Goal: Task Accomplishment & Management: Manage account settings

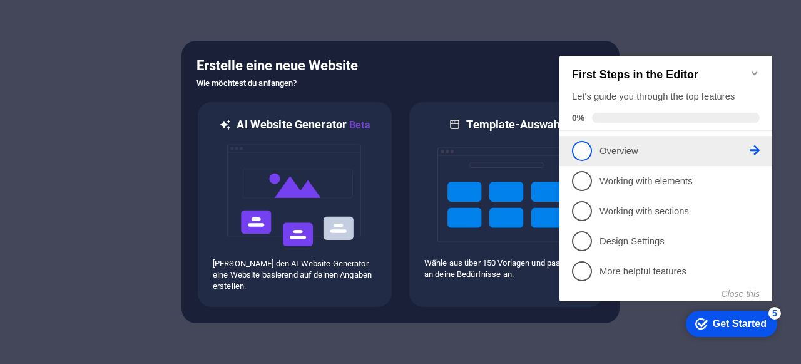
click at [756, 143] on link "1 Overview - incomplete" at bounding box center [666, 151] width 188 height 20
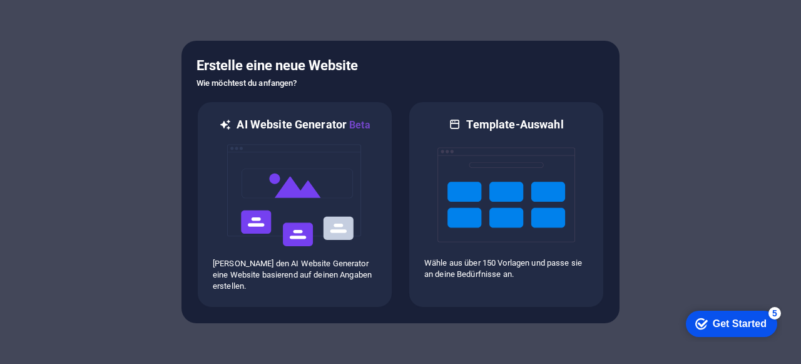
click at [721, 325] on div "Get Started" at bounding box center [740, 323] width 54 height 11
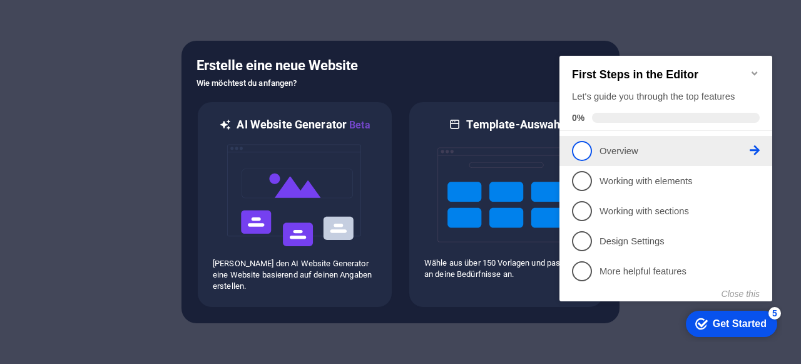
click at [626, 151] on p "Overview - incomplete" at bounding box center [675, 151] width 150 height 13
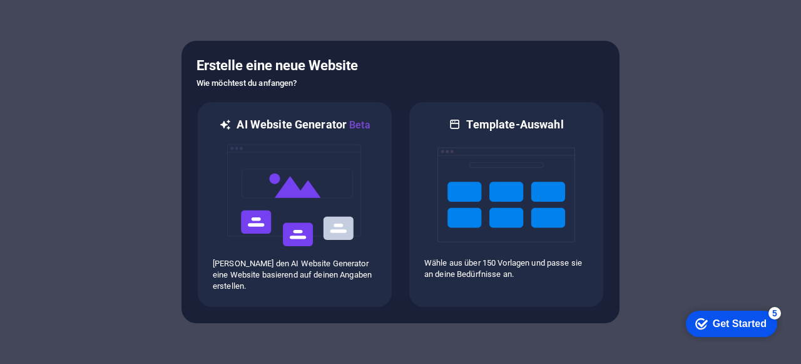
click at [705, 320] on div "checkmark Get Started 5" at bounding box center [730, 323] width 71 height 13
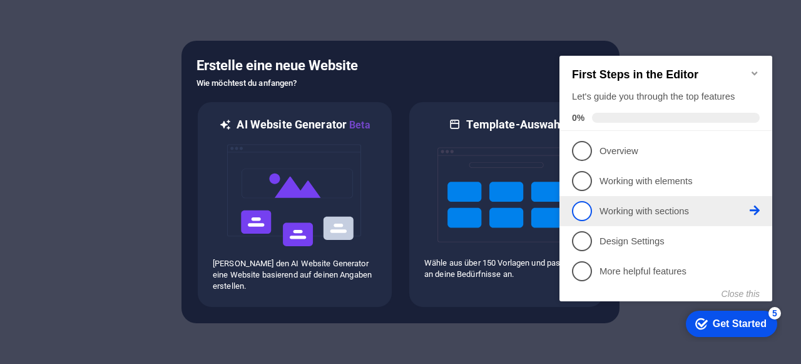
click at [641, 223] on li "3 Working with sections - incomplete" at bounding box center [666, 211] width 213 height 30
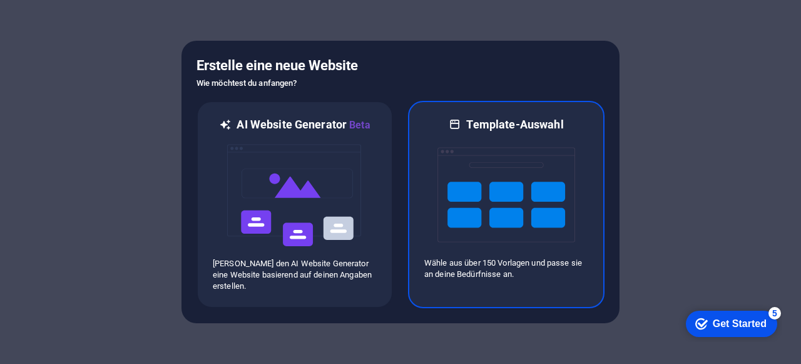
click at [522, 178] on img at bounding box center [507, 194] width 138 height 125
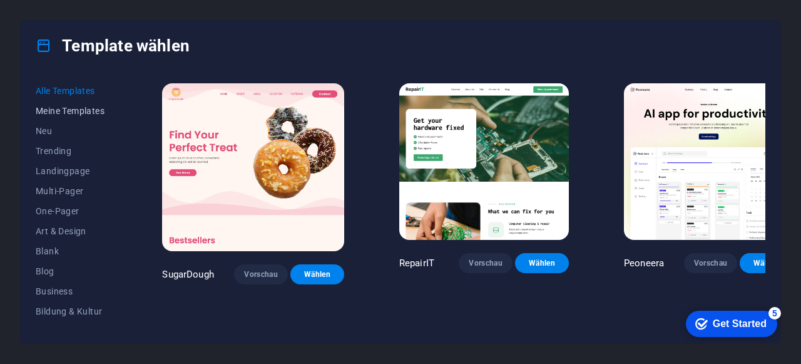
click at [73, 106] on span "Meine Templates" at bounding box center [71, 111] width 71 height 10
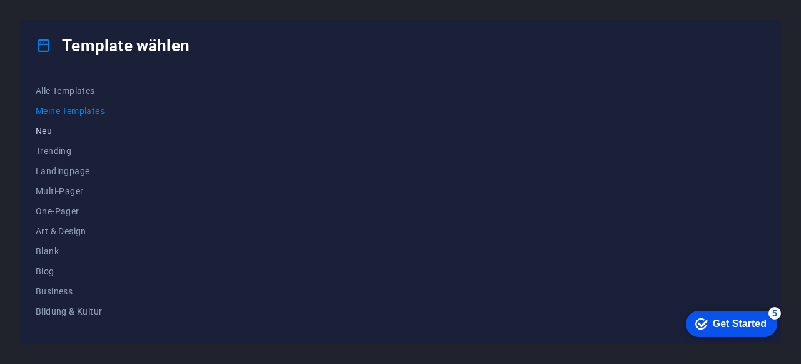
click at [55, 133] on span "Neu" at bounding box center [71, 131] width 71 height 10
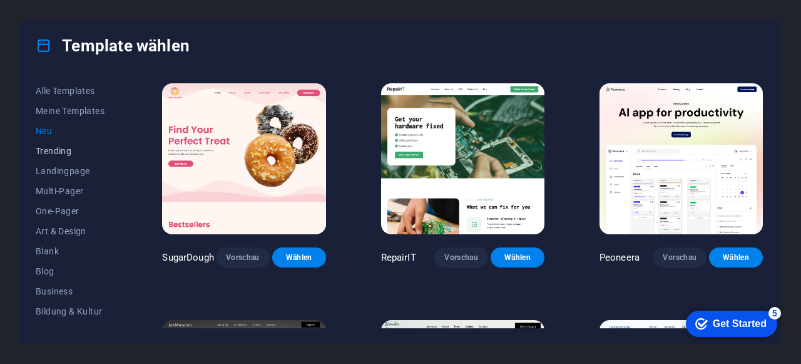
click at [55, 150] on span "Trending" at bounding box center [71, 151] width 71 height 10
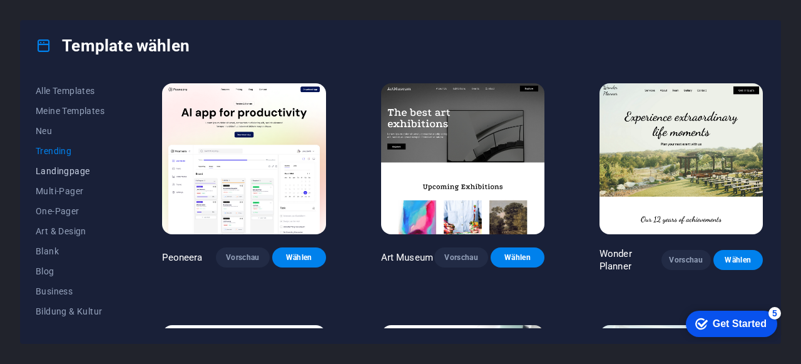
click at [55, 170] on span "Landingpage" at bounding box center [71, 171] width 71 height 10
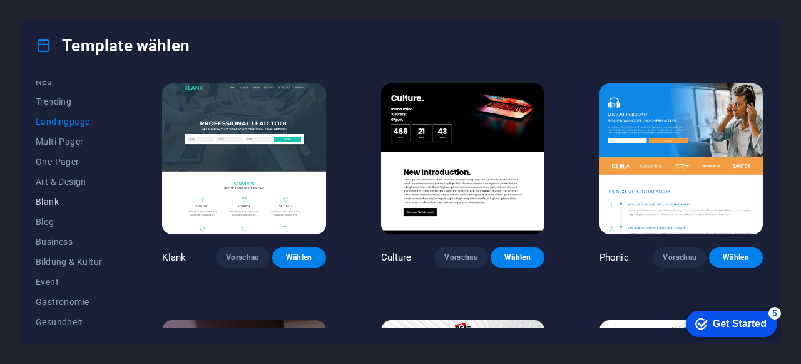
scroll to position [53, 0]
click at [63, 202] on span "Blank" at bounding box center [71, 198] width 71 height 10
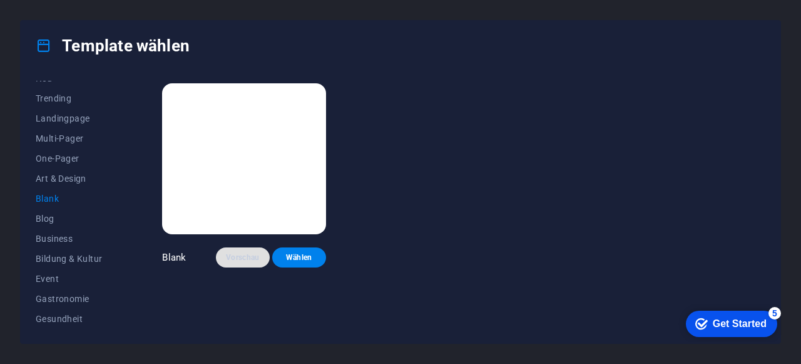
click at [247, 257] on span "Vorschau" at bounding box center [243, 257] width 34 height 10
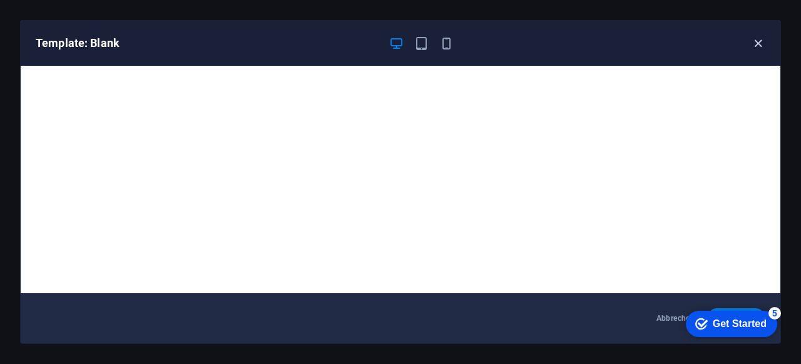
click at [761, 39] on icon "button" at bounding box center [758, 43] width 14 height 14
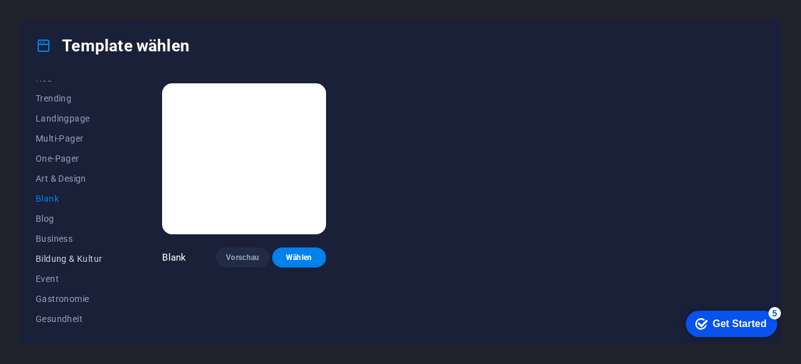
click at [64, 254] on span "Bildung & Kultur" at bounding box center [71, 259] width 71 height 10
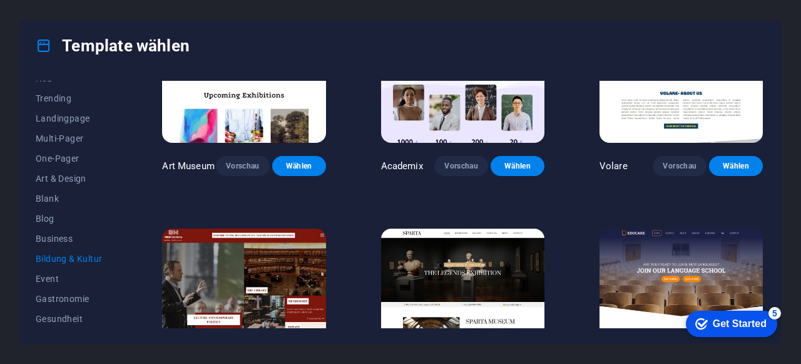
scroll to position [0, 0]
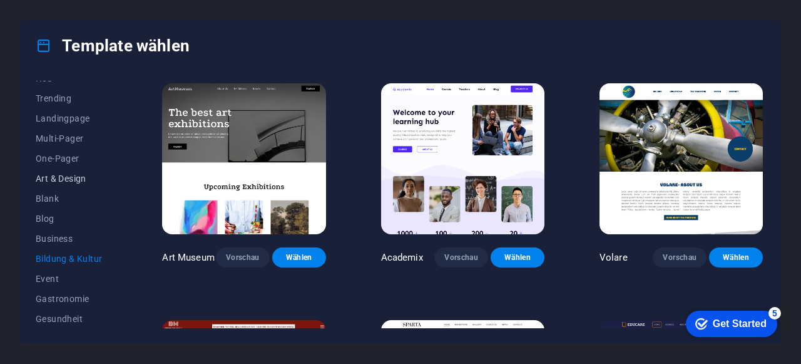
click at [69, 173] on span "Art & Design" at bounding box center [71, 178] width 71 height 10
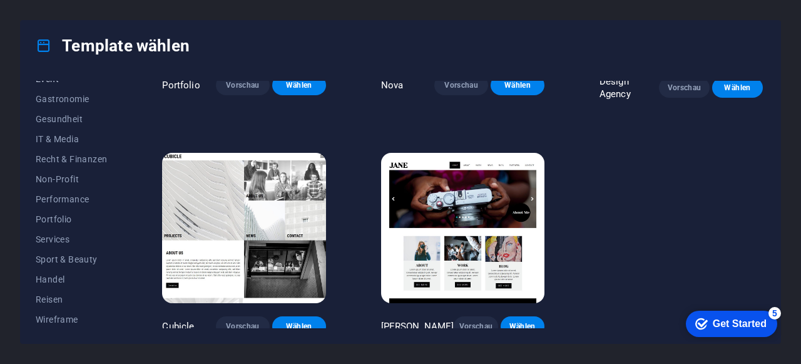
scroll to position [253, 0]
click at [71, 317] on span "Wireframe" at bounding box center [71, 319] width 71 height 10
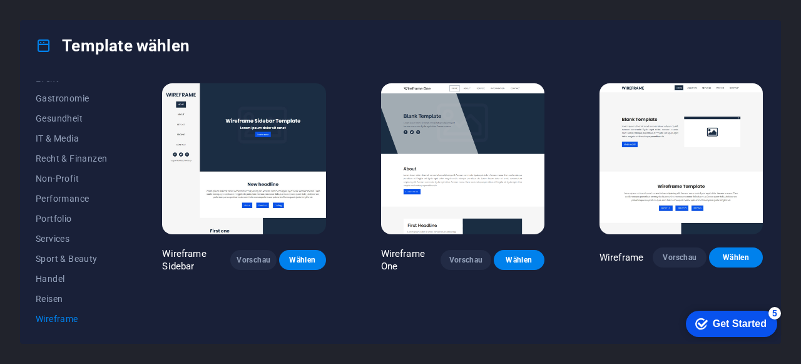
scroll to position [0, 0]
click at [68, 239] on span "Services" at bounding box center [71, 238] width 71 height 10
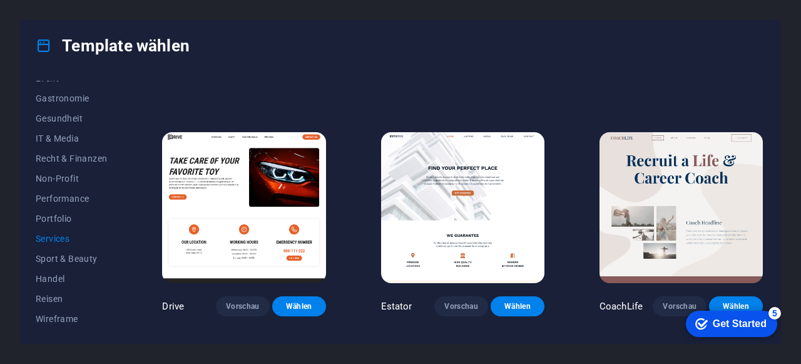
scroll to position [441, 0]
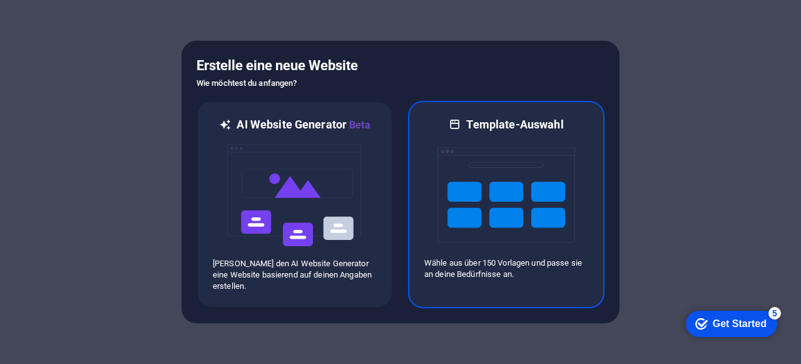
click at [473, 179] on img at bounding box center [507, 194] width 138 height 125
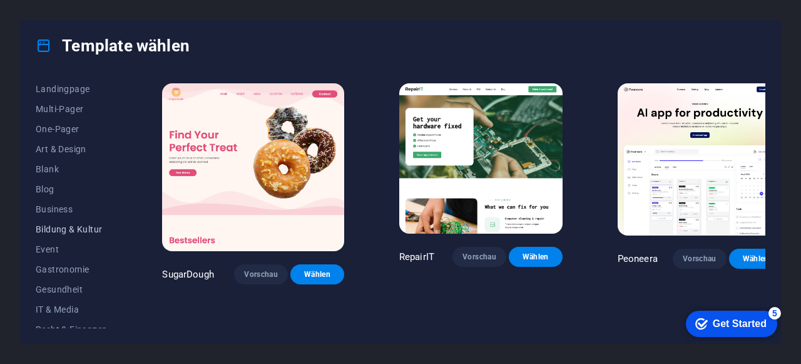
scroll to position [84, 0]
click at [85, 231] on span "Bildung & Kultur" at bounding box center [71, 227] width 71 height 10
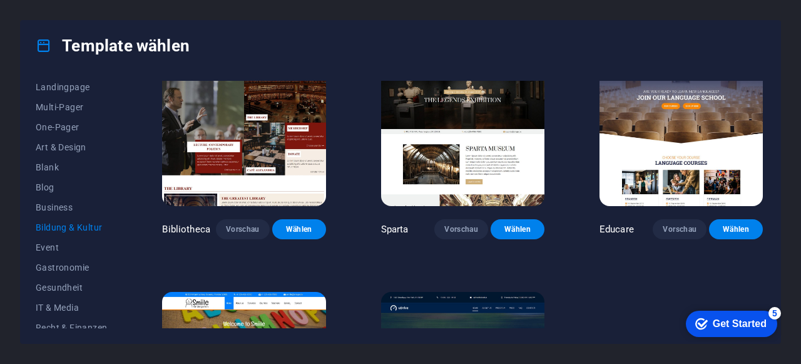
scroll to position [265, 0]
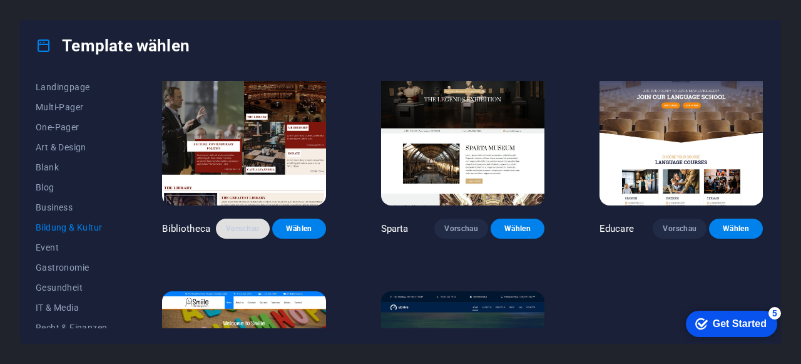
click at [235, 237] on button "Vorschau" at bounding box center [243, 228] width 54 height 20
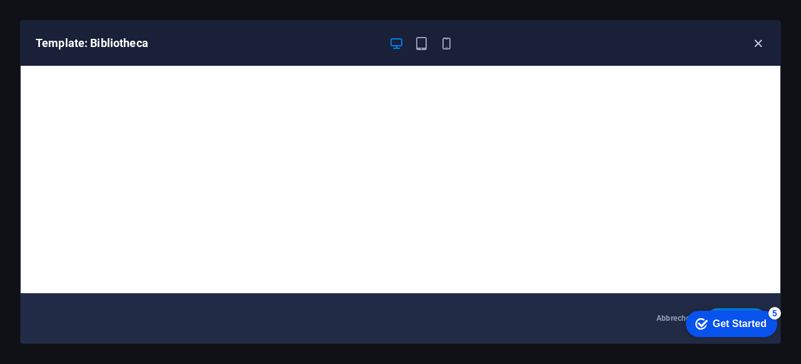
click at [759, 41] on icon "button" at bounding box center [758, 43] width 14 height 14
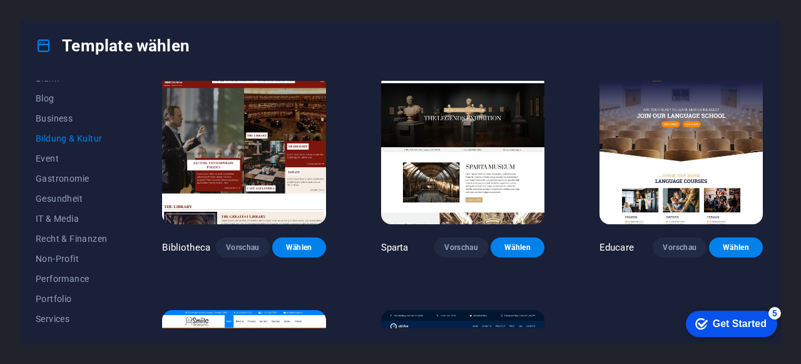
scroll to position [171, 0]
click at [70, 258] on span "Non-Profit" at bounding box center [71, 260] width 71 height 10
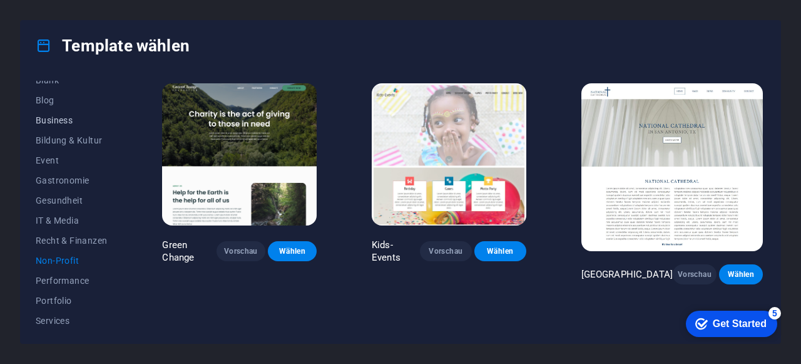
scroll to position [0, 0]
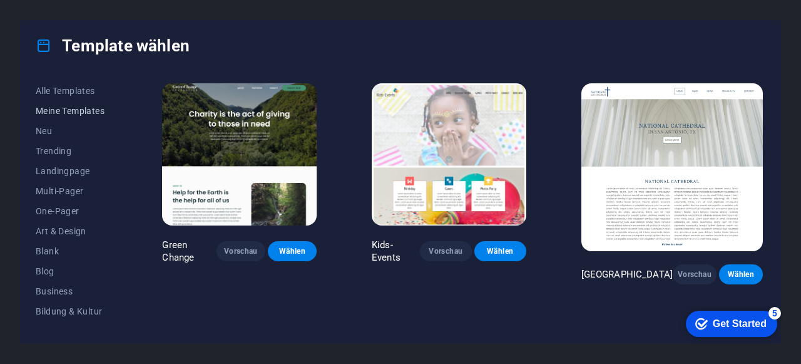
click at [89, 103] on button "Meine Templates" at bounding box center [71, 111] width 71 height 20
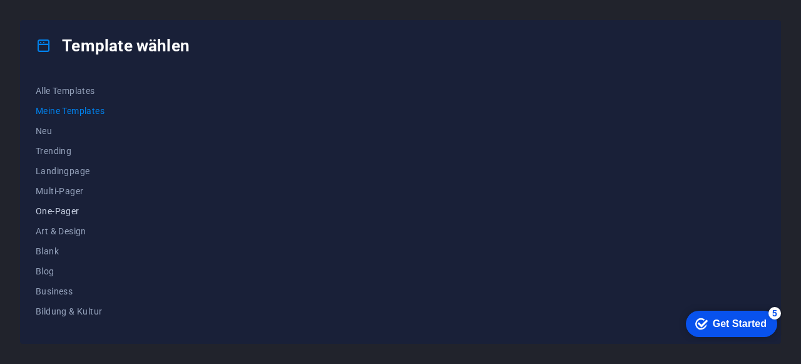
click at [71, 212] on span "One-Pager" at bounding box center [71, 211] width 71 height 10
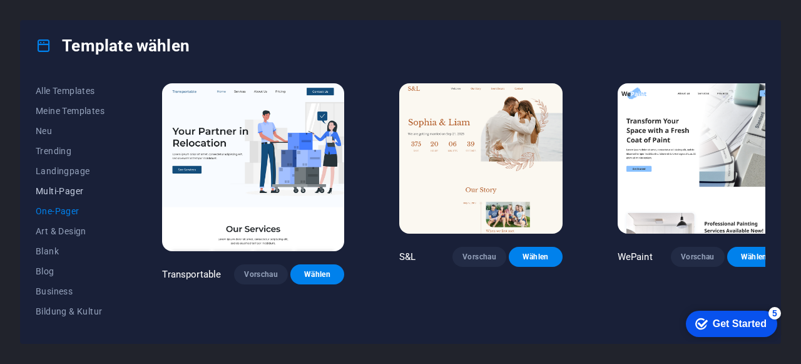
click at [76, 184] on button "Multi-Pager" at bounding box center [71, 191] width 71 height 20
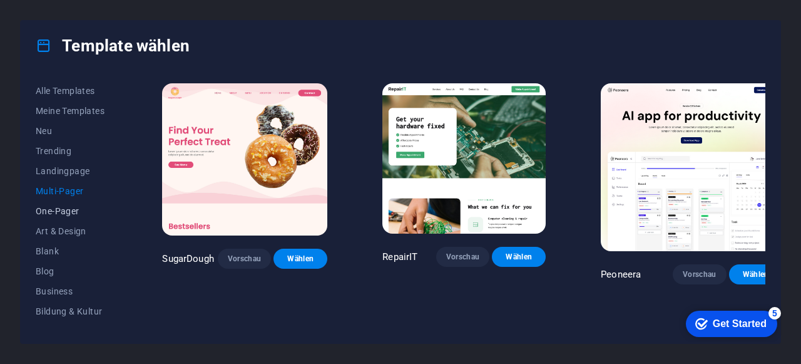
click at [69, 207] on span "One-Pager" at bounding box center [71, 211] width 71 height 10
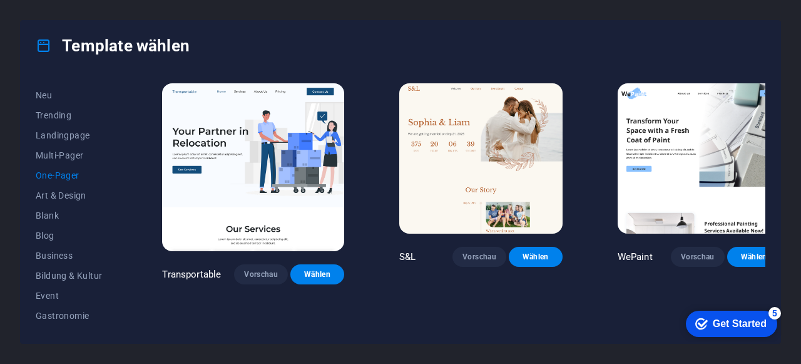
scroll to position [23, 0]
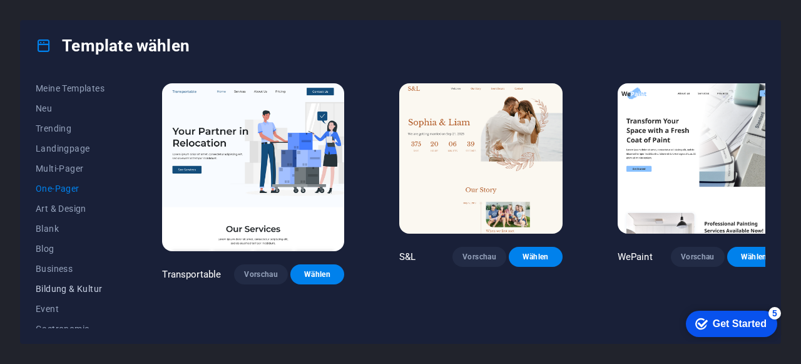
click at [77, 290] on span "Bildung & Kultur" at bounding box center [71, 289] width 71 height 10
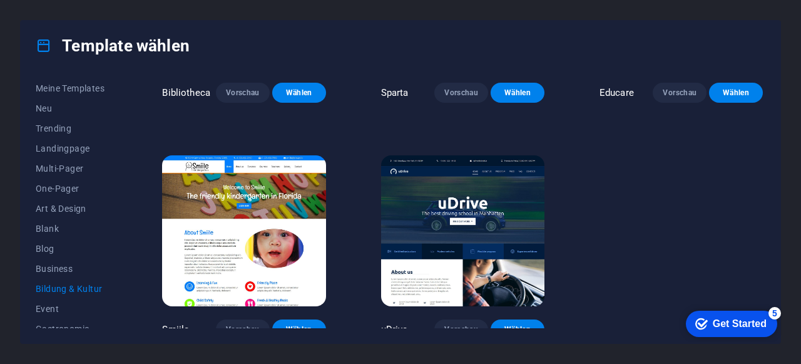
scroll to position [404, 0]
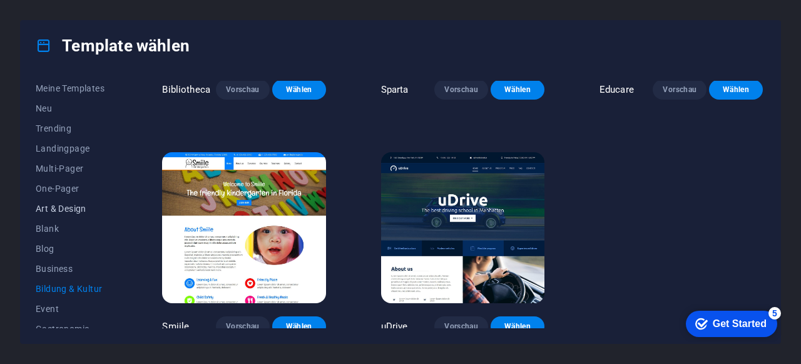
click at [61, 210] on span "Art & Design" at bounding box center [71, 208] width 71 height 10
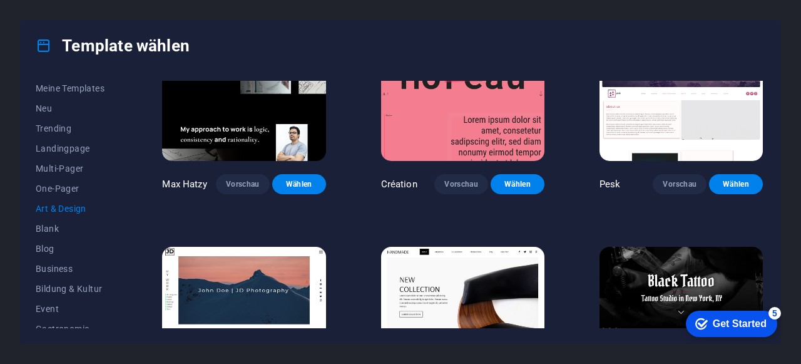
scroll to position [0, 0]
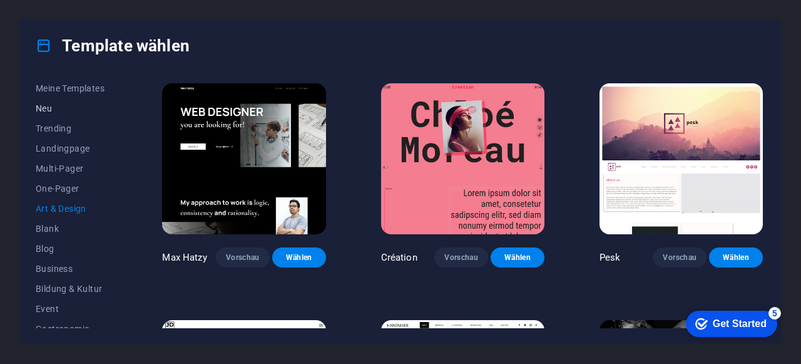
click at [44, 108] on span "Neu" at bounding box center [71, 108] width 71 height 10
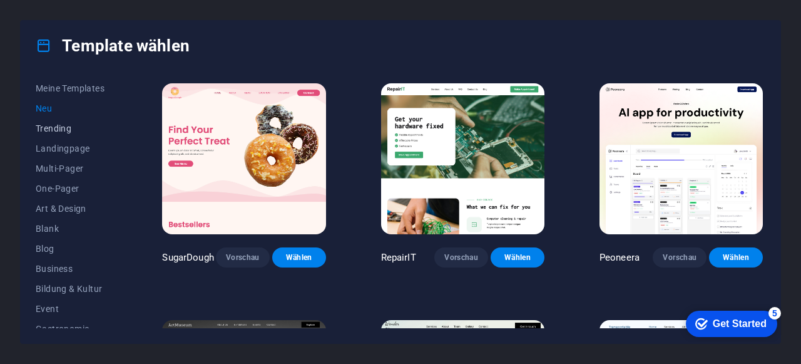
click at [56, 132] on span "Trending" at bounding box center [71, 128] width 71 height 10
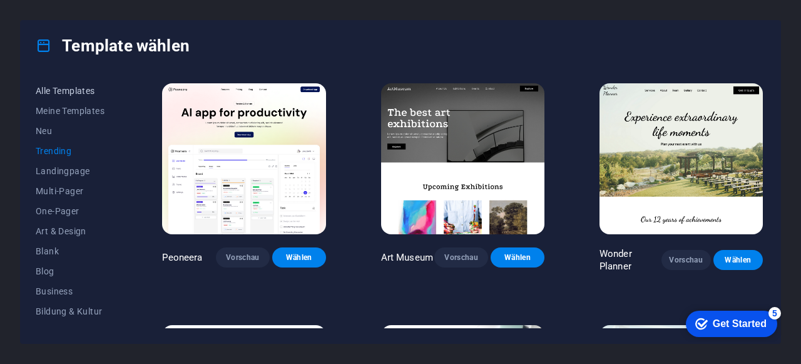
click at [84, 91] on span "Alle Templates" at bounding box center [71, 91] width 71 height 10
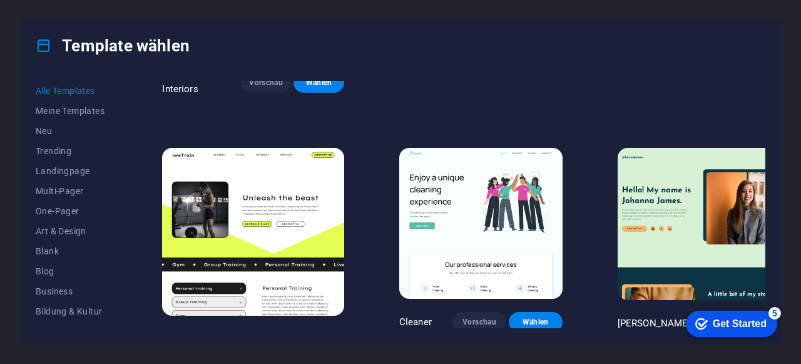
scroll to position [1462, 0]
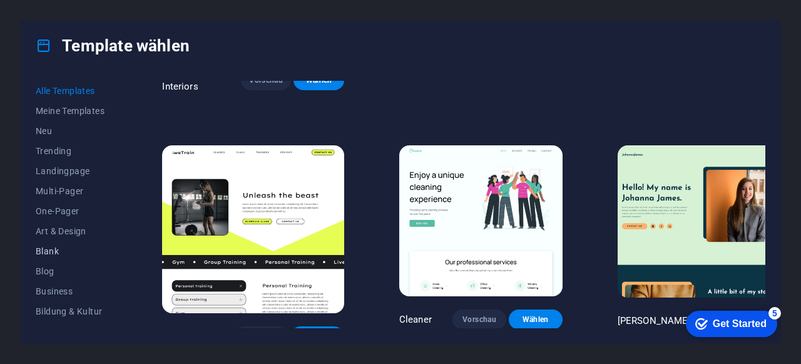
click at [71, 250] on span "Blank" at bounding box center [71, 251] width 71 height 10
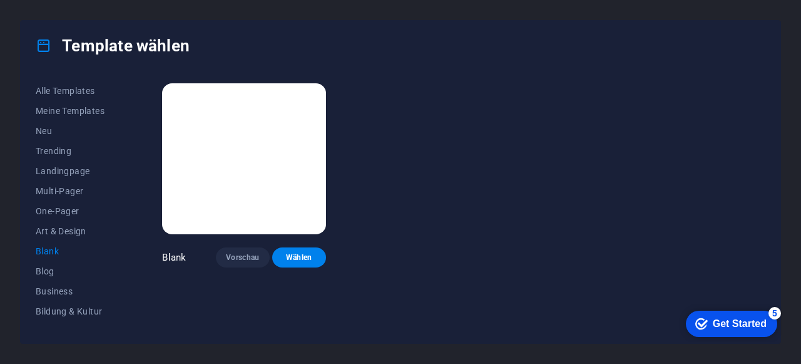
scroll to position [0, 0]
click at [306, 252] on span "Wählen" at bounding box center [299, 257] width 34 height 10
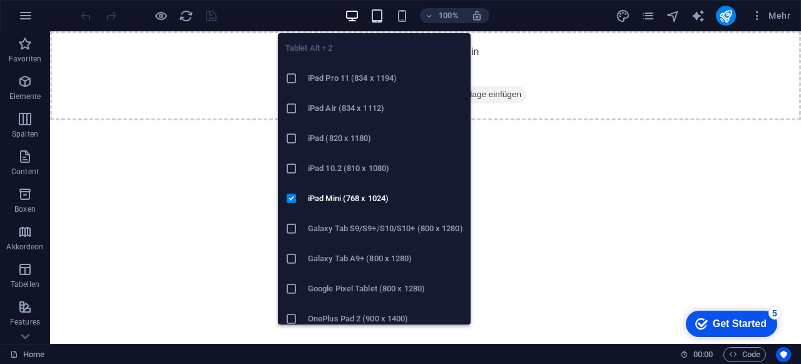
click at [382, 14] on icon "button" at bounding box center [377, 16] width 14 height 14
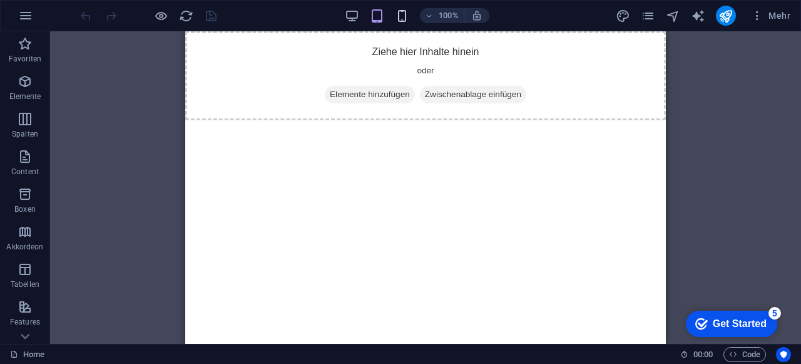
drag, startPoint x: 412, startPoint y: 12, endPoint x: 402, endPoint y: 14, distance: 10.2
click at [402, 14] on div "100%" at bounding box center [417, 16] width 145 height 20
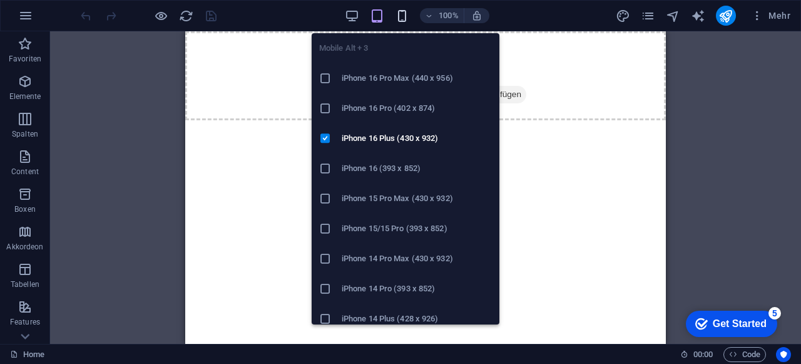
click at [402, 14] on icon "button" at bounding box center [402, 16] width 14 height 14
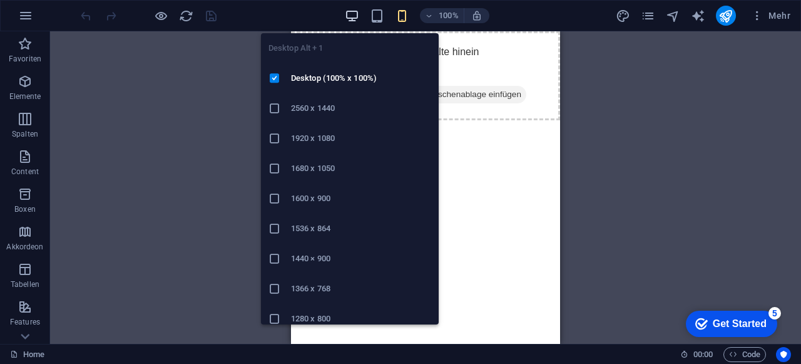
click at [352, 18] on icon "button" at bounding box center [352, 16] width 14 height 14
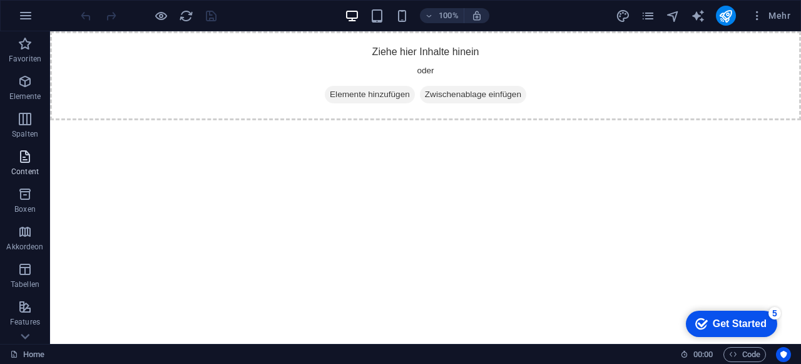
click at [24, 159] on icon "button" at bounding box center [25, 156] width 15 height 15
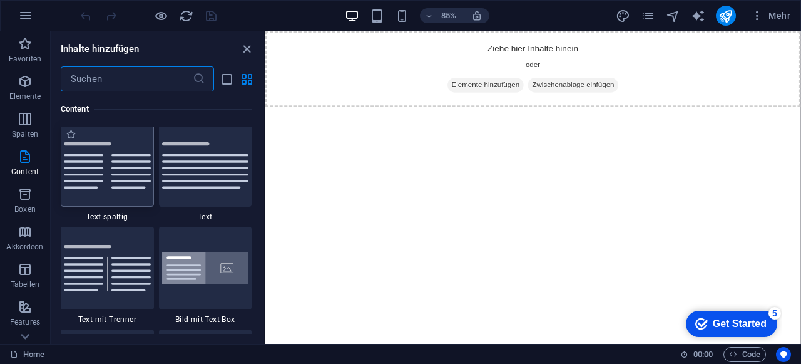
scroll to position [2193, 0]
click at [249, 48] on icon "close panel" at bounding box center [247, 49] width 14 height 14
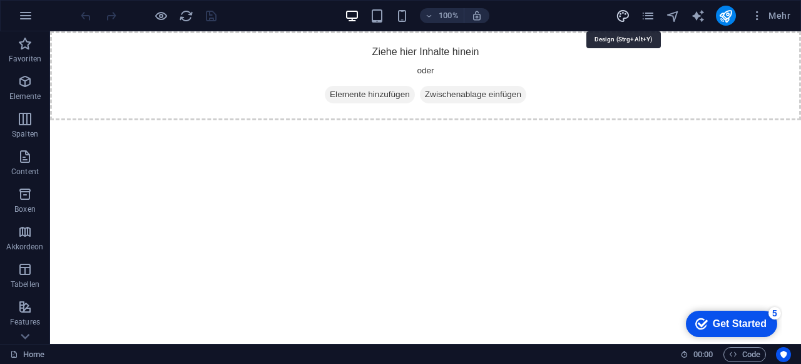
click at [621, 16] on icon "design" at bounding box center [623, 16] width 14 height 14
select select "px"
select select "400"
select select "px"
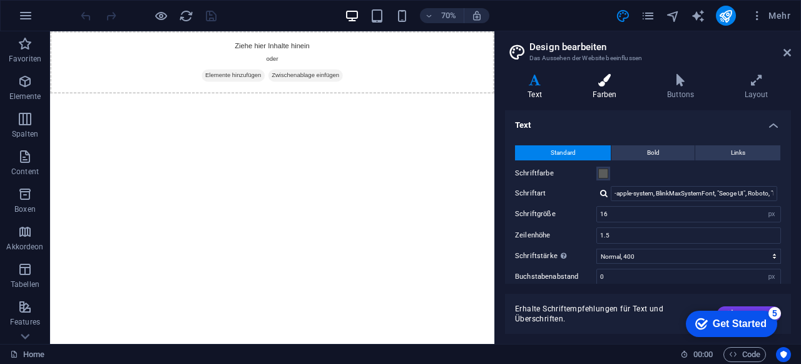
click at [607, 89] on h4 "Farben" at bounding box center [607, 87] width 75 height 26
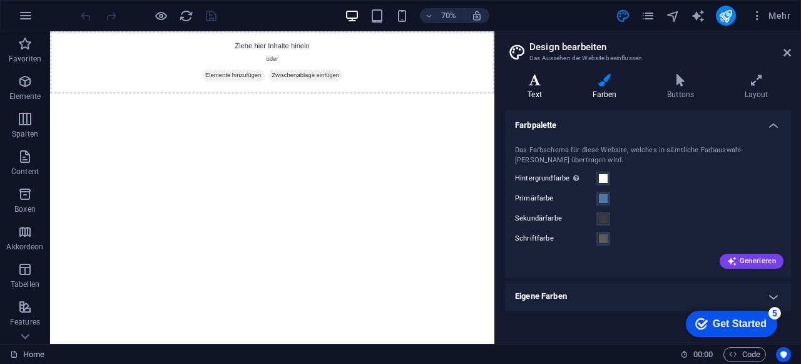
click at [532, 90] on h4 "Text" at bounding box center [537, 87] width 64 height 26
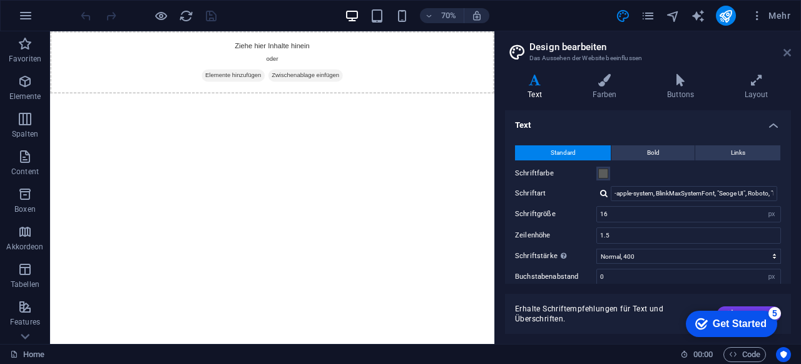
click at [786, 49] on icon at bounding box center [788, 53] width 8 height 10
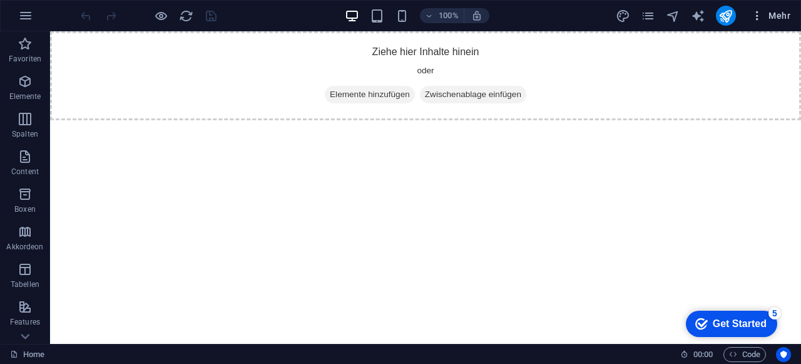
click at [777, 15] on span "Mehr" at bounding box center [770, 15] width 39 height 13
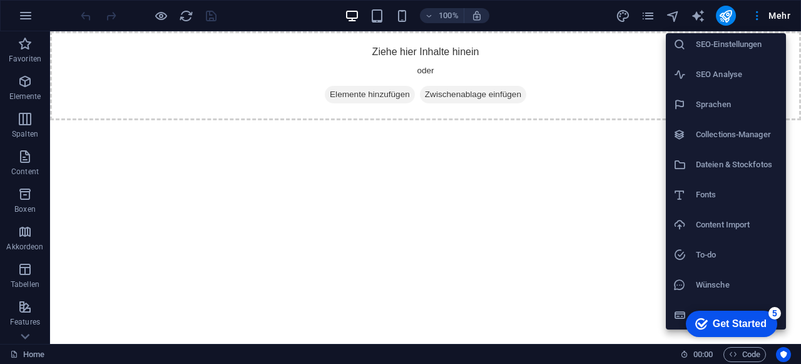
scroll to position [0, 0]
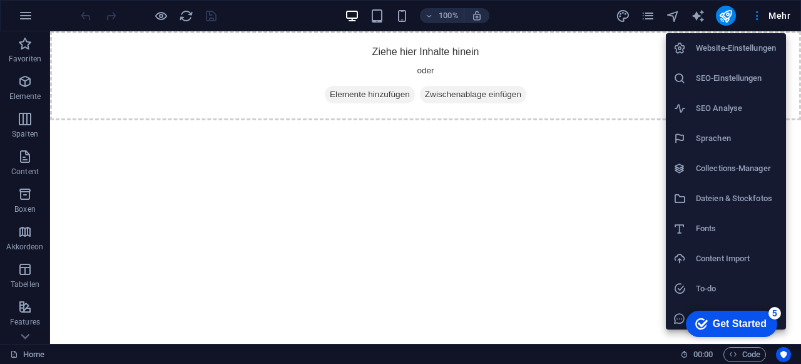
click at [756, 11] on div at bounding box center [400, 182] width 801 height 364
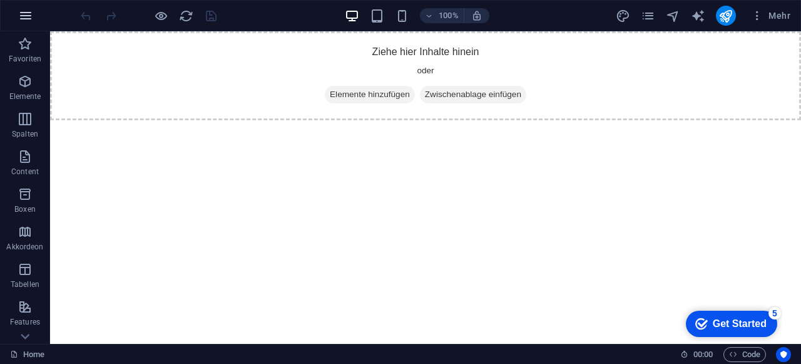
click at [29, 17] on icon "button" at bounding box center [25, 15] width 15 height 15
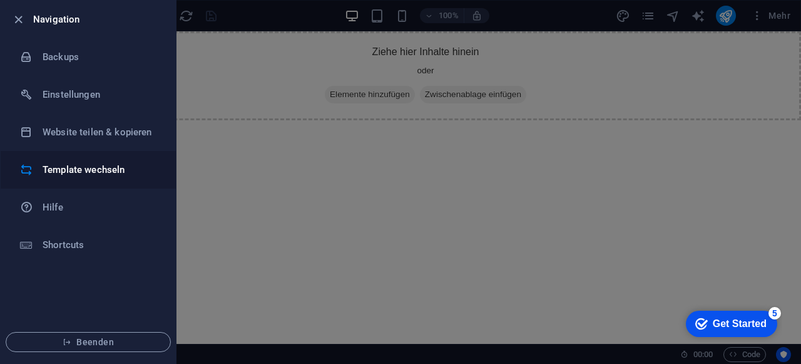
click at [101, 172] on h6 "Template wechseln" at bounding box center [101, 169] width 116 height 15
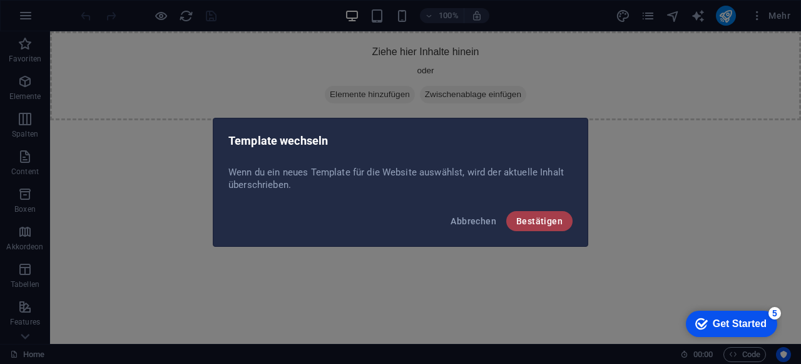
click at [542, 221] on span "Bestätigen" at bounding box center [539, 221] width 46 height 10
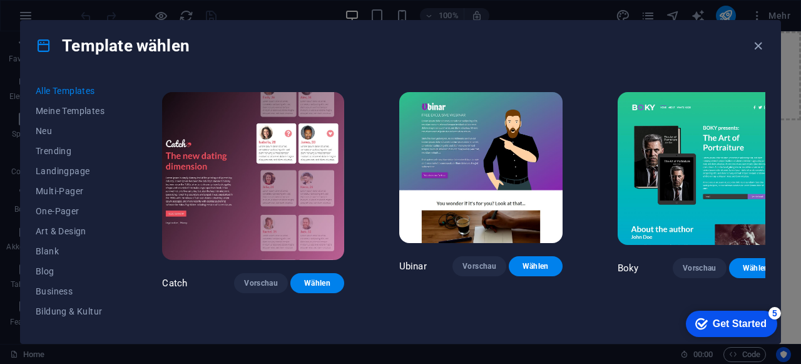
scroll to position [12390, 0]
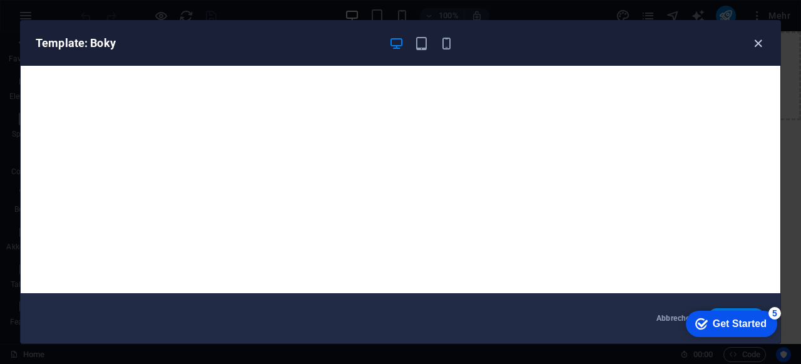
click at [764, 39] on icon "button" at bounding box center [758, 43] width 14 height 14
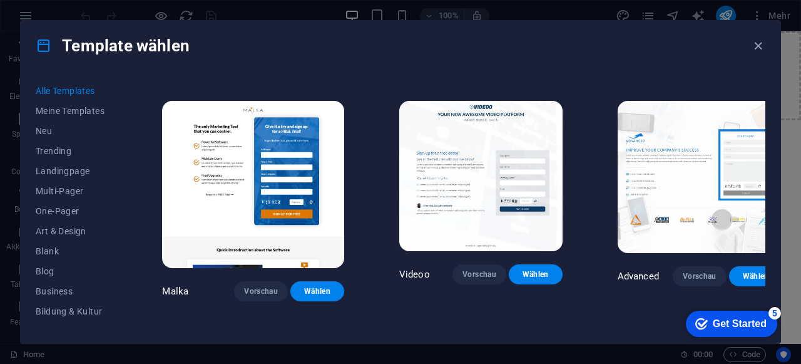
scroll to position [11903, 0]
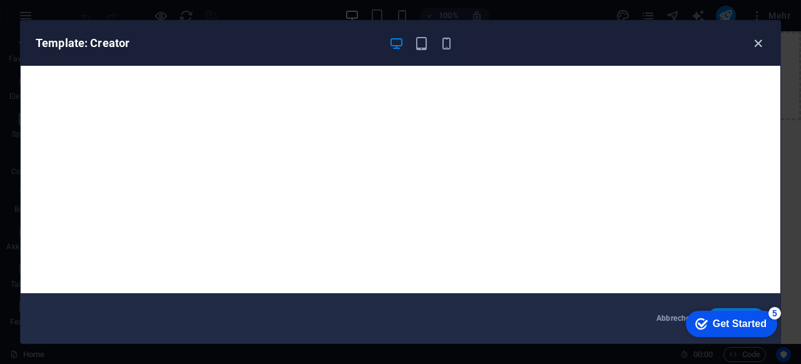
click at [759, 39] on icon "button" at bounding box center [758, 43] width 14 height 14
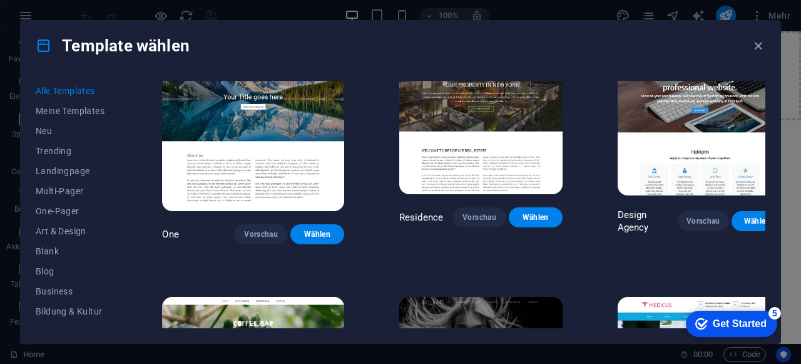
scroll to position [10432, 0]
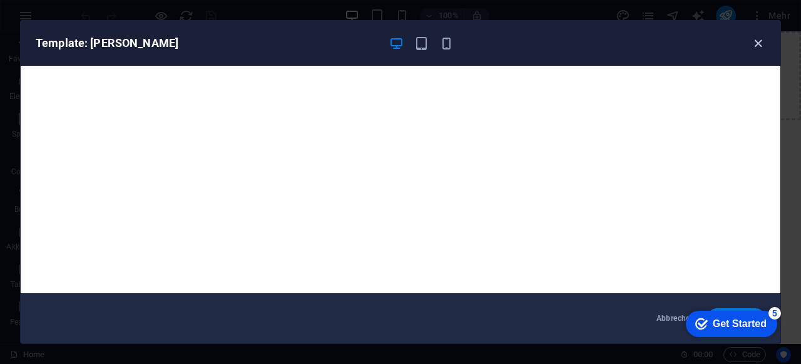
click at [754, 45] on icon "button" at bounding box center [758, 43] width 14 height 14
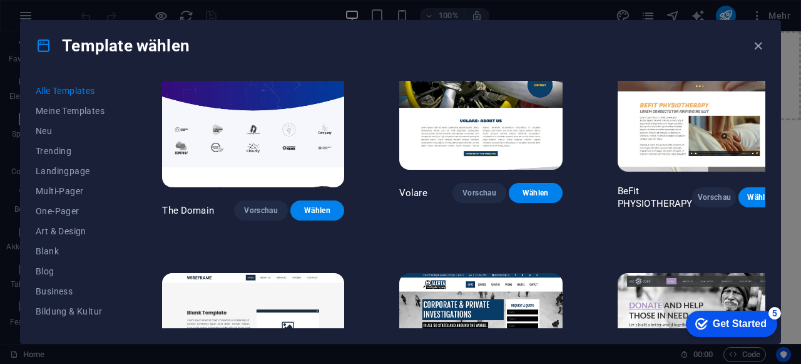
scroll to position [6162, 0]
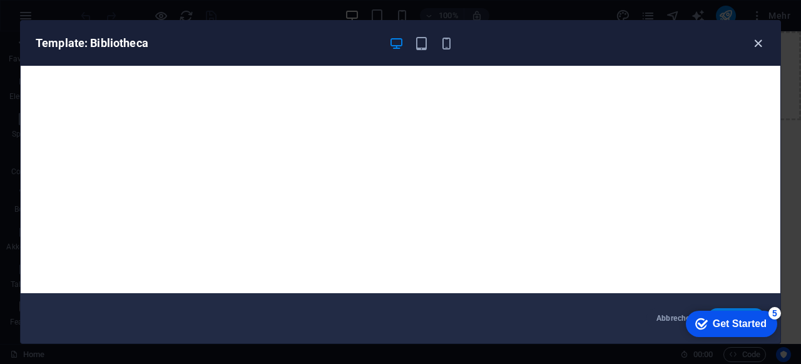
click at [759, 43] on icon "button" at bounding box center [758, 43] width 14 height 14
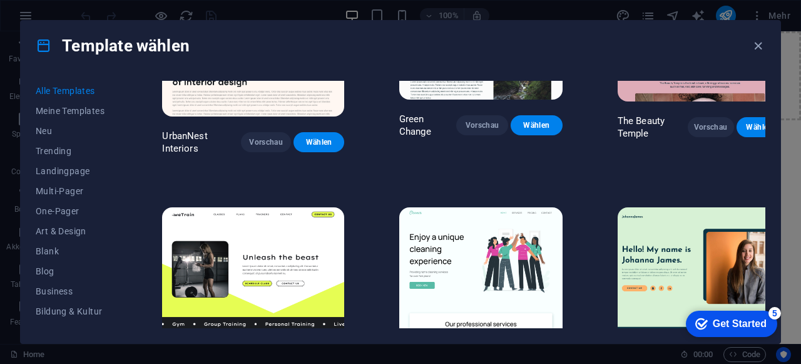
scroll to position [1399, 0]
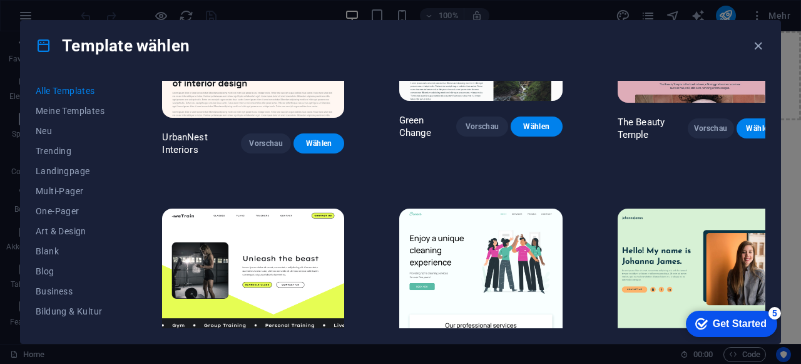
click at [259, 208] on img at bounding box center [253, 292] width 182 height 168
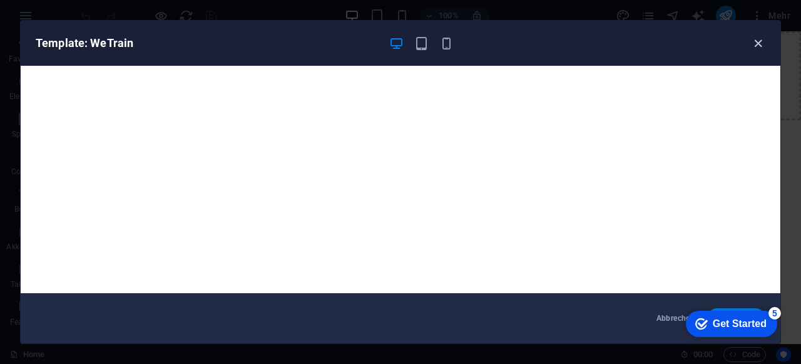
click at [761, 44] on icon "button" at bounding box center [758, 43] width 14 height 14
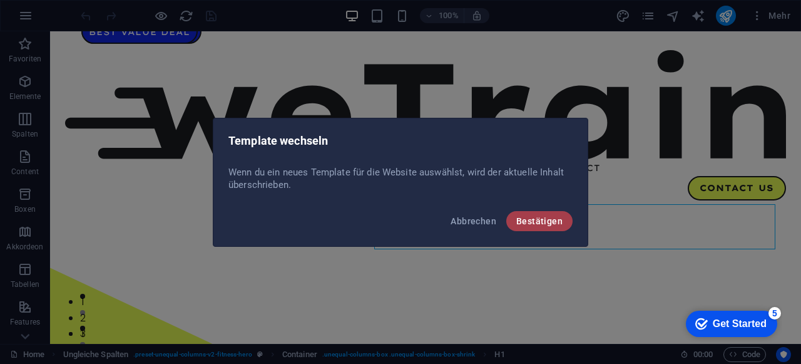
click at [538, 223] on span "Bestätigen" at bounding box center [539, 221] width 46 height 10
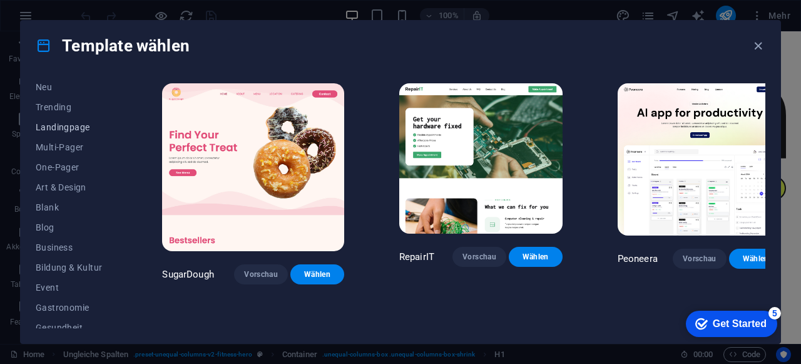
scroll to position [63, 0]
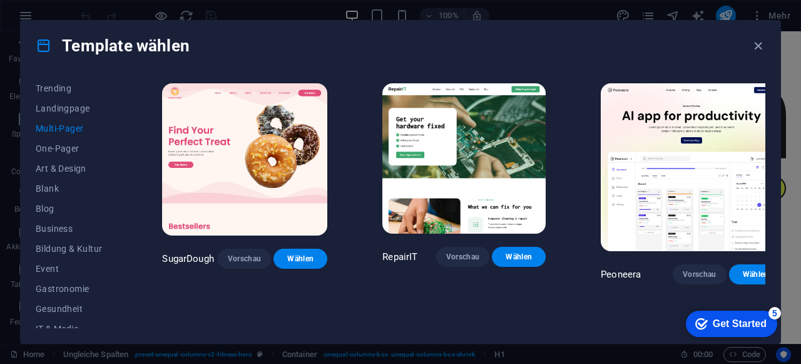
click at [734, 172] on img at bounding box center [692, 167] width 182 height 168
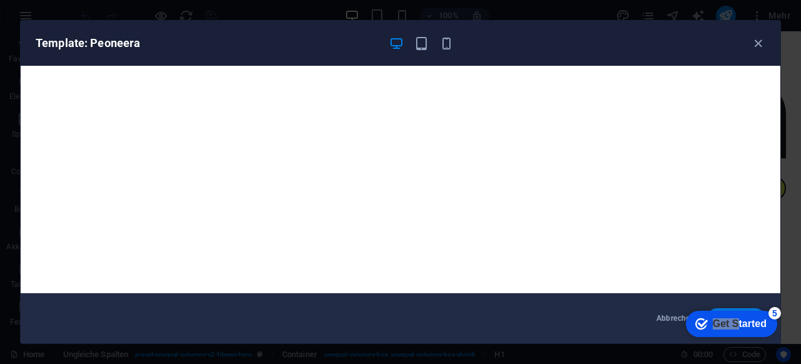
drag, startPoint x: 735, startPoint y: 325, endPoint x: 437, endPoint y: 304, distance: 298.7
click at [676, 304] on html "checkmark Get Started 5 First Steps in the Editor Let's guide you through the t…" at bounding box center [729, 323] width 106 height 38
click at [437, 304] on div "Abbrechen Wählen" at bounding box center [401, 318] width 760 height 50
click at [764, 44] on icon "button" at bounding box center [758, 43] width 14 height 14
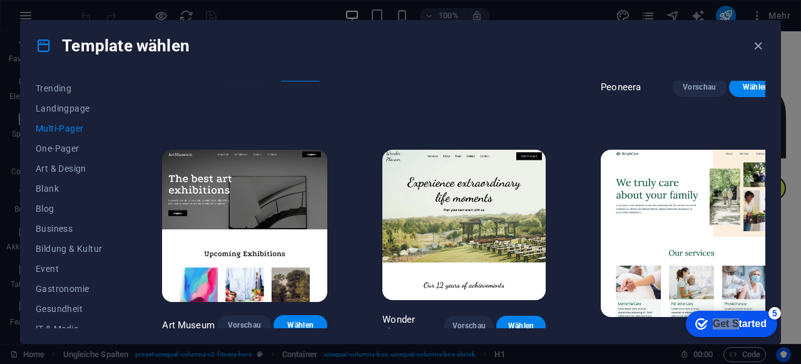
scroll to position [188, 0]
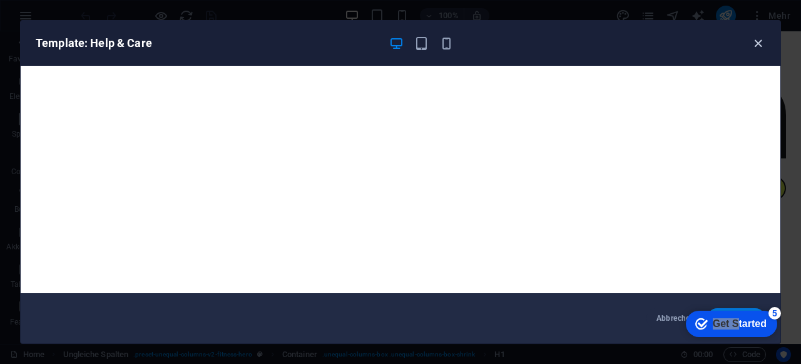
click at [761, 46] on icon "button" at bounding box center [758, 43] width 14 height 14
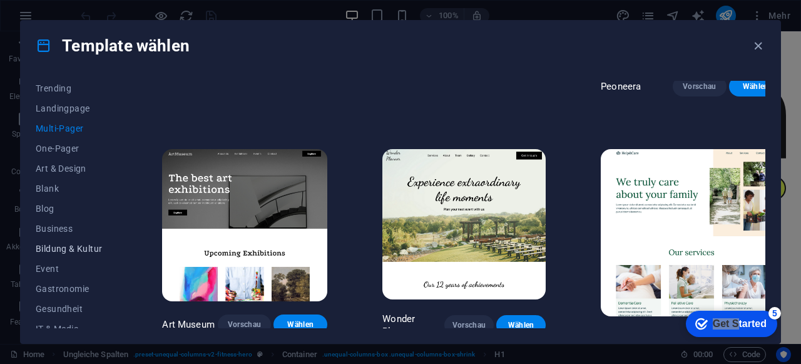
click at [68, 247] on span "Bildung & Kultur" at bounding box center [71, 249] width 71 height 10
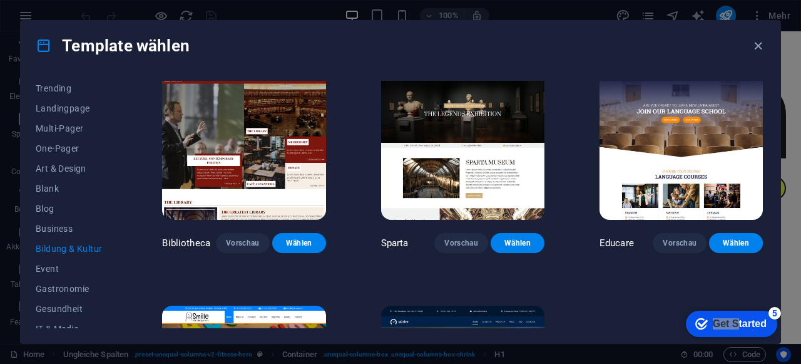
scroll to position [0, 0]
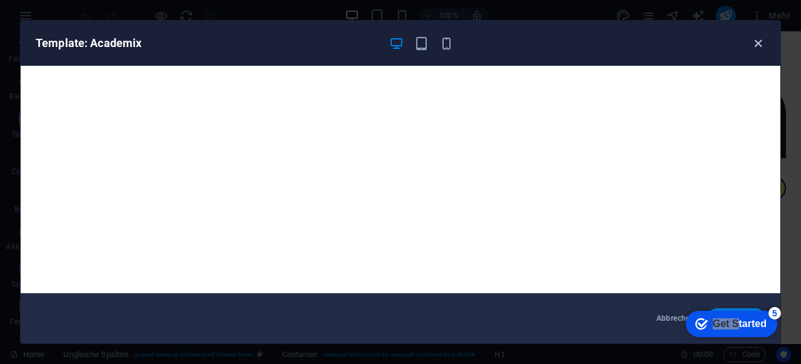
click at [757, 44] on icon "button" at bounding box center [758, 43] width 14 height 14
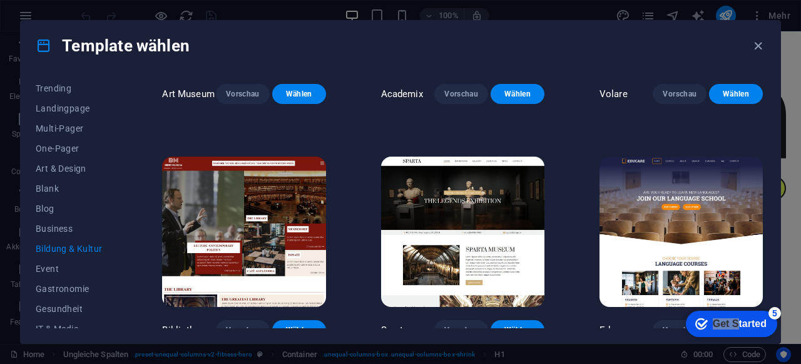
scroll to position [188, 0]
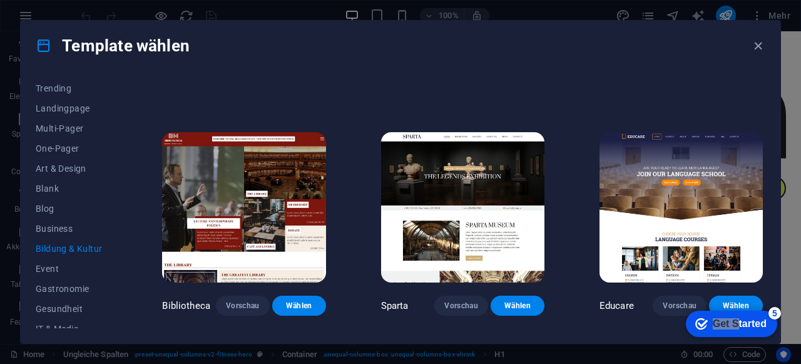
click at [277, 166] on img at bounding box center [243, 207] width 163 height 151
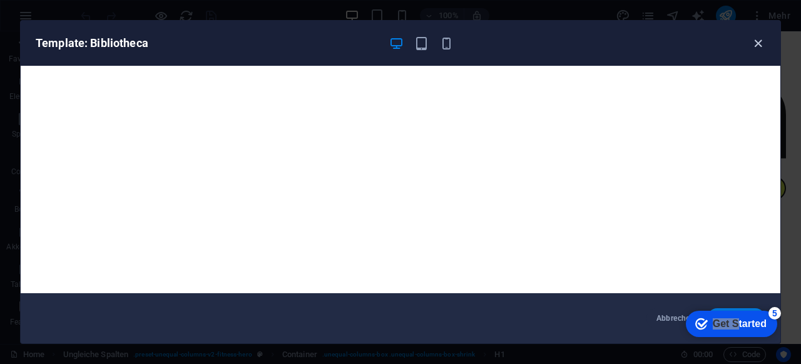
click at [764, 44] on icon "button" at bounding box center [758, 43] width 14 height 14
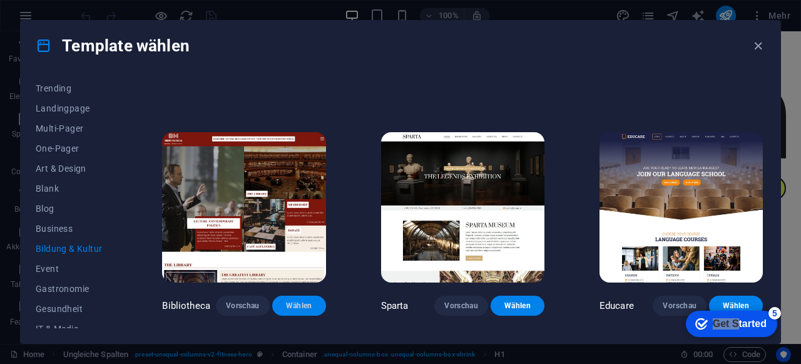
click at [303, 307] on span "Wählen" at bounding box center [299, 305] width 34 height 10
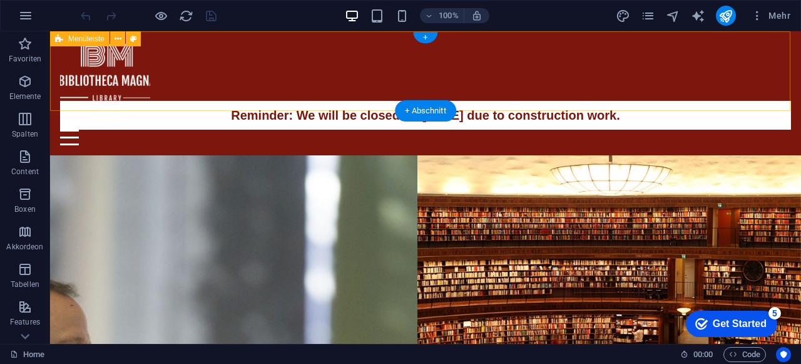
click at [194, 66] on div "Reminder: We will be closed on [DATE] due to construction work. Home The Librar…" at bounding box center [425, 93] width 751 height 124
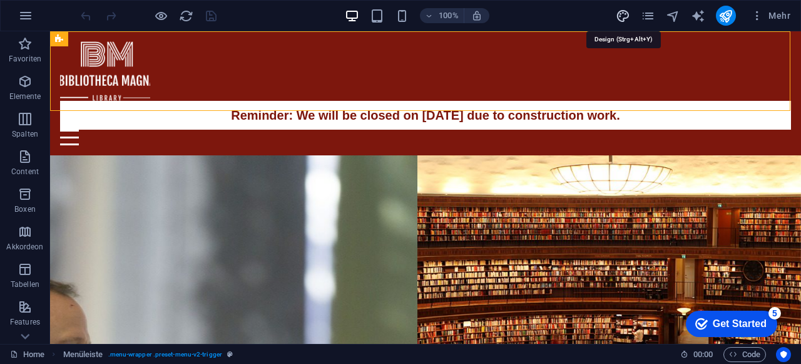
click at [620, 9] on icon "design" at bounding box center [623, 16] width 14 height 14
select select "px"
select select "400"
select select "px"
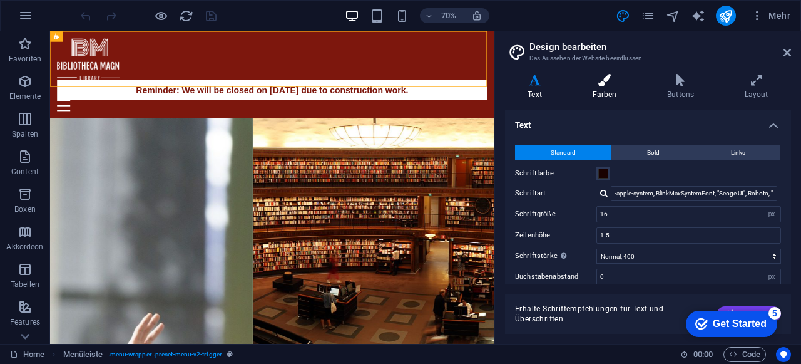
click at [602, 80] on icon at bounding box center [605, 80] width 70 height 13
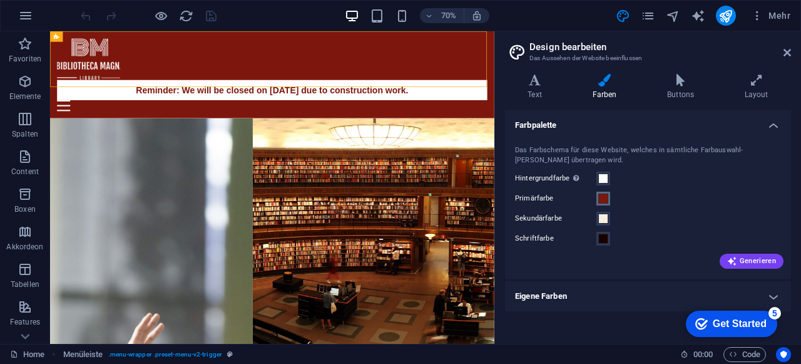
click at [603, 200] on span at bounding box center [603, 198] width 10 height 10
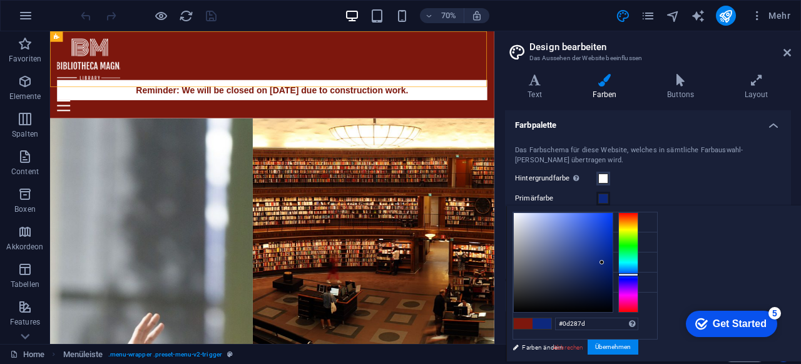
click at [639, 274] on div at bounding box center [628, 262] width 20 height 100
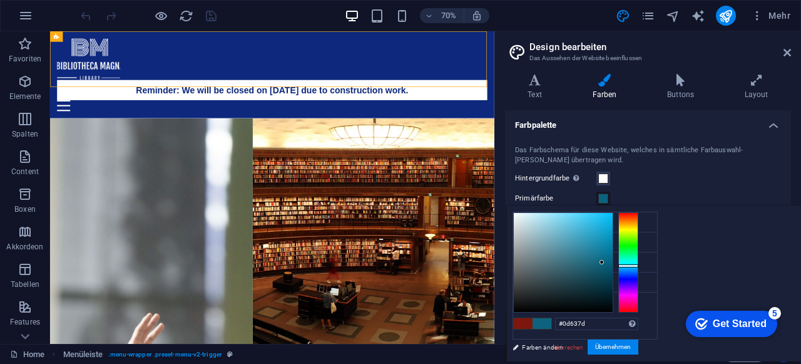
click at [639, 265] on div at bounding box center [628, 262] width 20 height 100
click at [639, 264] on div at bounding box center [628, 262] width 20 height 100
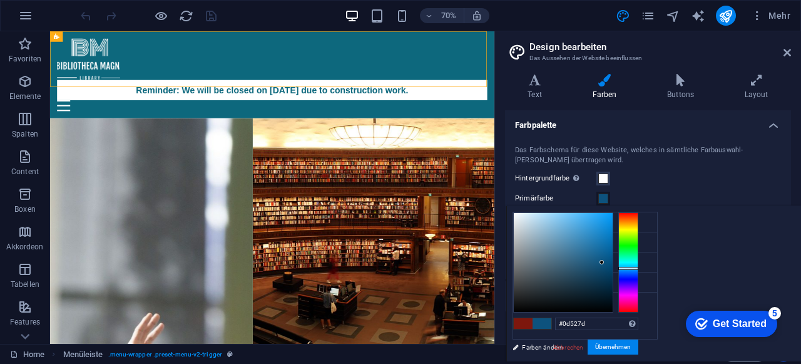
click at [639, 267] on div at bounding box center [628, 262] width 20 height 100
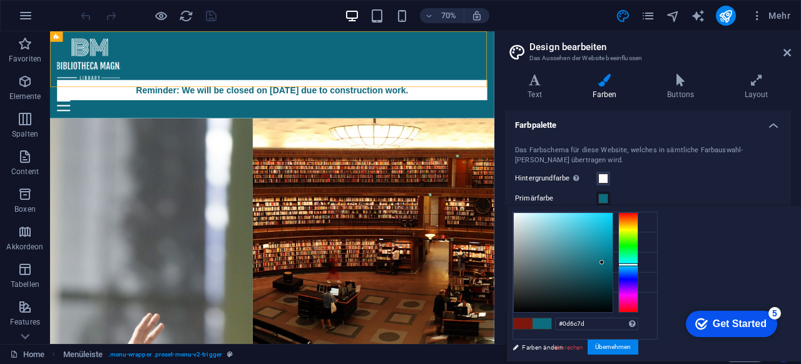
click at [639, 264] on div at bounding box center [628, 262] width 20 height 100
drag, startPoint x: 757, startPoint y: 260, endPoint x: 747, endPoint y: 247, distance: 17.0
click at [593, 247] on div at bounding box center [590, 247] width 4 height 4
type input "#2491a4"
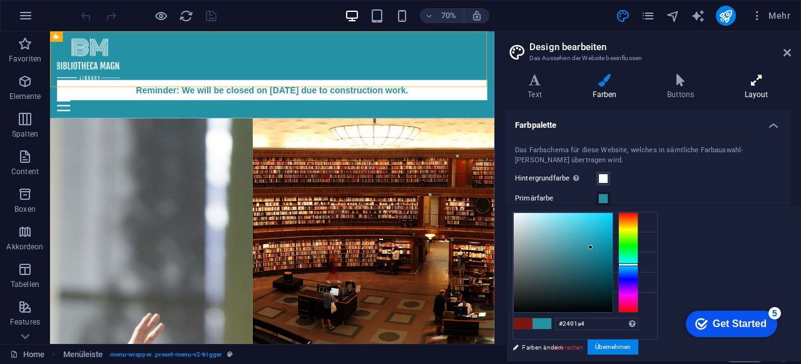
click at [771, 86] on icon at bounding box center [756, 80] width 69 height 13
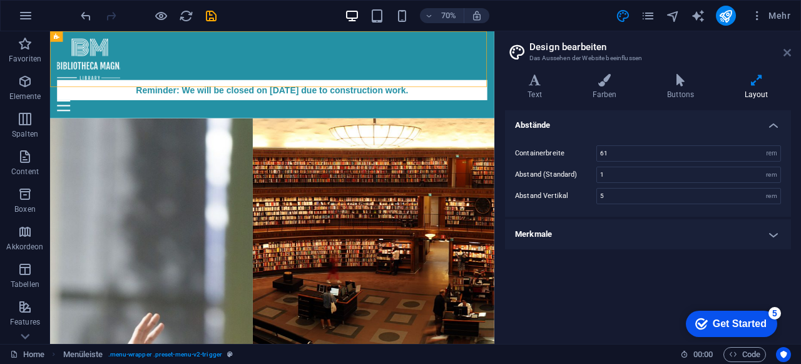
click at [786, 52] on icon at bounding box center [788, 53] width 8 height 10
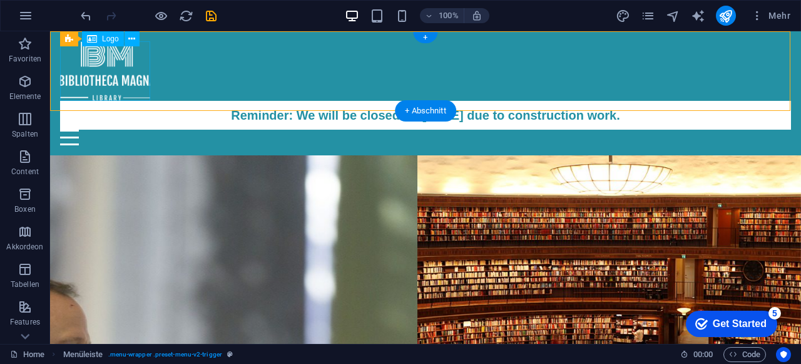
click at [93, 68] on div at bounding box center [425, 70] width 731 height 59
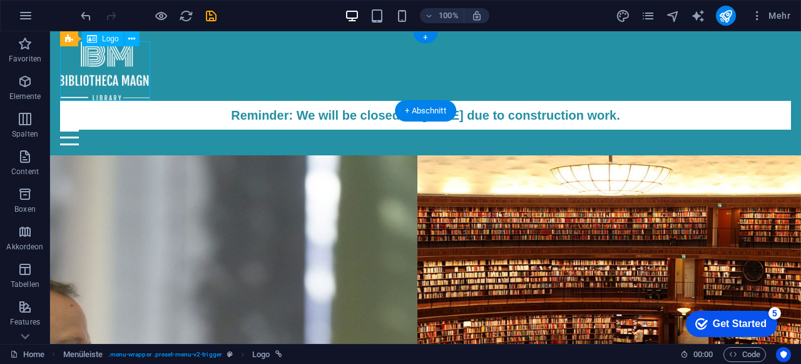
click at [93, 68] on div at bounding box center [425, 70] width 731 height 59
select select "px"
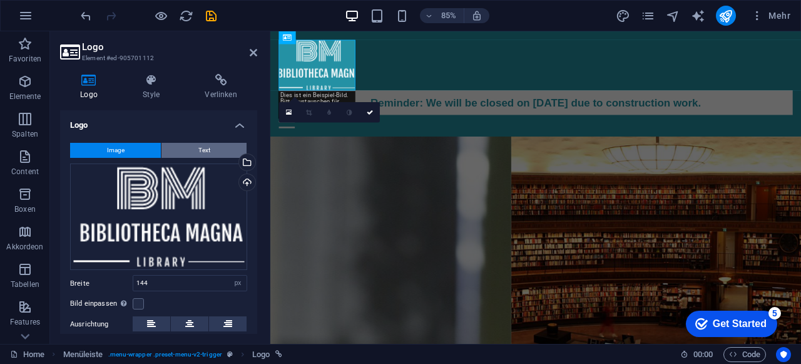
click at [188, 153] on button "Text" at bounding box center [204, 150] width 85 height 15
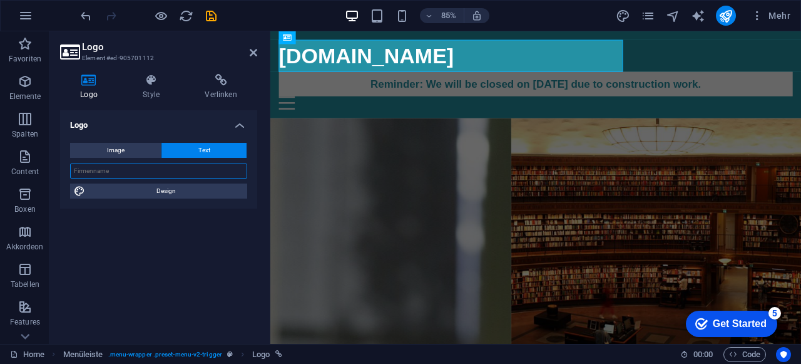
click at [145, 168] on input "text" at bounding box center [158, 170] width 177 height 15
click at [153, 170] on input "text" at bounding box center [158, 170] width 177 height 15
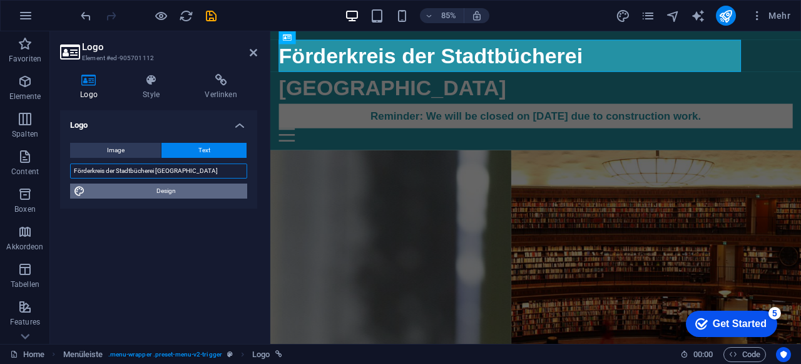
type input "Förderkreis der Stadtbücherei [GEOGRAPHIC_DATA]"
click at [155, 194] on span "Design" at bounding box center [166, 190] width 155 height 15
select select "px"
select select "400"
select select "px"
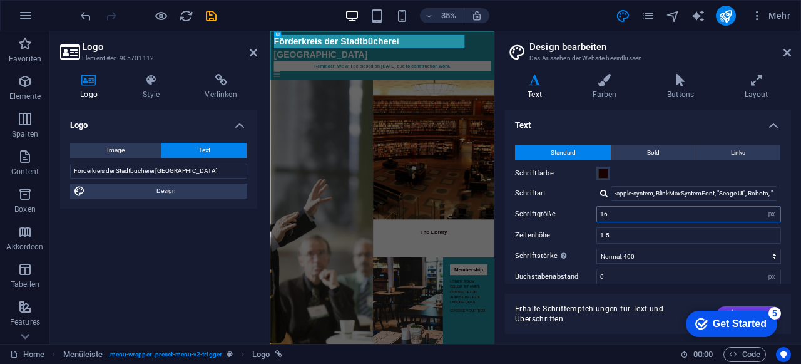
click at [633, 208] on input "16" at bounding box center [688, 214] width 183 height 15
click at [618, 210] on input "16" at bounding box center [688, 214] width 183 height 15
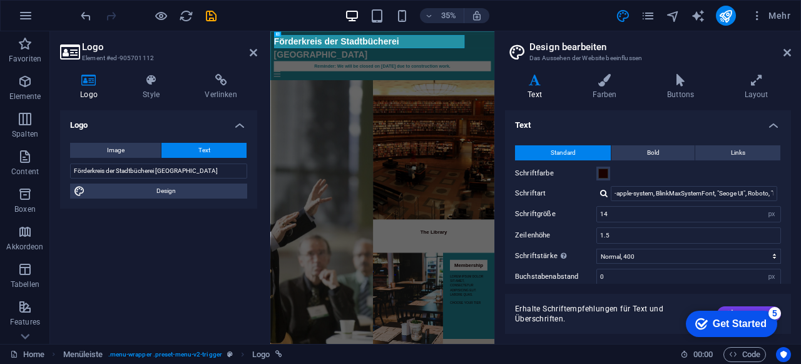
click at [577, 212] on label "Schriftgröße" at bounding box center [555, 213] width 81 height 7
click at [626, 217] on input "14" at bounding box center [688, 214] width 183 height 15
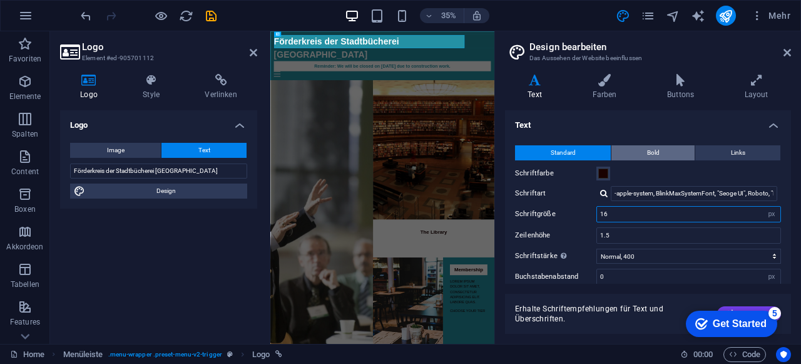
type input "16"
click at [647, 147] on span "Bold" at bounding box center [653, 152] width 13 height 15
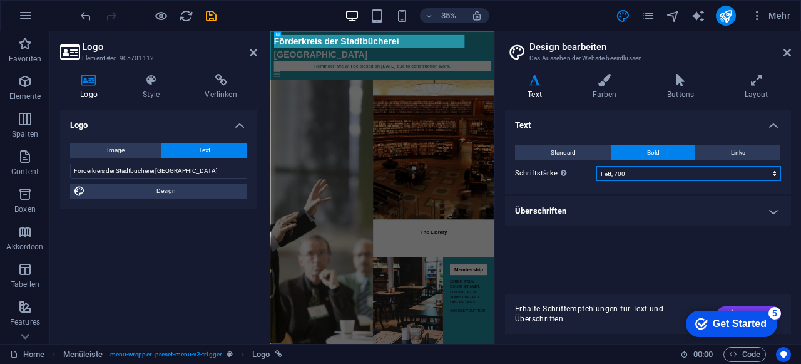
click at [618, 172] on select "Fein, 100 Extra-dünn, 200 Dünn, 300 Normal, 400 Medium, 500 Halb-fett, 600 Fett…" at bounding box center [689, 173] width 185 height 15
click at [597, 166] on select "Fein, 100 Extra-dünn, 200 Dünn, 300 Normal, 400 Medium, 500 Halb-fett, 600 Fett…" at bounding box center [689, 173] width 185 height 15
click at [632, 175] on select "Fein, 100 Extra-dünn, 200 Dünn, 300 Normal, 400 Medium, 500 Halb-fett, 600 Fett…" at bounding box center [689, 173] width 185 height 15
click at [597, 166] on select "Fein, 100 Extra-dünn, 200 Dünn, 300 Normal, 400 Medium, 500 Halb-fett, 600 Fett…" at bounding box center [689, 173] width 185 height 15
click at [627, 175] on select "Fein, 100 Extra-dünn, 200 Dünn, 300 Normal, 400 Medium, 500 Halb-fett, 600 Fett…" at bounding box center [689, 173] width 185 height 15
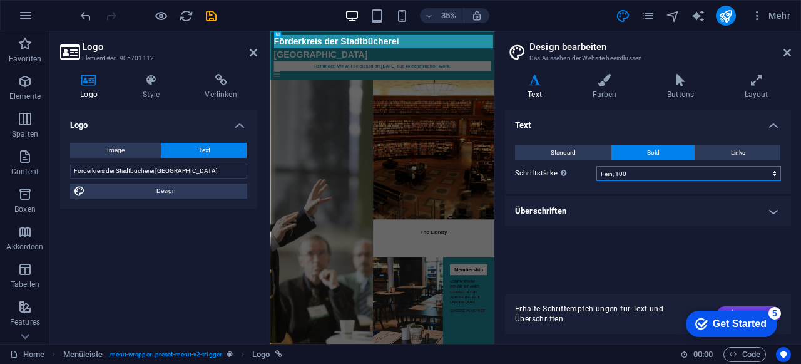
click at [597, 166] on select "Fein, 100 Extra-dünn, 200 Dünn, 300 Normal, 400 Medium, 500 Halb-fett, 600 Fett…" at bounding box center [689, 173] width 185 height 15
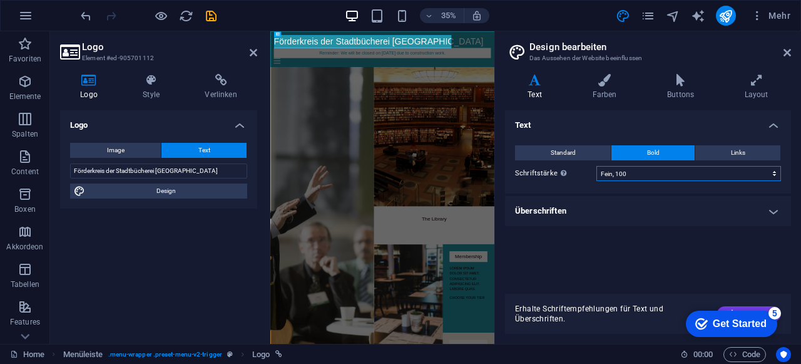
click at [630, 173] on select "Fein, 100 Extra-dünn, 200 Dünn, 300 Normal, 400 Medium, 500 Halb-fett, 600 Fett…" at bounding box center [689, 173] width 185 height 15
select select "500"
click at [597, 166] on select "Fein, 100 Extra-dünn, 200 Dünn, 300 Normal, 400 Medium, 500 Halb-fett, 600 Fett…" at bounding box center [689, 173] width 185 height 15
click at [627, 210] on h4 "Überschriften" at bounding box center [648, 211] width 286 height 30
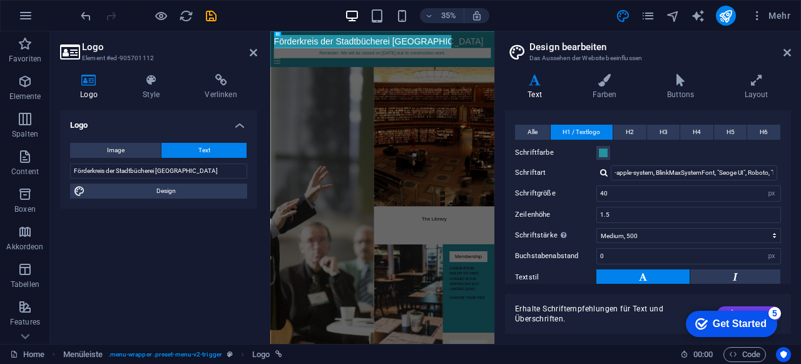
scroll to position [125, 0]
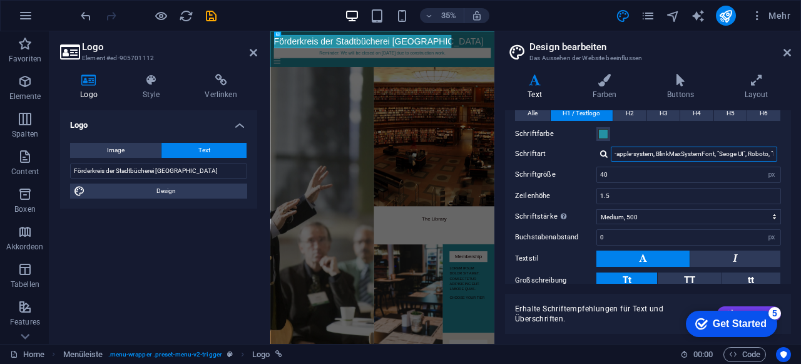
click at [672, 153] on input "-apple-system, BlinkMaxSystemFont, "Seoge UI", Roboto, "Helvetica Neue", Arial,…" at bounding box center [694, 153] width 167 height 15
click at [618, 175] on input "40" at bounding box center [688, 174] width 183 height 15
click at [538, 116] on button "Alle" at bounding box center [532, 113] width 35 height 15
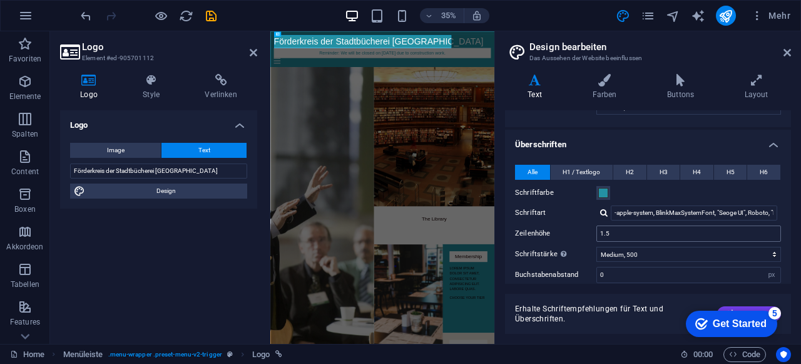
scroll to position [0, 0]
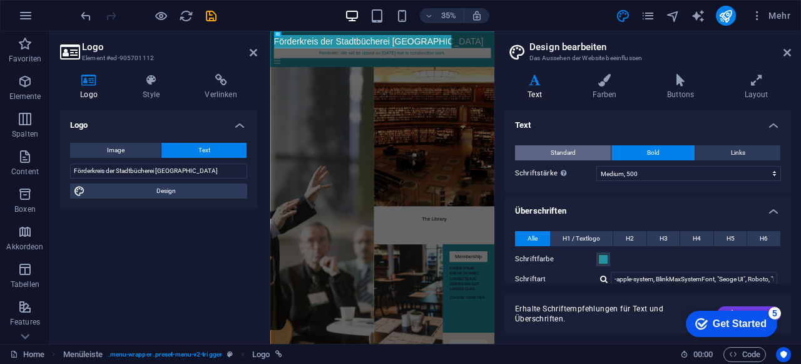
click at [566, 147] on span "Standard" at bounding box center [563, 152] width 25 height 15
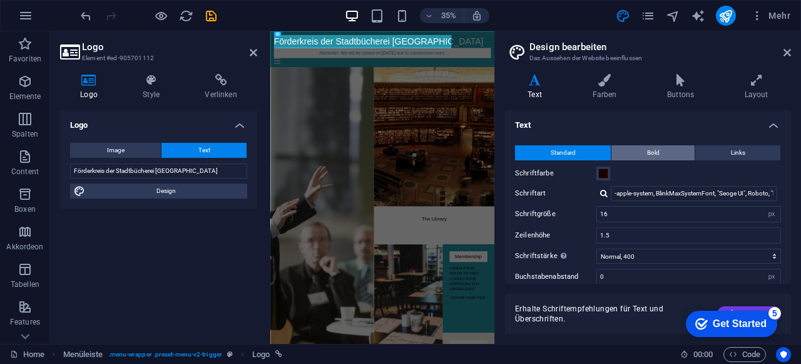
click at [647, 155] on span "Bold" at bounding box center [653, 152] width 13 height 15
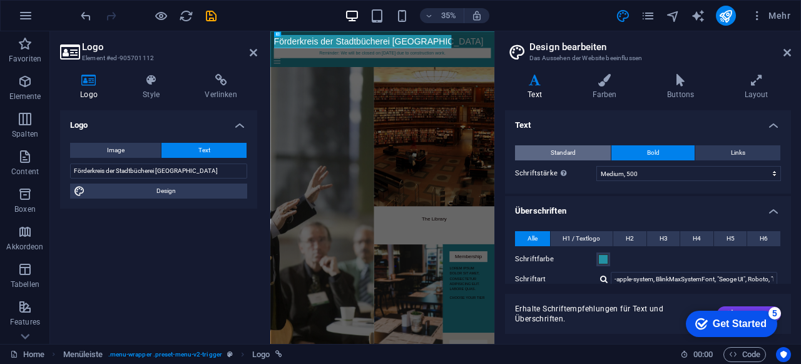
click at [565, 148] on span "Standard" at bounding box center [563, 152] width 25 height 15
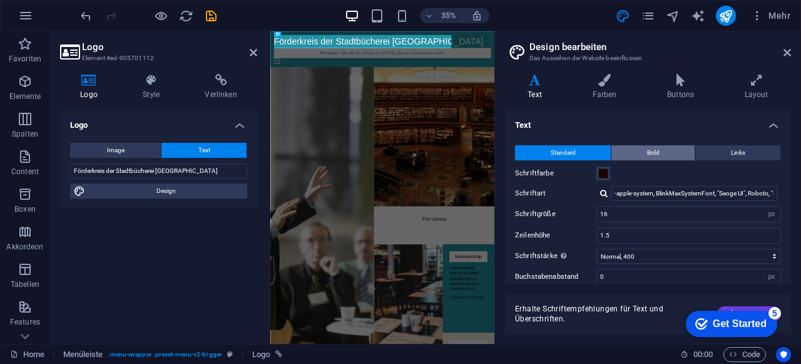
click at [665, 147] on button "Bold" at bounding box center [653, 152] width 83 height 15
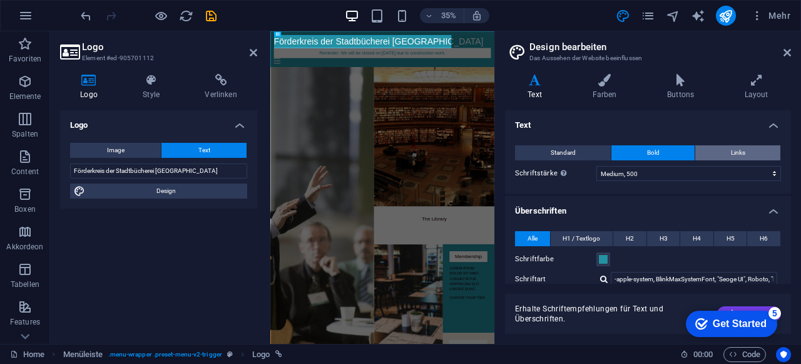
click at [751, 146] on button "Links" at bounding box center [737, 152] width 85 height 15
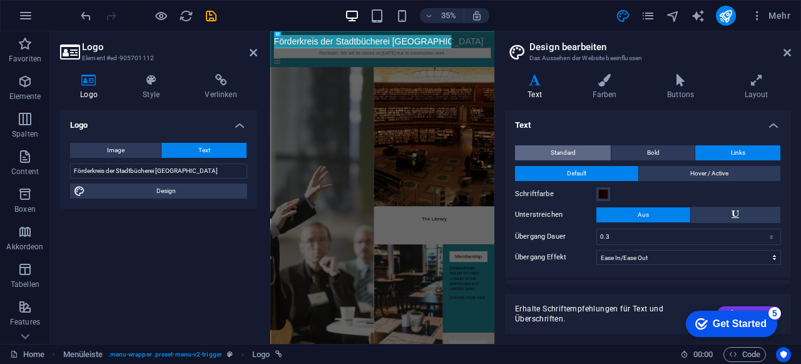
click at [587, 148] on button "Standard" at bounding box center [563, 152] width 96 height 15
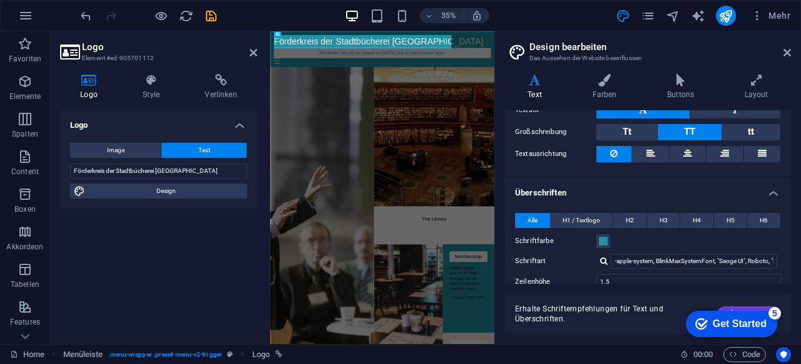
scroll to position [250, 0]
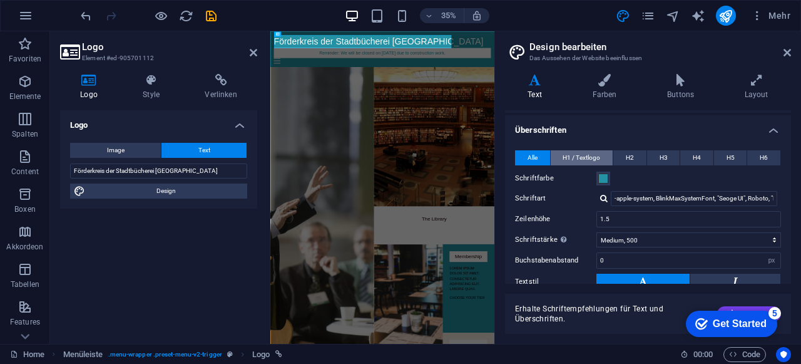
click at [576, 160] on span "H1 / Textlogo" at bounding box center [582, 157] width 38 height 15
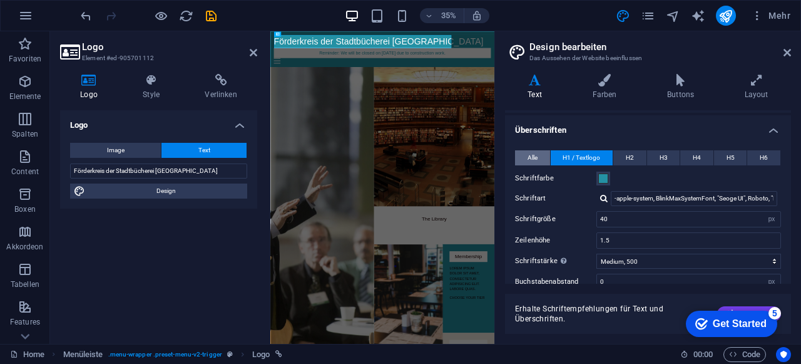
click at [531, 158] on span "Alle" at bounding box center [533, 157] width 10 height 15
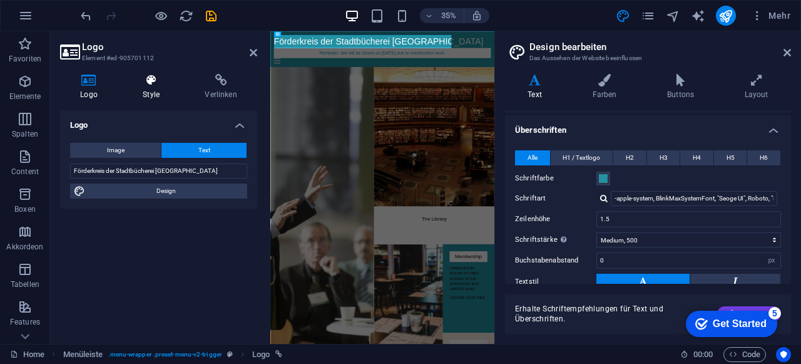
click at [160, 81] on icon at bounding box center [151, 80] width 57 height 13
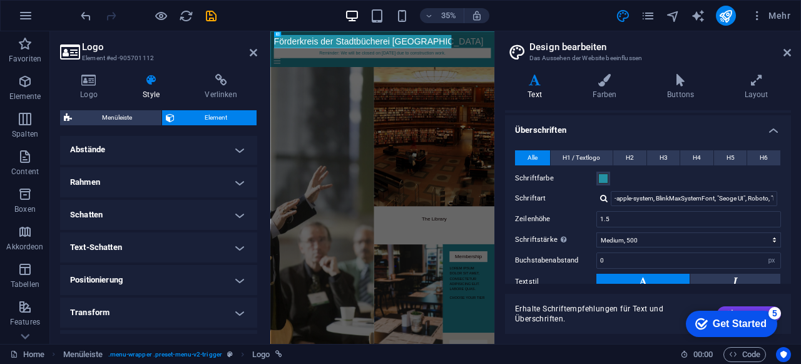
click at [162, 182] on h4 "Rahmen" at bounding box center [158, 182] width 197 height 30
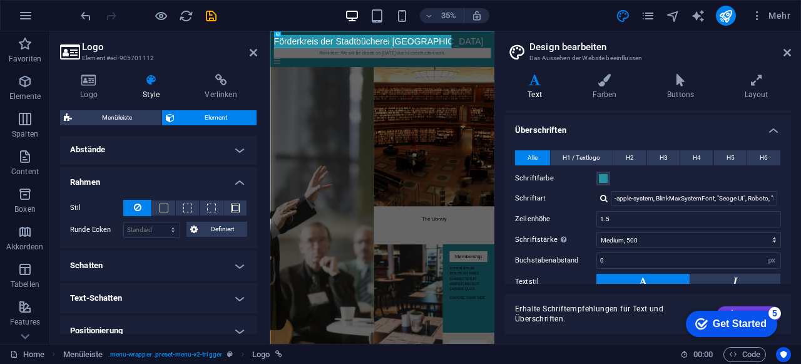
click at [217, 175] on h4 "Rahmen" at bounding box center [158, 178] width 197 height 23
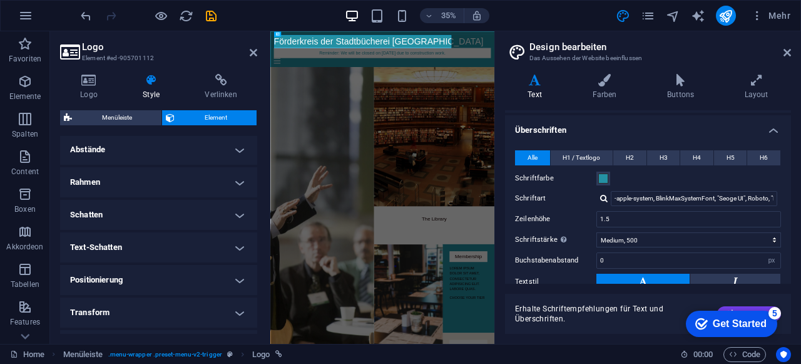
click at [182, 211] on h4 "Schatten" at bounding box center [158, 215] width 197 height 30
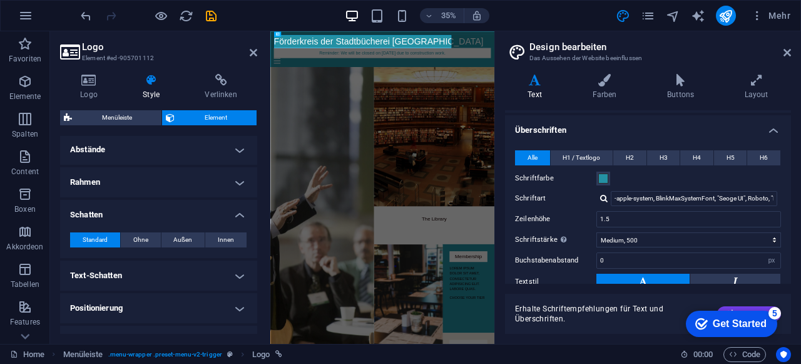
click at [163, 212] on h4 "Schatten" at bounding box center [158, 211] width 197 height 23
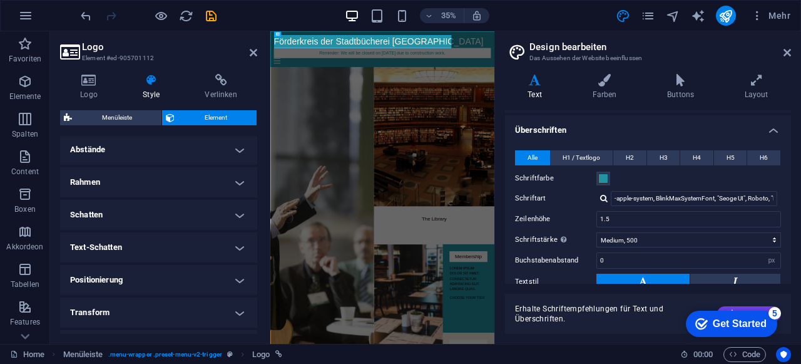
click at [150, 242] on h4 "Text-Schatten" at bounding box center [158, 247] width 197 height 30
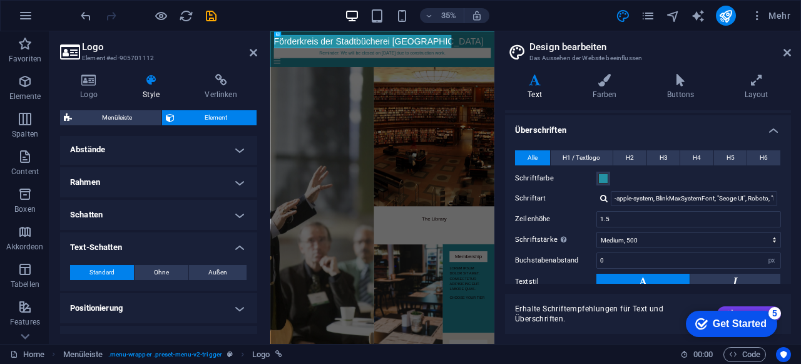
click at [150, 242] on h4 "Text-Schatten" at bounding box center [158, 243] width 197 height 23
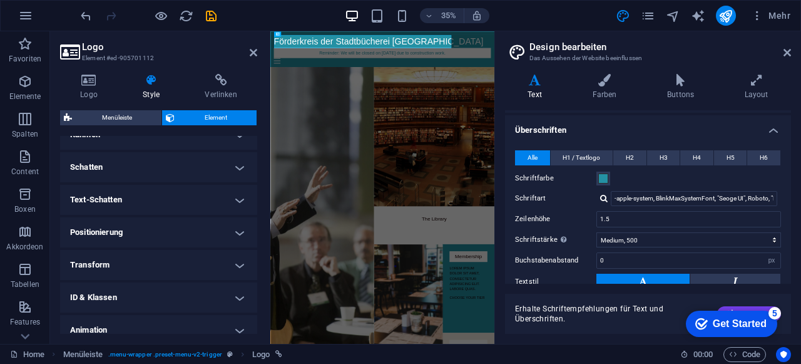
scroll to position [313, 0]
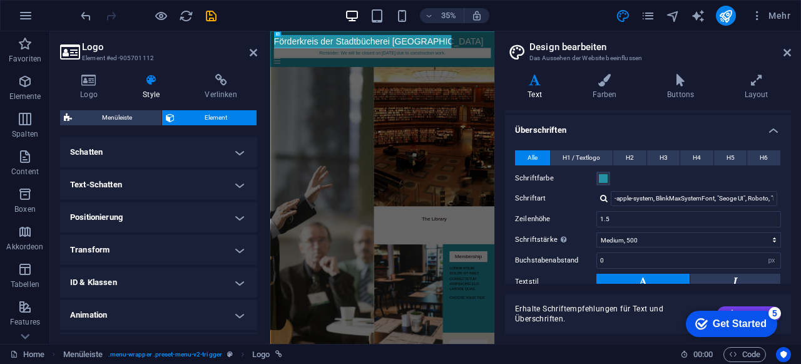
click at [151, 221] on h4 "Positionierung" at bounding box center [158, 217] width 197 height 30
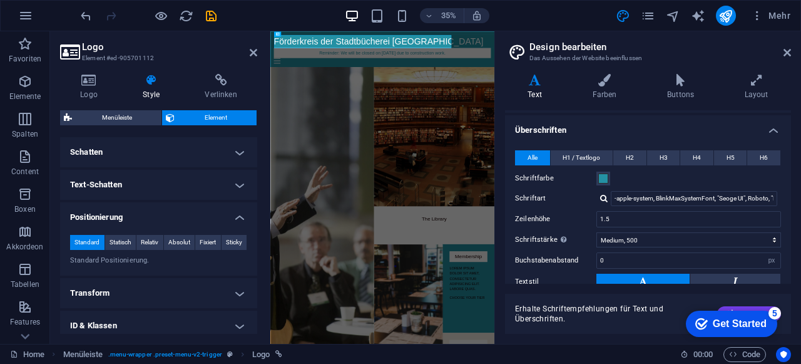
click at [151, 221] on h4 "Positionierung" at bounding box center [158, 213] width 197 height 23
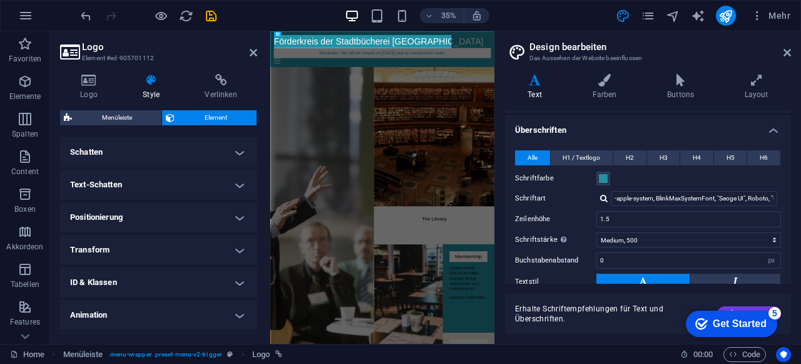
scroll to position [341, 0]
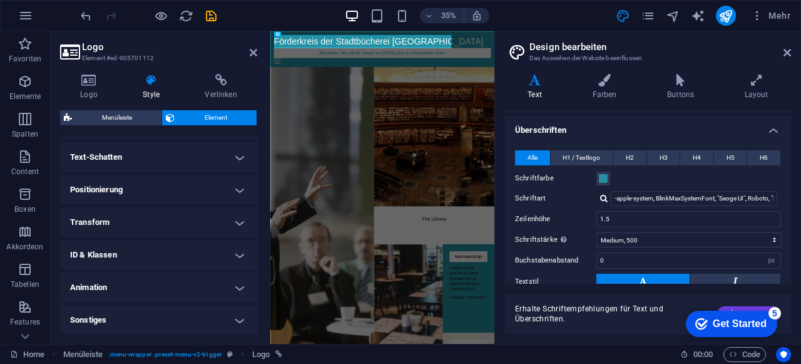
click at [151, 221] on h4 "Transform" at bounding box center [158, 222] width 197 height 30
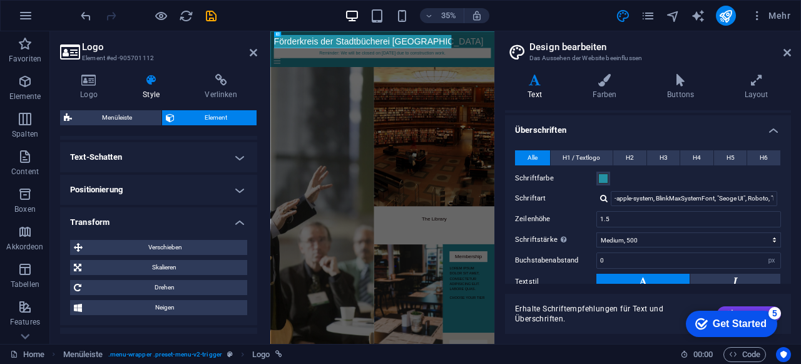
click at [151, 221] on h4 "Transform" at bounding box center [158, 218] width 197 height 23
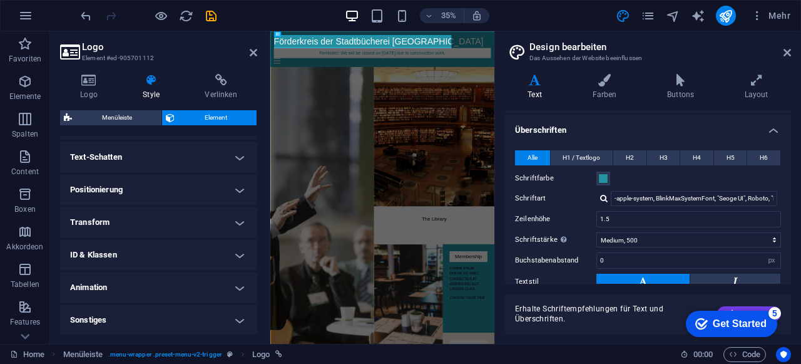
click at [139, 322] on h4 "Sonstiges" at bounding box center [158, 320] width 197 height 30
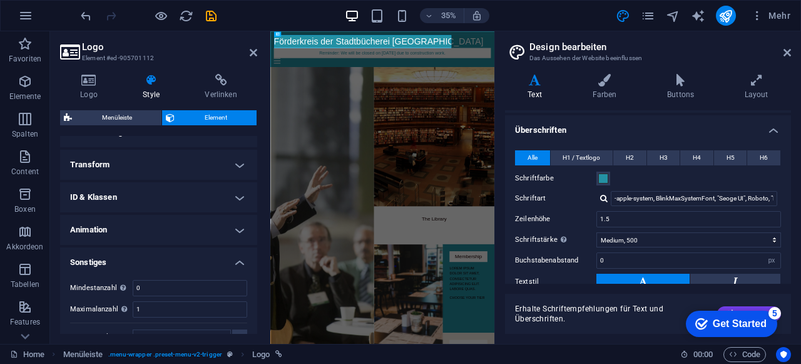
scroll to position [418, 0]
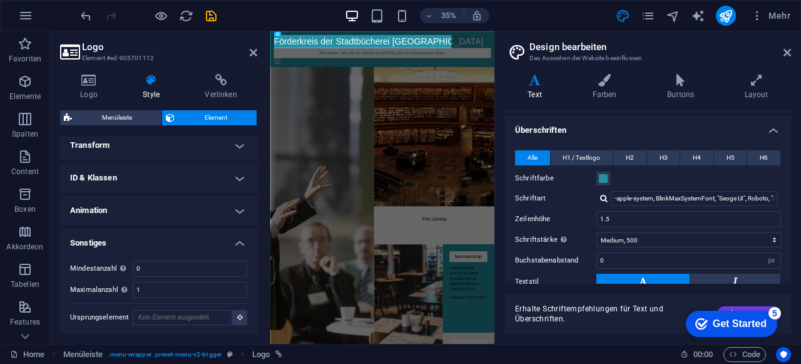
click at [133, 232] on h4 "Sonstiges" at bounding box center [158, 239] width 197 height 23
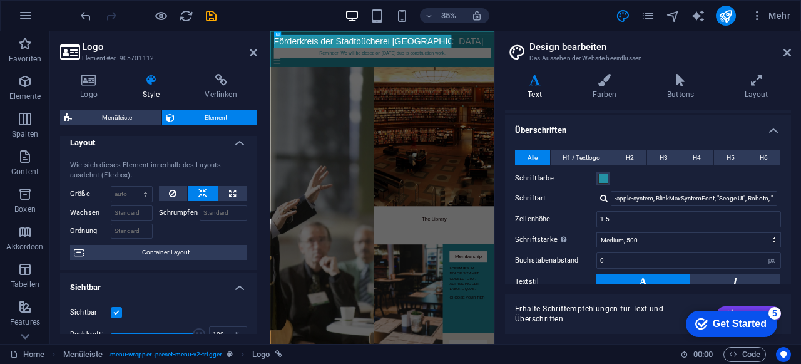
scroll to position [0, 0]
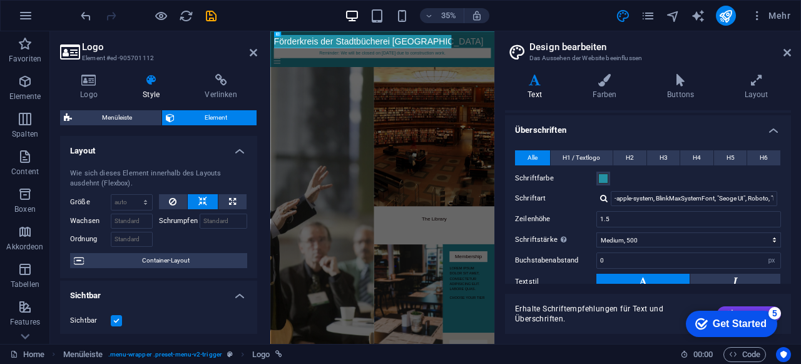
click at [194, 118] on span "Element" at bounding box center [215, 117] width 74 height 15
click at [141, 154] on h4 "Layout" at bounding box center [158, 147] width 197 height 23
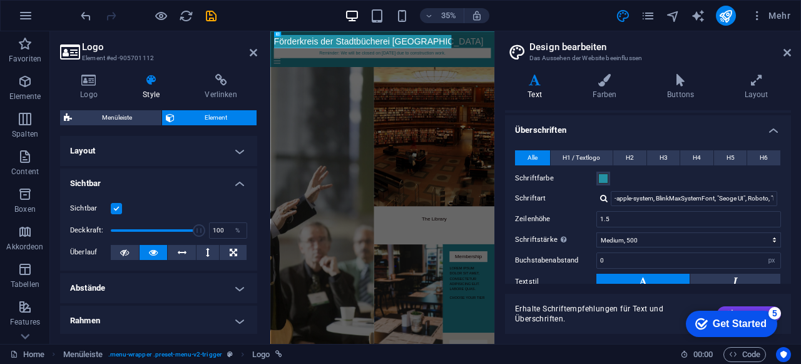
click at [146, 184] on h4 "Sichtbar" at bounding box center [158, 179] width 197 height 23
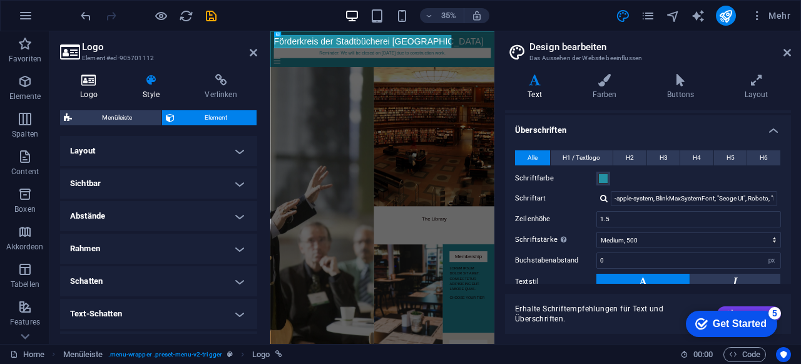
click at [90, 85] on icon at bounding box center [89, 80] width 58 height 13
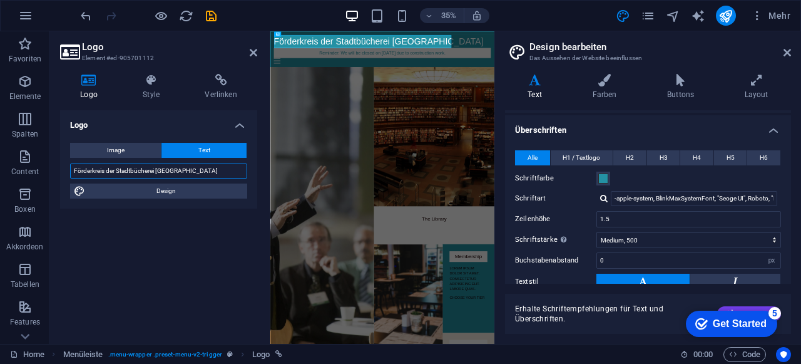
click at [211, 175] on input "Förderkreis der Stadtbücherei Bad Säckingen" at bounding box center [158, 170] width 177 height 15
click at [155, 88] on h4 "Style" at bounding box center [154, 87] width 62 height 26
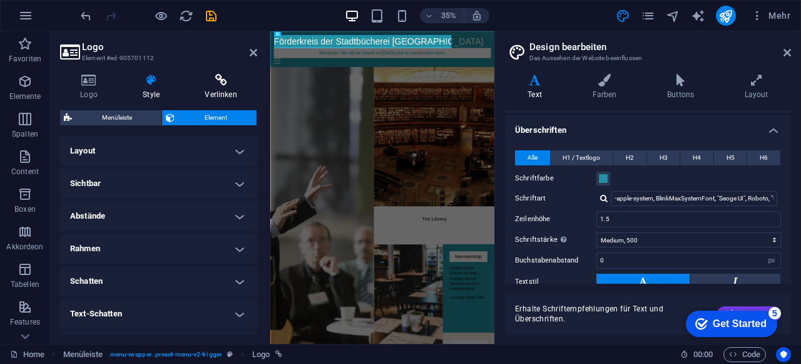
click at [217, 91] on h4 "Verlinken" at bounding box center [221, 87] width 73 height 26
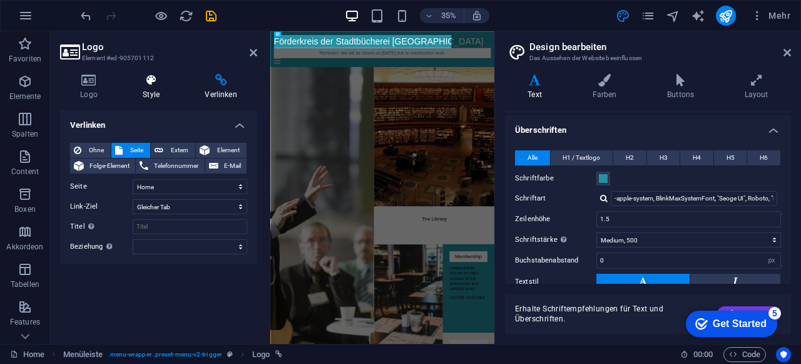
click at [153, 86] on h4 "Style" at bounding box center [154, 87] width 62 height 26
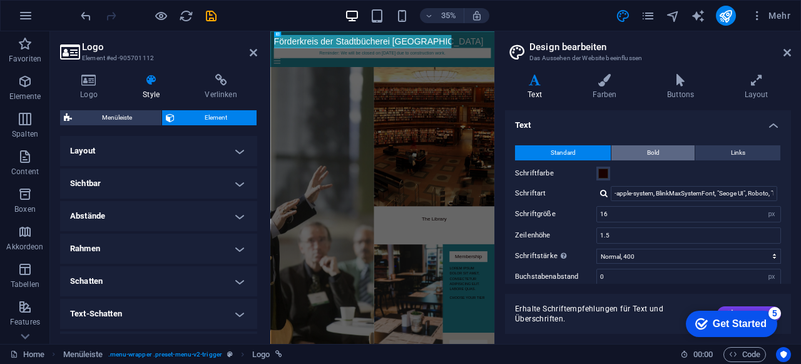
click at [653, 156] on span "Bold" at bounding box center [653, 152] width 13 height 15
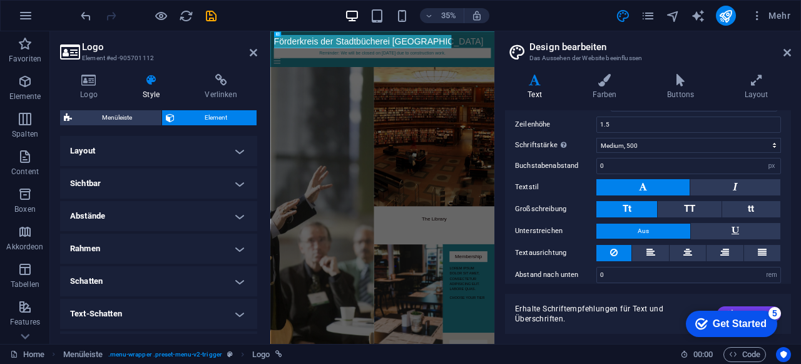
scroll to position [183, 0]
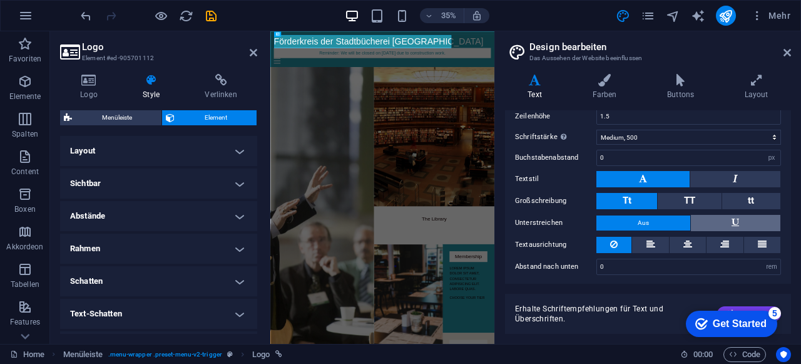
click at [711, 218] on button at bounding box center [736, 223] width 90 height 16
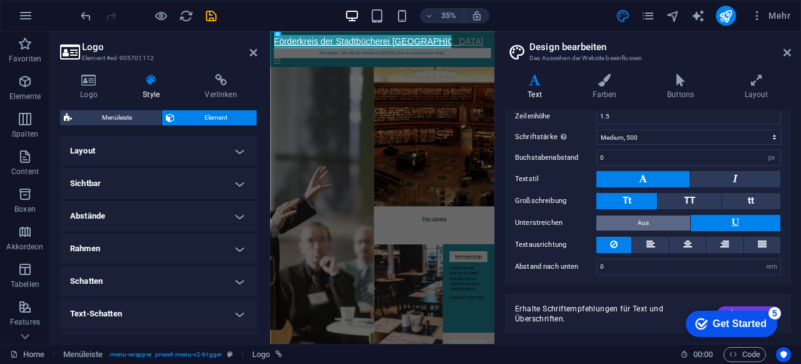
click at [657, 221] on button "Aus" at bounding box center [644, 222] width 94 height 15
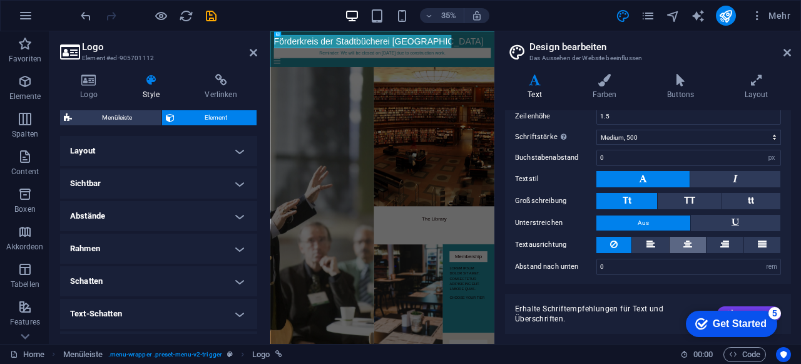
click at [691, 239] on button at bounding box center [688, 245] width 36 height 16
click at [613, 242] on icon at bounding box center [614, 244] width 8 height 15
click at [748, 307] on div "checkmark Get Started 5 First Steps in the Editor Let's guide you through the t…" at bounding box center [730, 323] width 103 height 38
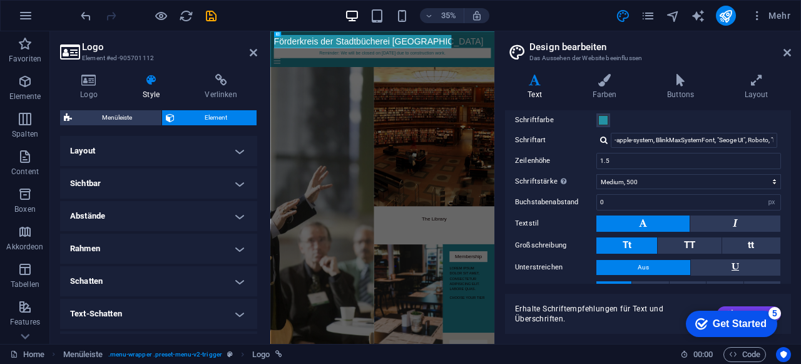
scroll to position [121, 0]
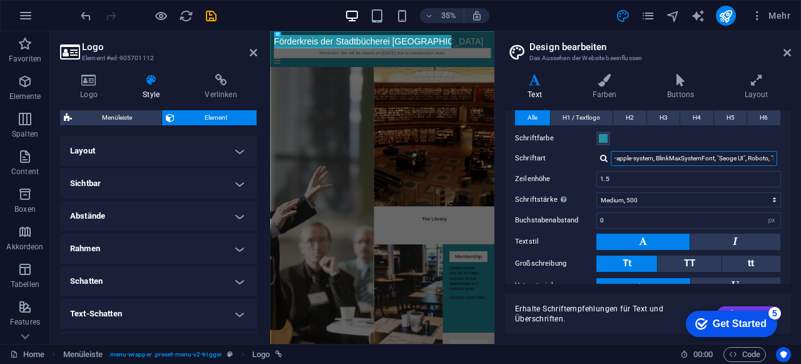
click at [617, 158] on input "-apple-system, BlinkMaxSystemFont, "Seoge UI", Roboto, "Helvetica Neue", Arial,…" at bounding box center [694, 158] width 167 height 15
drag, startPoint x: 740, startPoint y: 157, endPoint x: 709, endPoint y: 156, distance: 30.7
click at [709, 156] on input "-apple-system, BlinkMaxSystemFont, "Seoge UI", Roboto, "Helvetica Neue", Arial,…" at bounding box center [694, 158] width 167 height 15
click at [736, 160] on input "-apple-system, BlinkMaxSystemFont, "Seoge UI", Roboto, "Helvetica Neue", Arial,…" at bounding box center [694, 158] width 167 height 15
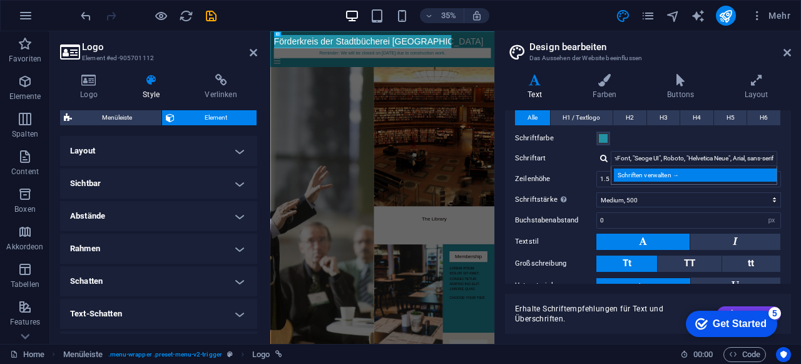
click at [662, 174] on div "Schriften verwalten →" at bounding box center [696, 174] width 165 height 13
select select "popularity"
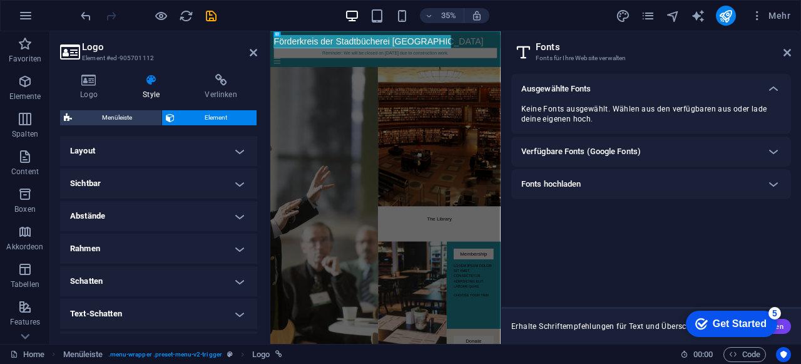
click at [618, 153] on h6 "Verfügbare Fonts (Google Fonts)" at bounding box center [581, 151] width 120 height 15
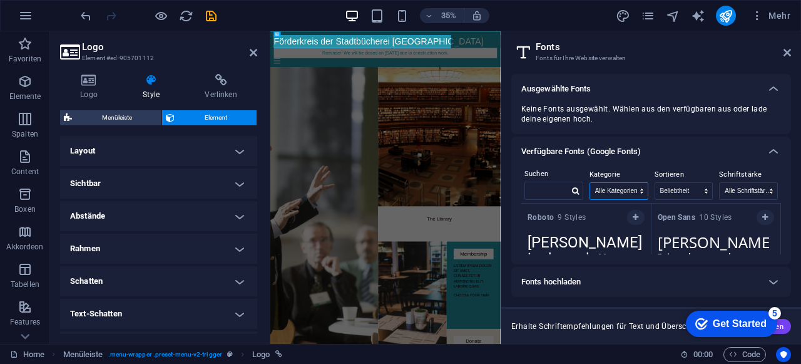
click at [618, 197] on select "Alle Kategorien serif display monospace sans-serif handwriting" at bounding box center [619, 191] width 58 height 16
click at [590, 183] on select "Alle Kategorien serif display monospace sans-serif handwriting" at bounding box center [619, 191] width 58 height 16
click at [622, 187] on select "Alle Kategorien serif display monospace sans-serif handwriting" at bounding box center [619, 191] width 58 height 16
click at [590, 183] on select "Alle Kategorien serif display monospace sans-serif handwriting" at bounding box center [619, 191] width 58 height 16
click at [621, 188] on select "Alle Kategorien serif display monospace sans-serif handwriting" at bounding box center [619, 191] width 58 height 16
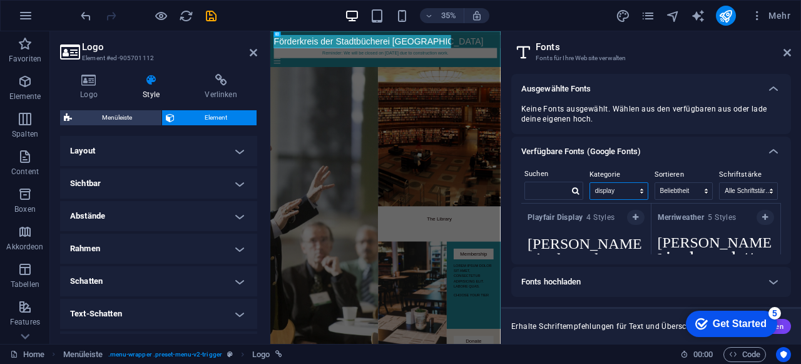
click at [590, 183] on select "Alle Kategorien serif display monospace sans-serif handwriting" at bounding box center [619, 191] width 58 height 16
click at [621, 190] on select "Alle Kategorien serif display monospace sans-serif handwriting" at bounding box center [619, 191] width 58 height 16
click at [590, 183] on select "Alle Kategorien serif display monospace sans-serif handwriting" at bounding box center [619, 191] width 58 height 16
click at [627, 193] on select "Alle Kategorien serif display monospace sans-serif handwriting" at bounding box center [619, 191] width 58 height 16
click at [590, 183] on select "Alle Kategorien serif display monospace sans-serif handwriting" at bounding box center [619, 191] width 58 height 16
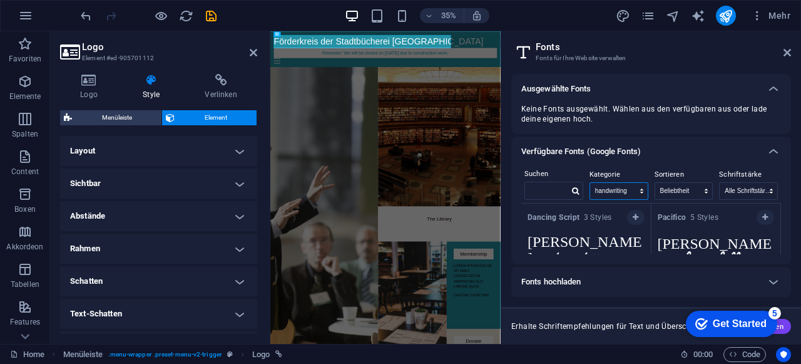
click at [615, 189] on select "Alle Kategorien serif display monospace sans-serif handwriting" at bounding box center [619, 191] width 58 height 16
select select "allCatgories"
click at [590, 183] on select "Alle Kategorien serif display monospace sans-serif handwriting" at bounding box center [619, 191] width 58 height 16
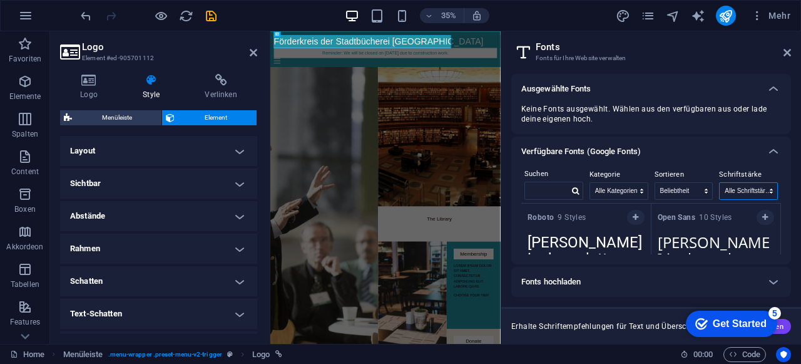
click at [746, 188] on select "Alle Schriftstärken 100 100italic 200 200italic 300 300italic 500 500italic 600…" at bounding box center [749, 191] width 58 height 16
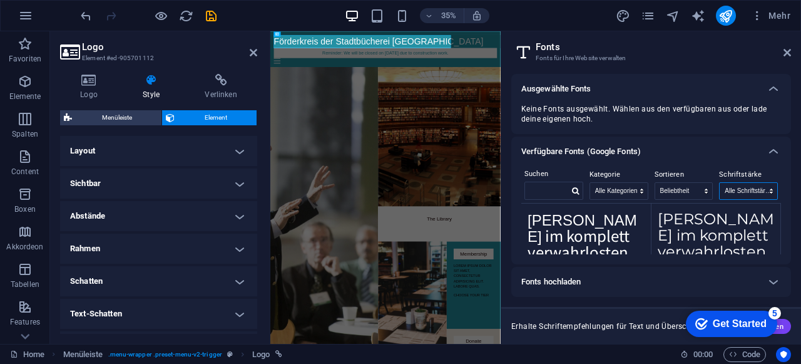
scroll to position [125, 0]
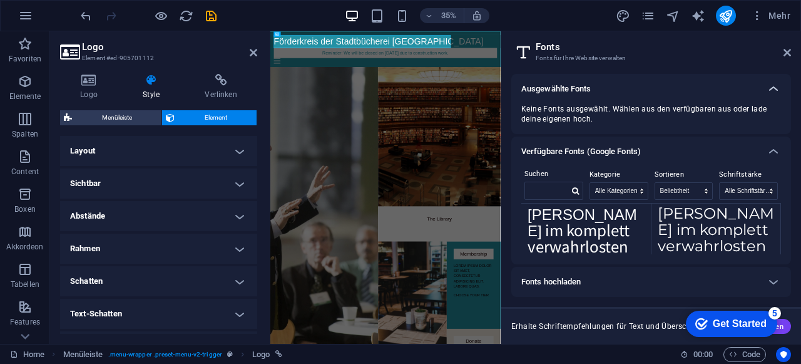
click at [774, 87] on icon at bounding box center [773, 88] width 15 height 15
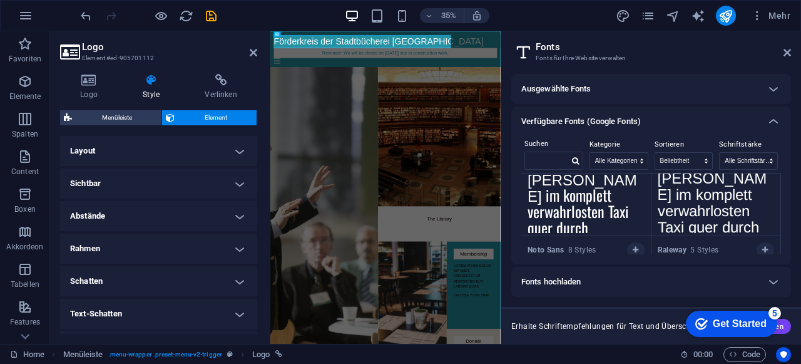
scroll to position [501, 0]
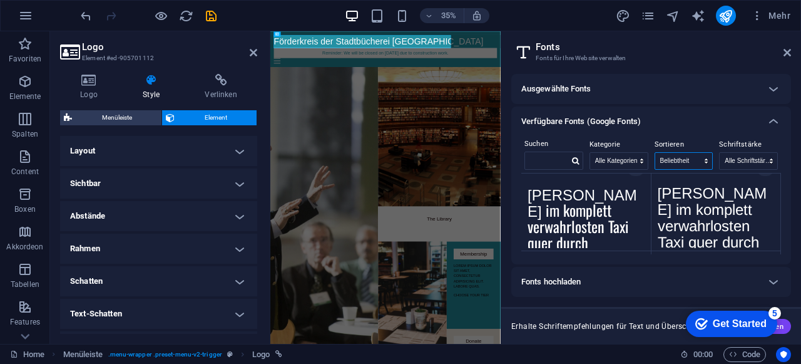
click at [665, 155] on select "Name Kategorie Beliebtheit" at bounding box center [684, 161] width 58 height 16
select select "name"
click at [655, 153] on select "Name Kategorie Beliebtheit" at bounding box center [684, 161] width 58 height 16
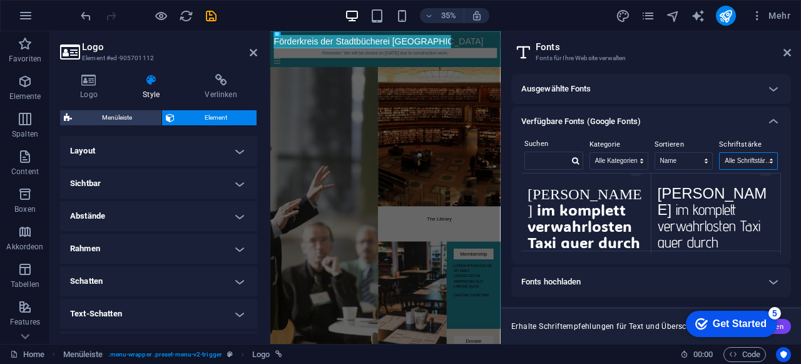
click at [762, 158] on select "Alle Schriftstärken 100 100italic 200 200italic 300 300italic 500 500italic 600…" at bounding box center [749, 161] width 58 height 16
select select "regular"
click at [720, 153] on select "Alle Schriftstärken 100 100italic 200 200italic 300 300italic 500 500italic 600…" at bounding box center [749, 161] width 58 height 16
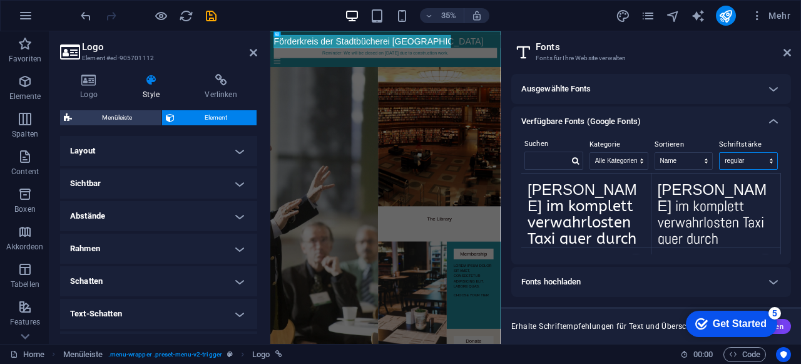
scroll to position [0, 0]
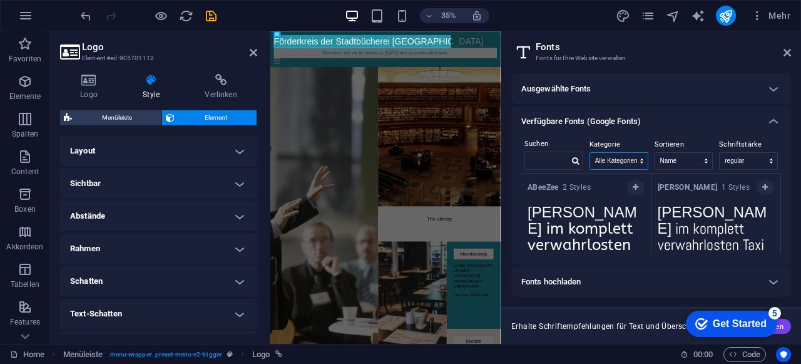
click at [631, 160] on select "Alle Kategorien serif display monospace sans-serif handwriting" at bounding box center [619, 161] width 58 height 16
click at [590, 153] on select "Alle Kategorien serif display monospace sans-serif handwriting" at bounding box center [619, 161] width 58 height 16
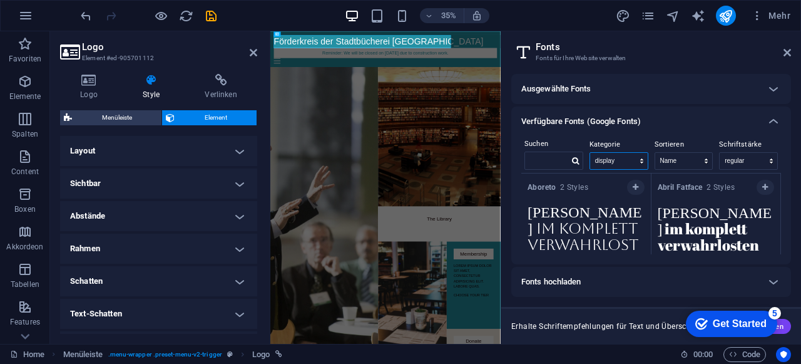
click at [629, 160] on select "Alle Kategorien serif display monospace sans-serif handwriting" at bounding box center [619, 161] width 58 height 16
select select "sans-serif"
click at [590, 153] on select "Alle Kategorien serif display monospace sans-serif handwriting" at bounding box center [619, 161] width 58 height 16
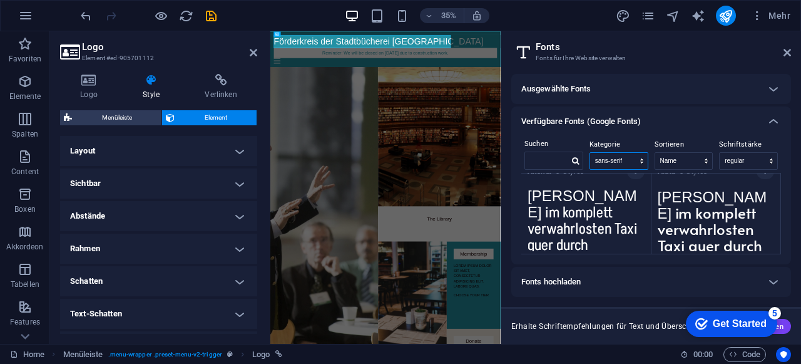
scroll to position [501, 0]
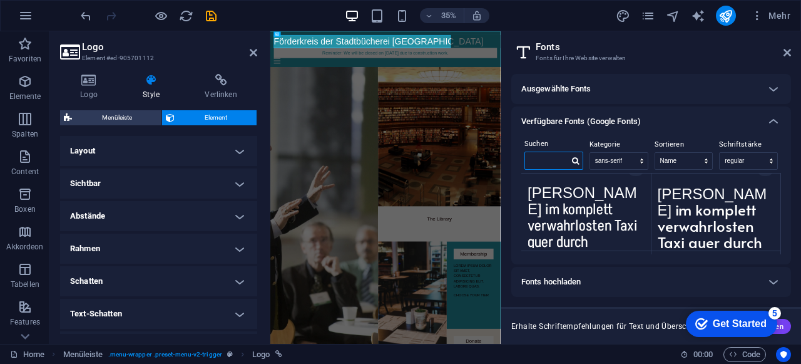
click at [550, 160] on input "text" at bounding box center [547, 160] width 44 height 16
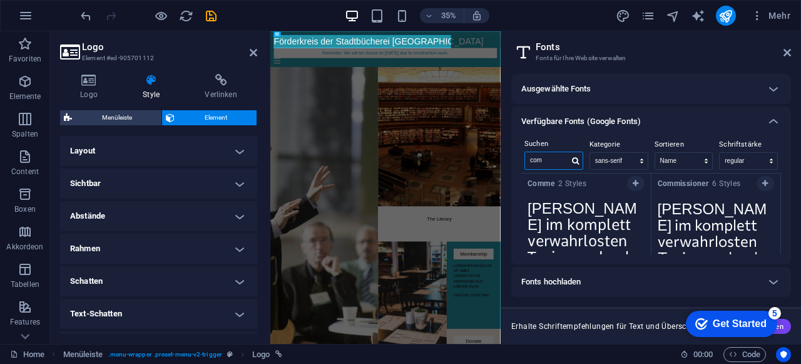
scroll to position [0, 0]
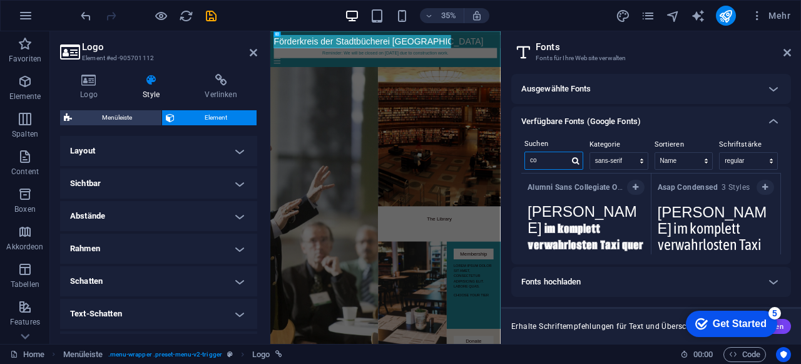
type input "c"
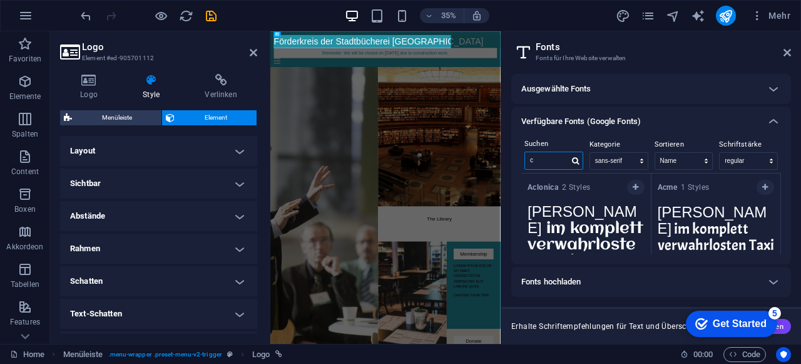
click at [545, 163] on input "c" at bounding box center [547, 160] width 44 height 16
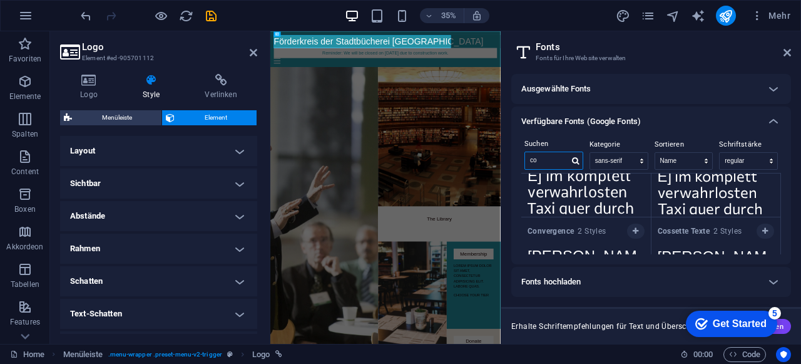
scroll to position [501, 0]
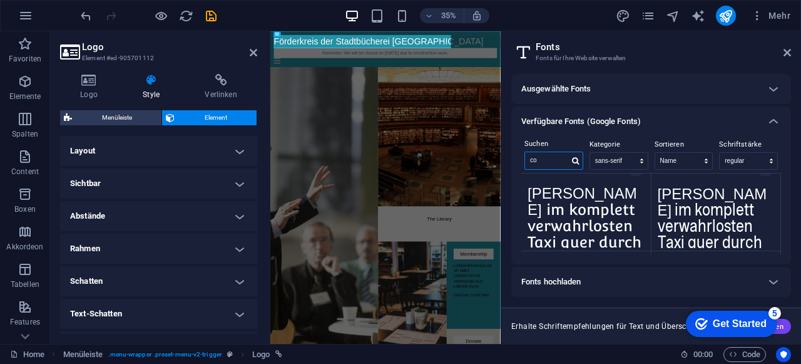
type input "co"
click at [601, 223] on textarea "Franz jagt im komplett verwahrlosten Taxi quer durch Bayern" at bounding box center [586, 213] width 130 height 69
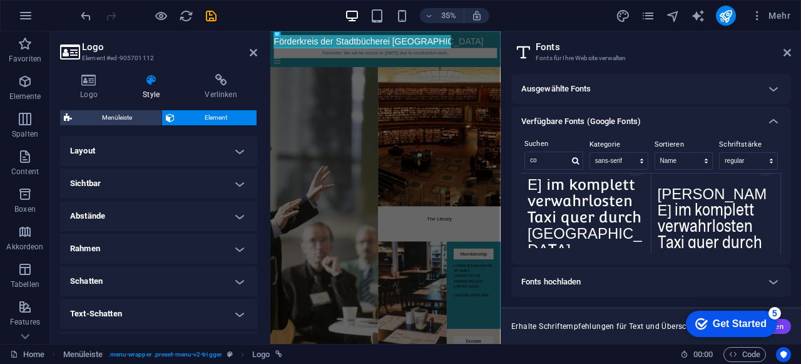
scroll to position [0, 0]
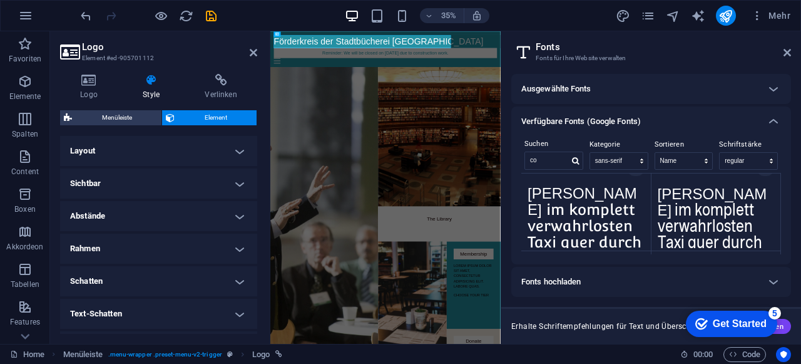
click at [580, 82] on h6 "Ausgewählte Fonts" at bounding box center [556, 88] width 70 height 15
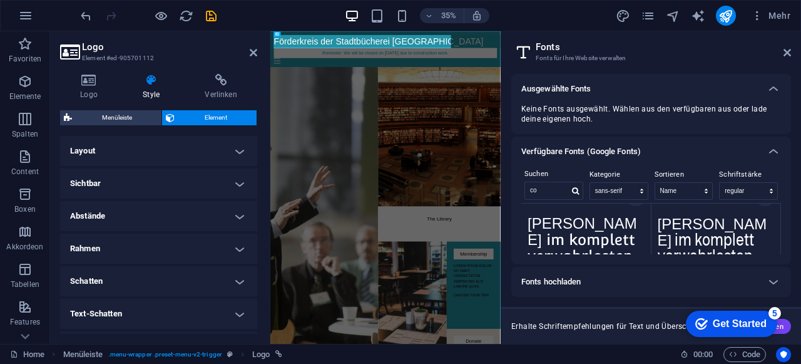
click at [640, 115] on span "Keine Fonts ausgewählt. Wählen aus den verfügbaren aus oder lade deine eigenen …" at bounding box center [651, 114] width 260 height 20
click at [779, 90] on icon at bounding box center [773, 88] width 15 height 15
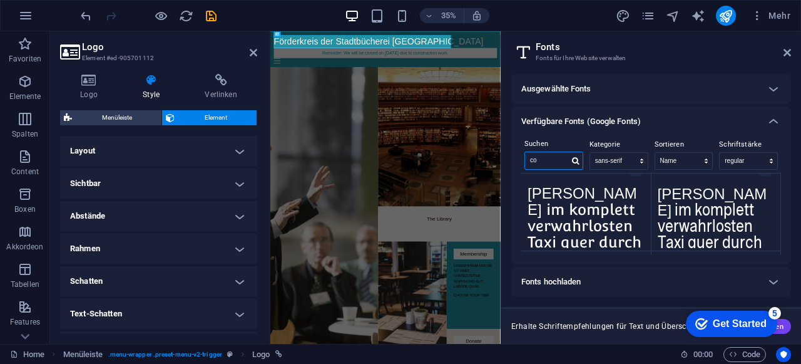
click at [556, 163] on input "co" at bounding box center [547, 160] width 44 height 16
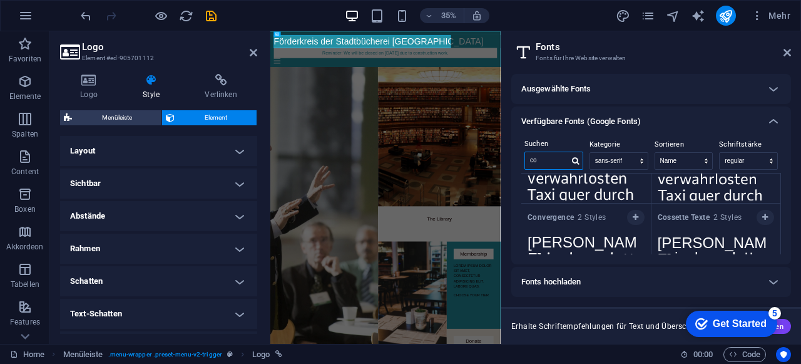
scroll to position [438, 0]
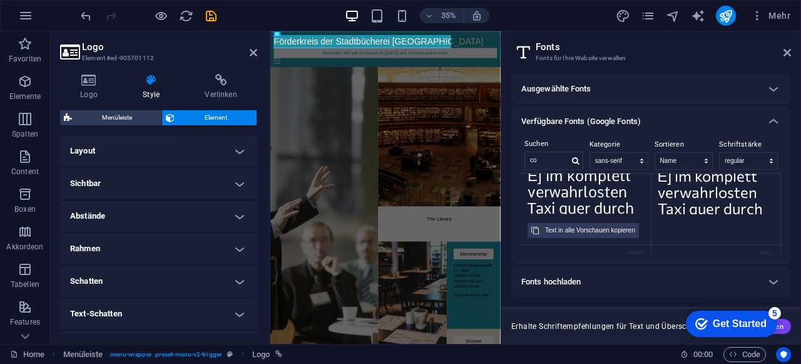
click at [562, 212] on textarea "Franz jagt im komplett verwahrlosten Taxi quer durch Bayern" at bounding box center [586, 179] width 130 height 69
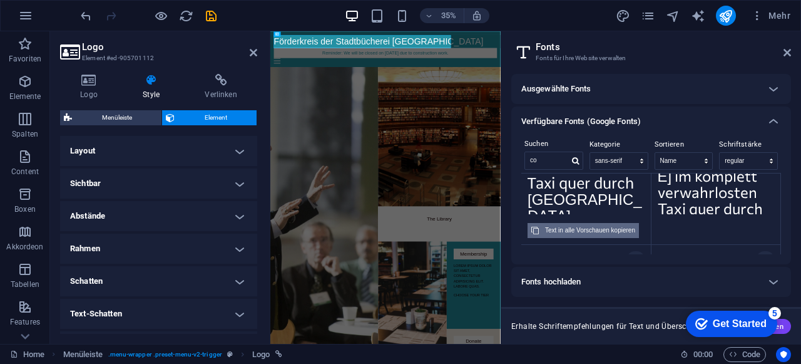
click at [580, 233] on div "Text in alle Vorschauen kopieren" at bounding box center [590, 230] width 90 height 15
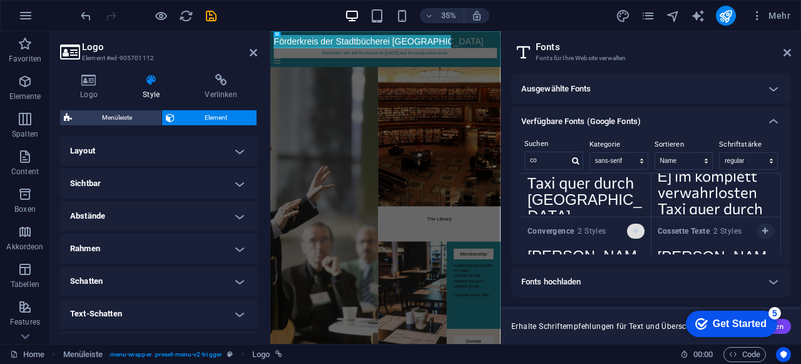
click at [642, 228] on button "button" at bounding box center [636, 230] width 18 height 15
click at [625, 91] on div "Ausgewählte Fonts" at bounding box center [639, 88] width 237 height 15
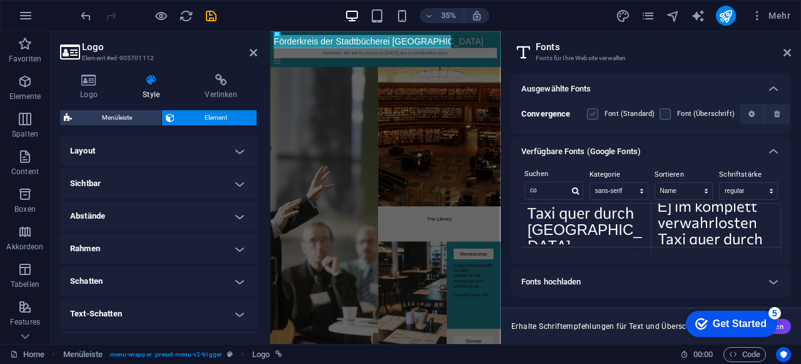
click at [592, 113] on label at bounding box center [592, 113] width 11 height 11
click at [0, 0] on input "checkbox" at bounding box center [0, 0] width 0 height 0
click at [660, 113] on label at bounding box center [665, 113] width 11 height 11
click at [0, 0] on input "checkbox" at bounding box center [0, 0] width 0 height 0
click at [785, 53] on icon at bounding box center [788, 53] width 8 height 10
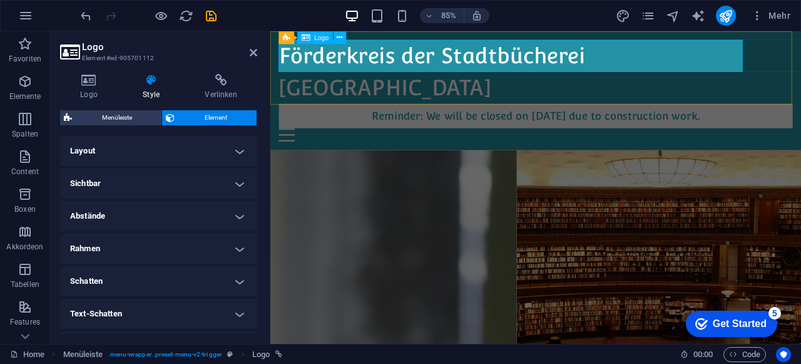
click at [519, 59] on div "Förderkreis der Stadtbücherei Bad Säckingen" at bounding box center [582, 78] width 605 height 75
click at [741, 103] on div "Förderkreis der Stadtbücherei Bad Säckingen Reminder: We will be closed on Jan.…" at bounding box center [582, 101] width 625 height 140
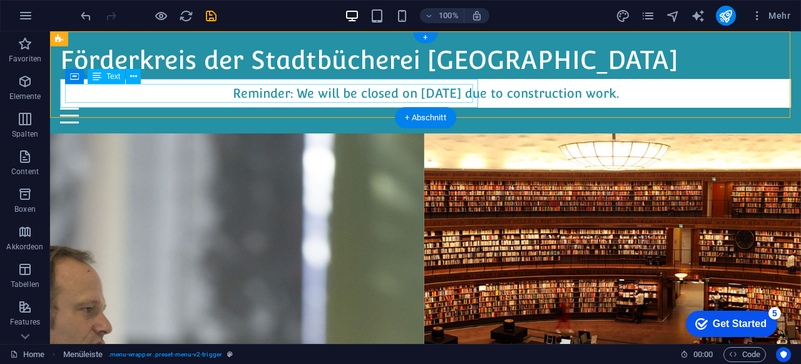
click at [275, 90] on div "Reminder: We will be closed on Jan. 7 2019 due to construction work." at bounding box center [425, 93] width 721 height 19
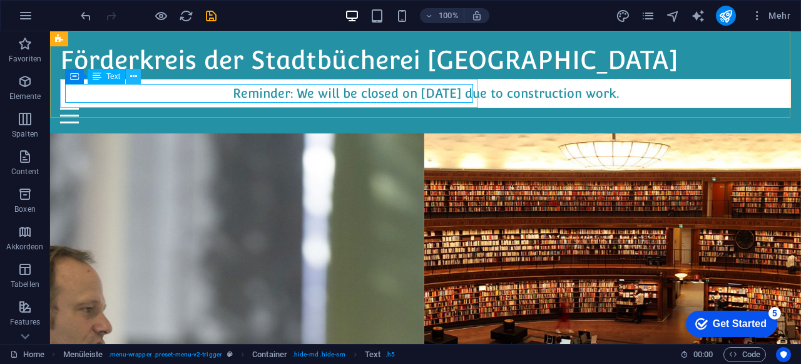
click at [137, 78] on button at bounding box center [133, 76] width 15 height 15
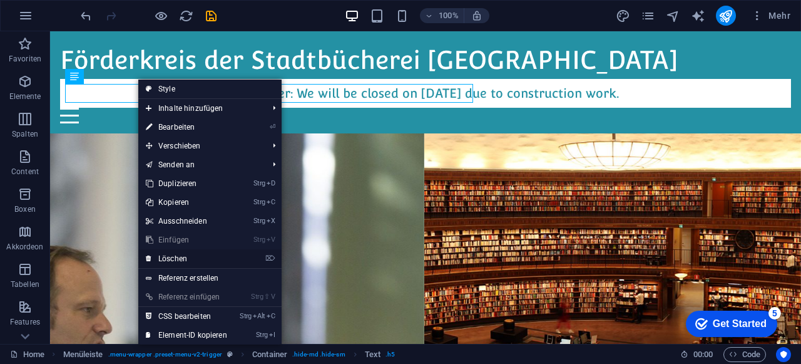
click at [176, 264] on link "⌦ Löschen" at bounding box center [186, 258] width 96 height 19
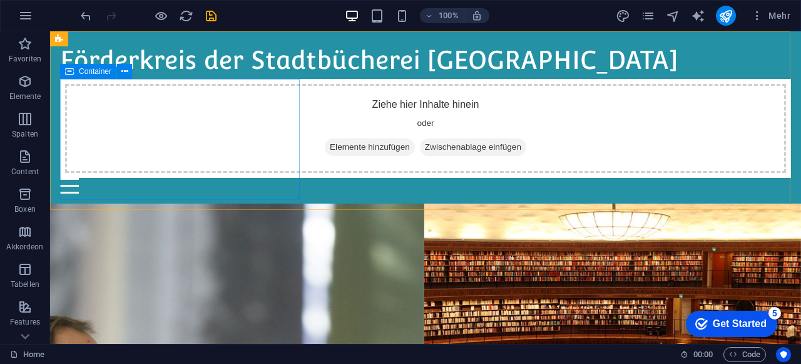
click at [71, 71] on icon at bounding box center [69, 71] width 9 height 15
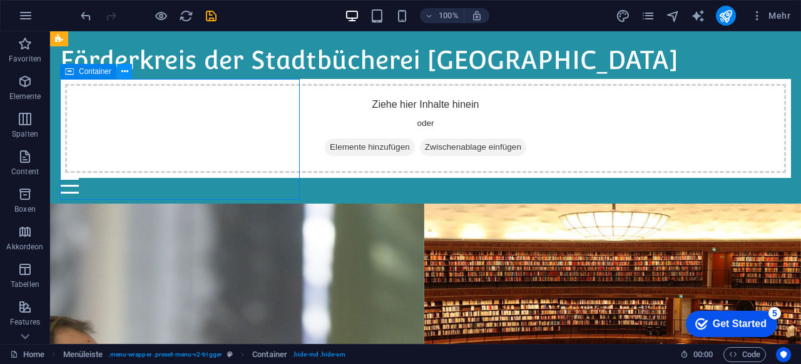
click at [122, 74] on icon at bounding box center [124, 71] width 7 height 13
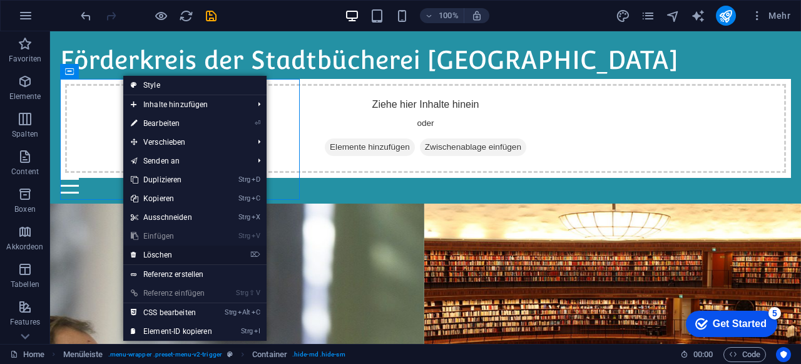
click at [165, 248] on link "⌦ Löschen" at bounding box center [171, 254] width 96 height 19
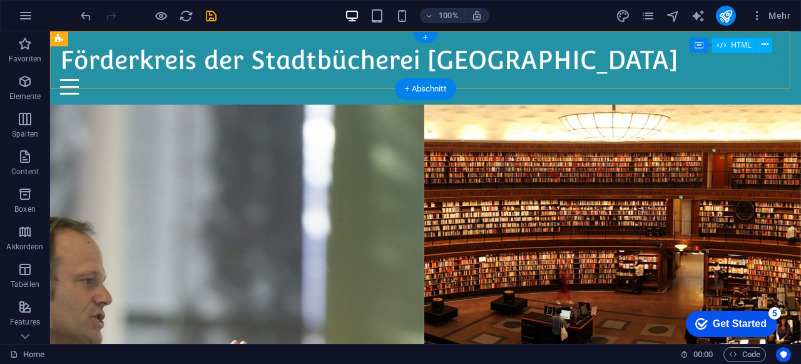
click at [777, 79] on div at bounding box center [425, 87] width 731 height 16
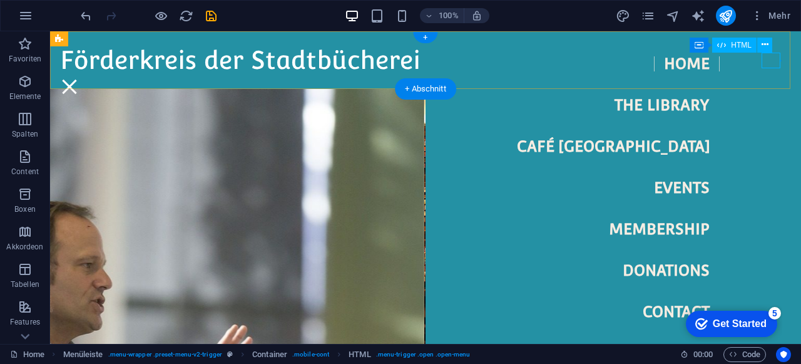
click at [79, 79] on div at bounding box center [69, 87] width 19 height 16
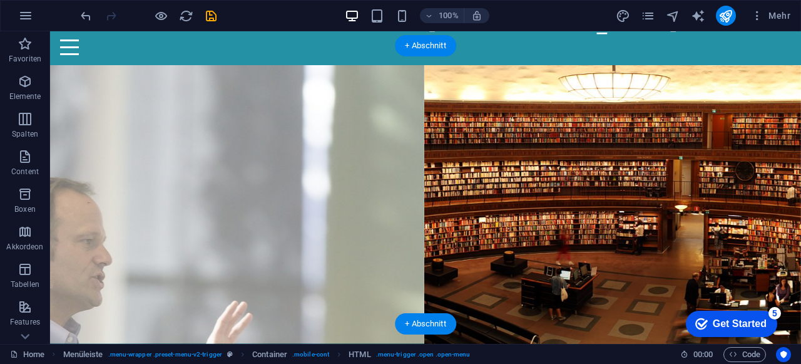
scroll to position [34, 0]
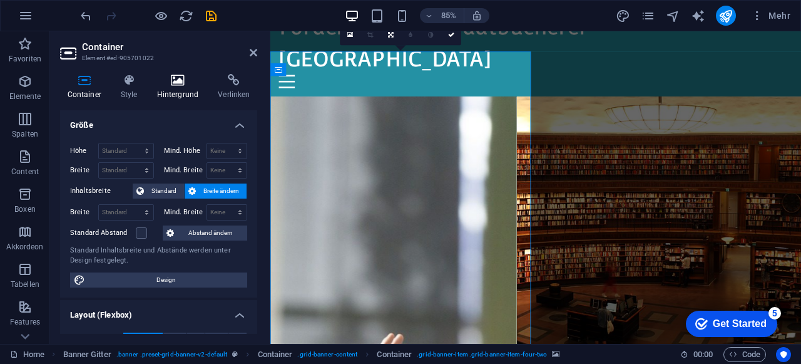
click at [168, 81] on icon at bounding box center [178, 80] width 56 height 13
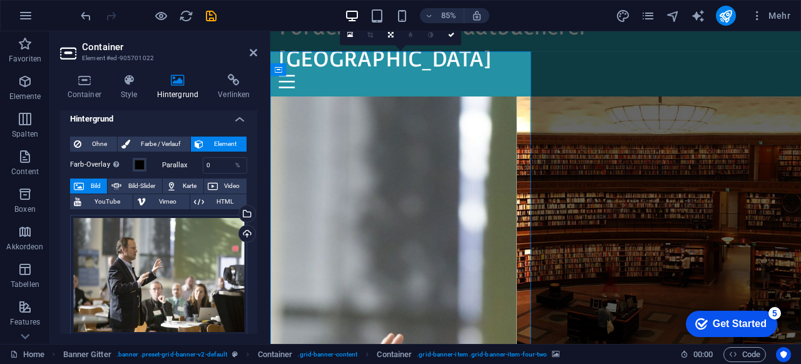
scroll to position [0, 0]
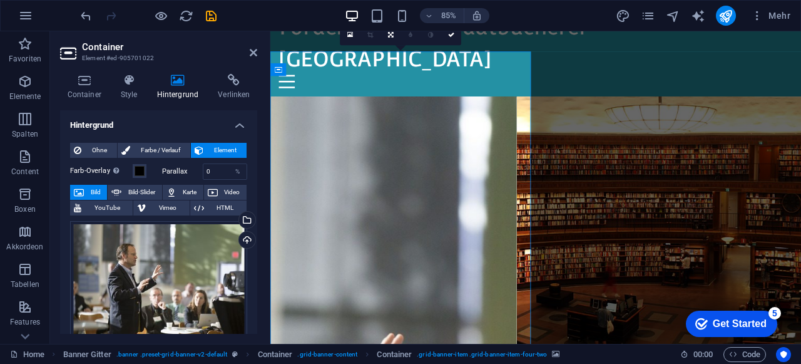
click at [238, 126] on h4 "Hintergrund" at bounding box center [158, 121] width 197 height 23
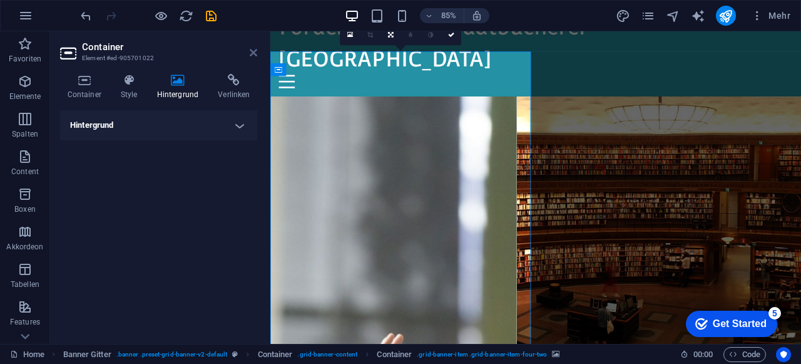
click at [250, 53] on icon at bounding box center [254, 53] width 8 height 10
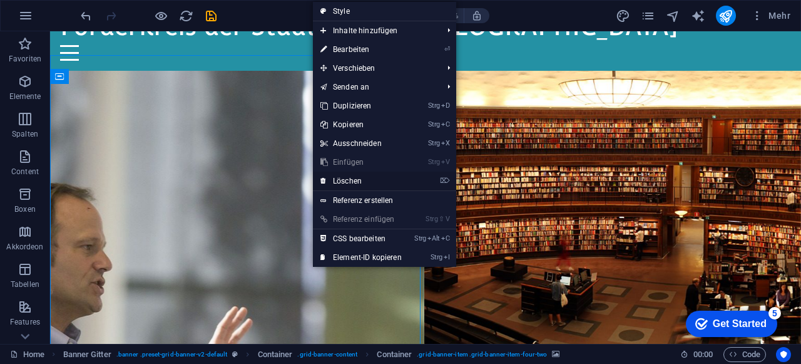
click at [372, 177] on link "⌦ Löschen" at bounding box center [361, 181] width 96 height 19
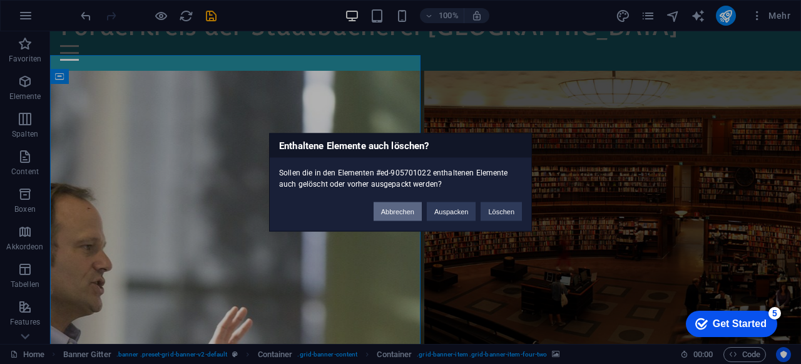
click at [399, 213] on button "Abbrechen" at bounding box center [398, 211] width 48 height 19
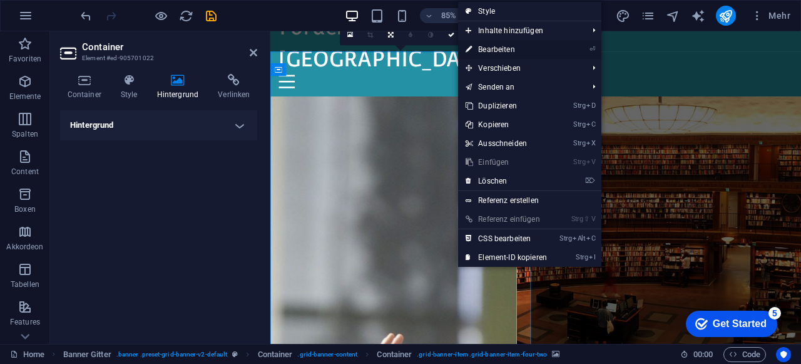
click at [510, 47] on link "⏎ Bearbeiten" at bounding box center [506, 49] width 96 height 19
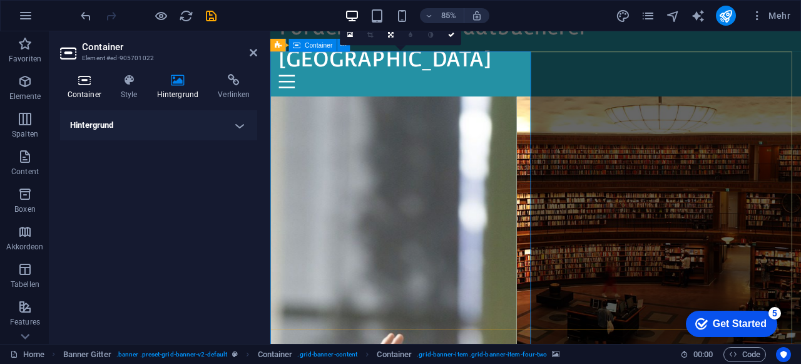
click at [83, 88] on h4 "Container" at bounding box center [86, 87] width 53 height 26
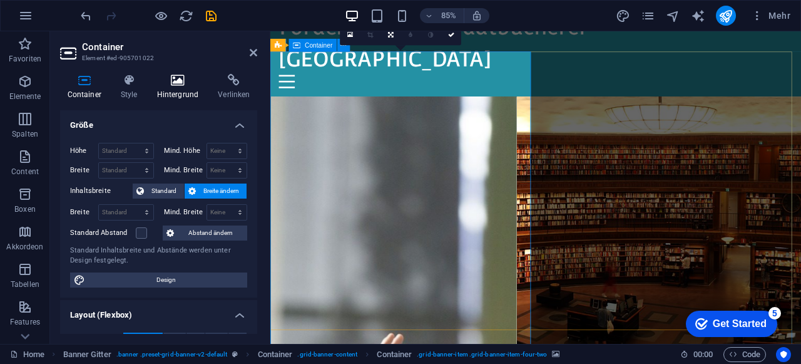
click at [176, 86] on h4 "Hintergrund" at bounding box center [180, 87] width 61 height 26
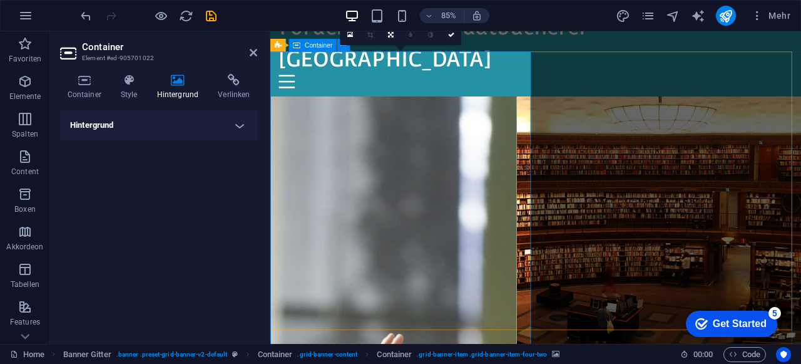
click at [183, 118] on h4 "Hintergrund" at bounding box center [158, 125] width 197 height 30
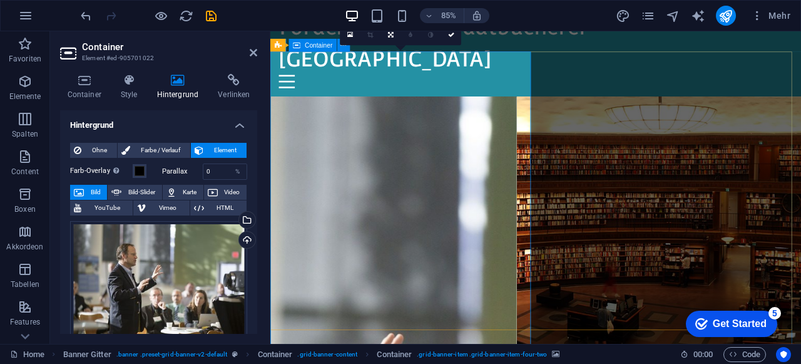
click at [90, 187] on span "Bild" at bounding box center [96, 192] width 16 height 15
click at [103, 146] on span "Ohne" at bounding box center [99, 150] width 28 height 15
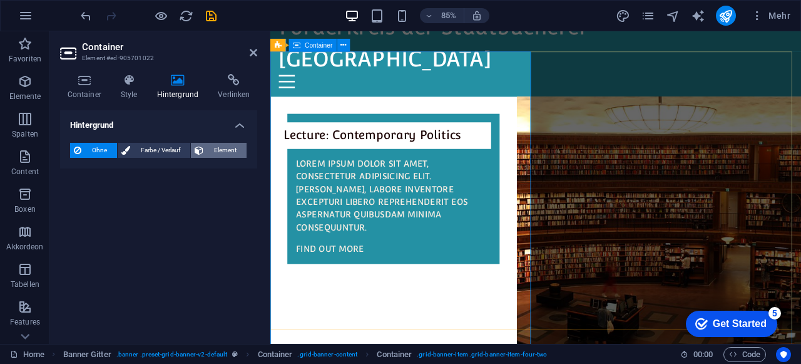
click at [217, 152] on span "Element" at bounding box center [225, 150] width 36 height 15
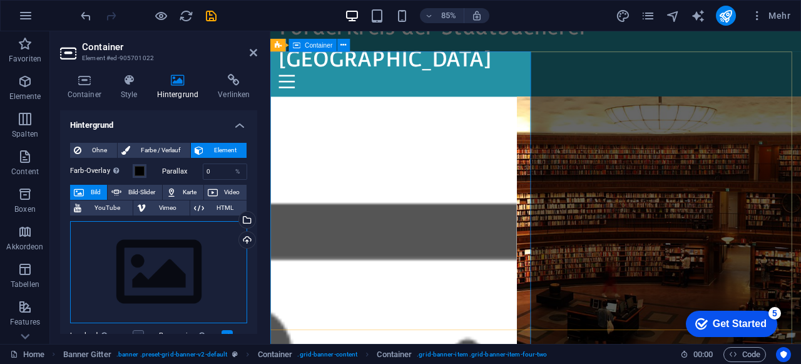
click at [165, 256] on div "Ziehe Dateien zum Hochladen hierher oder klicke hier, um aus Dateien oder koste…" at bounding box center [158, 272] width 177 height 103
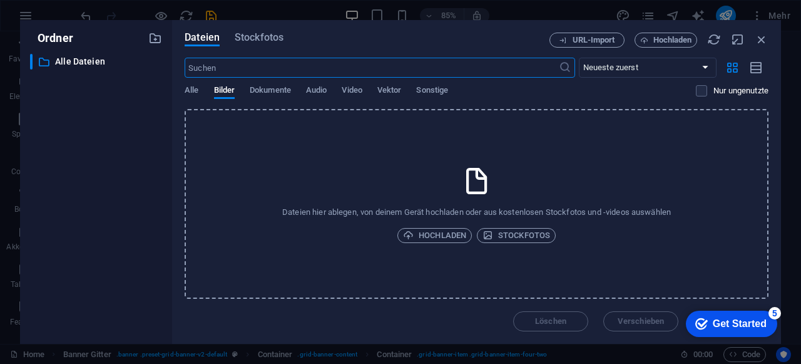
scroll to position [24, 0]
click at [444, 233] on span "Hochladen" at bounding box center [434, 235] width 63 height 15
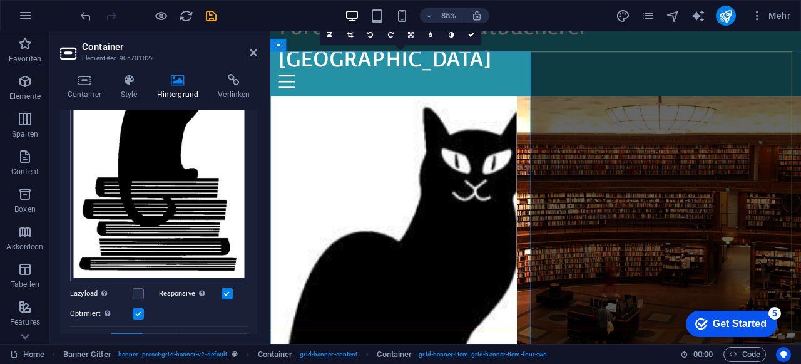
scroll to position [188, 0]
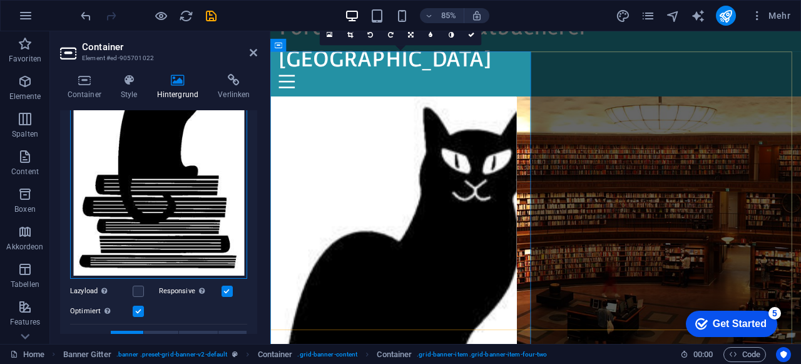
click at [162, 212] on div "Ziehe Dateien zum Hochladen hierher oder klicke hier, um aus Dateien oder koste…" at bounding box center [158, 156] width 177 height 246
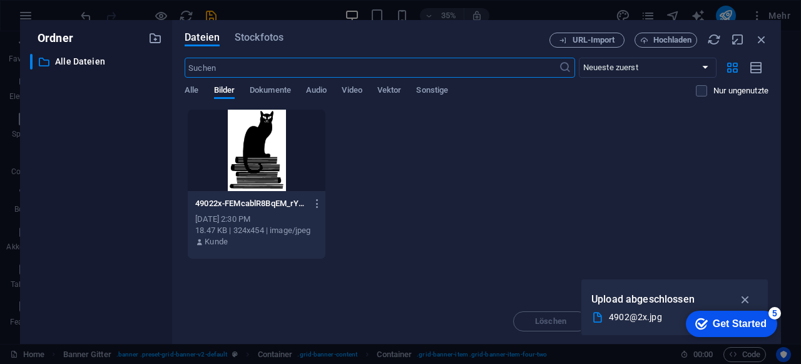
click at [260, 153] on div at bounding box center [257, 150] width 138 height 81
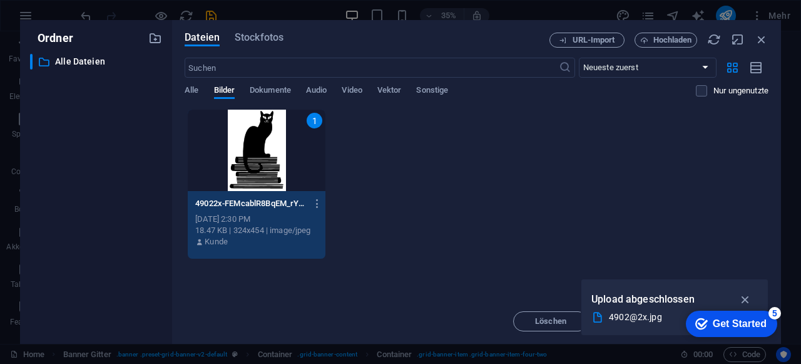
click at [260, 153] on div "1" at bounding box center [257, 150] width 138 height 81
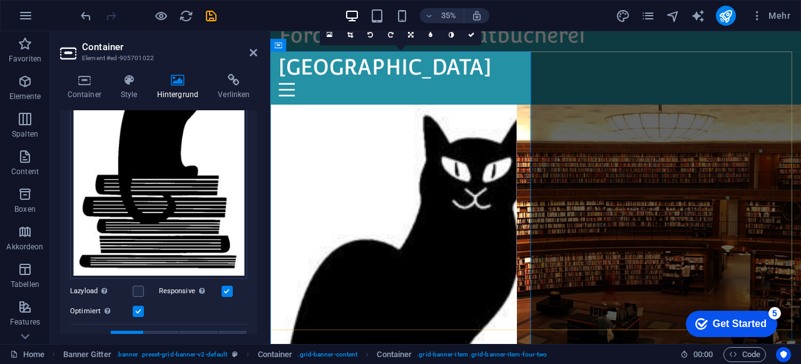
scroll to position [34, 0]
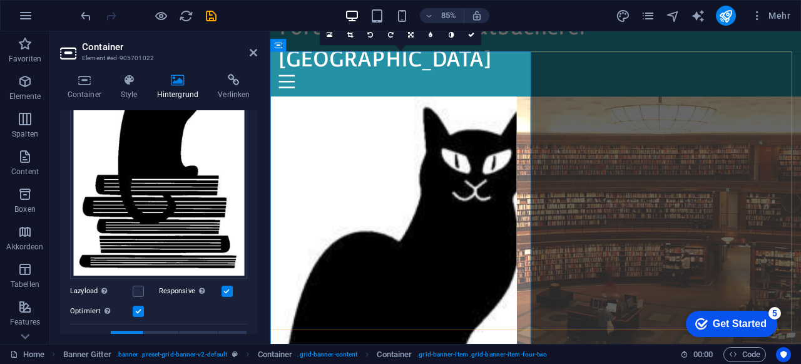
click at [617, 165] on figure at bounding box center [727, 304] width 335 height 393
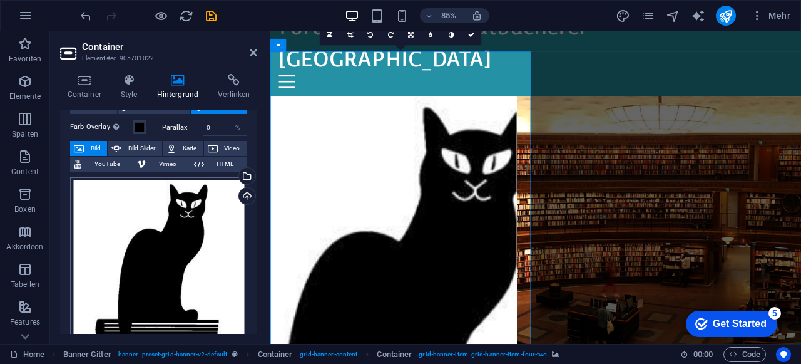
scroll to position [63, 0]
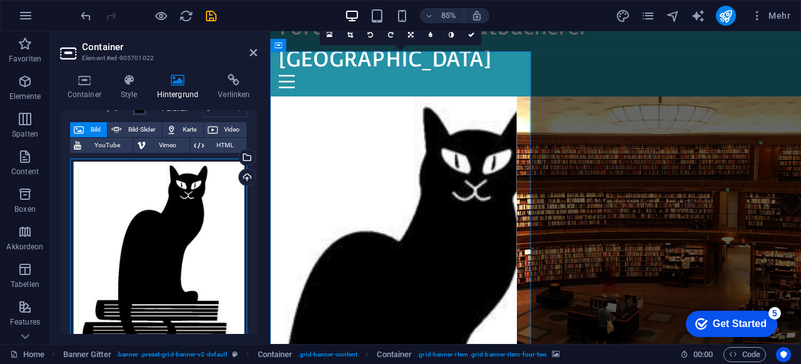
click at [165, 242] on div "Ziehe Dateien zum Hochladen hierher oder klicke hier, um aus Dateien oder koste…" at bounding box center [158, 281] width 177 height 246
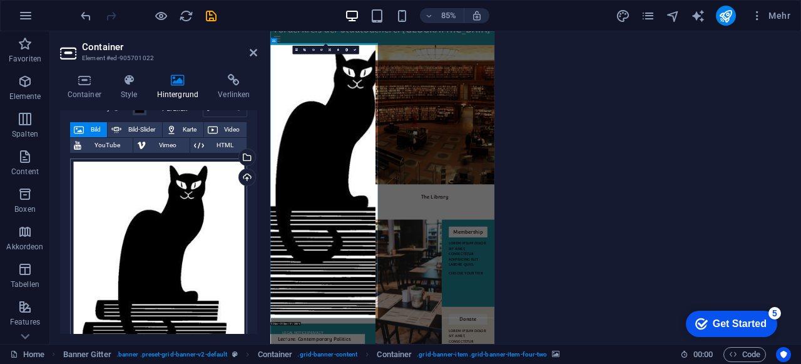
scroll to position [24, 0]
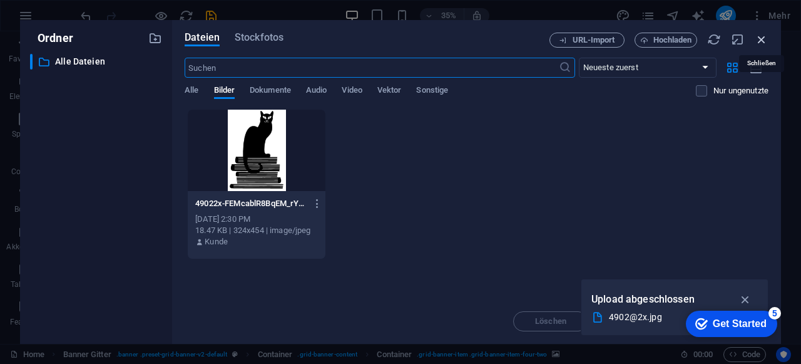
click at [757, 40] on icon "button" at bounding box center [762, 40] width 14 height 14
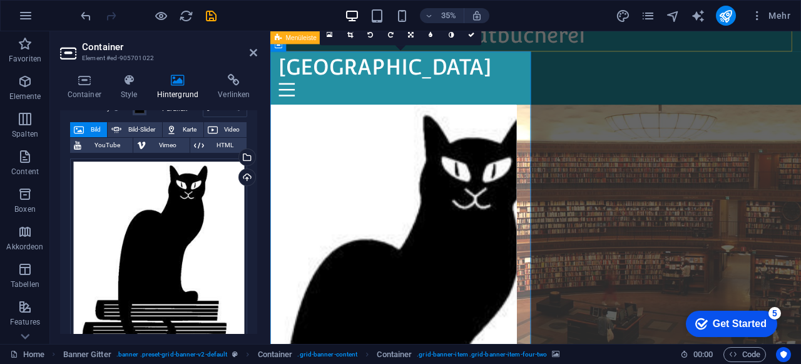
scroll to position [34, 0]
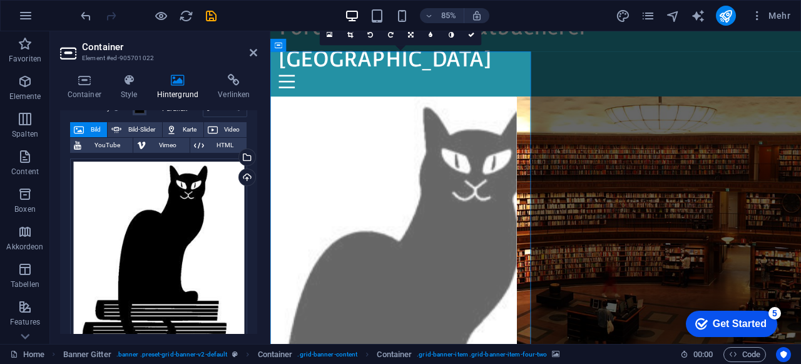
drag, startPoint x: 439, startPoint y: 247, endPoint x: 427, endPoint y: 244, distance: 13.1
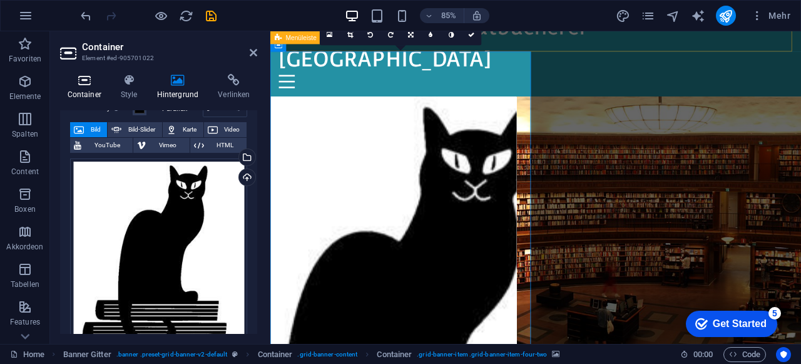
click at [85, 88] on h4 "Container" at bounding box center [86, 87] width 53 height 26
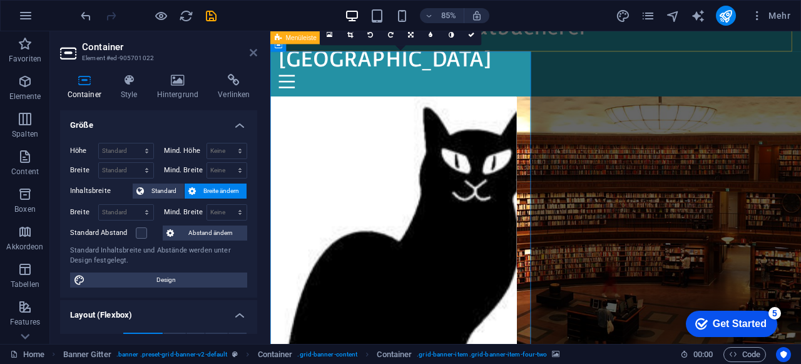
click at [252, 50] on icon at bounding box center [254, 53] width 8 height 10
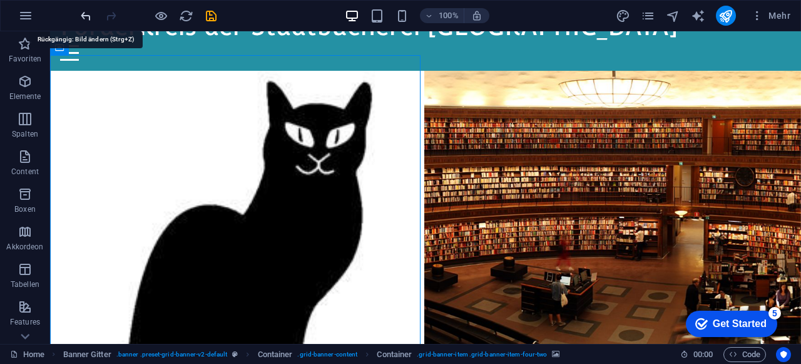
click at [91, 10] on icon "undo" at bounding box center [86, 16] width 14 height 14
click at [88, 14] on icon "undo" at bounding box center [86, 16] width 14 height 14
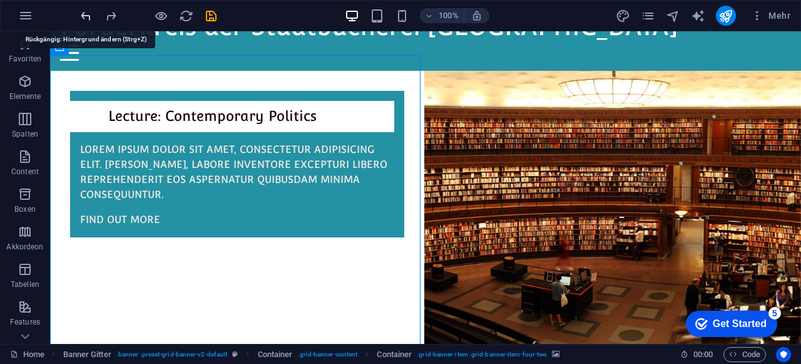
click at [88, 14] on icon "undo" at bounding box center [86, 16] width 14 height 14
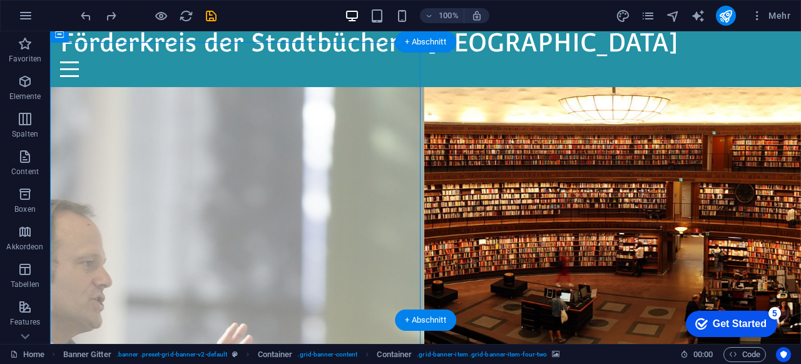
scroll to position [0, 0]
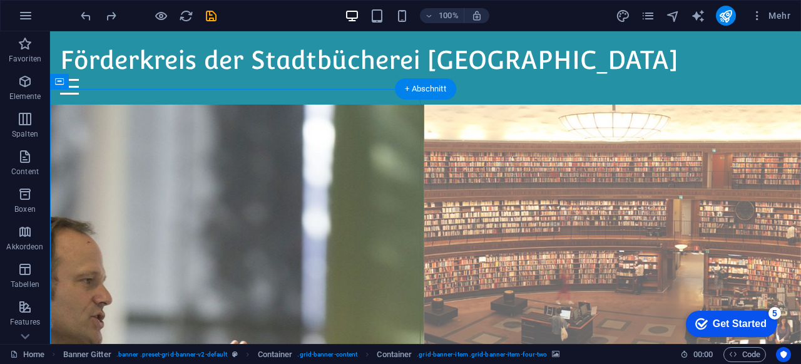
click at [507, 177] on figure at bounding box center [612, 271] width 377 height 332
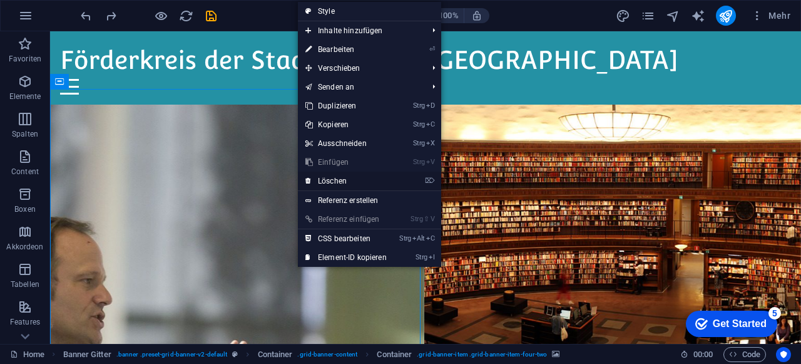
click at [339, 180] on link "⌦ Löschen" at bounding box center [346, 181] width 96 height 19
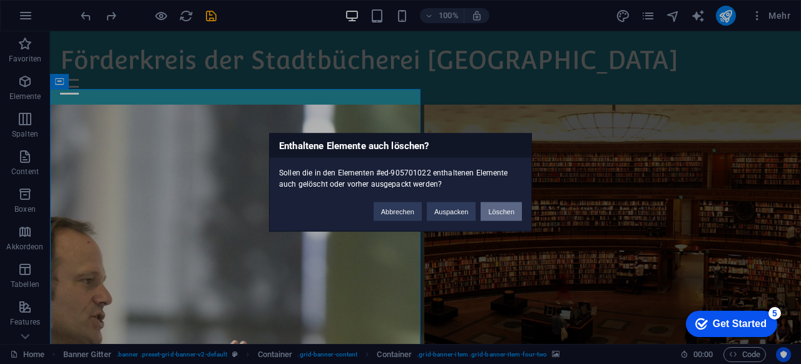
click at [508, 212] on button "Löschen" at bounding box center [501, 211] width 41 height 19
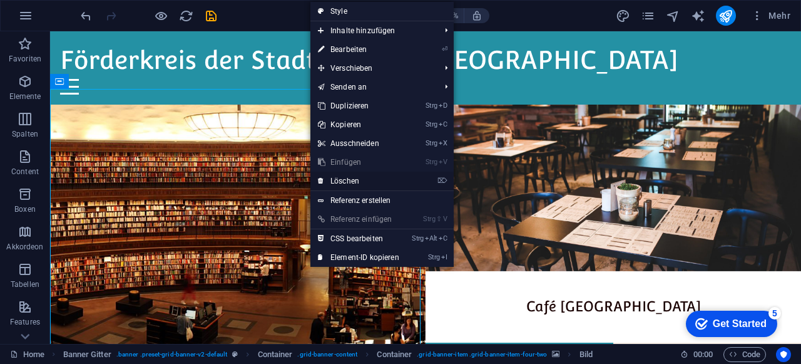
click at [363, 185] on link "⌦ Löschen" at bounding box center [358, 181] width 96 height 19
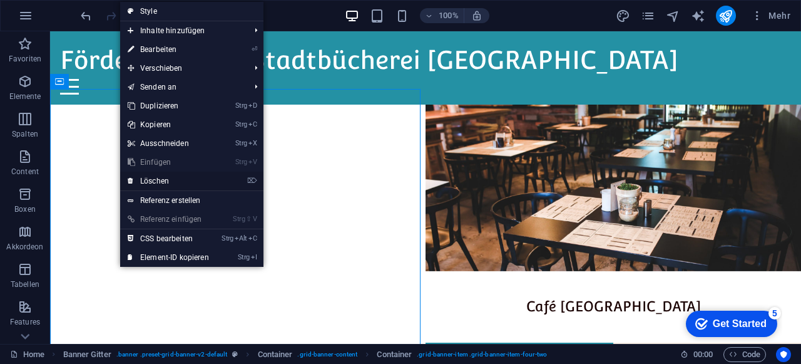
click at [193, 188] on link "⌦ Löschen" at bounding box center [168, 181] width 96 height 19
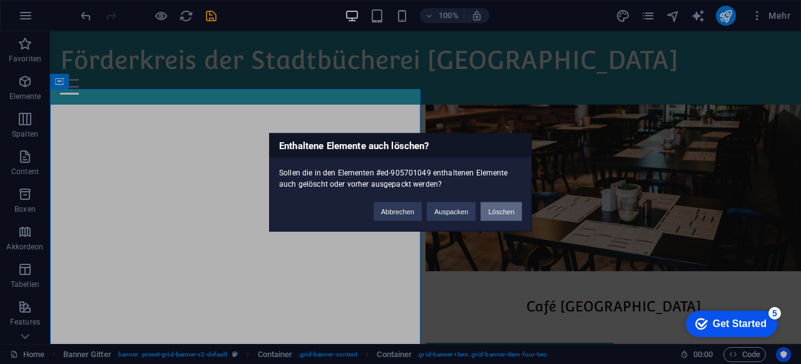
click at [511, 215] on button "Löschen" at bounding box center [501, 211] width 41 height 19
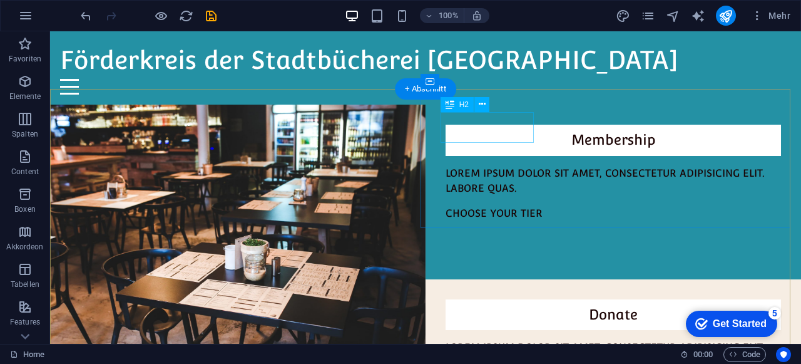
click at [494, 132] on div "Membership" at bounding box center [614, 140] width 336 height 31
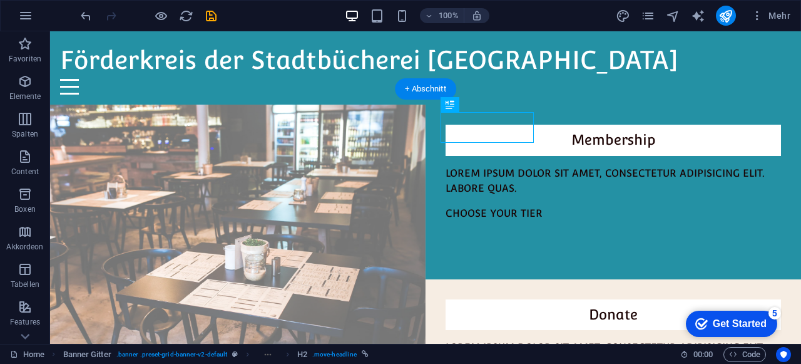
click at [375, 152] on figure at bounding box center [238, 244] width 376 height 278
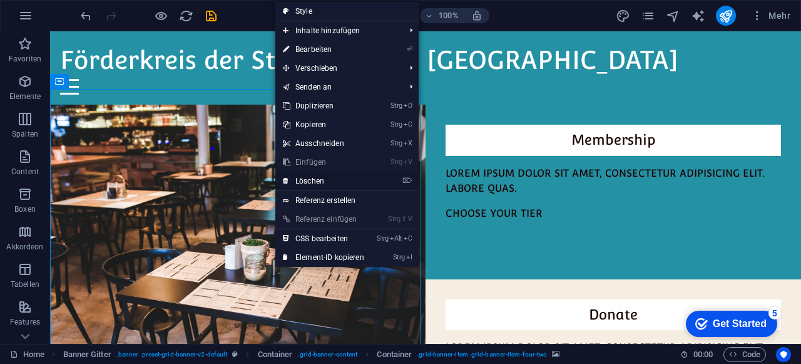
click at [331, 177] on link "⌦ Löschen" at bounding box center [323, 181] width 96 height 19
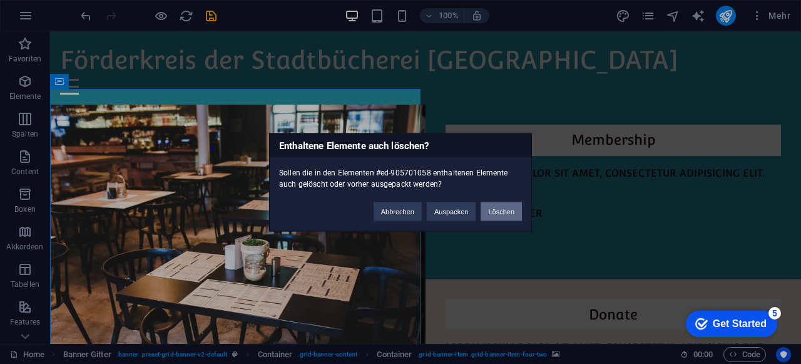
click at [508, 215] on button "Löschen" at bounding box center [501, 211] width 41 height 19
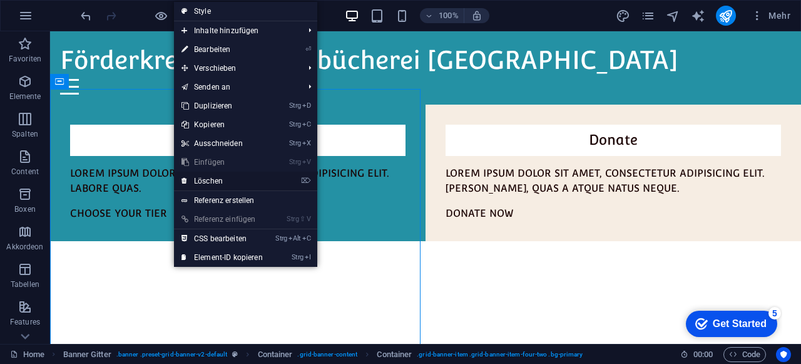
click at [225, 178] on link "⌦ Löschen" at bounding box center [222, 181] width 96 height 19
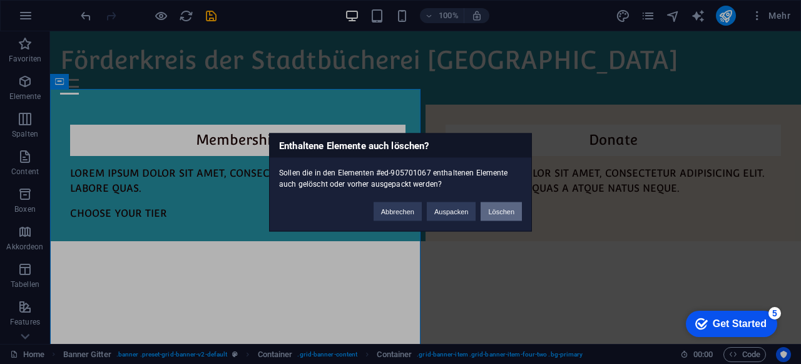
click at [506, 212] on button "Löschen" at bounding box center [501, 211] width 41 height 19
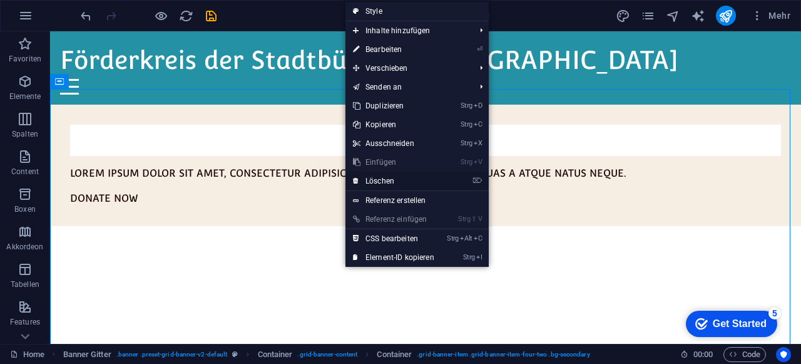
click at [399, 185] on link "⌦ Löschen" at bounding box center [394, 181] width 96 height 19
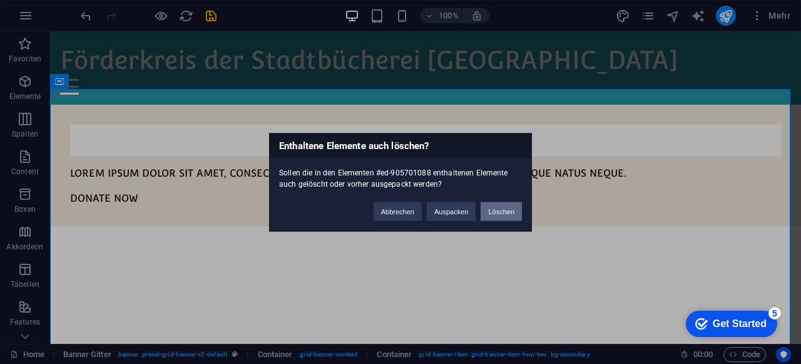
click at [494, 215] on button "Löschen" at bounding box center [501, 211] width 41 height 19
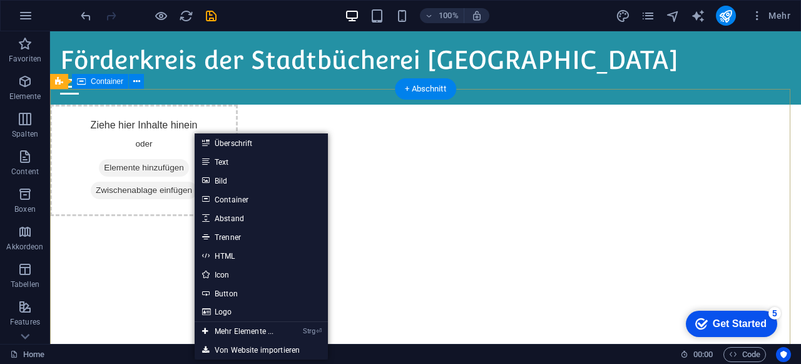
click at [439, 203] on div "Ziehe hier Inhalte hinein oder Elemente hinzufügen Zwischenablage einfügen" at bounding box center [425, 328] width 751 height 446
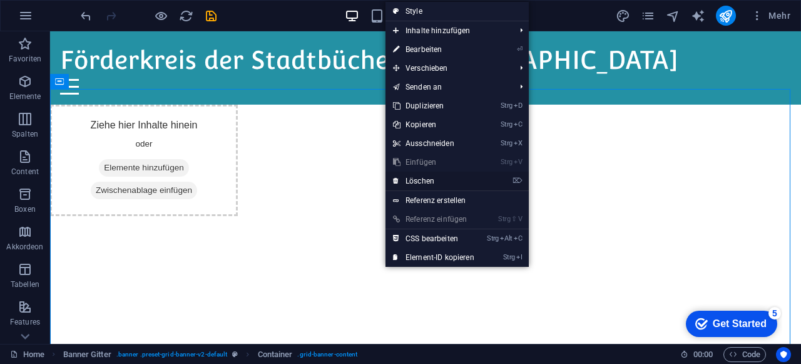
click at [440, 183] on link "⌦ Löschen" at bounding box center [434, 181] width 96 height 19
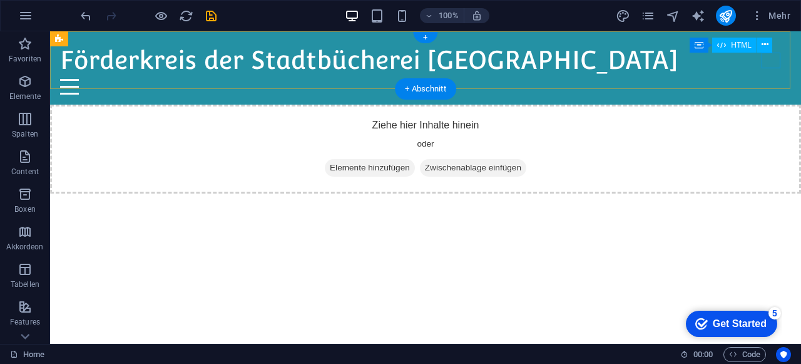
click at [765, 79] on div at bounding box center [425, 87] width 731 height 16
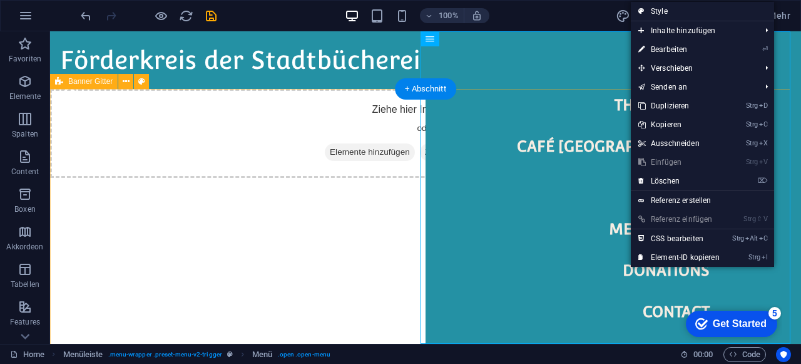
click at [379, 178] on div "Ziehe hier Inhalte hinein oder Elemente hinzufügen Zwischenablage einfügen" at bounding box center [425, 133] width 751 height 89
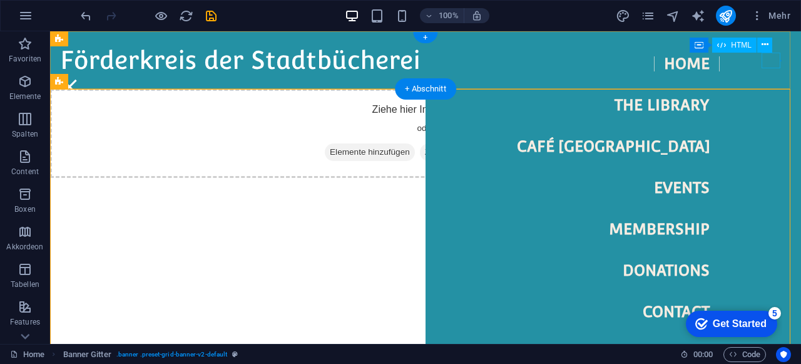
click at [79, 79] on div at bounding box center [69, 87] width 19 height 16
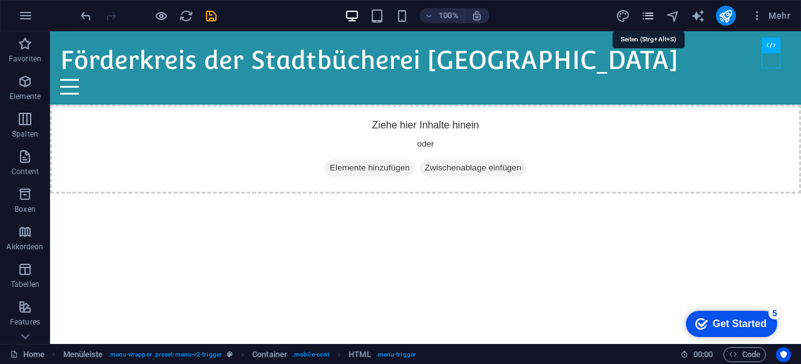
click at [648, 20] on icon "pages" at bounding box center [648, 16] width 14 height 14
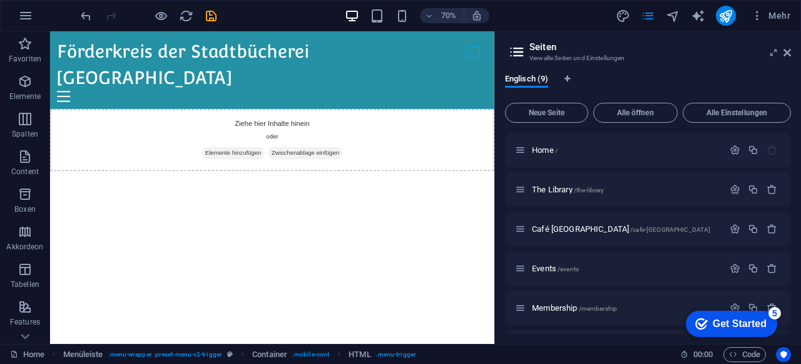
click at [516, 48] on icon at bounding box center [517, 52] width 19 height 18
click at [610, 58] on h3 "Verwalte Seiten und Einstellungen" at bounding box center [648, 58] width 237 height 11
click at [769, 225] on icon "button" at bounding box center [772, 228] width 11 height 11
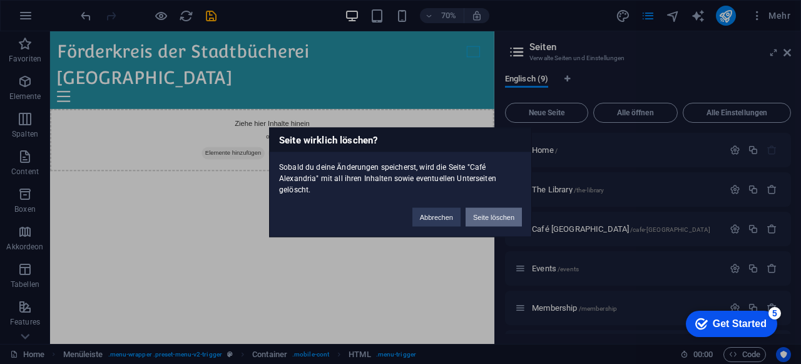
click at [493, 216] on button "Seite löschen" at bounding box center [494, 216] width 56 height 19
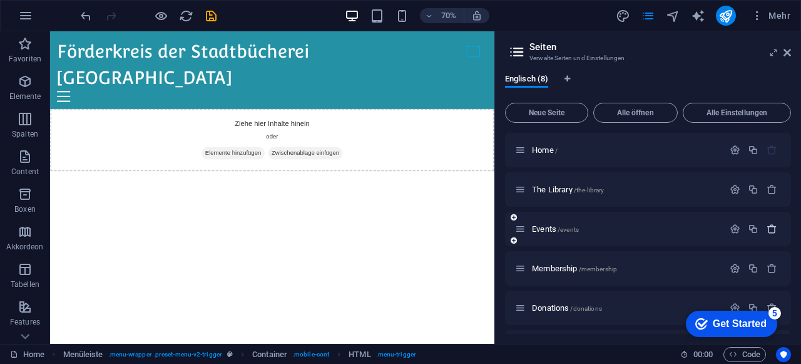
click at [770, 232] on icon "button" at bounding box center [772, 228] width 11 height 11
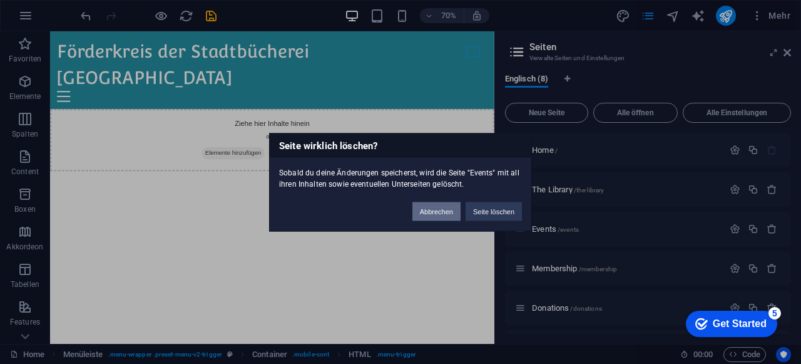
click at [439, 212] on button "Abbrechen" at bounding box center [437, 211] width 48 height 19
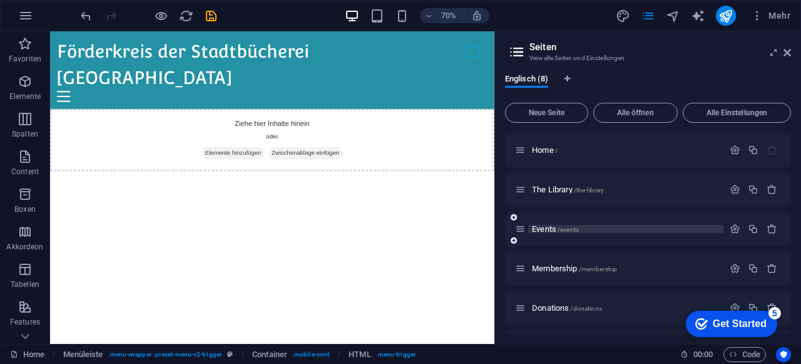
click at [542, 230] on span "Events /events" at bounding box center [555, 228] width 47 height 9
click at [542, 230] on div "Events /events" at bounding box center [648, 229] width 286 height 34
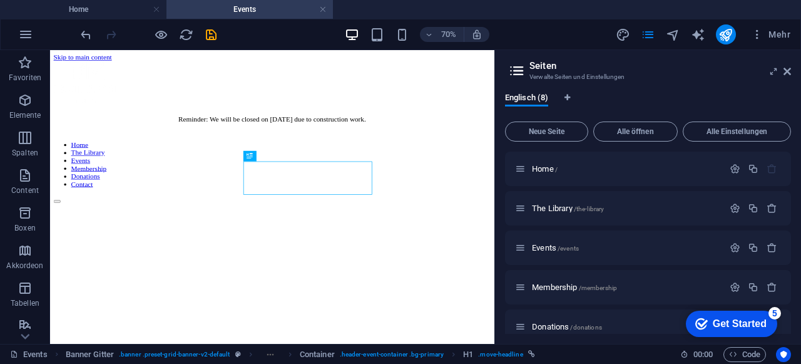
click at [793, 78] on aside "Seiten Verwalte Seiten und Einstellungen Englisch (8) Neue Seite Alle öffnen Al…" at bounding box center [648, 197] width 307 height 294
drag, startPoint x: 793, startPoint y: 73, endPoint x: 782, endPoint y: 73, distance: 10.0
click at [787, 73] on aside "Seiten Verwalte Seiten und Einstellungen Englisch (8) Neue Seite Alle öffnen Al…" at bounding box center [648, 197] width 307 height 294
click at [784, 72] on icon at bounding box center [788, 71] width 8 height 10
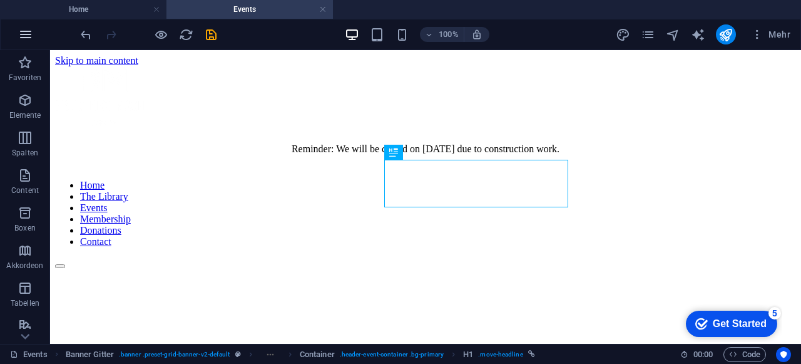
click at [31, 33] on icon "button" at bounding box center [25, 34] width 15 height 15
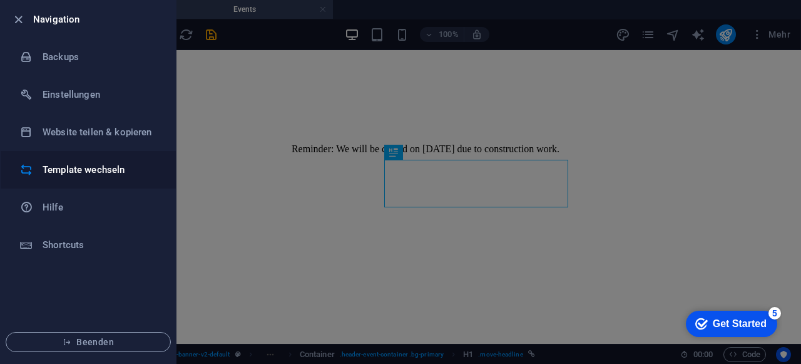
click at [106, 174] on h6 "Template wechseln" at bounding box center [101, 169] width 116 height 15
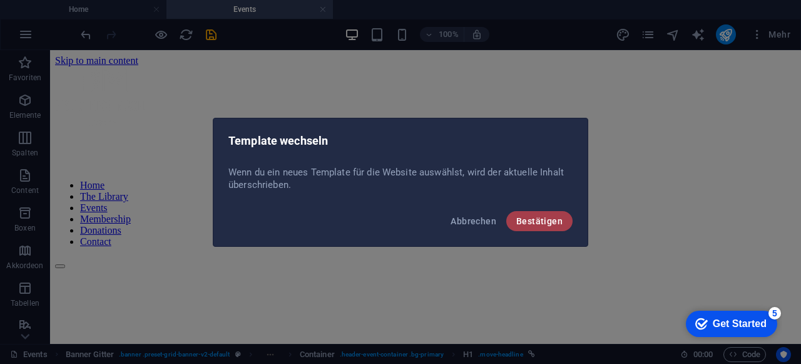
click at [527, 225] on span "Bestätigen" at bounding box center [539, 221] width 46 height 10
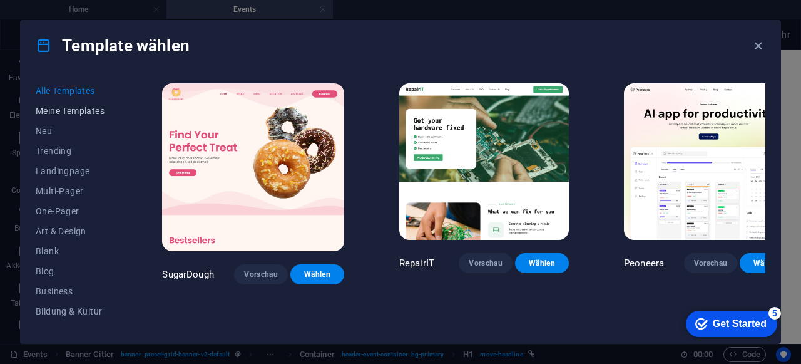
click at [73, 109] on span "Meine Templates" at bounding box center [71, 111] width 71 height 10
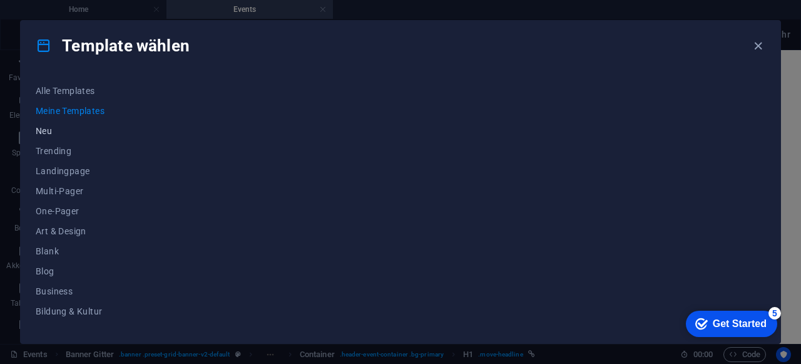
click at [57, 132] on span "Neu" at bounding box center [71, 131] width 71 height 10
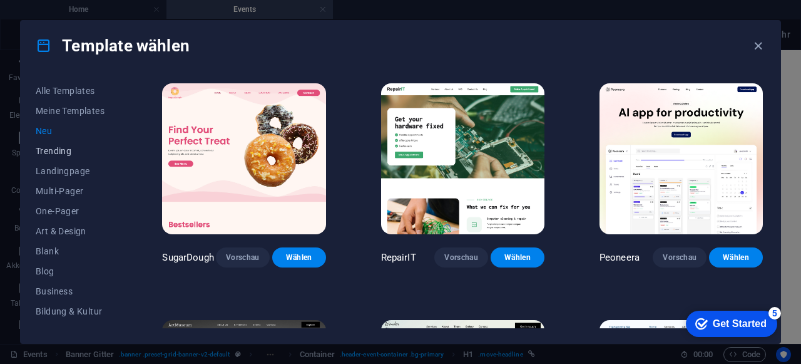
click at [64, 153] on span "Trending" at bounding box center [71, 151] width 71 height 10
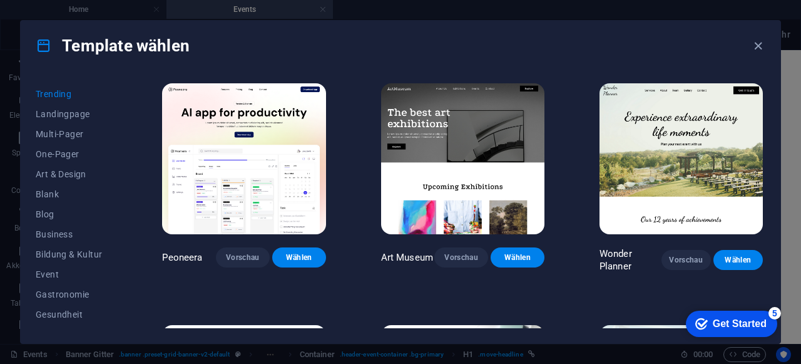
scroll to position [3, 0]
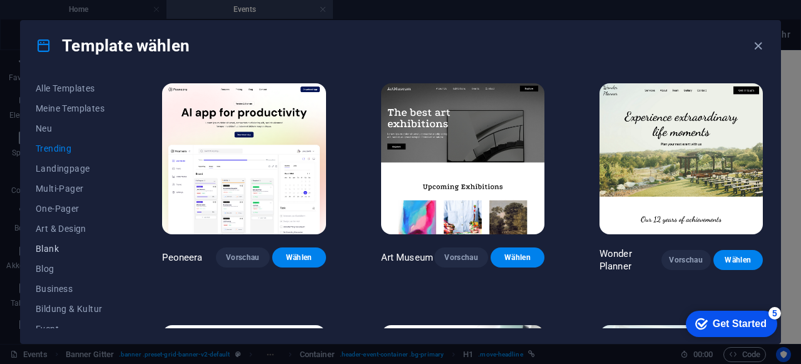
click at [59, 245] on span "Blank" at bounding box center [71, 249] width 71 height 10
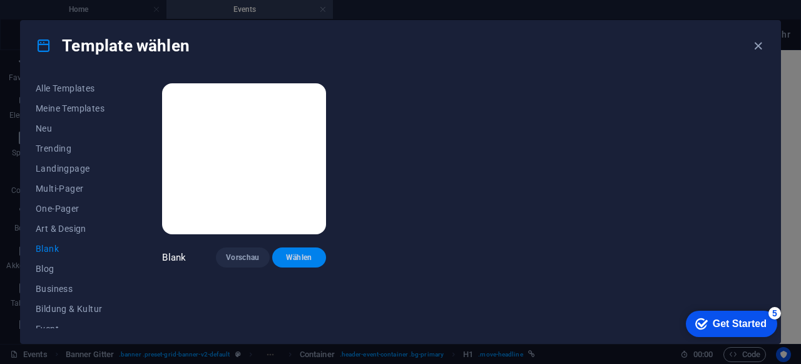
click at [305, 256] on span "Wählen" at bounding box center [299, 257] width 34 height 10
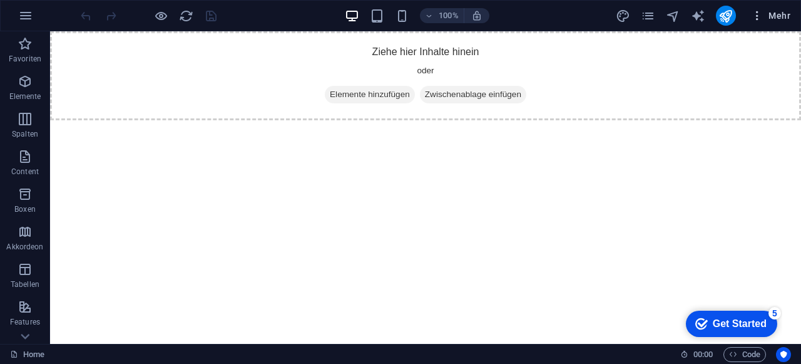
click at [782, 19] on span "Mehr" at bounding box center [770, 15] width 39 height 13
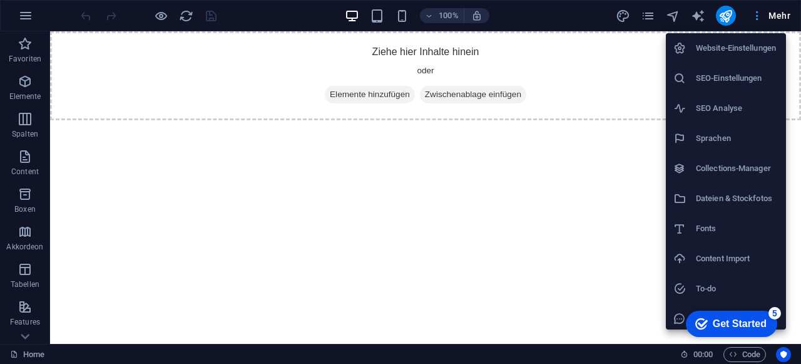
click at [782, 19] on div at bounding box center [400, 182] width 801 height 364
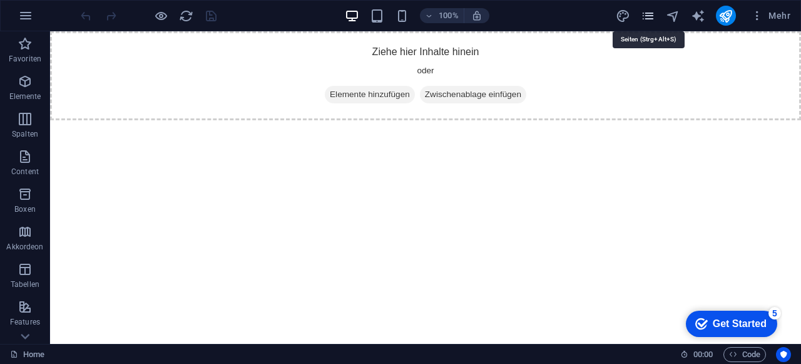
click at [647, 18] on icon "pages" at bounding box center [648, 16] width 14 height 14
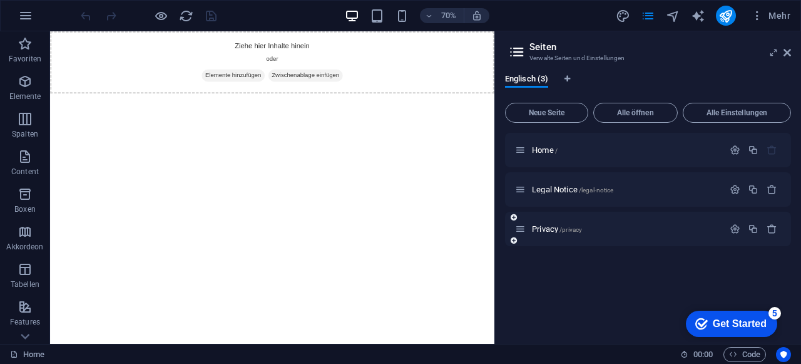
click at [543, 235] on div "Privacy /privacy" at bounding box center [619, 229] width 208 height 14
click at [546, 228] on span "Privacy /privacy" at bounding box center [557, 228] width 50 height 9
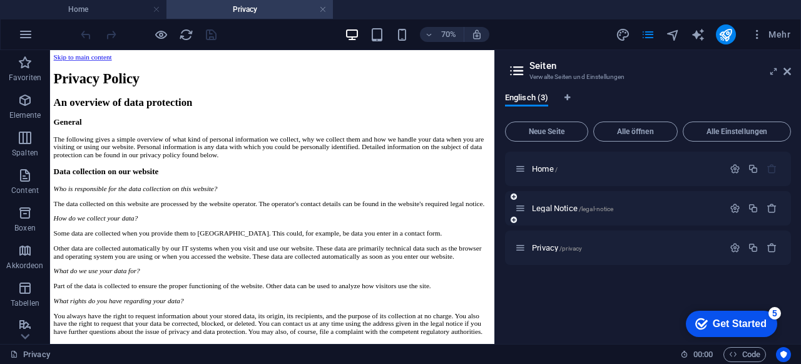
click at [549, 202] on div "Legal Notice /legal-notice" at bounding box center [619, 208] width 208 height 14
click at [548, 205] on span "Legal Notice /legal-notice" at bounding box center [572, 207] width 81 height 9
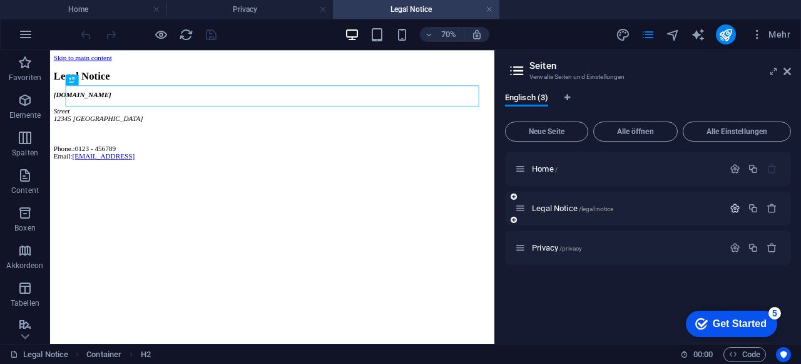
click at [733, 205] on icon "button" at bounding box center [735, 208] width 11 height 11
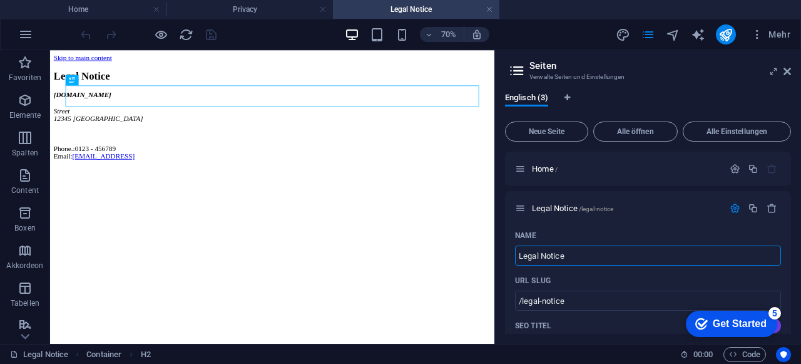
drag, startPoint x: 568, startPoint y: 258, endPoint x: 502, endPoint y: 250, distance: 66.9
click at [502, 250] on div "Englisch (3) Neue Seite Alle öffnen Alle Einstellungen Home / Legal Notice /leg…" at bounding box center [648, 213] width 306 height 261
type input "Impressum"
type input "/impressum"
type input "Impressum"
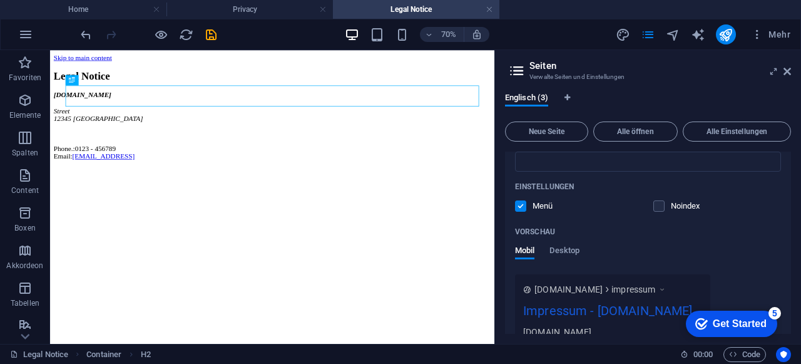
scroll to position [313, 0]
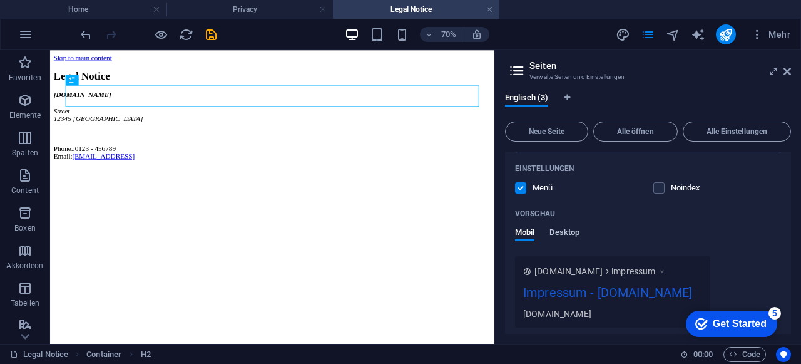
type input "Impressum"
click at [567, 233] on span "Desktop" at bounding box center [565, 234] width 30 height 18
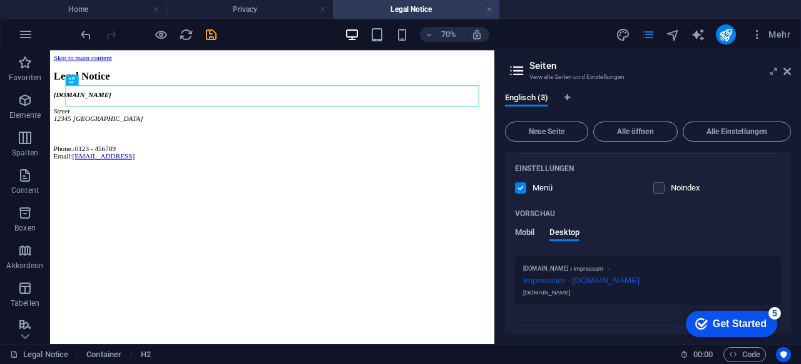
click at [527, 233] on span "Mobil" at bounding box center [524, 234] width 19 height 18
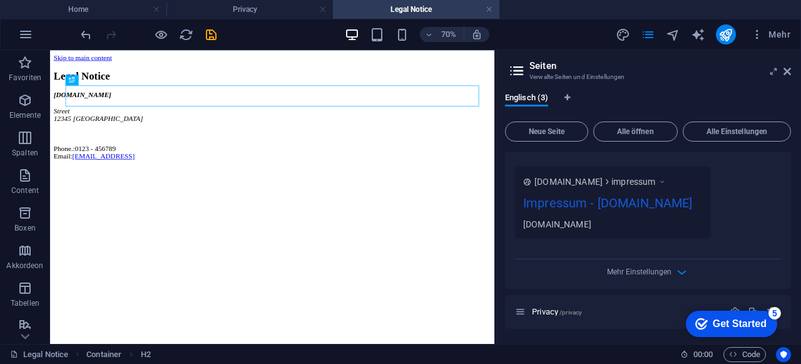
scroll to position [419, 0]
click at [540, 312] on span "Privacy /privacy" at bounding box center [557, 311] width 50 height 9
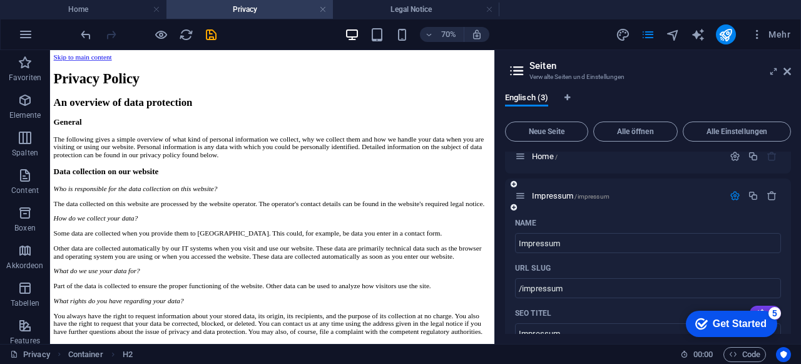
scroll to position [0, 0]
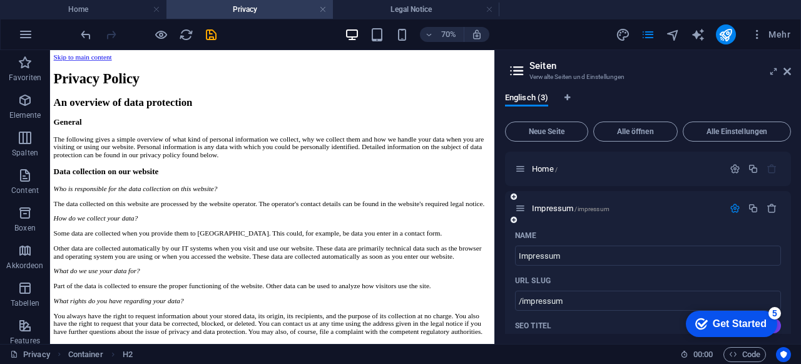
click at [732, 207] on icon "button" at bounding box center [735, 208] width 11 height 11
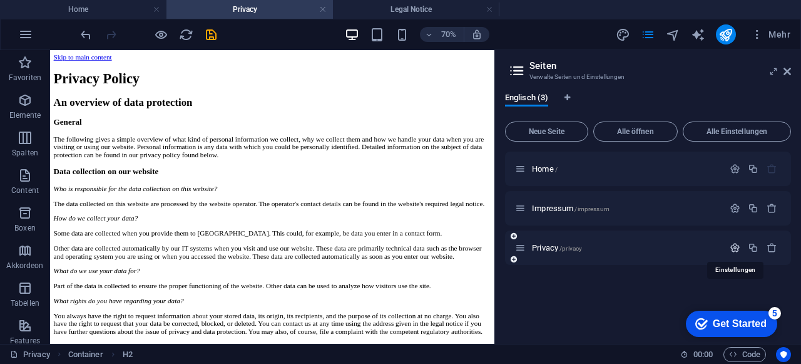
click at [736, 246] on icon "button" at bounding box center [735, 247] width 11 height 11
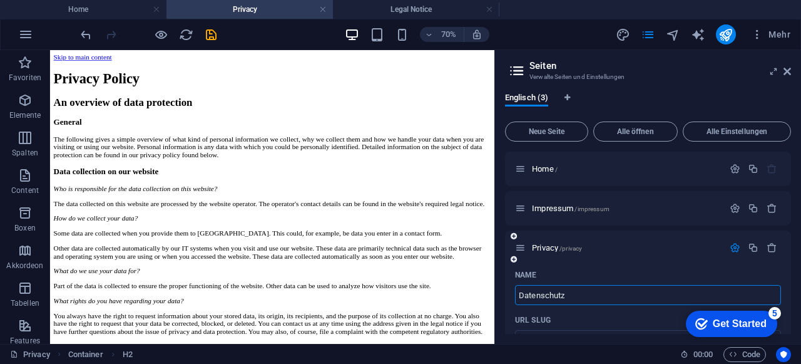
type input "Datenschutz"
type input "/datenschutz"
type input "Datenschutz"
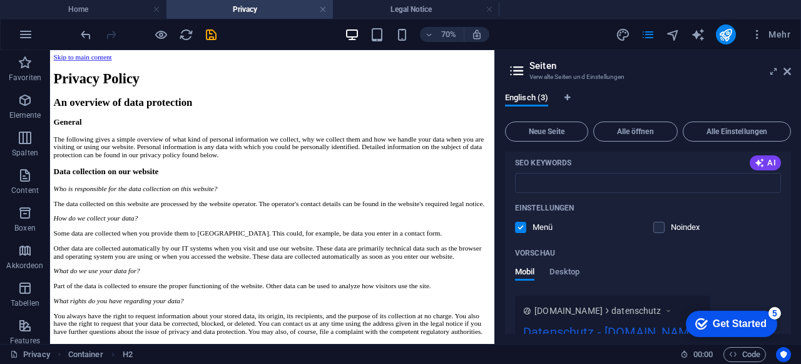
scroll to position [376, 0]
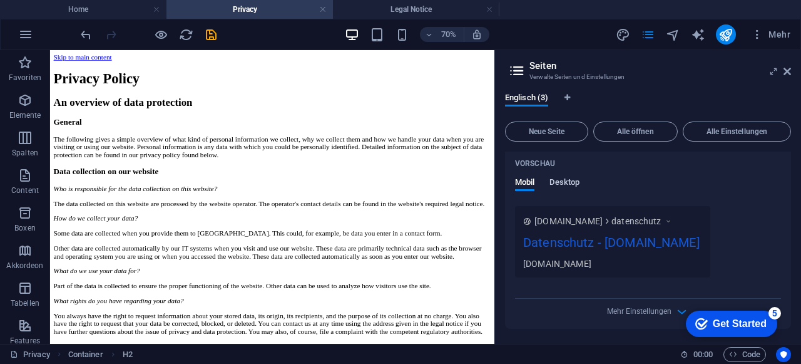
type input "Datenschutz"
click at [570, 175] on span "Desktop" at bounding box center [565, 184] width 30 height 18
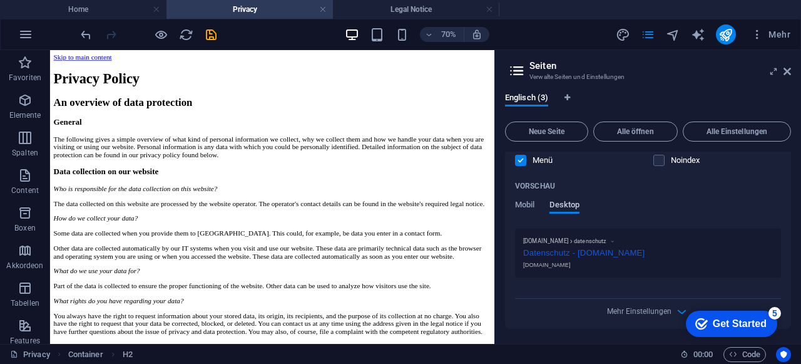
scroll to position [379, 0]
click at [520, 205] on span "Mobil" at bounding box center [524, 207] width 19 height 18
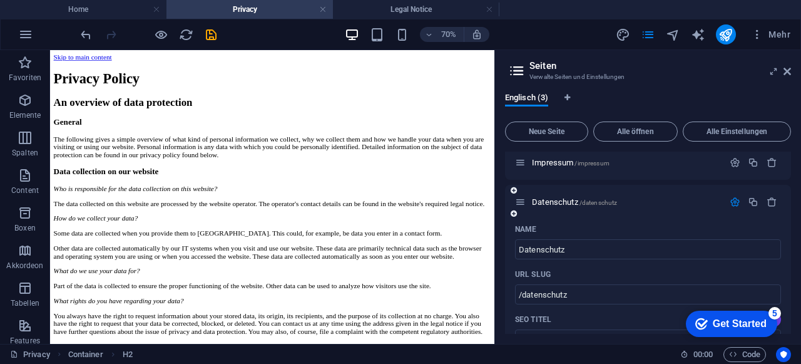
scroll to position [4, 0]
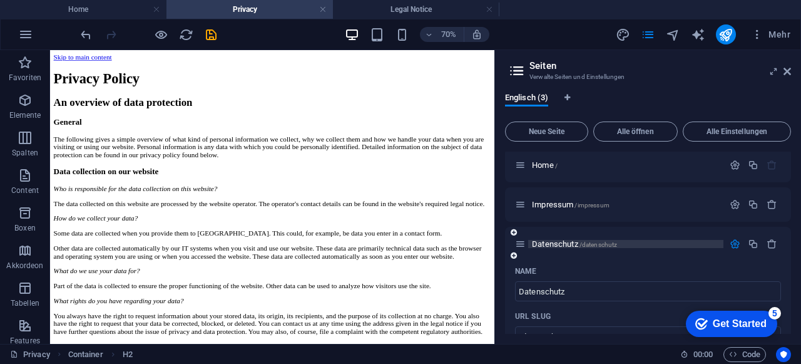
click at [692, 244] on p "Datenschutz /datenschutz" at bounding box center [626, 244] width 188 height 8
click at [664, 160] on div "Home /" at bounding box center [619, 165] width 208 height 14
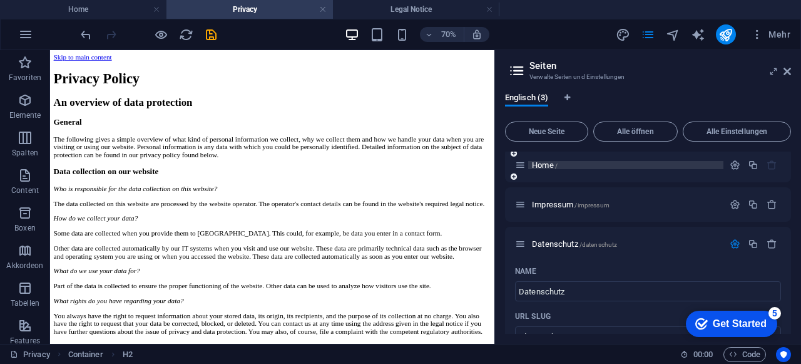
click at [662, 165] on p "Home /" at bounding box center [626, 165] width 188 height 8
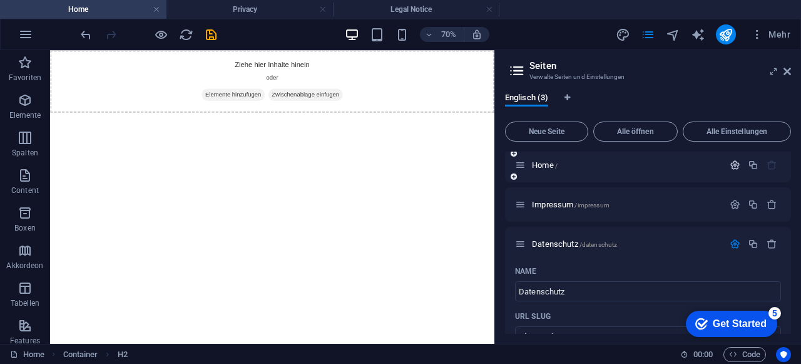
click at [731, 167] on icon "button" at bounding box center [735, 165] width 11 height 11
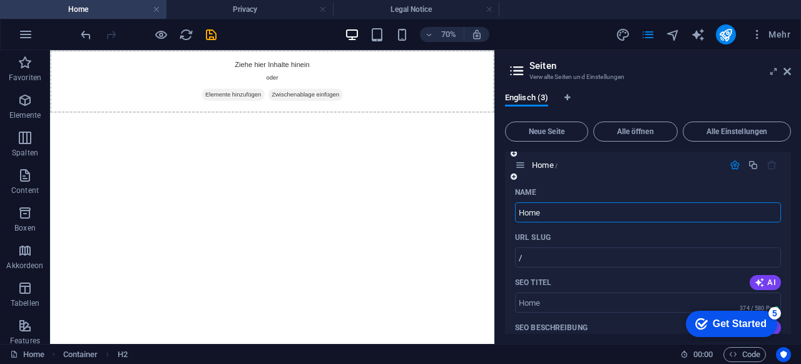
drag, startPoint x: 545, startPoint y: 212, endPoint x: 511, endPoint y: 215, distance: 33.9
type input "Startseite"
click at [623, 172] on div "Startseite /" at bounding box center [648, 165] width 286 height 34
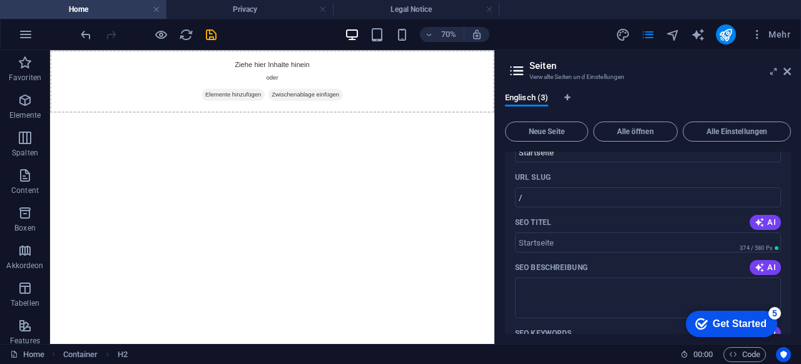
scroll to position [0, 0]
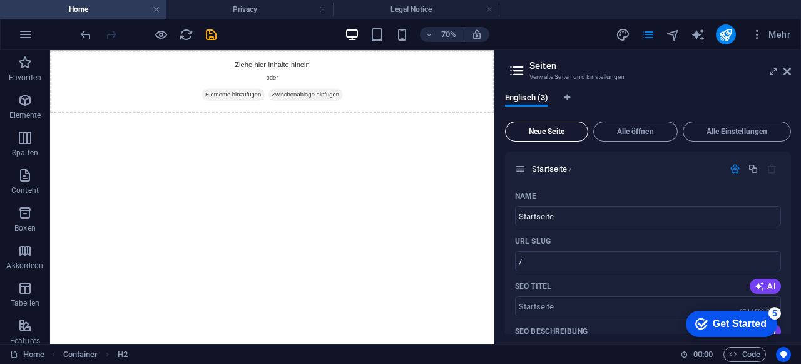
click at [550, 128] on span "Neue Seite" at bounding box center [547, 132] width 72 height 8
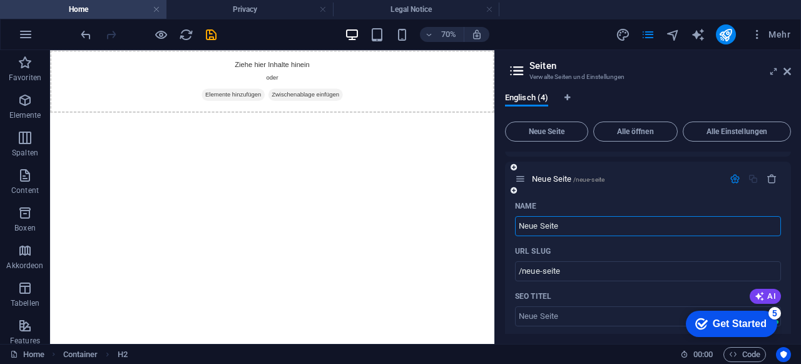
scroll to position [1122, 0]
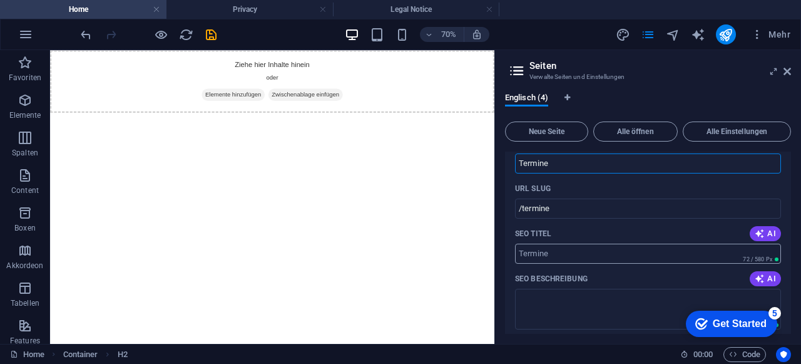
type input "Termine"
type input "/termine"
type input "Termine"
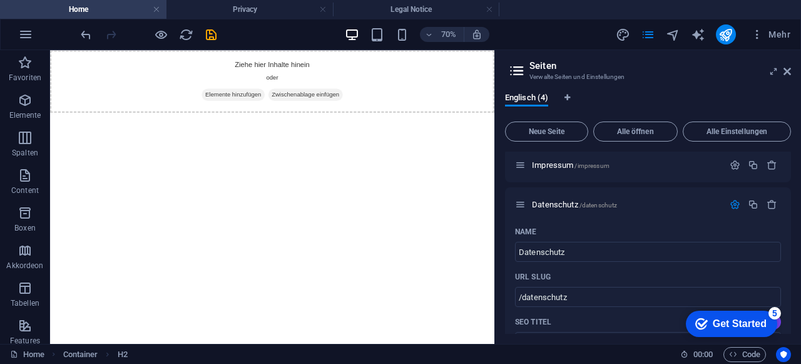
scroll to position [496, 0]
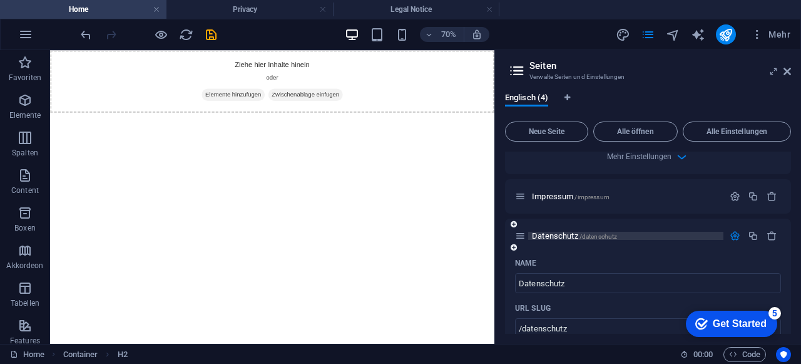
click at [659, 234] on p "Datenschutz /datenschutz" at bounding box center [626, 236] width 188 height 8
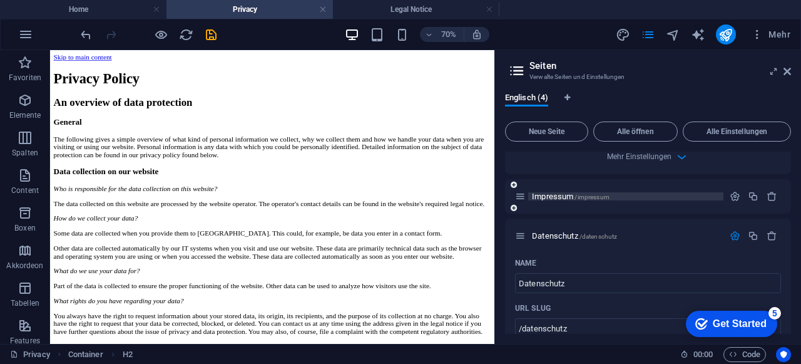
click at [631, 195] on p "Impressum /impressum" at bounding box center [626, 196] width 188 height 8
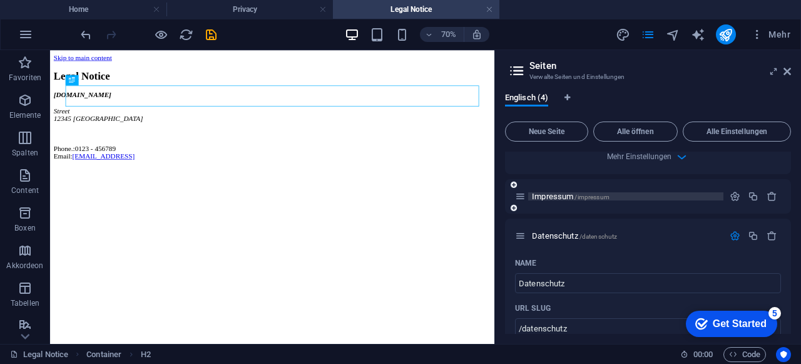
click at [631, 195] on p "Impressum /impressum" at bounding box center [626, 196] width 188 height 8
click at [675, 235] on p "Datenschutz /datenschutz" at bounding box center [626, 236] width 188 height 8
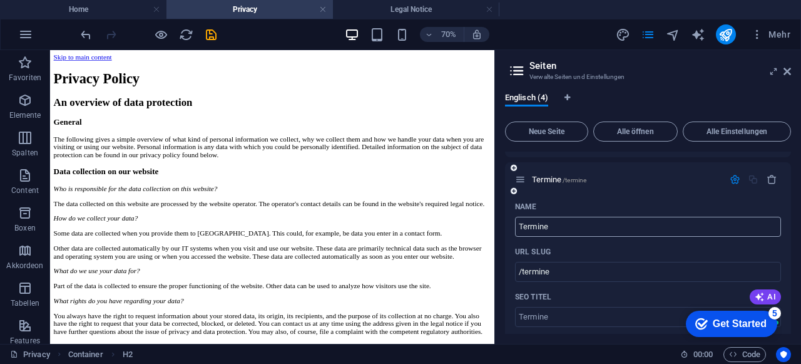
scroll to position [1059, 0]
click at [625, 183] on p "Termine /termine" at bounding box center [626, 179] width 188 height 8
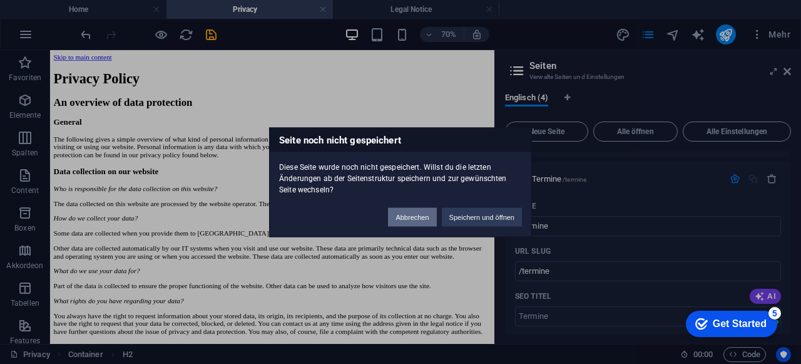
click at [426, 216] on button "Abbrechen" at bounding box center [412, 216] width 48 height 19
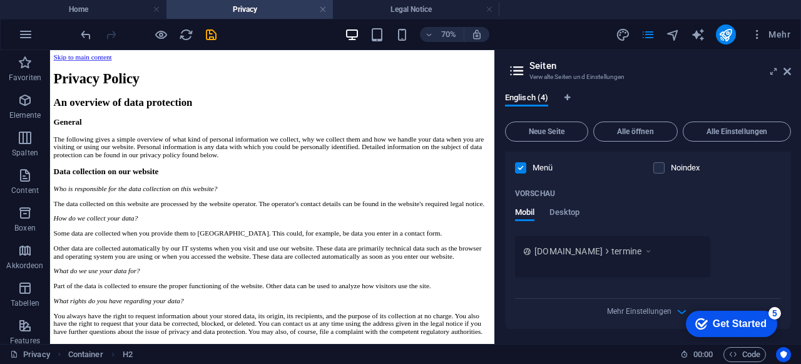
scroll to position [1378, 0]
click at [625, 257] on span "termine" at bounding box center [627, 251] width 30 height 13
click at [563, 220] on span "Desktop" at bounding box center [565, 214] width 30 height 18
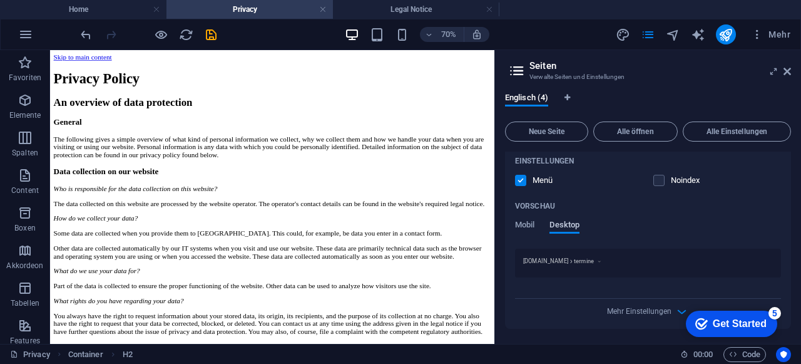
scroll to position [1366, 0]
click at [529, 230] on span "Mobil" at bounding box center [524, 226] width 19 height 18
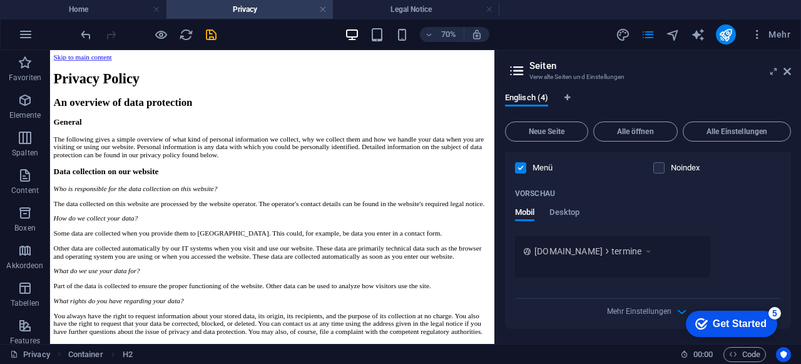
scroll to position [1378, 0]
click at [655, 309] on span "Mehr Einstellungen" at bounding box center [639, 311] width 64 height 9
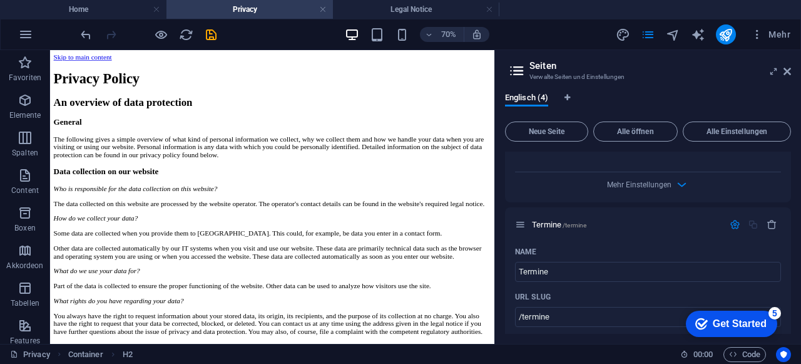
scroll to position [995, 0]
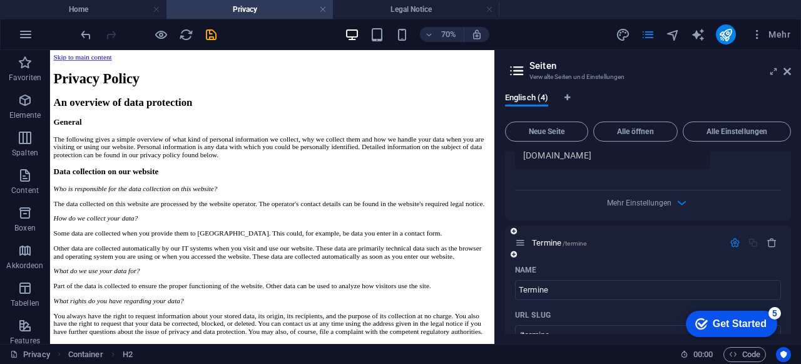
click at [736, 248] on icon "button" at bounding box center [735, 242] width 11 height 11
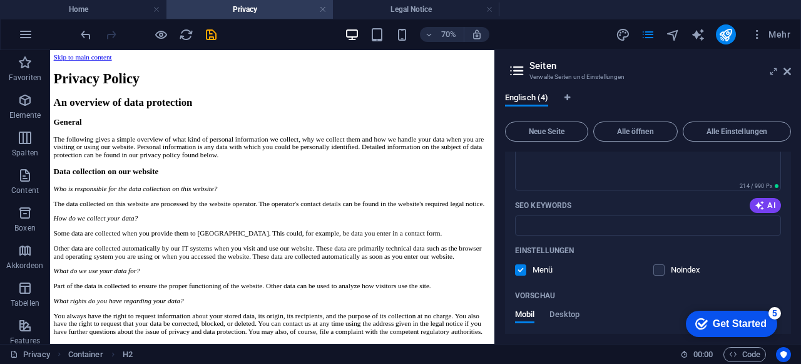
scroll to position [0, 0]
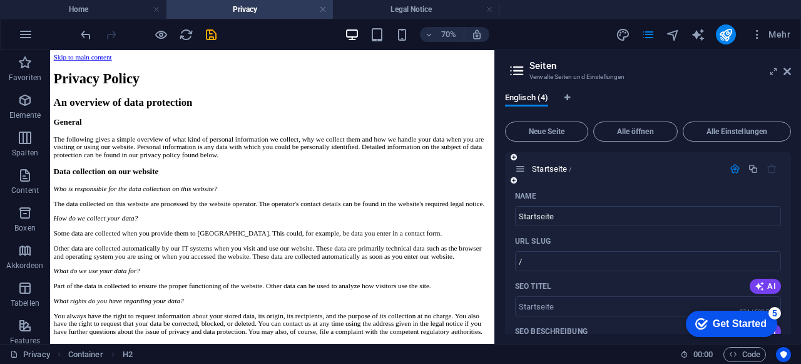
click at [735, 167] on icon "button" at bounding box center [735, 168] width 11 height 11
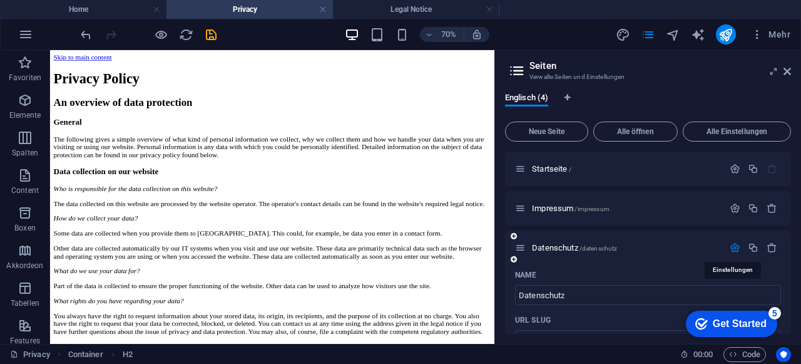
click at [730, 250] on icon "button" at bounding box center [735, 247] width 11 height 11
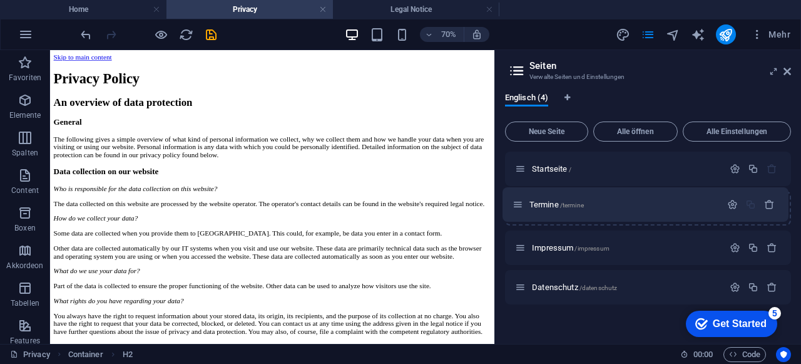
drag, startPoint x: 518, startPoint y: 287, endPoint x: 516, endPoint y: 200, distance: 87.7
click at [516, 200] on div "Startseite / Impressum /impressum Datenschutz /datenschutz Termine /termine" at bounding box center [648, 227] width 286 height 153
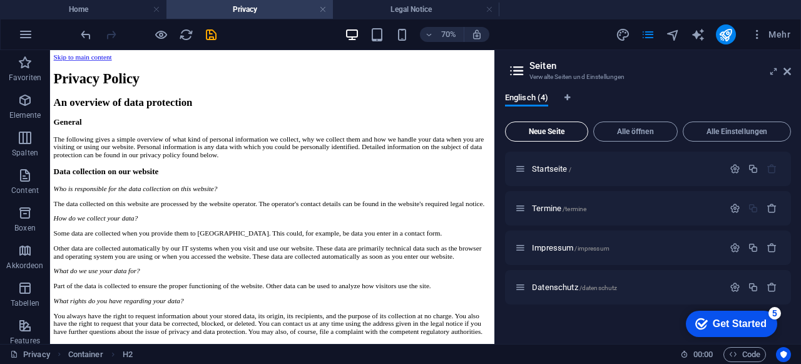
click at [562, 130] on span "Neue Seite" at bounding box center [547, 132] width 72 height 8
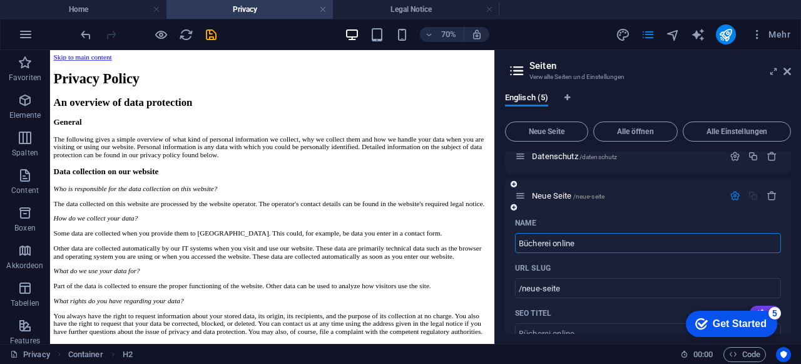
type input "Bücherei online"
type input "/buecherei-online"
type input "Bücherei online"
click at [736, 196] on icon "button" at bounding box center [735, 195] width 11 height 11
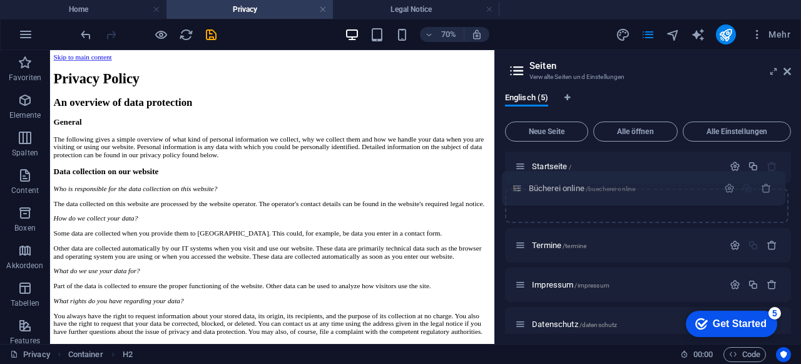
scroll to position [0, 0]
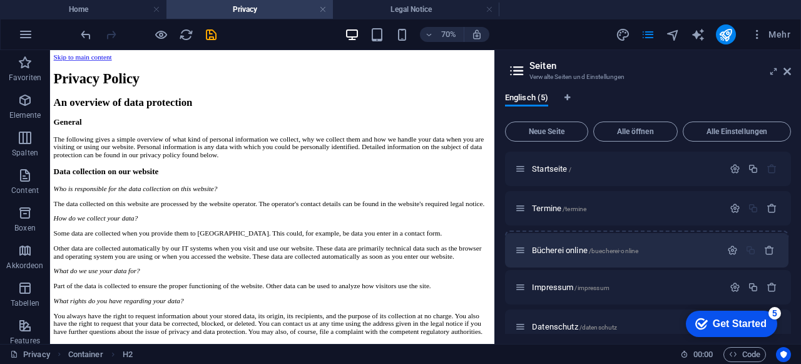
drag, startPoint x: 522, startPoint y: 309, endPoint x: 521, endPoint y: 244, distance: 65.1
click at [521, 244] on div "Startseite / Termine /termine Impressum /impressum Datenschutz /datenschutz Büc…" at bounding box center [648, 247] width 286 height 192
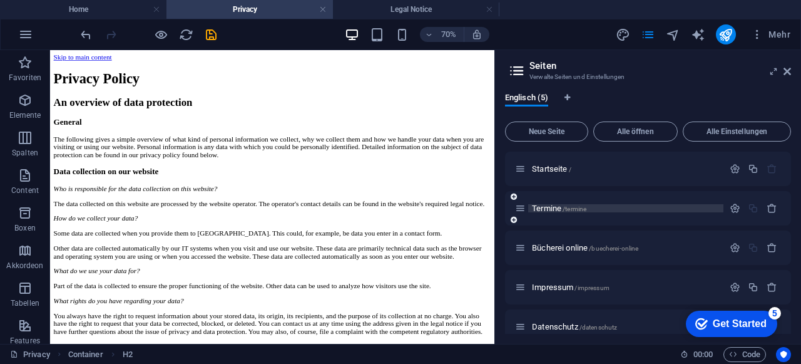
click at [542, 209] on span "Termine /termine" at bounding box center [559, 207] width 54 height 9
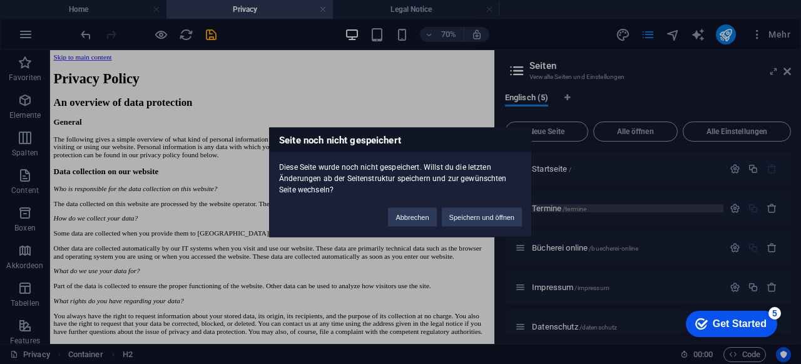
click at [542, 209] on div "Seite noch nicht gespeichert Diese Seite wurde noch nicht gespeichert. Willst d…" at bounding box center [400, 182] width 801 height 364
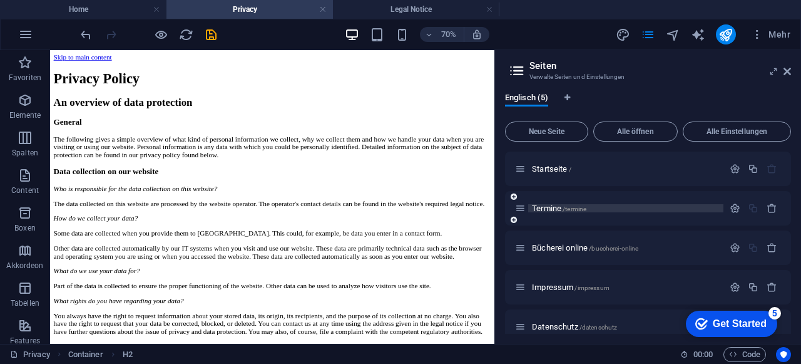
click at [542, 209] on span "Termine /termine" at bounding box center [559, 207] width 54 height 9
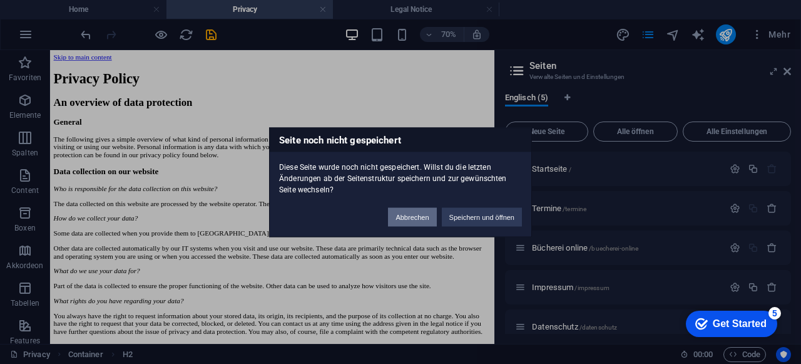
click at [405, 222] on button "Abbrechen" at bounding box center [412, 216] width 48 height 19
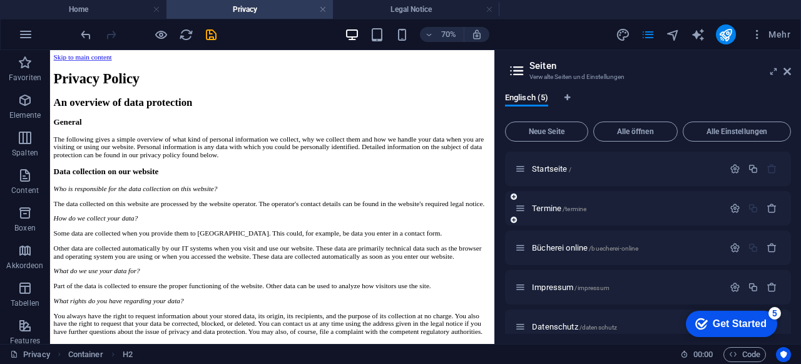
drag, startPoint x: 731, startPoint y: 210, endPoint x: 680, endPoint y: 213, distance: 51.4
click at [731, 210] on icon "button" at bounding box center [735, 208] width 11 height 11
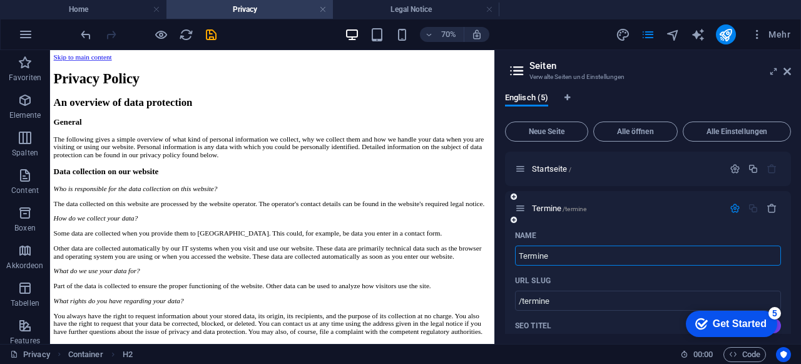
click at [570, 250] on input "Termine" at bounding box center [648, 255] width 266 height 20
type input "Termine & Aktue"
type input "/termine-a"
type input "Termine & Aktuelle"
type input "/termine-aktuelle"
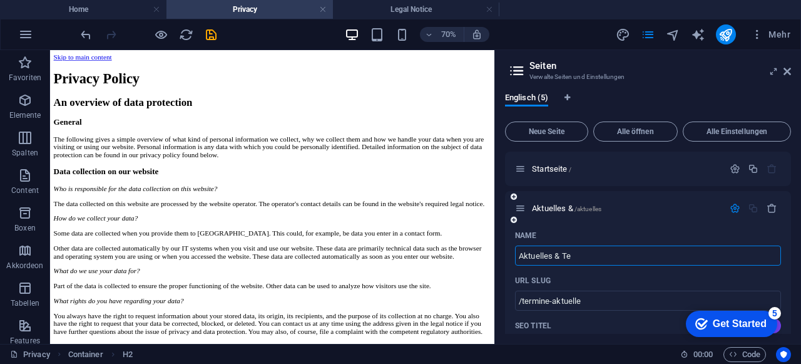
type input "Aktuelles & Ter"
type input "/aktuelles"
type input "Aktuelles & Termine"
type input "/aktuelles-termine"
type input "Termine au"
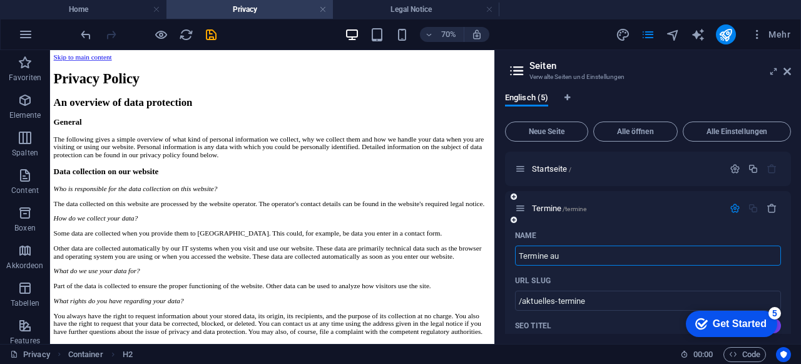
type input "/termine"
type input "Termine und Aktuelles"
type input "/termine-und-aktuelles"
type input "Termine und Aktuelles"
click at [730, 208] on icon "button" at bounding box center [735, 208] width 11 height 11
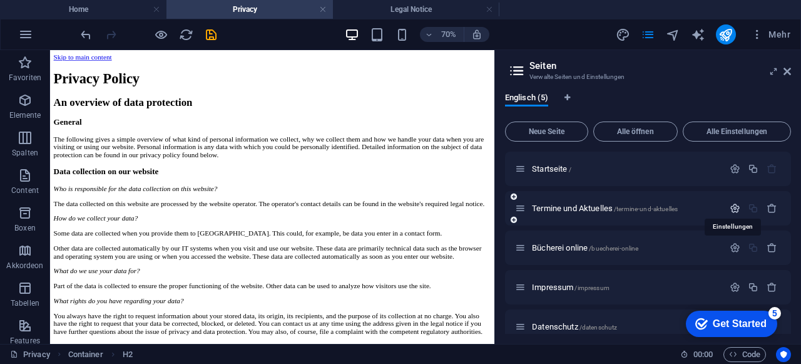
scroll to position [15, 0]
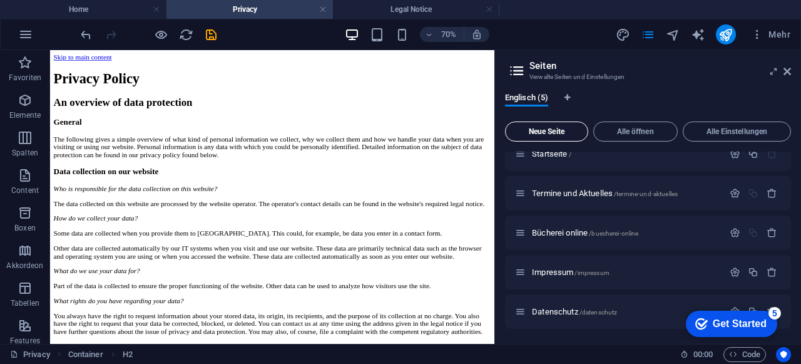
click at [572, 128] on span "Neue Seite" at bounding box center [547, 132] width 72 height 8
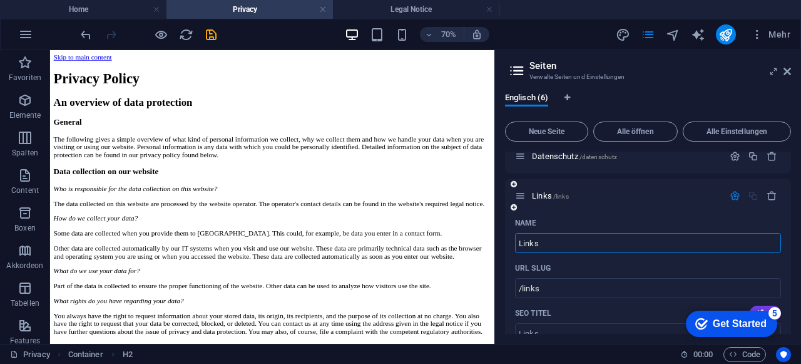
type input "Links"
type input "/links"
type input "Links"
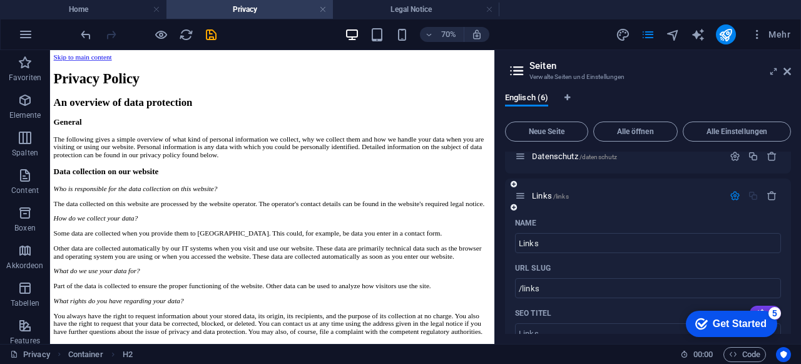
click at [600, 213] on div "Name" at bounding box center [648, 223] width 266 height 20
click at [730, 193] on icon "button" at bounding box center [735, 195] width 11 height 11
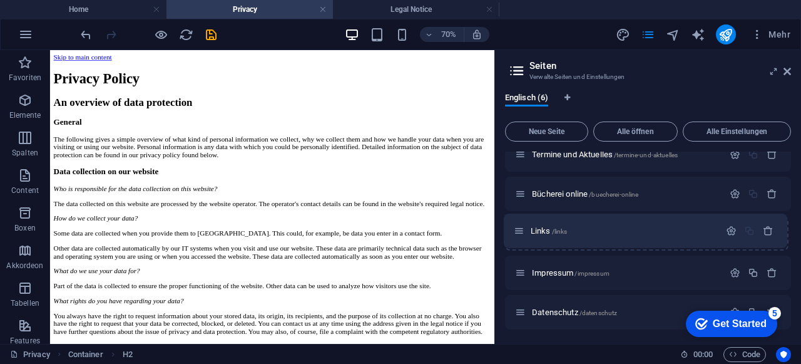
drag, startPoint x: 521, startPoint y: 315, endPoint x: 518, endPoint y: 226, distance: 88.9
click at [518, 226] on div "Startseite / Termine und Aktuelles /termine-und-aktuelles Bücherei online /buec…" at bounding box center [648, 214] width 286 height 232
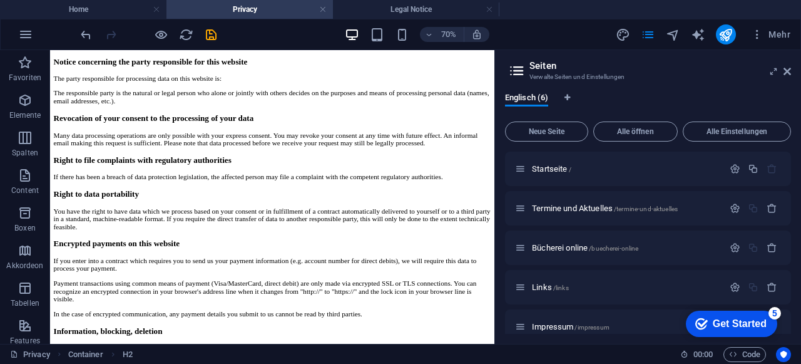
scroll to position [0, 0]
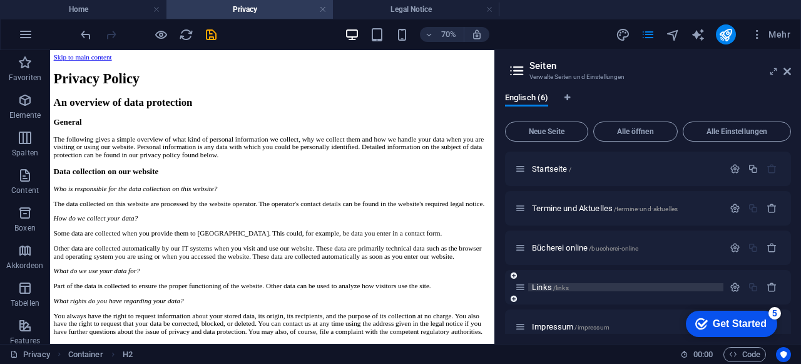
click at [625, 289] on p "Links /links" at bounding box center [626, 287] width 188 height 8
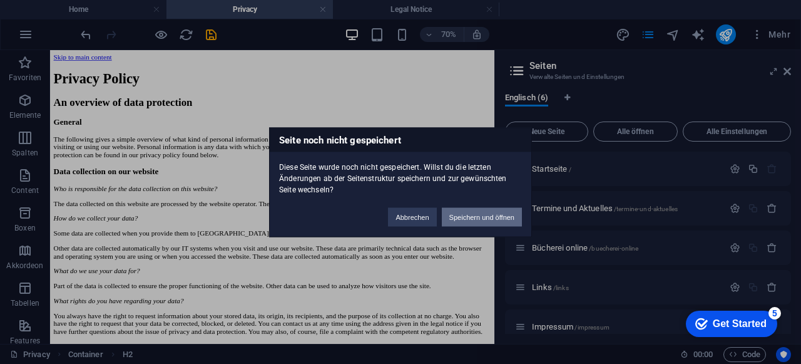
click at [475, 213] on button "Speichern und öffnen" at bounding box center [482, 216] width 80 height 19
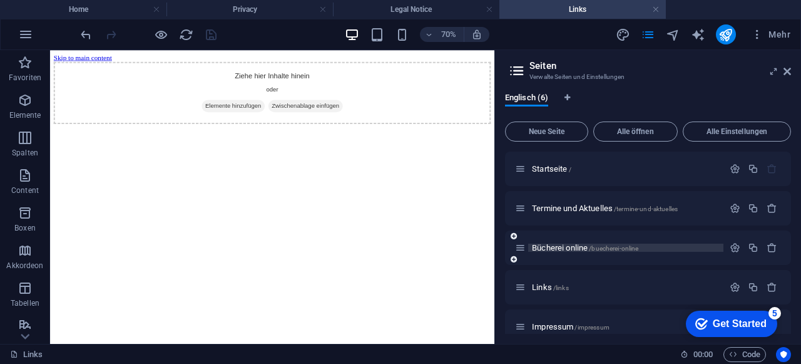
click at [669, 247] on p "Bücherei online /buecherei-online" at bounding box center [626, 248] width 188 height 8
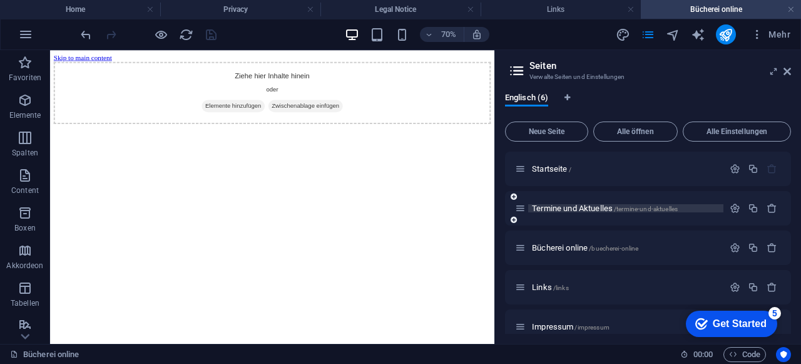
click at [694, 208] on p "Termine und Aktuelles /termine-und-aktuelles" at bounding box center [626, 208] width 188 height 8
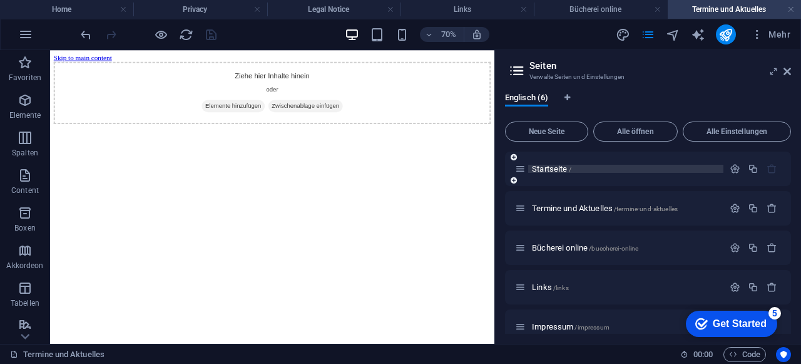
click at [603, 168] on p "Startseite /" at bounding box center [626, 169] width 188 height 8
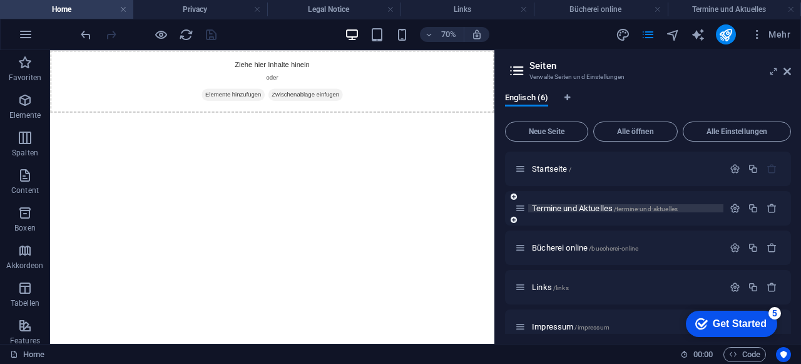
click at [605, 211] on span "Termine und Aktuelles /termine-und-aktuelles" at bounding box center [605, 207] width 146 height 9
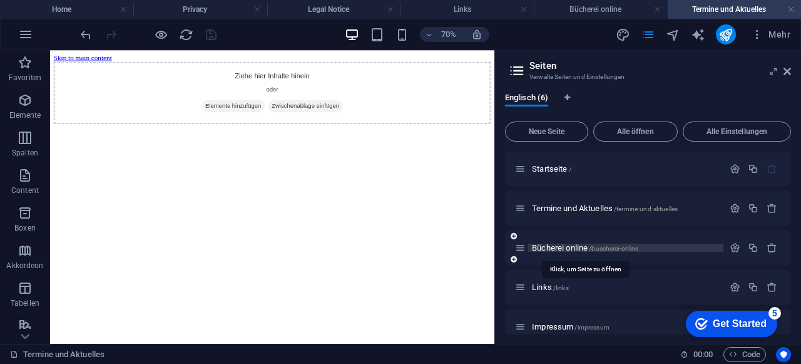
click at [592, 250] on span "/buecherei-online" at bounding box center [613, 248] width 49 height 7
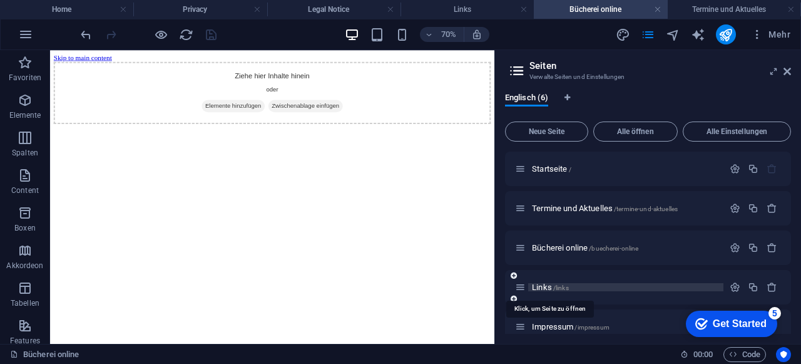
click at [558, 286] on span "/links" at bounding box center [561, 287] width 16 height 7
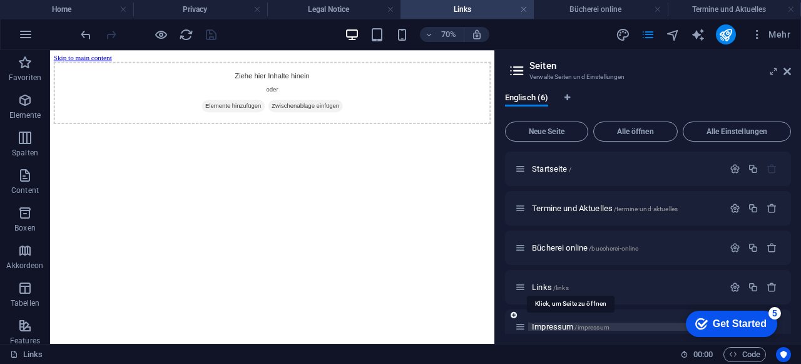
click at [561, 328] on span "Impressum /impressum" at bounding box center [571, 326] width 78 height 9
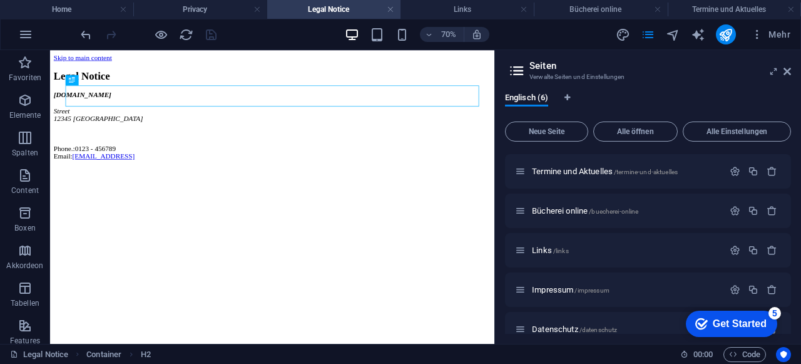
scroll to position [54, 0]
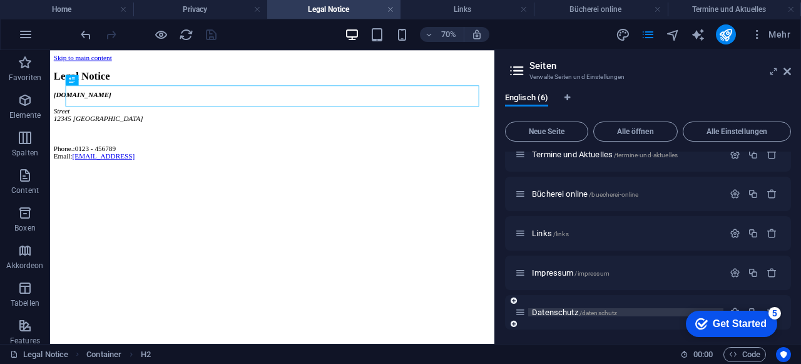
click at [561, 312] on span "Datenschutz /datenschutz" at bounding box center [574, 311] width 85 height 9
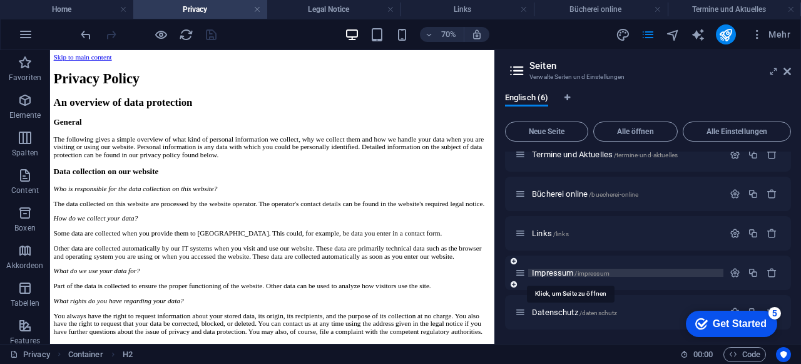
click at [554, 274] on span "Impressum /impressum" at bounding box center [571, 272] width 78 height 9
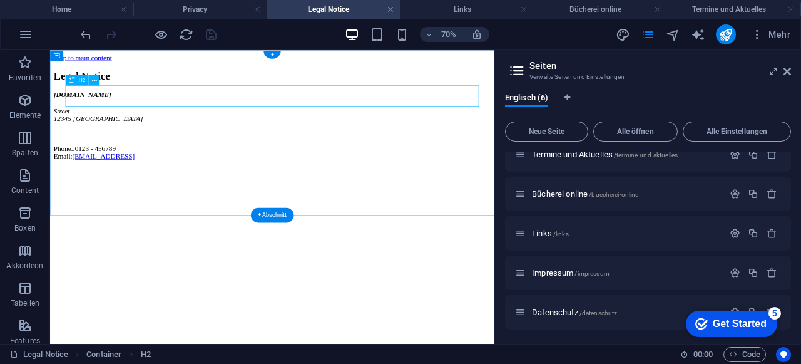
click at [163, 96] on div "Legal Notice" at bounding box center [367, 87] width 625 height 17
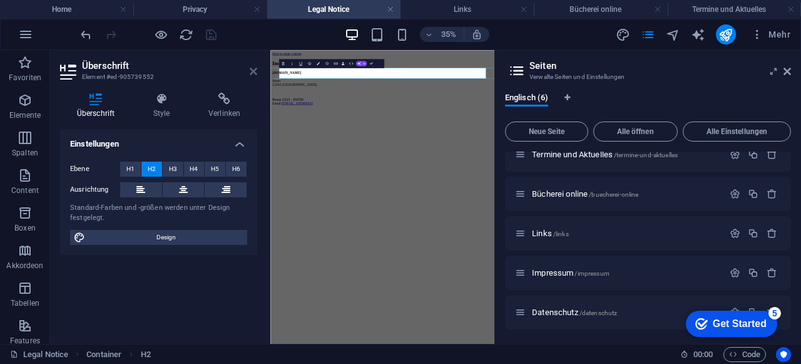
click at [254, 73] on icon at bounding box center [254, 71] width 8 height 10
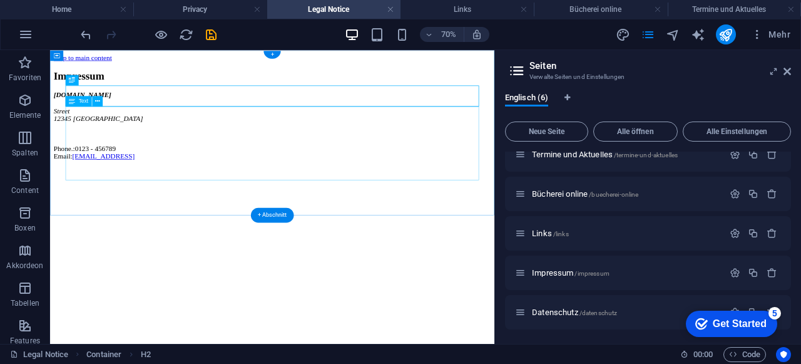
click at [366, 173] on div "foerderkreis-stadtbuecherei-bs.de Street 12345 Berlin Phone.: 0123 - 456789 Ema…" at bounding box center [367, 157] width 625 height 99
click at [92, 146] on div "foerderkreis-stadtbuecherei-bs.de Street 12345 Berlin Phone.: 0123 - 456789 Ema…" at bounding box center [367, 157] width 625 height 99
click at [86, 133] on div "foerderkreis-stadtbuecherei-bs.de Street 12345 Berlin Phone.: 0123 - 456789 Ema…" at bounding box center [367, 157] width 625 height 99
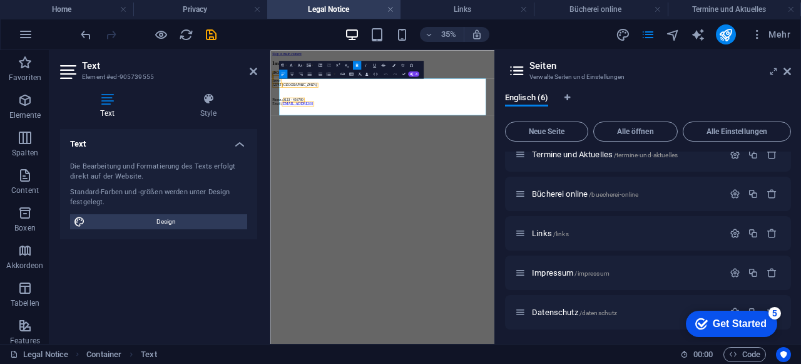
click at [108, 100] on icon at bounding box center [107, 99] width 95 height 13
click at [248, 72] on header "Text Element #ed-905739555" at bounding box center [158, 66] width 197 height 33
click at [250, 69] on icon at bounding box center [254, 71] width 8 height 10
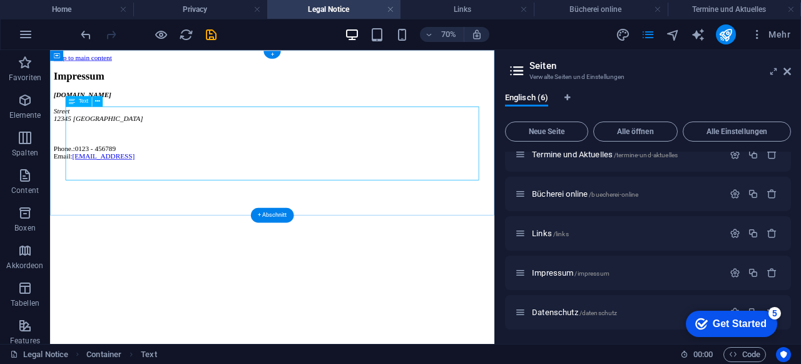
click at [188, 135] on div "foerderkreis-stadtbuecherei-bs.de Street 12345 Berlin Phone.: 0123 - 456789 Ema…" at bounding box center [367, 157] width 625 height 99
click at [99, 101] on icon at bounding box center [97, 100] width 5 height 9
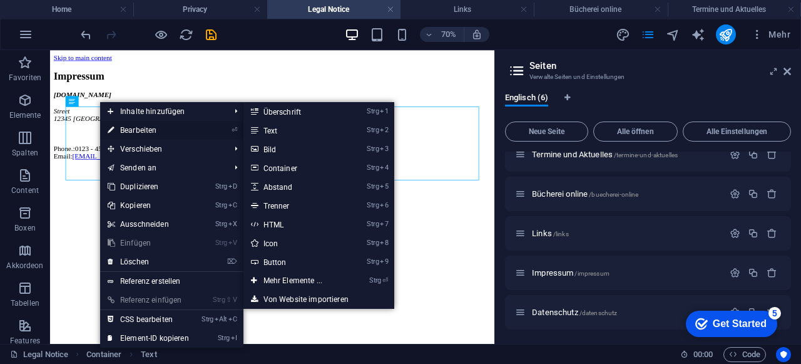
click at [133, 128] on link "⏎ Bearbeiten" at bounding box center [148, 130] width 96 height 19
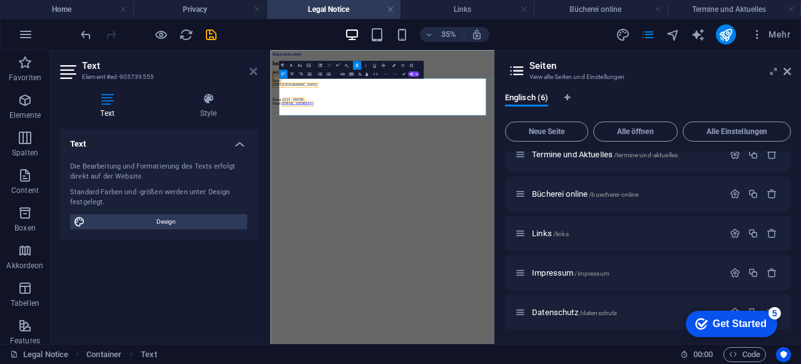
click at [250, 70] on icon at bounding box center [254, 71] width 8 height 10
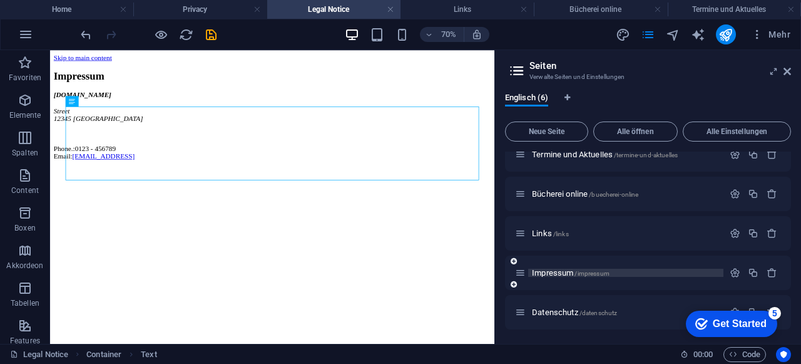
click at [655, 271] on p "Impressum /impressum" at bounding box center [626, 273] width 188 height 8
click at [734, 271] on icon "button" at bounding box center [735, 272] width 11 height 11
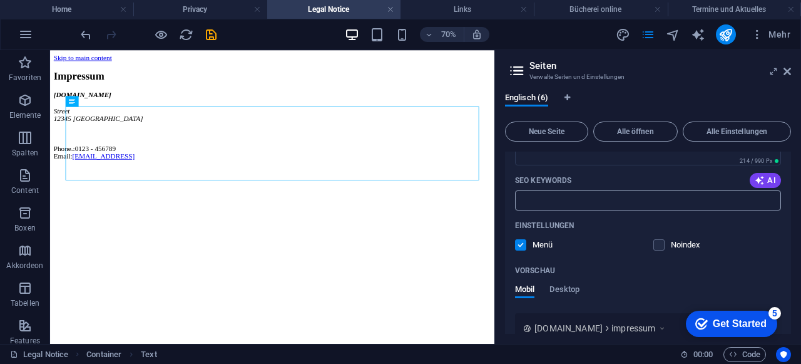
scroll to position [429, 0]
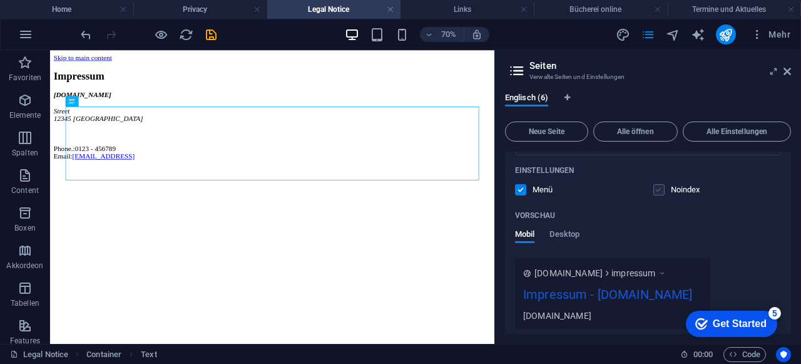
click at [660, 187] on label at bounding box center [659, 189] width 11 height 11
click at [0, 0] on input "checkbox" at bounding box center [0, 0] width 0 height 0
click at [658, 193] on label at bounding box center [659, 189] width 11 height 11
click at [0, 0] on input "checkbox" at bounding box center [0, 0] width 0 height 0
click at [522, 189] on label at bounding box center [520, 189] width 11 height 11
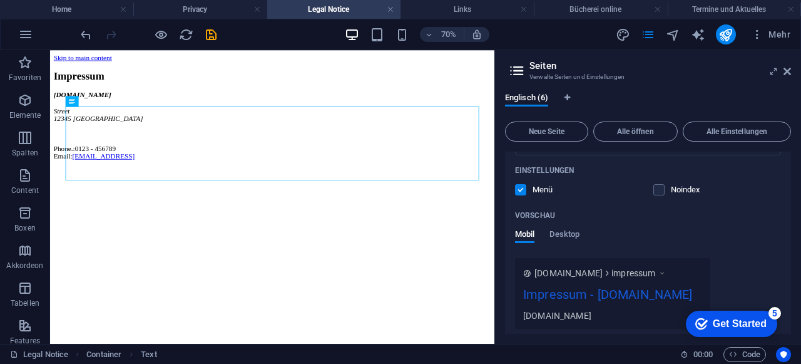
click at [0, 0] on input "checkbox" at bounding box center [0, 0] width 0 height 0
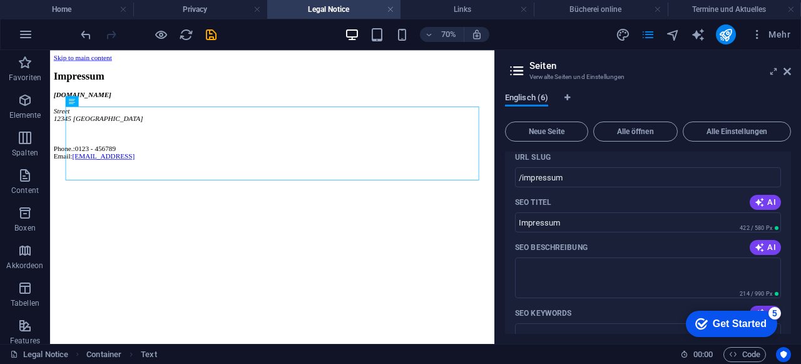
click at [539, 98] on span "Englisch (6)" at bounding box center [526, 99] width 43 height 18
click at [569, 100] on icon "Sprachen-Tabs" at bounding box center [568, 98] width 6 height 8
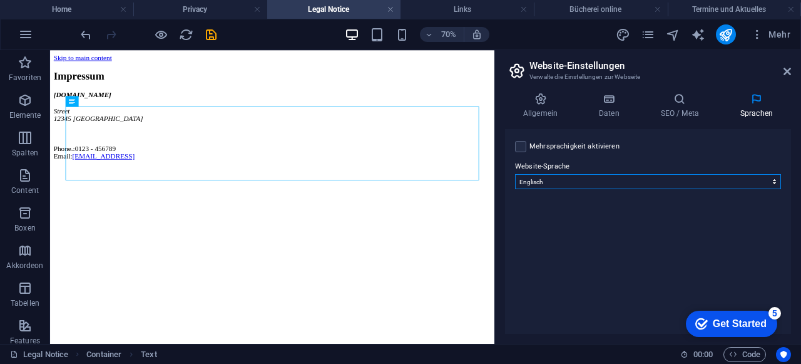
click at [563, 178] on select "Abchasisch Afar Afrikaans Akan Albanisch Amharisch Arabisch Aragonisch Armenisc…" at bounding box center [648, 181] width 266 height 15
select select "31"
click at [515, 174] on select "Abchasisch Afar Afrikaans Akan Albanisch Amharisch Arabisch Aragonisch Armenisc…" at bounding box center [648, 181] width 266 height 15
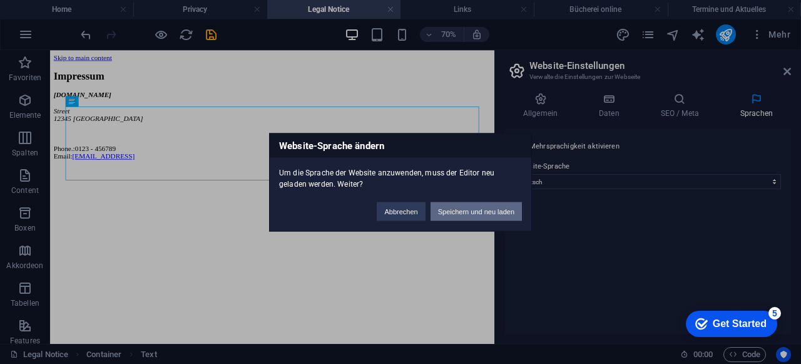
click at [494, 211] on button "Speichern und neu laden" at bounding box center [476, 211] width 91 height 19
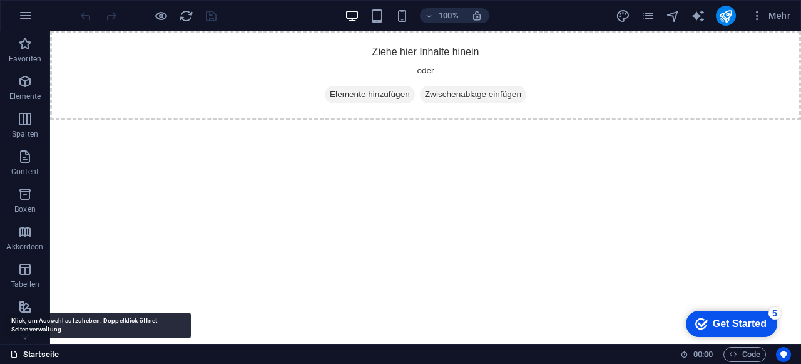
click at [42, 354] on link "Startseite" at bounding box center [34, 354] width 49 height 15
click at [51, 354] on link "Startseite" at bounding box center [34, 354] width 49 height 15
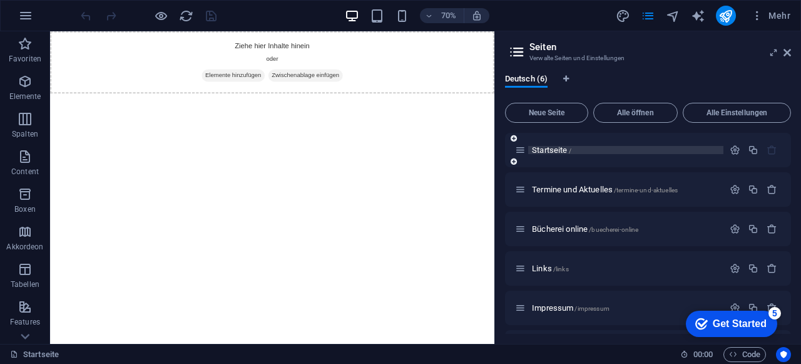
click at [616, 150] on p "Startseite /" at bounding box center [626, 150] width 188 height 8
click at [613, 148] on p "Startseite /" at bounding box center [626, 150] width 188 height 8
click at [791, 53] on aside "Seiten Verwalte Seiten und Einstellungen Deutsch (6) Neue Seite Alle öffnen All…" at bounding box center [648, 187] width 307 height 312
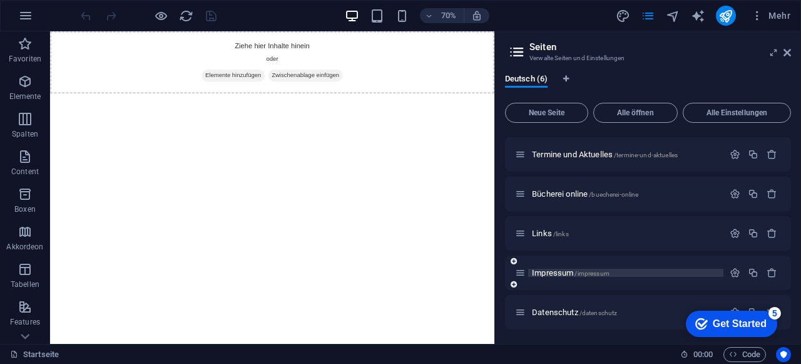
click at [625, 274] on p "Impressum /impressum" at bounding box center [626, 273] width 188 height 8
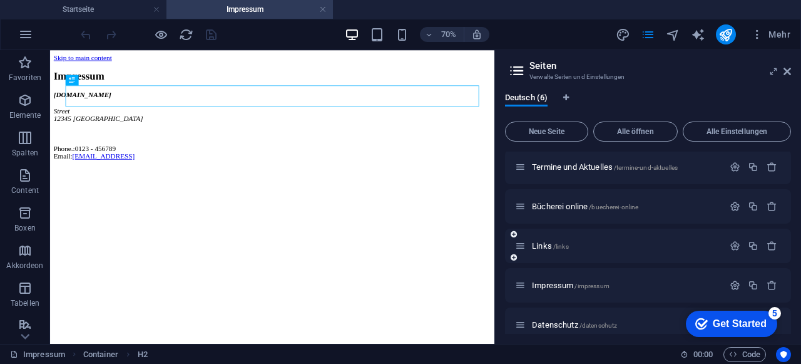
scroll to position [54, 0]
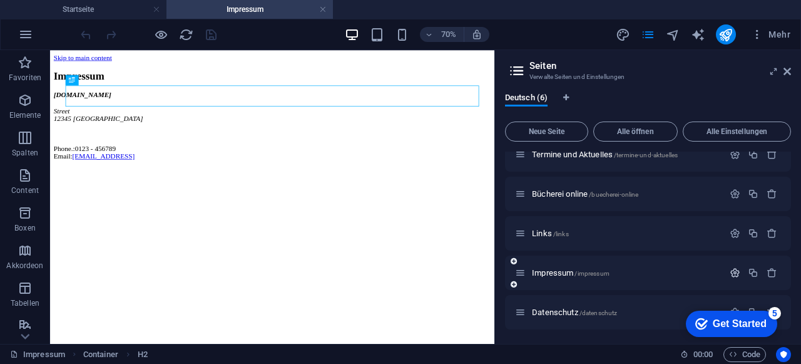
click at [731, 272] on icon "button" at bounding box center [735, 272] width 11 height 11
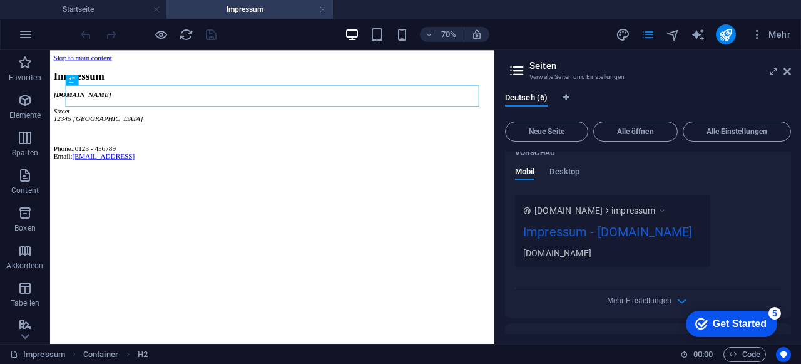
scroll to position [429, 0]
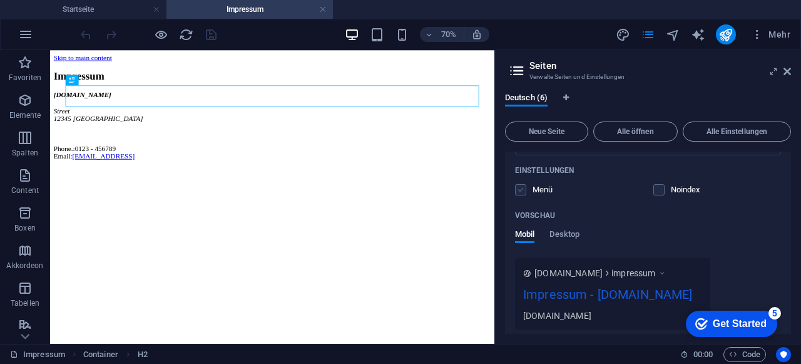
click at [525, 191] on label at bounding box center [520, 189] width 11 height 11
click at [0, 0] on input "checkbox" at bounding box center [0, 0] width 0 height 0
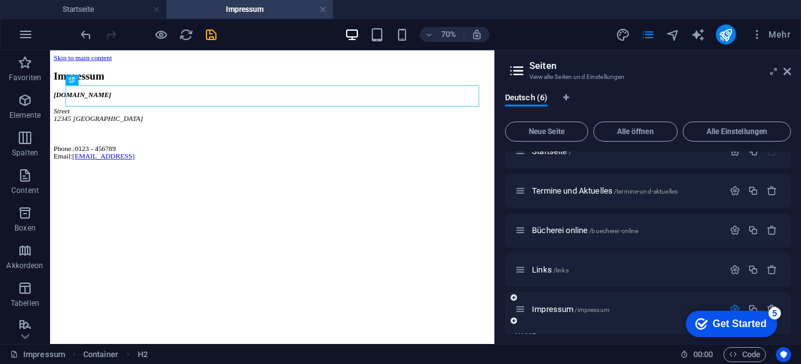
scroll to position [0, 0]
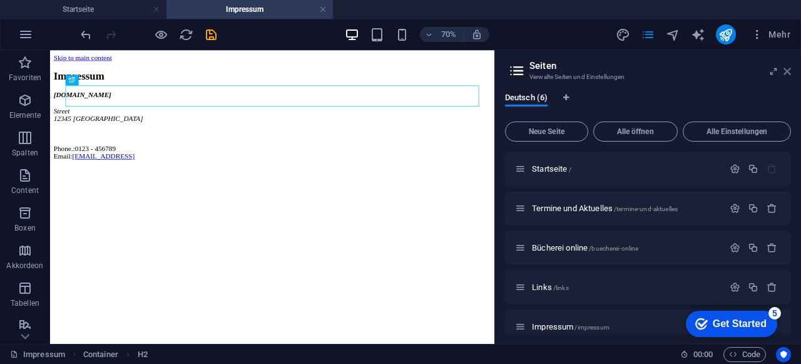
click at [784, 71] on icon at bounding box center [788, 71] width 8 height 10
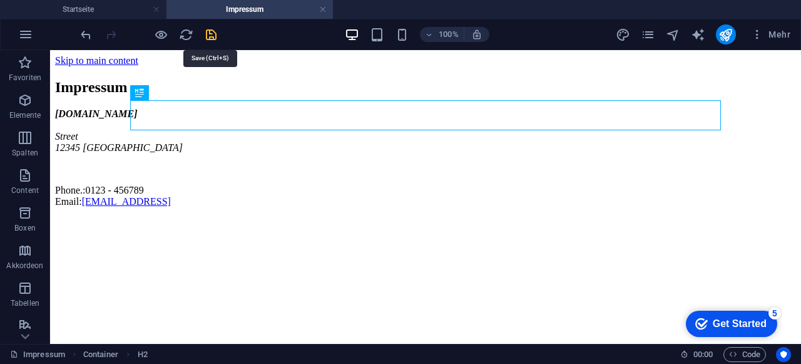
click at [216, 32] on icon "save" at bounding box center [211, 35] width 14 height 14
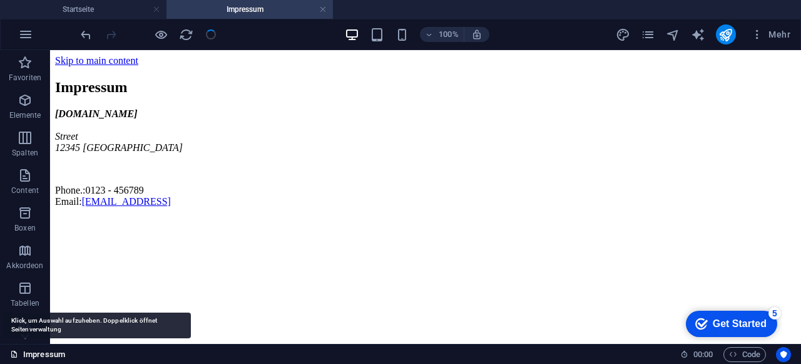
click at [51, 355] on link "Impressum" at bounding box center [37, 354] width 55 height 15
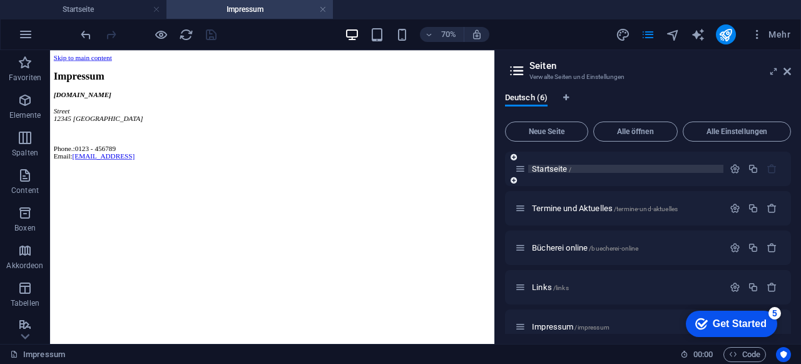
click at [556, 165] on span "Startseite /" at bounding box center [551, 168] width 39 height 9
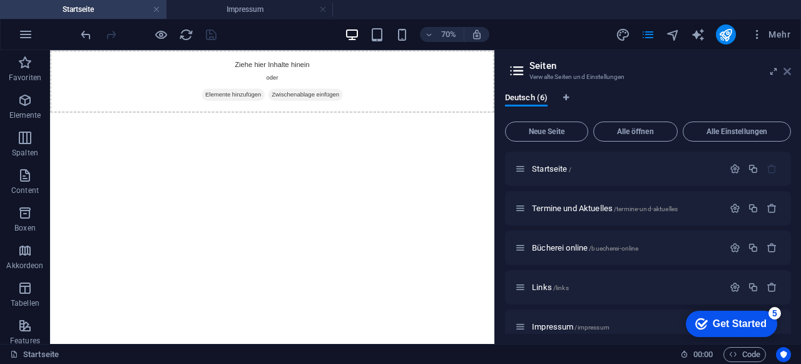
click at [787, 73] on icon at bounding box center [788, 71] width 8 height 10
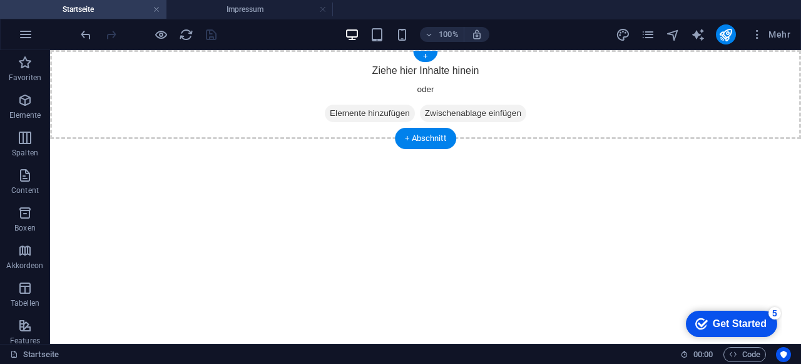
click at [411, 72] on div "Ziehe hier Inhalte hinein oder Elemente hinzufügen Zwischenablage einfügen" at bounding box center [425, 94] width 751 height 89
click at [387, 118] on span "Elemente hinzufügen" at bounding box center [370, 114] width 90 height 18
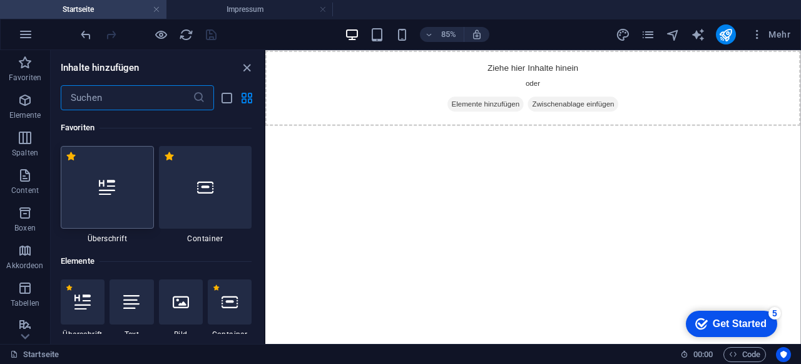
click at [101, 187] on icon at bounding box center [107, 187] width 16 height 16
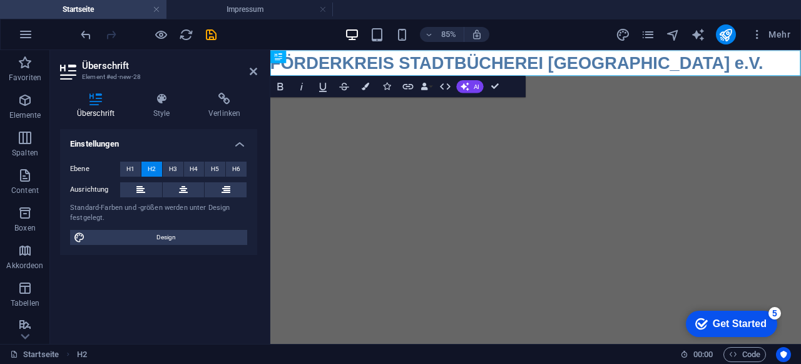
click at [441, 80] on html "Skip to main content FÖRDERKREIS STADTBÜCHEREI BAD SÄCKINGEN e.V." at bounding box center [582, 65] width 625 height 30
click at [133, 170] on span "H1" at bounding box center [130, 169] width 8 height 15
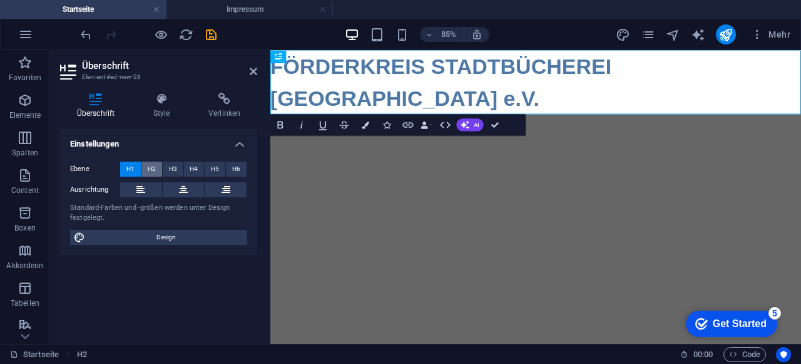
click at [153, 172] on span "H2" at bounding box center [152, 169] width 8 height 15
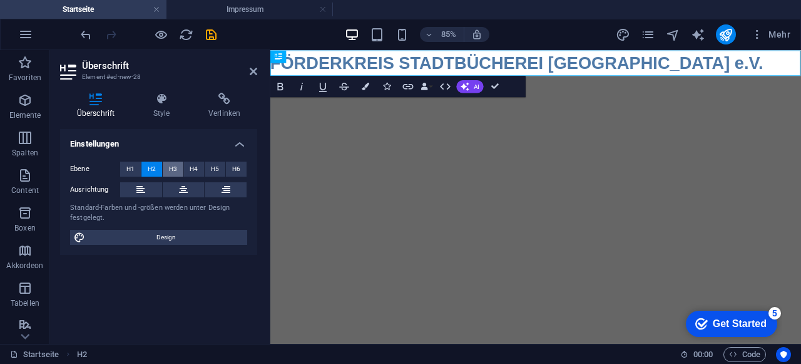
click at [174, 168] on span "H3" at bounding box center [173, 169] width 8 height 15
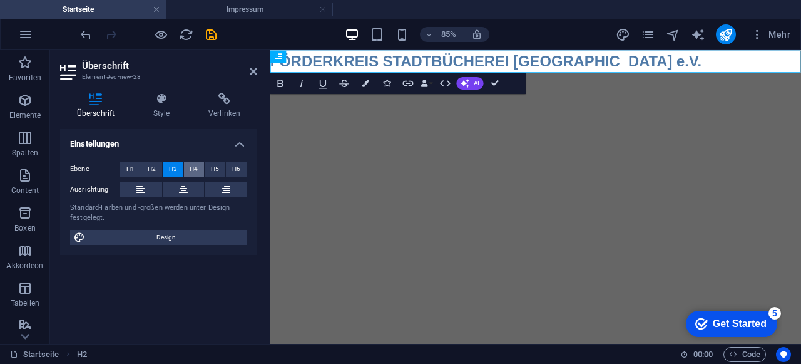
click at [192, 168] on span "H4" at bounding box center [194, 169] width 8 height 15
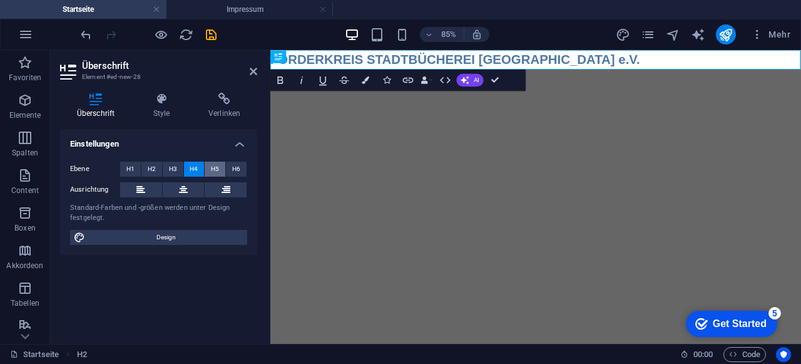
click at [217, 167] on span "H5" at bounding box center [215, 169] width 8 height 15
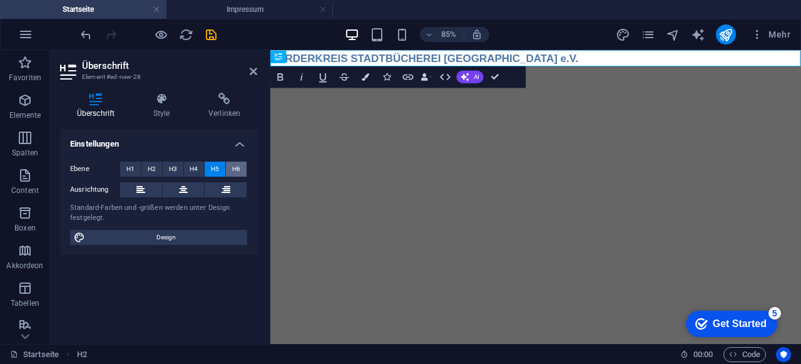
click at [239, 167] on span "H6" at bounding box center [236, 169] width 8 height 15
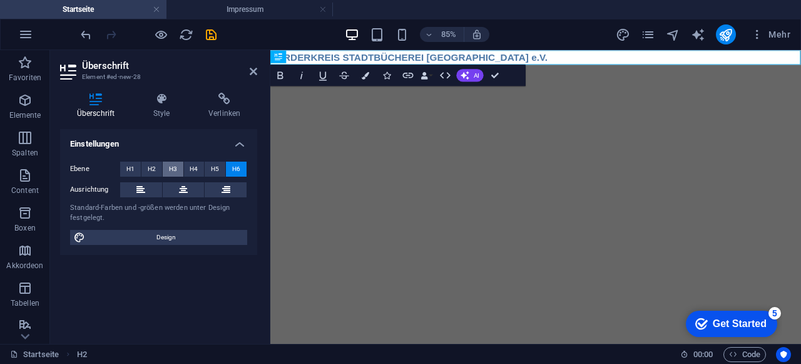
click at [170, 167] on span "H3" at bounding box center [173, 169] width 8 height 15
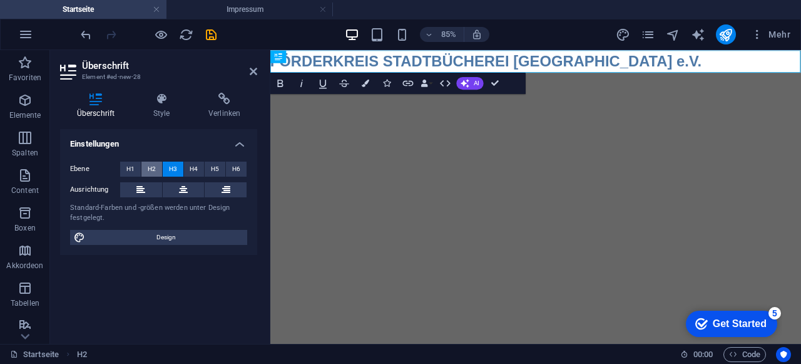
click at [152, 168] on span "H2" at bounding box center [152, 169] width 8 height 15
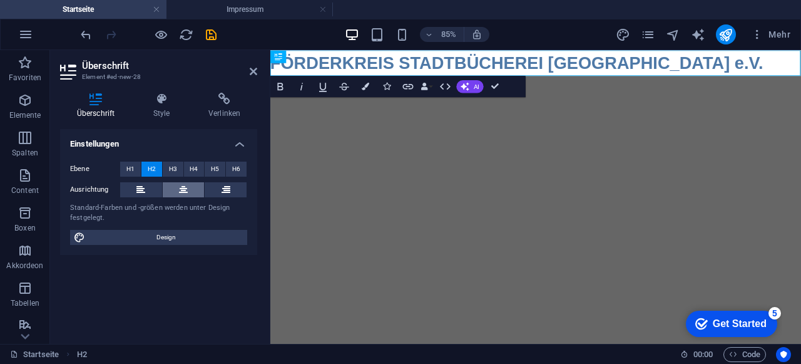
click at [178, 190] on button at bounding box center [184, 189] width 42 height 15
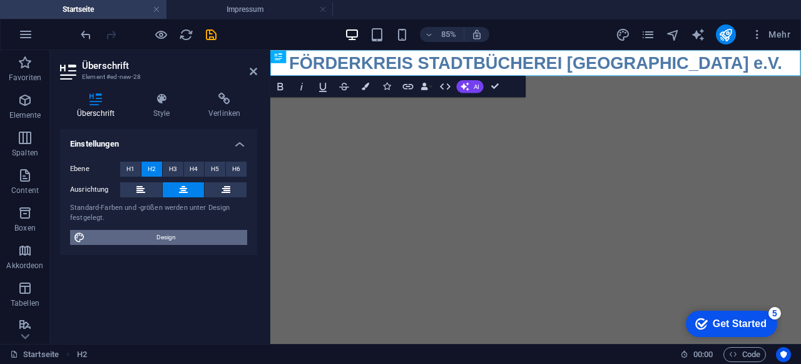
click at [157, 239] on span "Design" at bounding box center [166, 237] width 155 height 15
select select "px"
select select "400"
select select "px"
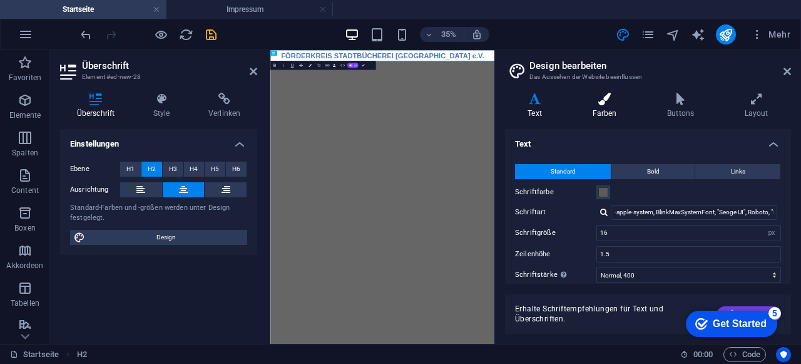
click at [610, 108] on h4 "Farben" at bounding box center [607, 106] width 75 height 26
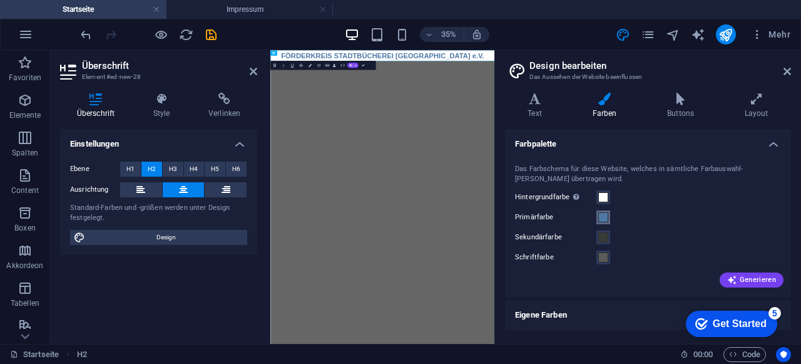
click at [602, 220] on span at bounding box center [603, 217] width 10 height 10
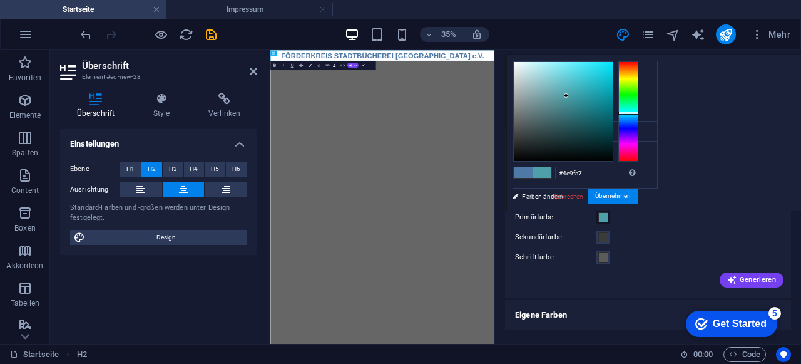
click at [639, 112] on div at bounding box center [628, 111] width 20 height 100
click at [613, 87] on div at bounding box center [563, 111] width 99 height 99
click at [613, 74] on div at bounding box center [563, 111] width 99 height 99
click at [613, 80] on div at bounding box center [563, 111] width 99 height 99
click at [613, 83] on div at bounding box center [563, 111] width 99 height 99
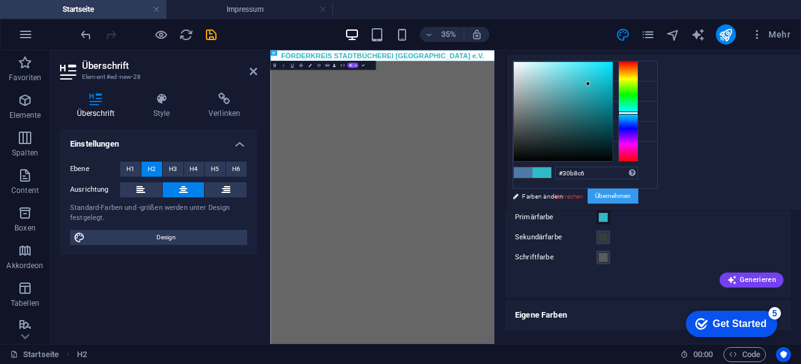
click at [639, 193] on button "Übernehmen" at bounding box center [613, 195] width 51 height 15
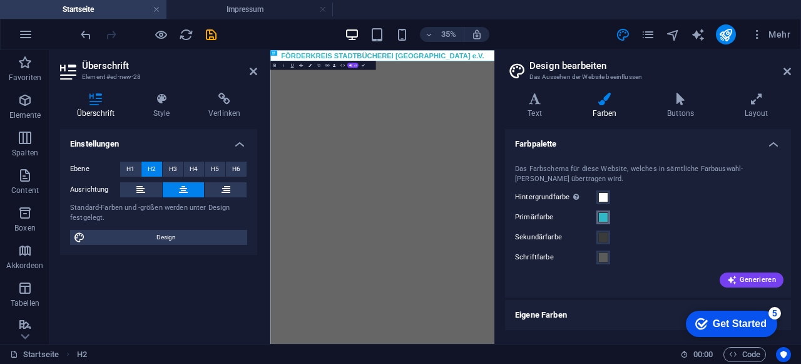
click at [608, 217] on span at bounding box center [603, 217] width 10 height 10
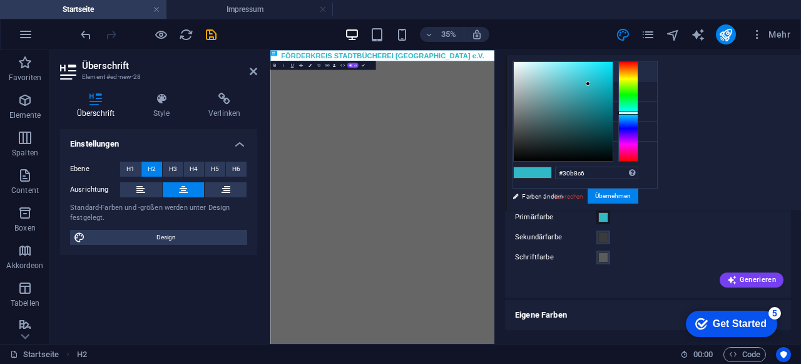
click at [545, 73] on li "Hintergrundfarbe #ffffff" at bounding box center [585, 71] width 144 height 20
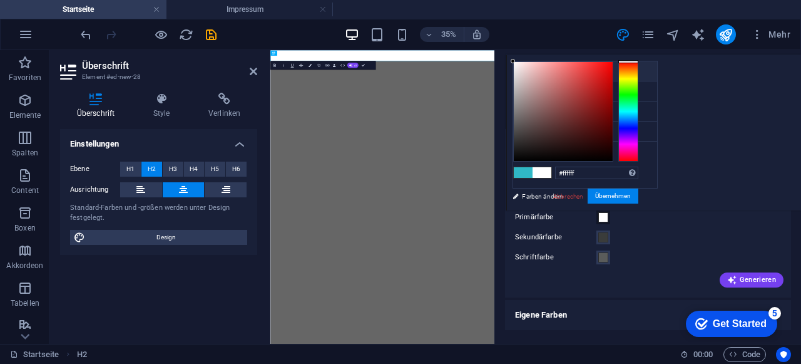
click at [542, 65] on li "Hintergrundfarbe #ffffff" at bounding box center [585, 71] width 144 height 20
click at [546, 70] on li "Hintergrundfarbe #ffffff" at bounding box center [585, 71] width 144 height 20
click at [533, 171] on span at bounding box center [523, 172] width 19 height 11
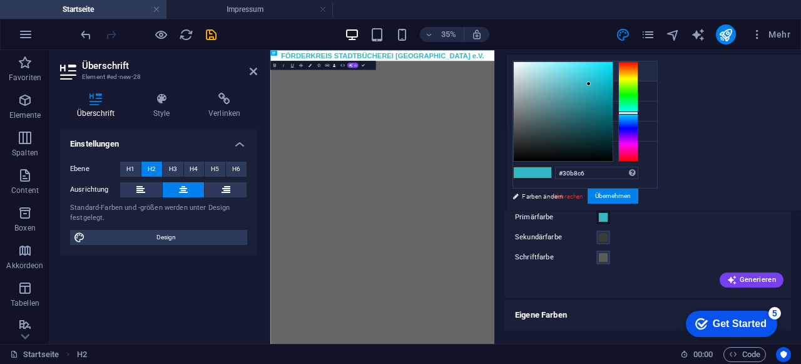
click at [525, 71] on icon at bounding box center [523, 70] width 9 height 9
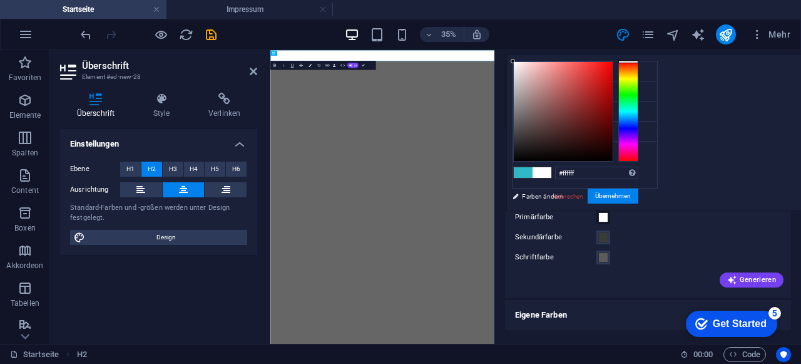
click at [525, 71] on icon at bounding box center [523, 70] width 9 height 9
click at [533, 170] on span at bounding box center [523, 172] width 19 height 11
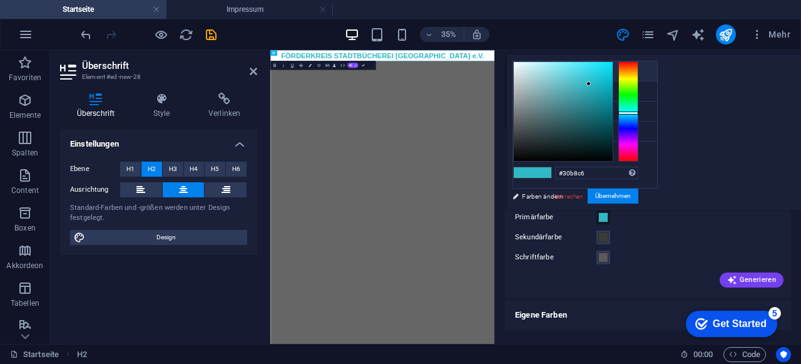
click at [566, 66] on li "Hintergrundfarbe #ffffff" at bounding box center [585, 71] width 144 height 20
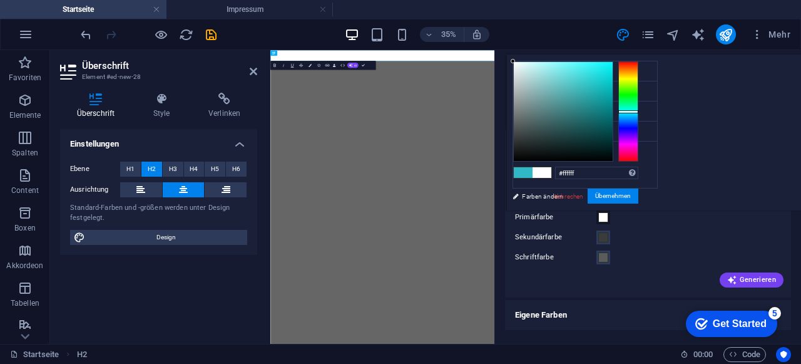
click at [639, 111] on div at bounding box center [628, 111] width 20 height 100
click at [639, 115] on div at bounding box center [628, 111] width 20 height 100
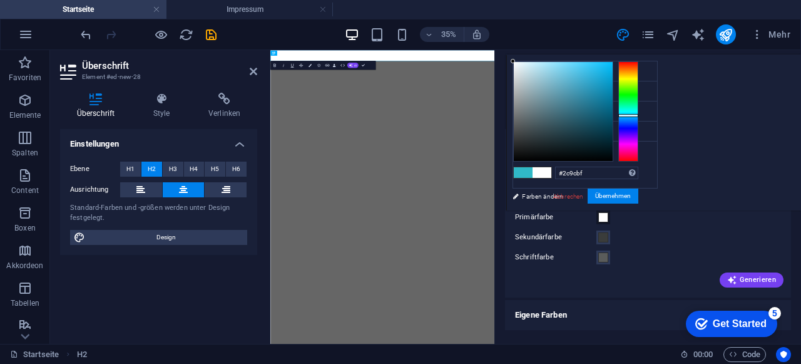
click at [613, 86] on div at bounding box center [563, 111] width 99 height 99
click at [613, 82] on div at bounding box center [563, 111] width 99 height 99
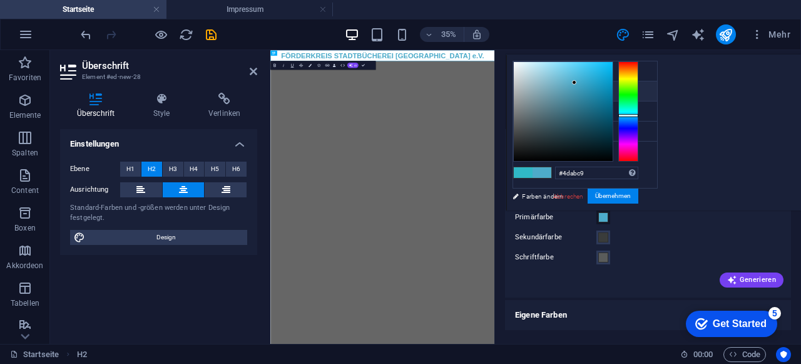
click at [556, 92] on li "Primärfarbe #4dabc9" at bounding box center [585, 91] width 144 height 20
click at [552, 70] on li "Hintergrundfarbe #ffffff" at bounding box center [585, 71] width 144 height 20
type input "#ffffff"
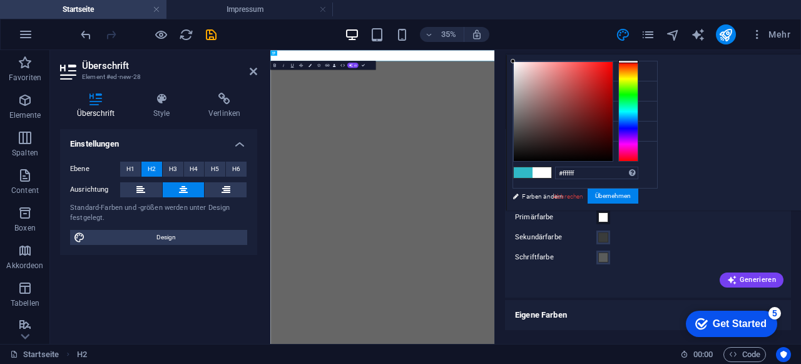
click at [603, 214] on span at bounding box center [603, 217] width 10 height 10
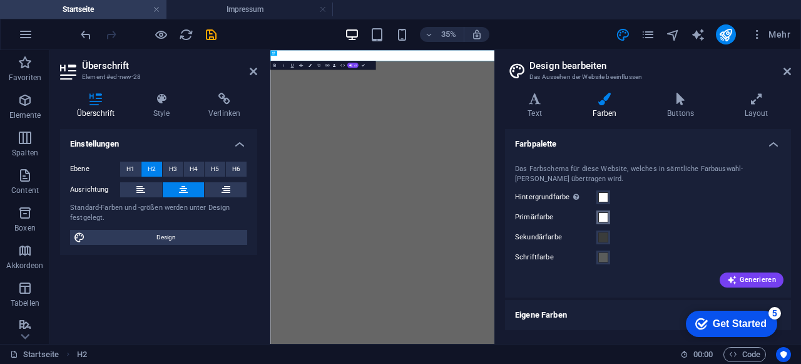
click at [605, 214] on span at bounding box center [603, 217] width 10 height 10
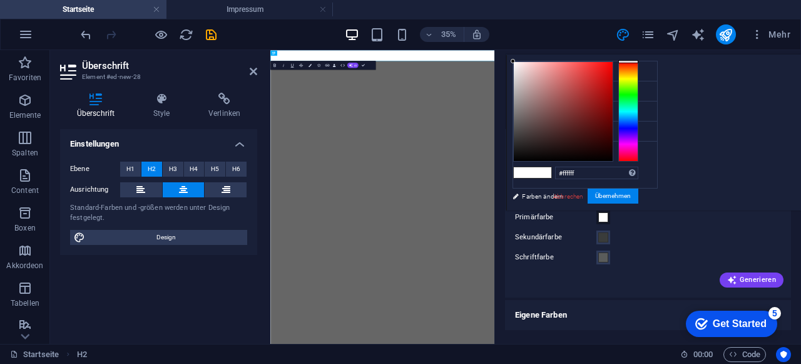
click at [605, 214] on span at bounding box center [603, 217] width 10 height 10
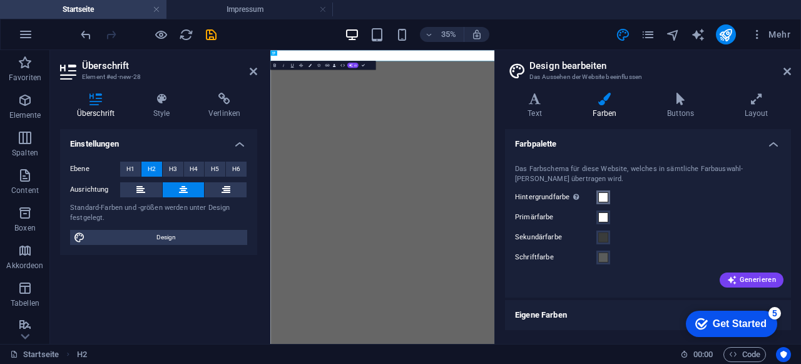
click at [605, 198] on span at bounding box center [603, 197] width 10 height 10
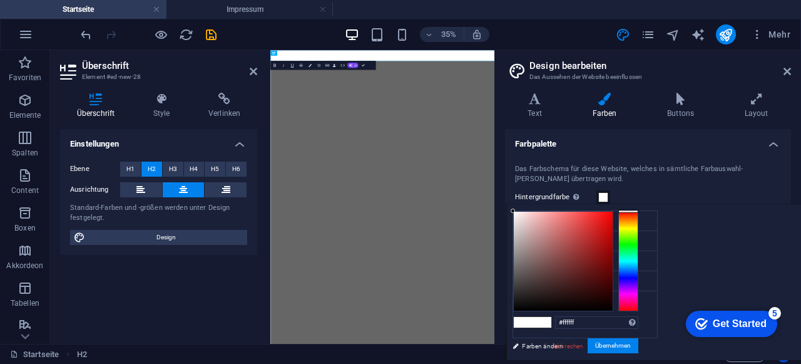
click at [639, 259] on div at bounding box center [628, 261] width 20 height 100
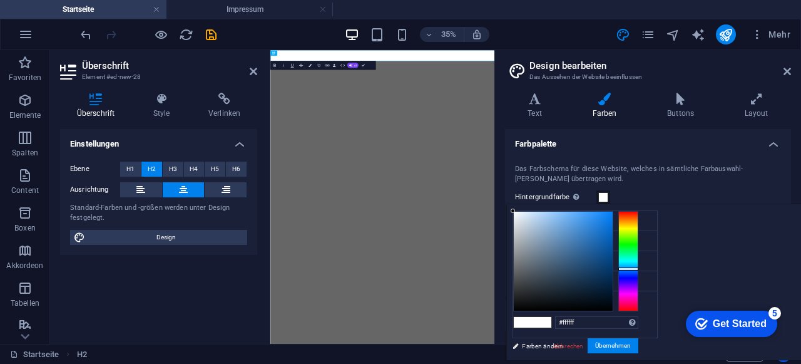
click at [639, 268] on div at bounding box center [628, 261] width 20 height 100
click at [639, 264] on div at bounding box center [628, 261] width 20 height 100
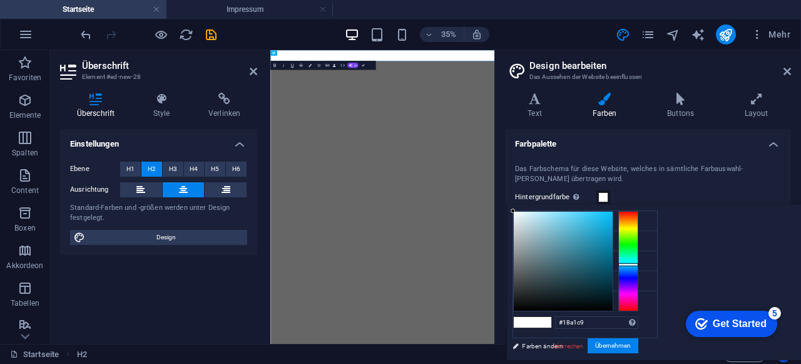
click at [613, 231] on div at bounding box center [563, 261] width 99 height 99
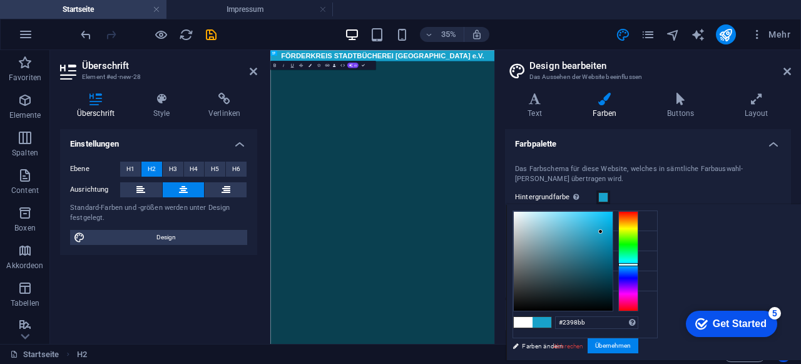
click at [613, 237] on div at bounding box center [563, 261] width 99 height 99
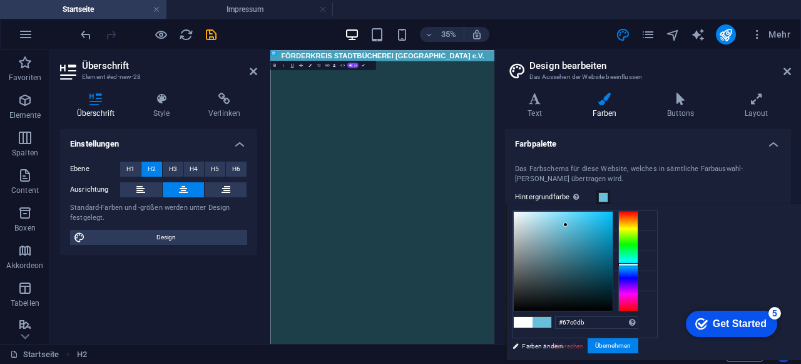
click at [613, 224] on div at bounding box center [563, 261] width 99 height 99
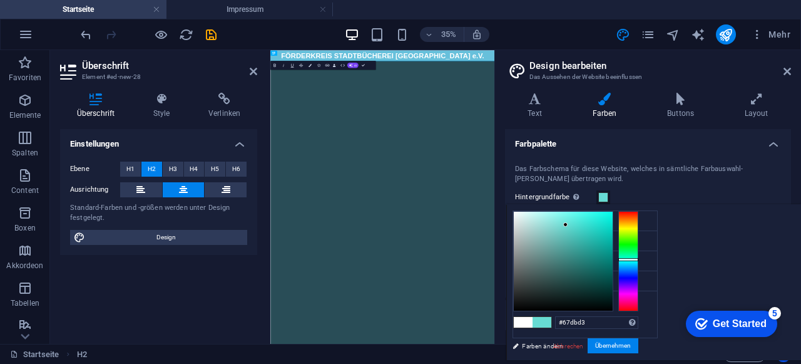
click at [639, 259] on div at bounding box center [628, 261] width 20 height 100
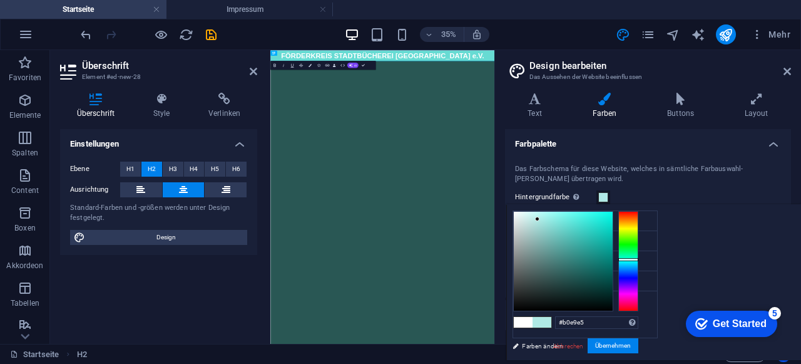
click at [613, 218] on div at bounding box center [563, 261] width 99 height 99
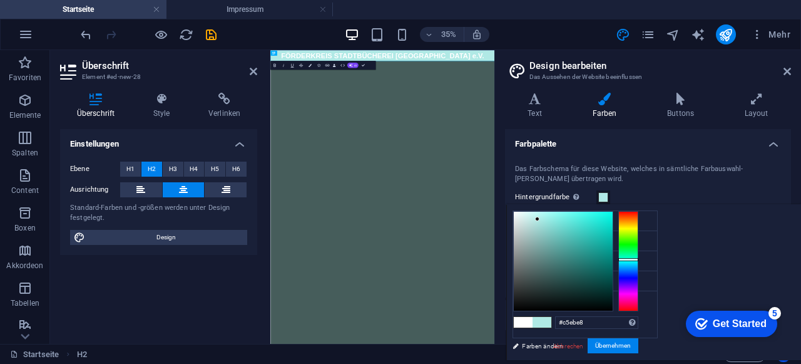
click at [613, 218] on div at bounding box center [563, 261] width 99 height 99
click at [613, 227] on div at bounding box center [563, 261] width 99 height 99
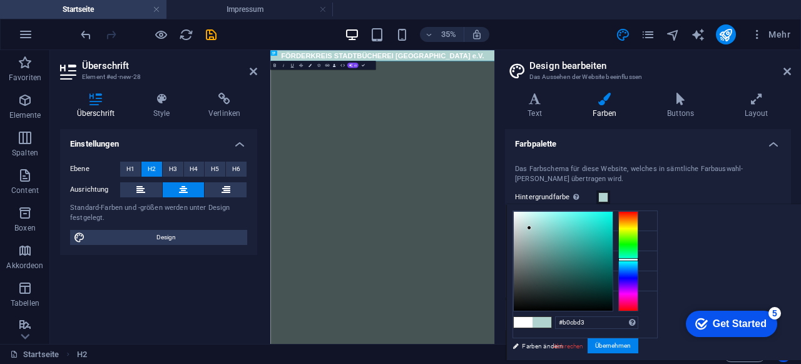
click at [639, 264] on div at bounding box center [628, 261] width 20 height 100
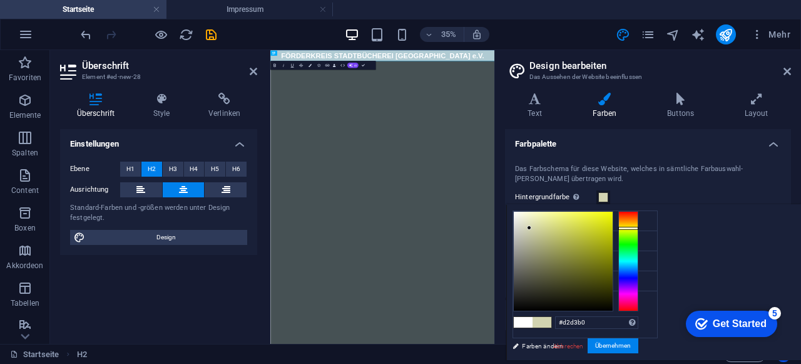
click at [639, 227] on div at bounding box center [628, 261] width 20 height 100
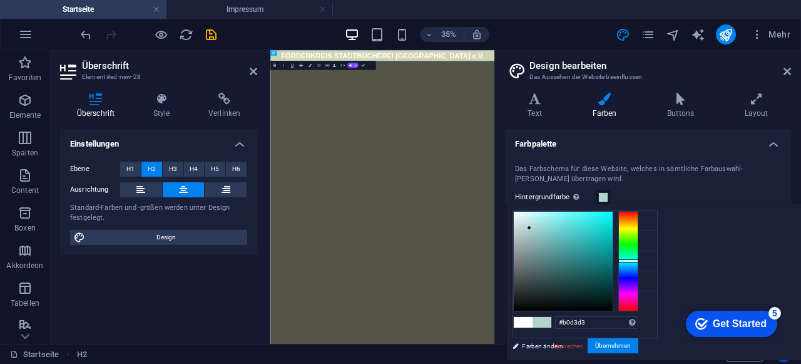
click at [639, 260] on div at bounding box center [628, 261] width 20 height 100
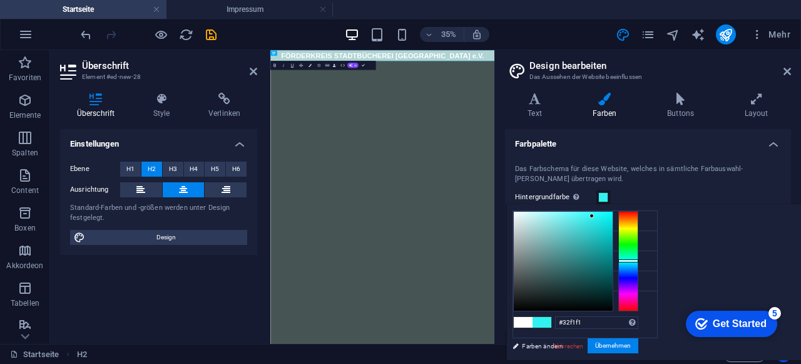
click at [613, 215] on div at bounding box center [563, 261] width 99 height 99
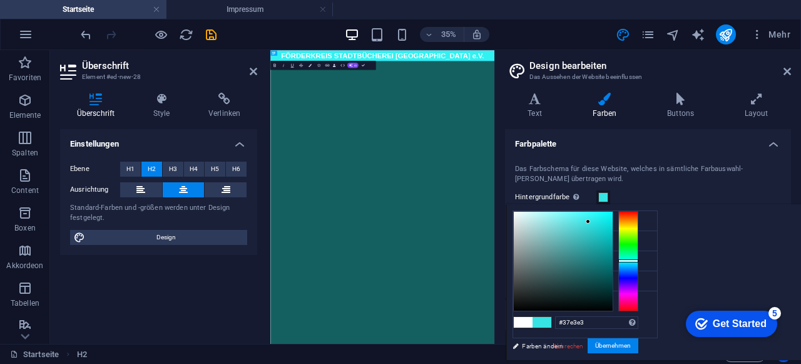
click at [613, 221] on div at bounding box center [563, 261] width 99 height 99
type input "#2fd6d6"
click at [613, 226] on div at bounding box center [563, 261] width 99 height 99
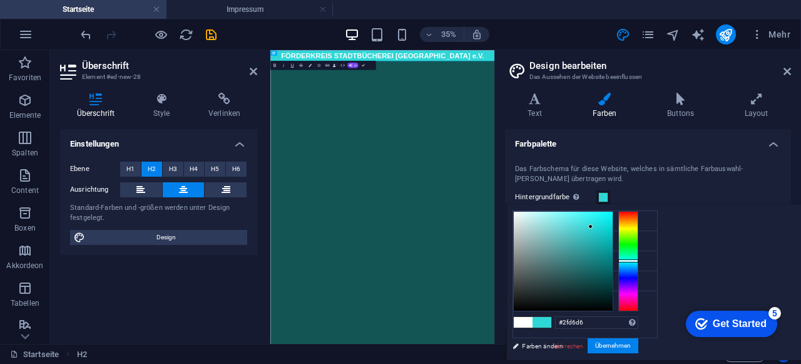
click at [699, 137] on h4 "Farbpalette" at bounding box center [648, 140] width 286 height 23
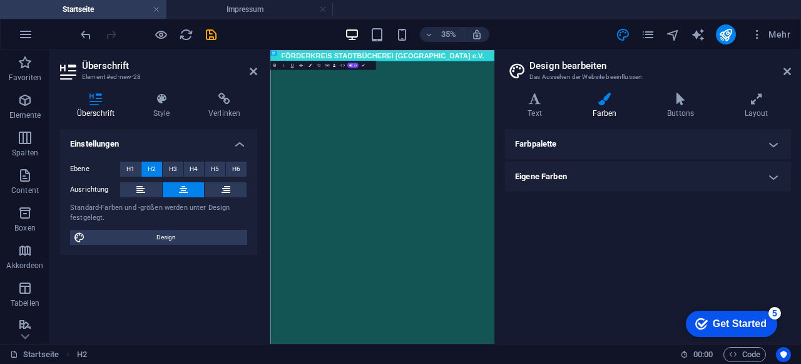
click at [581, 148] on h4 "Farbpalette" at bounding box center [648, 144] width 286 height 30
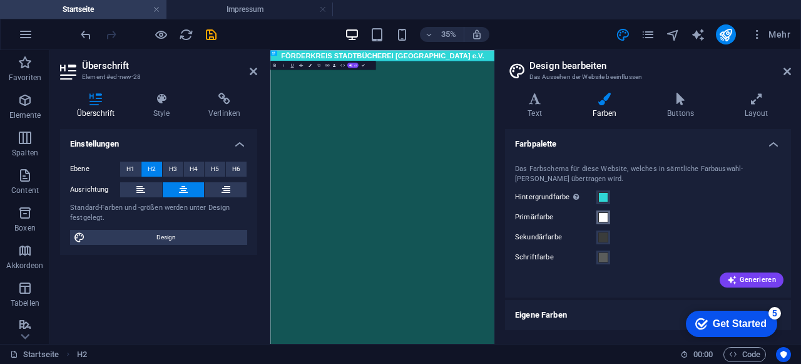
click at [600, 221] on span at bounding box center [603, 217] width 10 height 10
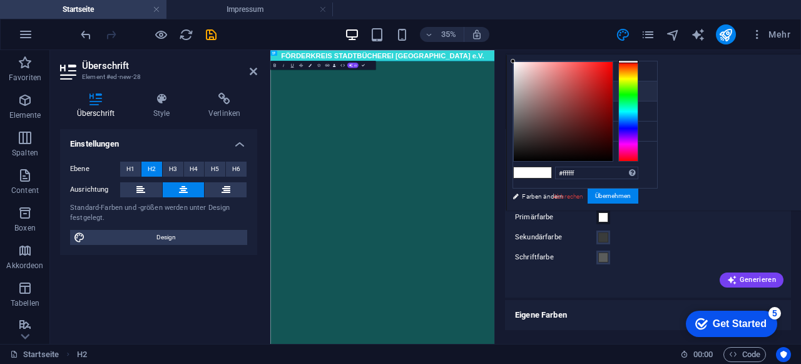
click at [556, 93] on li "Primärfarbe #ffffff" at bounding box center [585, 91] width 144 height 20
click at [639, 123] on div at bounding box center [628, 111] width 20 height 100
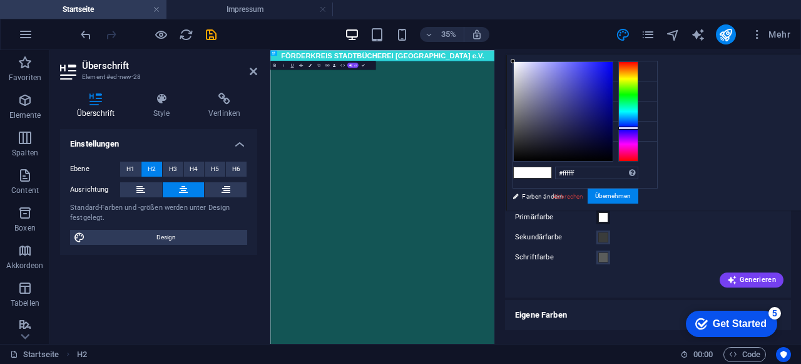
click at [639, 127] on div at bounding box center [628, 111] width 20 height 100
click at [613, 102] on div at bounding box center [563, 111] width 99 height 99
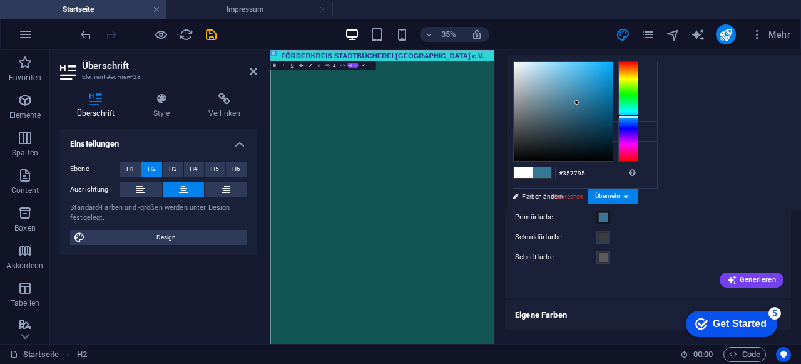
click at [639, 116] on div at bounding box center [628, 111] width 20 height 100
click at [613, 83] on div at bounding box center [563, 111] width 99 height 99
click at [639, 81] on div at bounding box center [628, 111] width 20 height 100
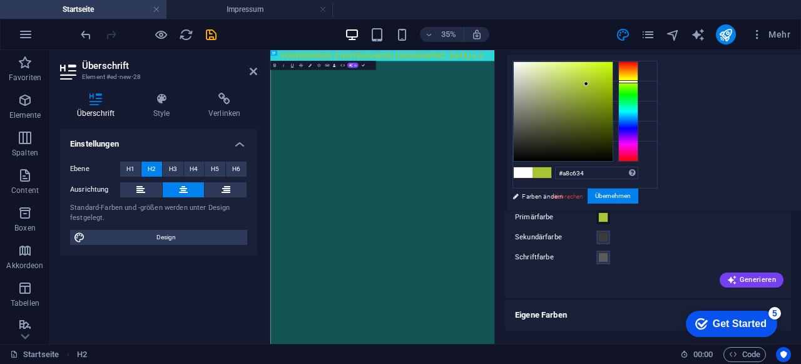
click at [533, 169] on span at bounding box center [523, 172] width 19 height 11
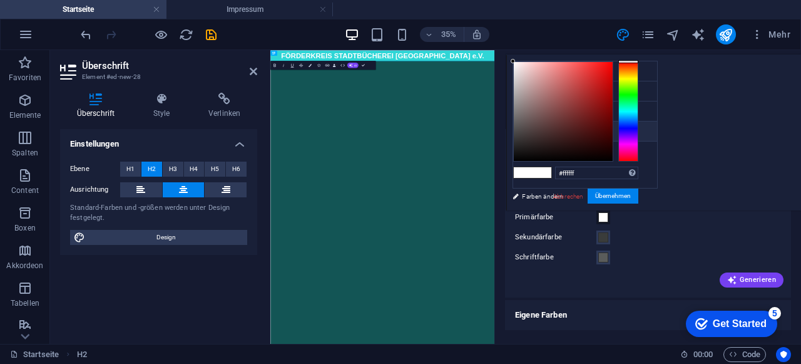
click at [552, 127] on li "Schriftfarbe #5a5c5b" at bounding box center [585, 131] width 144 height 20
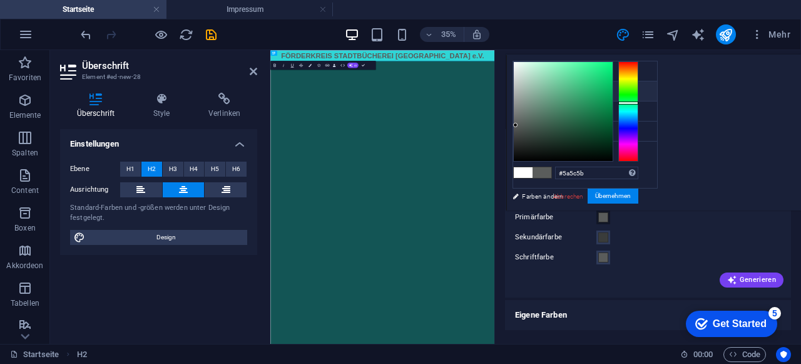
click at [552, 91] on li "Primärfarbe #5a5c5b" at bounding box center [585, 91] width 144 height 20
click at [565, 73] on li "Hintergrundfarbe #2fd6d6" at bounding box center [585, 71] width 144 height 20
type input "#2fd6d6"
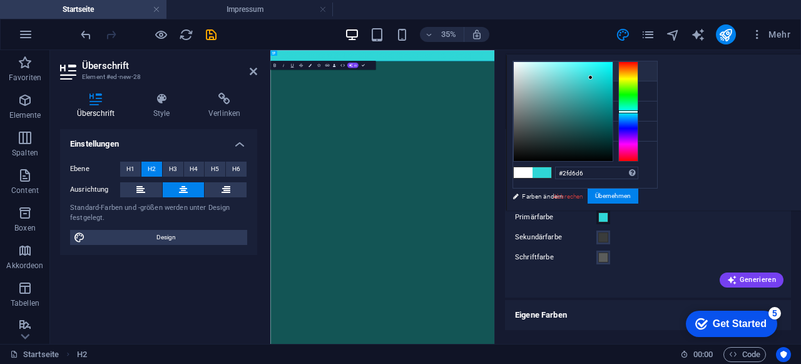
click at [565, 73] on li "Hintergrundfarbe #2fd6d6" at bounding box center [585, 71] width 144 height 20
click at [551, 197] on link "Farben ändern" at bounding box center [578, 196] width 145 height 16
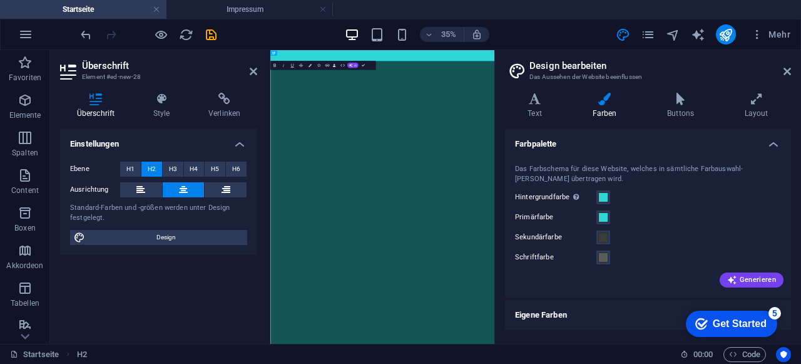
click at [647, 190] on div "Hintergrundfarbe Nur sichtbar, wenn er nicht von Hintergünden überlagert wird." at bounding box center [648, 197] width 266 height 15
click at [600, 192] on span at bounding box center [603, 197] width 10 height 10
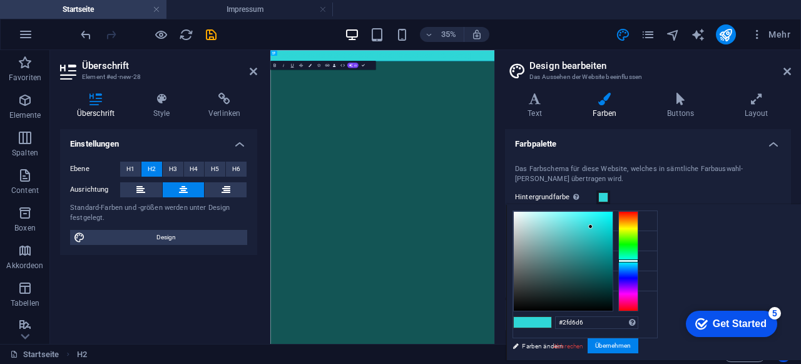
type input "#7ae9e9"
click at [613, 218] on div at bounding box center [563, 261] width 99 height 99
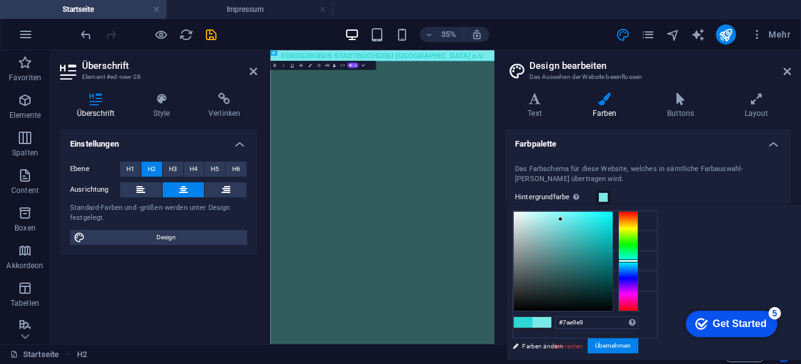
click at [778, 344] on appcues-checklist "Contextual help checklist present on screen" at bounding box center [730, 324] width 103 height 41
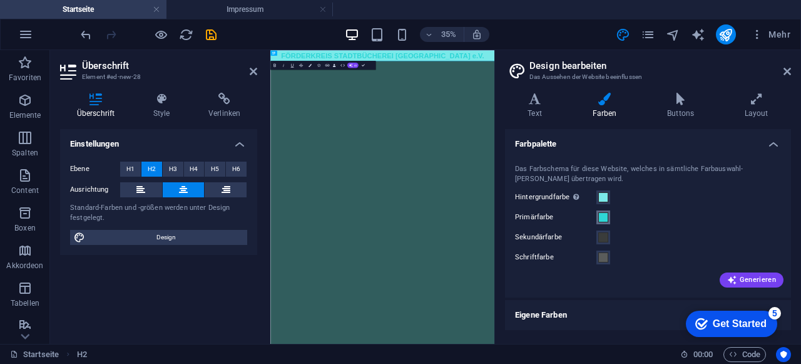
click at [607, 220] on span at bounding box center [603, 217] width 10 height 10
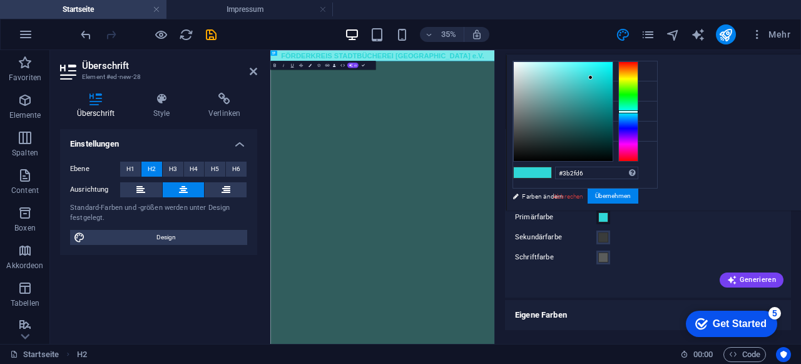
click at [639, 128] on div at bounding box center [628, 111] width 20 height 100
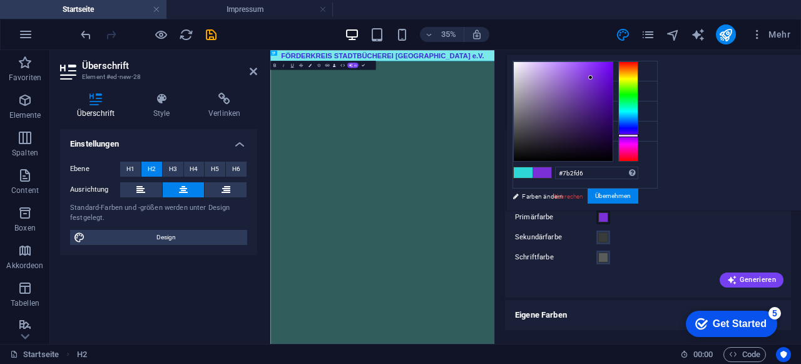
click at [639, 135] on div at bounding box center [628, 111] width 20 height 100
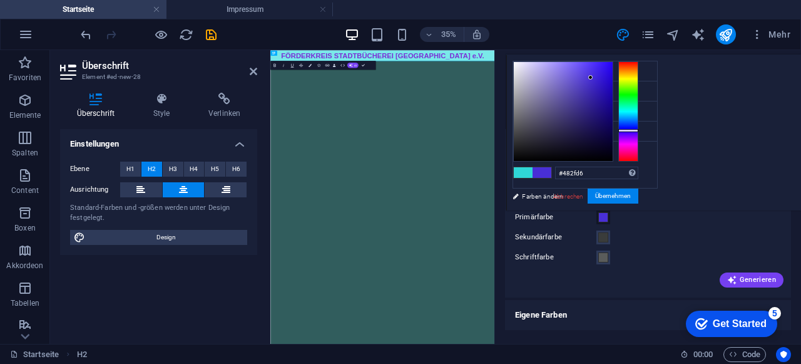
click at [639, 130] on div at bounding box center [628, 111] width 20 height 100
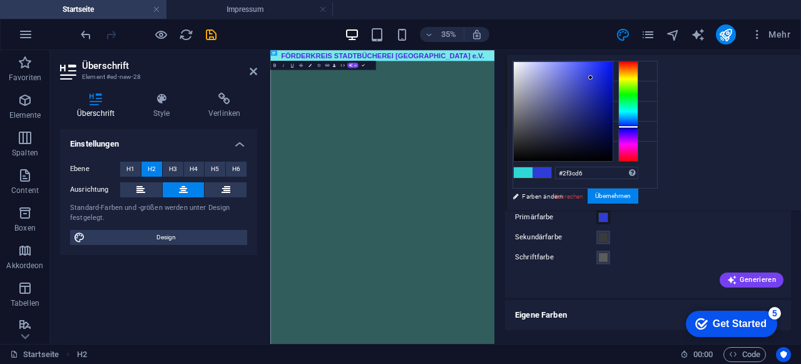
click at [639, 126] on div at bounding box center [628, 111] width 20 height 100
click at [613, 151] on div at bounding box center [563, 111] width 99 height 99
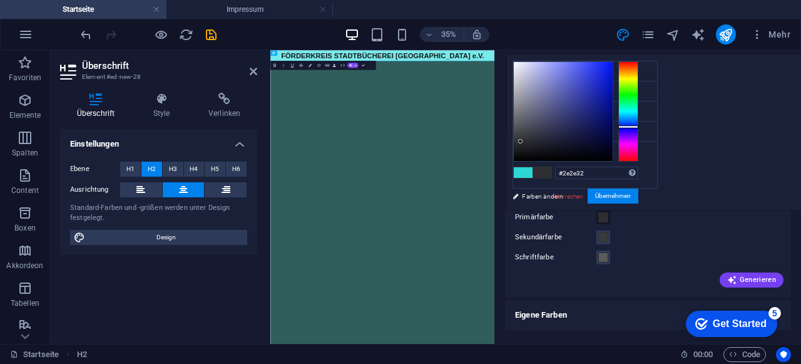
click at [613, 141] on div at bounding box center [563, 111] width 99 height 99
click at [613, 131] on div at bounding box center [563, 111] width 99 height 99
click at [613, 118] on div at bounding box center [563, 111] width 99 height 99
click at [613, 108] on div at bounding box center [563, 111] width 99 height 99
click at [613, 93] on div at bounding box center [563, 111] width 99 height 99
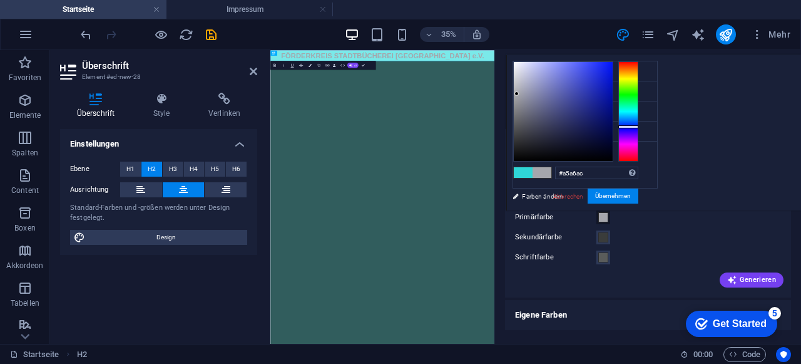
click at [645, 56] on div "#a5a6ac Unterstützte Formate: #0852ed rgb(8, 82, 237) rgba(8, 82, 237, 90%) hsv…" at bounding box center [575, 223] width 138 height 337
click at [613, 62] on div at bounding box center [563, 111] width 99 height 99
click at [613, 64] on div at bounding box center [563, 111] width 99 height 99
type input "#fcfcff"
drag, startPoint x: 670, startPoint y: 64, endPoint x: 671, endPoint y: 56, distance: 8.2
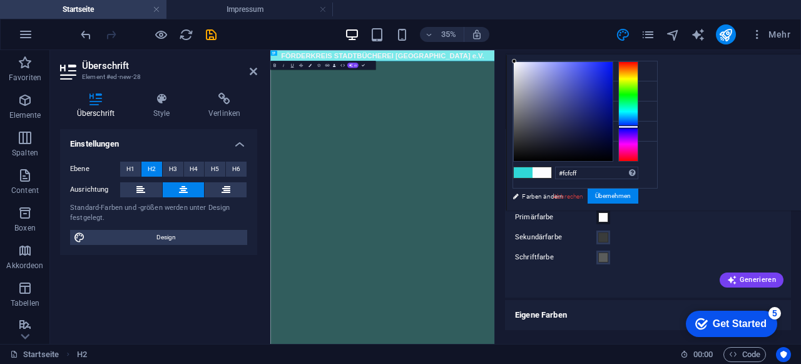
click at [645, 56] on div "#fcfcff Unterstützte Formate: #0852ed rgb(8, 82, 237) rgba(8, 82, 237, 90%) hsv…" at bounding box center [575, 223] width 138 height 337
click at [639, 200] on button "Übernehmen" at bounding box center [613, 195] width 51 height 15
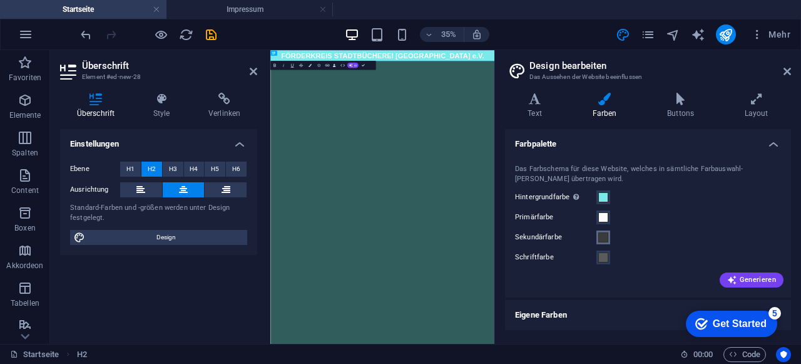
click at [605, 237] on span at bounding box center [603, 237] width 10 height 10
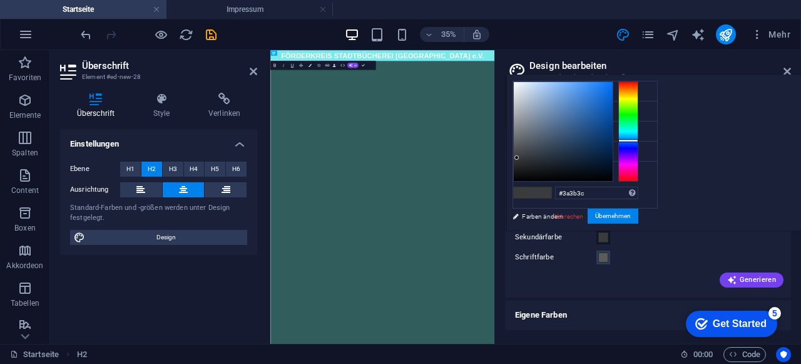
click at [639, 140] on div at bounding box center [628, 131] width 20 height 100
click at [639, 147] on div at bounding box center [628, 131] width 20 height 100
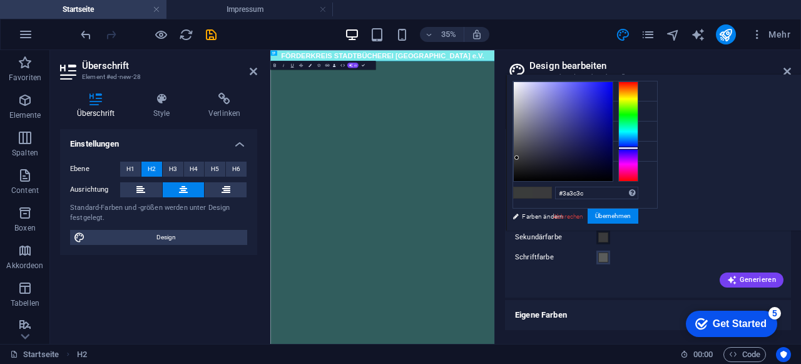
click at [639, 133] on div at bounding box center [628, 131] width 20 height 100
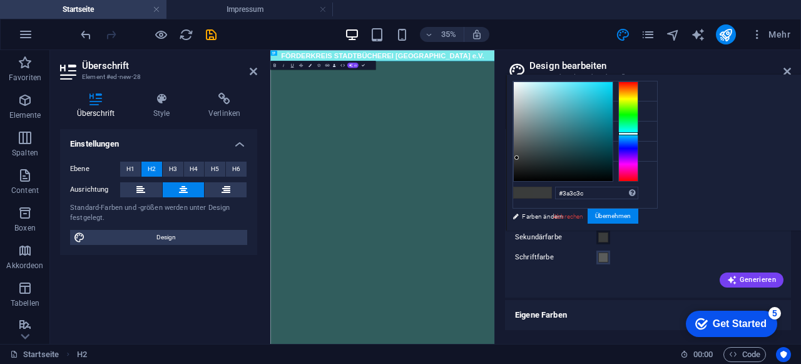
type input "#25b9cf"
click at [613, 100] on div at bounding box center [563, 131] width 99 height 99
click at [585, 215] on link "Abbrechen" at bounding box center [568, 216] width 33 height 9
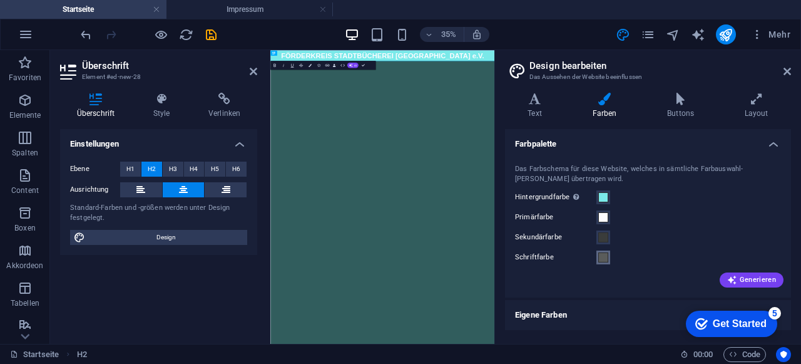
click at [600, 257] on span at bounding box center [603, 257] width 10 height 10
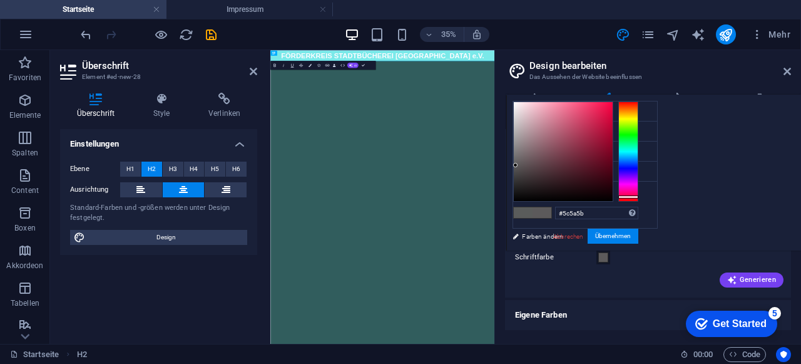
click at [639, 196] on div at bounding box center [628, 151] width 20 height 100
click at [613, 124] on div at bounding box center [563, 151] width 99 height 99
click at [533, 213] on span at bounding box center [523, 212] width 19 height 11
type input "#5a5c5b"
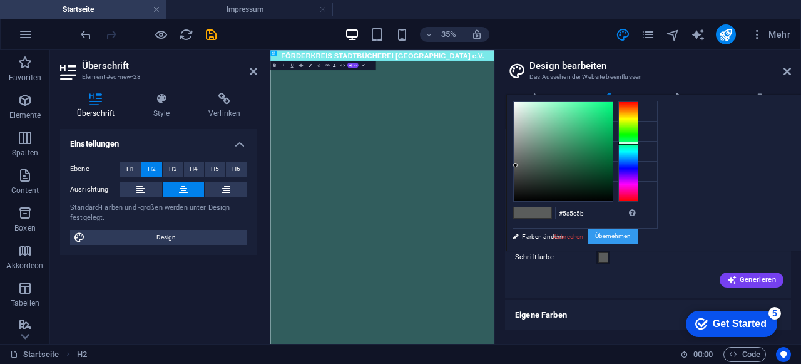
click at [639, 234] on button "Übernehmen" at bounding box center [613, 235] width 51 height 15
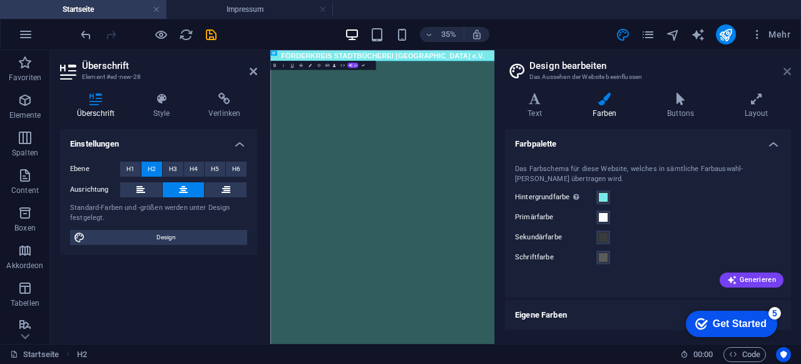
click at [785, 73] on icon at bounding box center [788, 71] width 8 height 10
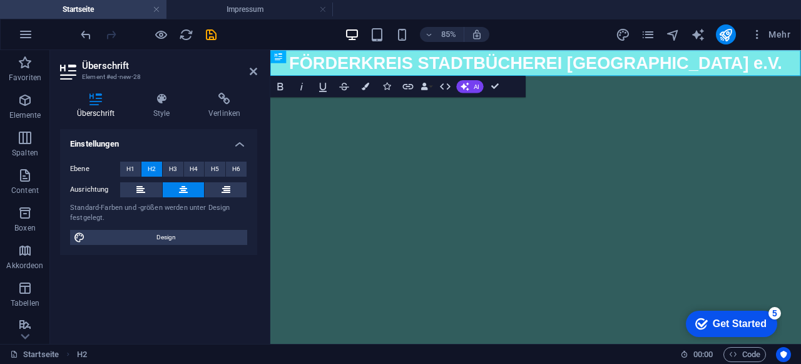
drag, startPoint x: 398, startPoint y: 182, endPoint x: 284, endPoint y: 112, distance: 132.9
click at [398, 80] on html "Skip to main content FÖRDERKREIS STADTBÜCHEREI BAD SÄCKINGEN e.V." at bounding box center [582, 65] width 625 height 30
click at [248, 68] on h2 "Überschrift" at bounding box center [169, 65] width 175 height 11
click at [251, 74] on icon at bounding box center [254, 71] width 8 height 10
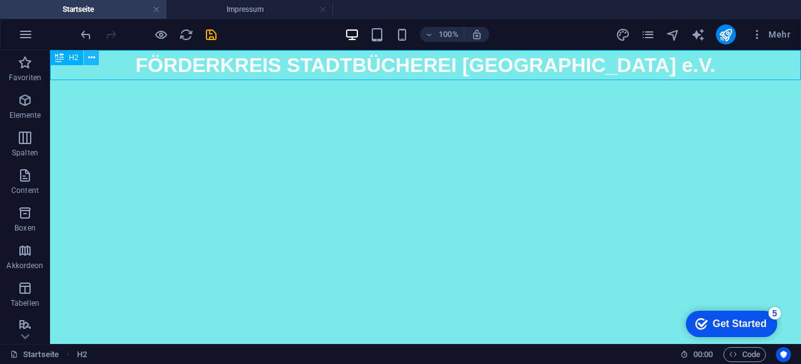
click at [96, 57] on button at bounding box center [91, 57] width 15 height 15
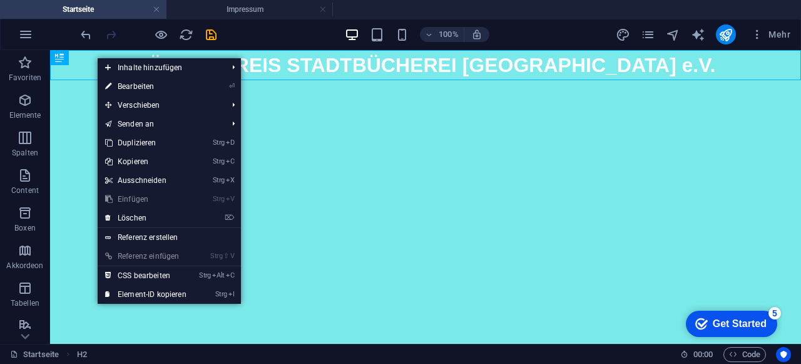
click at [77, 80] on html "Skip to main content FÖRDERKREIS STADTBÜCHEREI BAD SÄCKINGEN e.V." at bounding box center [425, 65] width 751 height 30
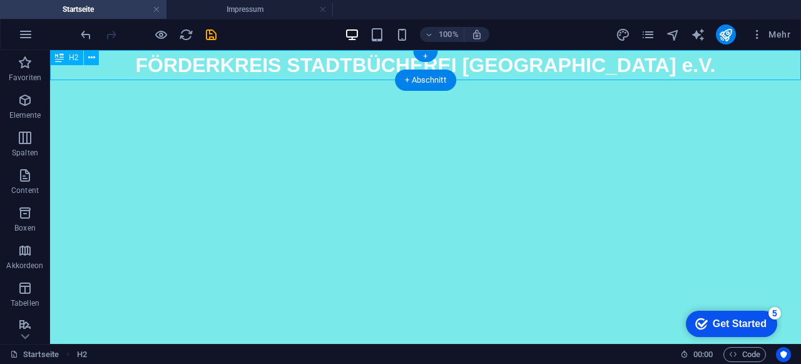
drag, startPoint x: 158, startPoint y: 101, endPoint x: 420, endPoint y: 66, distance: 264.6
click at [420, 66] on div "FÖRDERKREIS STADTBÜCHEREI [GEOGRAPHIC_DATA] e.V." at bounding box center [425, 65] width 751 height 30
click at [94, 59] on icon at bounding box center [91, 57] width 7 height 13
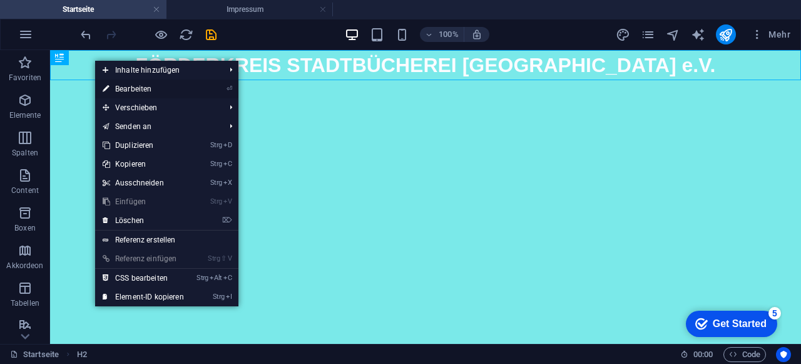
click at [148, 89] on link "⏎ Bearbeiten" at bounding box center [143, 89] width 96 height 19
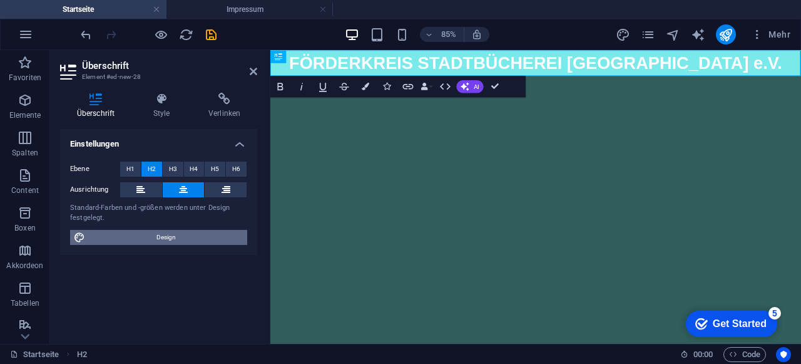
click at [181, 241] on span "Design" at bounding box center [166, 237] width 155 height 15
select select "px"
select select "400"
select select "px"
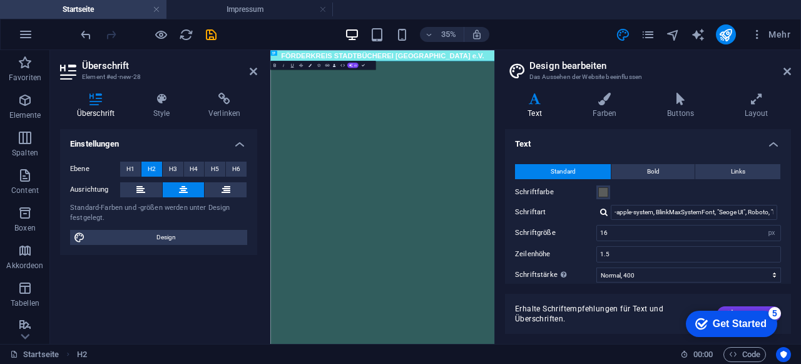
click at [533, 108] on h4 "Text" at bounding box center [537, 106] width 64 height 26
click at [605, 104] on icon at bounding box center [605, 99] width 70 height 13
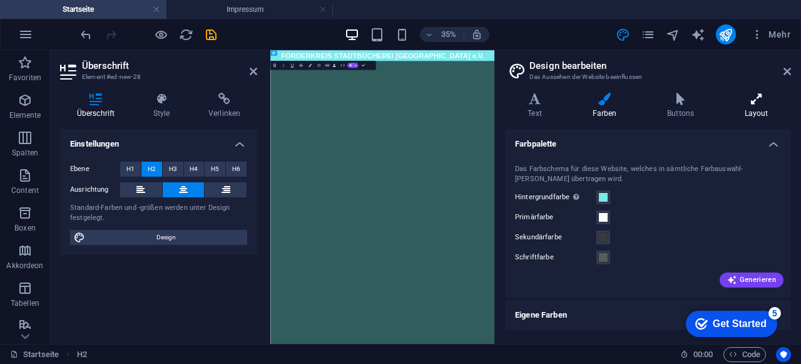
click at [761, 95] on icon at bounding box center [756, 99] width 69 height 13
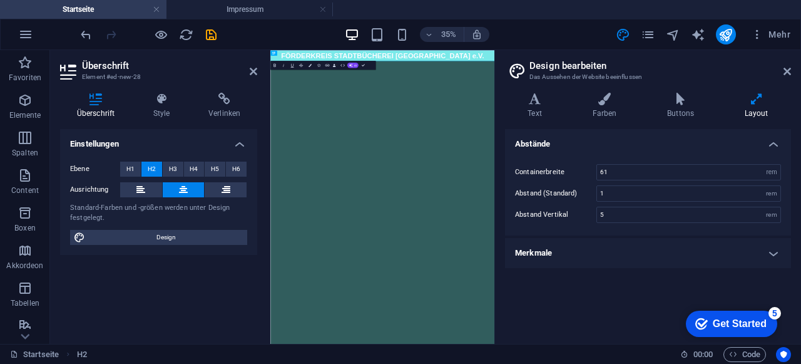
click at [631, 250] on h4 "Merkmale" at bounding box center [648, 253] width 286 height 30
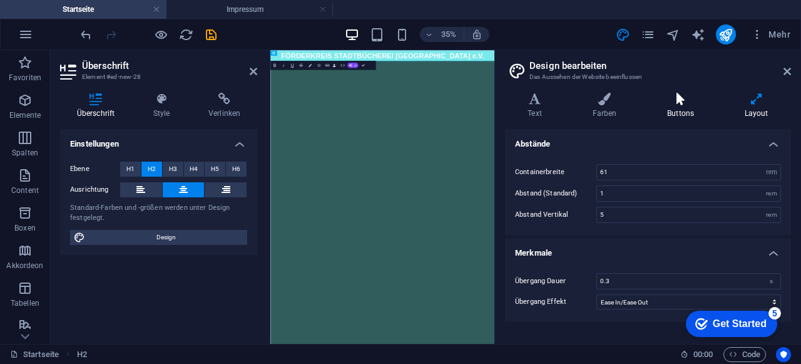
click at [685, 107] on h4 "Buttons" at bounding box center [684, 106] width 78 height 26
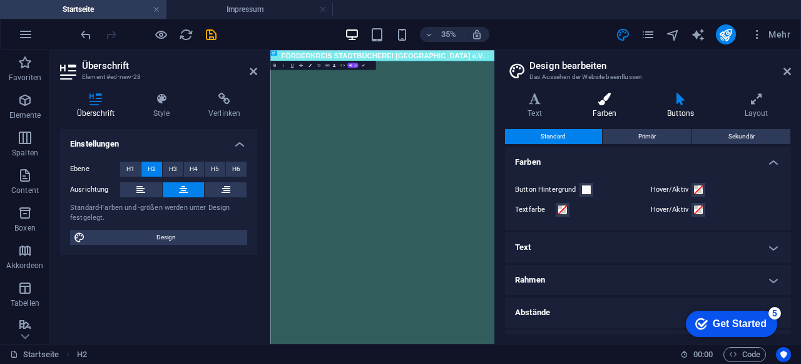
click at [603, 101] on icon at bounding box center [605, 99] width 70 height 13
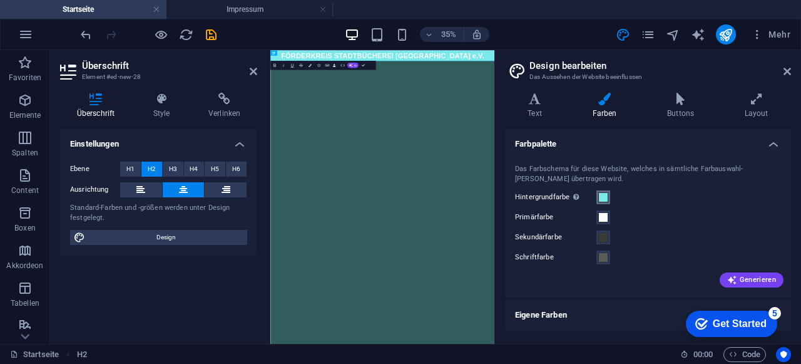
click at [606, 198] on span at bounding box center [603, 197] width 10 height 10
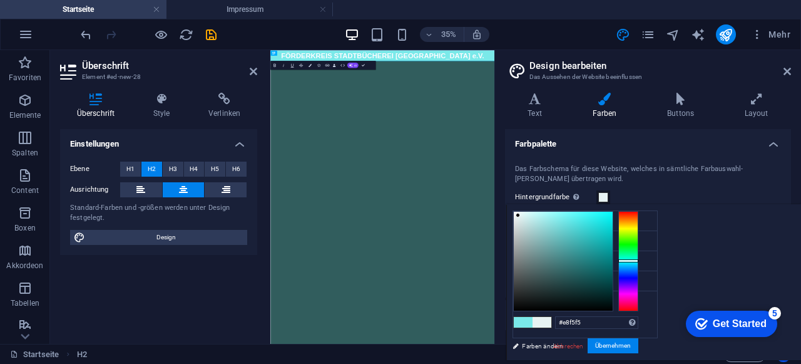
click at [613, 214] on div at bounding box center [563, 261] width 99 height 99
drag, startPoint x: 675, startPoint y: 214, endPoint x: 669, endPoint y: 206, distance: 10.3
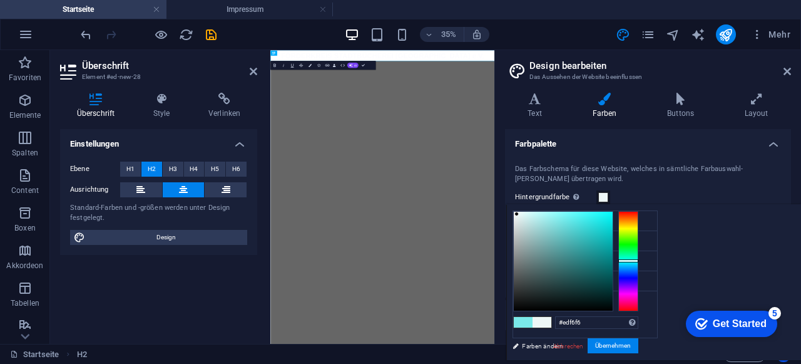
click at [613, 213] on div at bounding box center [563, 261] width 99 height 99
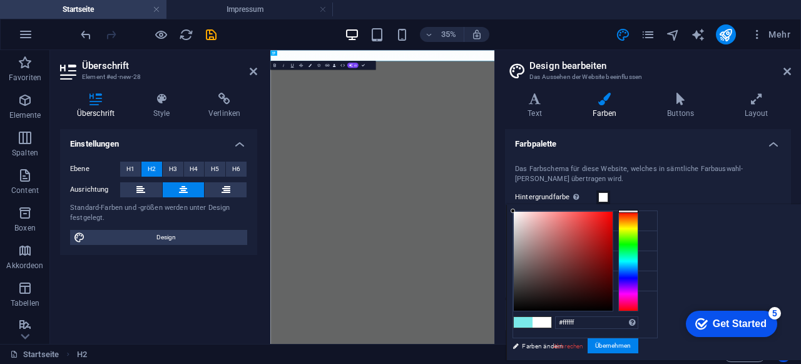
drag, startPoint x: 675, startPoint y: 212, endPoint x: 659, endPoint y: 205, distance: 17.7
click at [659, 205] on div "less Hintergrundfarbe #f8fafa Primärfarbe #fcfcff Sekundärfarbe #3a3c3b Schrift…" at bounding box center [653, 282] width 295 height 156
click at [523, 240] on icon at bounding box center [523, 240] width 9 height 9
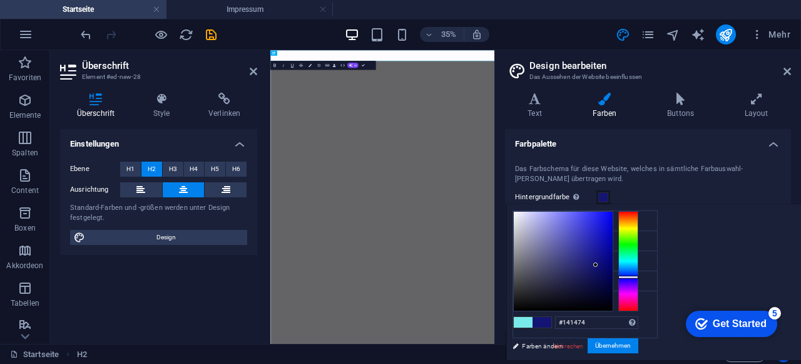
click at [613, 264] on div at bounding box center [563, 261] width 99 height 99
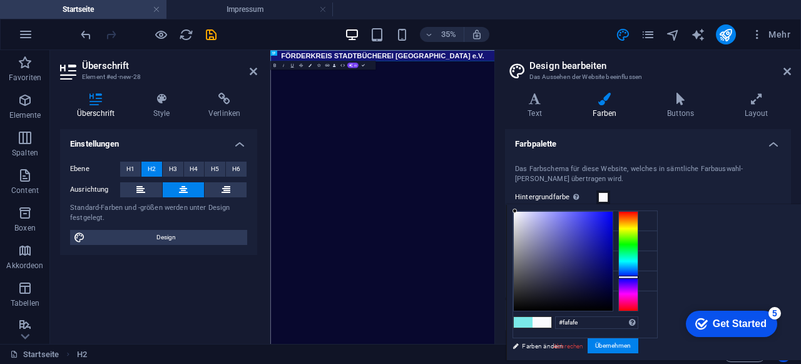
click at [613, 212] on div at bounding box center [563, 261] width 99 height 99
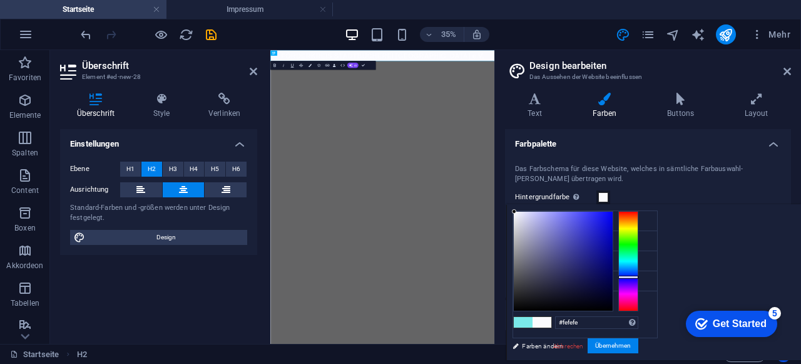
type input "#ffffff"
drag, startPoint x: 671, startPoint y: 211, endPoint x: 664, endPoint y: 208, distance: 7.9
click at [598, 219] on small "#ffffff" at bounding box center [594, 222] width 15 height 9
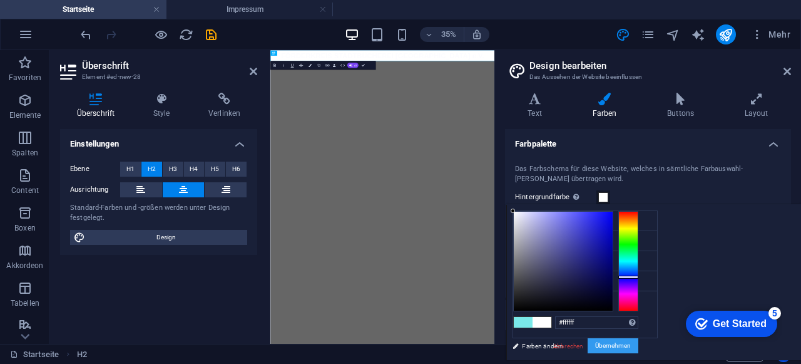
click at [639, 346] on button "Übernehmen" at bounding box center [613, 345] width 51 height 15
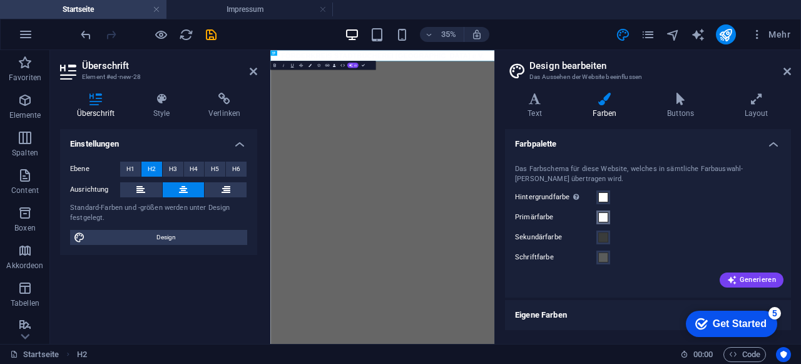
click at [602, 221] on span at bounding box center [603, 217] width 10 height 10
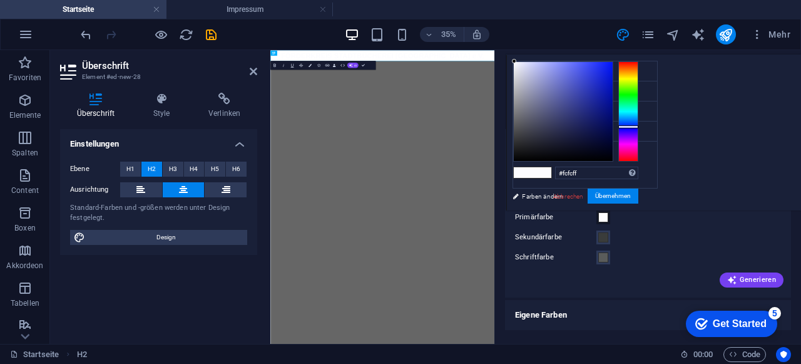
click at [602, 221] on span at bounding box center [603, 217] width 10 height 10
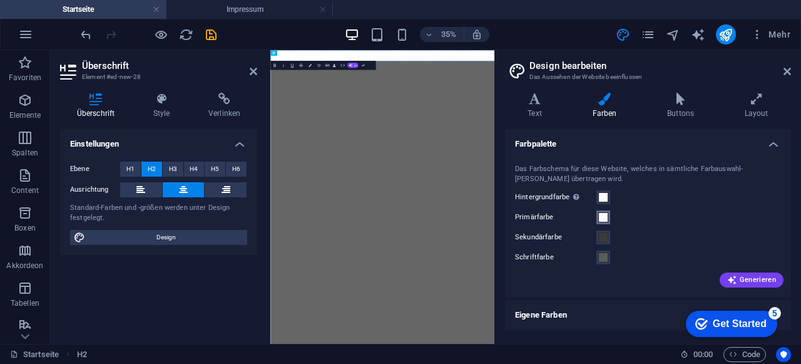
click at [602, 221] on span at bounding box center [603, 217] width 10 height 10
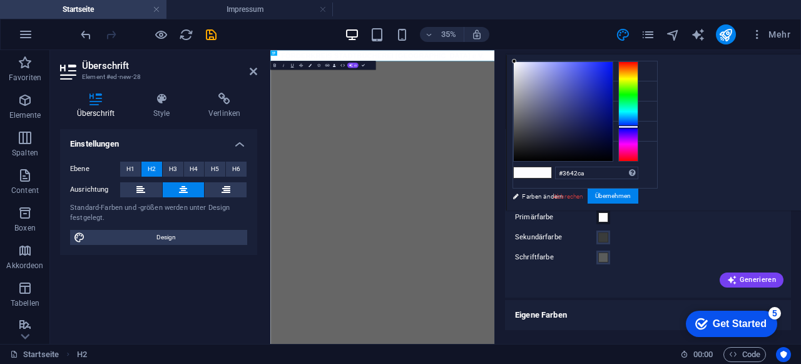
click at [613, 81] on div at bounding box center [563, 111] width 99 height 99
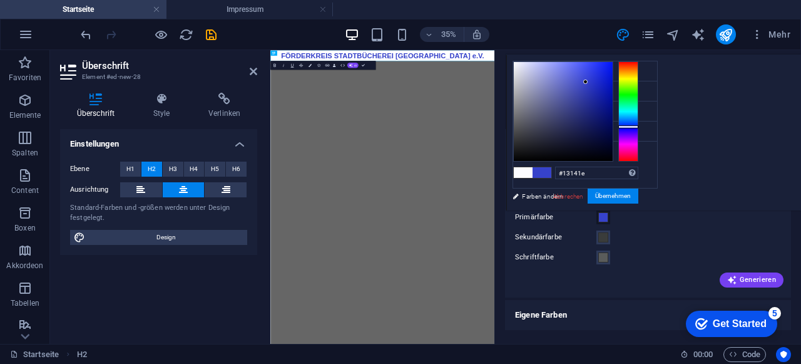
type input "#13131e"
click at [613, 148] on div at bounding box center [563, 111] width 99 height 99
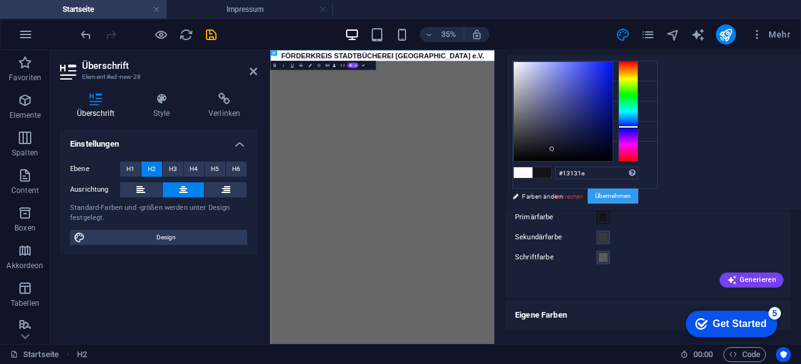
click at [639, 198] on button "Übernehmen" at bounding box center [613, 195] width 51 height 15
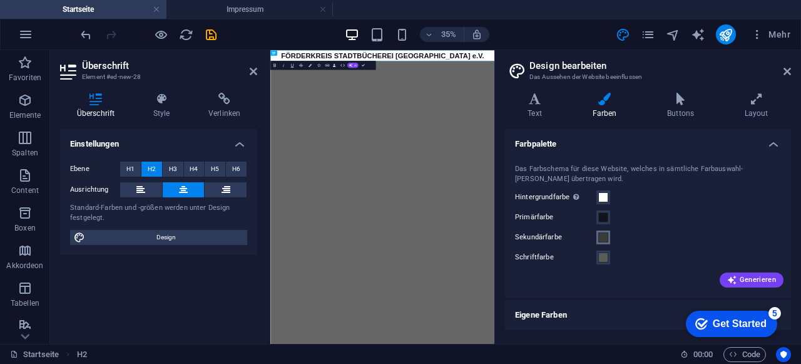
click at [606, 237] on span at bounding box center [603, 237] width 10 height 10
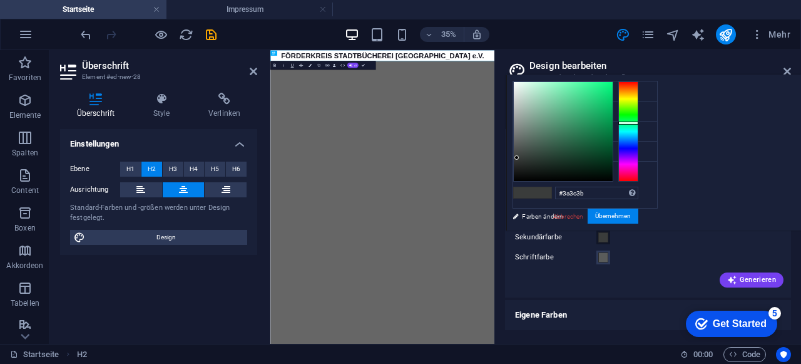
click at [606, 237] on span at bounding box center [603, 237] width 10 height 10
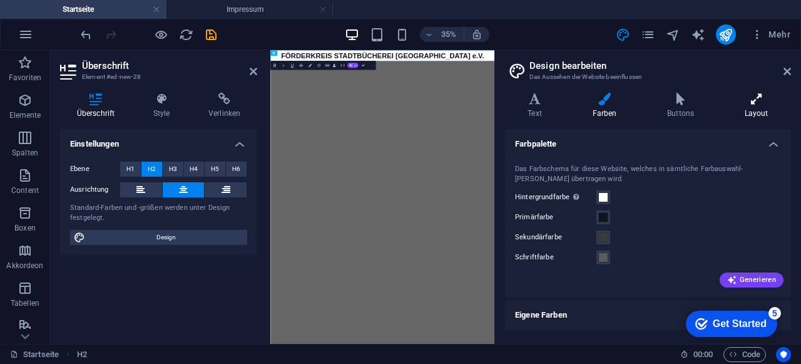
click at [769, 101] on icon at bounding box center [756, 99] width 69 height 13
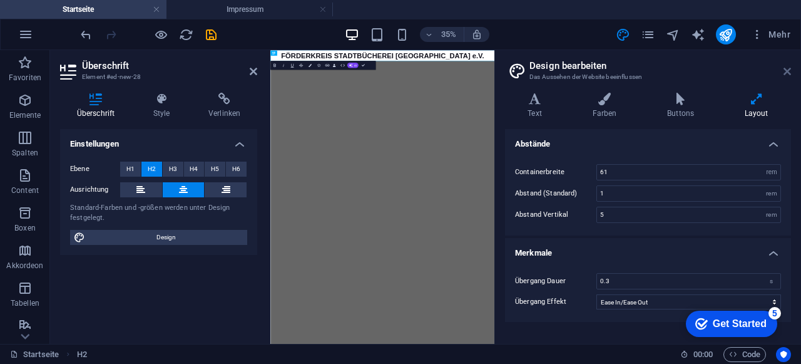
click at [786, 71] on icon at bounding box center [788, 71] width 8 height 10
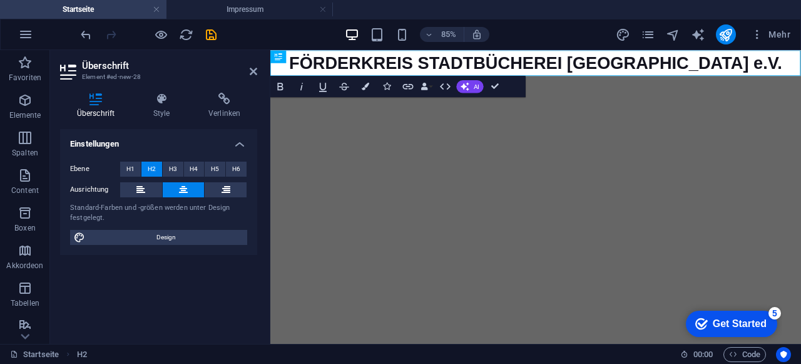
click at [437, 80] on html "Skip to main content FÖRDERKREIS STADTBÜCHEREI BAD SÄCKINGEN e.V." at bounding box center [582, 65] width 625 height 30
click at [255, 71] on icon at bounding box center [254, 71] width 8 height 10
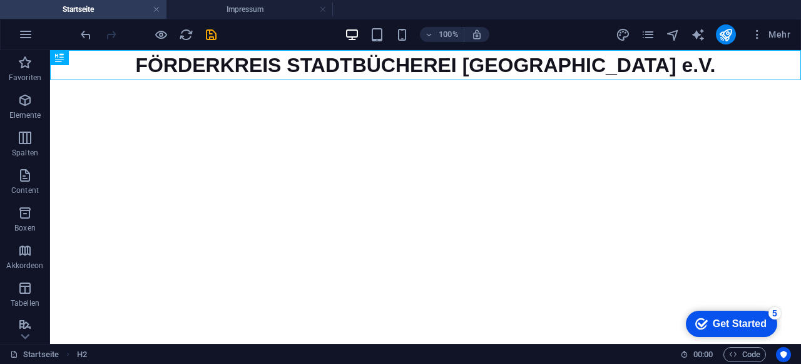
click at [323, 80] on html "Skip to main content FÖRDERKREIS STADTBÜCHEREI BAD SÄCKINGEN e.V." at bounding box center [425, 65] width 751 height 30
click at [15, 106] on span "Elemente" at bounding box center [25, 108] width 50 height 30
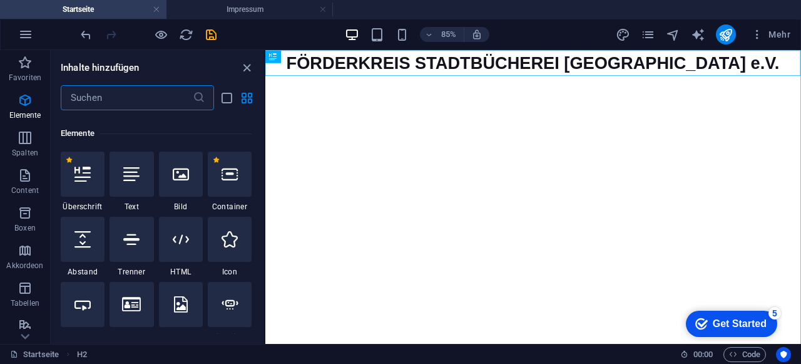
scroll to position [133, 0]
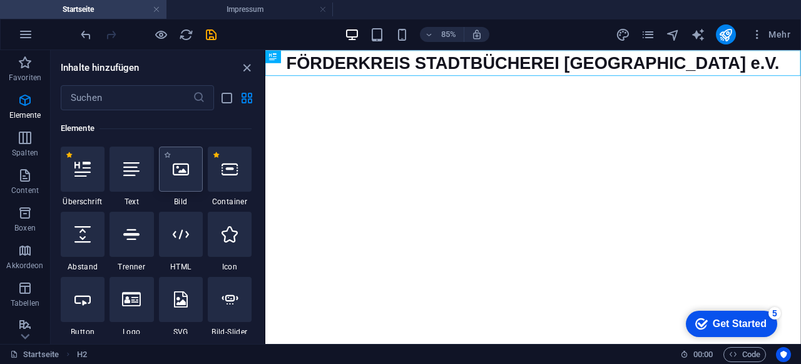
click at [188, 181] on div at bounding box center [181, 168] width 44 height 45
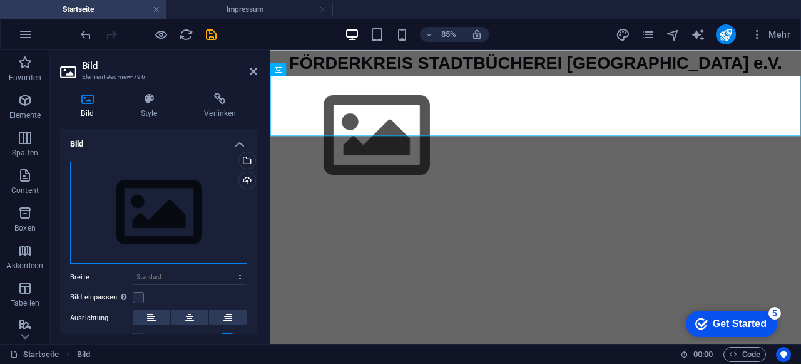
click at [146, 215] on div "Ziehe Dateien zum Hochladen hierher oder klicke hier, um aus Dateien oder koste…" at bounding box center [158, 213] width 177 height 103
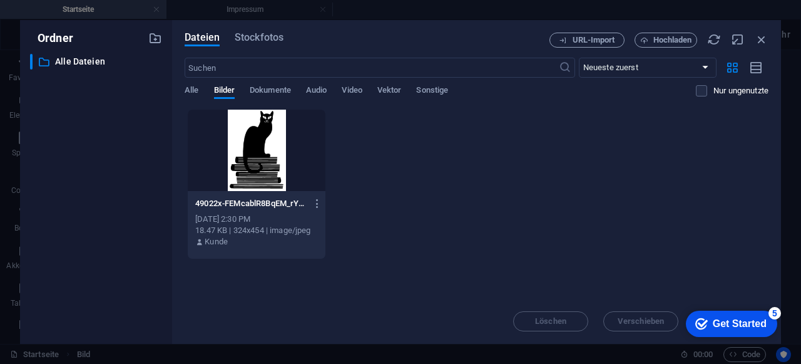
click at [262, 134] on div at bounding box center [257, 150] width 138 height 81
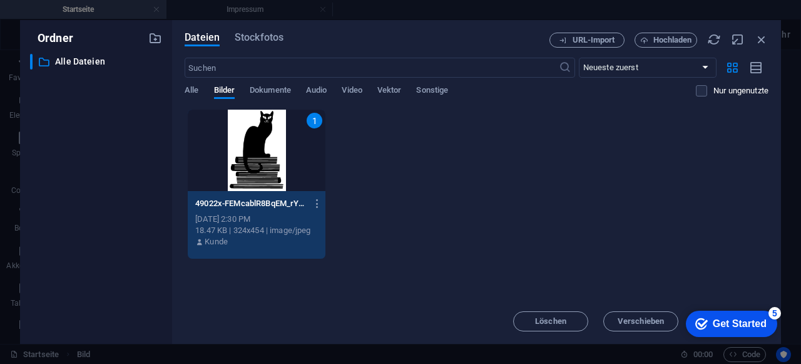
click at [262, 134] on div "1" at bounding box center [257, 150] width 138 height 81
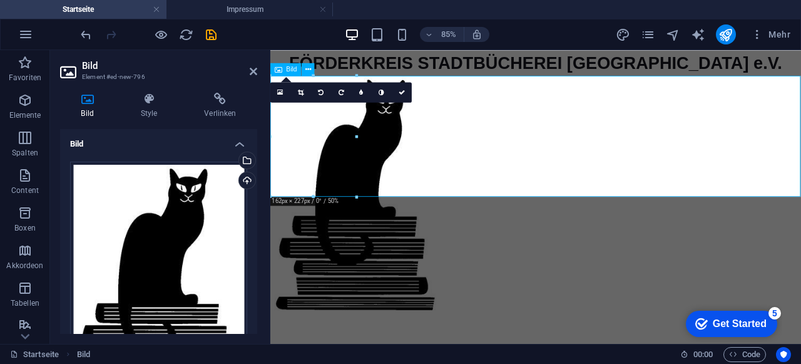
click at [431, 156] on figure at bounding box center [582, 222] width 625 height 284
click at [259, 68] on aside "Bild Element #ed-new-796 Bild Style Verlinken Bild Ziehe Dateien zum Hochladen …" at bounding box center [160, 197] width 220 height 294
click at [255, 75] on icon at bounding box center [254, 71] width 8 height 10
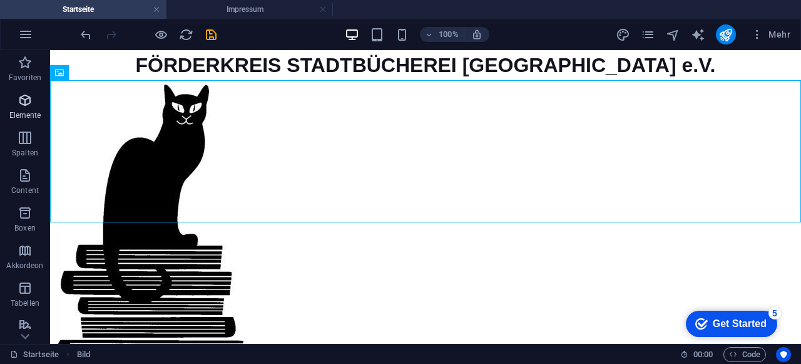
click at [23, 105] on icon "button" at bounding box center [25, 100] width 15 height 15
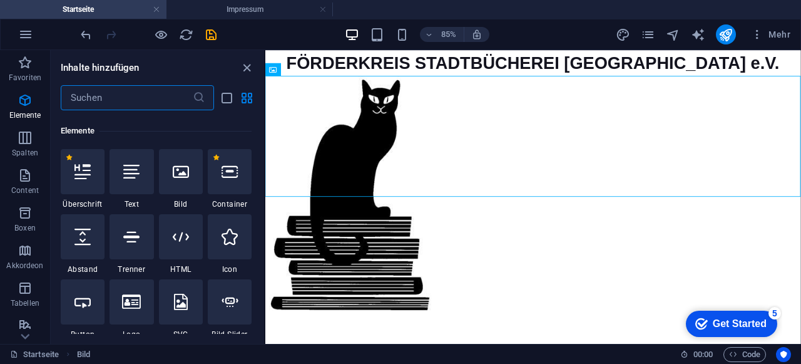
scroll to position [133, 0]
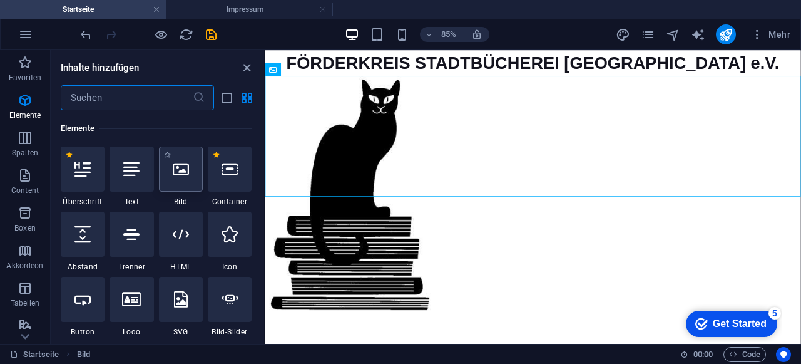
click at [185, 170] on icon at bounding box center [181, 169] width 16 height 16
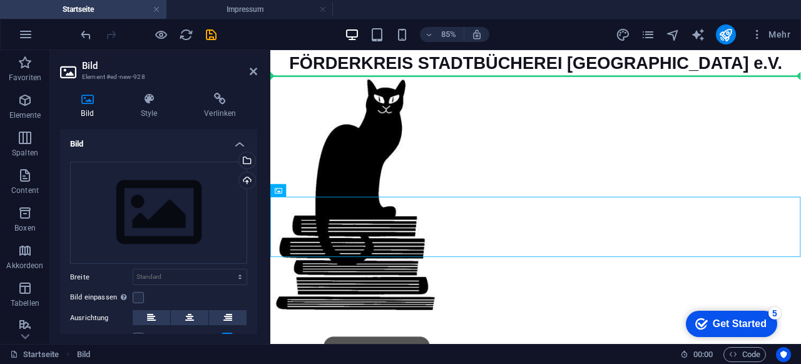
drag, startPoint x: 552, startPoint y: 242, endPoint x: 527, endPoint y: 101, distance: 142.4
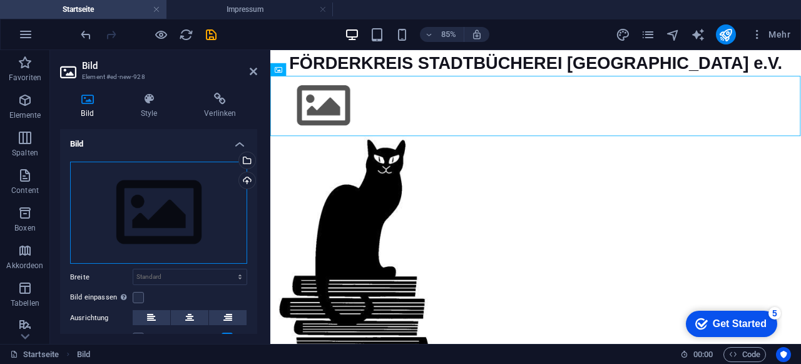
click at [166, 195] on div "Ziehe Dateien zum Hochladen hierher oder klicke hier, um aus Dateien oder koste…" at bounding box center [158, 213] width 177 height 103
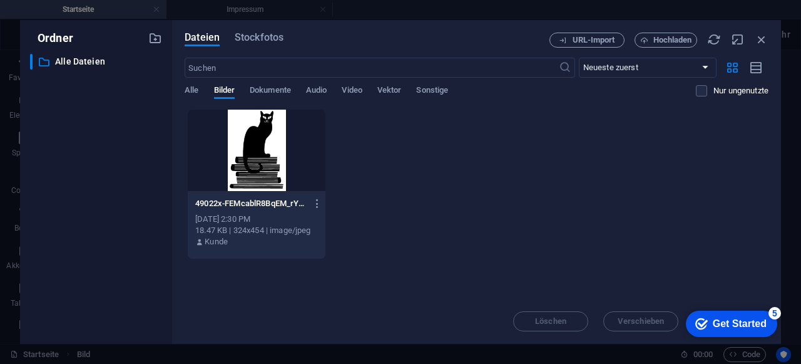
click at [166, 195] on div "Ordner ​ Alle Dateien Alle Dateien" at bounding box center [96, 182] width 152 height 324
click at [751, 331] on div "checkmark Get Started 5" at bounding box center [731, 323] width 91 height 26
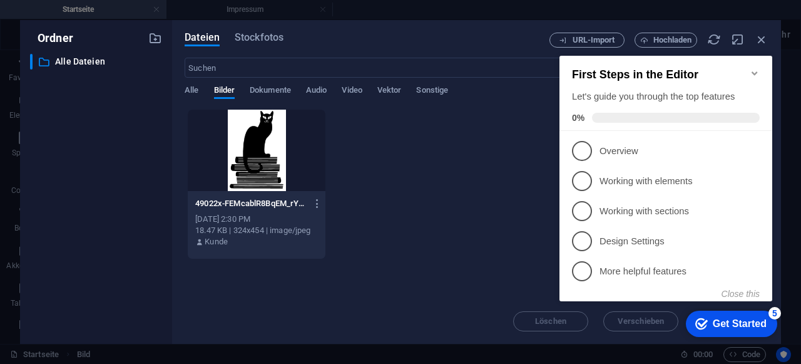
click at [755, 68] on icon "Minimize checklist" at bounding box center [755, 73] width 10 height 10
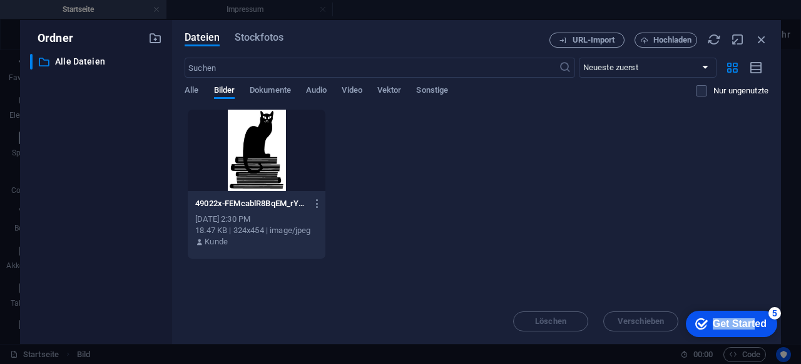
drag, startPoint x: 874, startPoint y: 593, endPoint x: 656, endPoint y: 330, distance: 341.4
click at [676, 330] on html "checkmark Get Started 5 First Steps in the Editor Let's guide you through the t…" at bounding box center [729, 323] width 106 height 38
click at [685, 39] on span "Hochladen" at bounding box center [673, 40] width 39 height 8
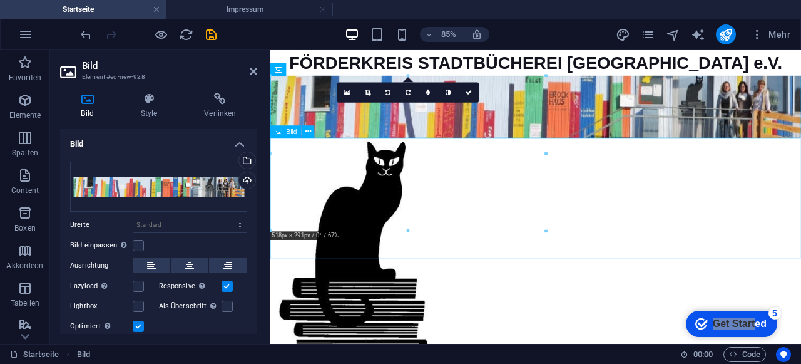
click at [569, 243] on figure at bounding box center [582, 295] width 625 height 284
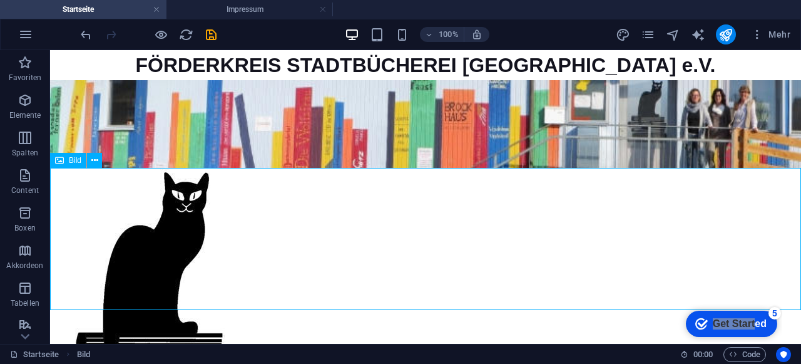
click at [667, 200] on figure at bounding box center [425, 310] width 751 height 284
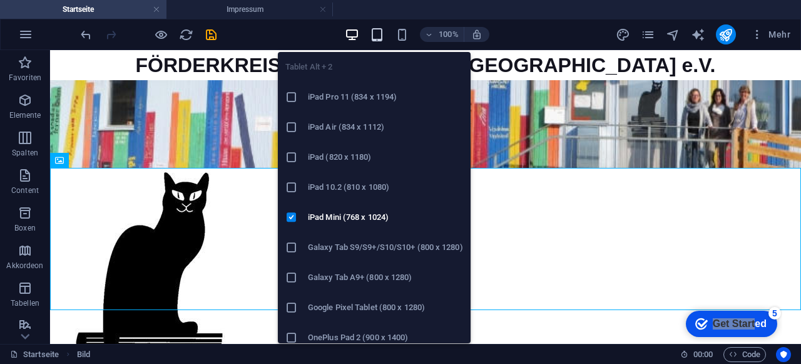
click at [381, 33] on icon "button" at bounding box center [377, 35] width 14 height 14
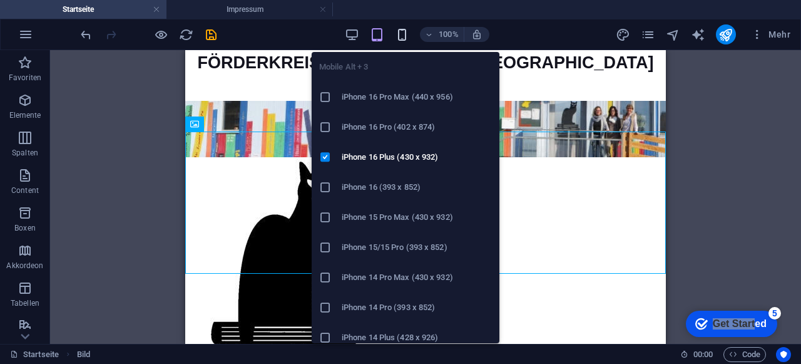
click at [399, 29] on icon "button" at bounding box center [402, 35] width 14 height 14
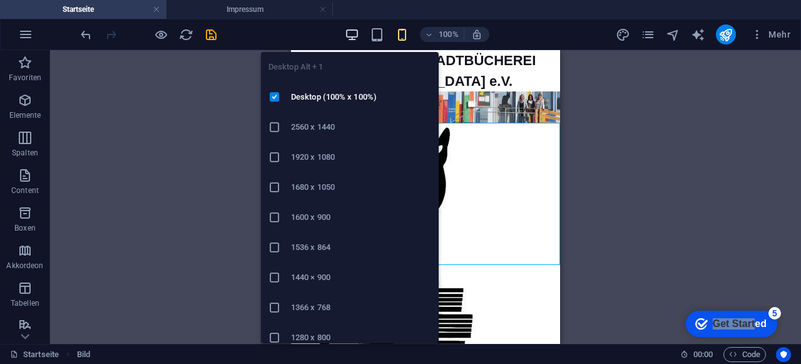
click at [351, 30] on icon "button" at bounding box center [352, 35] width 14 height 14
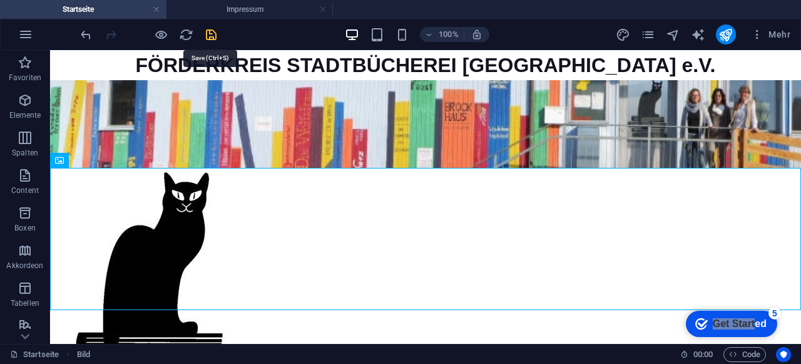
click at [215, 33] on icon "save" at bounding box center [211, 35] width 14 height 14
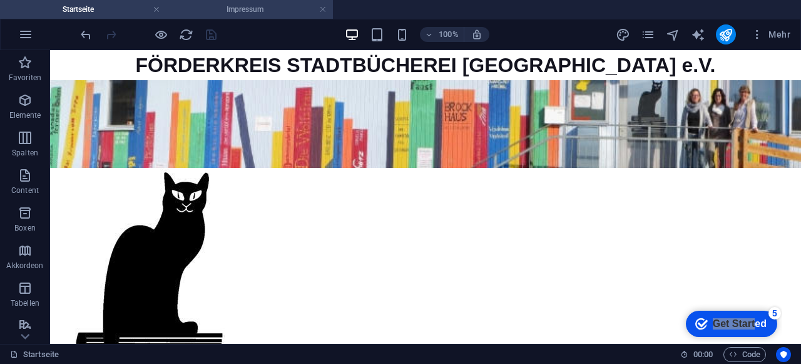
click at [246, 9] on h4 "Impressum" at bounding box center [250, 10] width 167 height 14
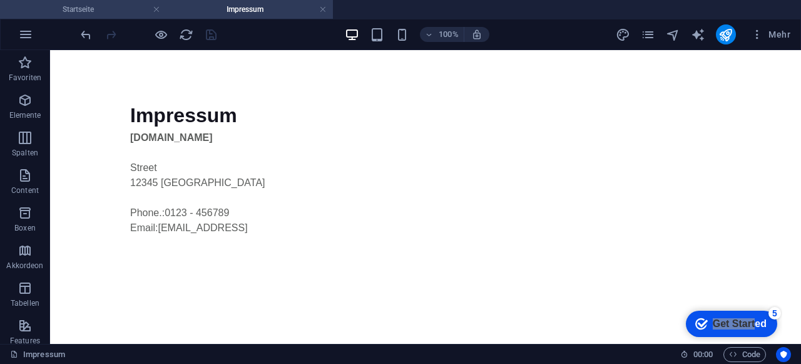
click at [104, 9] on h4 "Startseite" at bounding box center [83, 10] width 167 height 14
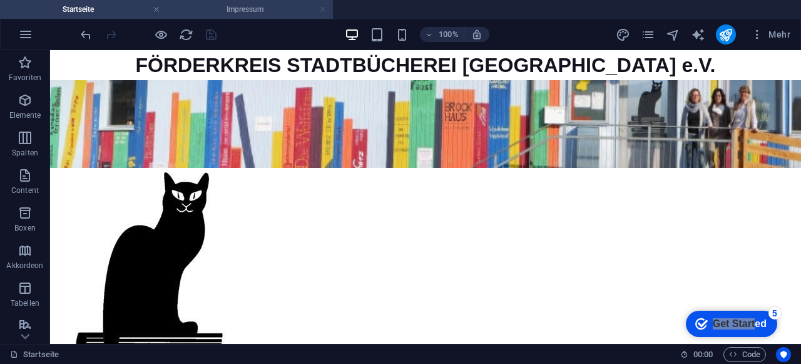
click at [326, 8] on link at bounding box center [323, 10] width 8 height 12
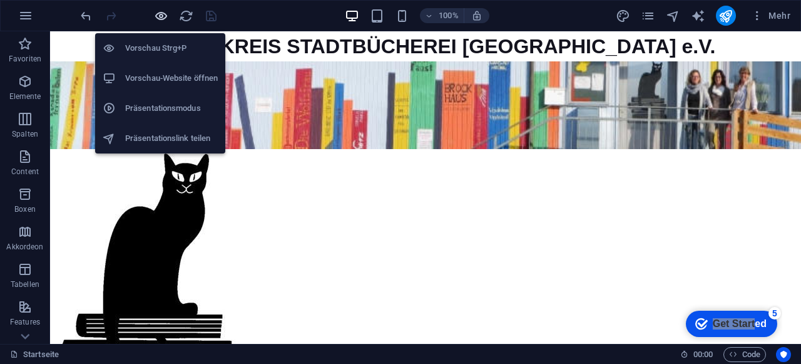
click at [158, 17] on icon "button" at bounding box center [161, 16] width 14 height 14
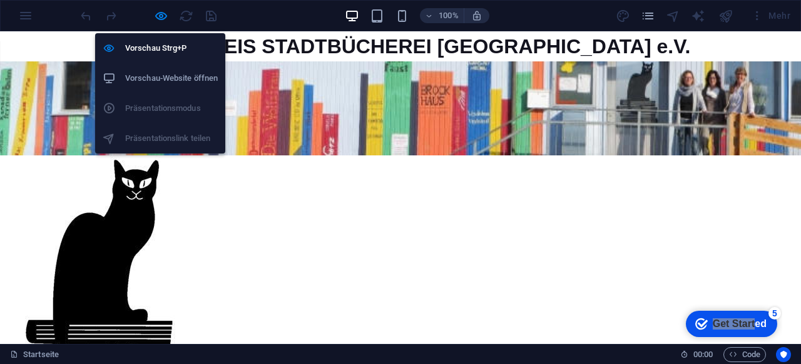
click at [168, 73] on h6 "Vorschau-Website öffnen" at bounding box center [171, 78] width 93 height 15
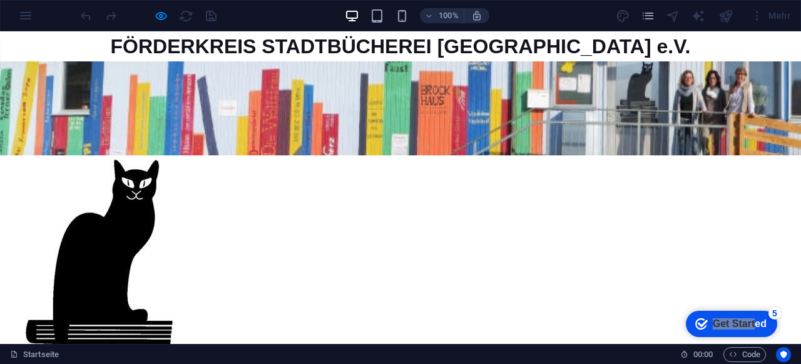
click at [25, 19] on div "100% Mehr" at bounding box center [401, 16] width 800 height 30
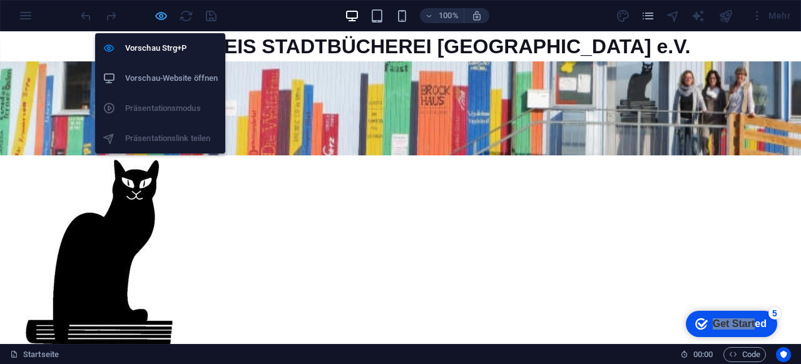
click at [158, 11] on icon "button" at bounding box center [161, 16] width 14 height 14
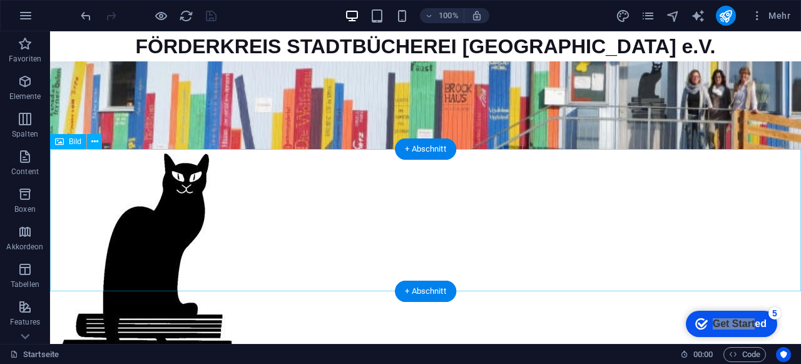
click at [104, 201] on figure at bounding box center [425, 291] width 751 height 284
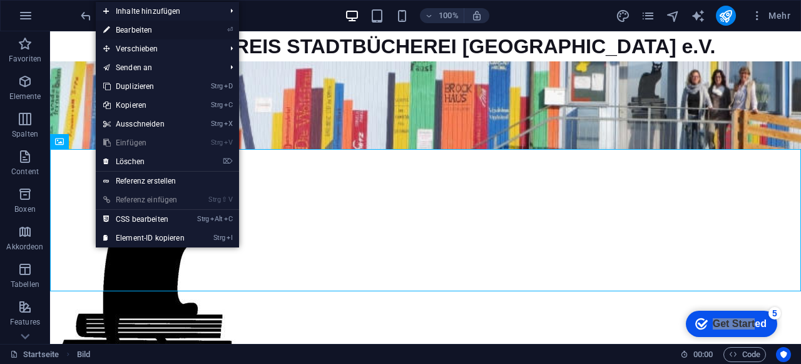
click at [146, 29] on link "⏎ Bearbeiten" at bounding box center [144, 30] width 96 height 19
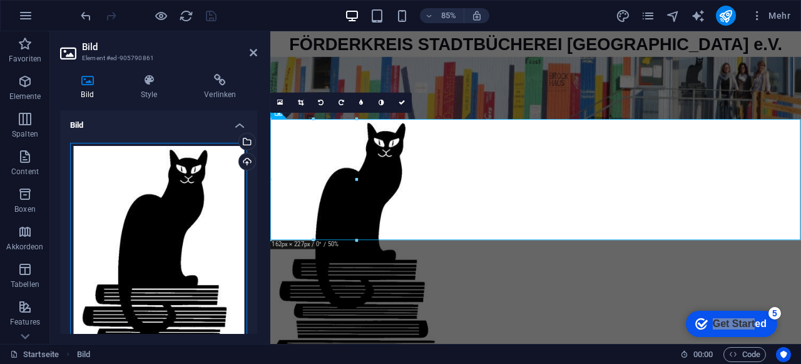
click at [192, 227] on div "Ziehe Dateien zum Hochladen hierher oder klicke hier, um aus Dateien oder koste…" at bounding box center [158, 266] width 177 height 246
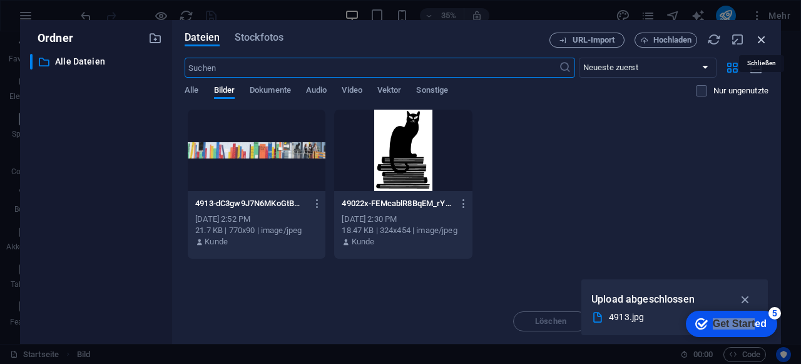
click at [761, 38] on icon "button" at bounding box center [762, 40] width 14 height 14
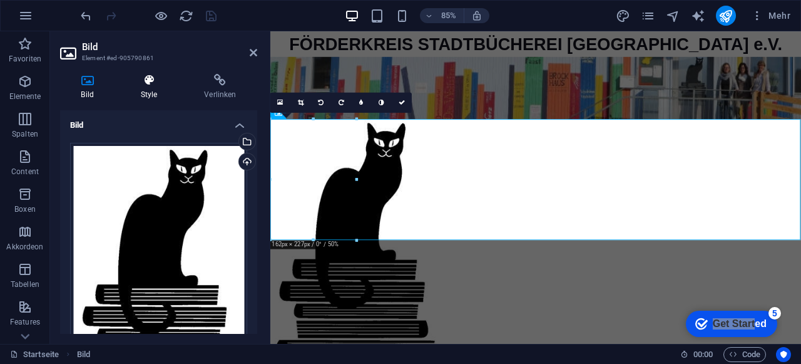
click at [154, 83] on icon at bounding box center [149, 80] width 59 height 13
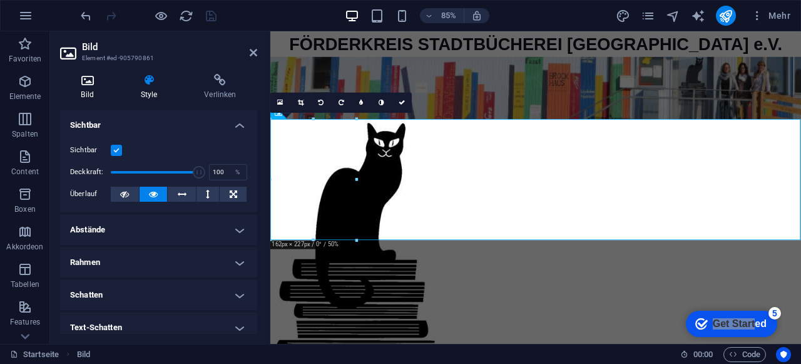
click at [89, 83] on icon at bounding box center [87, 80] width 54 height 13
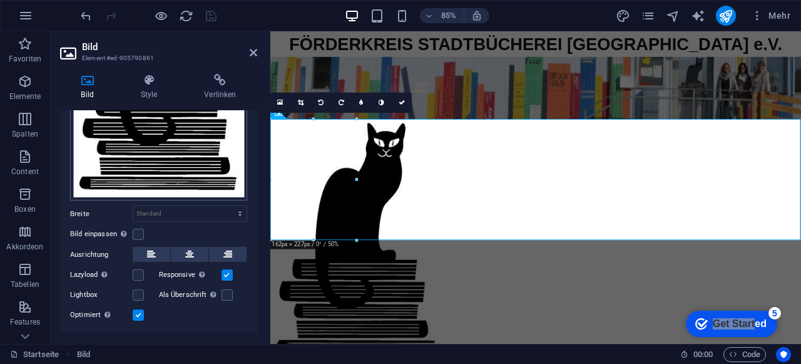
scroll to position [248, 0]
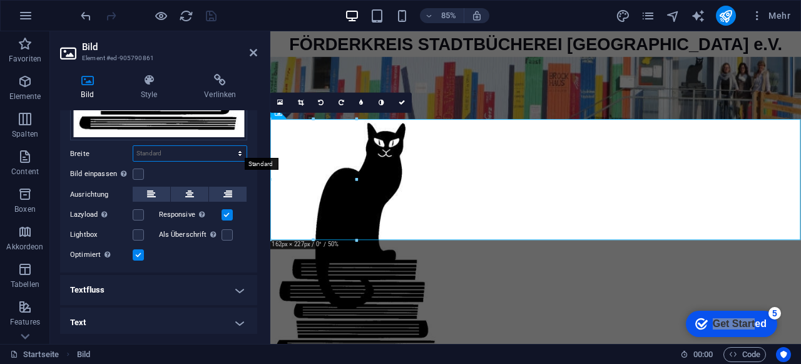
click at [175, 150] on select "Standard auto px rem % em vh vw" at bounding box center [189, 153] width 113 height 15
click at [133, 146] on select "Standard auto px rem % em vh vw" at bounding box center [189, 153] width 113 height 15
click at [177, 150] on select "Standard auto px rem % em vh vw" at bounding box center [189, 153] width 113 height 15
click at [133, 146] on select "Standard auto px rem % em vh vw" at bounding box center [189, 153] width 113 height 15
select select "DISABLED_OPTION_VALUE"
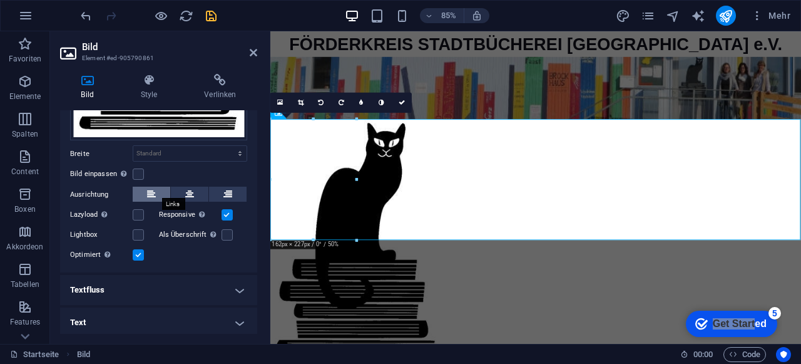
click at [141, 193] on button at bounding box center [152, 194] width 38 height 15
click at [177, 187] on button at bounding box center [190, 194] width 38 height 15
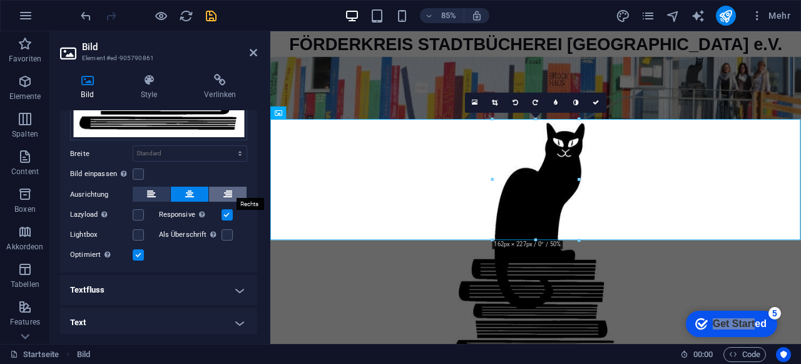
click at [224, 187] on icon at bounding box center [227, 194] width 9 height 15
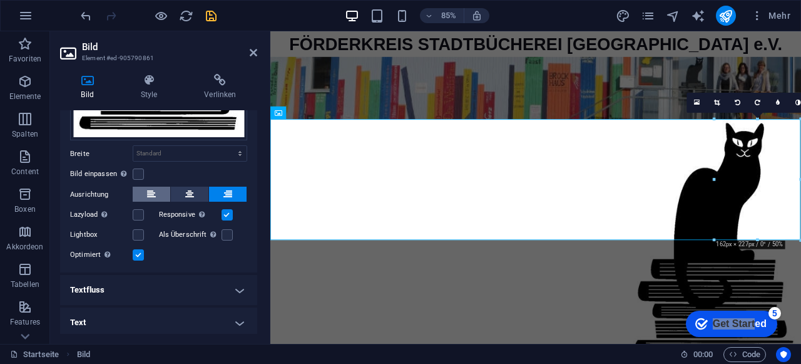
click at [155, 190] on icon at bounding box center [151, 194] width 9 height 15
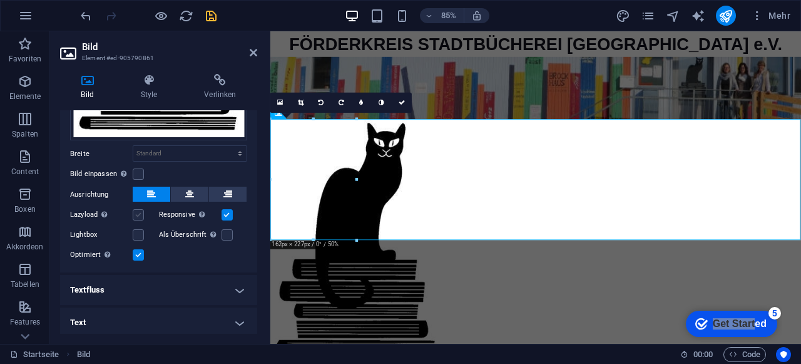
click at [138, 212] on label at bounding box center [138, 214] width 11 height 11
click at [0, 0] on input "Lazyload Bilder auf Seite nachträglich laden. Verbessert Ladezeit (Pagespeed)." at bounding box center [0, 0] width 0 height 0
click at [138, 212] on label at bounding box center [138, 214] width 11 height 11
click at [0, 0] on input "Lazyload Bilder auf Seite nachträglich laden. Verbessert Ladezeit (Pagespeed)." at bounding box center [0, 0] width 0 height 0
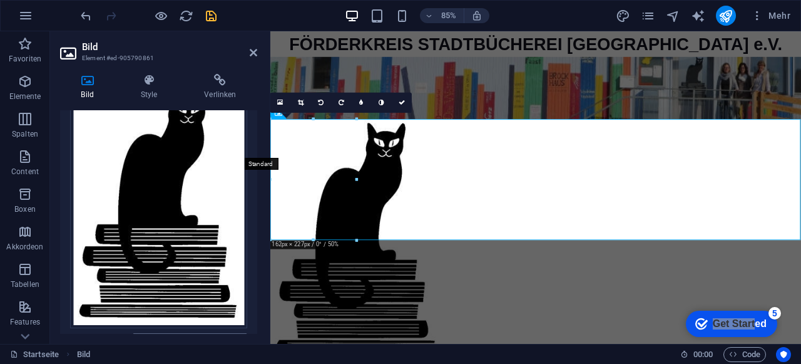
scroll to position [0, 0]
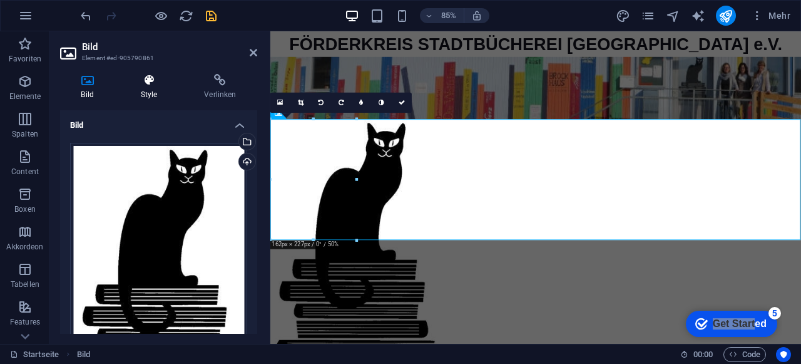
click at [149, 88] on h4 "Style" at bounding box center [152, 87] width 64 height 26
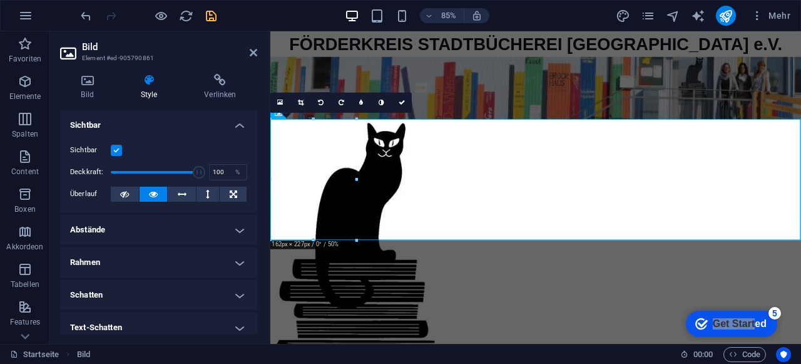
click at [116, 147] on label at bounding box center [116, 150] width 11 height 11
click at [0, 0] on input "Sichtbar" at bounding box center [0, 0] width 0 height 0
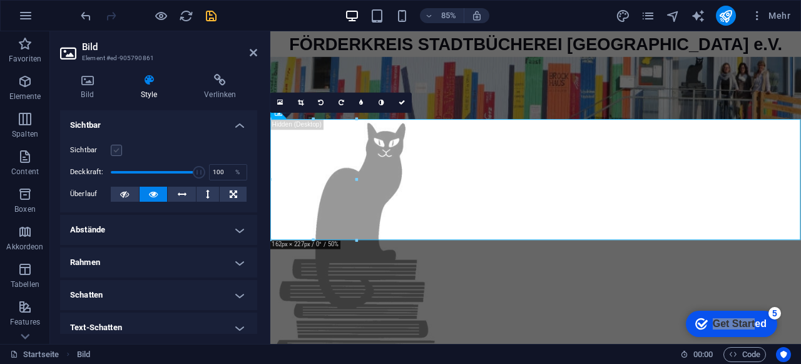
click at [116, 147] on label at bounding box center [116, 150] width 11 height 11
click at [0, 0] on input "Sichtbar" at bounding box center [0, 0] width 0 height 0
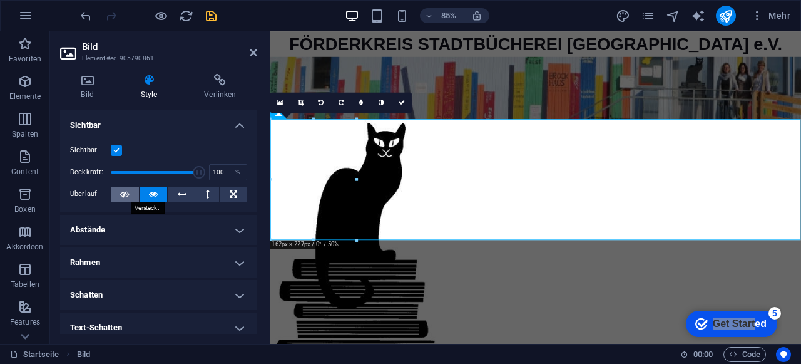
click at [118, 197] on button at bounding box center [125, 194] width 28 height 15
click at [155, 193] on icon at bounding box center [153, 194] width 9 height 15
click at [180, 192] on icon at bounding box center [182, 194] width 9 height 15
click at [154, 191] on icon at bounding box center [153, 194] width 9 height 15
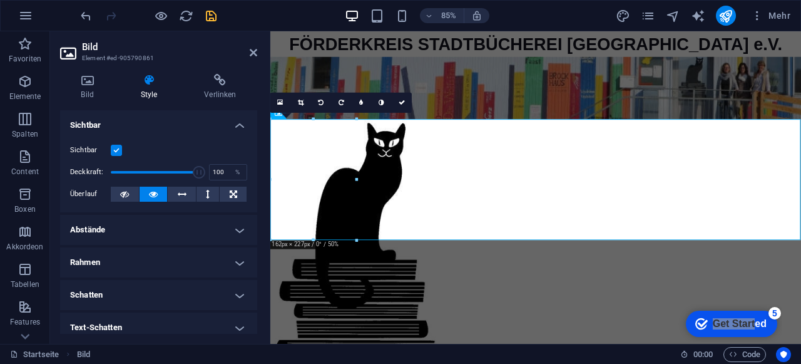
scroll to position [63, 0]
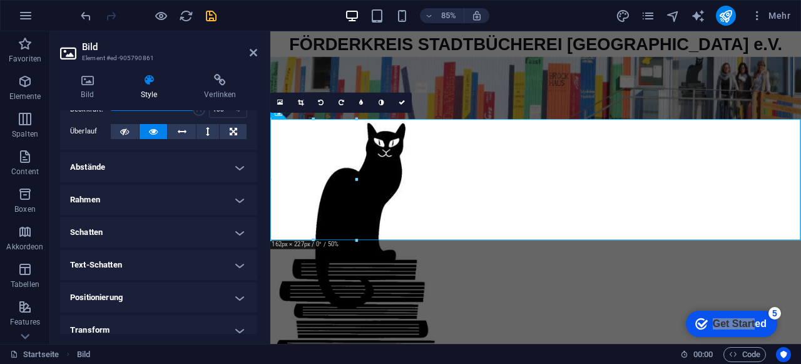
click at [188, 167] on h4 "Abstände" at bounding box center [158, 167] width 197 height 30
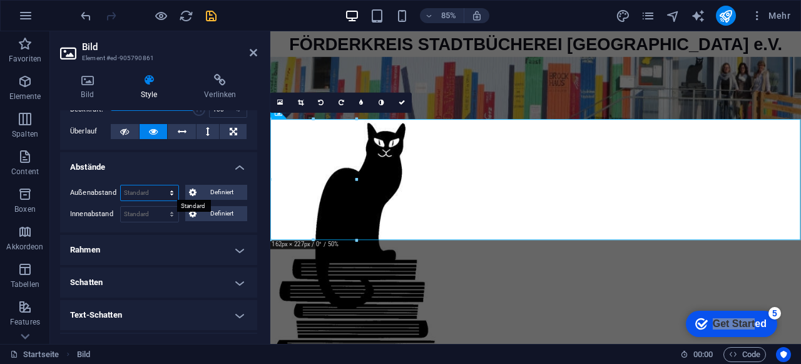
click at [156, 192] on select "Standard auto px % rem vw vh Definiert" at bounding box center [150, 192] width 58 height 15
click at [121, 185] on select "Standard auto px % rem vw vh Definiert" at bounding box center [150, 192] width 58 height 15
click at [168, 187] on select "Standard auto px % rem vw vh Definiert" at bounding box center [150, 192] width 58 height 15
click at [121, 185] on select "Standard auto px % rem vw vh Definiert" at bounding box center [150, 192] width 58 height 15
select select "DISABLED_OPTION_VALUE"
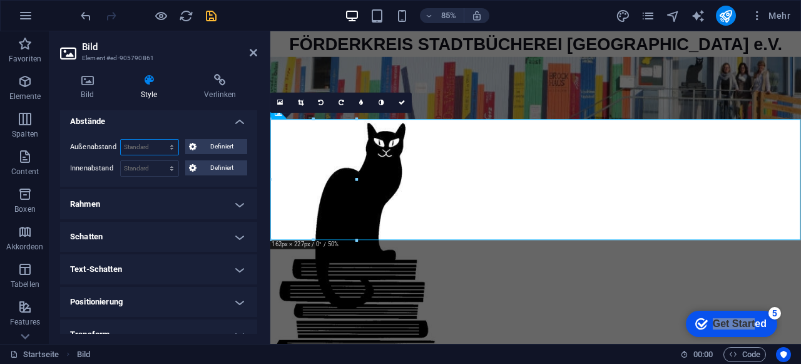
scroll to position [125, 0]
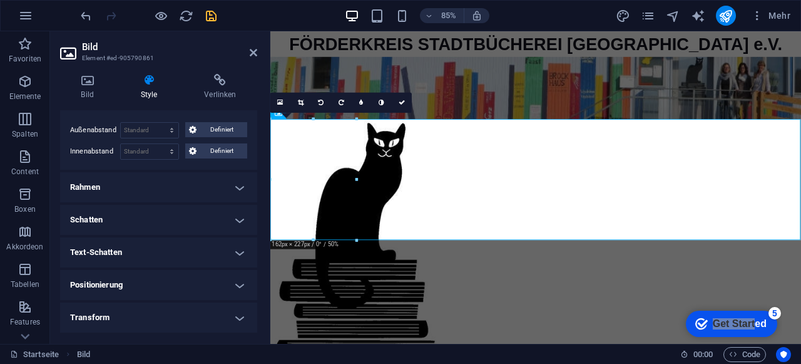
click at [151, 184] on h4 "Rahmen" at bounding box center [158, 187] width 197 height 30
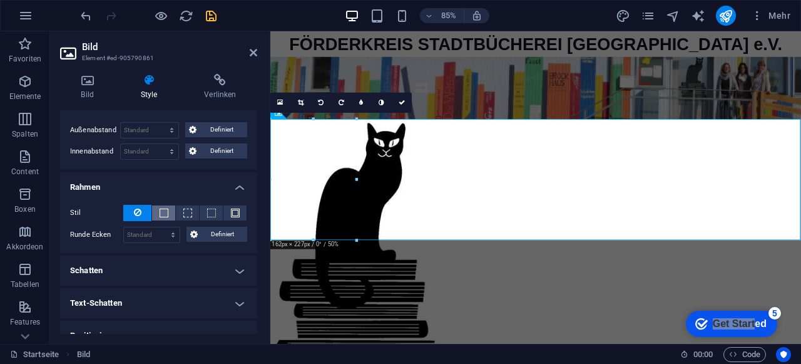
click at [161, 210] on span at bounding box center [164, 212] width 9 height 9
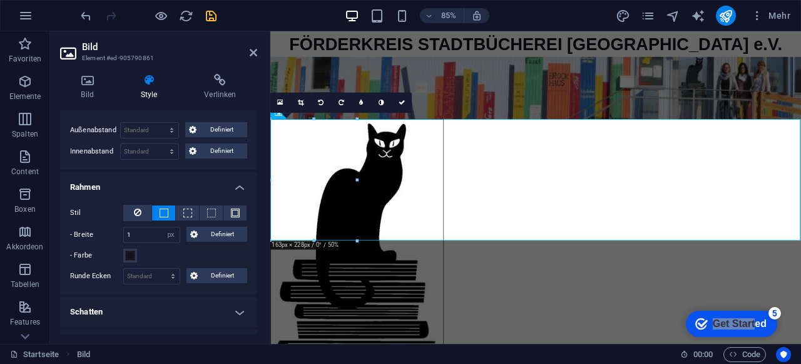
scroll to position [188, 0]
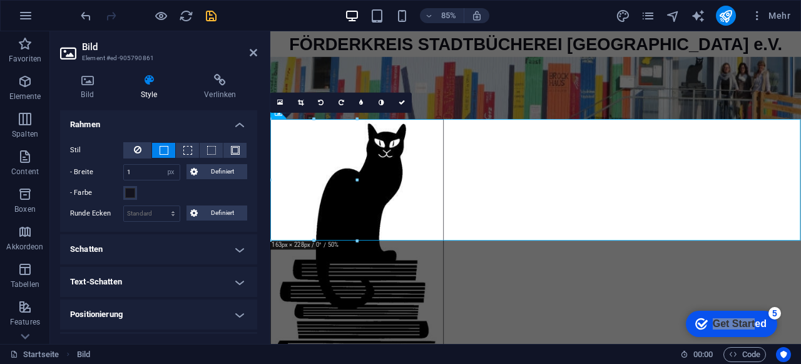
click at [132, 252] on h4 "Schatten" at bounding box center [158, 249] width 197 height 30
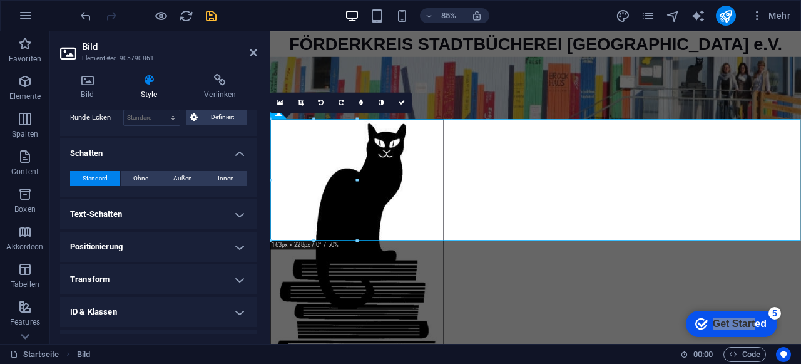
scroll to position [313, 0]
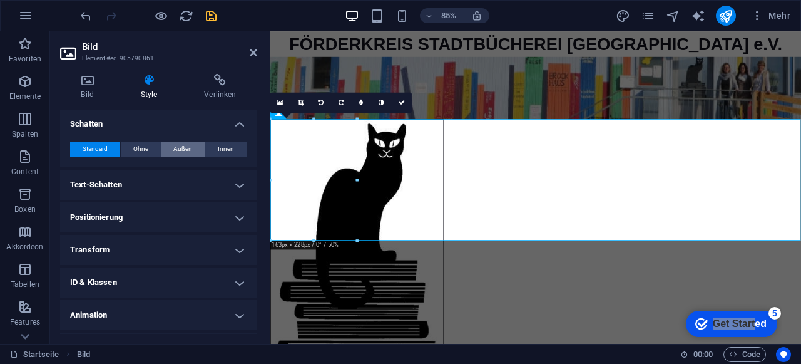
click at [187, 143] on span "Außen" at bounding box center [182, 148] width 19 height 15
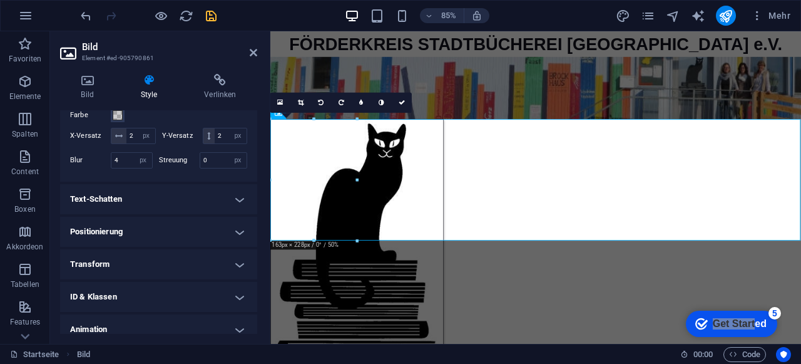
scroll to position [376, 0]
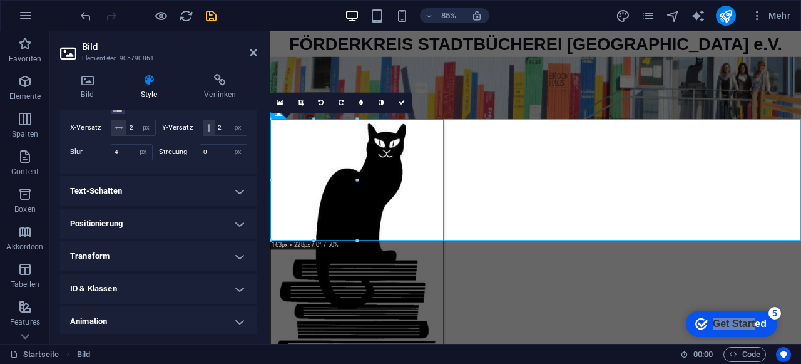
click at [155, 250] on h4 "Transform" at bounding box center [158, 256] width 197 height 30
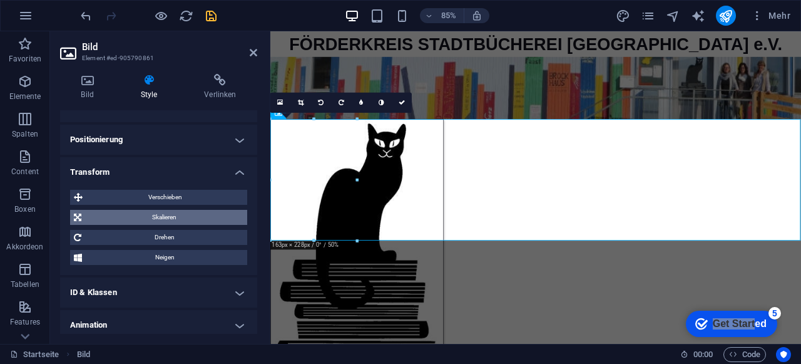
scroll to position [495, 0]
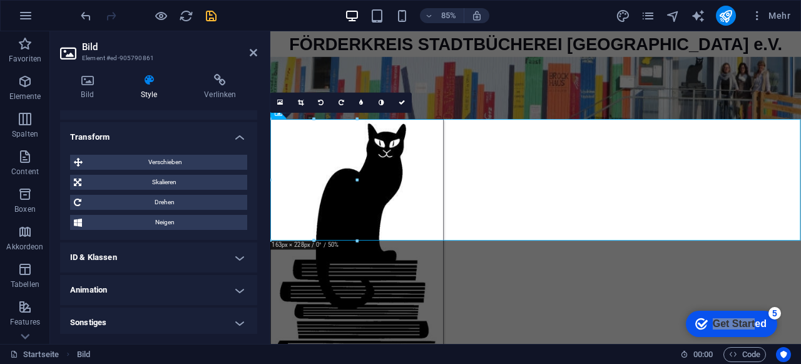
click at [131, 287] on h4 "Animation" at bounding box center [158, 290] width 197 height 30
click at [131, 287] on h4 "Animation" at bounding box center [158, 286] width 197 height 23
click at [128, 328] on h4 "Sonstiges" at bounding box center [158, 322] width 197 height 30
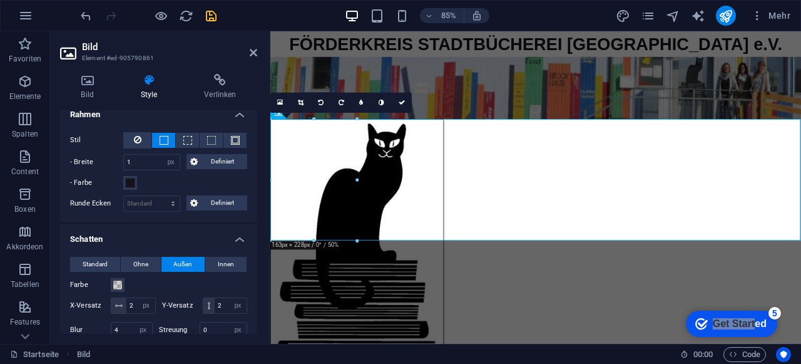
scroll to position [196, 0]
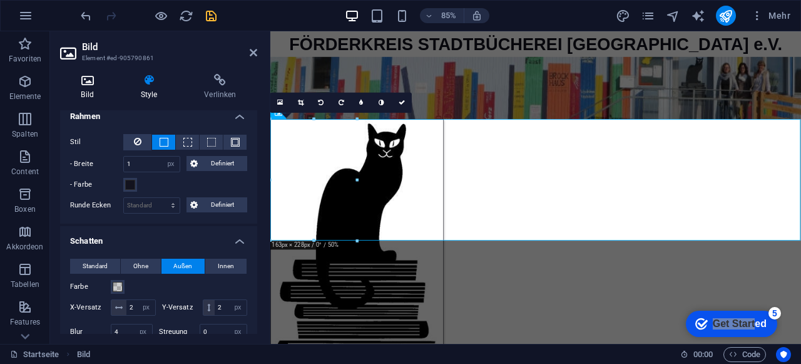
click at [93, 83] on icon at bounding box center [87, 80] width 54 height 13
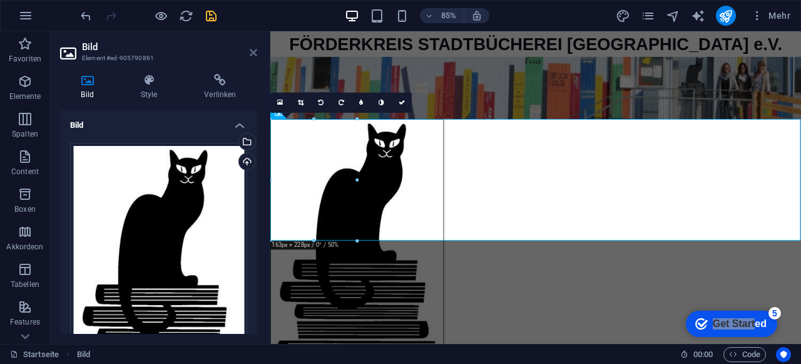
click at [254, 54] on icon at bounding box center [254, 53] width 8 height 10
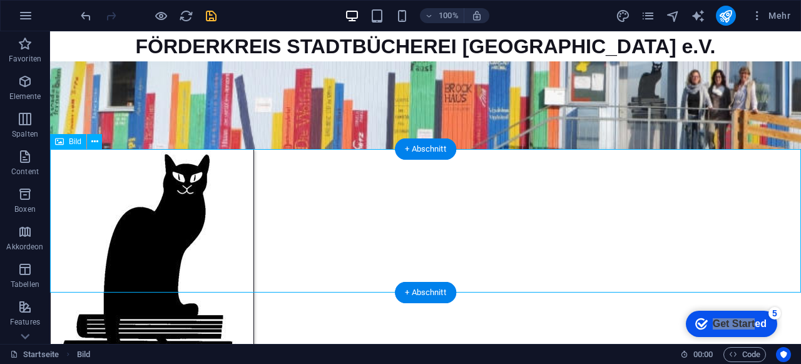
click at [265, 223] on figure at bounding box center [425, 291] width 751 height 285
drag, startPoint x: 439, startPoint y: 296, endPoint x: 150, endPoint y: 265, distance: 290.3
click at [439, 296] on div "+ Abschnitt" at bounding box center [425, 292] width 61 height 21
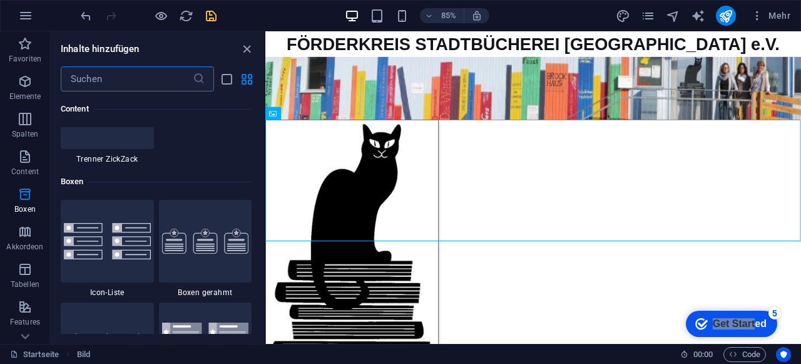
scroll to position [3379, 0]
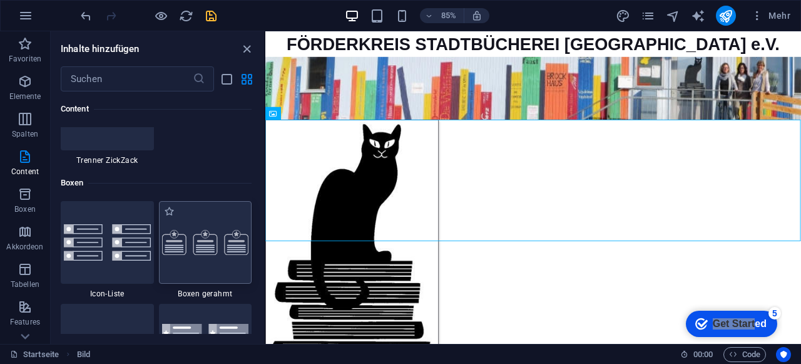
click at [212, 249] on img at bounding box center [205, 242] width 87 height 25
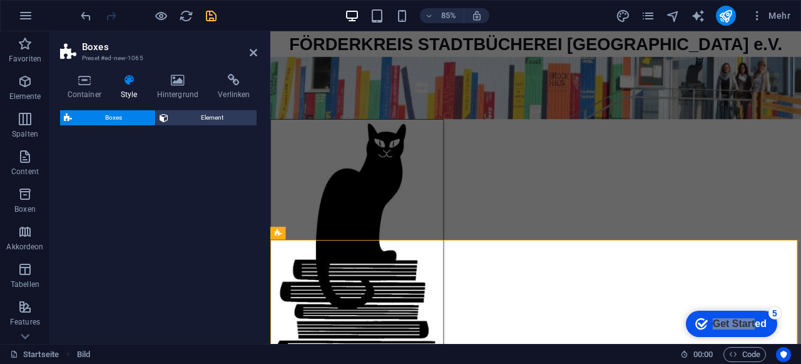
select select "rem"
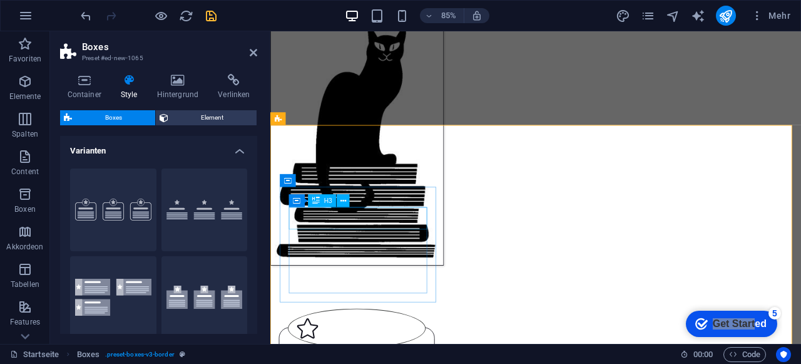
scroll to position [135, 0]
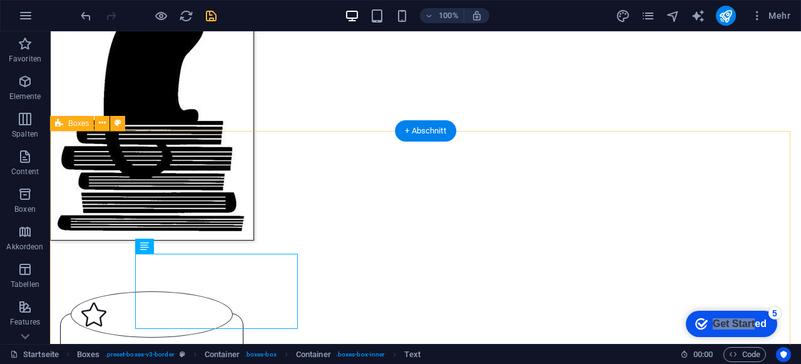
scroll to position [232, 0]
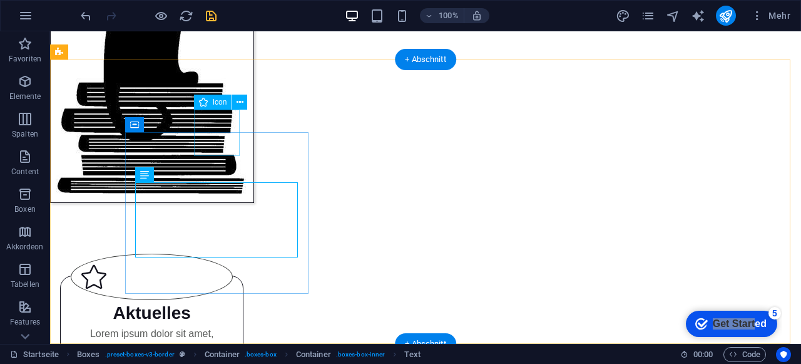
click at [223, 254] on figure at bounding box center [152, 277] width 162 height 46
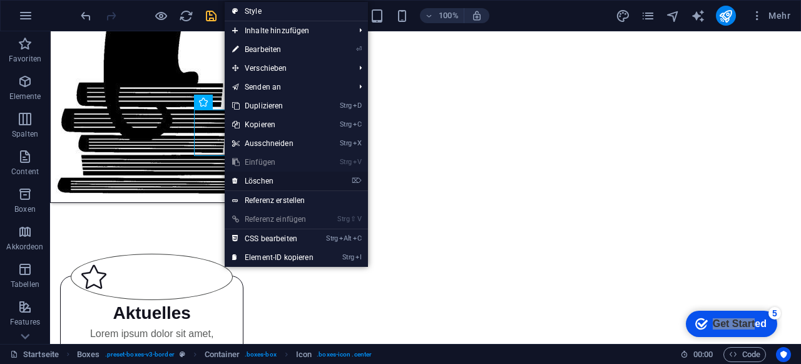
click at [269, 180] on link "⌦ Löschen" at bounding box center [273, 181] width 96 height 19
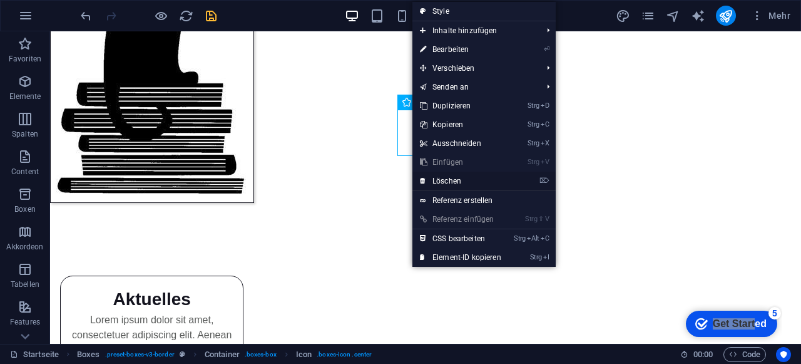
click at [458, 178] on link "⌦ Löschen" at bounding box center [461, 181] width 96 height 19
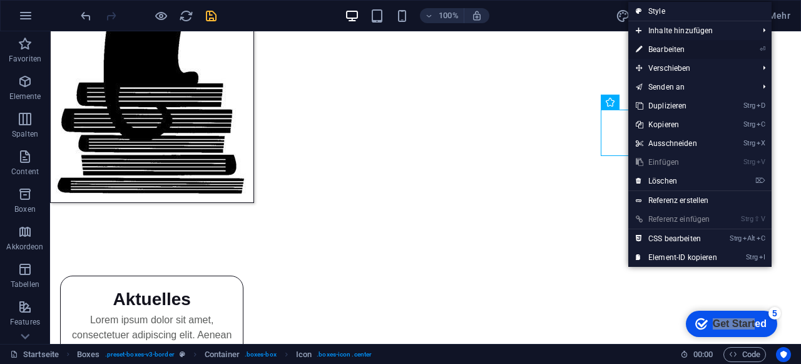
click at [672, 47] on link "⏎ Bearbeiten" at bounding box center [677, 49] width 96 height 19
select select "xMidYMid"
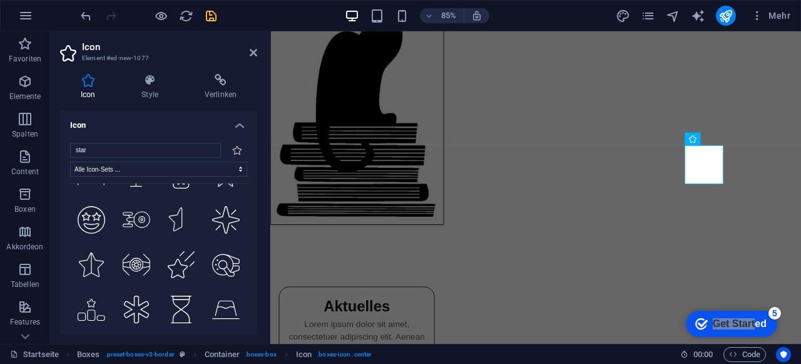
scroll to position [1565, 0]
click at [238, 126] on h4 "Icon" at bounding box center [158, 121] width 197 height 23
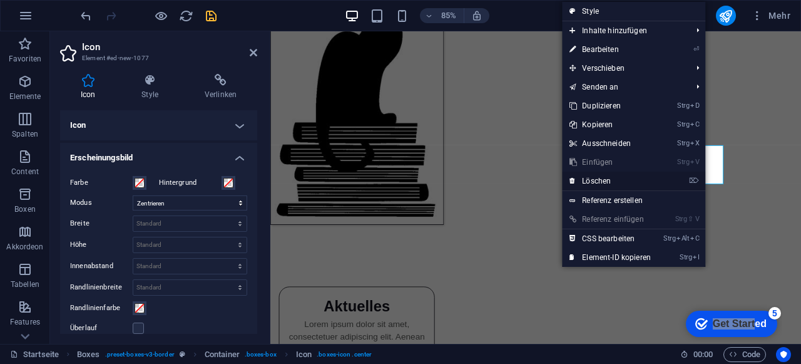
click at [618, 180] on link "⌦ Löschen" at bounding box center [610, 181] width 96 height 19
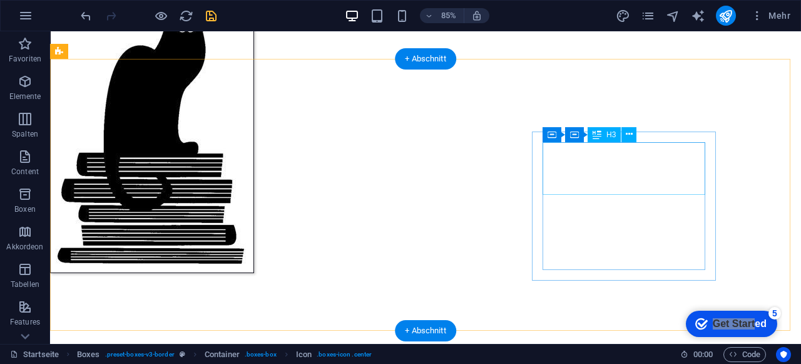
scroll to position [218, 0]
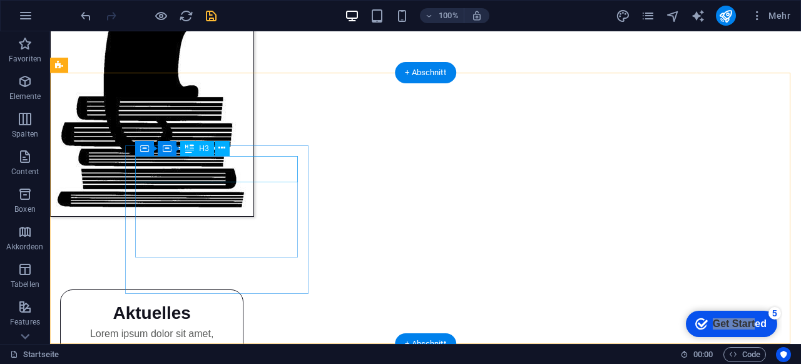
click at [233, 300] on div "Aktuelles" at bounding box center [152, 313] width 162 height 26
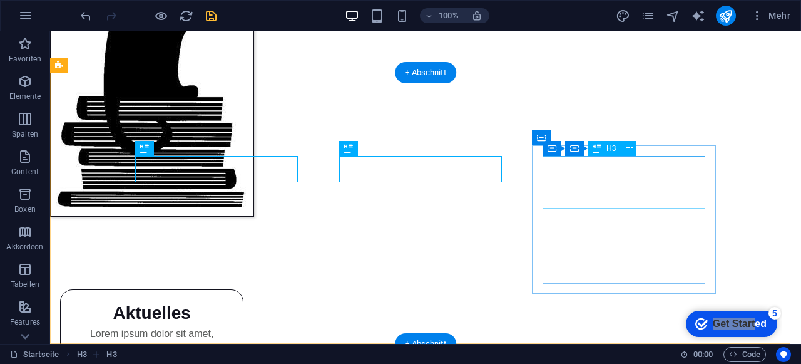
click at [628, 148] on icon at bounding box center [629, 147] width 7 height 13
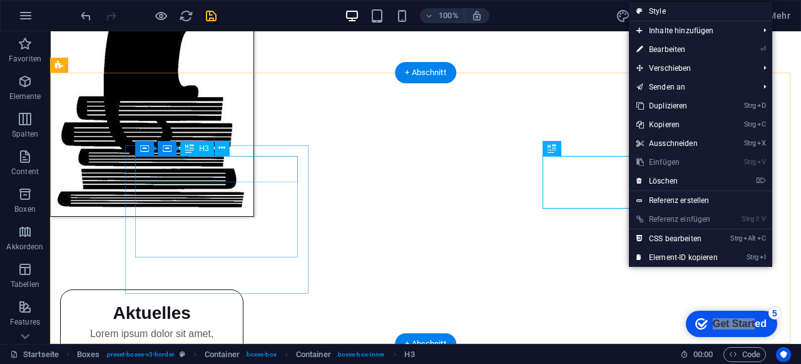
click at [224, 300] on div "Aktuelles" at bounding box center [152, 313] width 162 height 26
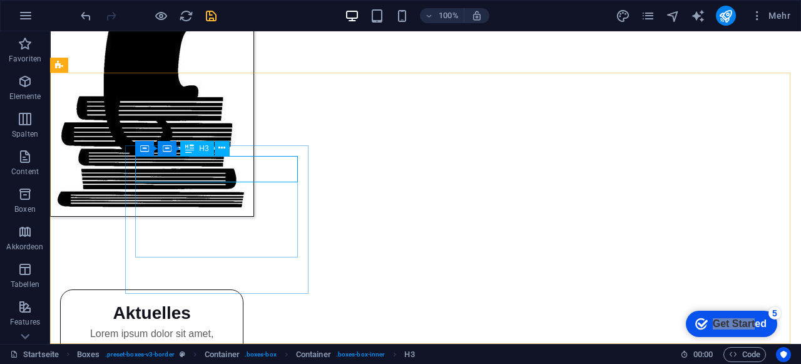
click at [200, 150] on span "H3" at bounding box center [203, 149] width 9 height 8
click at [217, 151] on button at bounding box center [222, 148] width 15 height 15
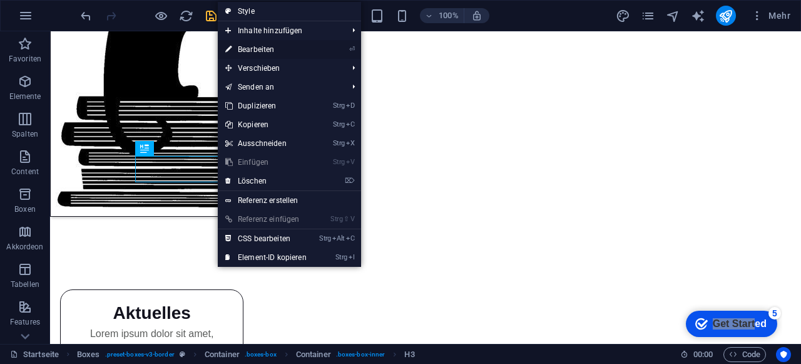
click at [280, 47] on link "⏎ Bearbeiten" at bounding box center [266, 49] width 96 height 19
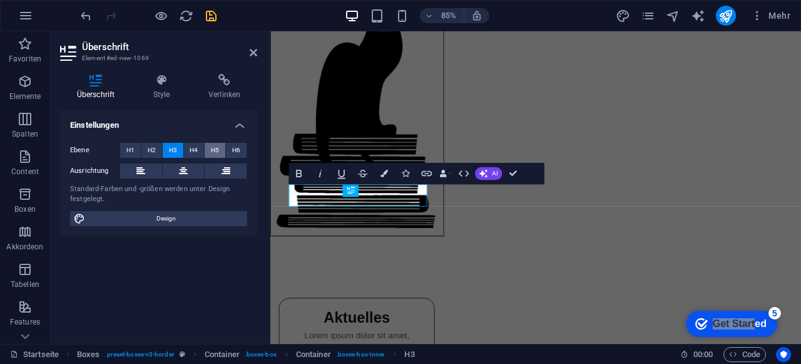
click at [220, 150] on button "H5" at bounding box center [215, 150] width 21 height 15
click at [195, 147] on span "H4" at bounding box center [194, 150] width 8 height 15
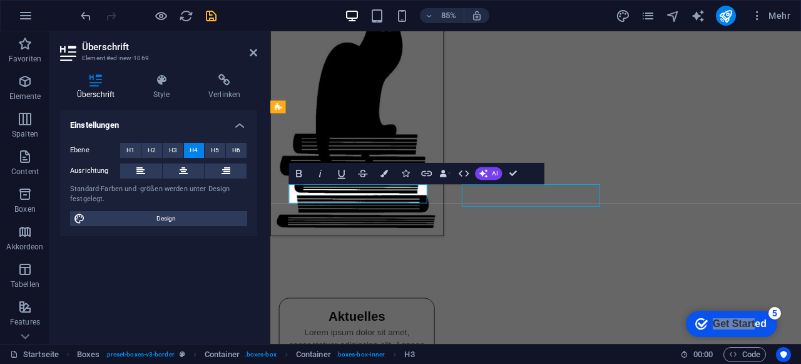
scroll to position [163, 0]
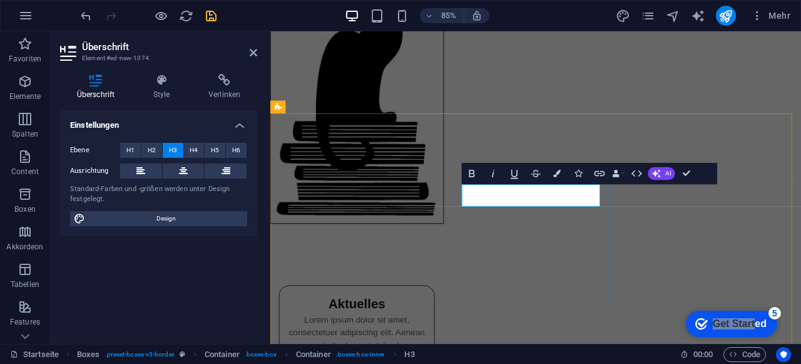
scroll to position [148, 0]
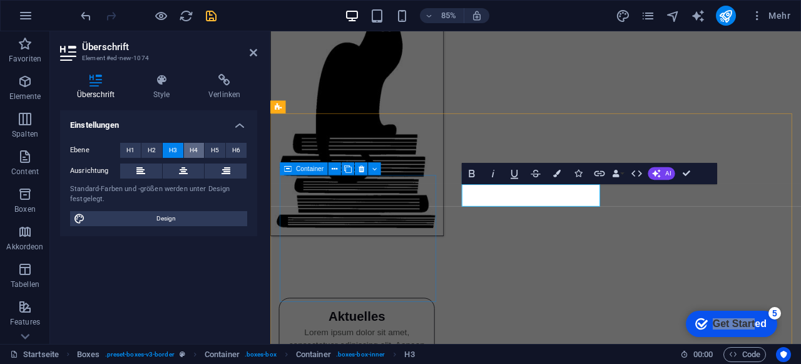
click at [192, 150] on span "H4" at bounding box center [194, 150] width 8 height 15
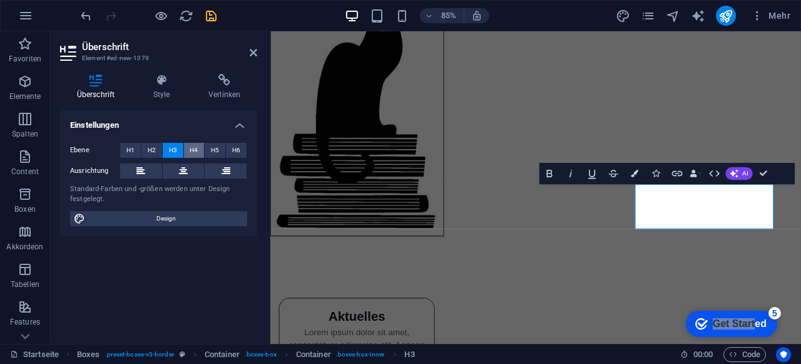
click at [194, 153] on span "H4" at bounding box center [194, 150] width 8 height 15
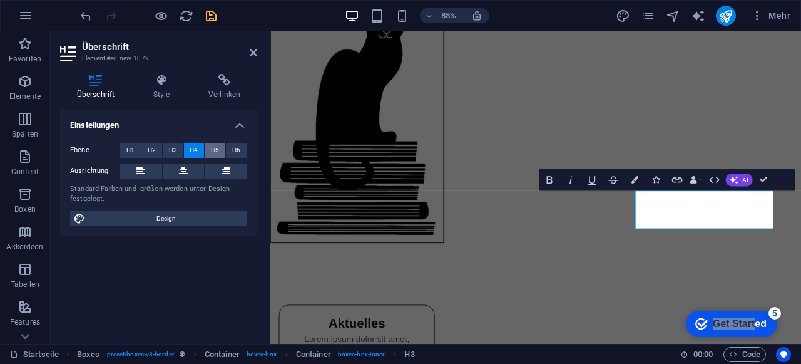
click at [220, 148] on button "H5" at bounding box center [215, 150] width 21 height 15
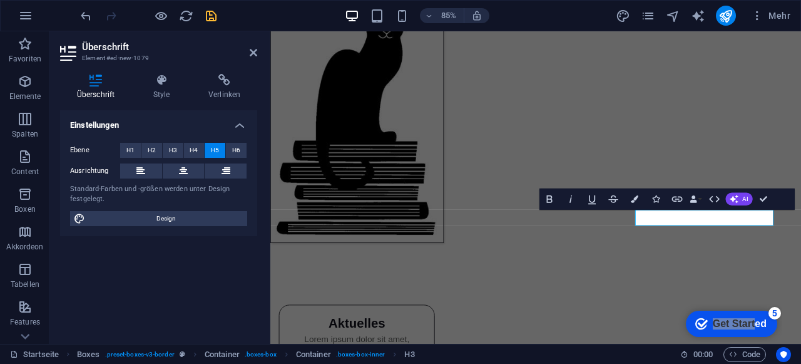
scroll to position [118, 0]
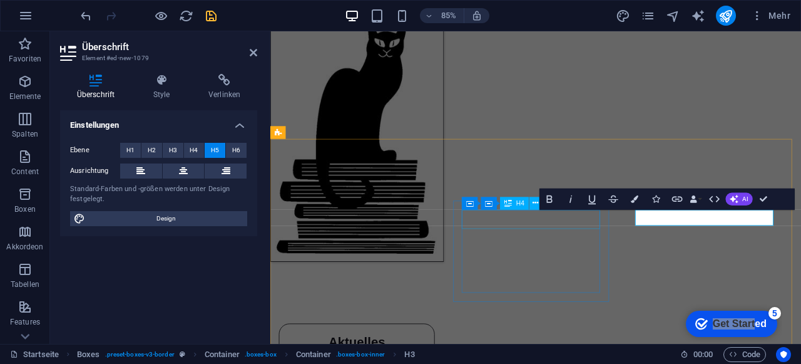
select select "rem"
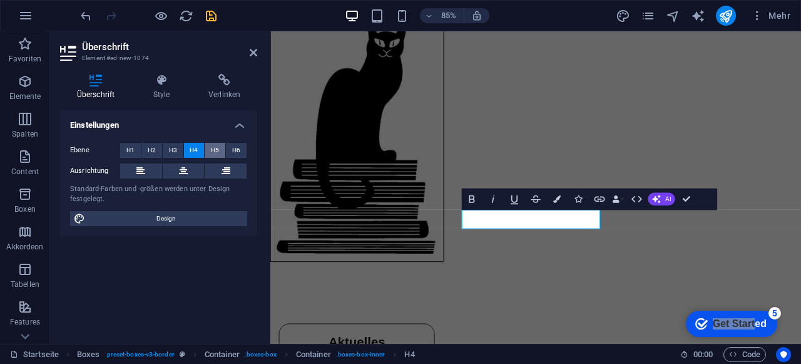
click at [217, 150] on span "H5" at bounding box center [215, 150] width 8 height 15
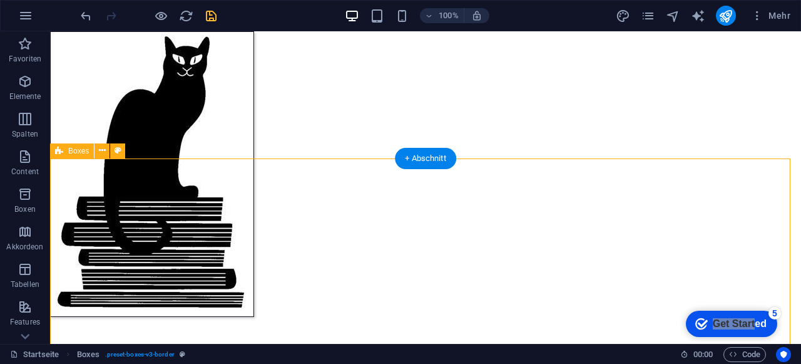
select select "rem"
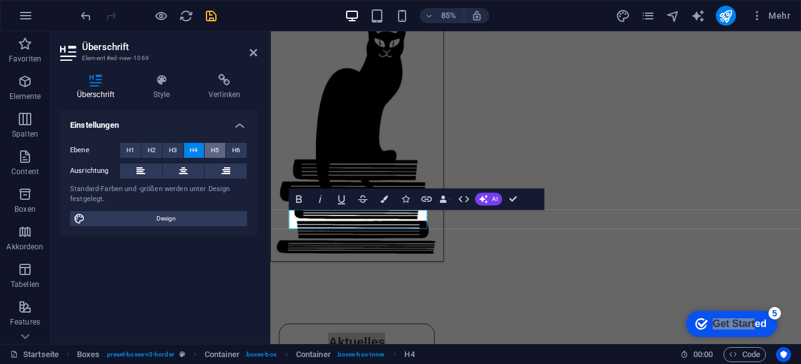
click at [218, 146] on span "H5" at bounding box center [215, 150] width 8 height 15
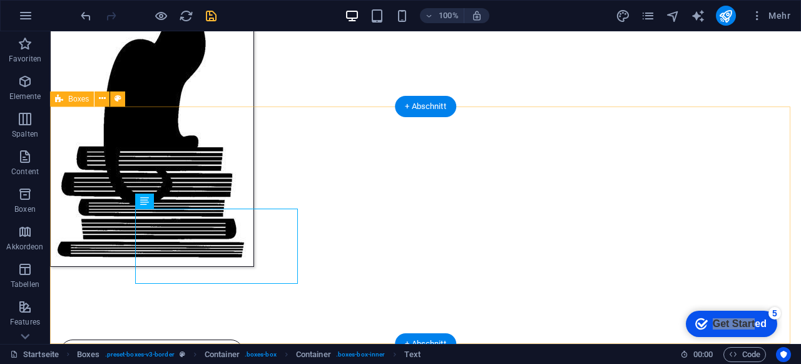
scroll to position [184, 0]
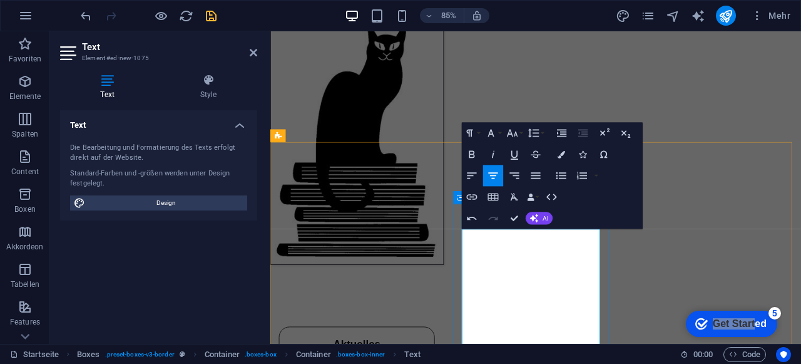
scroll to position [4930, 2]
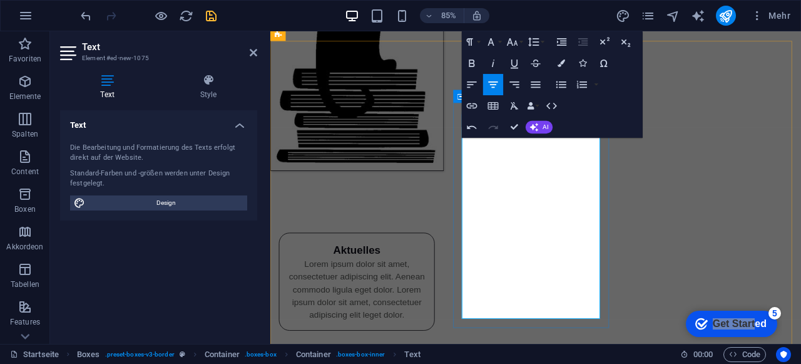
scroll to position [264, 0]
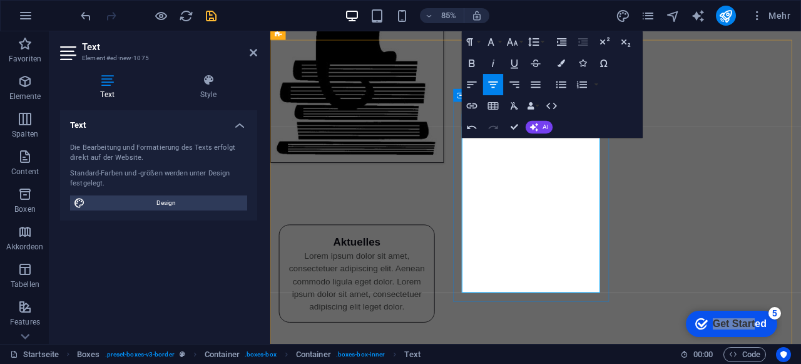
scroll to position [172, 0]
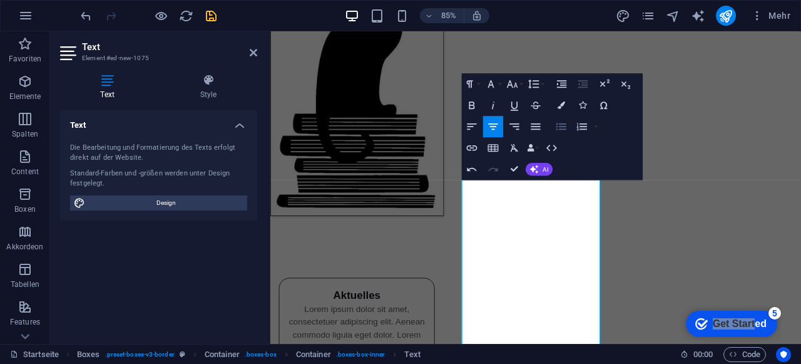
click at [561, 126] on icon "button" at bounding box center [562, 126] width 10 height 7
click at [478, 128] on icon "button" at bounding box center [472, 126] width 13 height 13
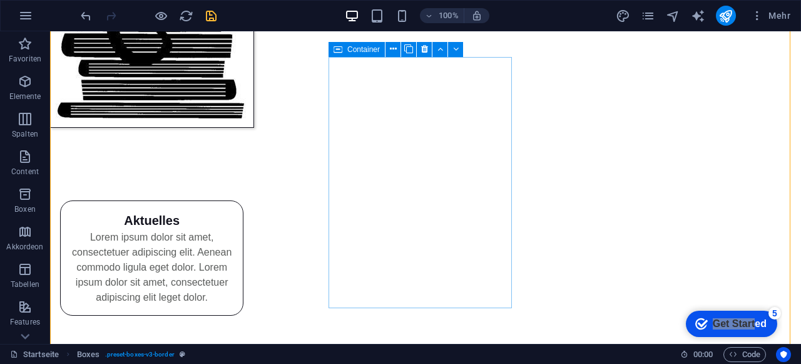
scroll to position [312, 0]
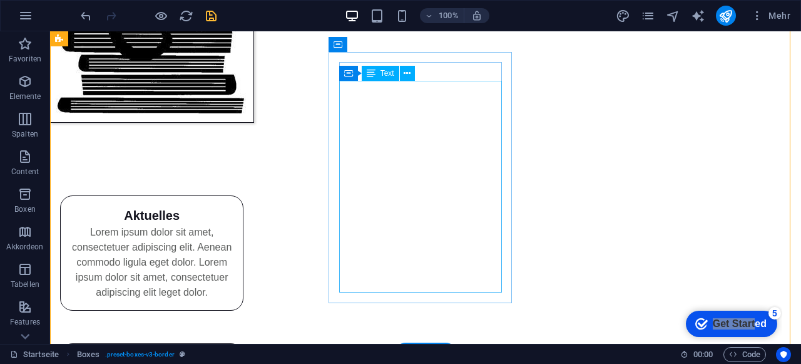
click at [408, 72] on icon at bounding box center [407, 73] width 7 height 13
click at [372, 74] on icon at bounding box center [371, 73] width 9 height 15
click at [384, 73] on span "Text" at bounding box center [388, 73] width 14 height 8
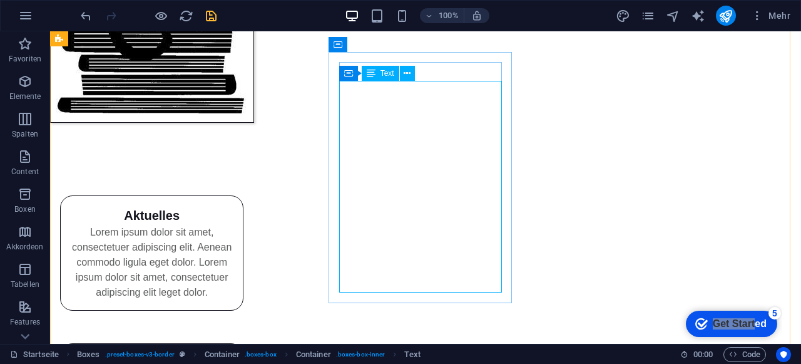
scroll to position [250, 0]
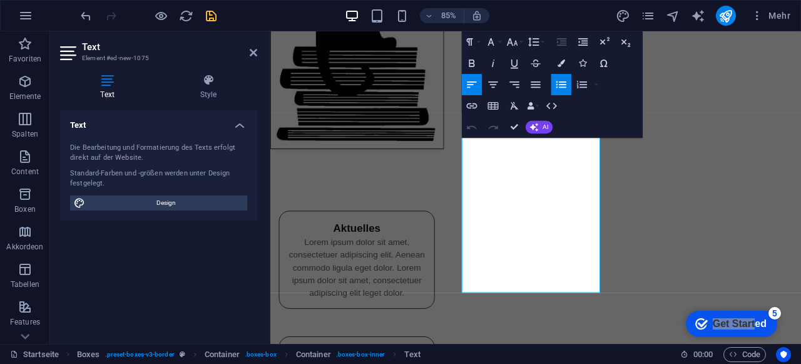
click at [108, 85] on icon at bounding box center [107, 80] width 95 height 13
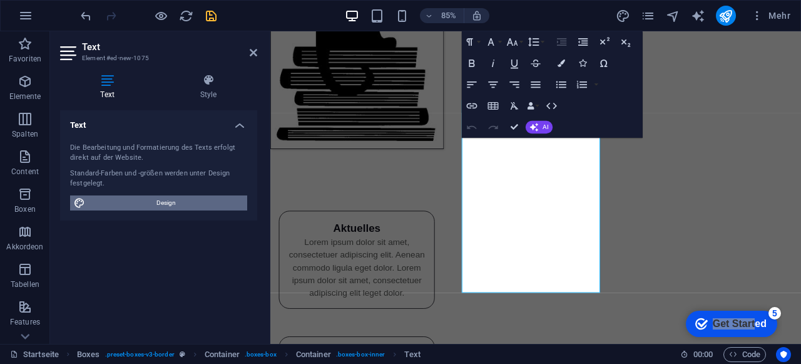
click at [155, 203] on span "Design" at bounding box center [166, 202] width 155 height 15
select select "px"
select select "400"
select select "px"
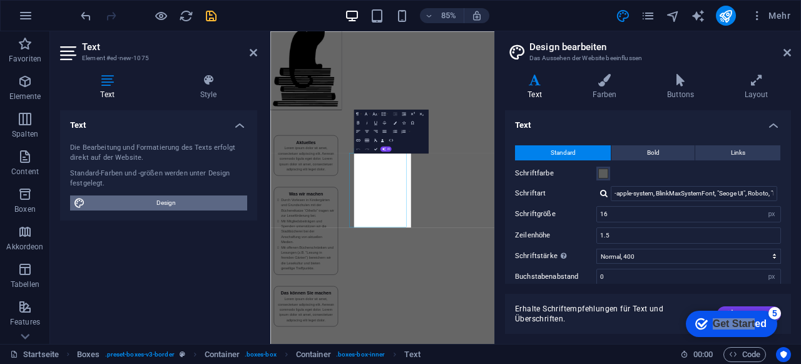
scroll to position [0, 0]
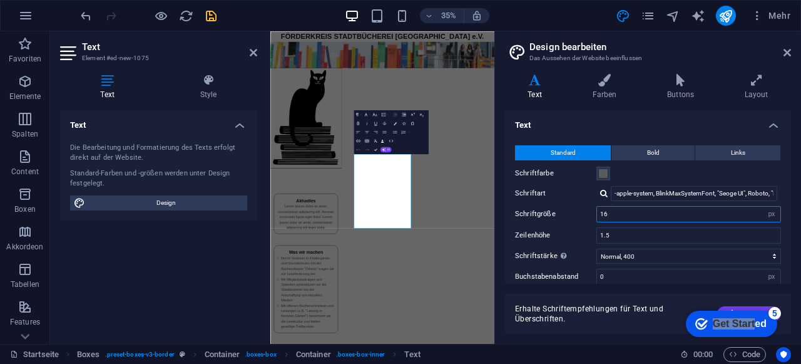
click at [616, 217] on input "16" at bounding box center [688, 214] width 183 height 15
click at [772, 124] on h4 "Text" at bounding box center [648, 121] width 286 height 23
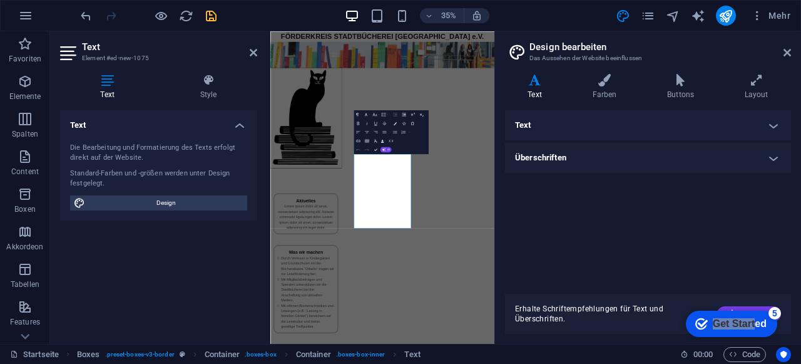
click at [791, 54] on aside "Design bearbeiten Das Aussehen der Website beeinflussen Varianten Text Farben B…" at bounding box center [648, 187] width 307 height 312
click at [786, 56] on icon at bounding box center [788, 53] width 8 height 10
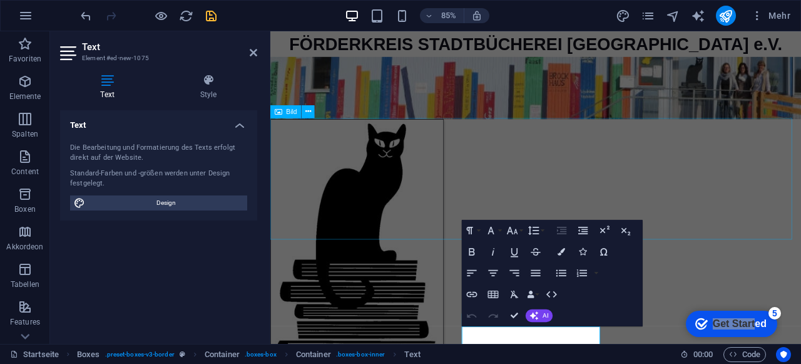
click at [742, 189] on figure at bounding box center [582, 277] width 625 height 285
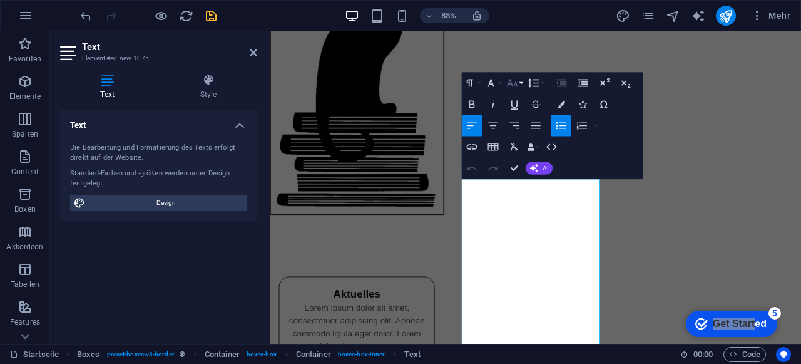
click at [521, 85] on button "Font Size" at bounding box center [515, 82] width 20 height 21
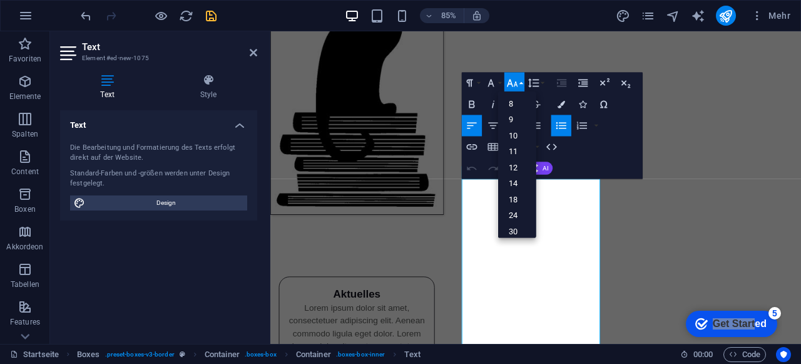
click at [521, 85] on button "Font Size" at bounding box center [515, 82] width 20 height 21
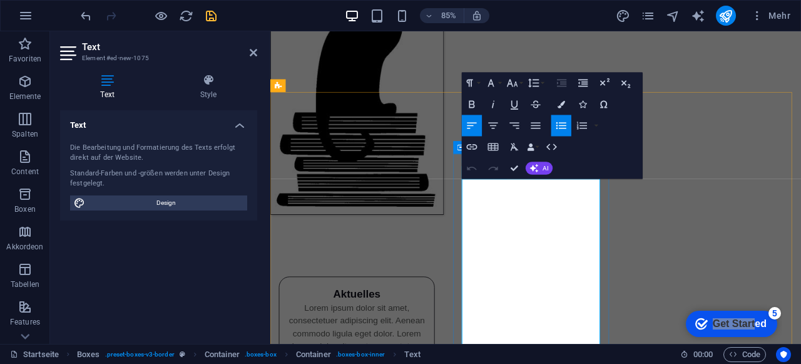
click at [522, 82] on button "Font Size" at bounding box center [515, 82] width 20 height 21
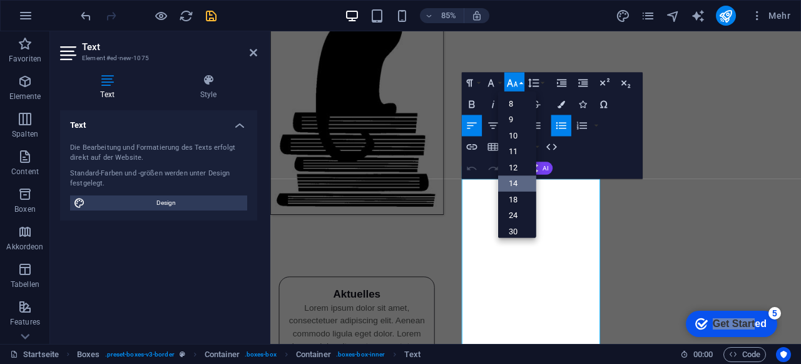
click at [525, 186] on link "14" at bounding box center [517, 183] width 38 height 16
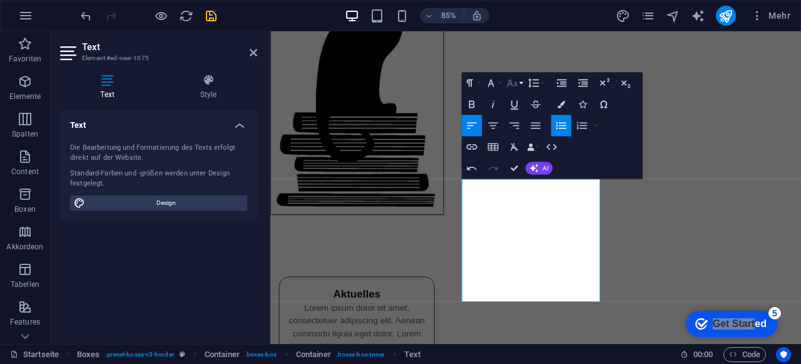
click at [516, 81] on icon "button" at bounding box center [512, 82] width 13 height 13
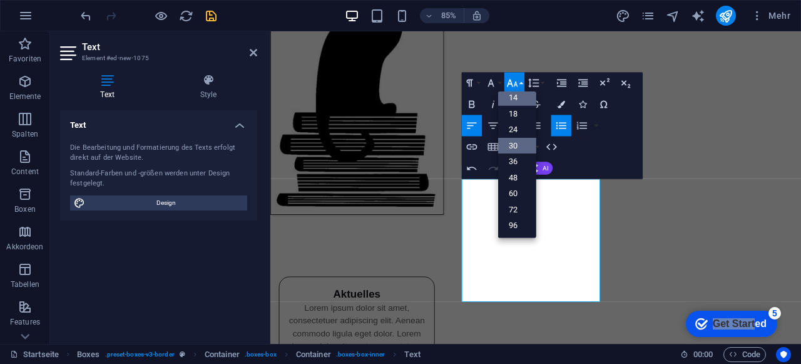
scroll to position [100, 0]
click at [523, 116] on link "18" at bounding box center [517, 114] width 38 height 16
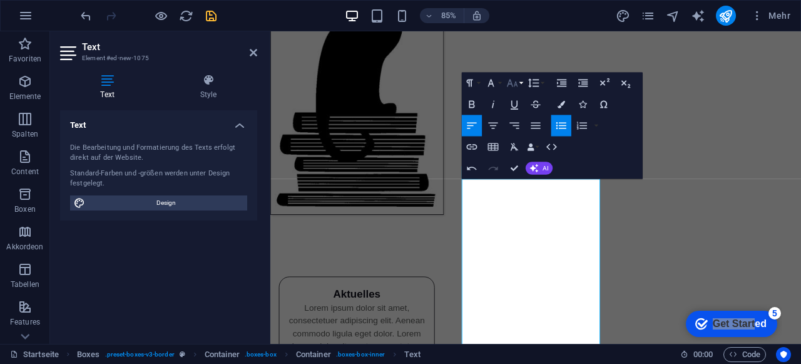
click at [518, 87] on icon "button" at bounding box center [512, 82] width 13 height 13
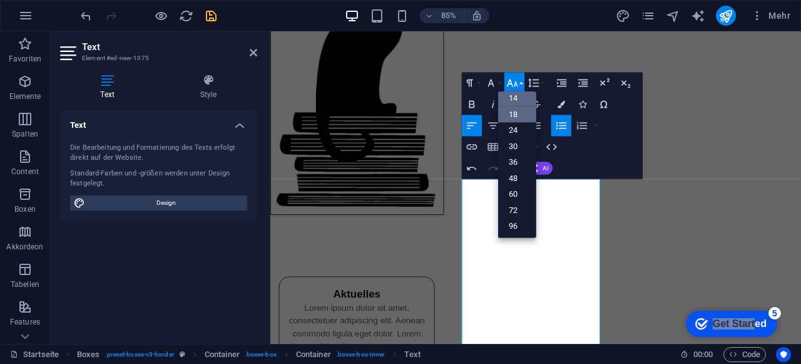
click at [520, 100] on link "14" at bounding box center [517, 98] width 38 height 16
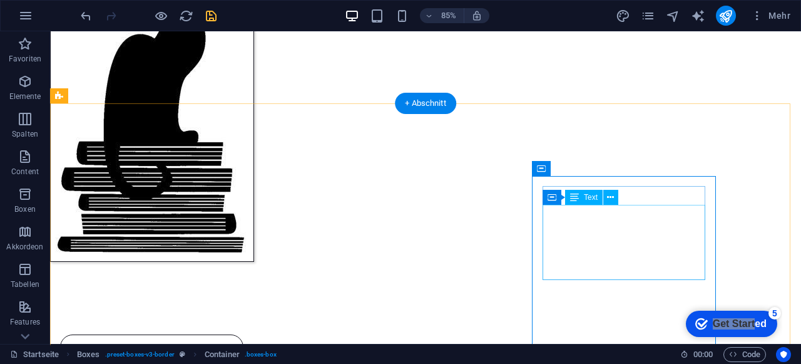
scroll to position [188, 0]
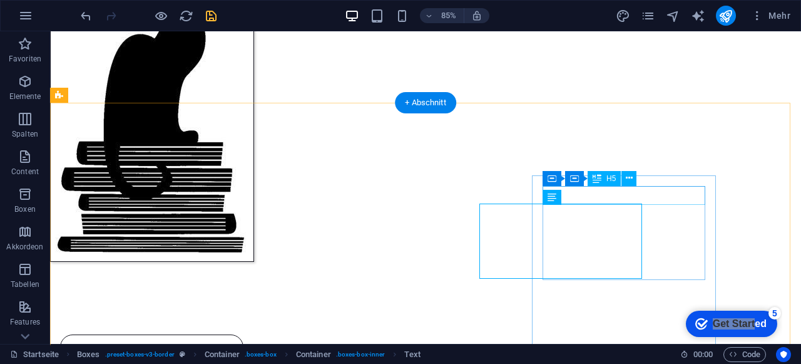
scroll to position [188, 0]
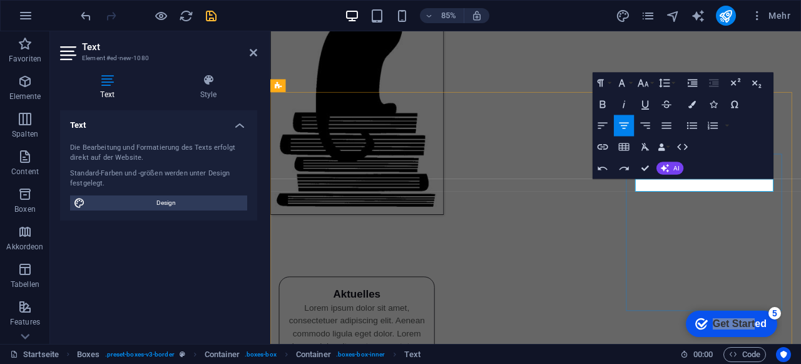
scroll to position [4552, 2]
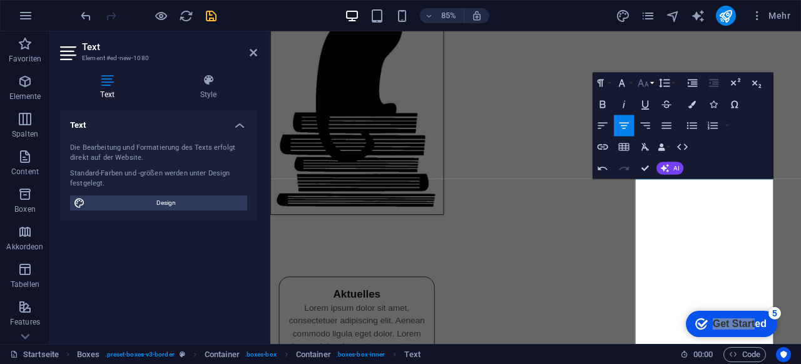
click at [650, 77] on button "Font Size" at bounding box center [645, 82] width 20 height 21
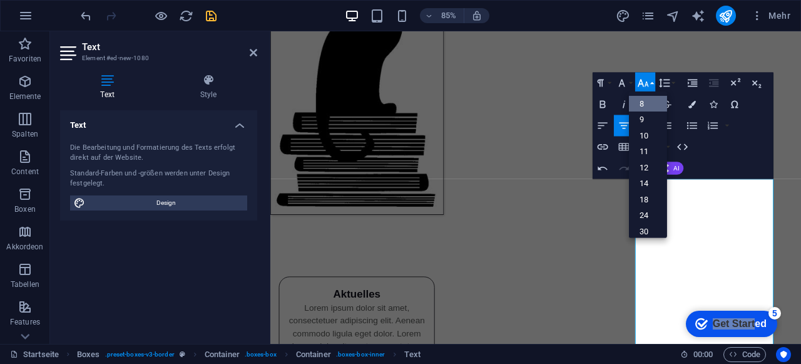
click at [652, 105] on link "8" at bounding box center [648, 104] width 38 height 16
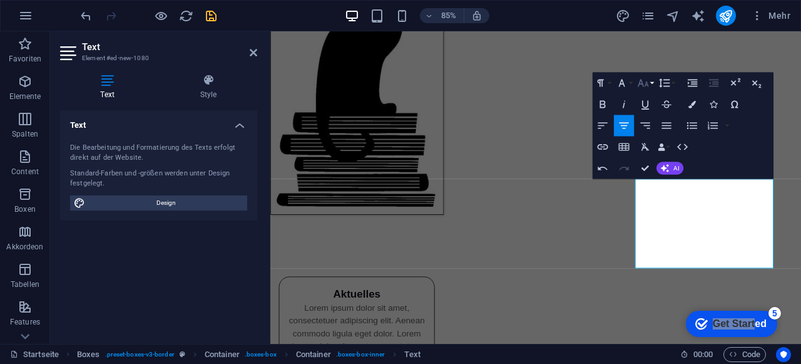
click at [645, 81] on icon "button" at bounding box center [643, 82] width 13 height 13
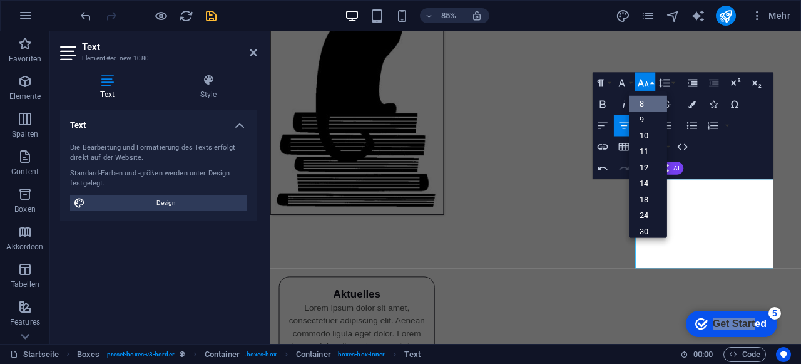
scroll to position [14, 0]
click at [649, 173] on link "14" at bounding box center [648, 172] width 38 height 16
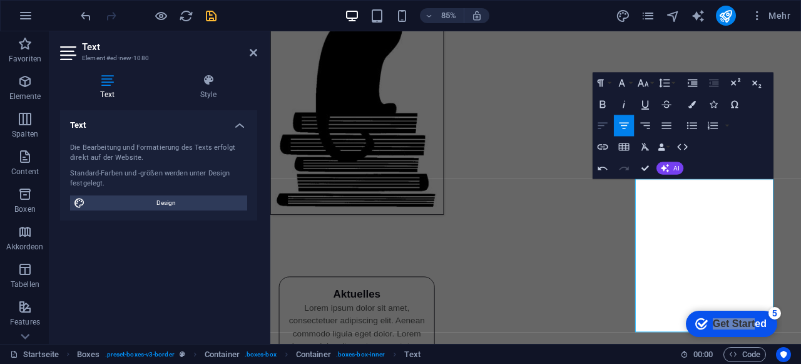
click at [600, 124] on icon "button" at bounding box center [603, 125] width 13 height 13
click at [689, 126] on icon "button" at bounding box center [692, 125] width 10 height 7
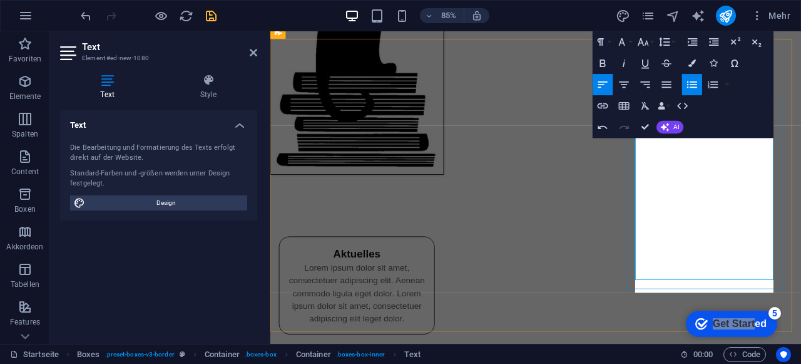
scroll to position [235, 0]
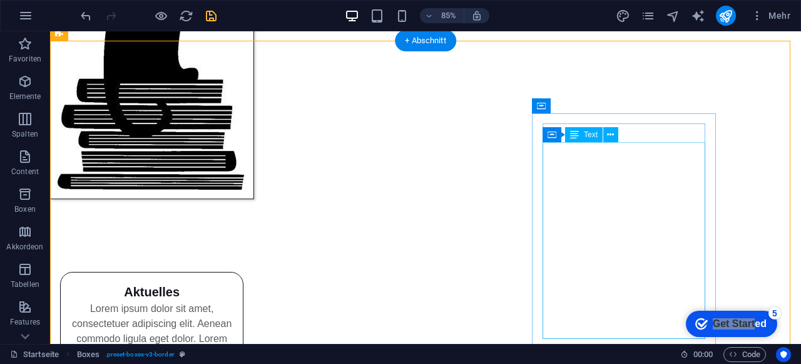
scroll to position [250, 0]
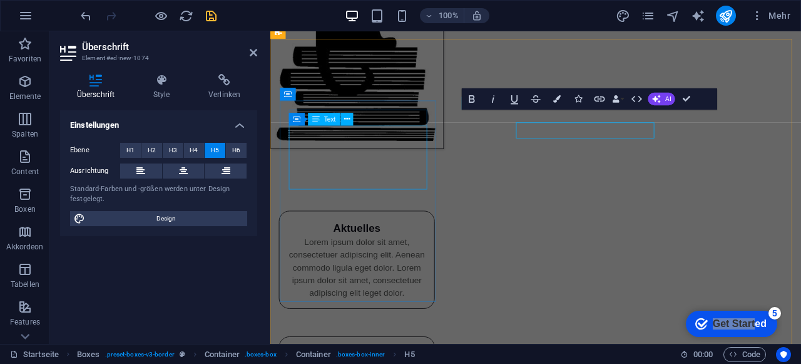
scroll to position [235, 0]
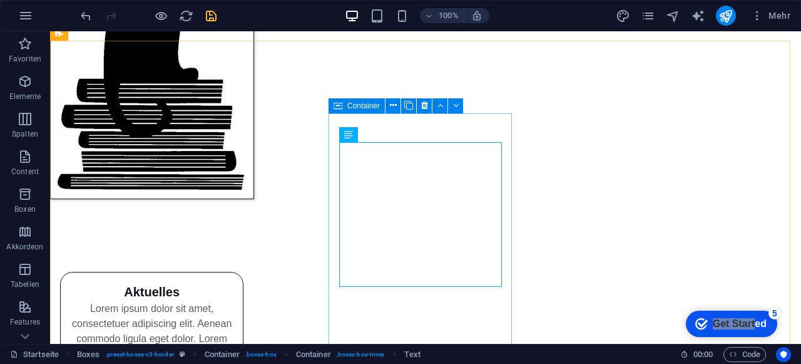
scroll to position [250, 0]
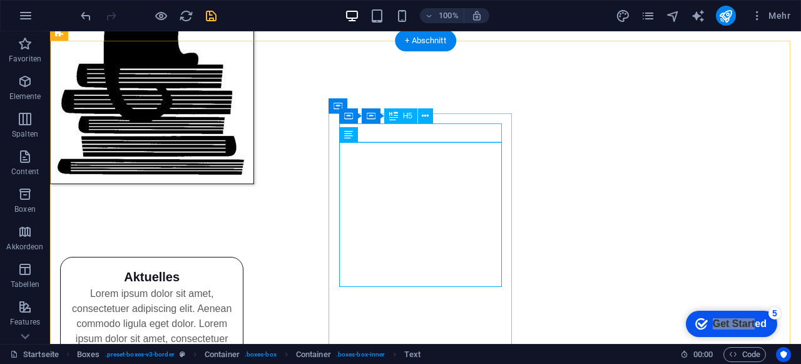
click at [422, 116] on icon at bounding box center [425, 116] width 7 height 13
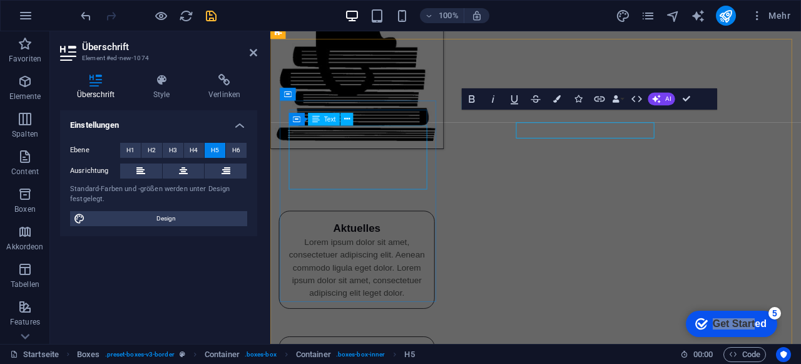
scroll to position [235, 0]
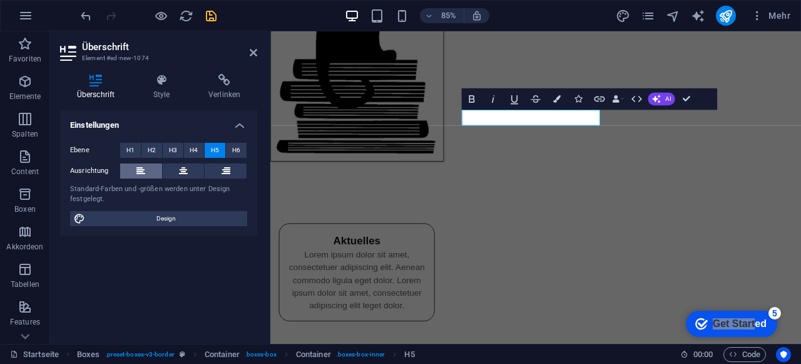
click at [148, 173] on button at bounding box center [141, 170] width 42 height 15
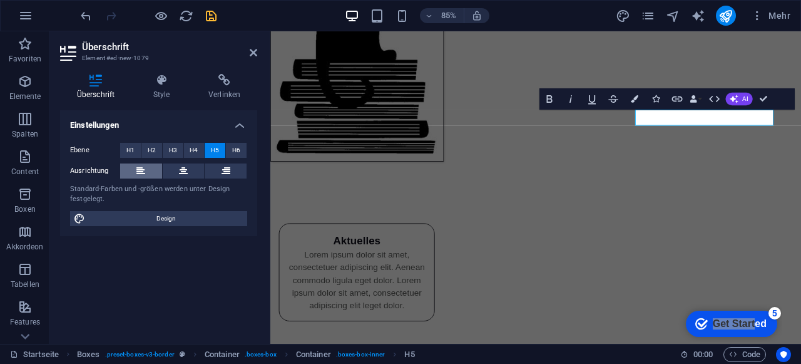
click at [135, 170] on button at bounding box center [141, 170] width 42 height 15
click at [351, 268] on div "Aktuelles" at bounding box center [372, 277] width 162 height 19
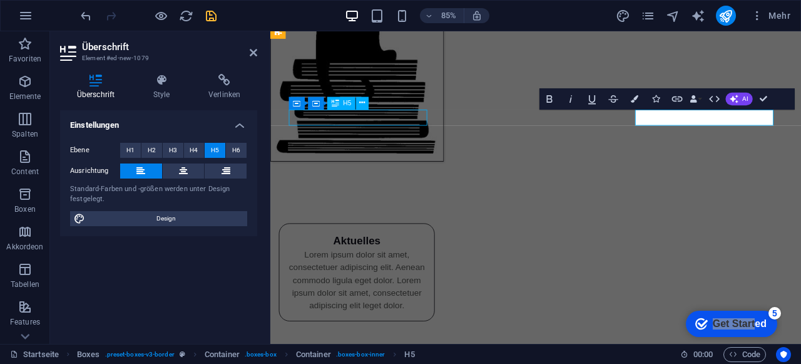
click at [351, 268] on div "Aktuelles" at bounding box center [372, 277] width 162 height 19
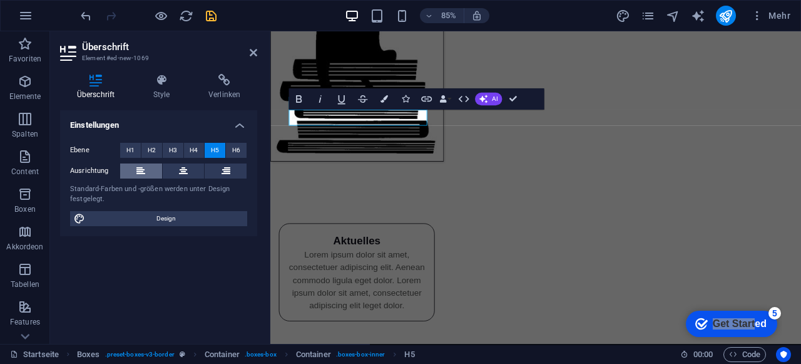
click at [142, 169] on icon at bounding box center [140, 170] width 9 height 15
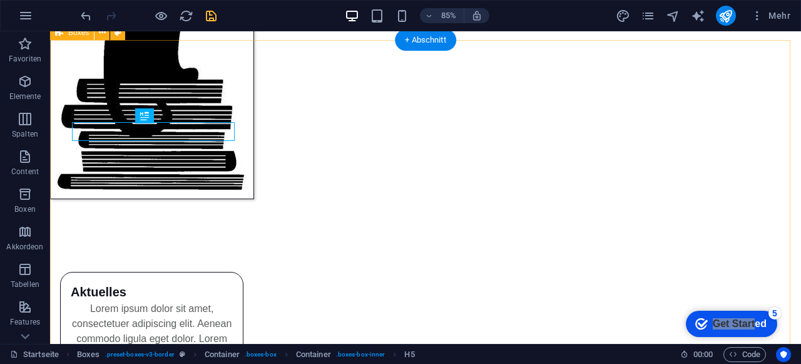
scroll to position [250, 0]
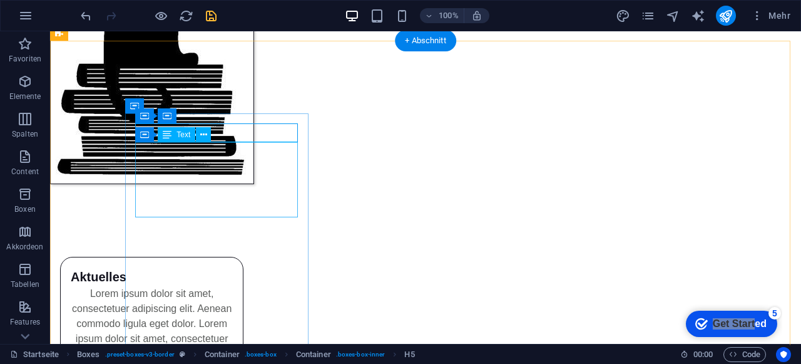
click at [222, 286] on div "Lorem ipsum dolor sit amet, consectetuer adipiscing elit. Aenean commodo ligula…" at bounding box center [152, 323] width 162 height 75
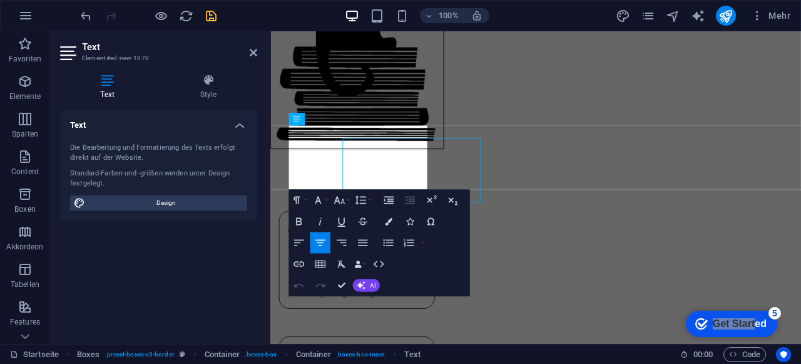
scroll to position [235, 0]
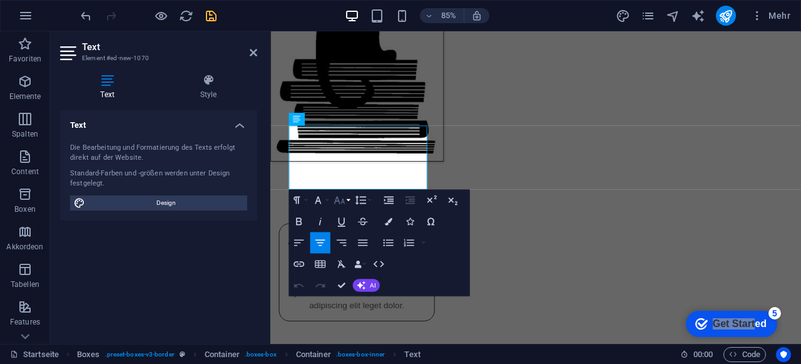
click at [350, 200] on button "Font Size" at bounding box center [342, 199] width 20 height 21
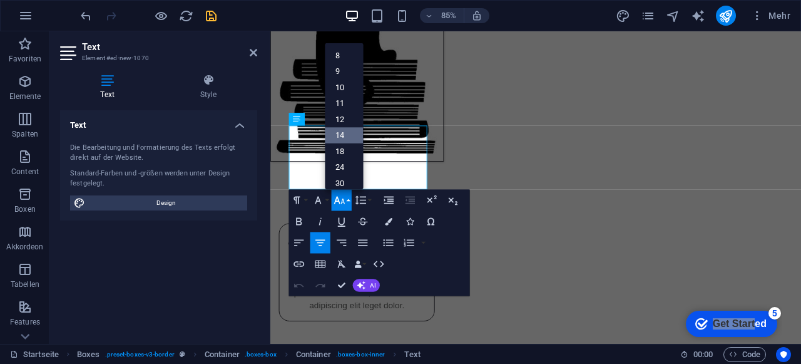
click at [352, 135] on link "14" at bounding box center [345, 135] width 38 height 16
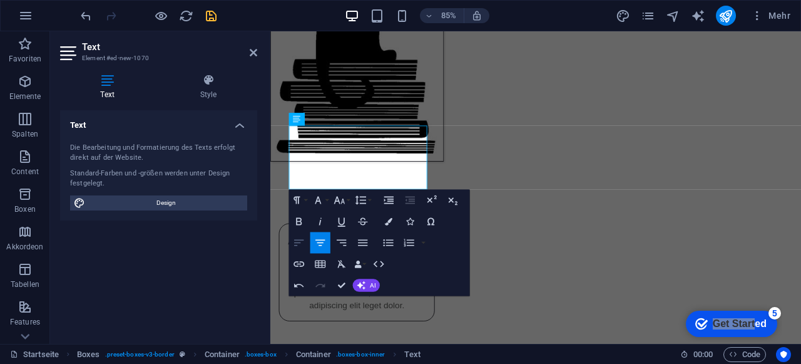
click at [297, 242] on icon "button" at bounding box center [298, 242] width 9 height 6
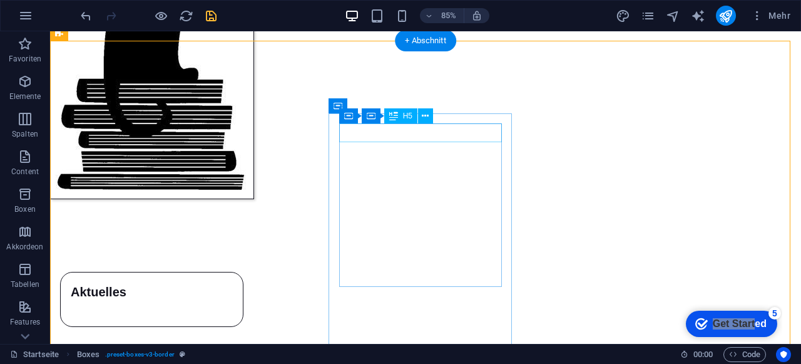
scroll to position [250, 0]
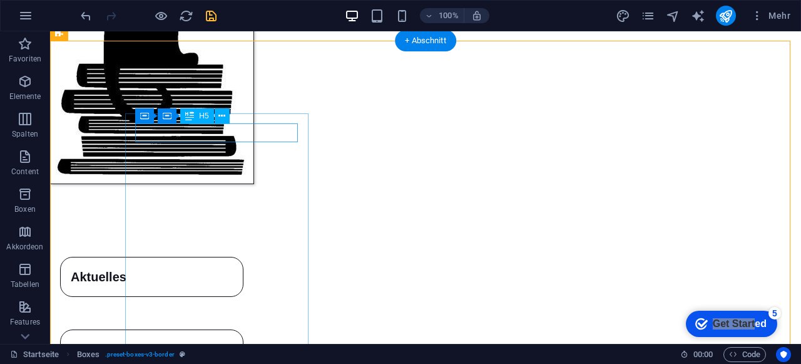
click at [233, 267] on div "Aktuelles" at bounding box center [152, 276] width 162 height 19
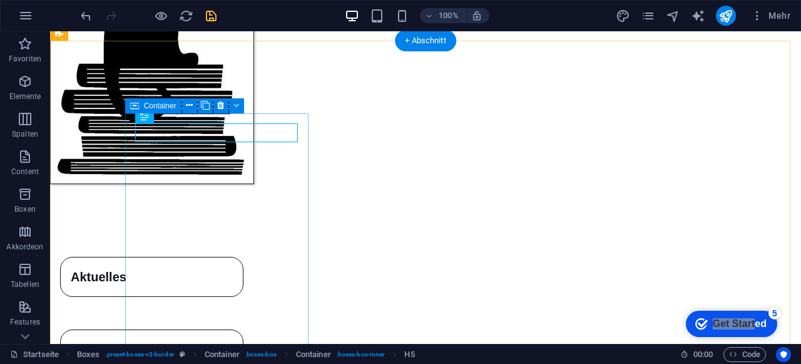
click at [244, 257] on div "Aktuelles" at bounding box center [151, 277] width 183 height 40
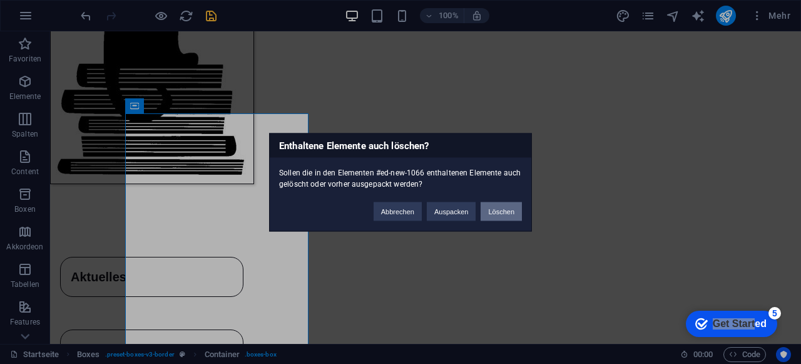
drag, startPoint x: 505, startPoint y: 211, endPoint x: 455, endPoint y: 180, distance: 58.5
click at [505, 211] on button "Löschen" at bounding box center [501, 211] width 41 height 19
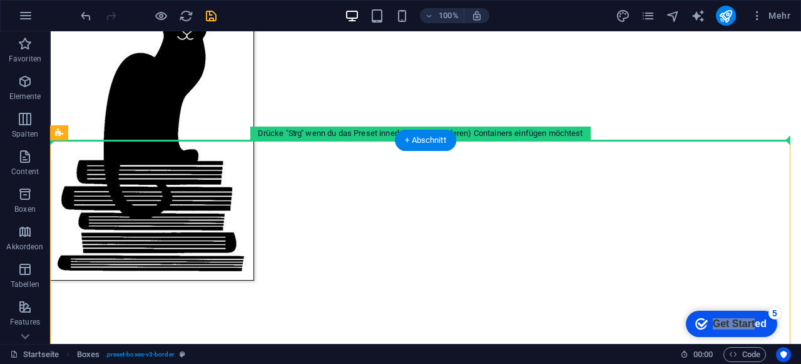
scroll to position [150, 0]
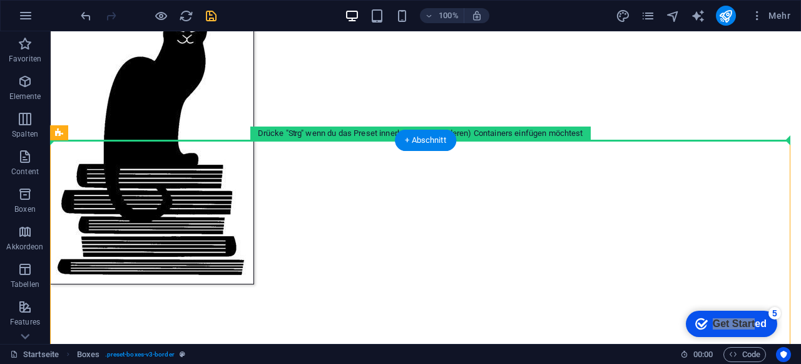
drag, startPoint x: 185, startPoint y: 201, endPoint x: 254, endPoint y: 91, distance: 129.9
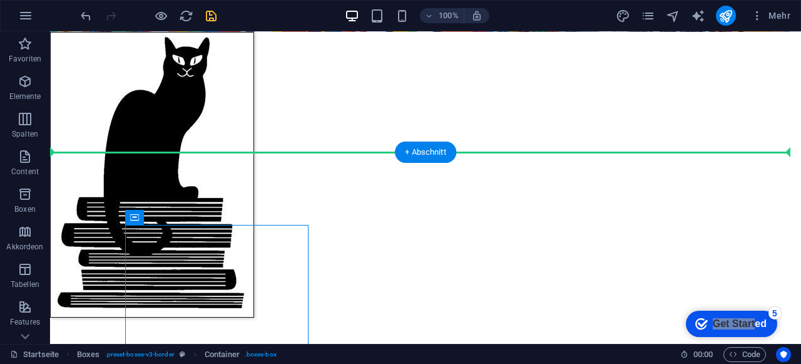
scroll to position [84, 0]
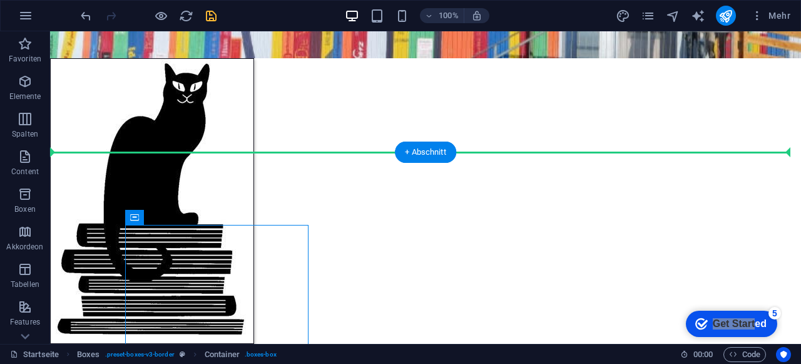
drag, startPoint x: 185, startPoint y: 236, endPoint x: 240, endPoint y: 71, distance: 173.8
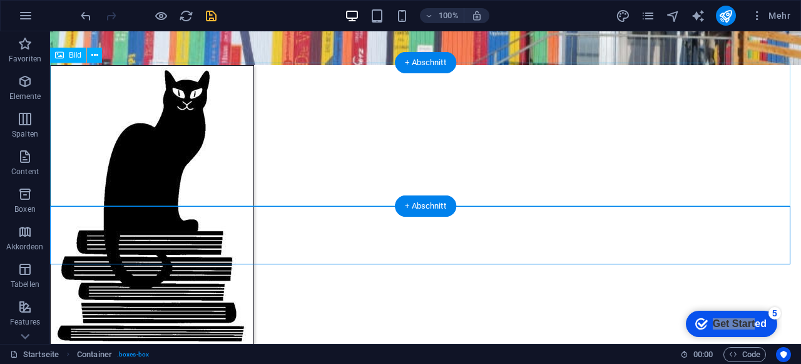
scroll to position [209, 0]
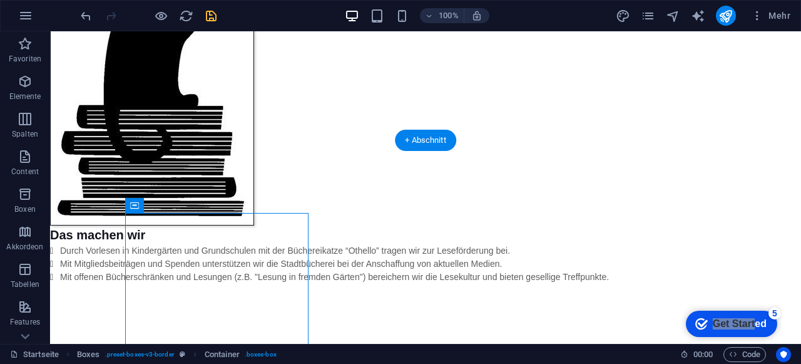
drag, startPoint x: 190, startPoint y: 239, endPoint x: 65, endPoint y: 150, distance: 153.2
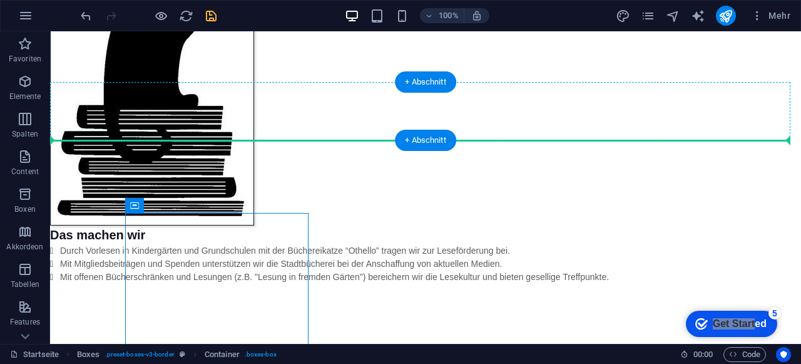
drag, startPoint x: 182, startPoint y: 237, endPoint x: 63, endPoint y: 138, distance: 154.7
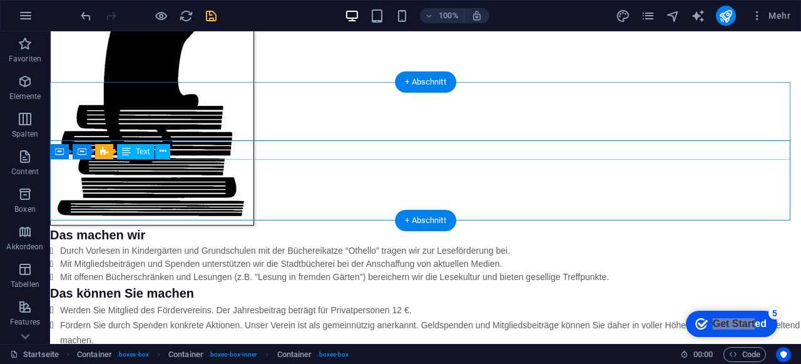
click at [165, 302] on div "Werden Sie Mitglied des Fördervereins. Der Jahresbeitrag beträgt für Privatpers…" at bounding box center [425, 332] width 751 height 60
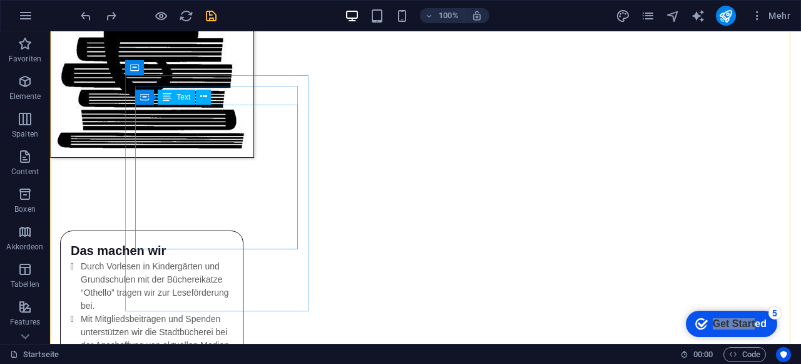
scroll to position [305, 0]
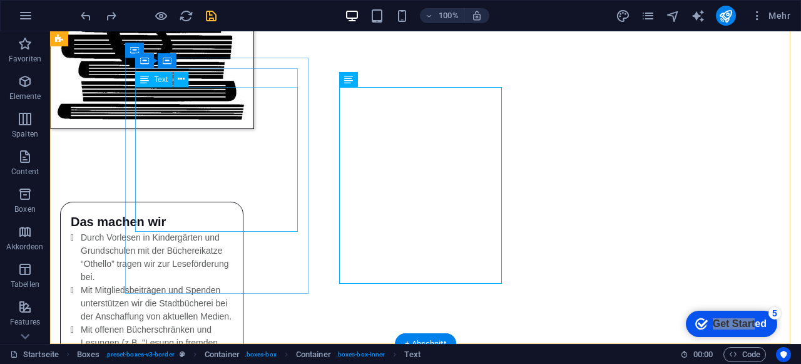
click at [233, 231] on div "Durch Vorlesen in Kindergärten und Grundschulen mit der Büchereikatze “Othello”…" at bounding box center [152, 303] width 162 height 145
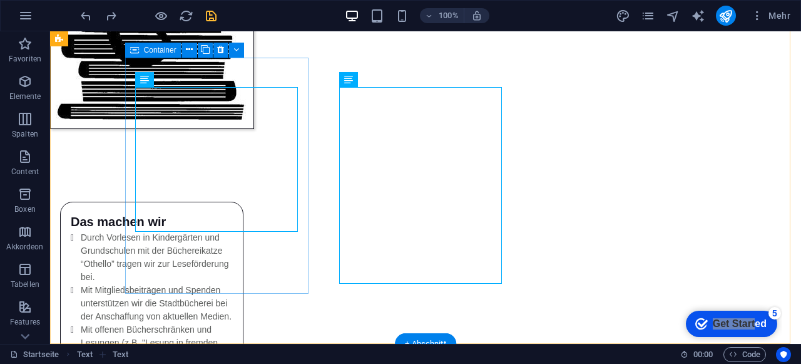
click at [244, 264] on div "Das machen wir Durch Vorlesen in Kindergärten und Grundschulen mit der Bücherei…" at bounding box center [151, 294] width 183 height 185
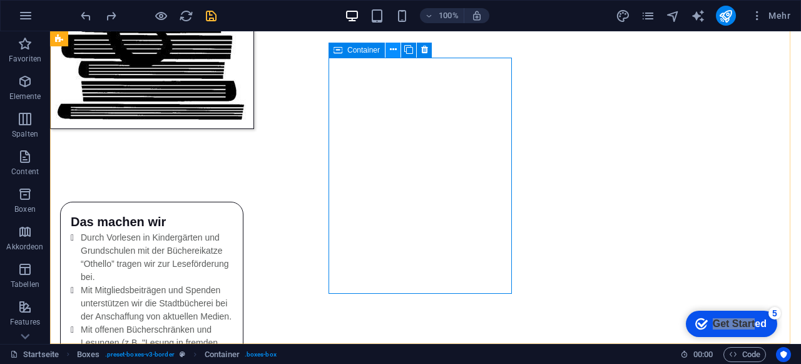
click at [394, 49] on icon at bounding box center [393, 49] width 7 height 13
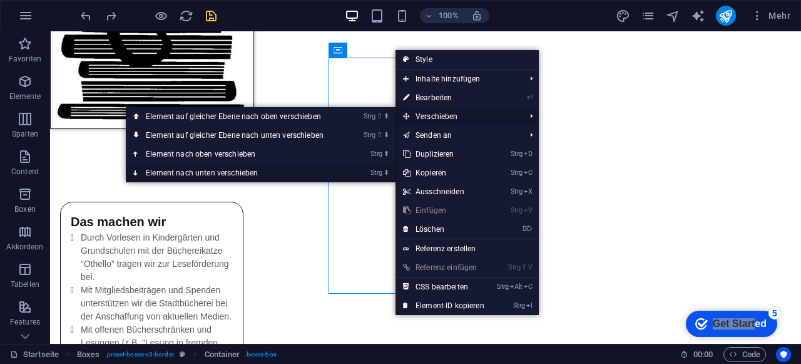
click at [235, 168] on link "Strg ⬇ Element nach unten verschieben" at bounding box center [237, 172] width 223 height 19
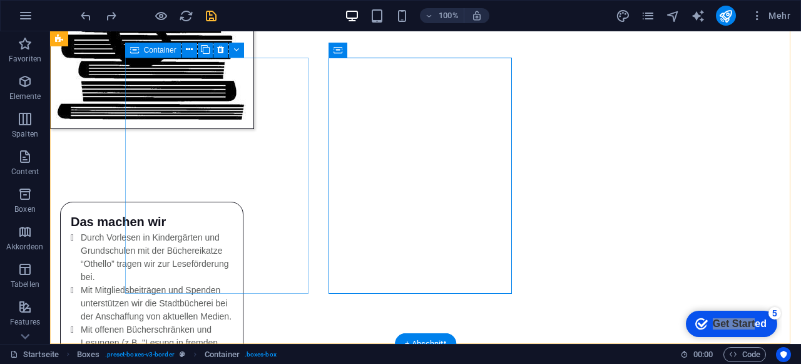
click at [244, 251] on div "Das machen wir Durch Vorlesen in Kindergärten und Grundschulen mit der Bücherei…" at bounding box center [151, 294] width 183 height 185
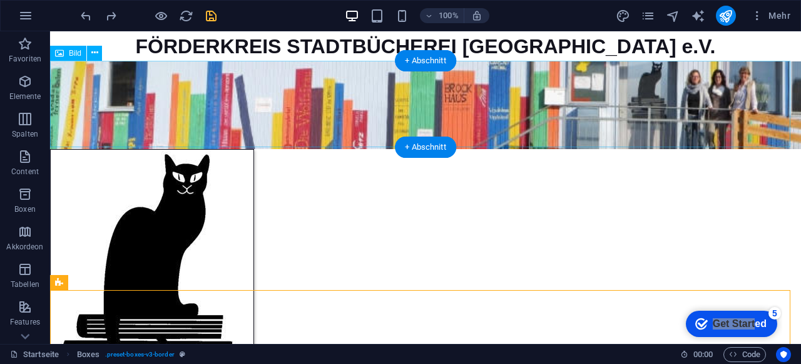
scroll to position [125, 0]
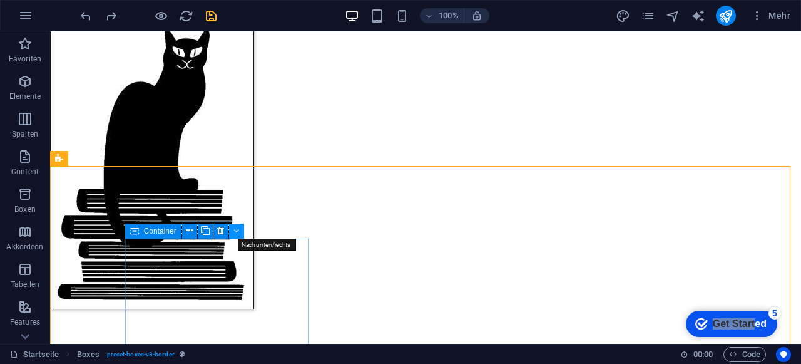
click at [242, 227] on button at bounding box center [236, 230] width 15 height 15
click at [237, 232] on icon at bounding box center [236, 230] width 6 height 13
click at [189, 230] on icon at bounding box center [189, 230] width 7 height 13
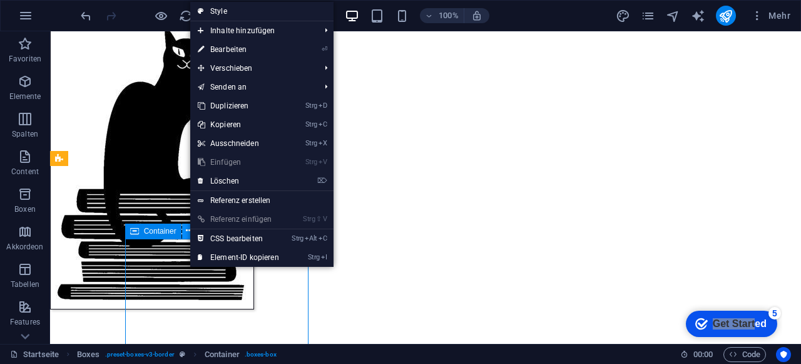
click at [189, 230] on icon at bounding box center [189, 230] width 7 height 13
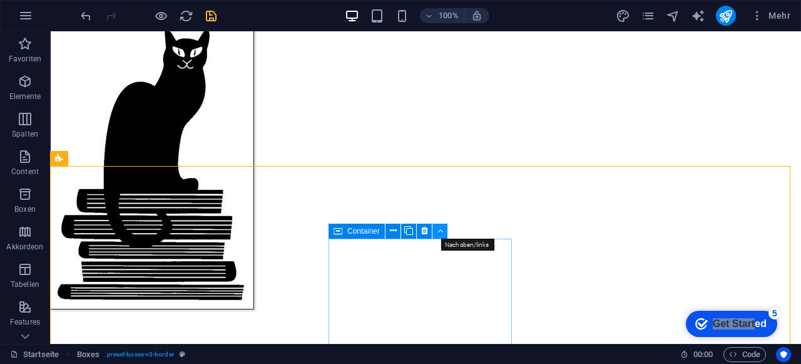
click at [436, 229] on button at bounding box center [440, 230] width 15 height 15
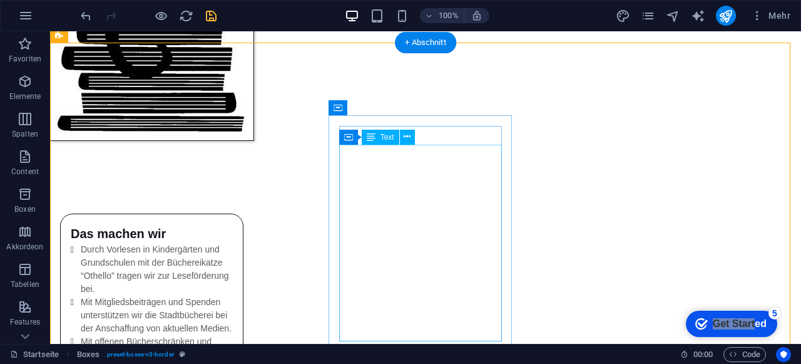
scroll to position [305, 0]
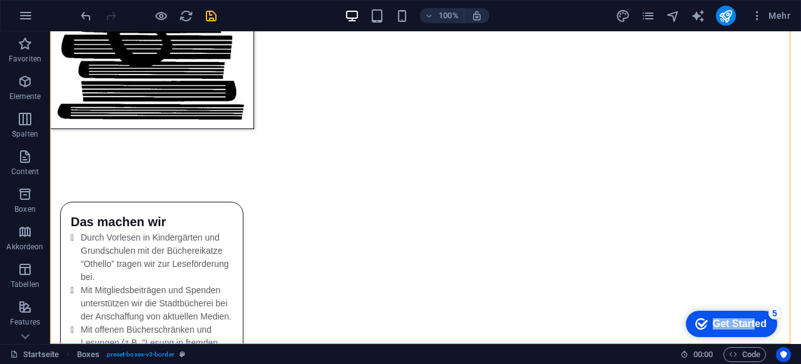
click at [726, 319] on div "Get Started" at bounding box center [740, 323] width 54 height 11
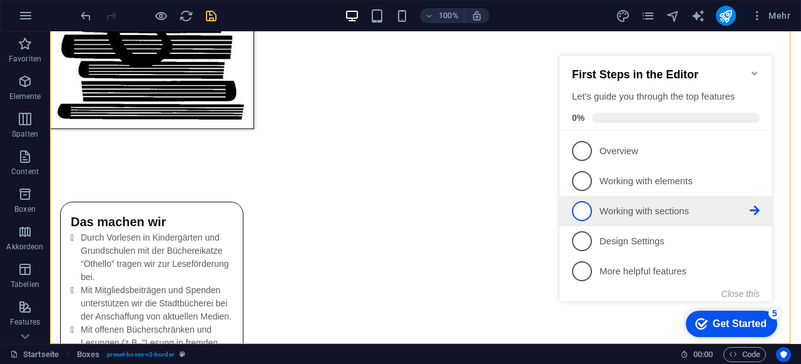
click at [642, 207] on p "Working with sections - incomplete" at bounding box center [675, 211] width 150 height 13
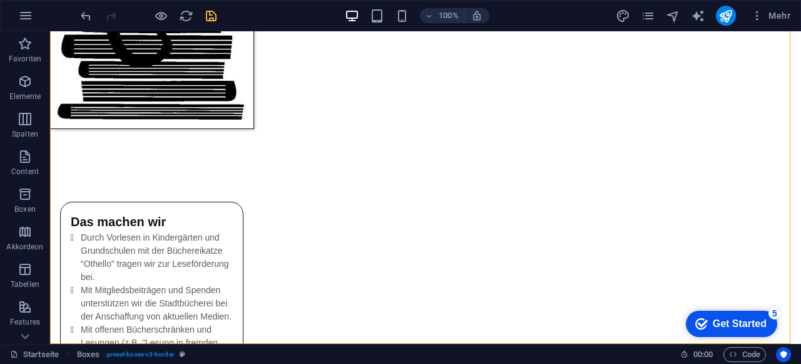
click at [734, 330] on div "checkmark Get Started 5" at bounding box center [731, 323] width 91 height 26
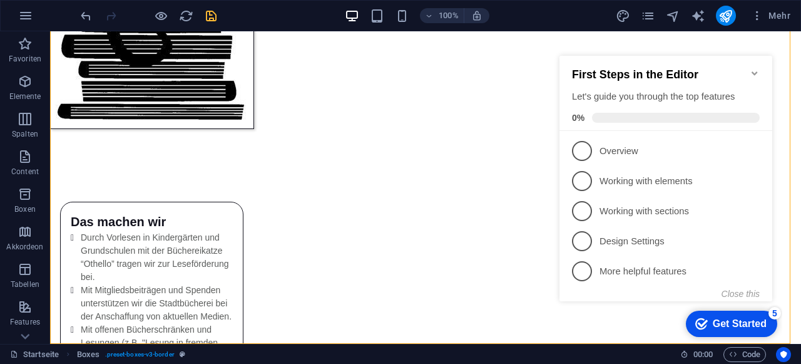
scroll to position [0, 0]
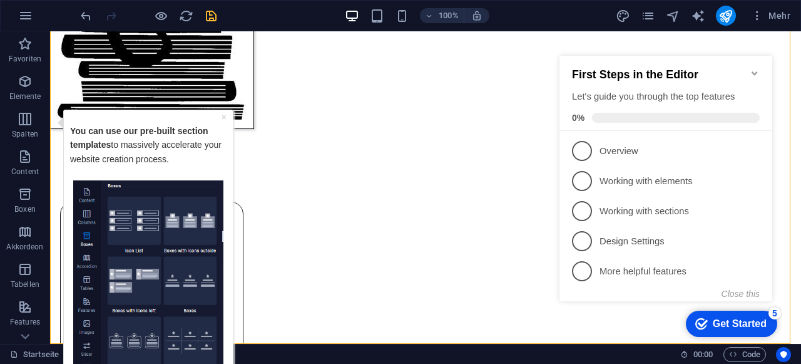
click at [598, 332] on div "checkmark Get Started 5 First Steps in the Editor Let's guide you through the t…" at bounding box center [669, 190] width 228 height 304
click at [136, 216] on img "Tooltip" at bounding box center [148, 276] width 150 height 192
drag, startPoint x: 224, startPoint y: 116, endPoint x: 228, endPoint y: 193, distance: 77.7
click at [224, 116] on link "×" at bounding box center [224, 116] width 5 height 10
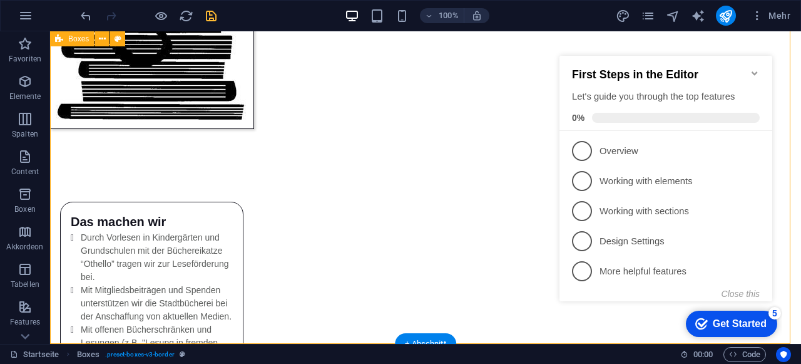
click at [19, 201] on icon "button" at bounding box center [25, 194] width 15 height 15
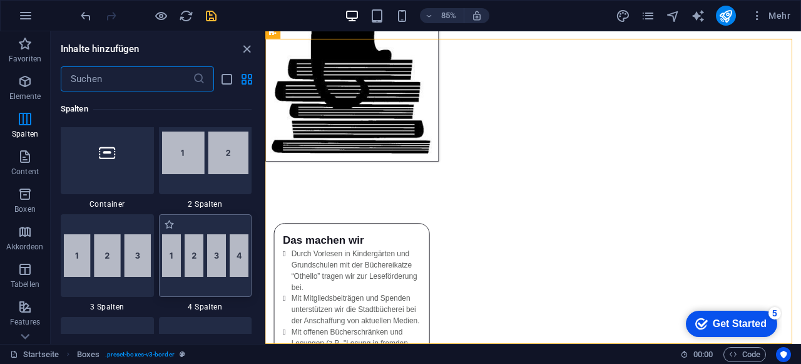
scroll to position [636, 0]
click at [217, 163] on img at bounding box center [205, 152] width 87 height 43
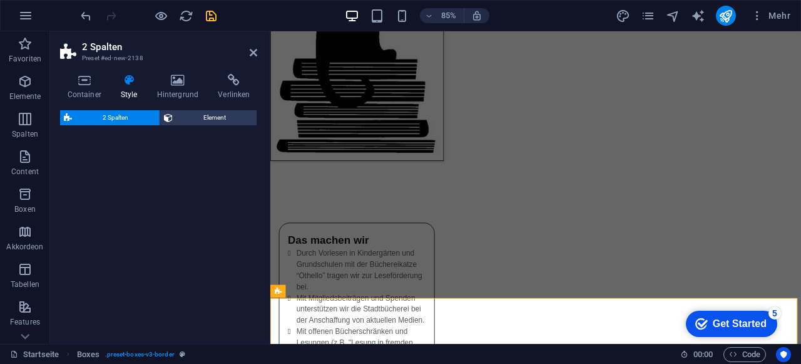
select select "rem"
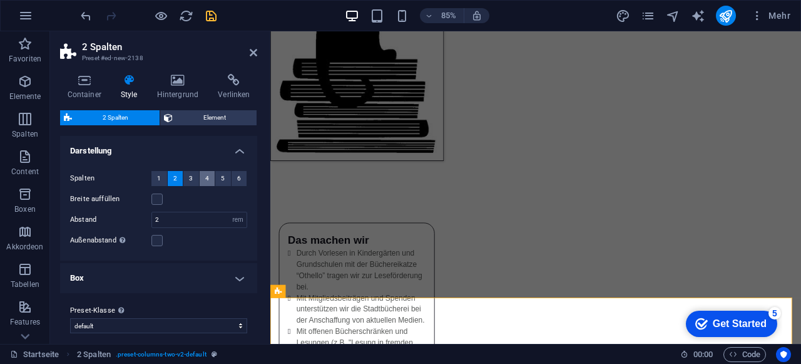
scroll to position [290, 0]
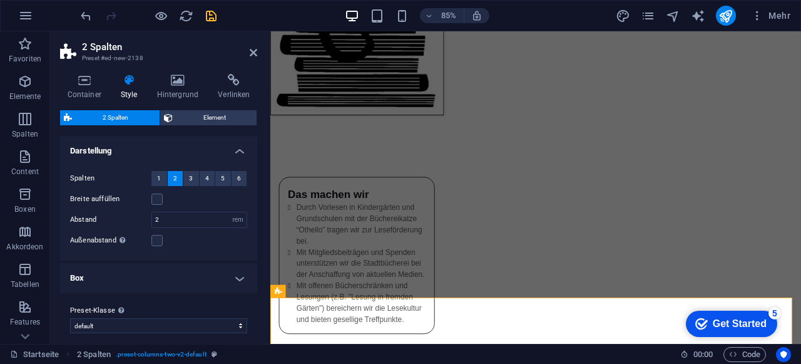
click at [177, 177] on button "2" at bounding box center [176, 178] width 16 height 15
click at [219, 118] on span "Element" at bounding box center [215, 117] width 77 height 15
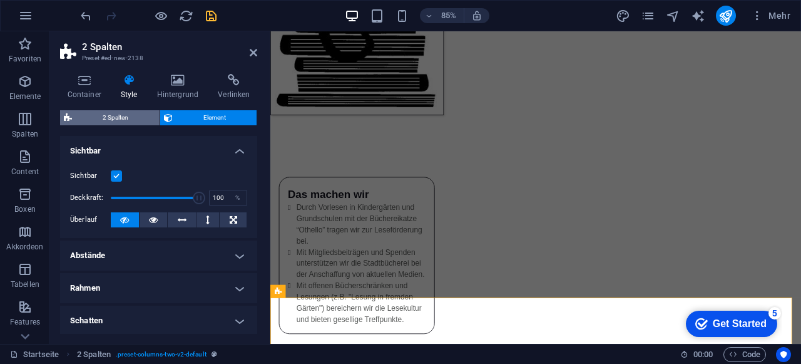
click at [119, 118] on span "2 Spalten" at bounding box center [116, 117] width 80 height 15
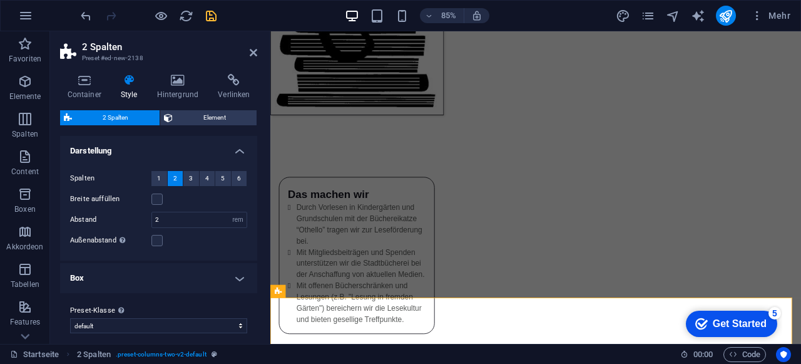
click at [249, 54] on header "2 Spalten Preset #ed-new-2138" at bounding box center [158, 47] width 197 height 33
click at [255, 49] on icon at bounding box center [254, 53] width 8 height 10
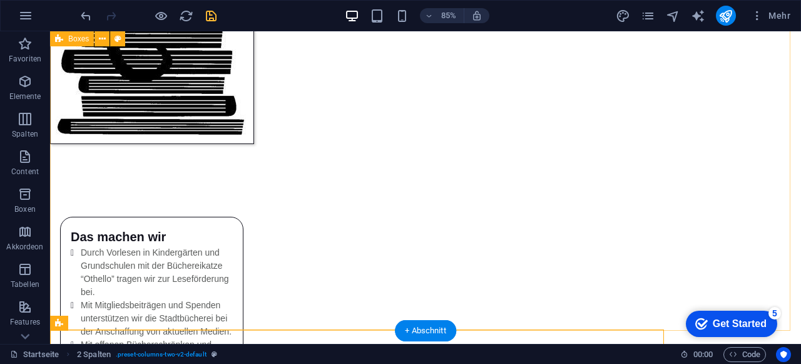
scroll to position [305, 0]
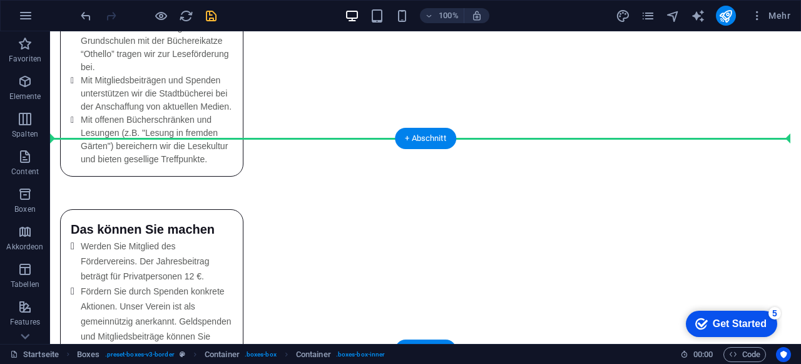
scroll to position [517, 0]
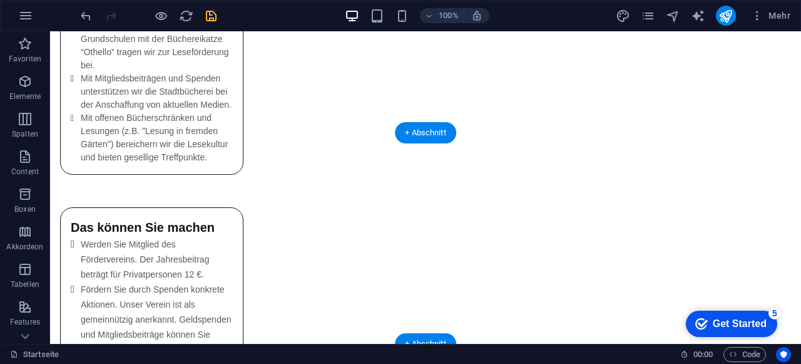
drag, startPoint x: 218, startPoint y: 195, endPoint x: 253, endPoint y: 218, distance: 42.4
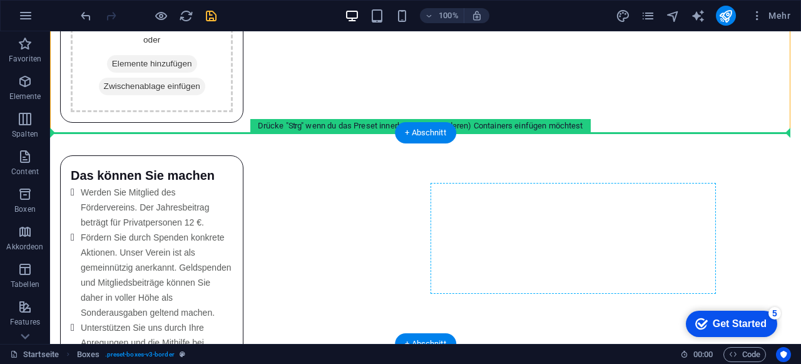
drag, startPoint x: 422, startPoint y: 196, endPoint x: 532, endPoint y: 228, distance: 114.9
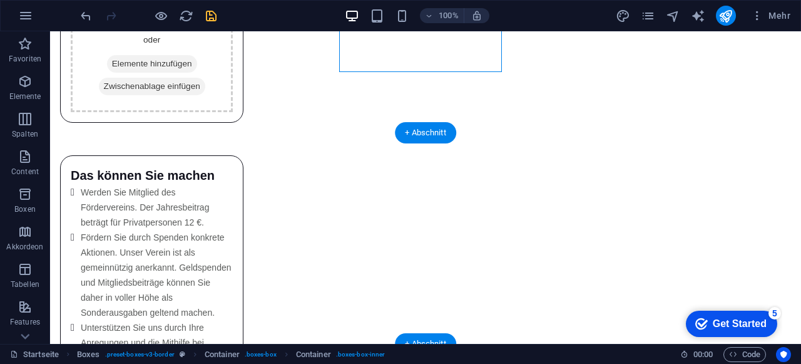
drag, startPoint x: 422, startPoint y: 257, endPoint x: 533, endPoint y: 218, distance: 118.0
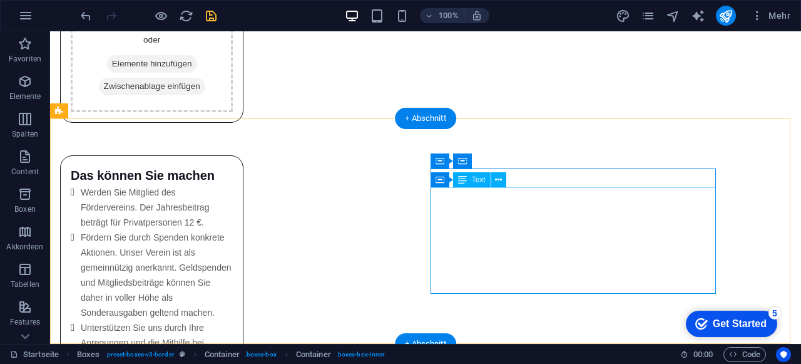
scroll to position [427, 0]
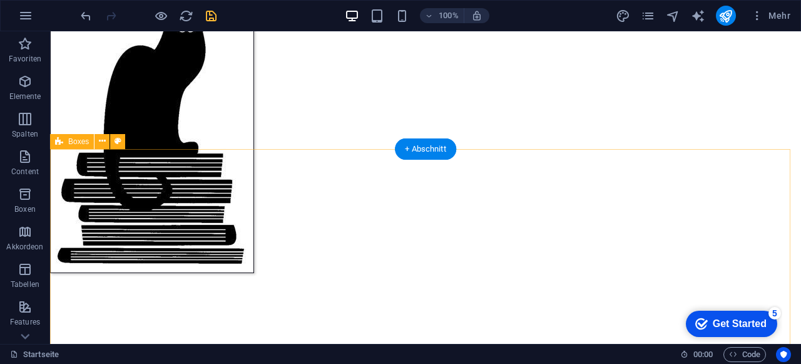
scroll to position [177, 0]
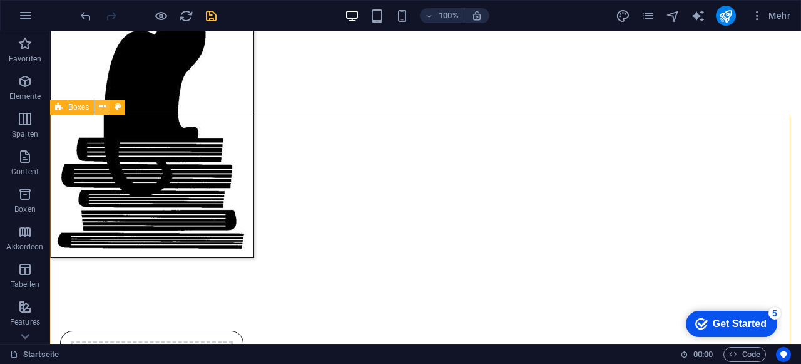
click at [102, 107] on icon at bounding box center [102, 106] width 7 height 13
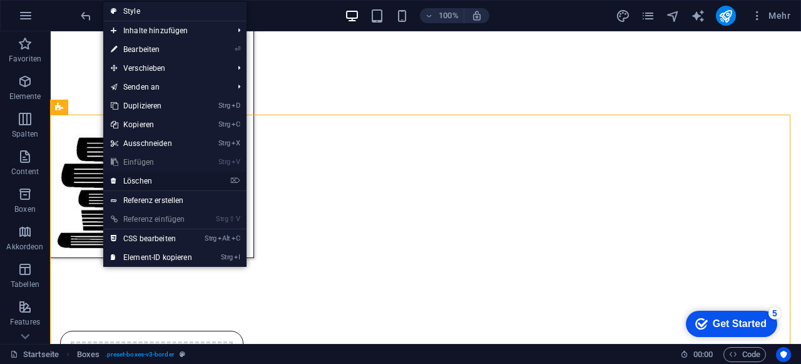
click at [148, 180] on link "⌦ Löschen" at bounding box center [151, 181] width 96 height 19
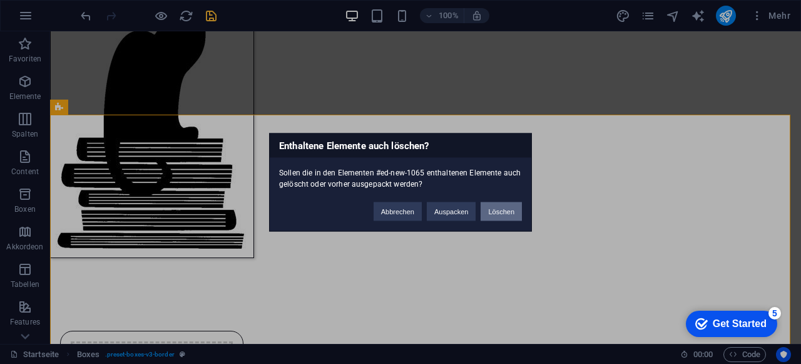
click at [499, 212] on button "Löschen" at bounding box center [501, 211] width 41 height 19
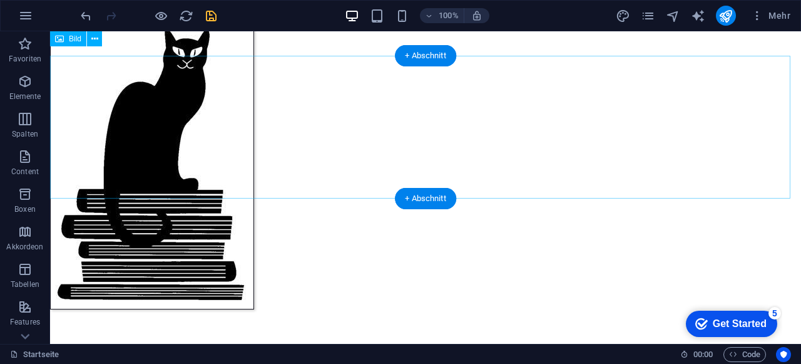
scroll to position [0, 0]
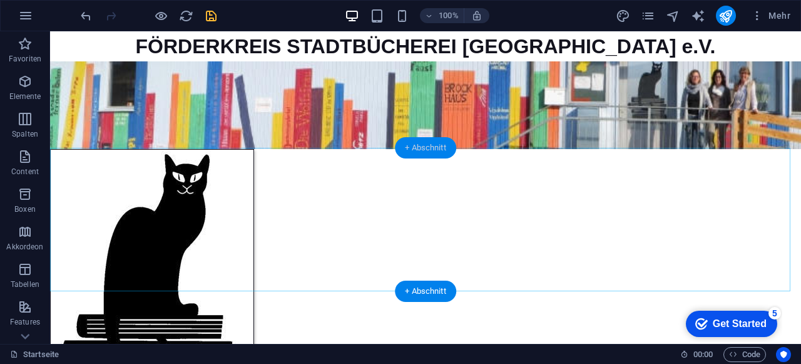
click at [424, 154] on div "+ Abschnitt" at bounding box center [425, 147] width 61 height 21
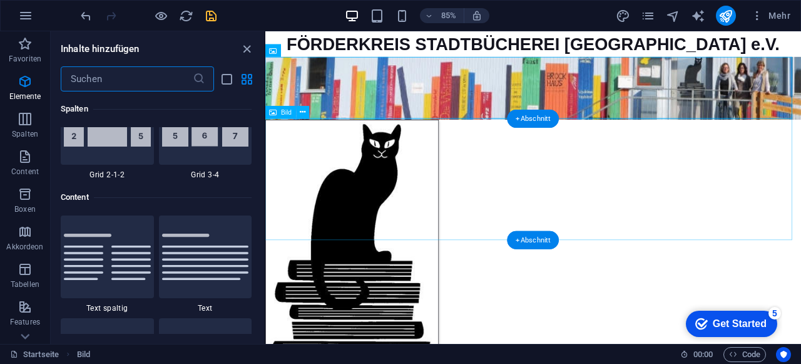
scroll to position [2190, 0]
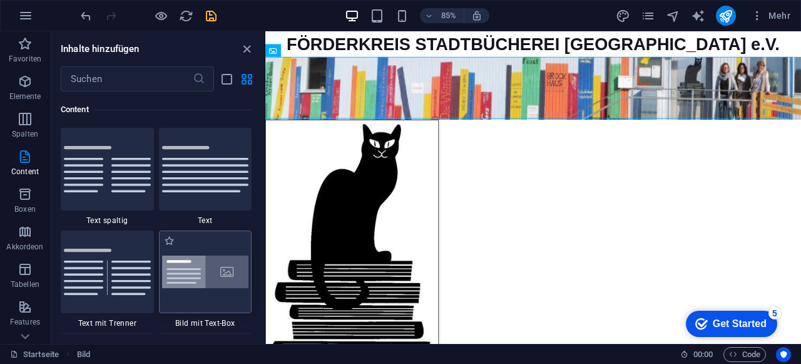
click at [215, 271] on img at bounding box center [205, 271] width 87 height 33
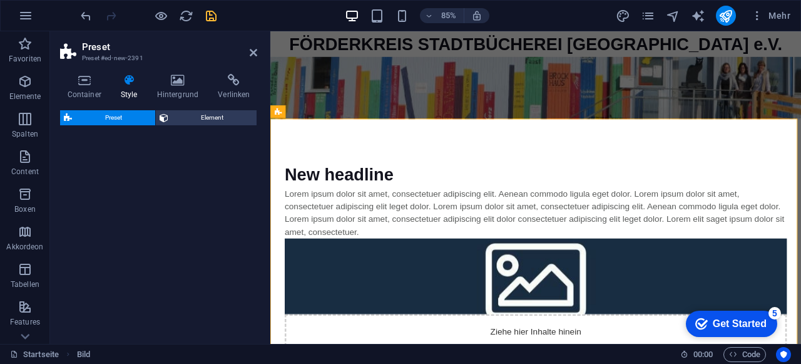
select select "rem"
select select "px"
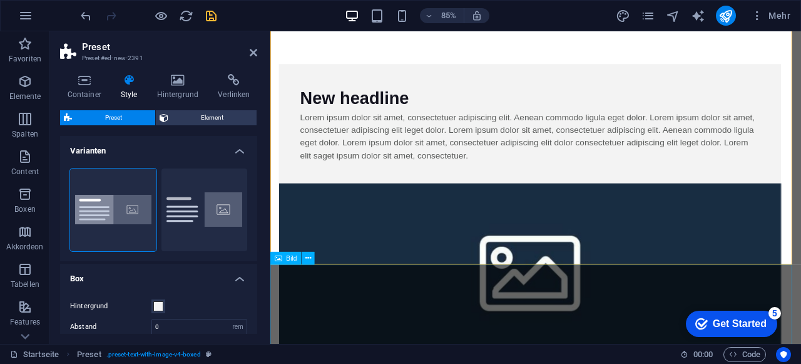
scroll to position [188, 0]
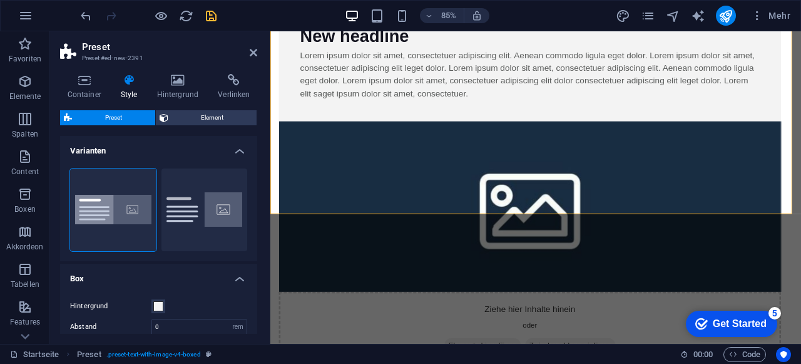
click at [257, 52] on aside "Preset Preset #ed-new-2391 Container Style Hintergrund Verlinken Größe Höhe Sta…" at bounding box center [160, 187] width 220 height 312
click at [255, 53] on icon at bounding box center [254, 53] width 8 height 10
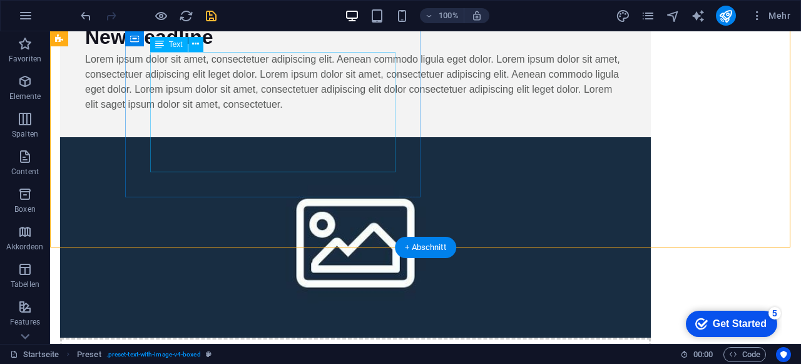
scroll to position [77, 0]
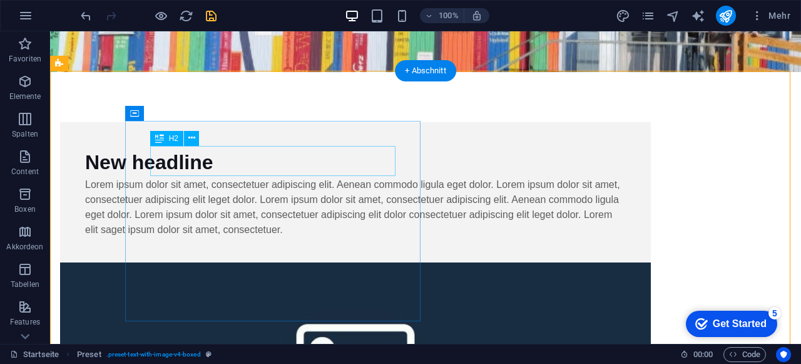
click at [332, 179] on div "Lorem ipsum dolor sit amet, consectetuer adipiscing elit. Aenean commodo ligula…" at bounding box center [355, 207] width 541 height 60
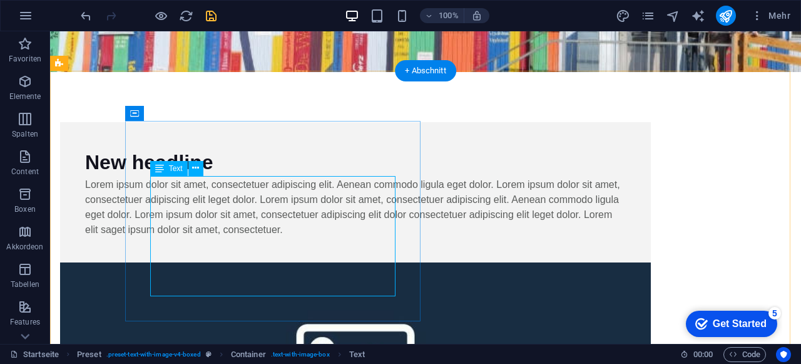
click at [218, 235] on div "Lorem ipsum dolor sit amet, consectetuer adipiscing elit. Aenean commodo ligula…" at bounding box center [355, 207] width 541 height 60
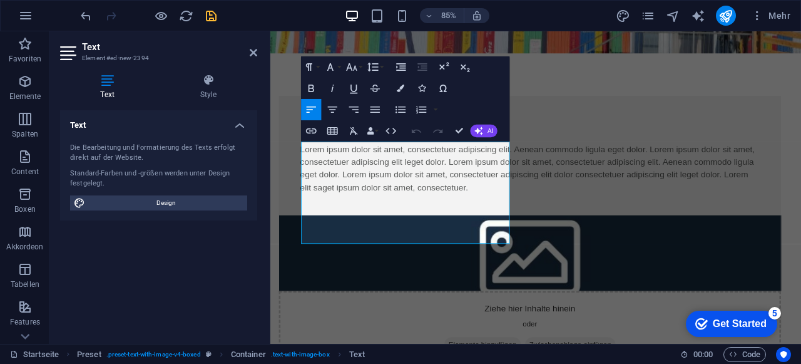
click at [258, 54] on aside "Text Element #ed-new-2394 Text Style Text Die Bearbeitung und Formatierung des …" at bounding box center [160, 187] width 220 height 312
click at [255, 52] on icon at bounding box center [254, 53] width 8 height 10
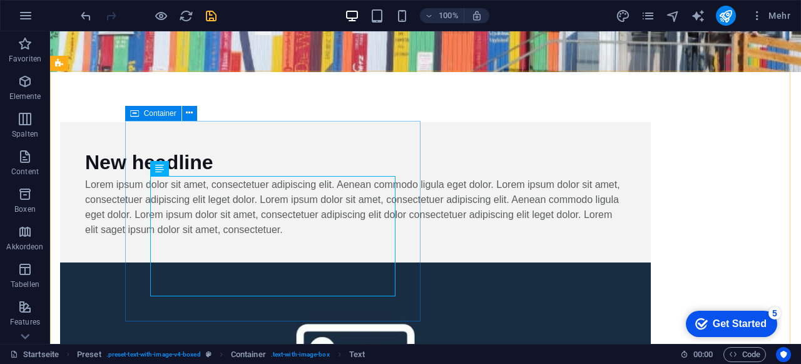
click at [132, 111] on icon at bounding box center [134, 113] width 9 height 15
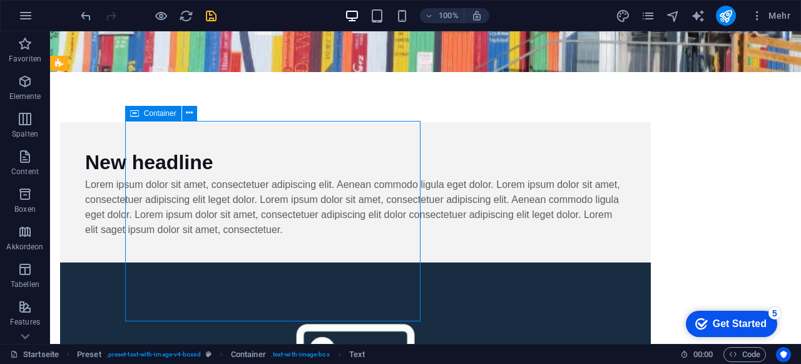
click at [132, 111] on icon at bounding box center [134, 113] width 9 height 15
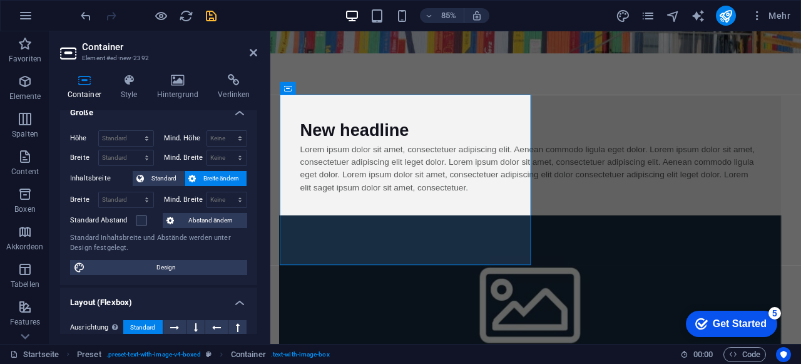
scroll to position [0, 0]
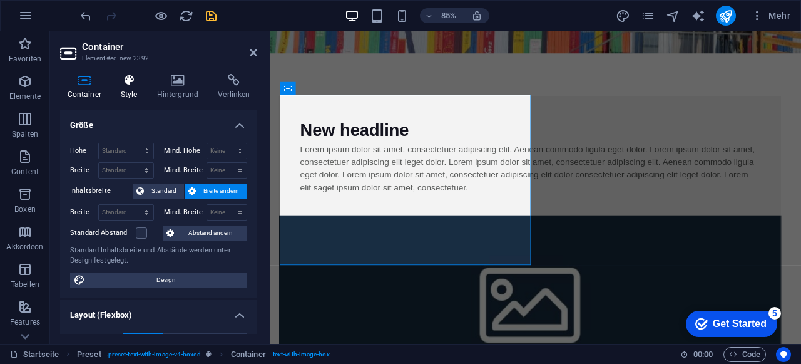
click at [129, 77] on icon at bounding box center [128, 80] width 31 height 13
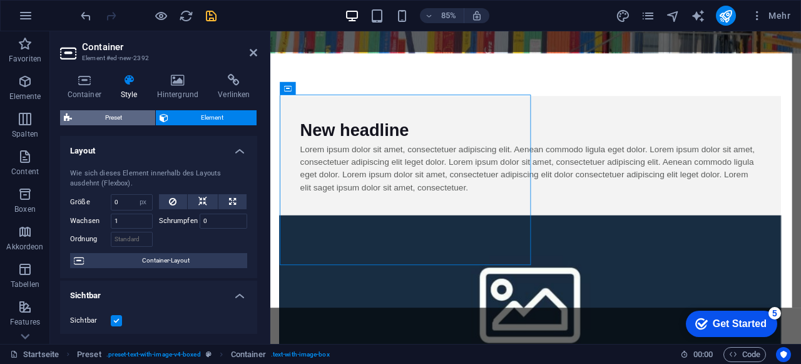
click at [126, 111] on span "Preset" at bounding box center [114, 117] width 76 height 15
select select "rem"
select select "px"
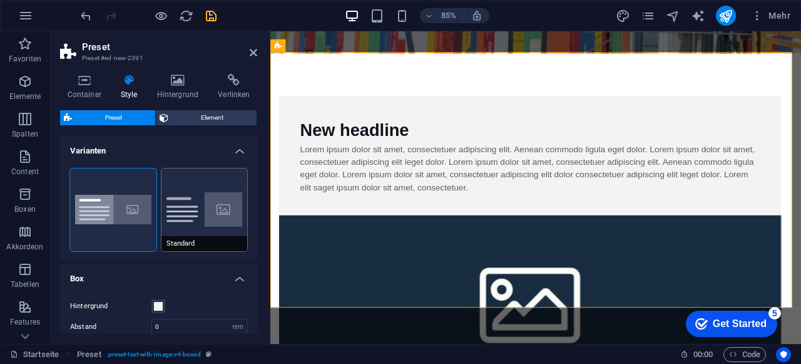
click at [204, 208] on button "Standard" at bounding box center [205, 209] width 86 height 83
type input "2"
type input "0"
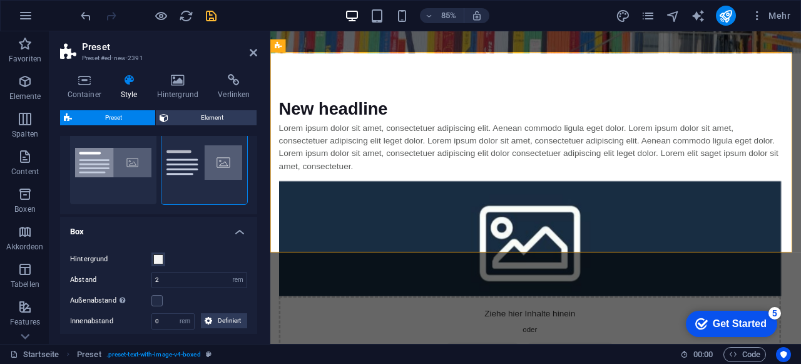
scroll to position [63, 0]
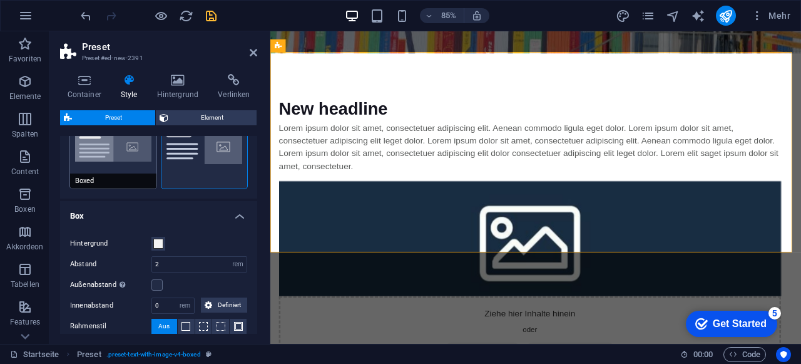
click at [133, 156] on button "Boxed" at bounding box center [113, 147] width 86 height 83
type input "0"
type input "2.5"
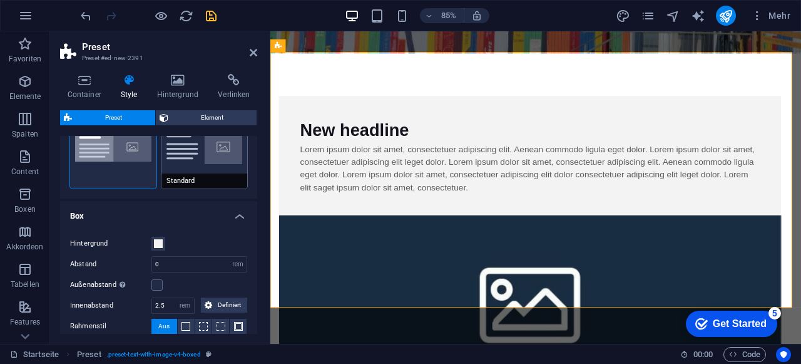
click at [223, 153] on button "Standard" at bounding box center [205, 147] width 86 height 83
type input "2"
type input "0"
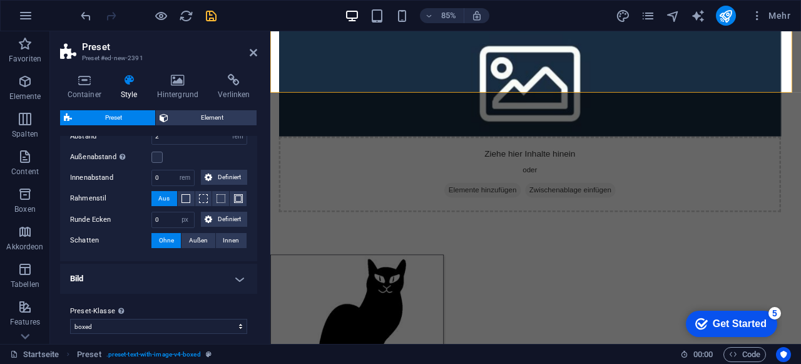
scroll to position [198, 0]
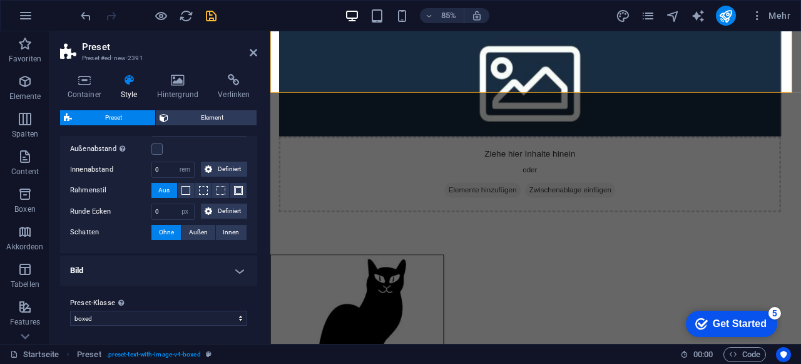
click at [155, 269] on h4 "Bild" at bounding box center [158, 270] width 197 height 30
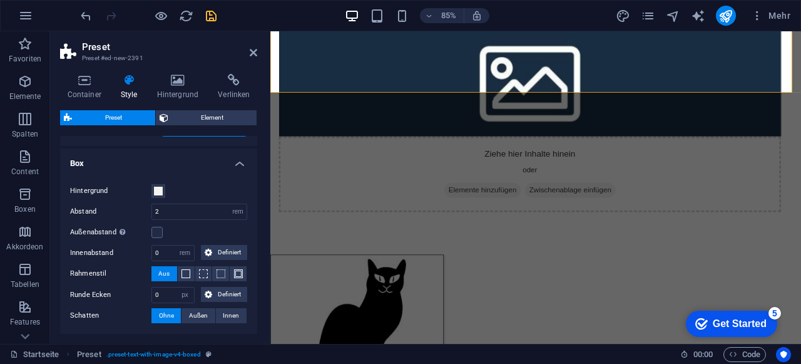
scroll to position [44, 0]
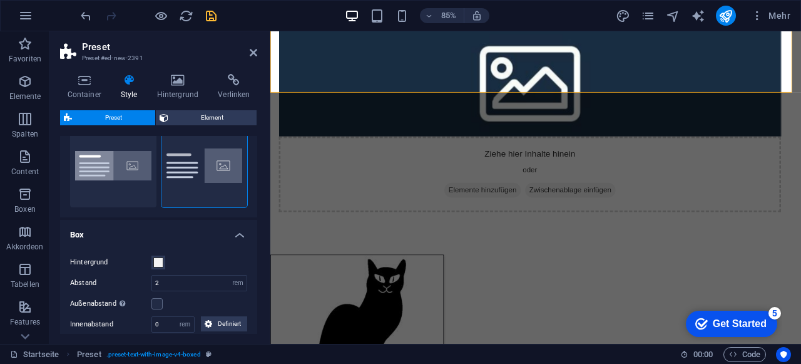
click at [249, 53] on header "Preset Preset #ed-new-2391" at bounding box center [158, 47] width 197 height 33
click at [253, 51] on icon at bounding box center [254, 53] width 8 height 10
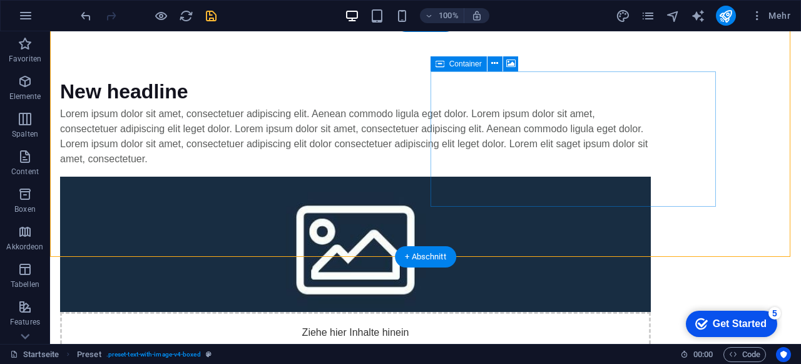
scroll to position [126, 0]
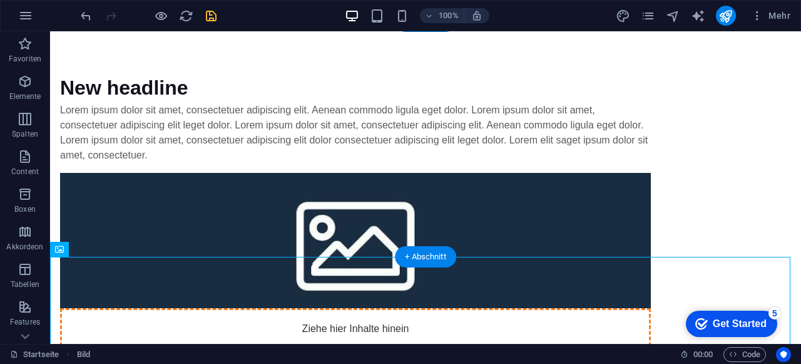
drag, startPoint x: 101, startPoint y: 300, endPoint x: 590, endPoint y: 120, distance: 520.3
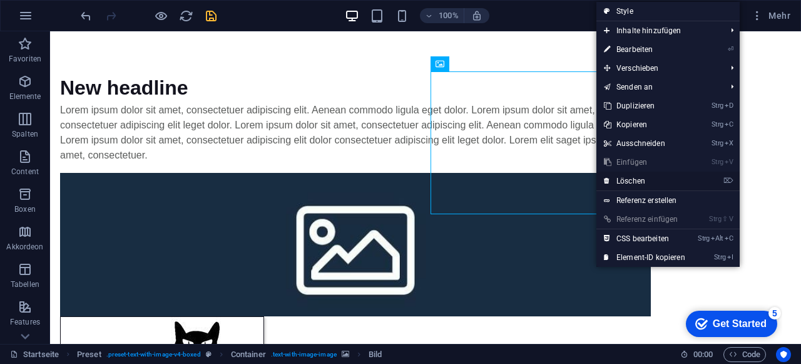
click at [641, 178] on link "⌦ Löschen" at bounding box center [645, 181] width 96 height 19
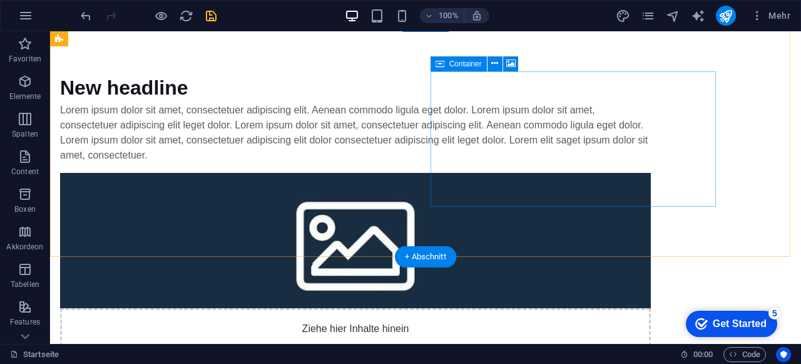
click at [345, 362] on span "Elemente hinzufügen" at bounding box center [300, 371] width 90 height 18
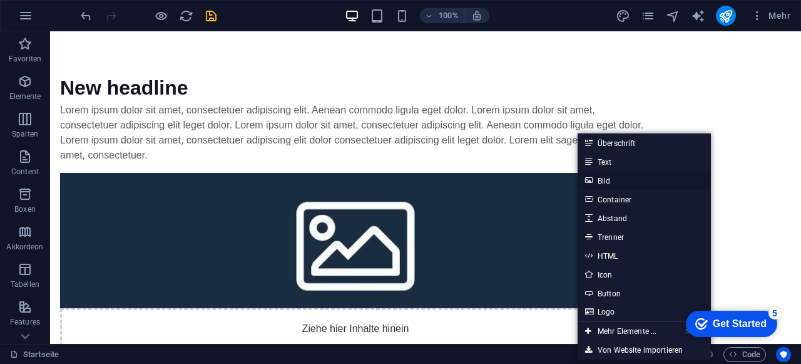
click at [611, 176] on link "Bild" at bounding box center [644, 180] width 133 height 19
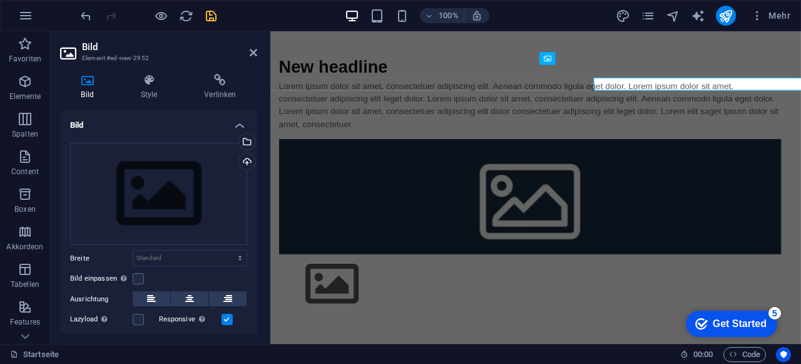
scroll to position [112, 0]
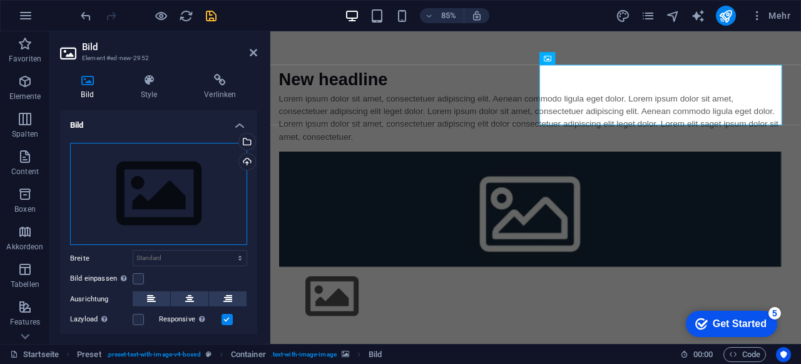
click at [158, 171] on div "Ziehe Dateien zum Hochladen hierher oder klicke hier, um aus Dateien oder koste…" at bounding box center [158, 194] width 177 height 103
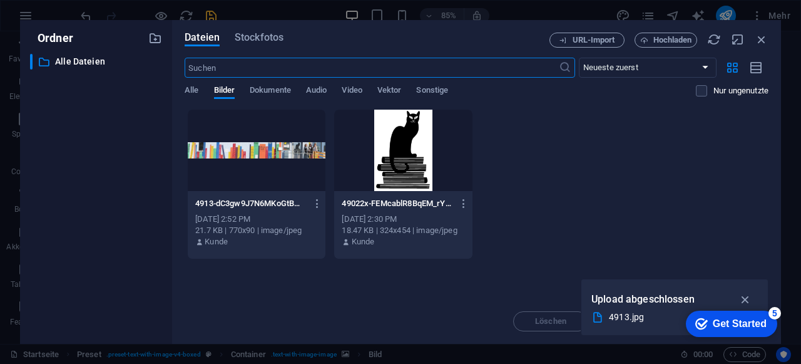
scroll to position [0, 0]
click at [403, 140] on div at bounding box center [403, 150] width 138 height 81
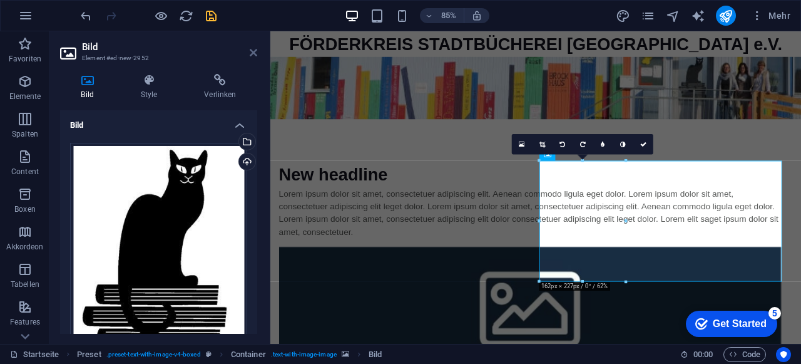
click at [254, 53] on icon at bounding box center [254, 53] width 8 height 10
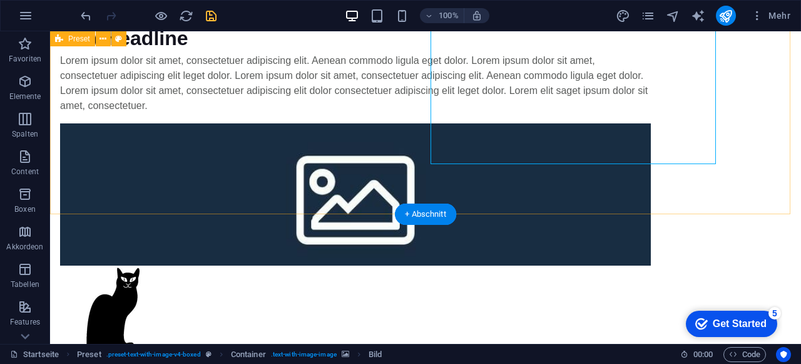
scroll to position [84, 0]
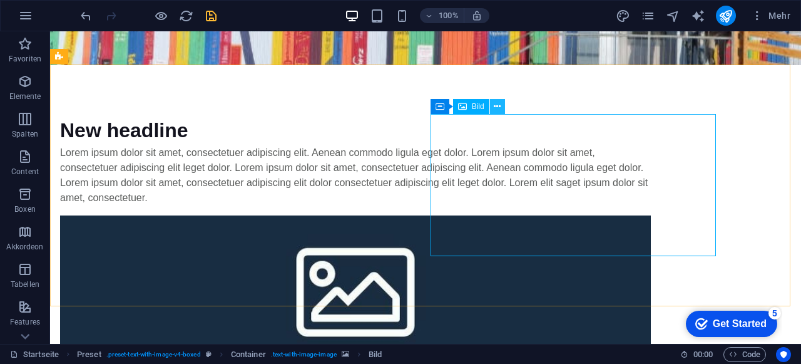
click at [496, 101] on icon at bounding box center [497, 106] width 7 height 13
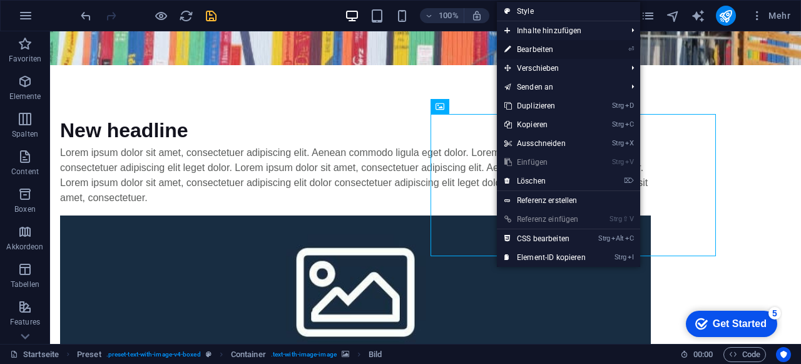
click at [553, 46] on link "⏎ Bearbeiten" at bounding box center [545, 49] width 96 height 19
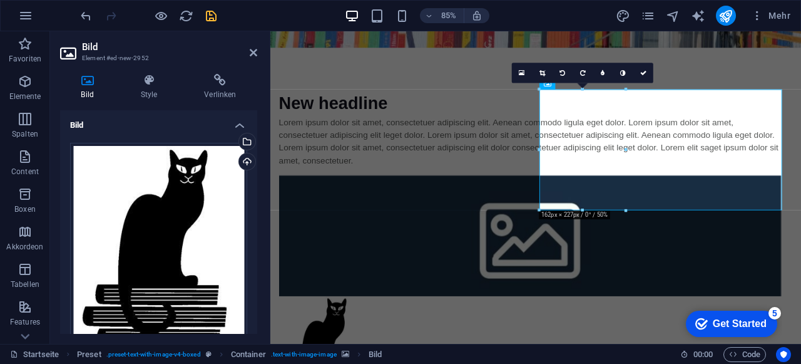
scroll to position [63, 0]
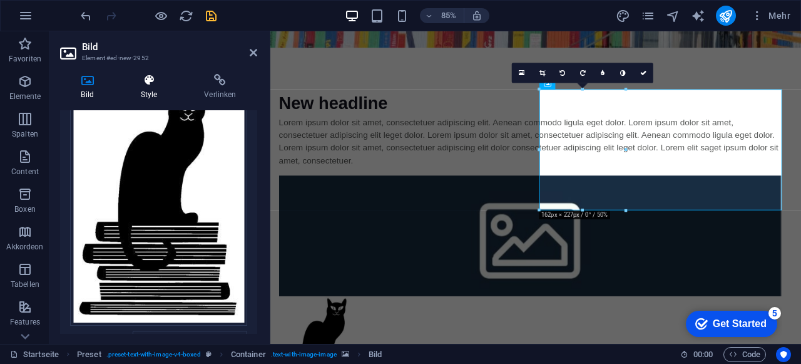
click at [155, 83] on icon at bounding box center [149, 80] width 59 height 13
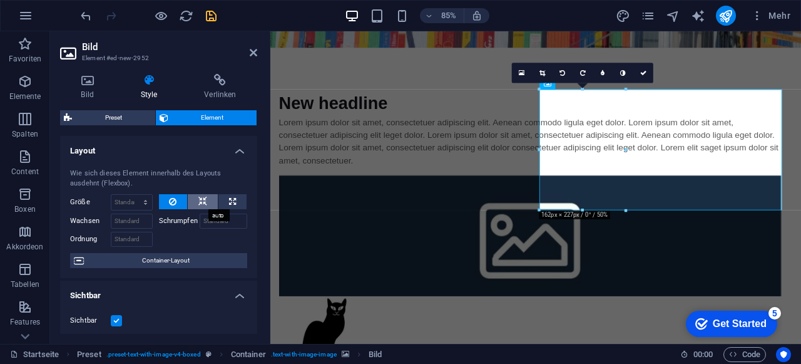
click at [199, 197] on icon at bounding box center [202, 201] width 9 height 15
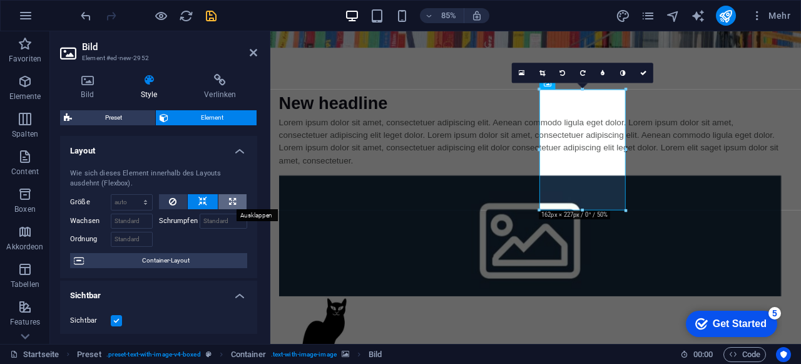
click at [236, 201] on button at bounding box center [232, 201] width 28 height 15
type input "100"
select select "%"
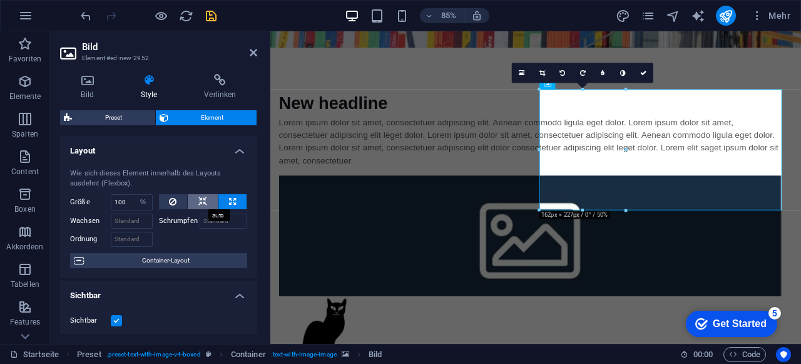
click at [198, 194] on icon at bounding box center [202, 201] width 9 height 15
select select "DISABLED_OPTION_VALUE"
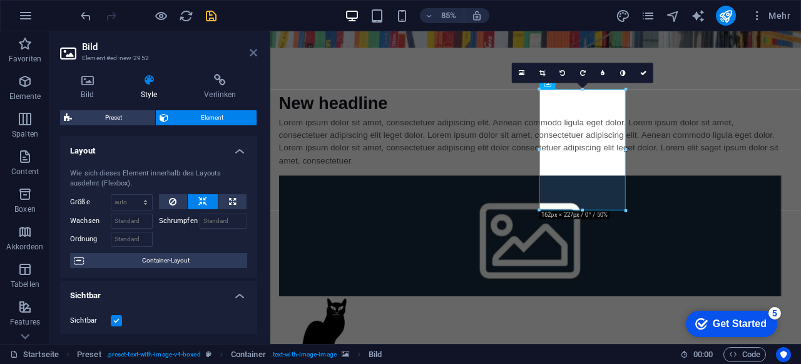
click at [255, 51] on icon at bounding box center [254, 53] width 8 height 10
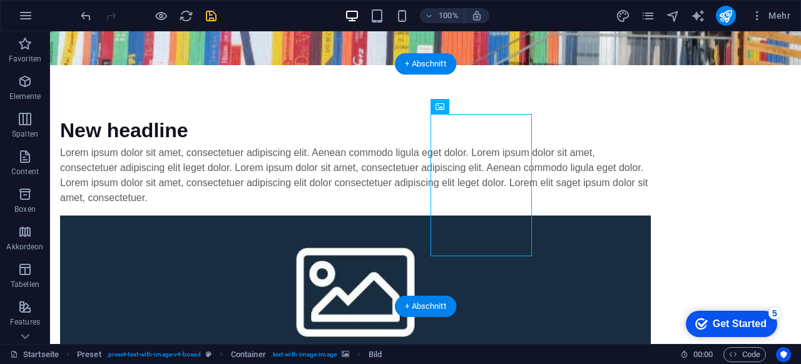
click at [631, 215] on figure at bounding box center [355, 286] width 591 height 142
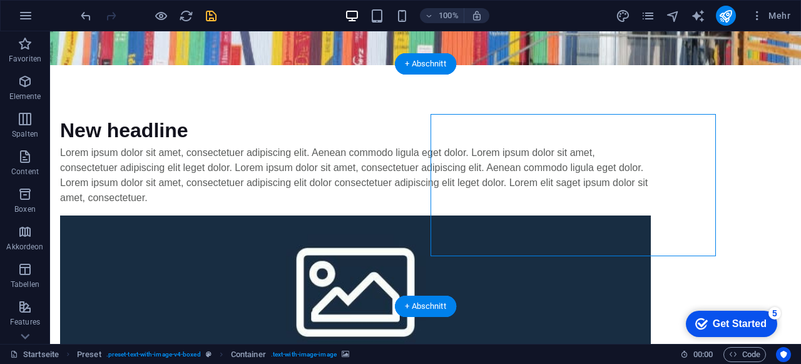
click at [631, 215] on figure at bounding box center [355, 286] width 591 height 142
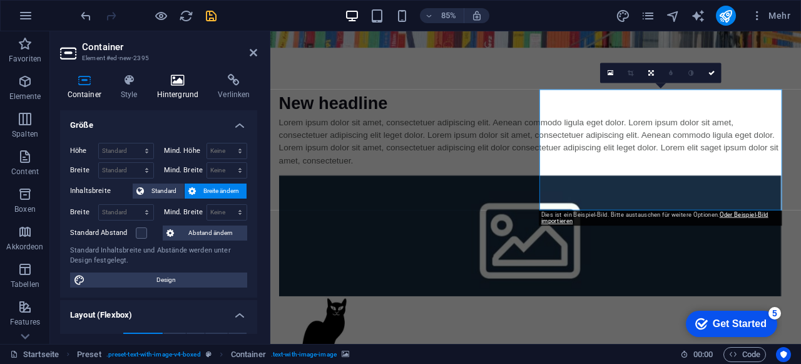
click at [180, 87] on h4 "Hintergrund" at bounding box center [180, 87] width 61 height 26
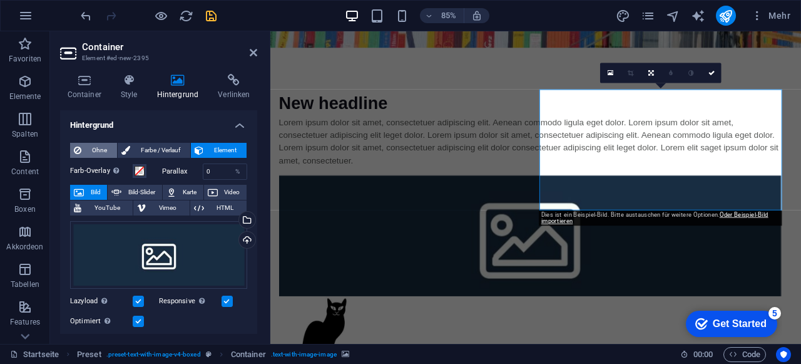
click at [86, 150] on span "Ohne" at bounding box center [99, 150] width 28 height 15
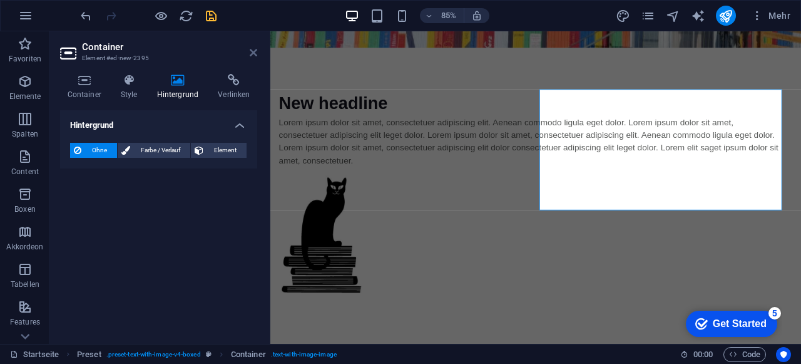
click at [256, 55] on icon at bounding box center [254, 53] width 8 height 10
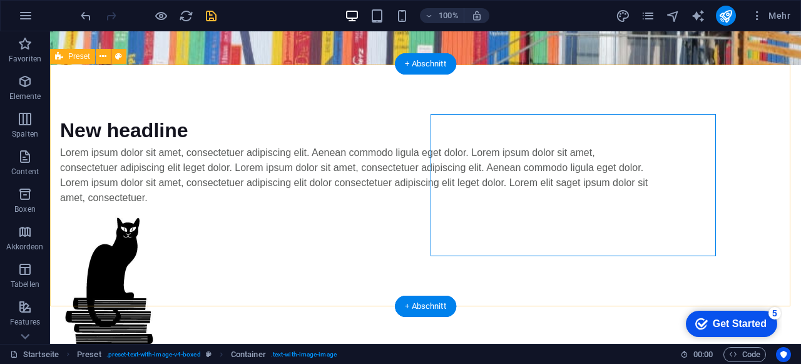
click at [379, 88] on div "New headline Lorem ipsum dolor sit amet, consectetuer adipiscing elit. Aenean c…" at bounding box center [425, 236] width 751 height 342
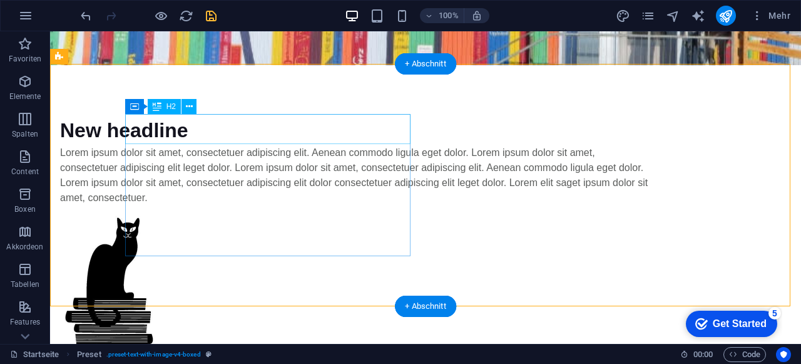
click at [225, 131] on div "New headline" at bounding box center [355, 130] width 591 height 30
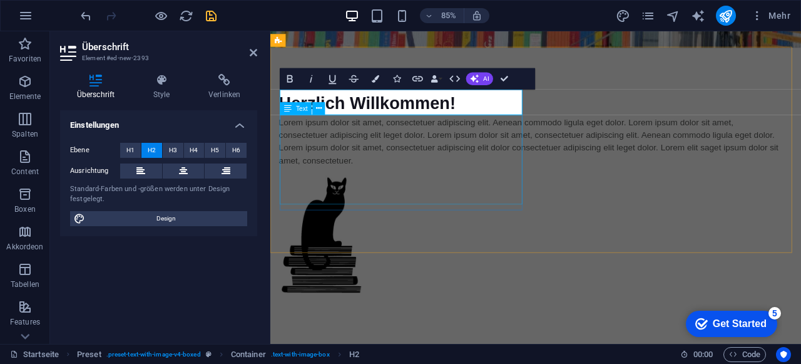
click at [454, 174] on div "Lorem ipsum dolor sit amet, consectetuer adipiscing elit. Aenean commodo ligula…" at bounding box center [575, 161] width 591 height 60
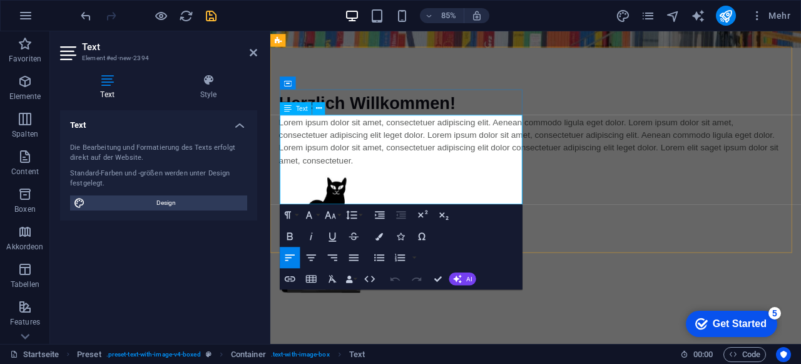
click at [377, 178] on p "Lorem ipsum dolor sit amet, consectetuer adipiscing elit. Aenean commodo ligula…" at bounding box center [575, 161] width 591 height 60
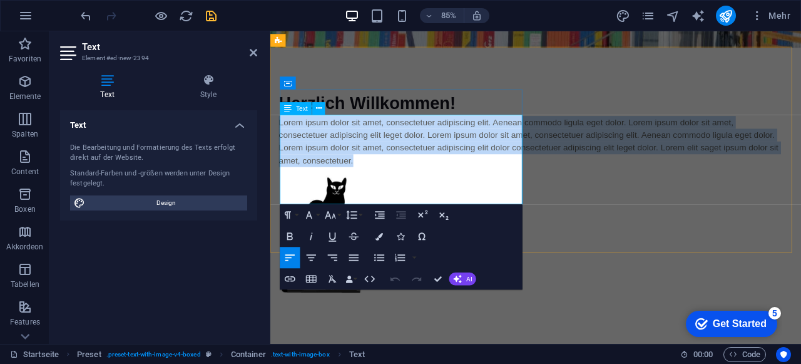
click at [377, 178] on p "Lorem ipsum dolor sit amet, consectetuer adipiscing elit. Aenean commodo ligula…" at bounding box center [575, 161] width 591 height 60
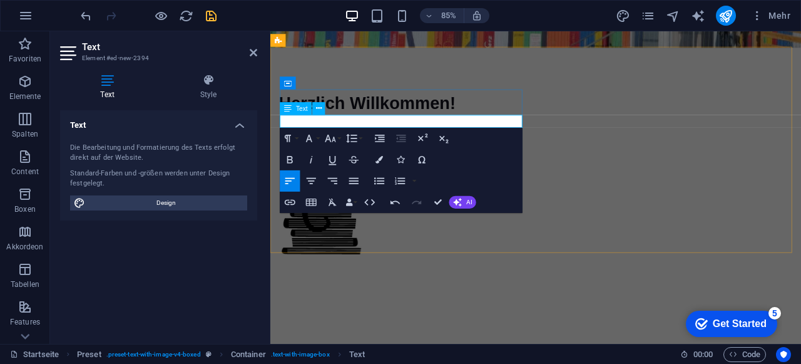
click at [342, 136] on p at bounding box center [575, 138] width 591 height 15
click at [256, 55] on icon at bounding box center [254, 53] width 8 height 10
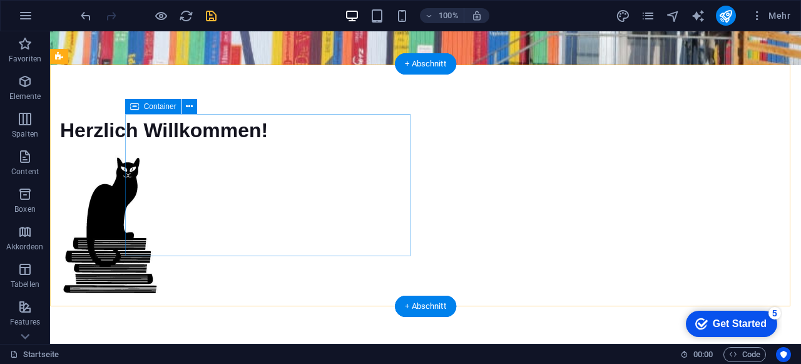
click at [229, 145] on div "Herzlich Willkommen!" at bounding box center [355, 130] width 591 height 30
click at [189, 145] on div "Herzlich Willkommen!" at bounding box center [355, 130] width 591 height 30
select select "px"
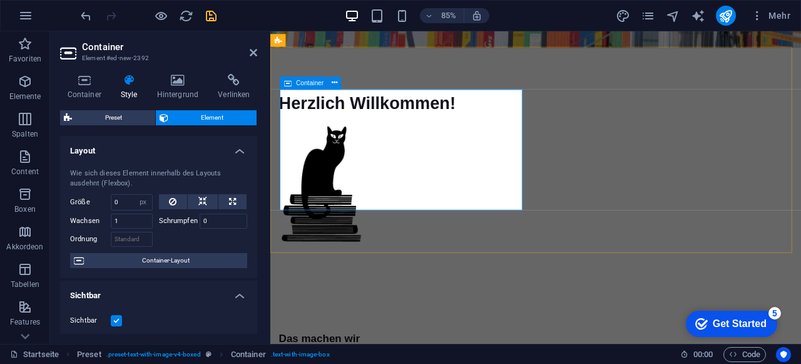
click at [336, 131] on div "Herzlich Willkommen!" at bounding box center [575, 116] width 591 height 30
click at [430, 131] on div "Herzlich Willkommen!" at bounding box center [575, 116] width 591 height 30
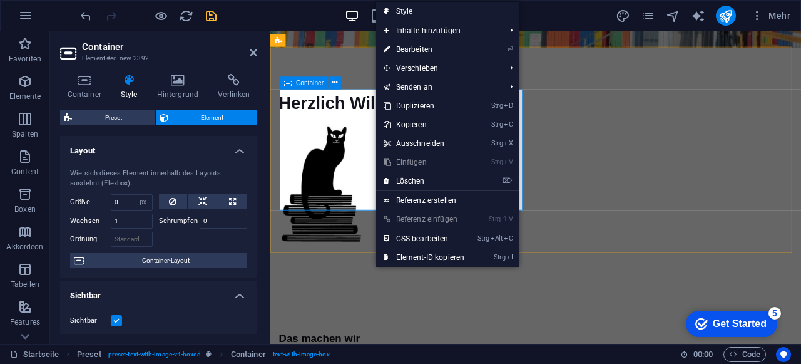
click at [336, 131] on div "Herzlich Willkommen!" at bounding box center [575, 116] width 591 height 30
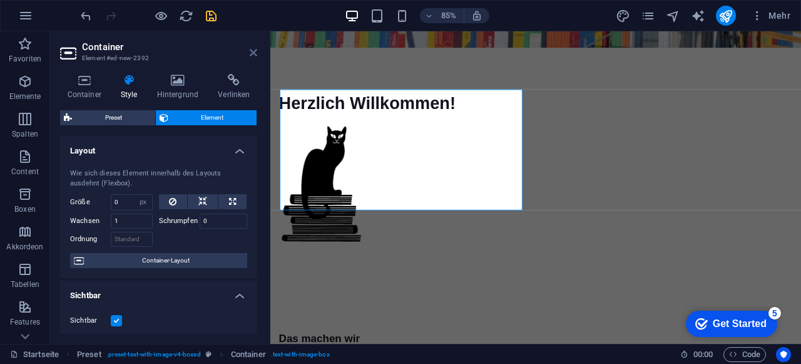
drag, startPoint x: 255, startPoint y: 52, endPoint x: 274, endPoint y: 120, distance: 70.9
click at [255, 52] on icon at bounding box center [254, 53] width 8 height 10
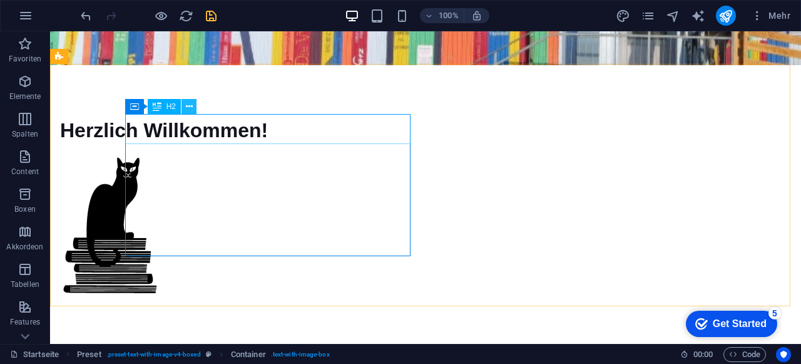
click at [186, 109] on icon at bounding box center [189, 106] width 7 height 13
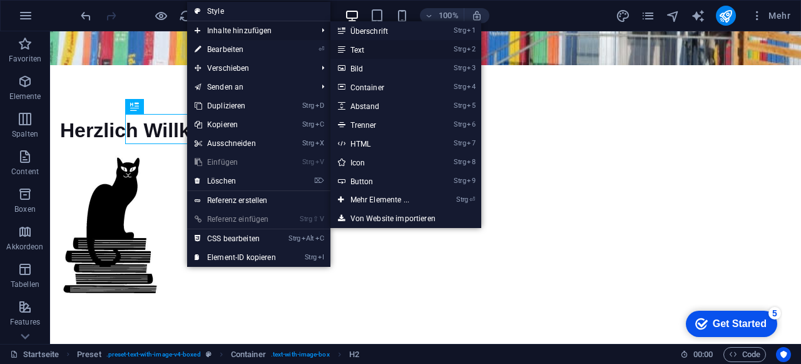
click at [367, 50] on link "Strg 2 Text" at bounding box center [383, 49] width 104 height 19
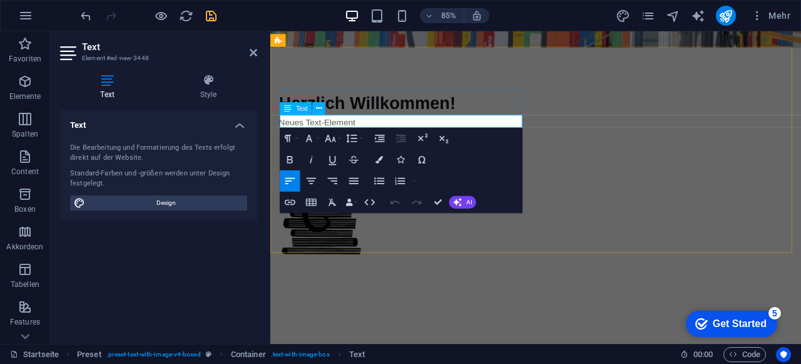
click at [287, 106] on icon at bounding box center [288, 108] width 8 height 13
click at [317, 110] on icon at bounding box center [319, 108] width 6 height 11
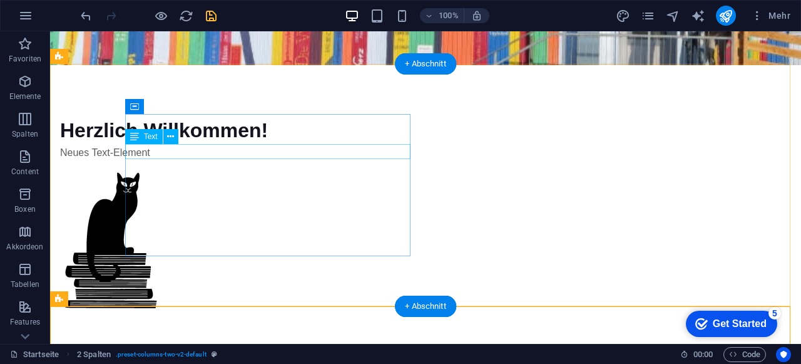
click at [177, 155] on div "Neues Text-Element" at bounding box center [355, 152] width 591 height 15
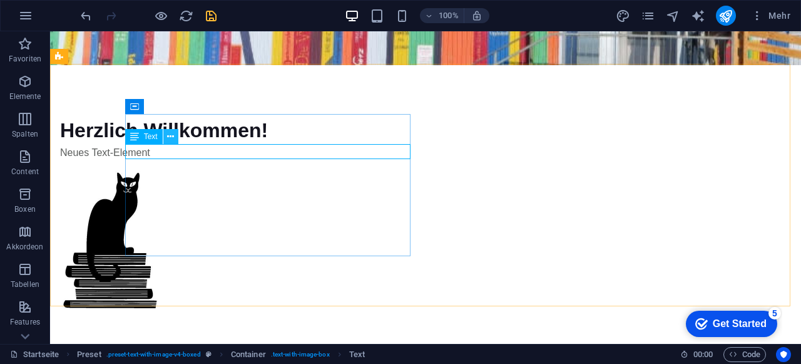
click at [173, 140] on icon at bounding box center [170, 136] width 7 height 13
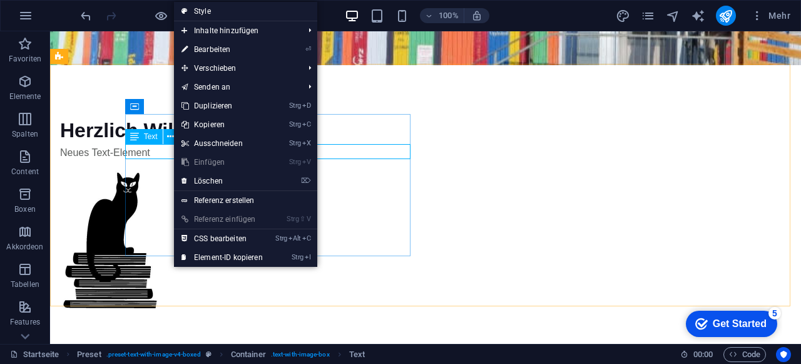
click at [135, 138] on icon at bounding box center [134, 136] width 9 height 15
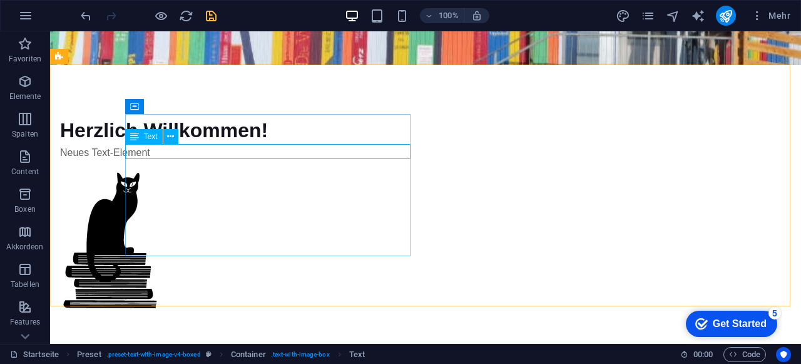
click at [135, 138] on icon at bounding box center [134, 136] width 9 height 15
click at [170, 137] on icon at bounding box center [170, 136] width 7 height 13
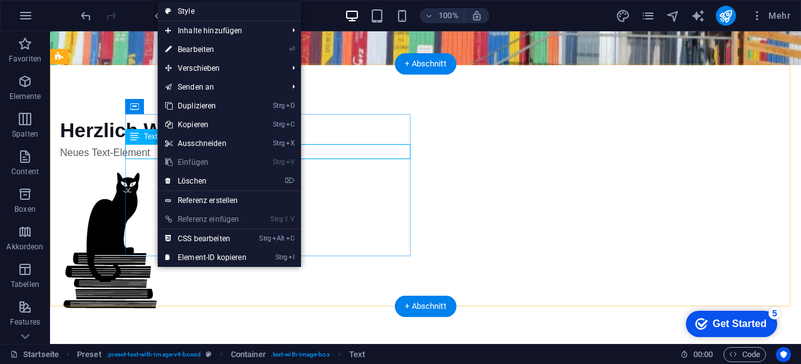
click at [149, 153] on div "Neues Text-Element" at bounding box center [355, 152] width 591 height 15
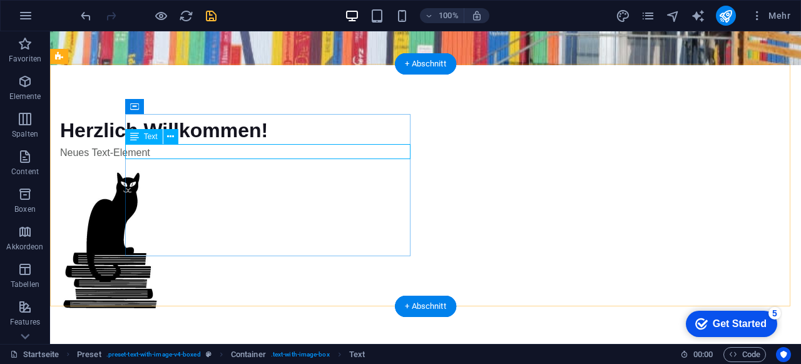
click at [149, 153] on div "Neues Text-Element" at bounding box center [355, 152] width 591 height 15
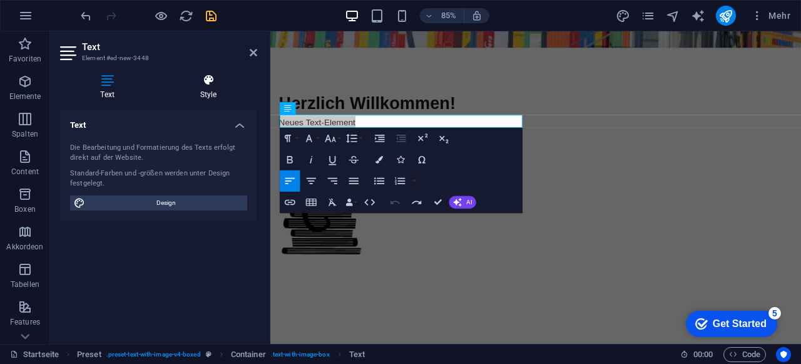
click at [220, 90] on h4 "Style" at bounding box center [209, 87] width 98 height 26
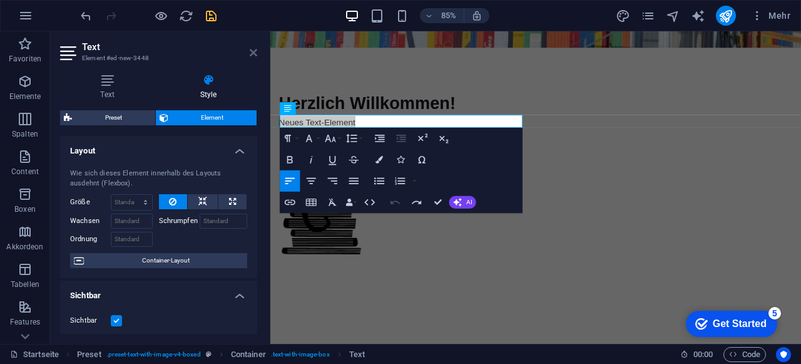
click at [254, 51] on icon at bounding box center [254, 53] width 8 height 10
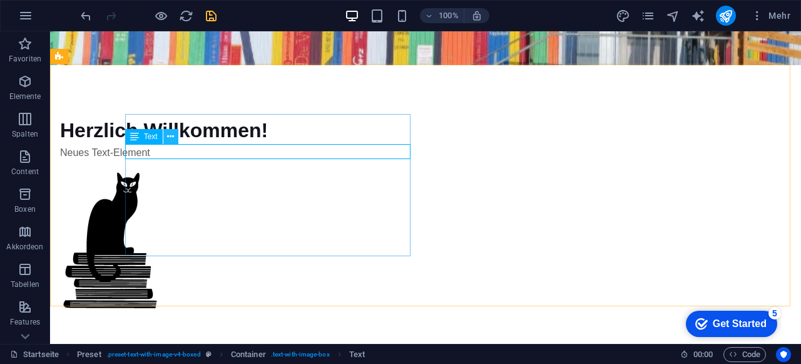
click at [168, 133] on icon at bounding box center [170, 136] width 7 height 13
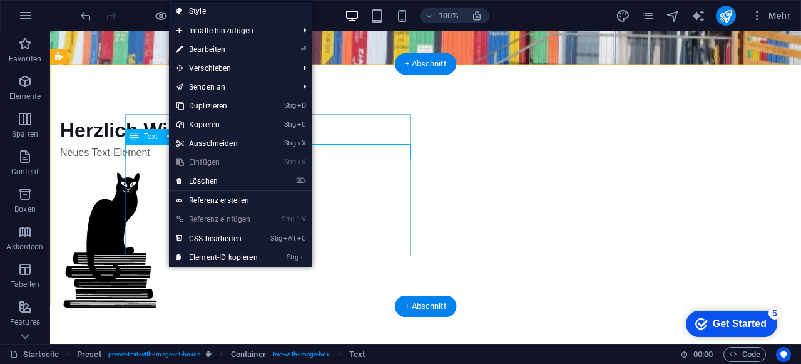
click at [155, 153] on div "Neues Text-Element" at bounding box center [355, 152] width 591 height 15
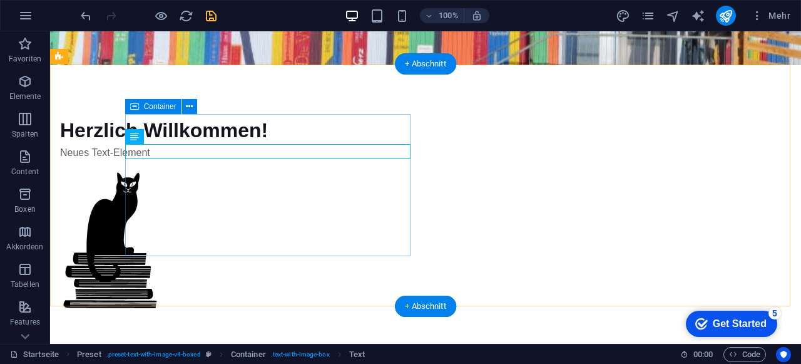
click at [163, 160] on div "Herzlich Willkommen! Neues Text-Element" at bounding box center [355, 137] width 591 height 45
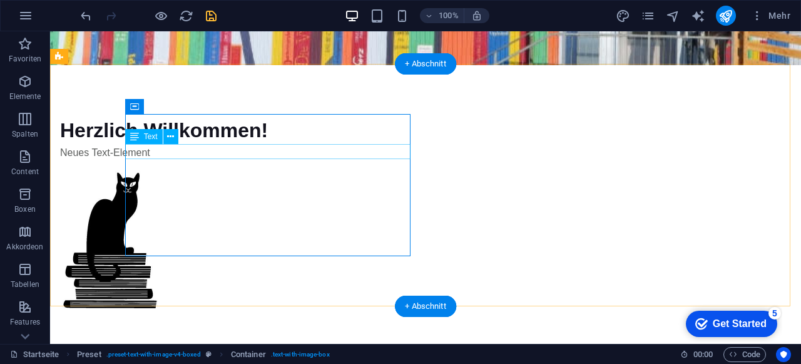
click at [178, 154] on div "Neues Text-Element" at bounding box center [355, 152] width 591 height 15
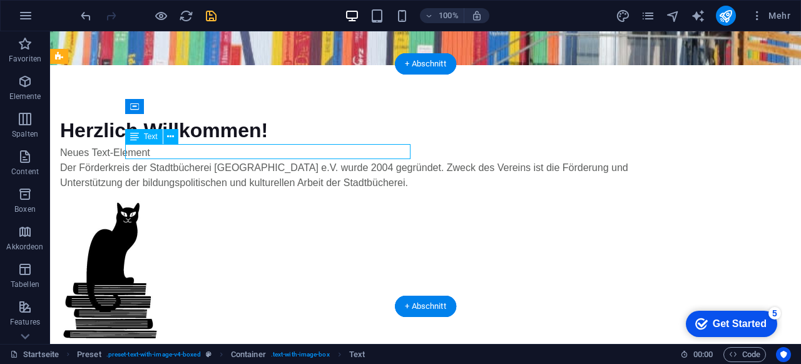
click at [178, 154] on div "Neues Text-Element" at bounding box center [355, 152] width 591 height 15
click at [178, 153] on div "Neues Text-Element" at bounding box center [355, 152] width 591 height 15
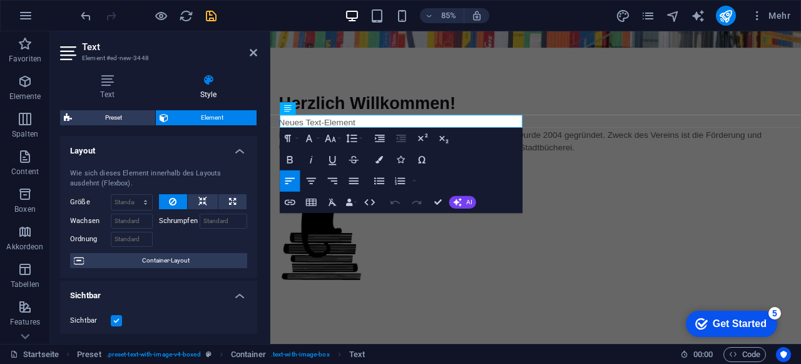
click at [258, 50] on aside "Text Element #ed-new-3448 Text Style Text Die Bearbeitung und Formatierung des …" at bounding box center [160, 187] width 220 height 312
click at [253, 57] on icon at bounding box center [254, 53] width 8 height 10
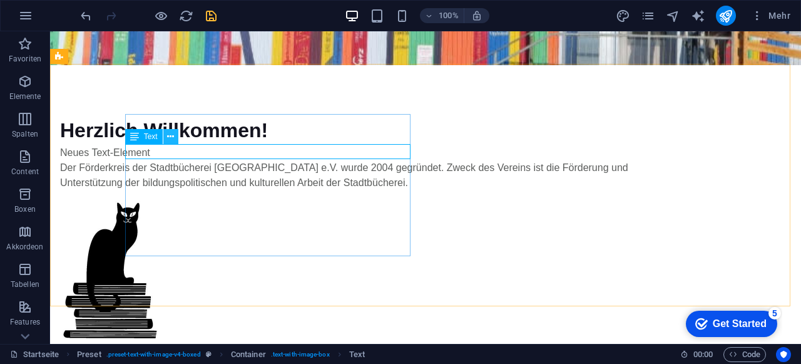
click at [168, 138] on icon at bounding box center [170, 136] width 7 height 13
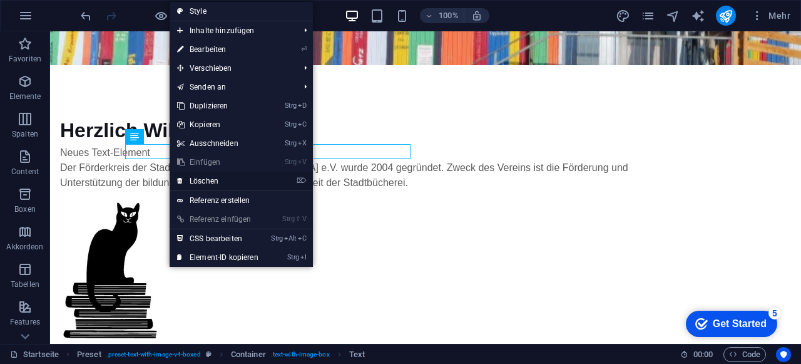
click at [197, 178] on link "⌦ Löschen" at bounding box center [218, 181] width 96 height 19
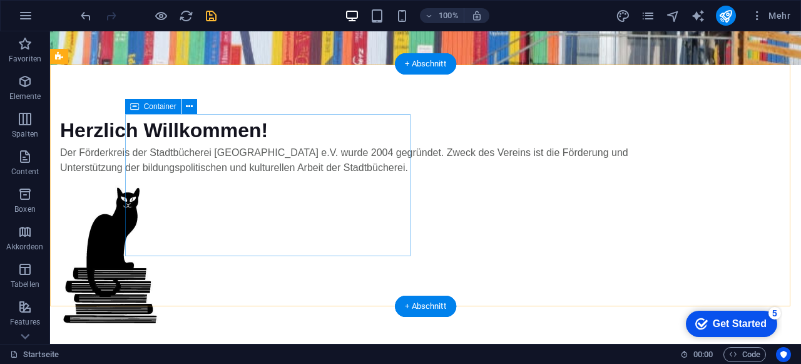
click at [208, 175] on div "Herzlich Willkommen! Der Förderkreis der Stadtbücherei [GEOGRAPHIC_DATA] e.V. w…" at bounding box center [355, 145] width 591 height 60
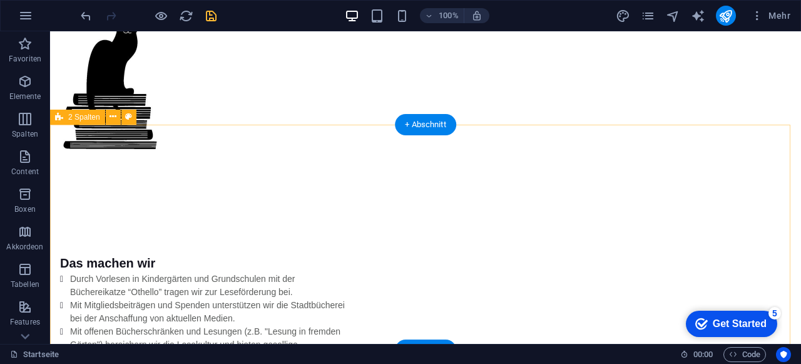
scroll to position [272, 0]
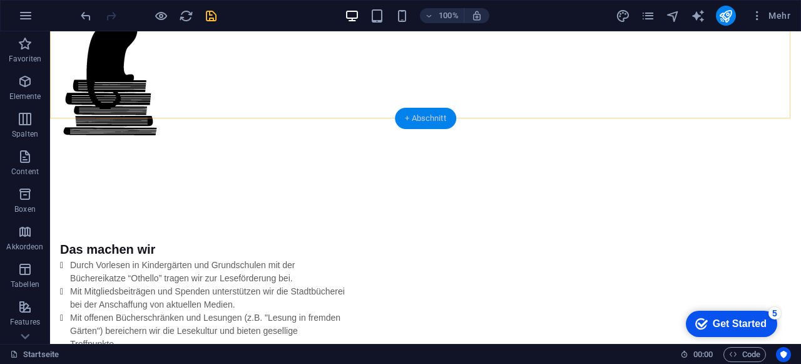
click at [419, 120] on div "+ Abschnitt" at bounding box center [425, 118] width 61 height 21
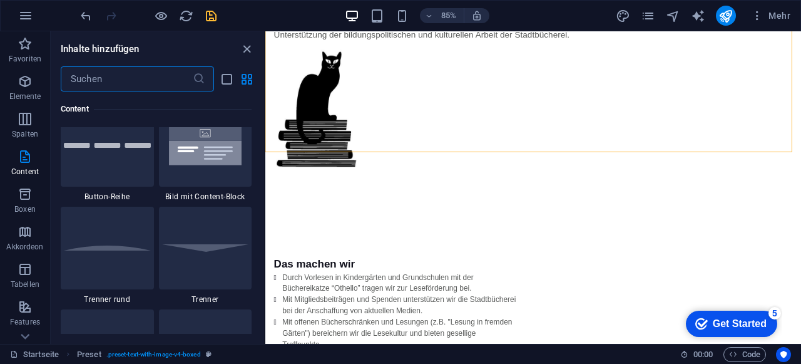
scroll to position [2941, 0]
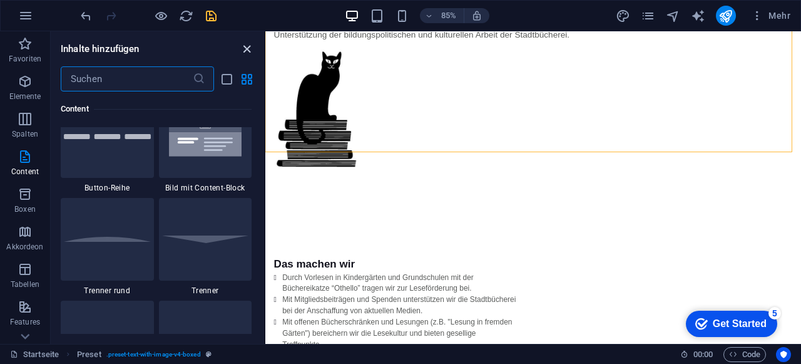
click at [247, 46] on icon "close panel" at bounding box center [247, 49] width 14 height 14
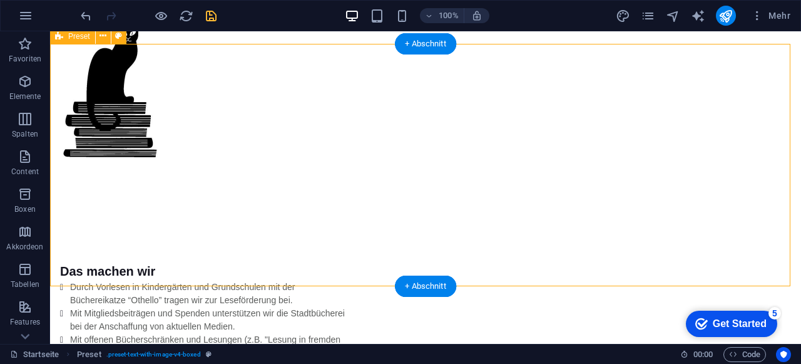
scroll to position [256, 0]
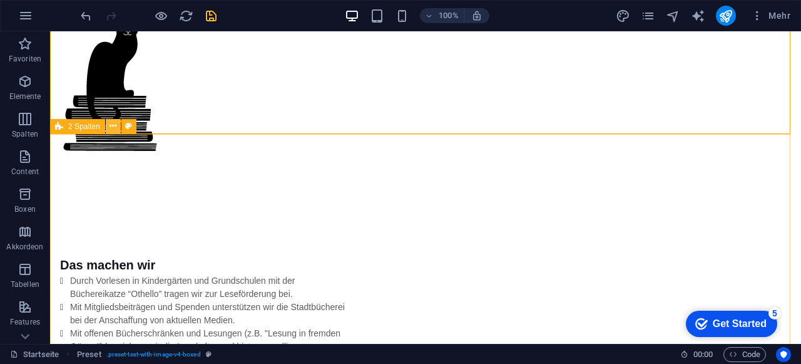
click at [111, 126] on icon at bounding box center [113, 126] width 7 height 13
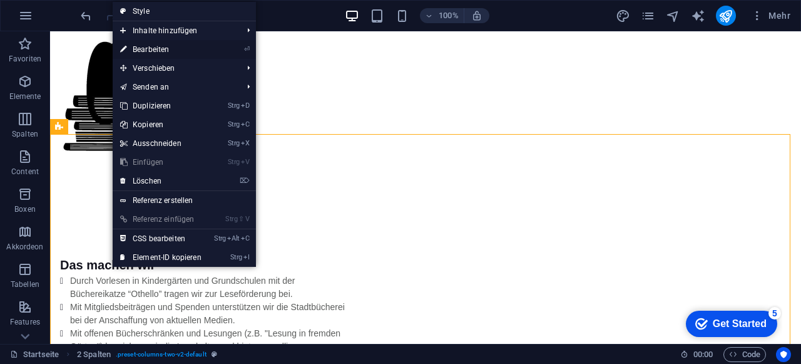
click at [169, 48] on link "⏎ Bearbeiten" at bounding box center [161, 49] width 96 height 19
select select "rem"
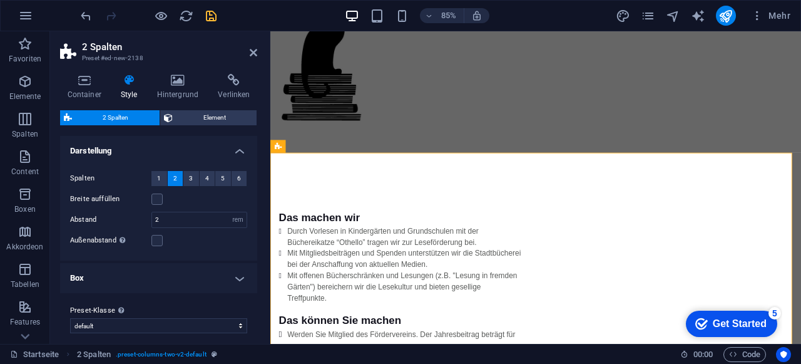
scroll to position [202, 0]
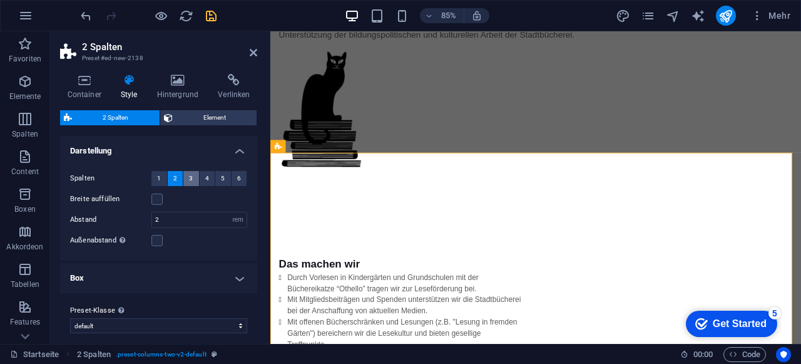
click at [189, 178] on span "3" at bounding box center [191, 178] width 4 height 15
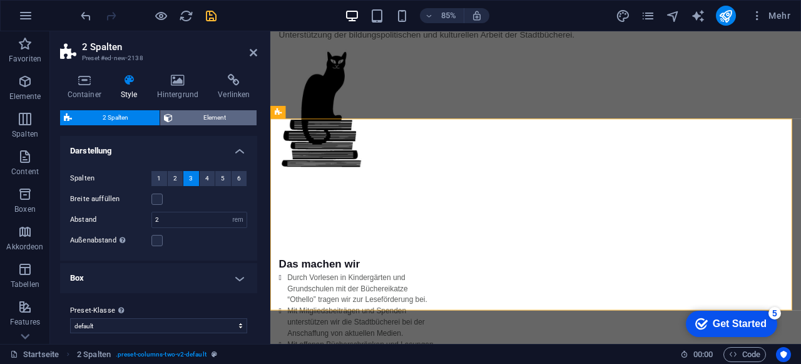
scroll to position [242, 0]
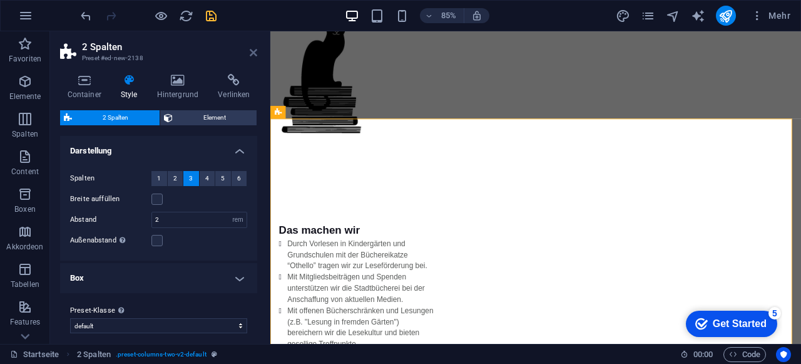
click at [255, 53] on icon at bounding box center [254, 53] width 8 height 10
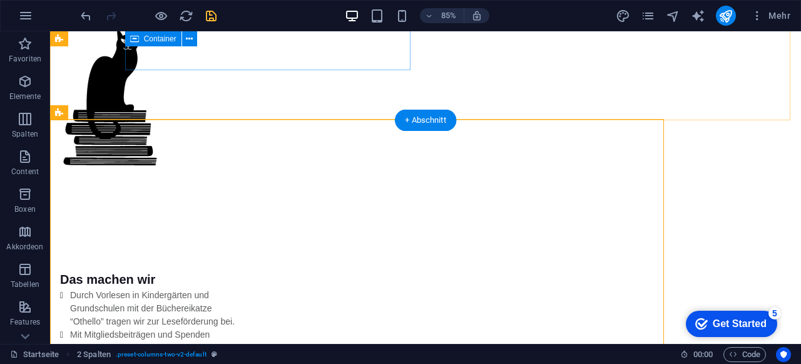
scroll to position [256, 0]
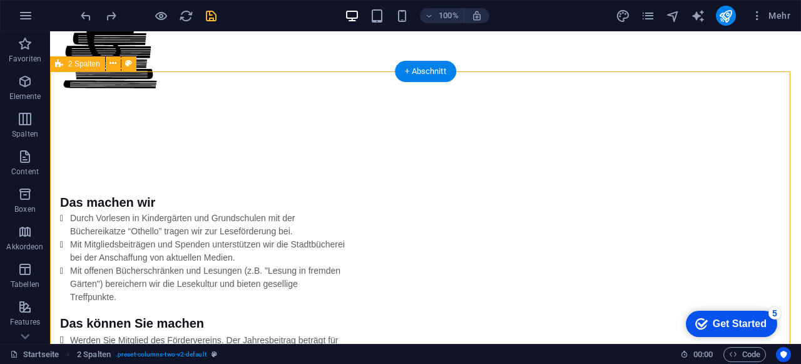
scroll to position [272, 0]
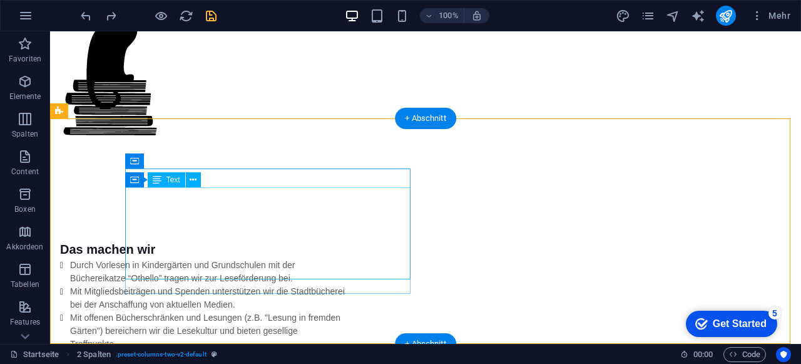
click at [292, 259] on div "Durch Vorlesen in Kindergärten und Grundschulen mit der Büchereikatze “Othello”…" at bounding box center [202, 305] width 285 height 92
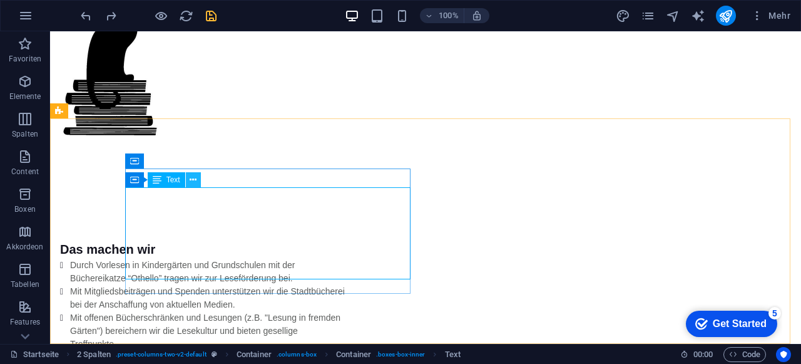
click at [193, 180] on icon at bounding box center [193, 179] width 7 height 13
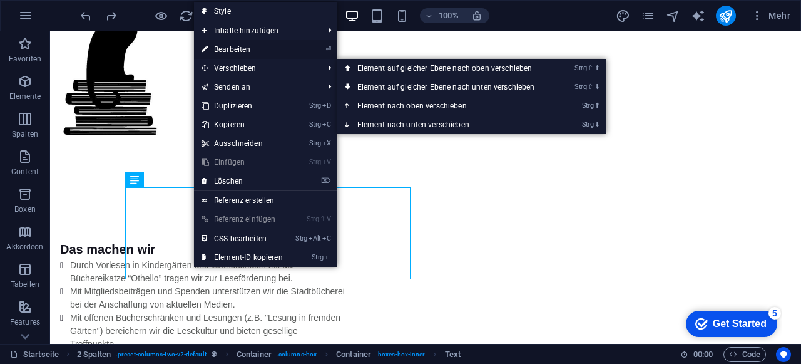
click at [247, 43] on link "⏎ Bearbeiten" at bounding box center [242, 49] width 96 height 19
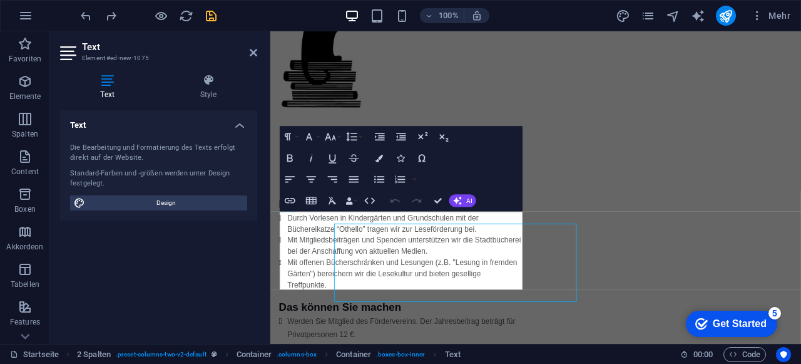
scroll to position [202, 0]
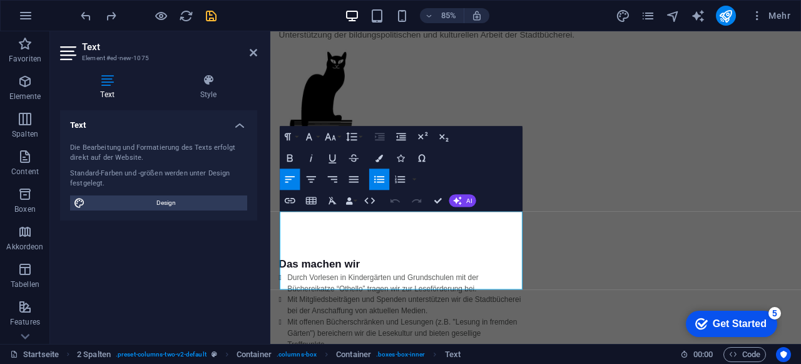
click at [288, 179] on icon "button" at bounding box center [289, 179] width 9 height 6
click at [356, 140] on icon "button" at bounding box center [352, 136] width 11 height 9
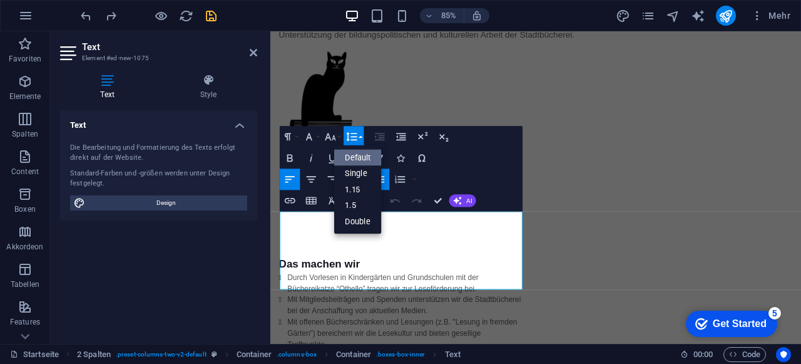
scroll to position [0, 0]
click at [358, 201] on link "1.5" at bounding box center [358, 205] width 48 height 16
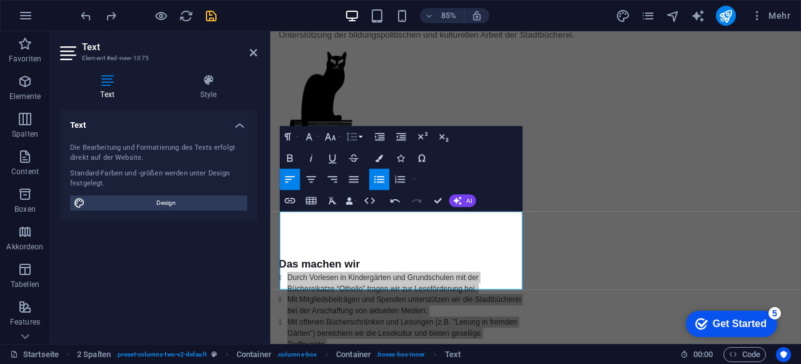
click at [359, 136] on button "Line Height" at bounding box center [354, 136] width 20 height 21
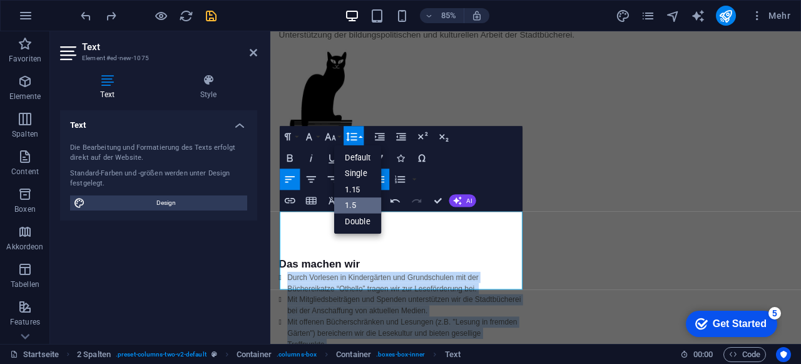
click at [362, 203] on link "1.5" at bounding box center [358, 205] width 48 height 16
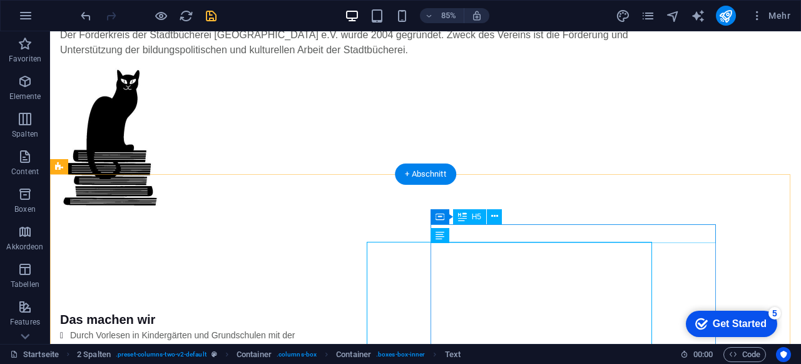
scroll to position [216, 0]
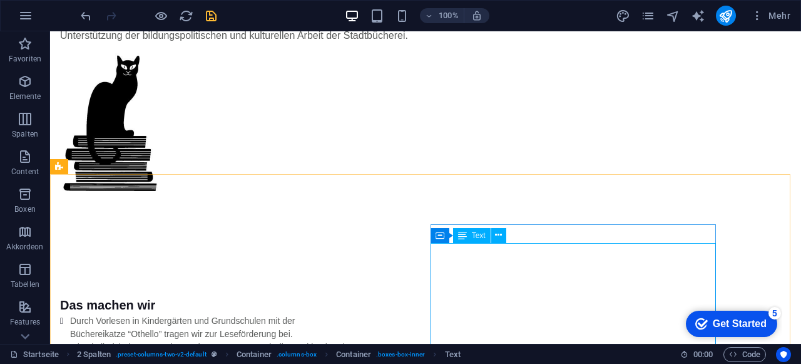
click at [472, 236] on span "Text" at bounding box center [479, 236] width 14 height 8
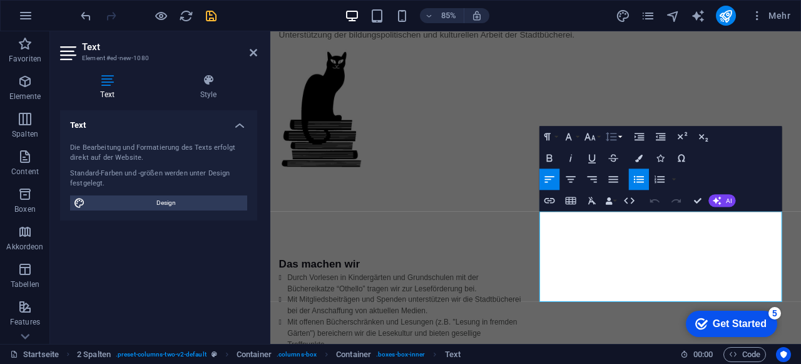
click at [612, 137] on icon "button" at bounding box center [611, 136] width 13 height 13
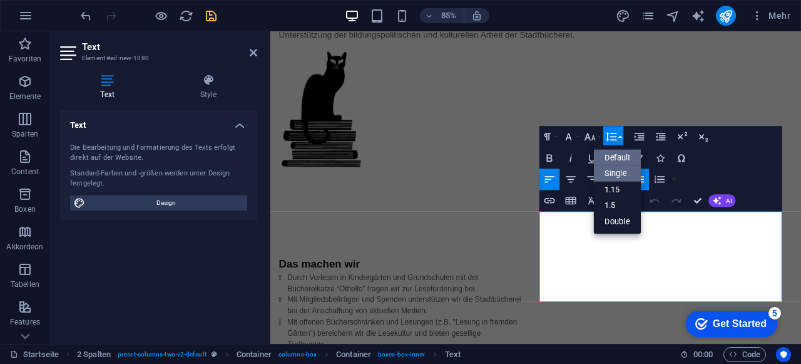
scroll to position [0, 0]
click at [616, 205] on link "1.5" at bounding box center [618, 205] width 48 height 16
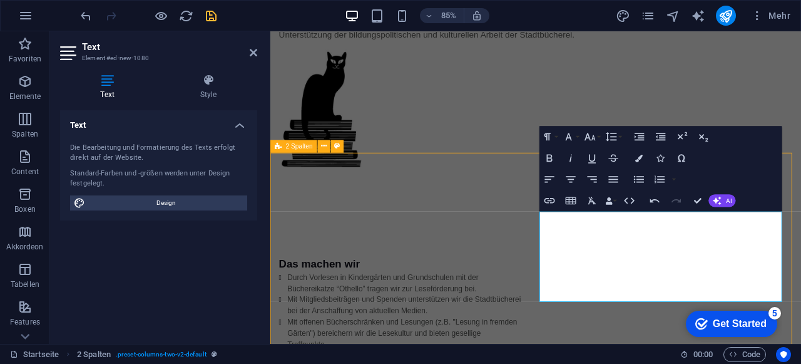
scroll to position [216, 0]
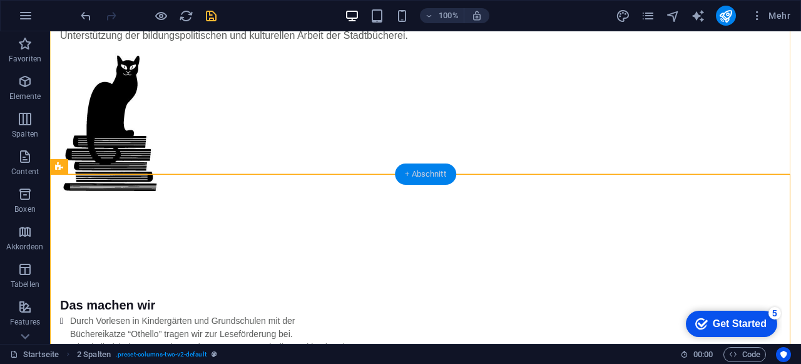
click at [431, 177] on div "+ Abschnitt" at bounding box center [425, 173] width 61 height 21
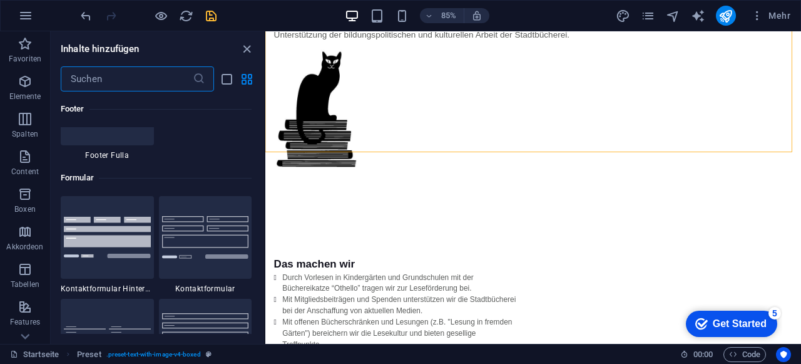
scroll to position [9076, 0]
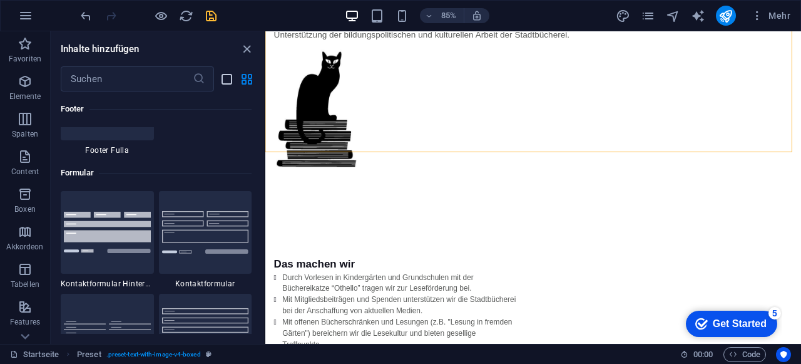
click at [230, 84] on icon "list-view" at bounding box center [227, 79] width 14 height 14
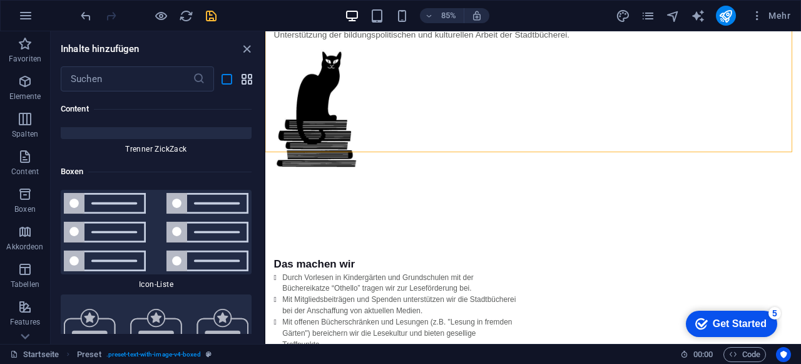
scroll to position [20851, 0]
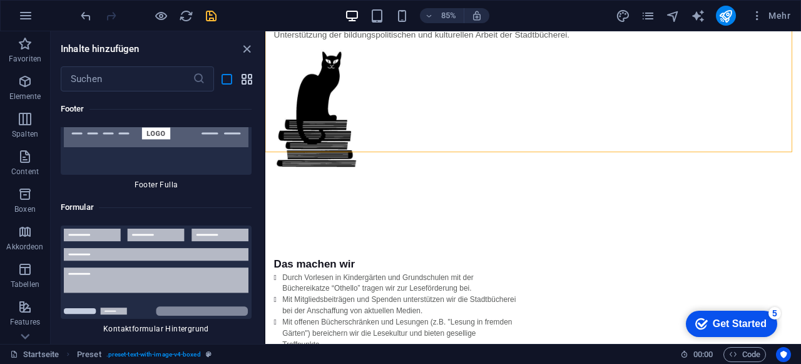
click at [249, 78] on icon "grid-view" at bounding box center [247, 79] width 14 height 14
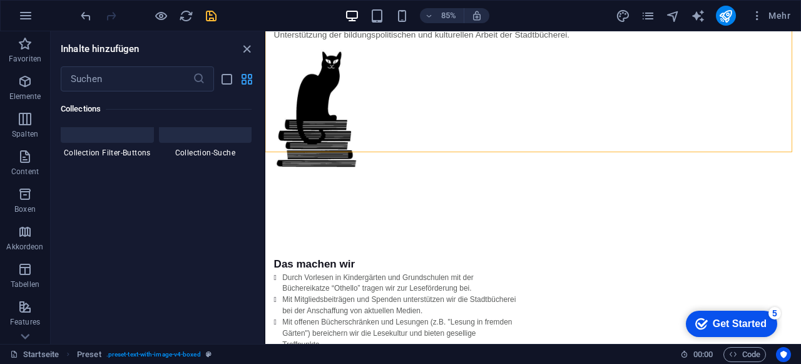
scroll to position [9076, 0]
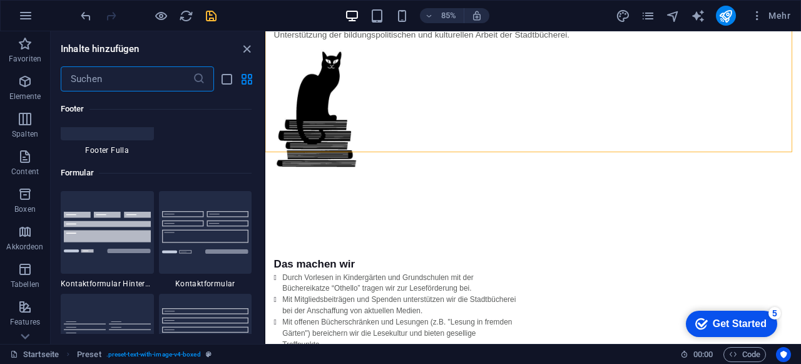
click at [150, 73] on input "text" at bounding box center [127, 78] width 132 height 25
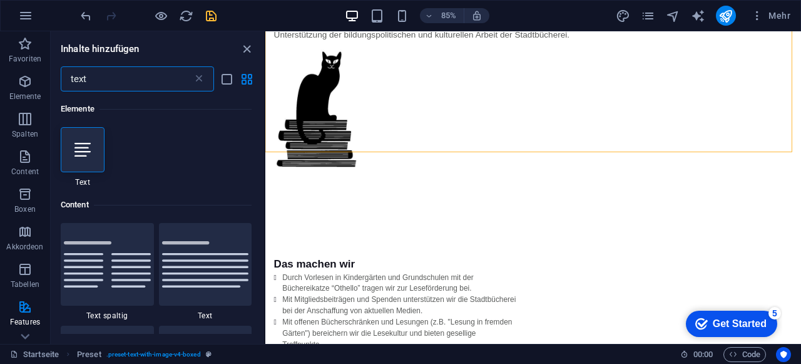
scroll to position [0, 0]
type input "text"
click at [92, 146] on div at bounding box center [83, 149] width 44 height 45
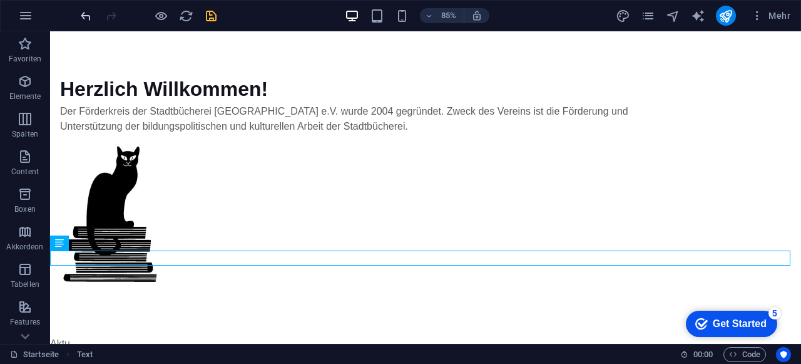
scroll to position [140, 0]
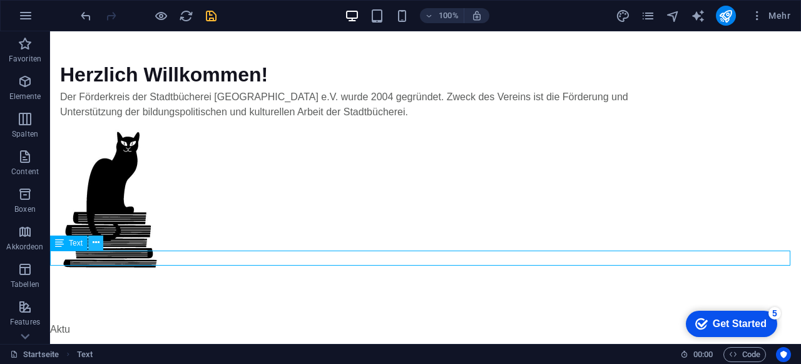
click at [95, 244] on icon at bounding box center [96, 242] width 7 height 13
drag, startPoint x: 162, startPoint y: 257, endPoint x: 109, endPoint y: 239, distance: 55.6
click at [75, 322] on div "Aktu" at bounding box center [425, 329] width 751 height 15
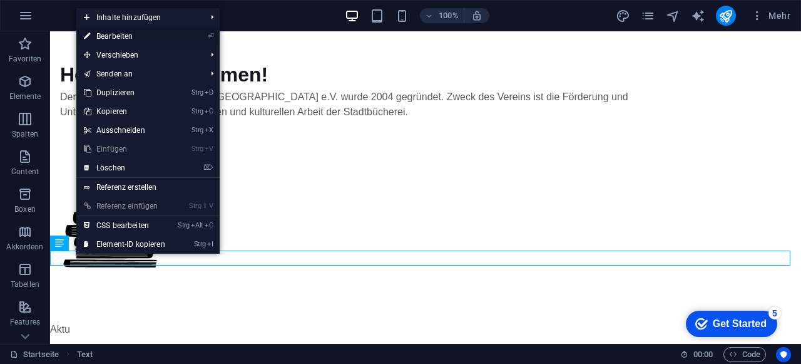
click at [138, 36] on link "⏎ Bearbeiten" at bounding box center [124, 36] width 96 height 19
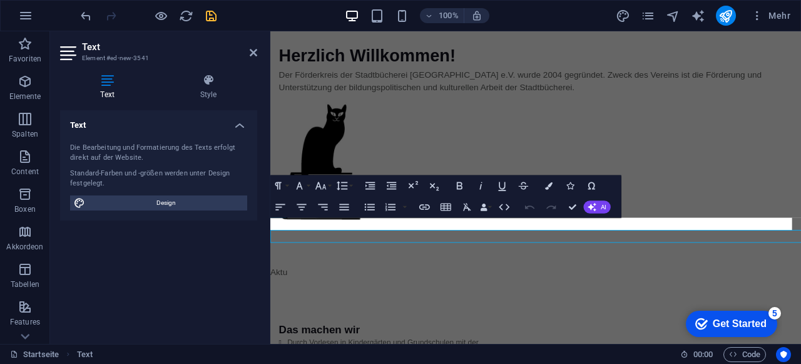
scroll to position [125, 0]
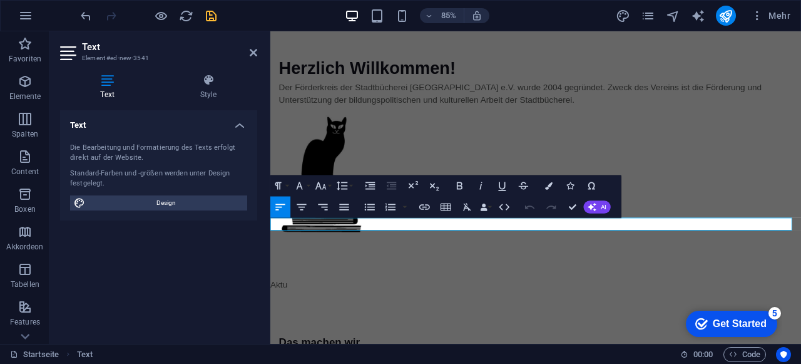
click at [377, 322] on p "Aktu" at bounding box center [582, 329] width 625 height 15
click at [108, 91] on h4 "Text" at bounding box center [110, 87] width 100 height 26
click at [204, 83] on icon at bounding box center [209, 80] width 98 height 13
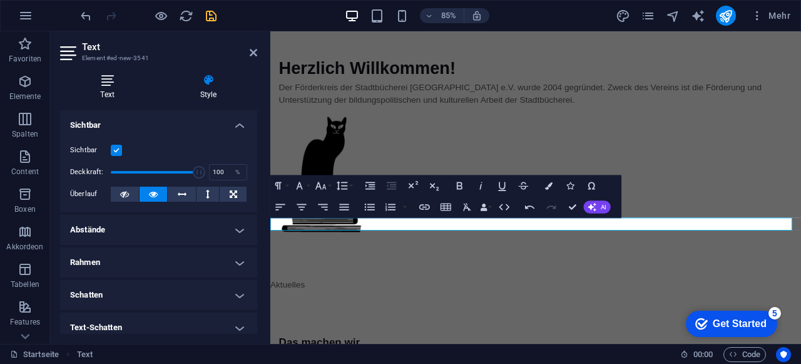
click at [114, 83] on icon at bounding box center [107, 80] width 95 height 13
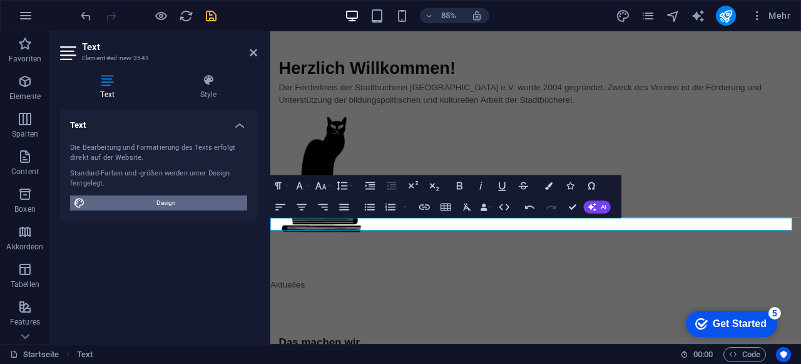
click at [131, 206] on span "Design" at bounding box center [166, 202] width 155 height 15
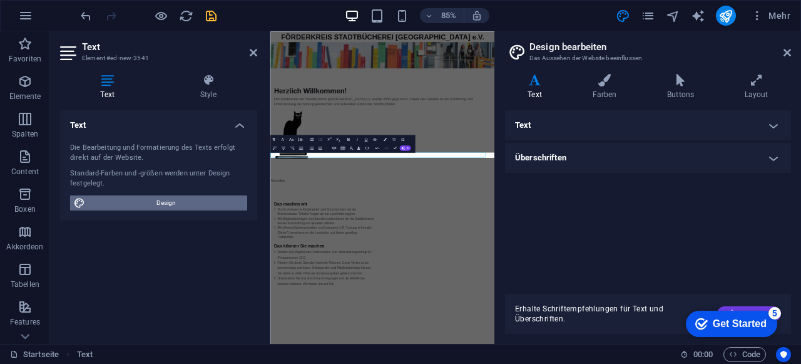
scroll to position [0, 0]
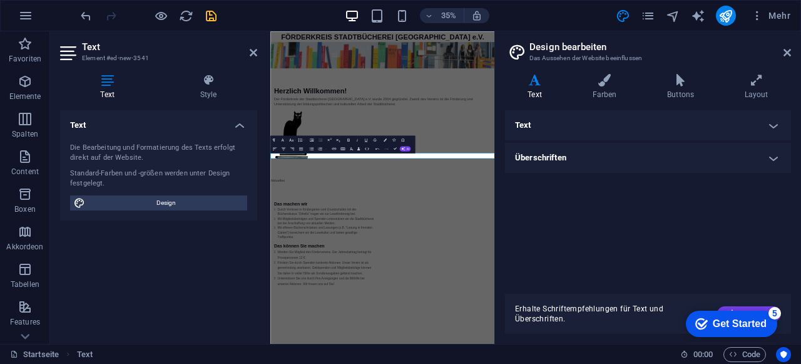
click at [568, 122] on h4 "Text" at bounding box center [648, 125] width 286 height 30
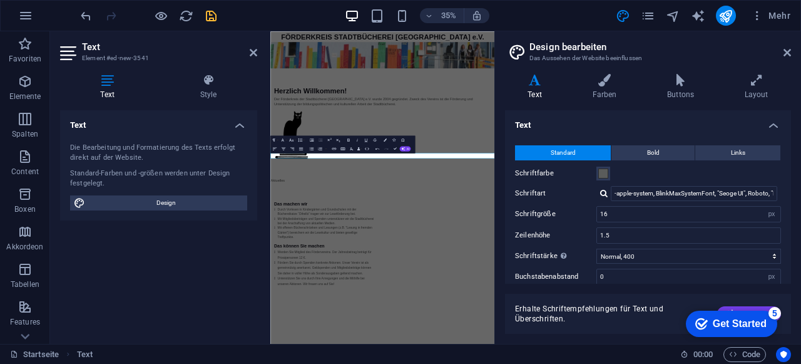
click at [568, 122] on h4 "Text" at bounding box center [648, 121] width 286 height 23
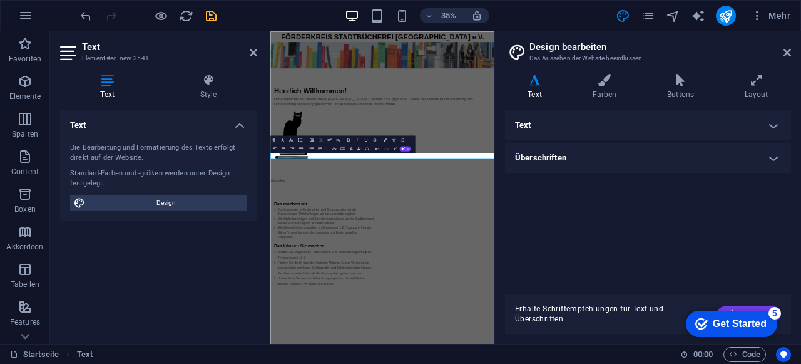
click at [782, 48] on h2 "Design bearbeiten" at bounding box center [661, 46] width 262 height 11
drag, startPoint x: 787, startPoint y: 53, endPoint x: 428, endPoint y: 6, distance: 361.8
click at [787, 53] on icon at bounding box center [788, 53] width 8 height 10
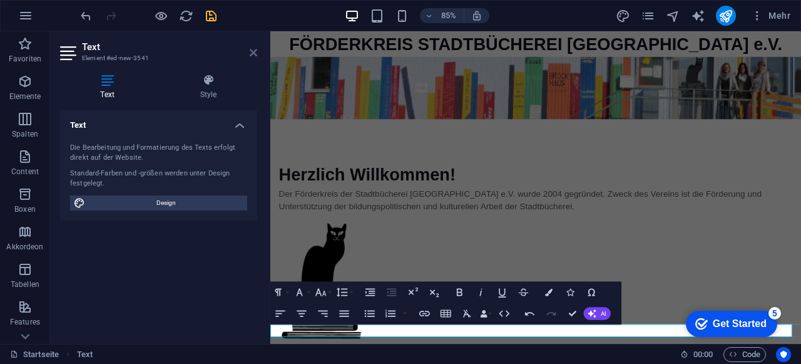
click at [255, 54] on icon at bounding box center [254, 53] width 8 height 10
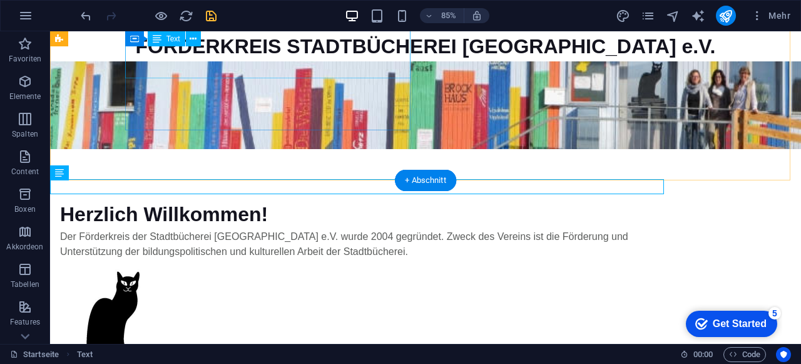
scroll to position [210, 0]
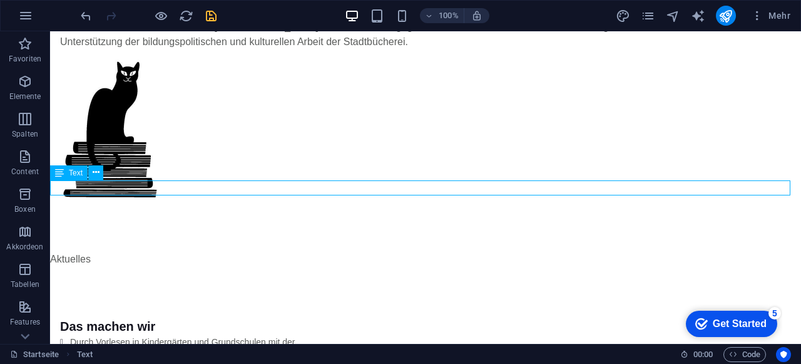
click at [66, 173] on div "Text" at bounding box center [69, 172] width 38 height 15
click at [70, 170] on span "Text" at bounding box center [76, 173] width 14 height 8
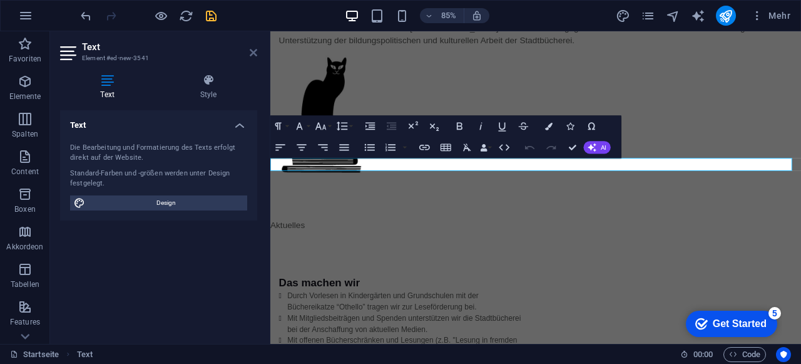
click at [254, 56] on icon at bounding box center [254, 53] width 8 height 10
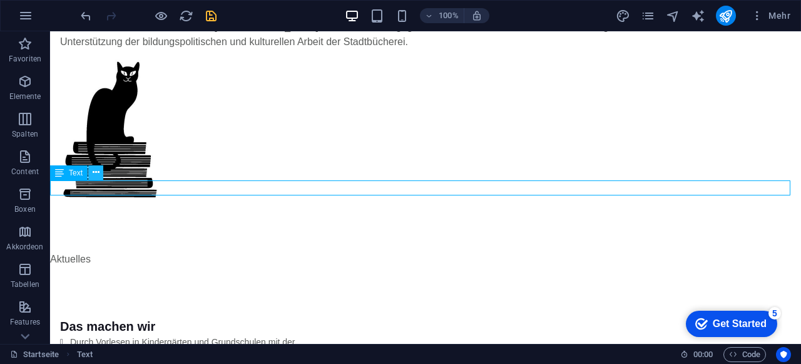
click at [95, 175] on icon at bounding box center [96, 172] width 7 height 13
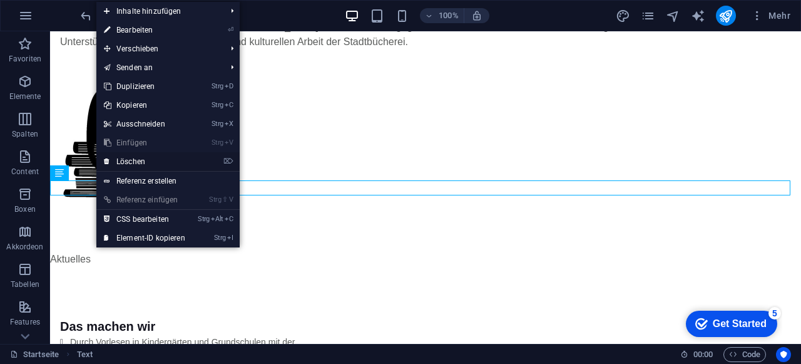
click at [146, 161] on link "⌦ Löschen" at bounding box center [144, 161] width 96 height 19
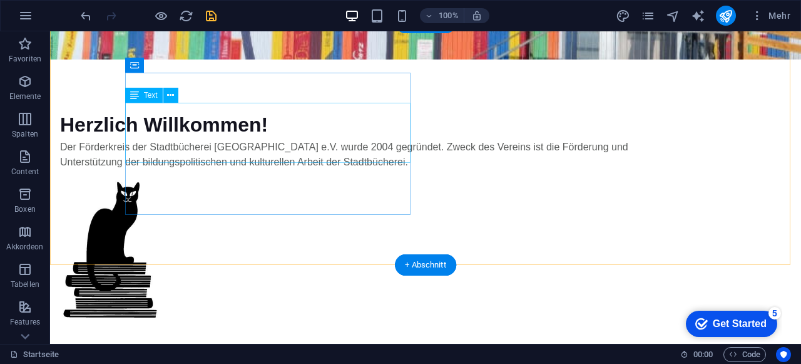
scroll to position [125, 0]
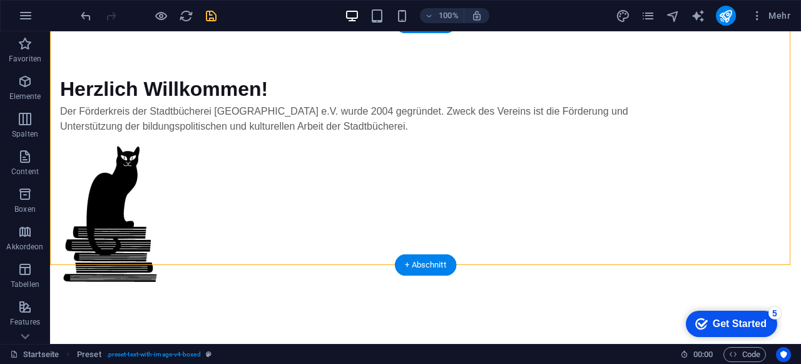
drag, startPoint x: 491, startPoint y: 156, endPoint x: 602, endPoint y: 112, distance: 119.2
click at [602, 144] on div at bounding box center [355, 215] width 591 height 142
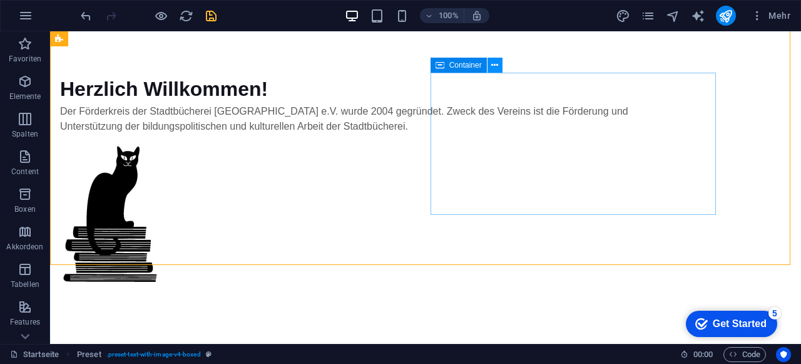
click at [500, 64] on button at bounding box center [495, 65] width 15 height 15
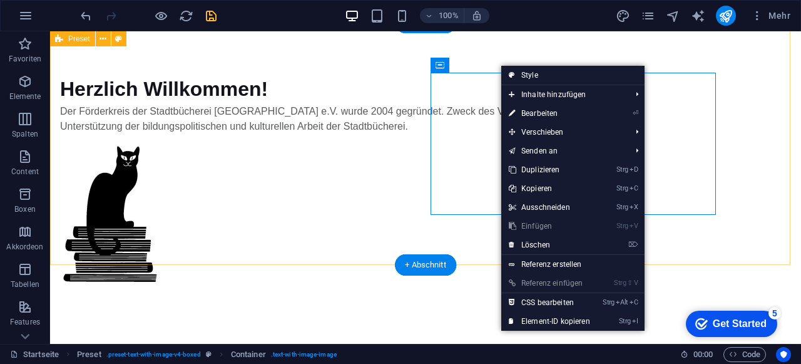
click at [252, 51] on div "Herzlich Willkommen! Der Förderkreis der Stadtbücherei [GEOGRAPHIC_DATA] e.V. w…" at bounding box center [425, 180] width 751 height 312
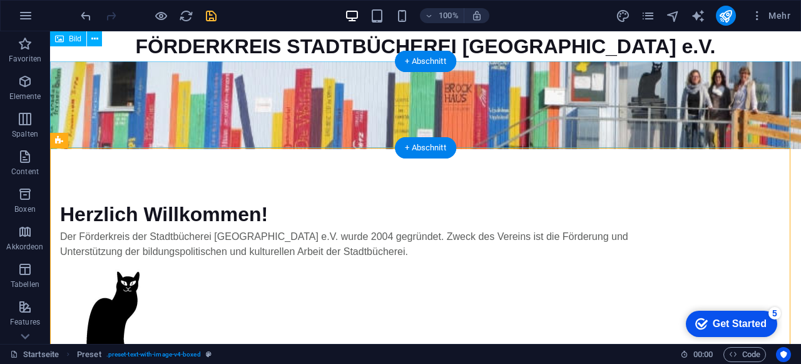
scroll to position [0, 0]
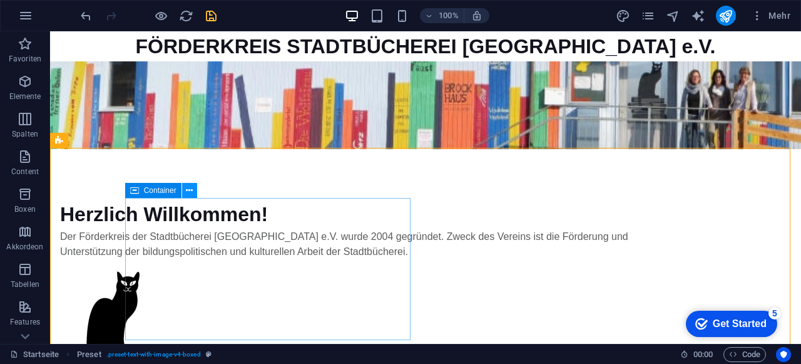
click at [193, 184] on icon at bounding box center [189, 190] width 7 height 13
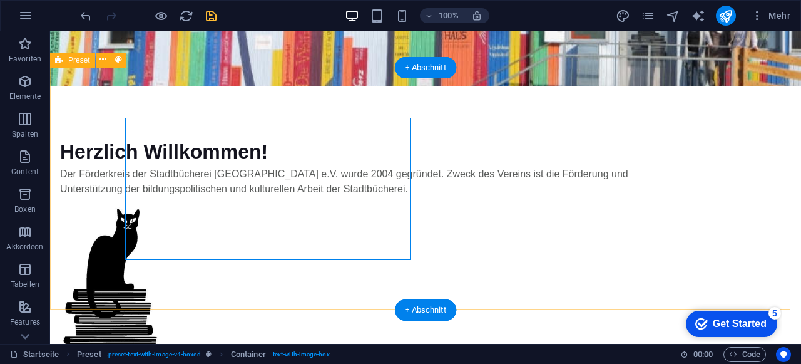
scroll to position [125, 0]
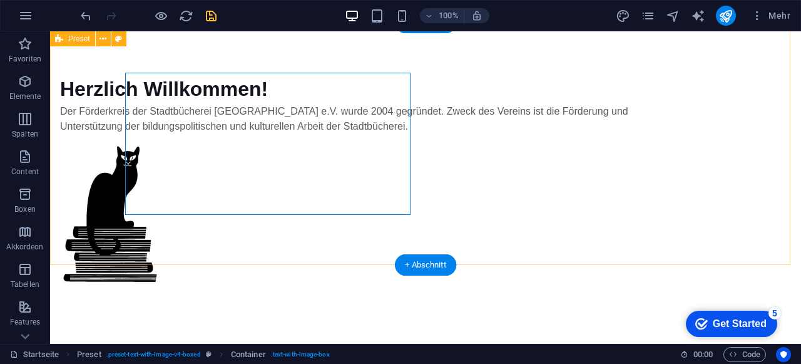
click at [101, 212] on div "Herzlich Willkommen! Der Förderkreis der Stadtbücherei [GEOGRAPHIC_DATA] e.V. w…" at bounding box center [425, 180] width 751 height 312
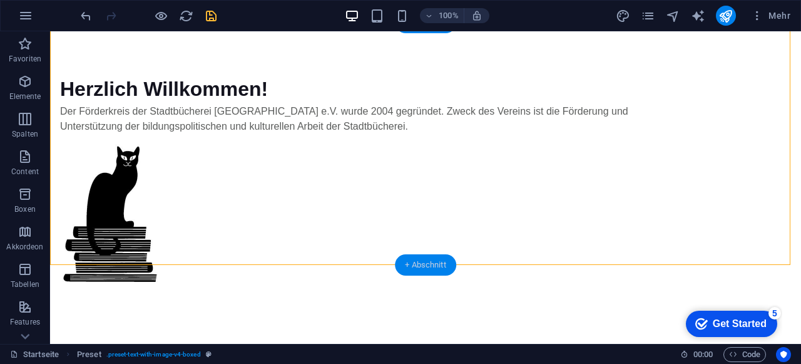
click at [432, 262] on div "+ Abschnitt" at bounding box center [425, 264] width 61 height 21
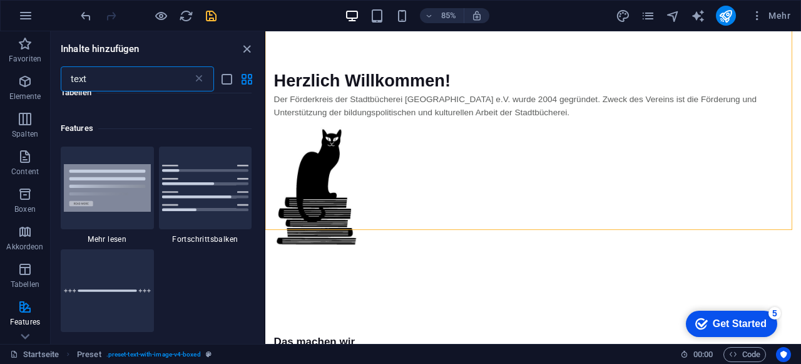
scroll to position [1285, 0]
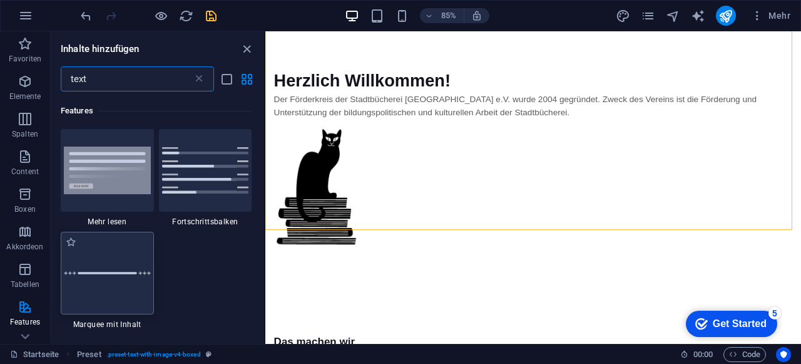
click at [118, 265] on div at bounding box center [107, 273] width 93 height 83
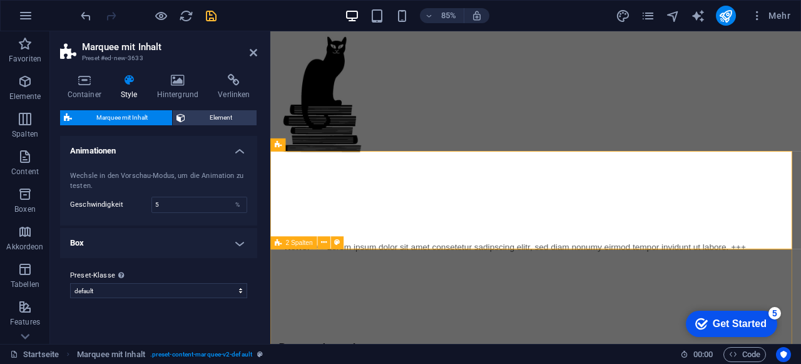
scroll to position [235, 0]
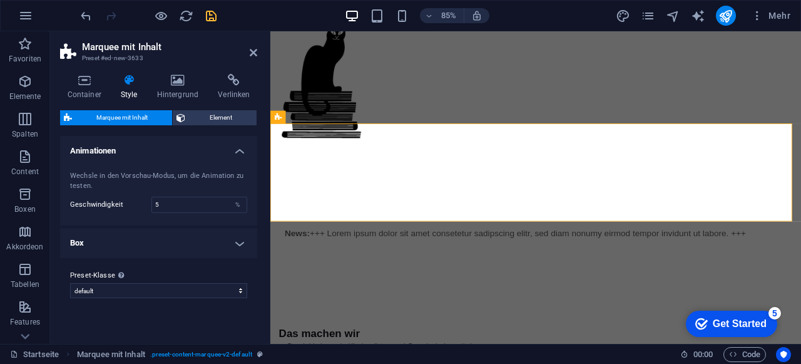
click at [133, 248] on h4 "Box" at bounding box center [158, 243] width 197 height 30
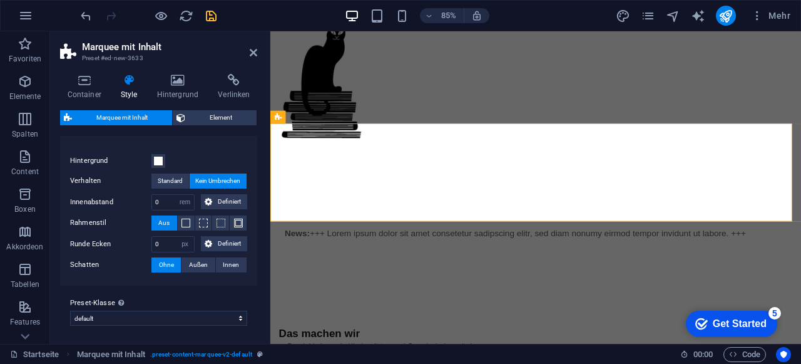
scroll to position [0, 0]
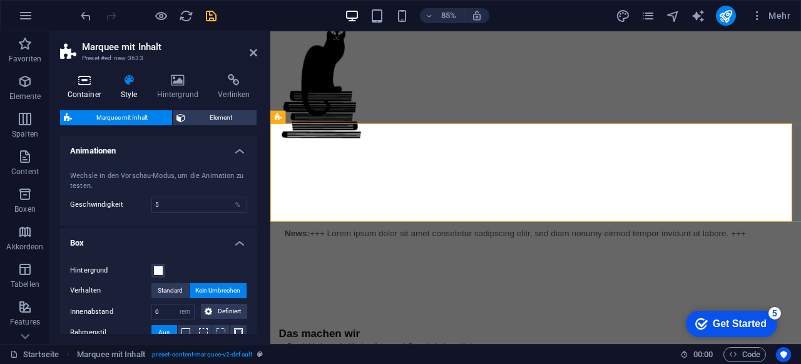
click at [87, 86] on h4 "Container" at bounding box center [86, 87] width 53 height 26
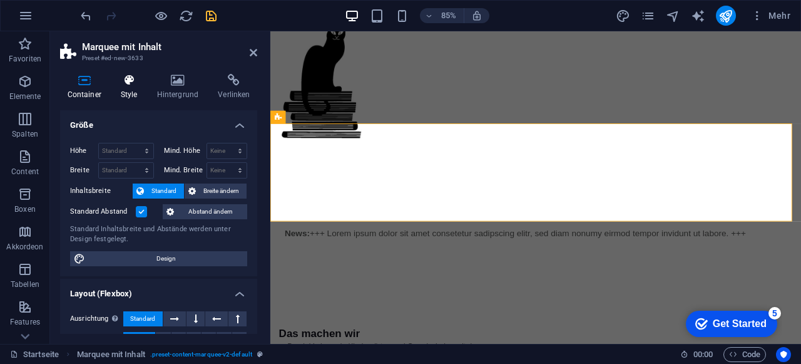
click at [125, 86] on icon at bounding box center [128, 80] width 31 height 13
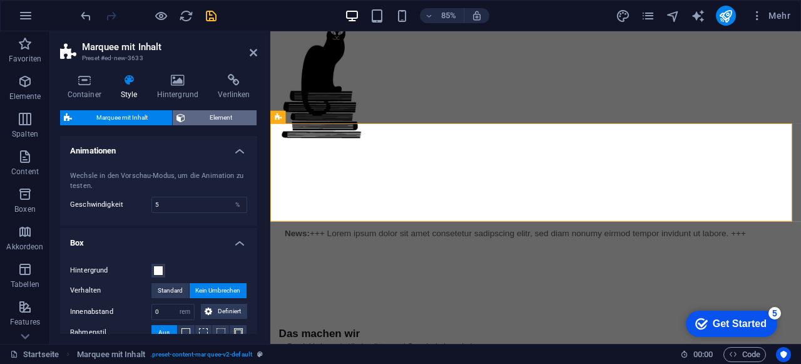
click at [220, 118] on span "Element" at bounding box center [221, 117] width 64 height 15
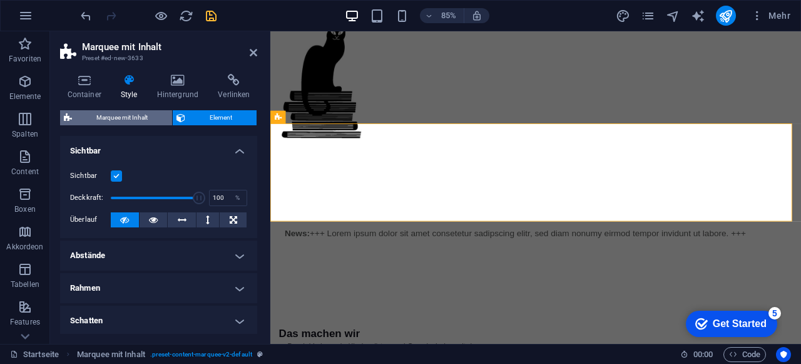
click at [146, 118] on span "Marquee mit Inhalt" at bounding box center [122, 117] width 93 height 15
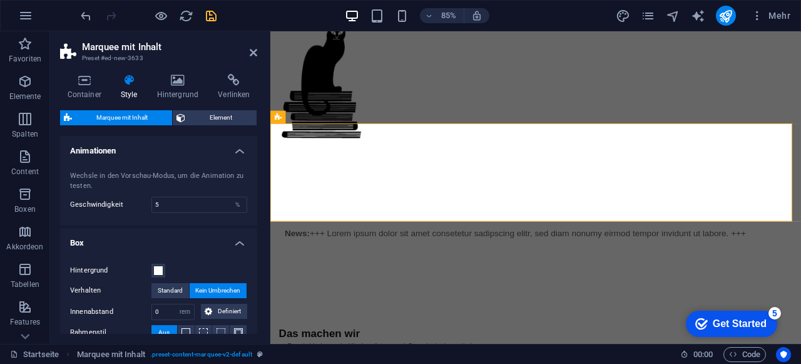
click at [237, 146] on h4 "Animationen" at bounding box center [158, 147] width 197 height 23
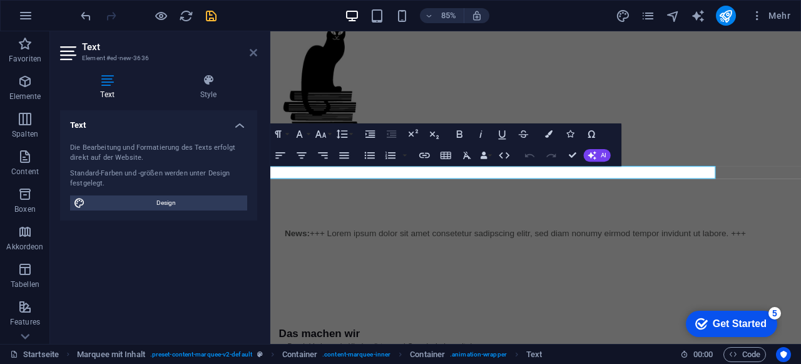
click at [255, 52] on icon at bounding box center [254, 53] width 8 height 10
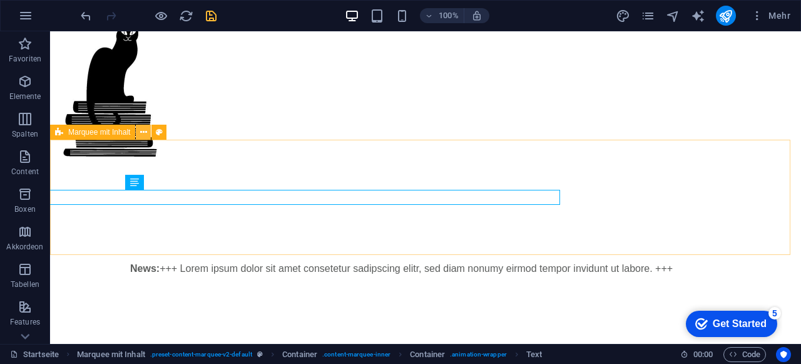
click at [144, 133] on icon at bounding box center [143, 132] width 7 height 13
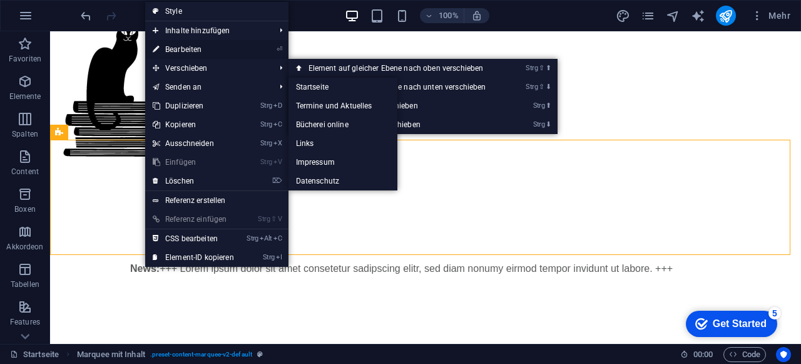
click at [206, 49] on link "⏎ Bearbeiten" at bounding box center [193, 49] width 96 height 19
select select "rem"
select select "px"
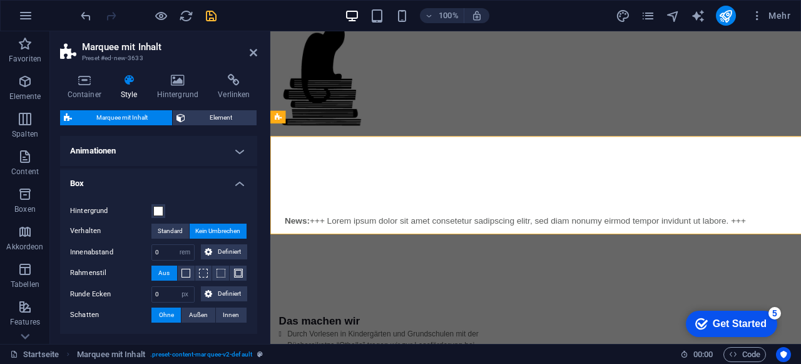
scroll to position [235, 0]
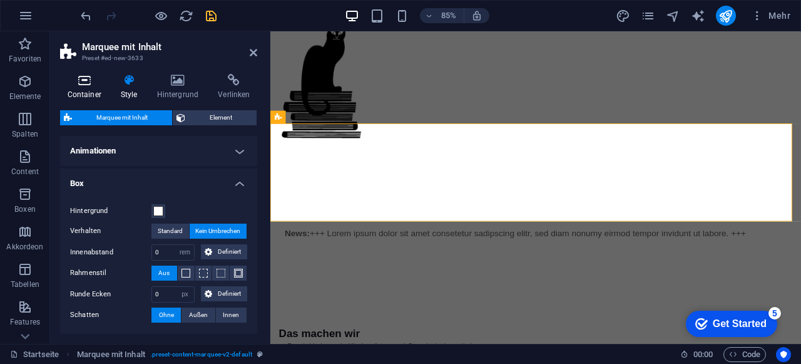
click at [91, 90] on h4 "Container" at bounding box center [86, 87] width 53 height 26
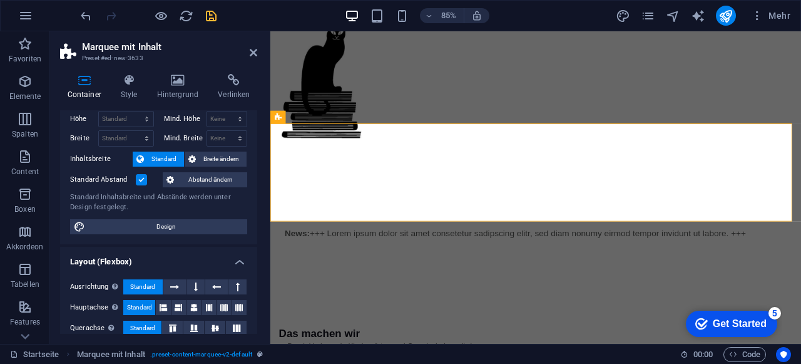
scroll to position [0, 0]
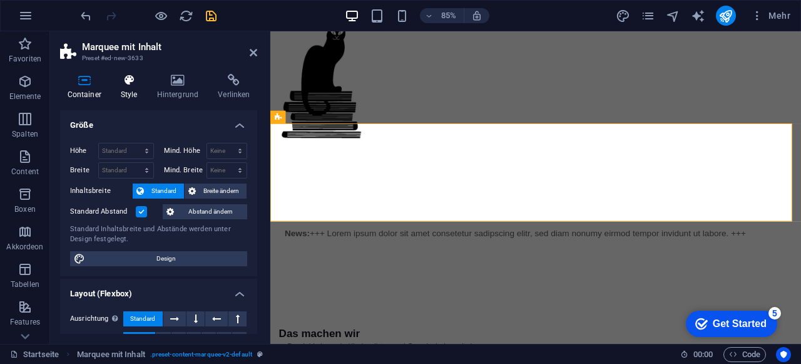
click at [131, 87] on h4 "Style" at bounding box center [131, 87] width 36 height 26
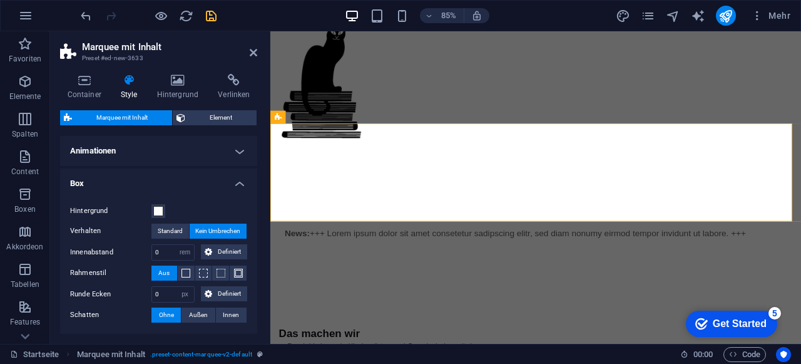
click at [172, 146] on h4 "Animationen" at bounding box center [158, 151] width 197 height 30
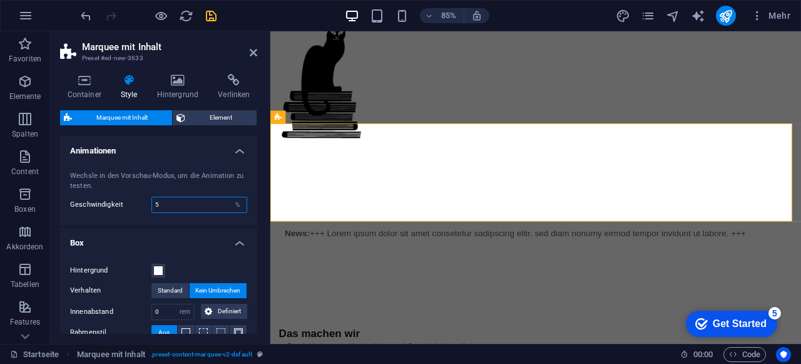
drag, startPoint x: 226, startPoint y: 205, endPoint x: 141, endPoint y: 203, distance: 84.5
click at [141, 203] on div "Geschwindigkeit 5 %" at bounding box center [158, 205] width 177 height 16
type input "1"
click at [161, 228] on h4 "Box" at bounding box center [158, 239] width 197 height 23
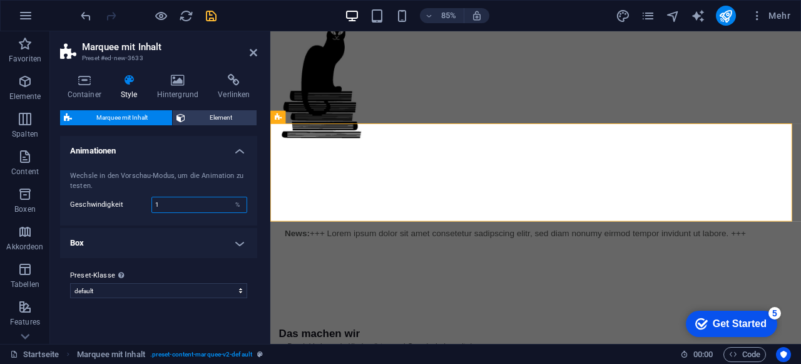
click at [169, 202] on input "1" at bounding box center [199, 204] width 95 height 15
click at [172, 233] on h4 "Box" at bounding box center [158, 243] width 197 height 30
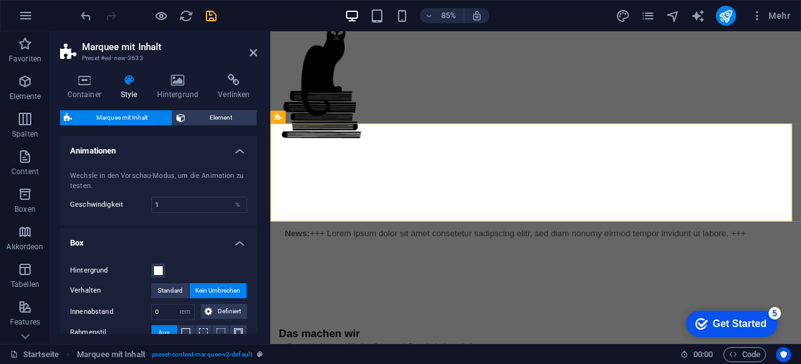
click at [172, 232] on h4 "Box" at bounding box center [158, 239] width 197 height 23
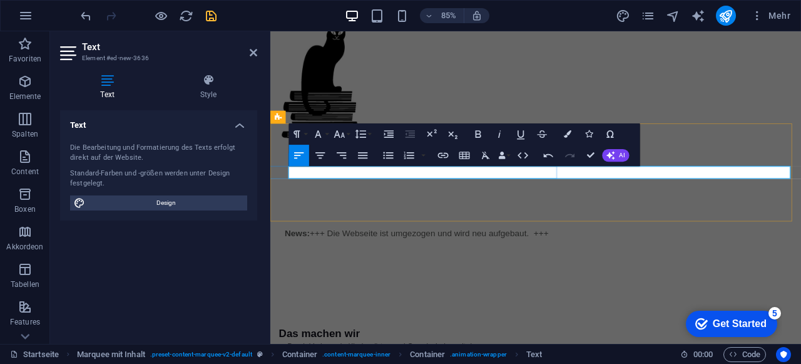
scroll to position [0, 264]
click at [620, 241] on div "News: +++ Die Webseite ist umgezogen und wird neu aufgebaut. Bitte haben Sie Ge…" at bounding box center [582, 269] width 625 height 115
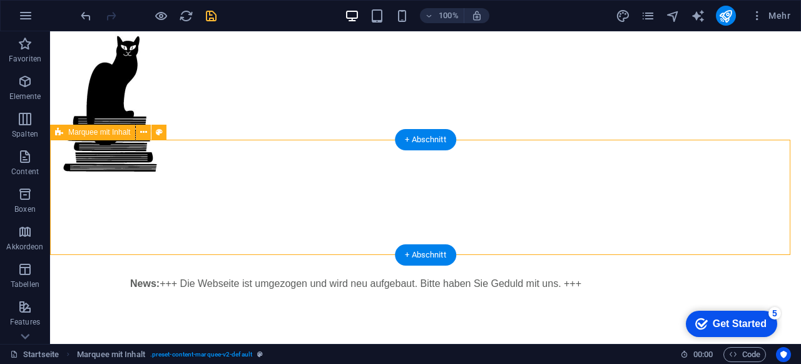
scroll to position [250, 0]
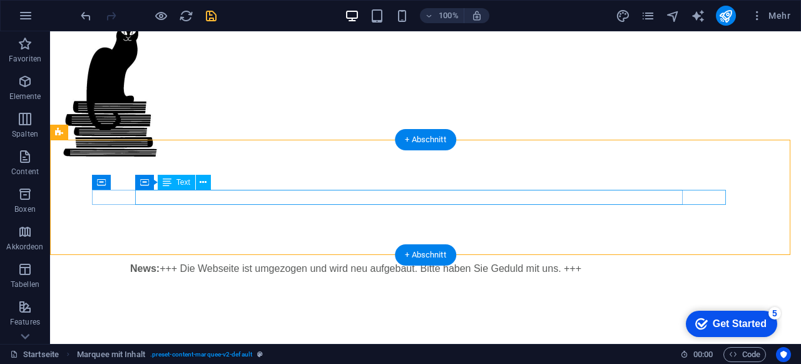
click at [691, 261] on div "News: +++ Die Webseite ist umgezogen und wird neu aufgebaut. Bitte haben Sie Ge…" at bounding box center [691, 268] width 0 height 15
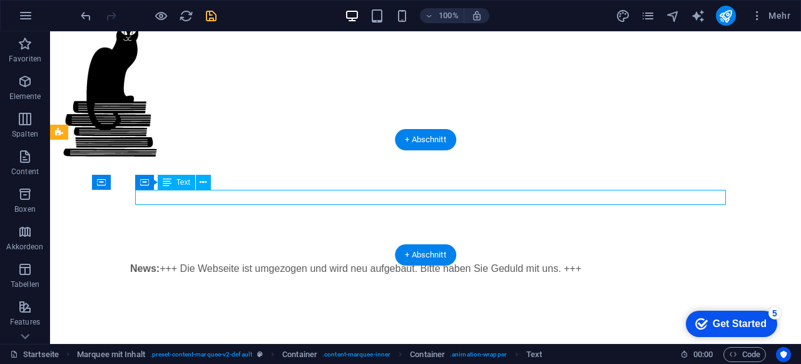
click at [694, 261] on div "News: +++ Die Webseite ist umgezogen und wird neu aufgebaut. Bitte haben Sie Ge…" at bounding box center [694, 268] width 0 height 15
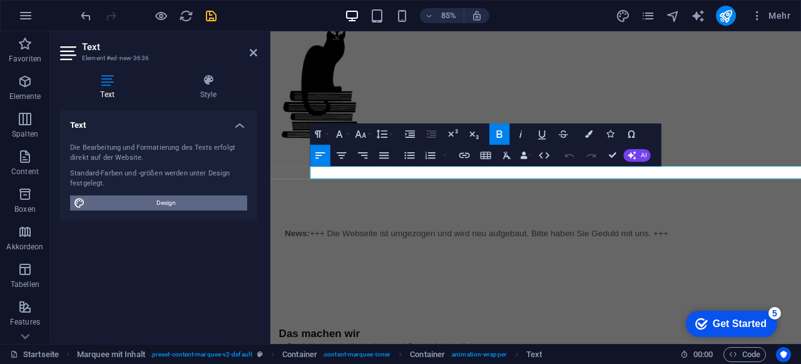
click at [160, 203] on span "Design" at bounding box center [166, 202] width 155 height 15
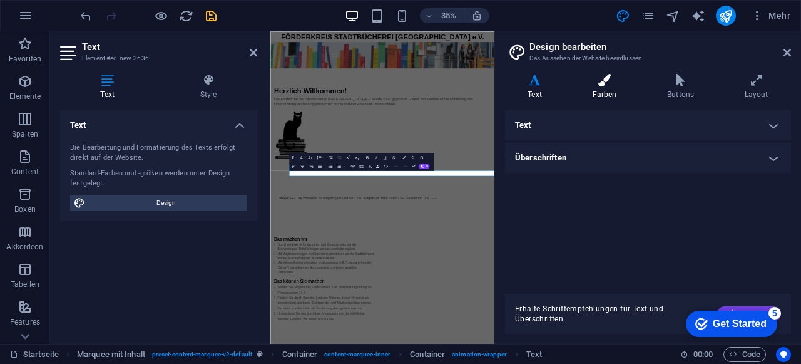
click at [615, 88] on h4 "Farben" at bounding box center [607, 87] width 75 height 26
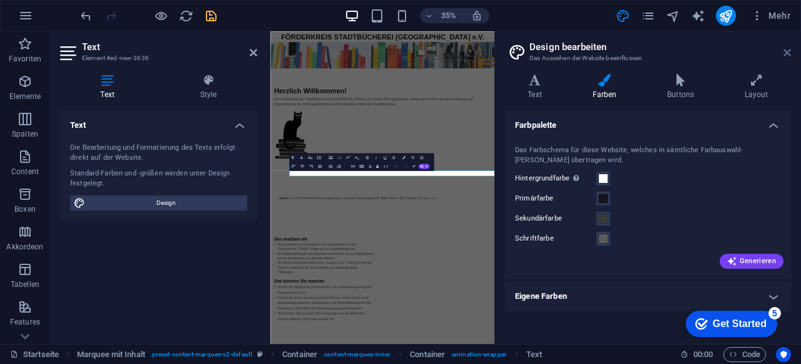
click at [784, 56] on icon at bounding box center [788, 53] width 8 height 10
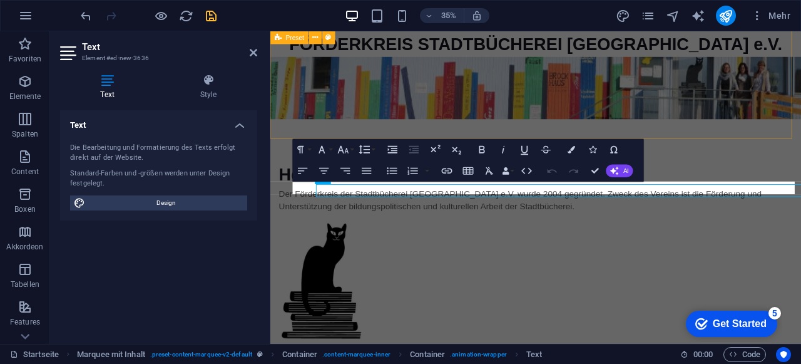
scroll to position [218, 0]
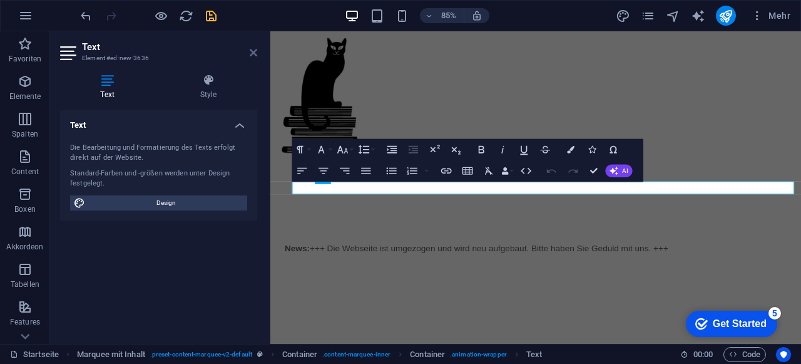
click at [254, 53] on icon at bounding box center [254, 53] width 8 height 10
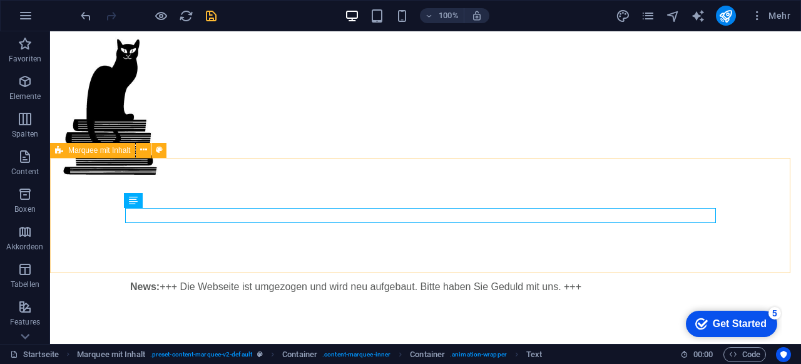
click at [98, 151] on span "Marquee mit Inhalt" at bounding box center [99, 150] width 62 height 8
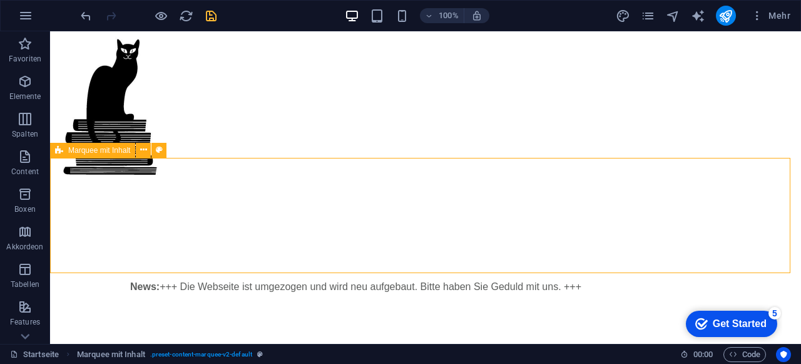
click at [98, 151] on span "Marquee mit Inhalt" at bounding box center [99, 150] width 62 height 8
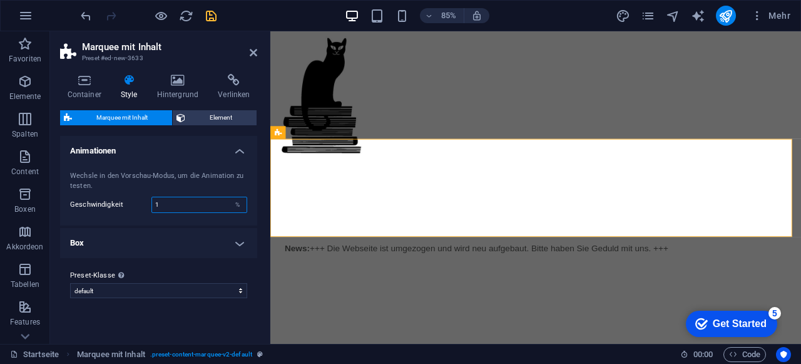
click at [183, 200] on input "1" at bounding box center [199, 204] width 95 height 15
type input "4"
type input "5"
click at [178, 239] on h4 "Box" at bounding box center [158, 243] width 197 height 30
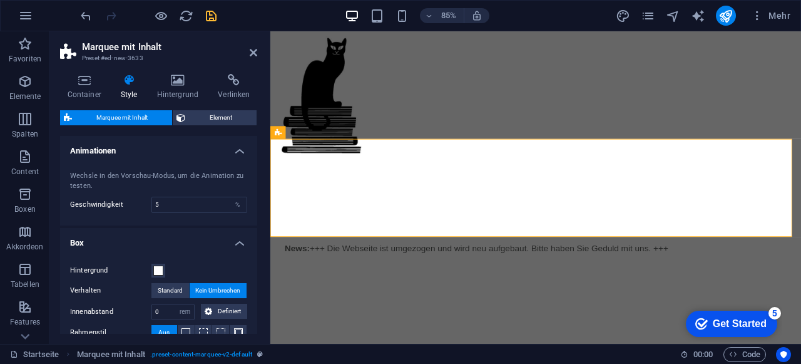
click at [128, 87] on h4 "Style" at bounding box center [131, 87] width 36 height 26
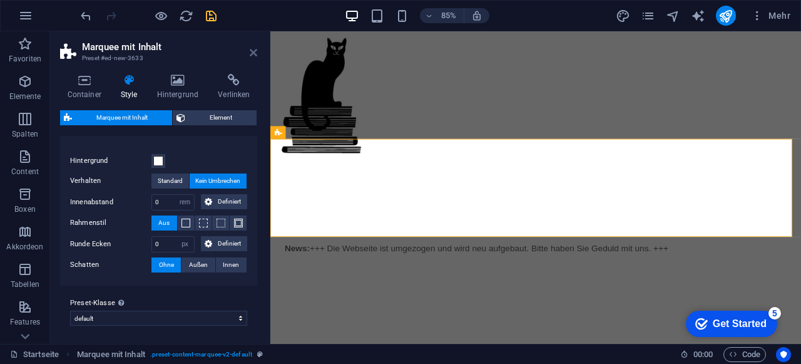
click at [254, 52] on icon at bounding box center [254, 53] width 8 height 10
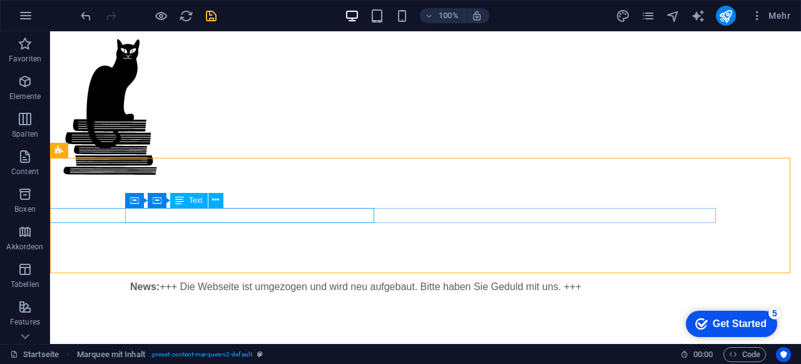
click at [190, 200] on span "Text" at bounding box center [196, 201] width 14 height 8
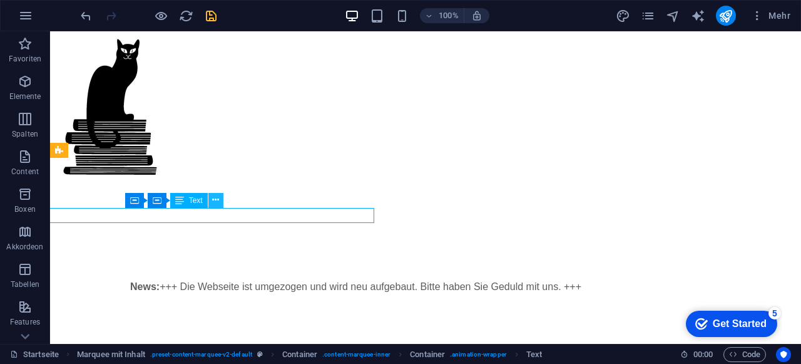
click at [212, 202] on icon at bounding box center [215, 199] width 7 height 13
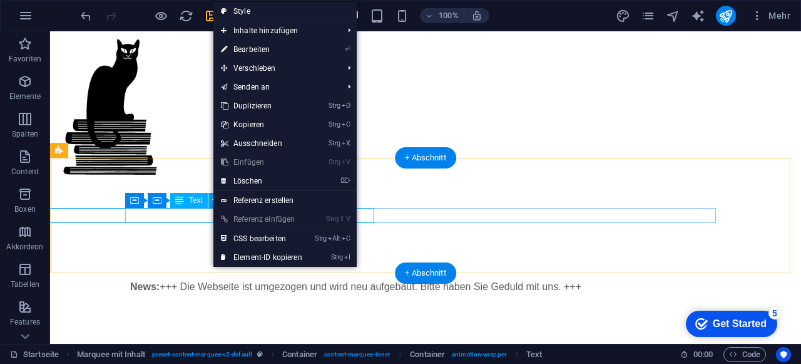
click at [701, 279] on div "News: +++ Die Webseite ist umgezogen und wird neu aufgebaut. Bitte haben Sie Ge…" at bounding box center [710, 286] width 19 height 15
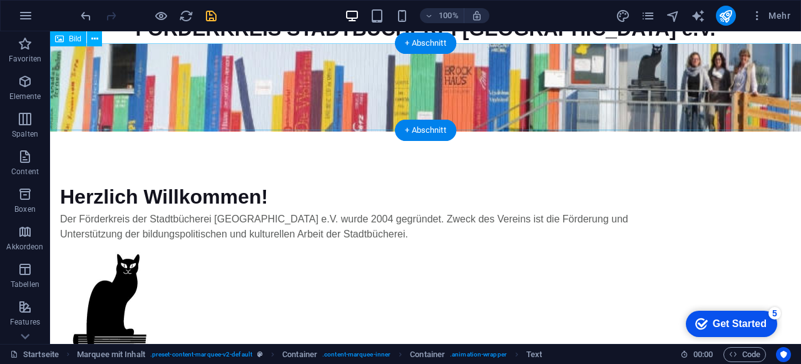
scroll to position [0, 0]
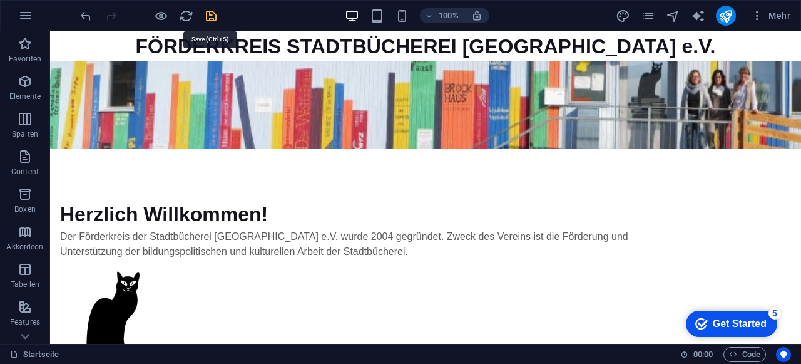
click at [212, 19] on icon "save" at bounding box center [211, 16] width 14 height 14
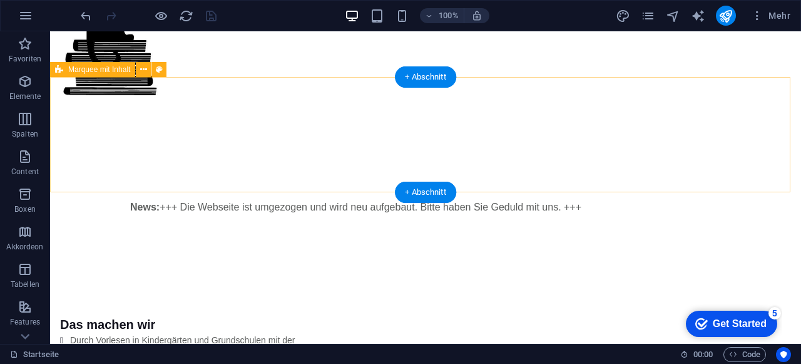
scroll to position [313, 0]
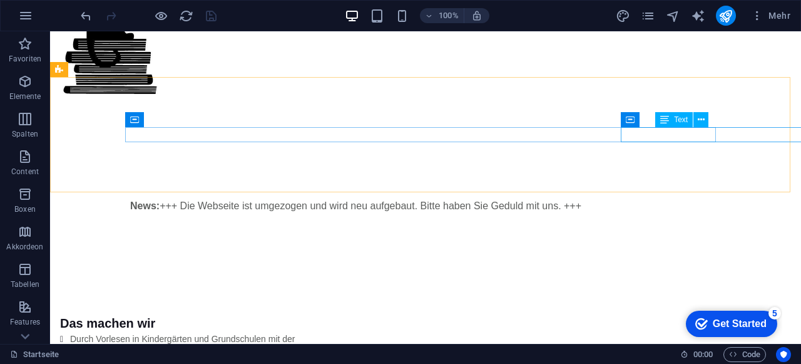
click at [672, 120] on div "Text" at bounding box center [674, 119] width 38 height 15
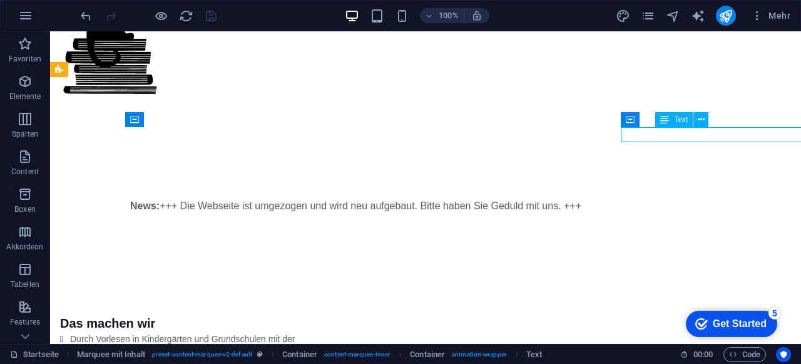
click at [672, 120] on div "Text" at bounding box center [674, 119] width 38 height 15
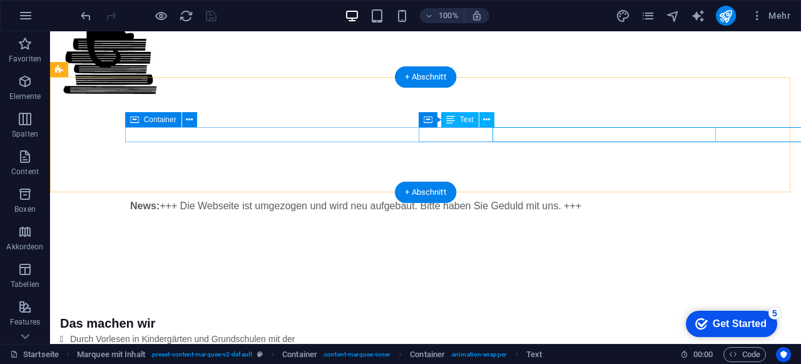
click at [695, 198] on div "News: +++ Die Webseite ist umgezogen und wird neu aufgebaut. Bitte haben Sie Ge…" at bounding box center [707, 205] width 24 height 15
click at [699, 198] on div "News: +++ Die Webseite ist umgezogen und wird neu aufgebaut. Bitte haben Sie Ge…" at bounding box center [710, 205] width 22 height 15
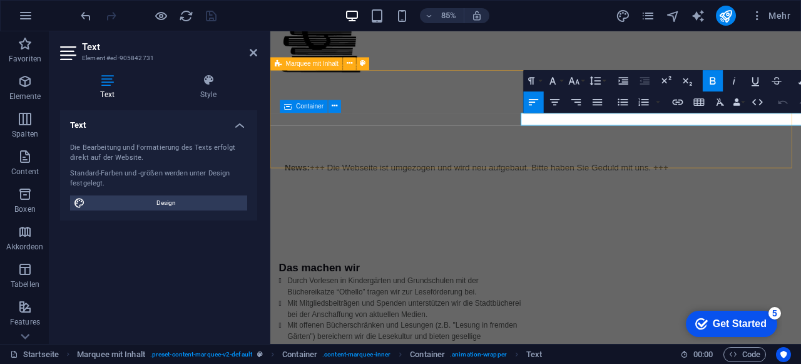
scroll to position [298, 0]
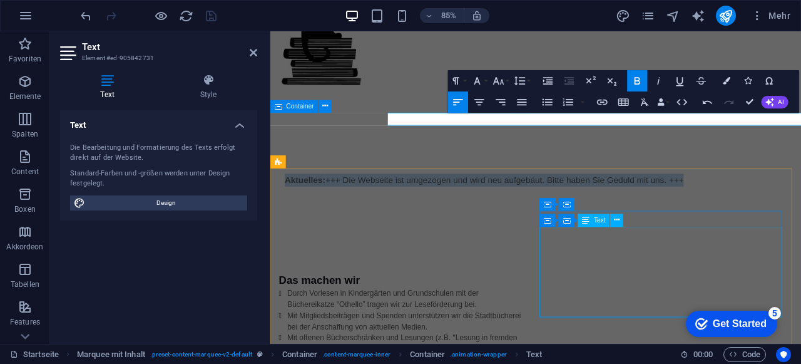
scroll to position [0, 70]
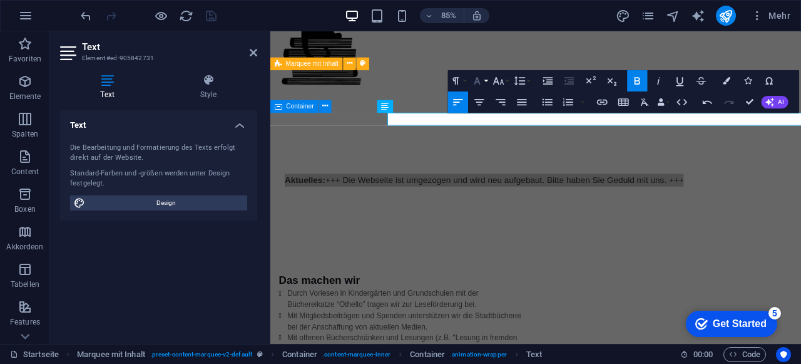
click at [487, 81] on button "Font Family" at bounding box center [479, 80] width 20 height 21
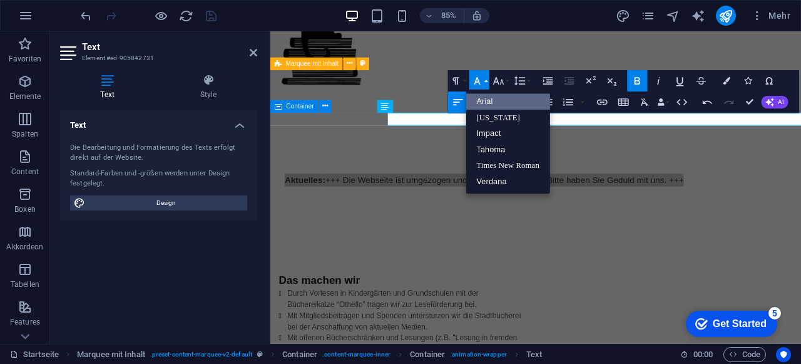
scroll to position [0, 0]
click at [487, 81] on button "Font Family" at bounding box center [479, 80] width 20 height 21
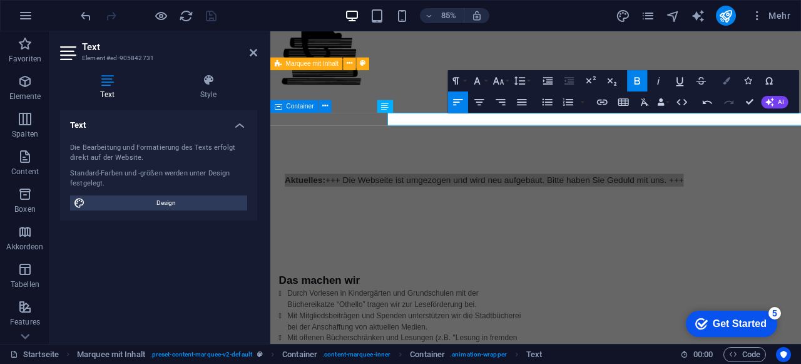
click at [729, 84] on icon "button" at bounding box center [727, 81] width 8 height 8
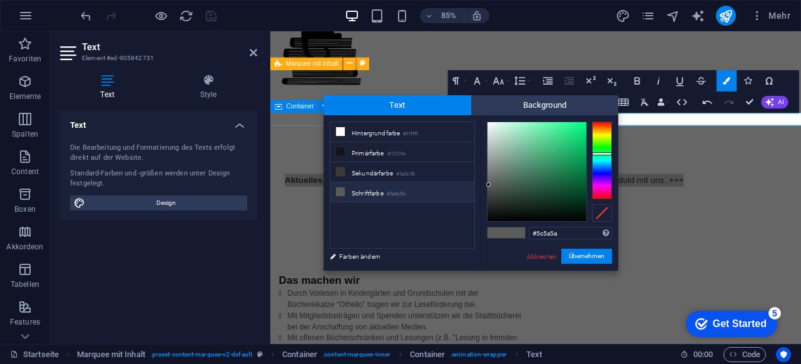
click at [603, 125] on div at bounding box center [602, 160] width 20 height 78
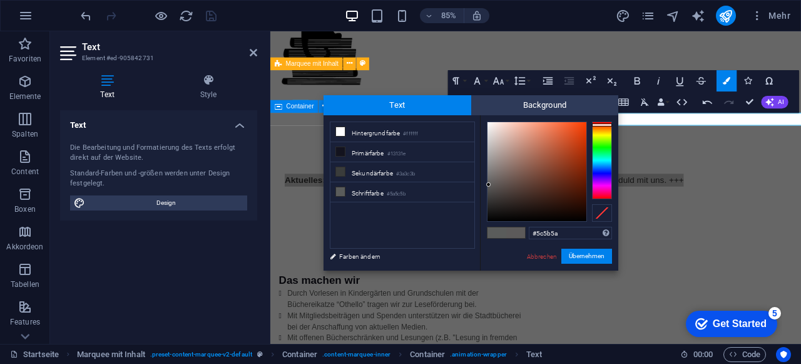
click at [603, 126] on div at bounding box center [602, 160] width 20 height 78
click at [575, 136] on div at bounding box center [537, 171] width 99 height 99
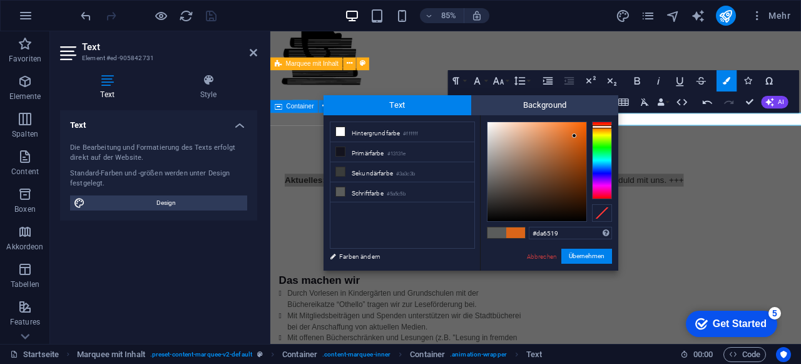
type input "#da3f19"
click at [603, 124] on div at bounding box center [602, 160] width 20 height 78
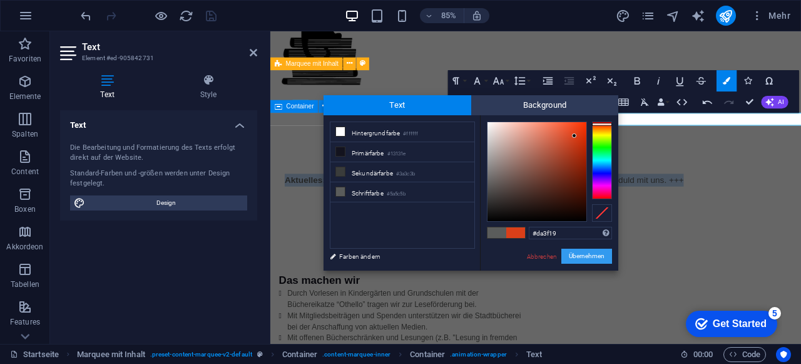
click at [585, 255] on button "Übernehmen" at bounding box center [587, 256] width 51 height 15
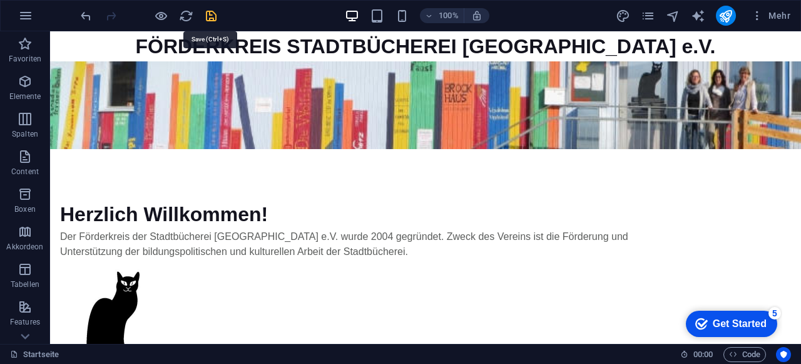
click at [215, 11] on icon "save" at bounding box center [211, 16] width 14 height 14
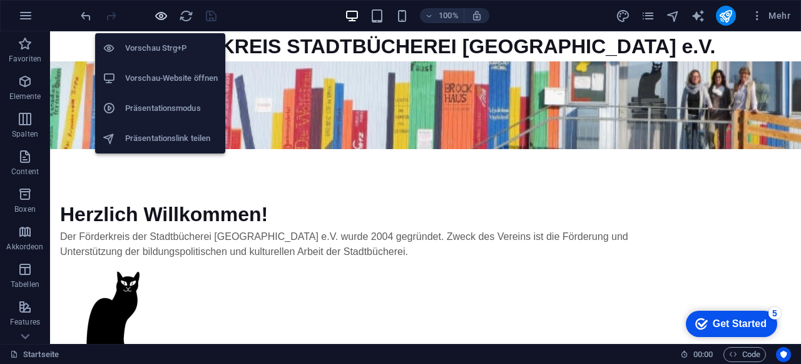
click at [163, 17] on icon "button" at bounding box center [161, 16] width 14 height 14
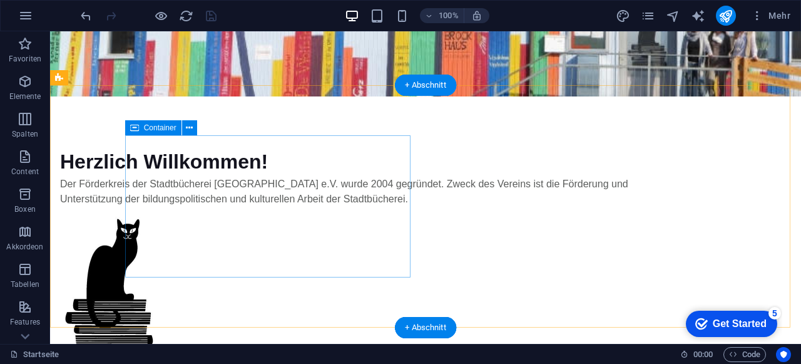
scroll to position [63, 0]
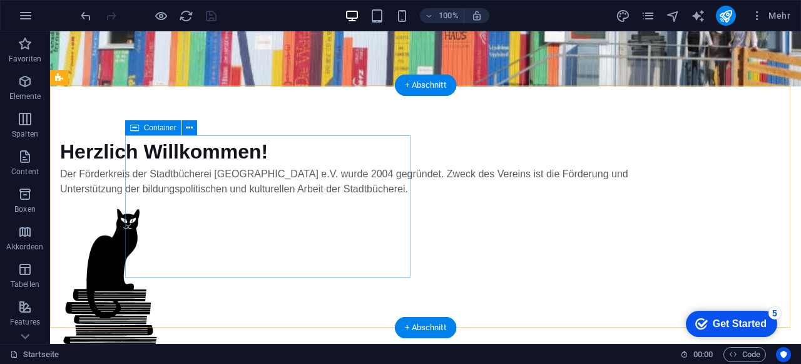
click at [280, 197] on div "Herzlich Willkommen! Der Förderkreis der Stadtbücherei [GEOGRAPHIC_DATA] e.V. w…" at bounding box center [355, 166] width 591 height 60
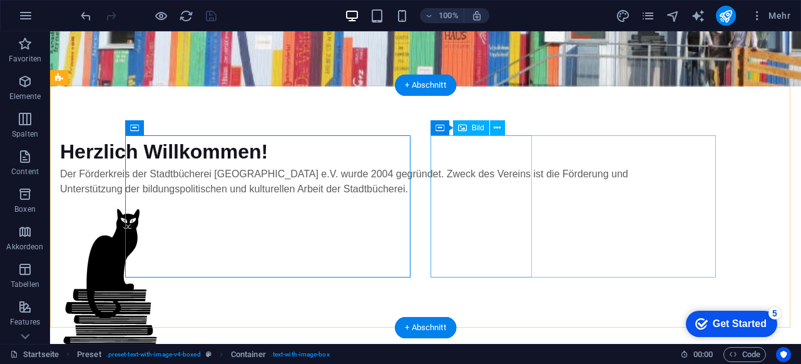
click at [486, 207] on figure at bounding box center [355, 278] width 591 height 142
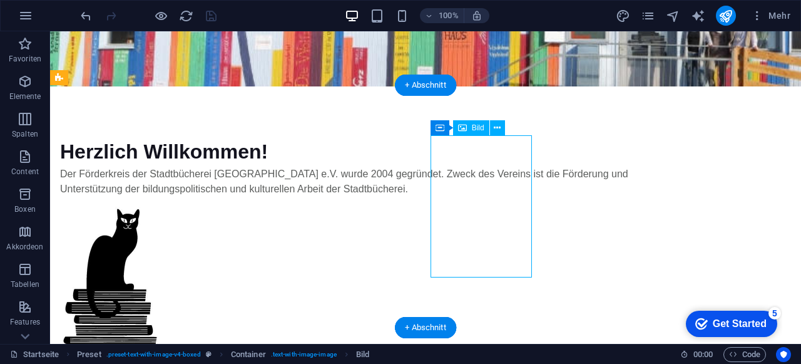
drag, startPoint x: 487, startPoint y: 201, endPoint x: 493, endPoint y: 160, distance: 41.2
click at [493, 207] on figure at bounding box center [355, 278] width 591 height 142
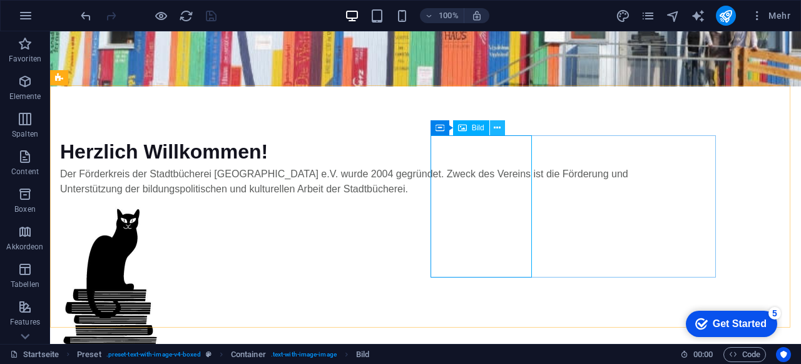
click at [495, 126] on icon at bounding box center [497, 127] width 7 height 13
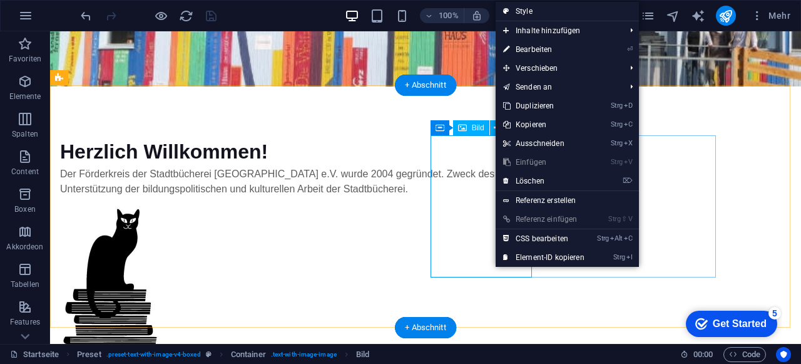
click at [471, 207] on figure at bounding box center [355, 278] width 591 height 142
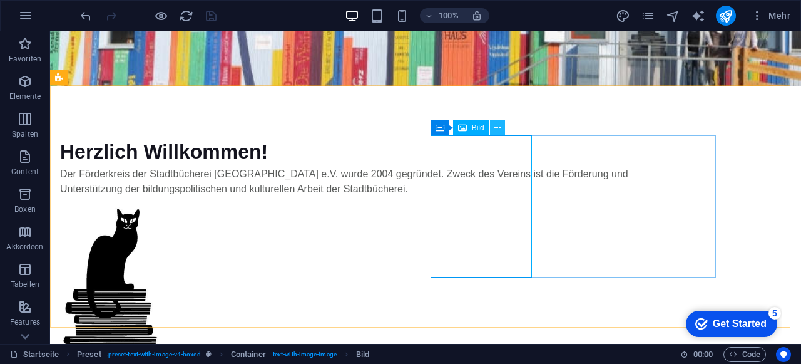
click at [501, 128] on icon at bounding box center [497, 127] width 7 height 13
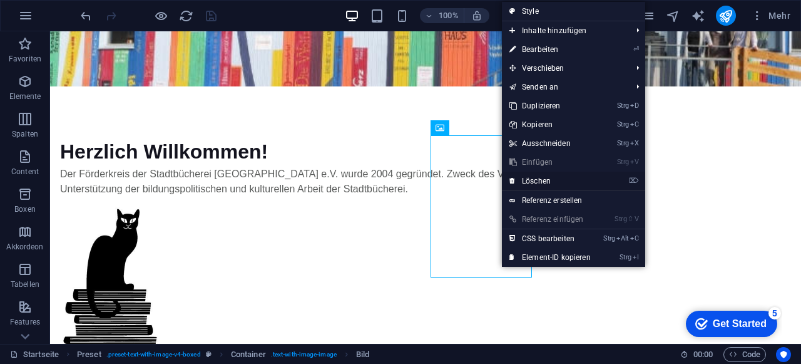
click at [537, 183] on link "⌦ Löschen" at bounding box center [550, 181] width 96 height 19
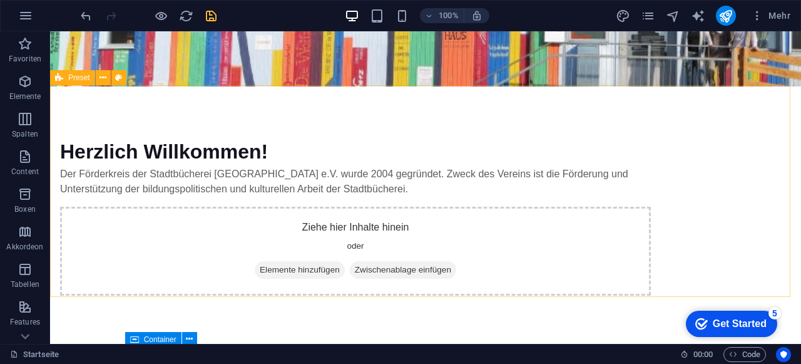
click at [76, 78] on span "Preset" at bounding box center [79, 78] width 22 height 8
click at [71, 80] on span "Preset" at bounding box center [79, 78] width 22 height 8
click at [103, 81] on icon at bounding box center [103, 77] width 7 height 13
click at [62, 78] on icon at bounding box center [59, 77] width 8 height 15
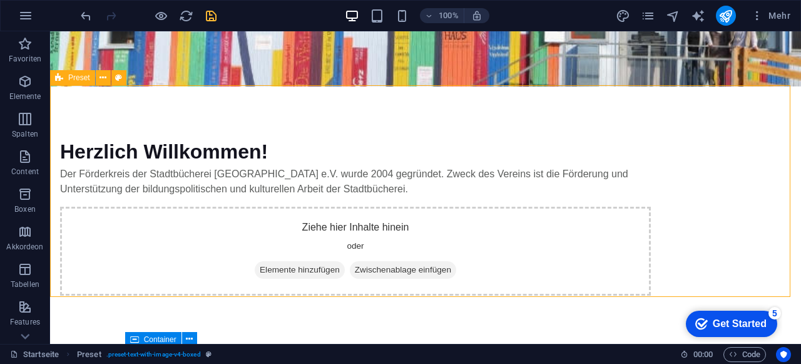
select select "rem"
select select "px"
select select "%"
select select "px"
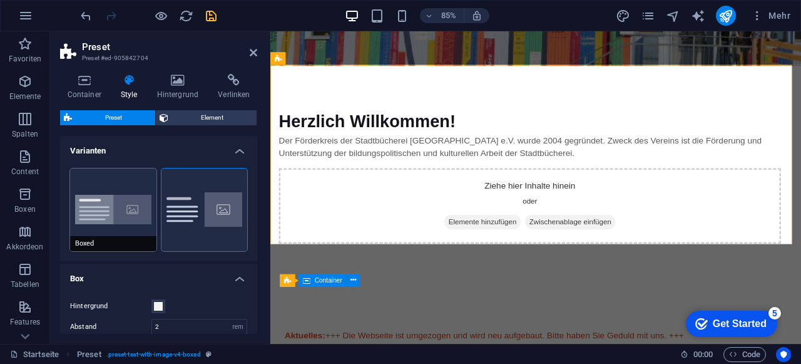
click at [123, 198] on button "Boxed" at bounding box center [113, 209] width 86 height 83
type input "0"
type input "2.5"
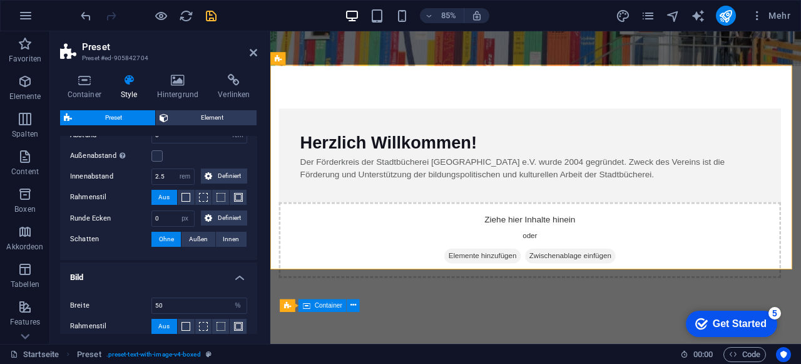
scroll to position [0, 0]
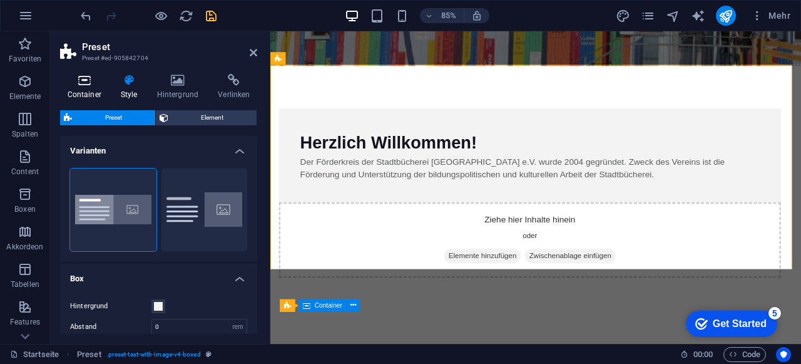
click at [83, 81] on icon at bounding box center [84, 80] width 48 height 13
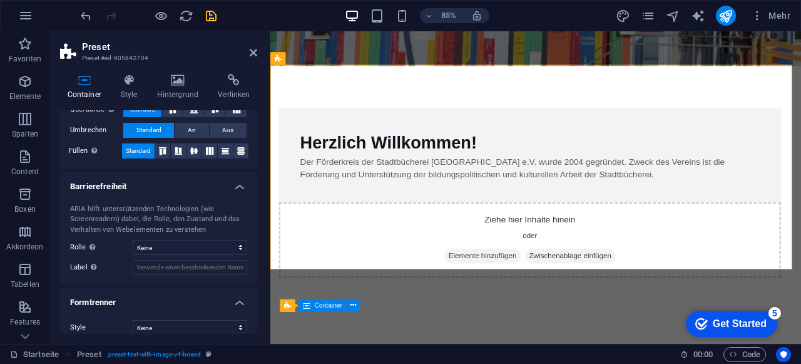
scroll to position [260, 0]
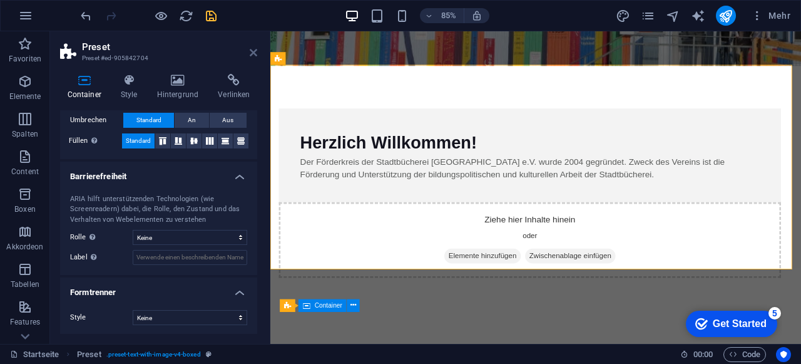
click at [252, 50] on icon at bounding box center [254, 53] width 8 height 10
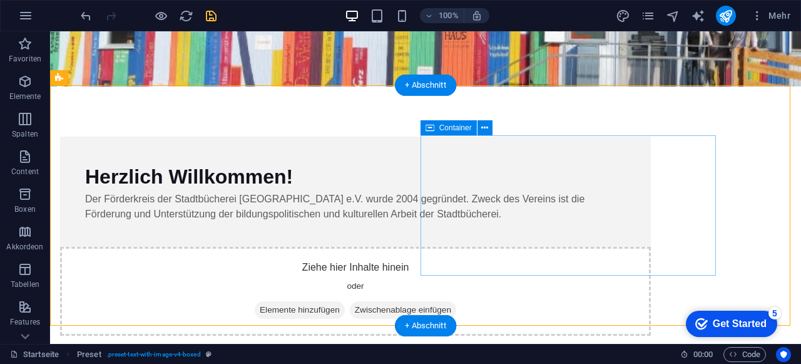
click at [467, 261] on div "Ziehe hier Inhalte hinein oder Elemente hinzufügen Zwischenablage einfügen" at bounding box center [355, 291] width 591 height 89
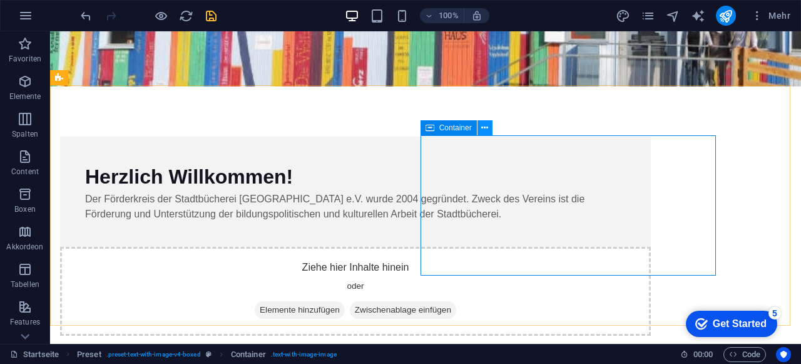
click at [487, 128] on icon at bounding box center [484, 127] width 7 height 13
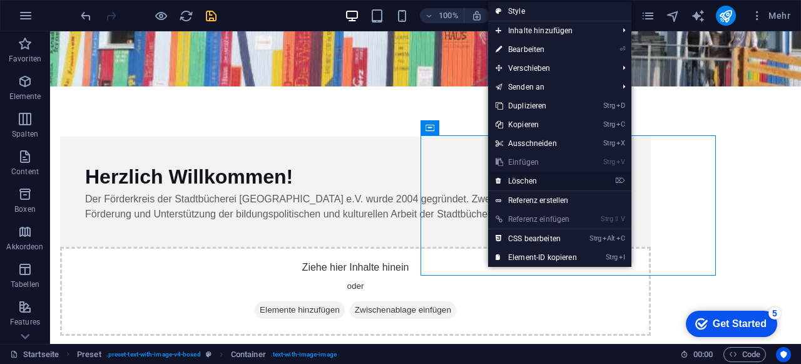
click at [533, 183] on link "⌦ Löschen" at bounding box center [536, 181] width 96 height 19
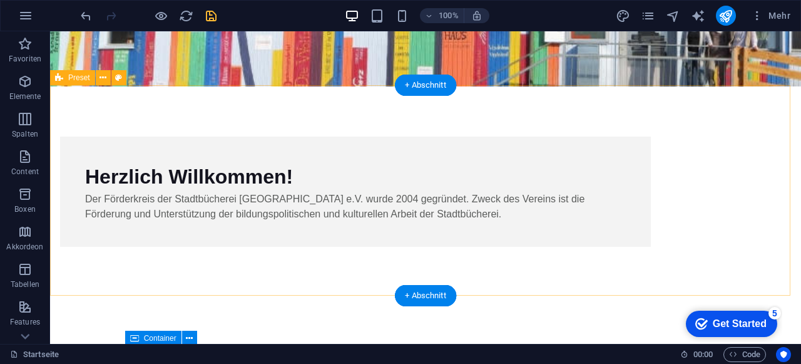
click at [289, 265] on div "Herzlich Willkommen! Der Förderkreis der Stadtbücherei [GEOGRAPHIC_DATA] e.V. w…" at bounding box center [425, 191] width 751 height 210
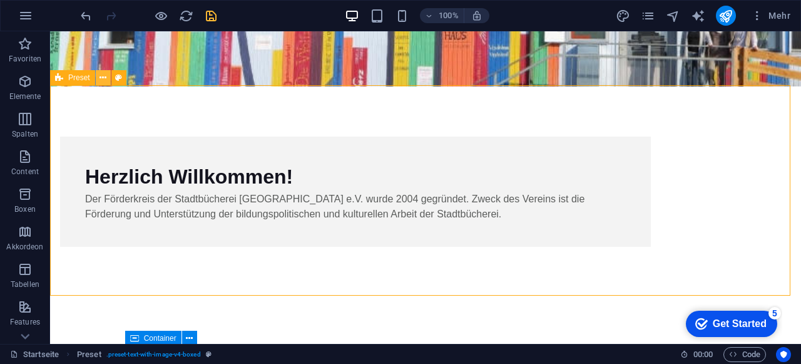
click at [103, 77] on icon at bounding box center [103, 77] width 7 height 13
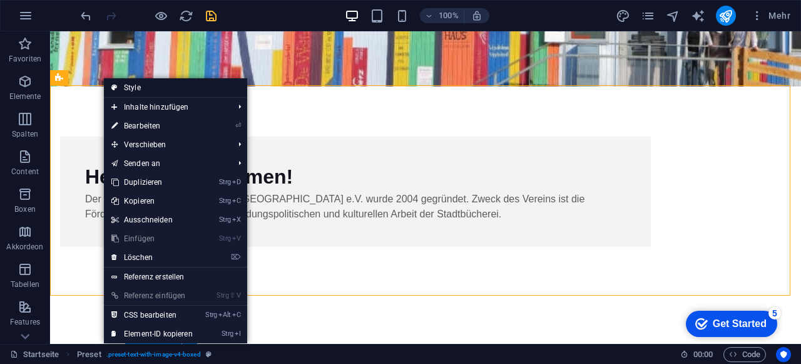
click at [140, 86] on link "Style" at bounding box center [175, 87] width 143 height 19
select select "rem"
select select "px"
select select "%"
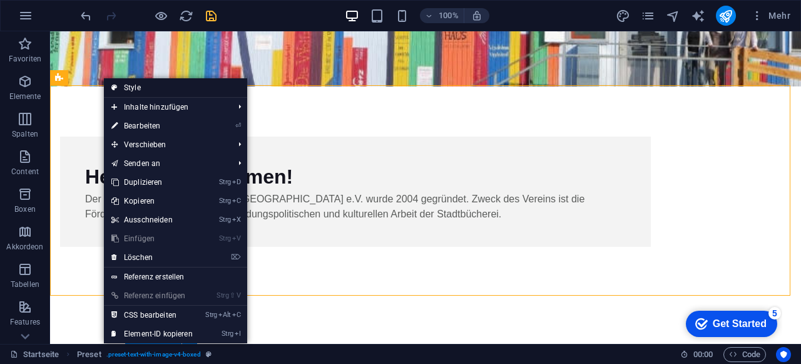
select select "px"
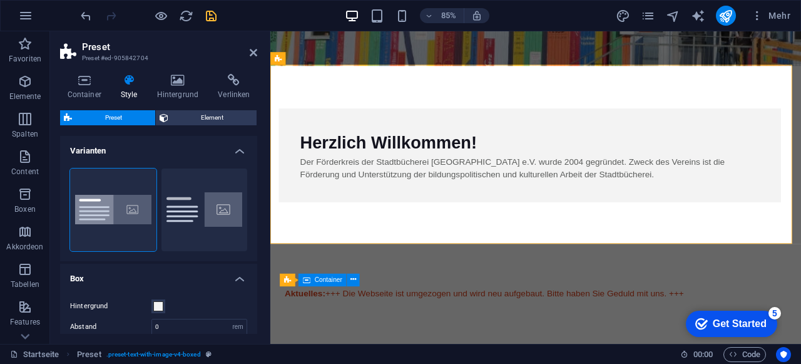
click at [239, 150] on h4 "Varianten" at bounding box center [158, 147] width 197 height 23
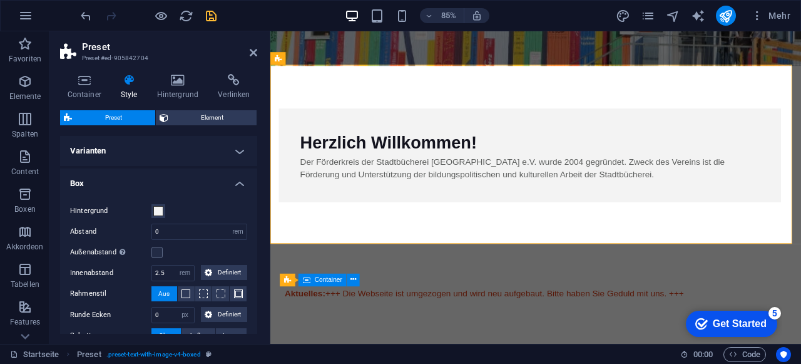
click at [126, 114] on span "Preset" at bounding box center [114, 117] width 76 height 15
click at [86, 83] on icon at bounding box center [84, 80] width 48 height 13
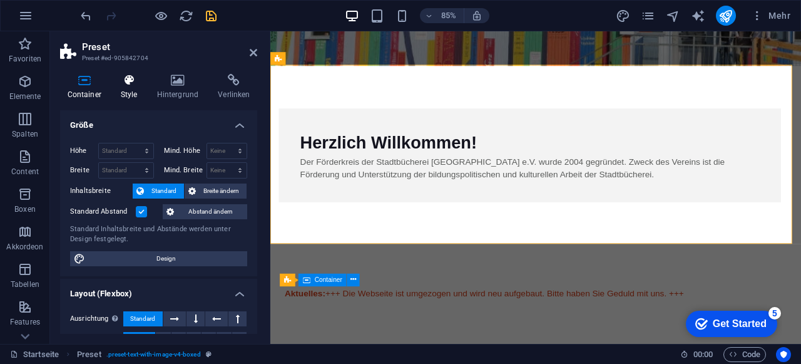
click at [132, 88] on h4 "Style" at bounding box center [131, 87] width 36 height 26
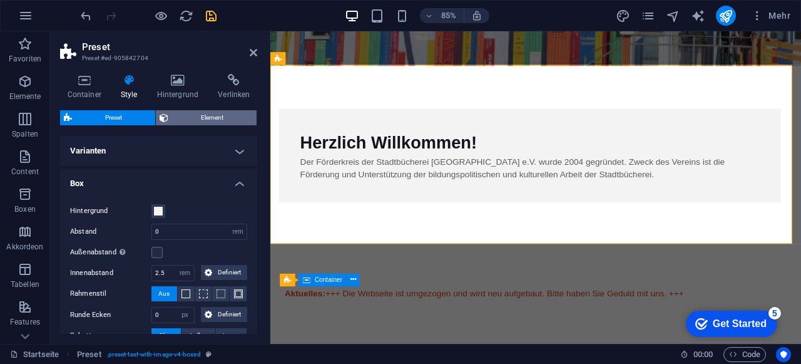
click at [182, 118] on span "Element" at bounding box center [212, 117] width 81 height 15
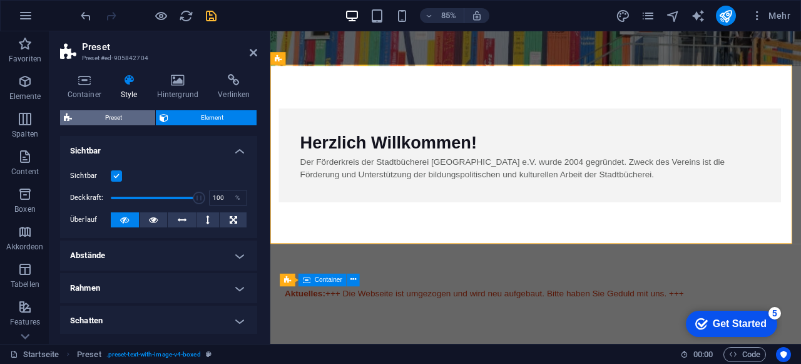
click at [91, 119] on span "Preset" at bounding box center [114, 117] width 76 height 15
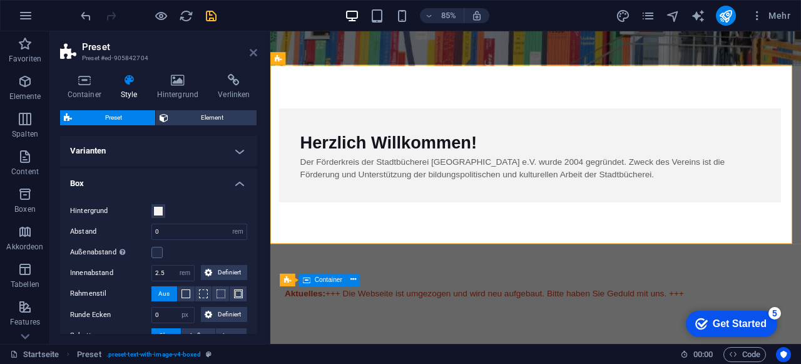
click at [251, 53] on icon at bounding box center [254, 53] width 8 height 10
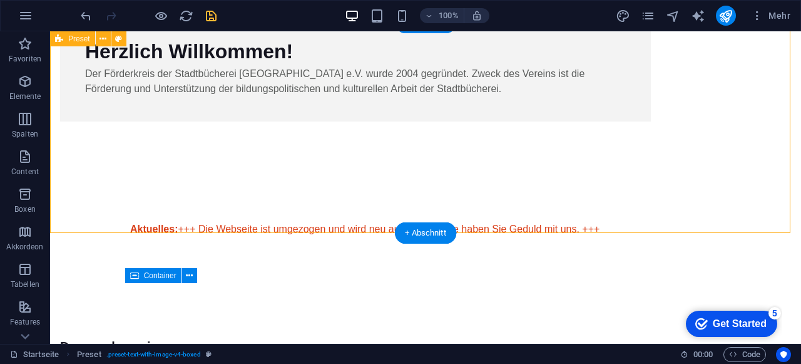
scroll to position [125, 0]
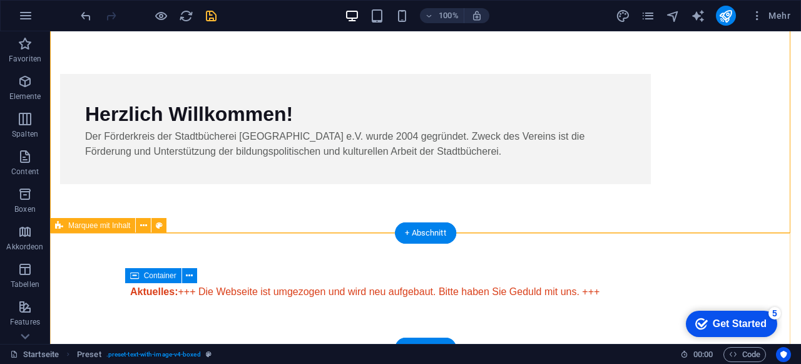
drag, startPoint x: 187, startPoint y: 96, endPoint x: 136, endPoint y: 247, distance: 159.2
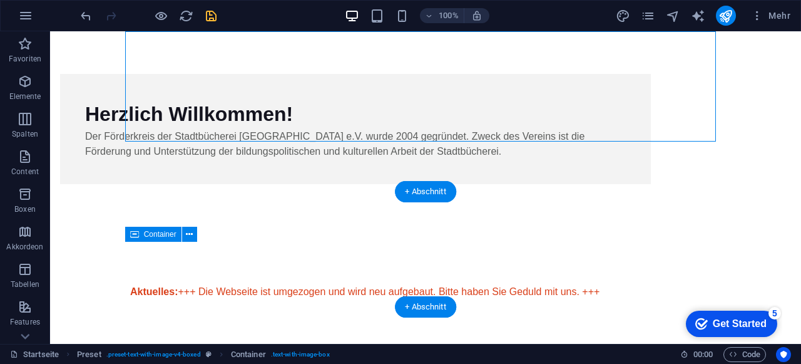
scroll to position [250, 0]
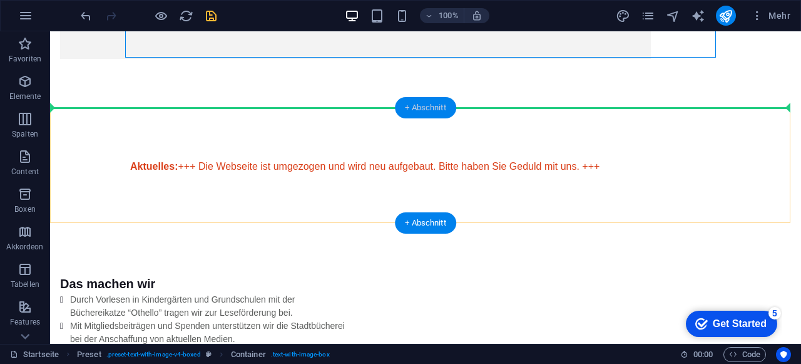
drag, startPoint x: 134, startPoint y: 66, endPoint x: 416, endPoint y: 107, distance: 285.2
click at [416, 107] on div "Ziehe hier rein, um den vorhandenen Inhalt zu ersetzen. Drücke "Strg", wenn du …" at bounding box center [425, 62] width 751 height 563
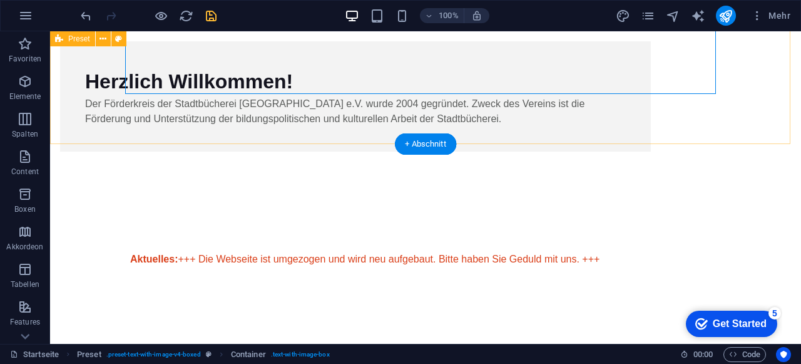
scroll to position [125, 0]
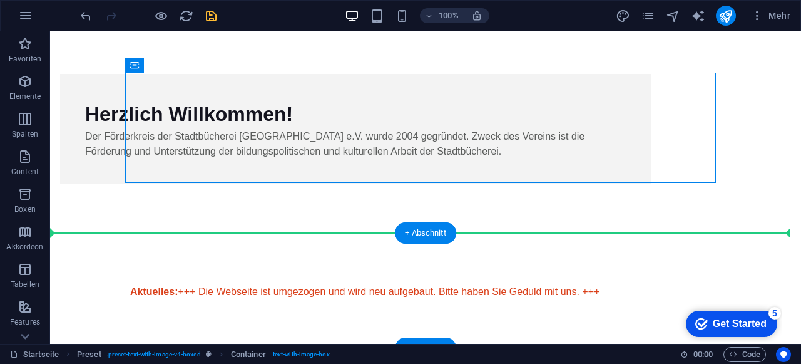
drag, startPoint x: 187, startPoint y: 93, endPoint x: 272, endPoint y: 239, distance: 168.3
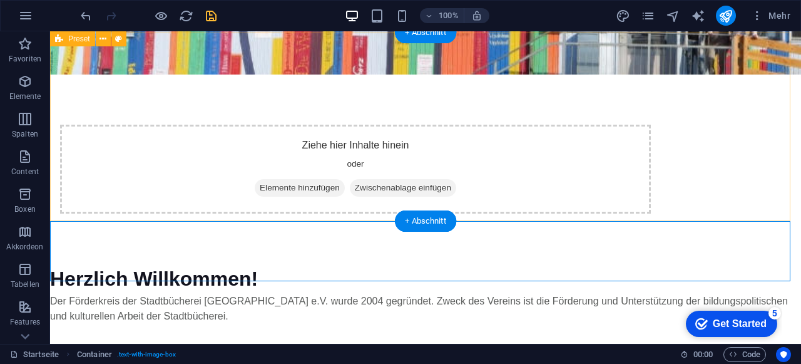
scroll to position [0, 0]
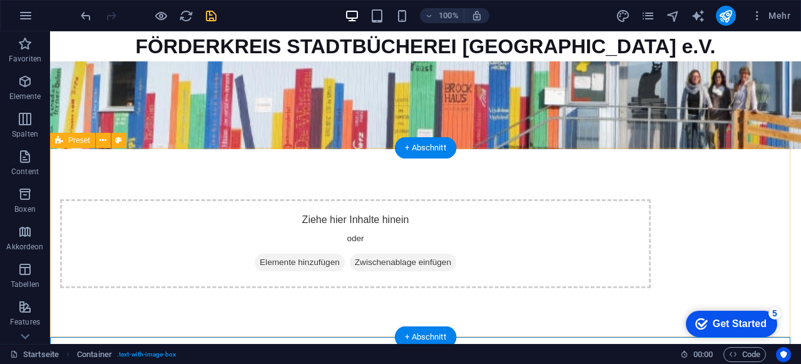
click at [109, 202] on div "Ziehe hier Inhalte hinein oder Elemente hinzufügen Zwischenablage einfügen" at bounding box center [425, 243] width 751 height 189
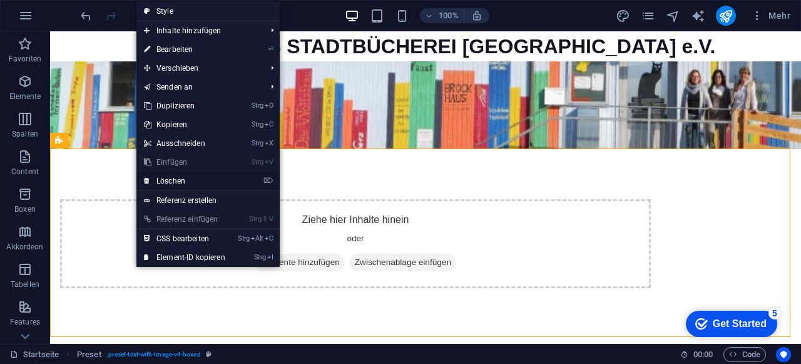
click at [174, 180] on link "⌦ Löschen" at bounding box center [184, 181] width 96 height 19
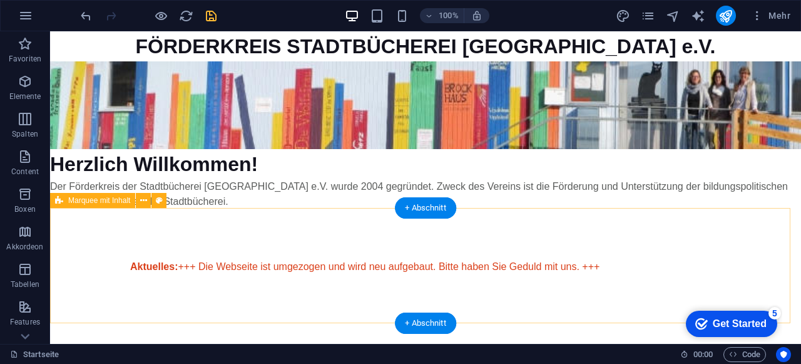
click at [189, 232] on div "Aktuelles: +++ Die Webseite ist umgezogen und wird neu aufgebaut. Bitte haben S…" at bounding box center [425, 266] width 751 height 115
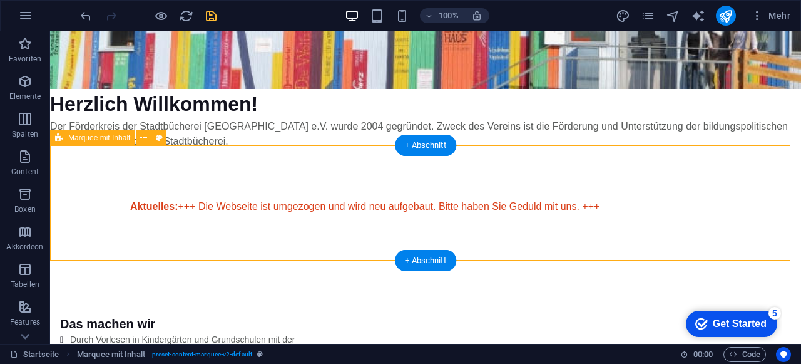
scroll to position [63, 0]
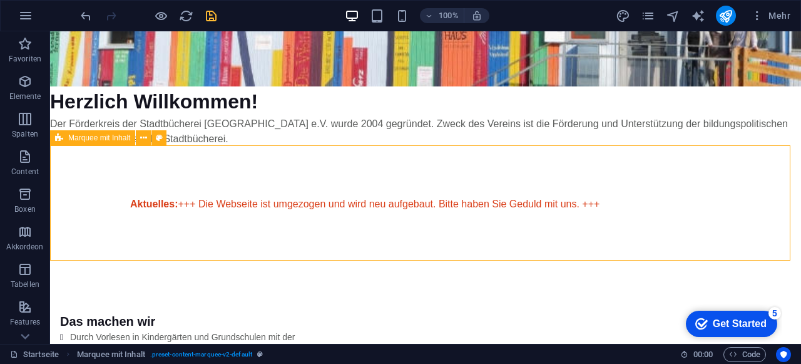
click at [96, 136] on span "Marquee mit Inhalt" at bounding box center [99, 138] width 62 height 8
click at [94, 142] on div "Marquee mit Inhalt" at bounding box center [92, 137] width 85 height 15
select select "rem"
select select "px"
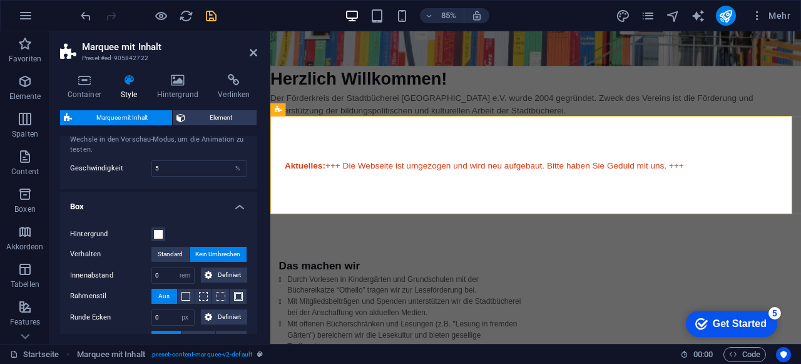
scroll to position [0, 0]
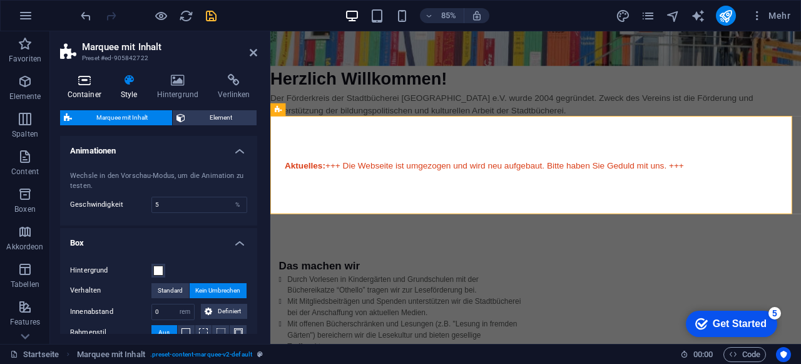
click at [76, 83] on icon at bounding box center [84, 80] width 48 height 13
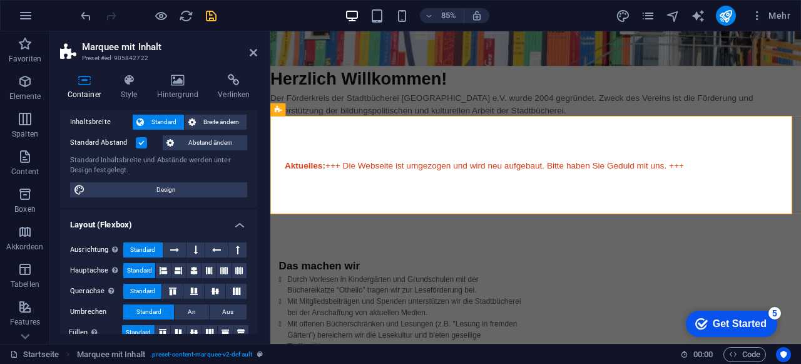
scroll to position [63, 0]
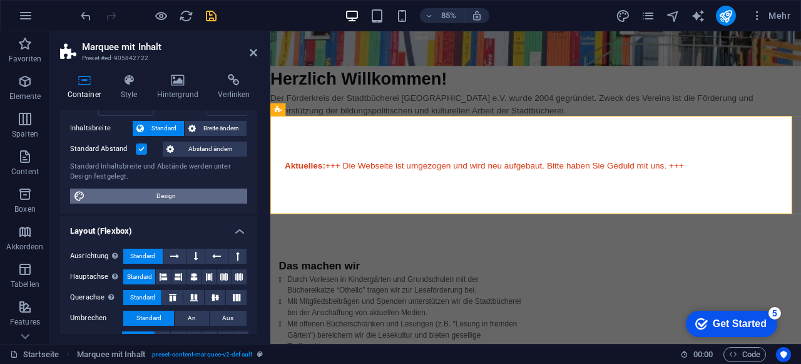
click at [121, 195] on span "Design" at bounding box center [166, 195] width 155 height 15
select select "rem"
select select "ease-in-out"
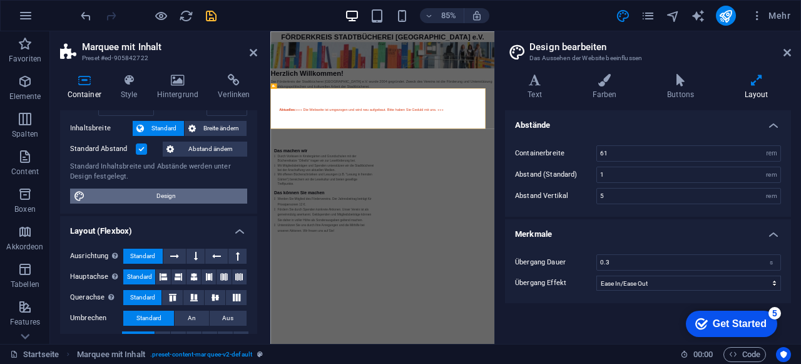
scroll to position [0, 0]
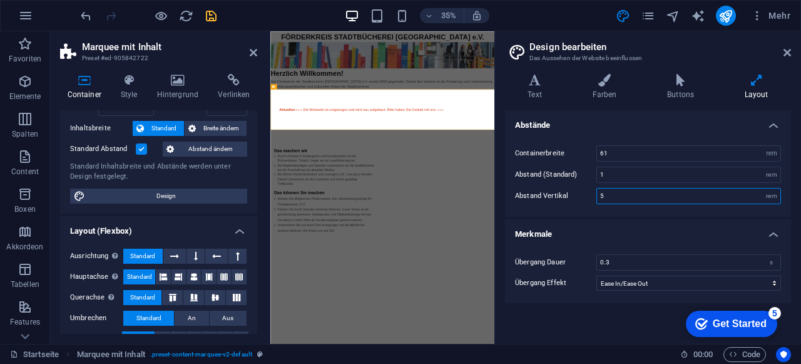
click at [630, 192] on input "5" at bounding box center [688, 195] width 183 height 15
drag, startPoint x: 627, startPoint y: 193, endPoint x: 589, endPoint y: 188, distance: 37.9
click at [589, 188] on div "Abstand Vertikal 5 rem" at bounding box center [648, 196] width 266 height 16
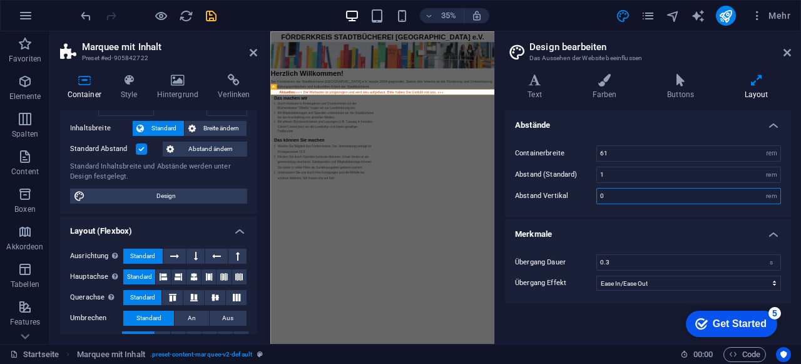
drag, startPoint x: 613, startPoint y: 196, endPoint x: 597, endPoint y: 188, distance: 17.9
click at [597, 188] on input "0" at bounding box center [688, 195] width 183 height 15
click at [589, 210] on div "Containerbreite 61 rem px Abstand (Standard) 1 rem Abstand Vertikal 2 rem" at bounding box center [648, 175] width 291 height 84
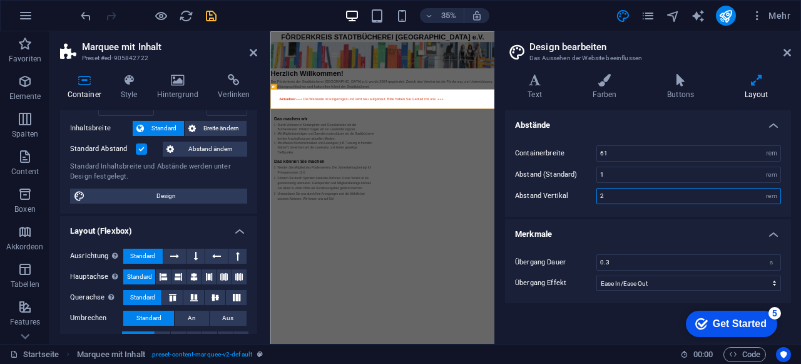
drag, startPoint x: 613, startPoint y: 191, endPoint x: 588, endPoint y: 194, distance: 25.9
click at [588, 194] on div "Abstand Vertikal 2 rem" at bounding box center [648, 196] width 266 height 16
type input "1"
click at [566, 207] on div "Containerbreite 61 rem px Abstand (Standard) 1 rem Abstand Vertikal 1 rem" at bounding box center [648, 175] width 291 height 84
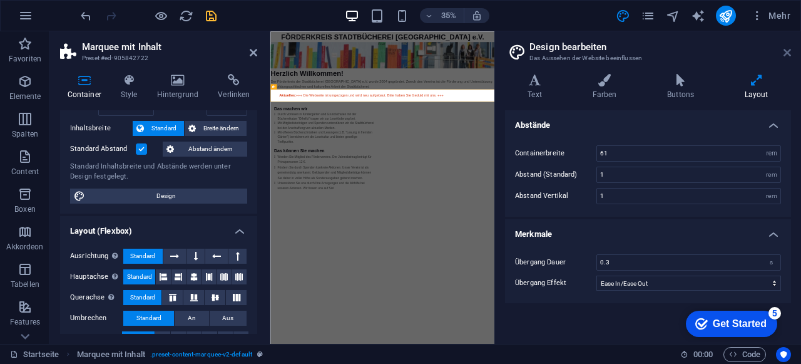
click at [789, 53] on icon at bounding box center [788, 53] width 8 height 10
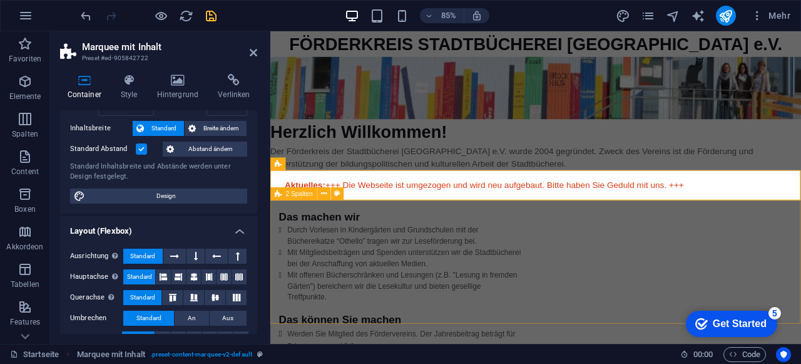
click at [280, 295] on div "Das machen wir Durch Vorlesen in Kindergärten und Grundschulen mit der Bücherei…" at bounding box center [582, 362] width 625 height 265
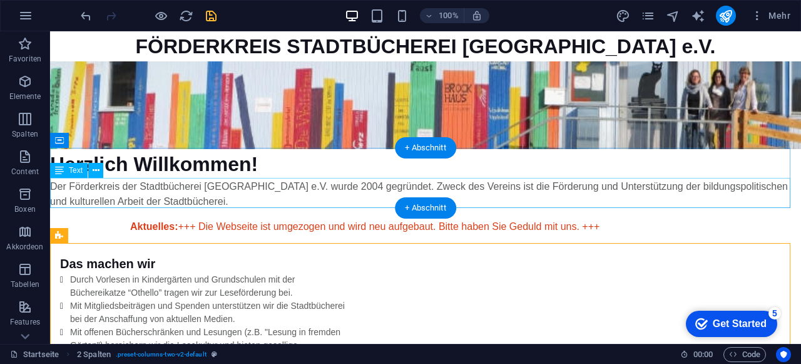
click at [220, 190] on div "Der Förderkreis der Stadtbücherei [GEOGRAPHIC_DATA] e.V. wurde 2004 gegründet. …" at bounding box center [425, 194] width 751 height 30
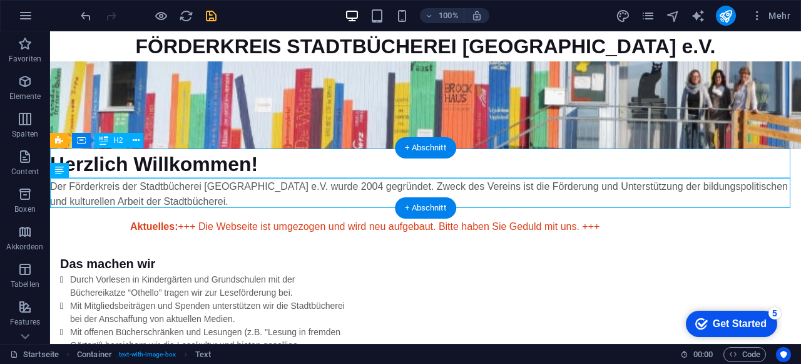
click at [230, 163] on div "Herzlich Willkommen!" at bounding box center [425, 164] width 751 height 30
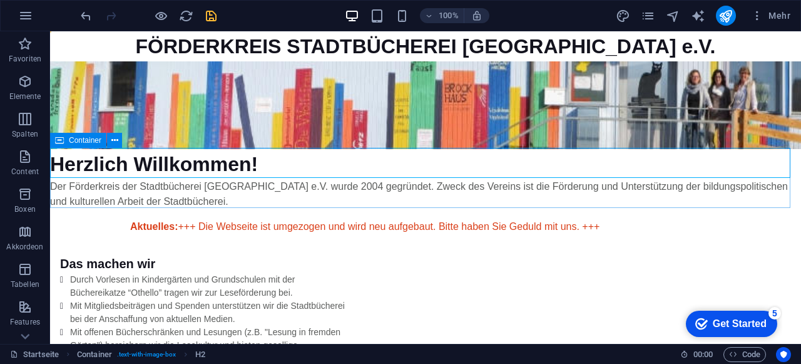
click at [60, 143] on icon at bounding box center [59, 140] width 9 height 15
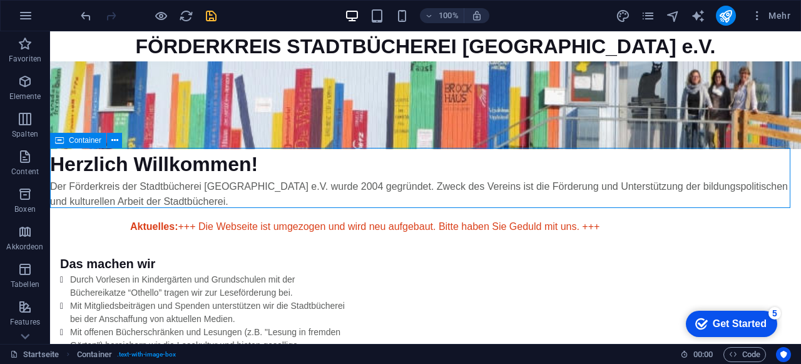
click at [60, 143] on icon at bounding box center [59, 140] width 9 height 15
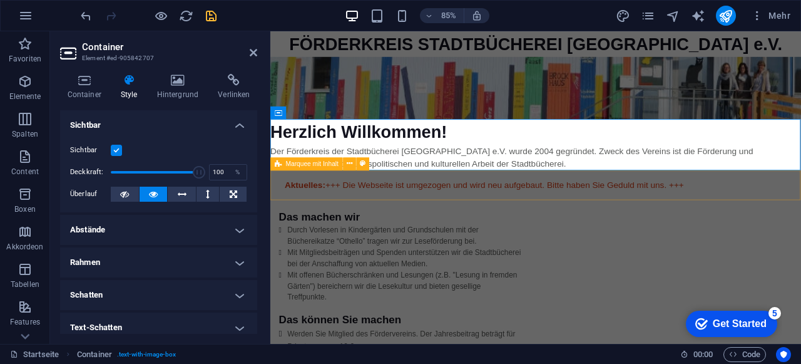
click at [409, 226] on div "Aktuelles: +++ Die Webseite ist umgezogen und wird neu aufgebaut. Bitte haben S…" at bounding box center [582, 212] width 625 height 35
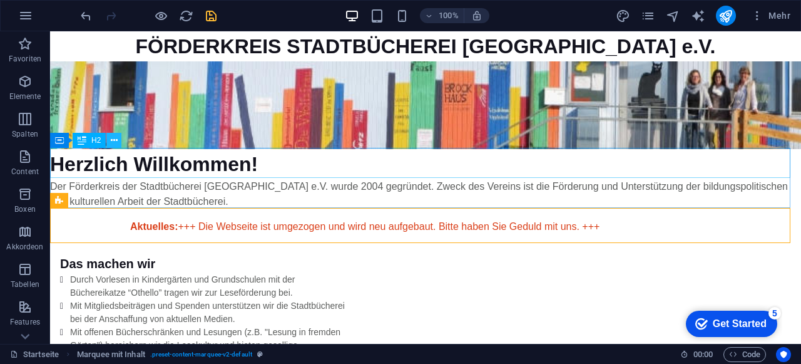
click at [114, 139] on icon at bounding box center [114, 140] width 7 height 13
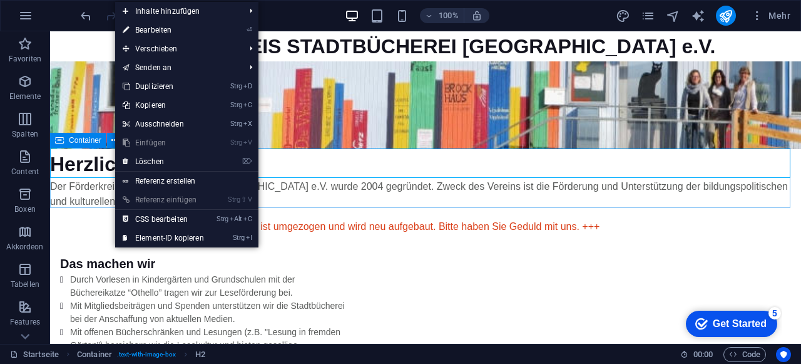
click at [57, 141] on icon at bounding box center [59, 140] width 9 height 15
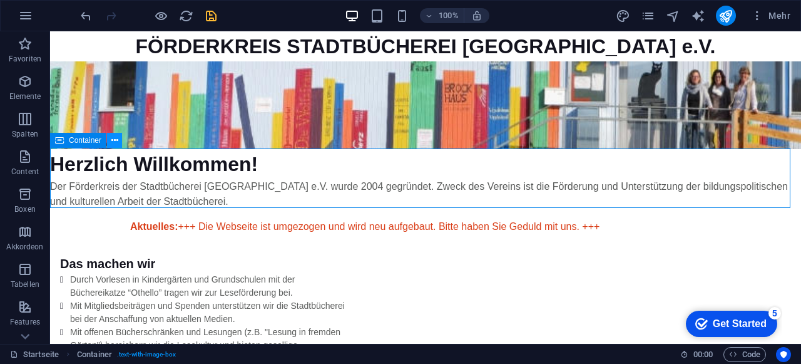
click at [119, 137] on button at bounding box center [114, 140] width 15 height 15
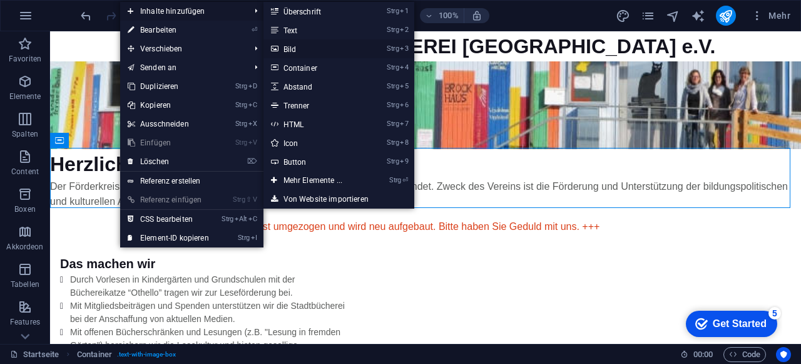
click at [299, 44] on link "Strg 3 Bild" at bounding box center [316, 48] width 104 height 19
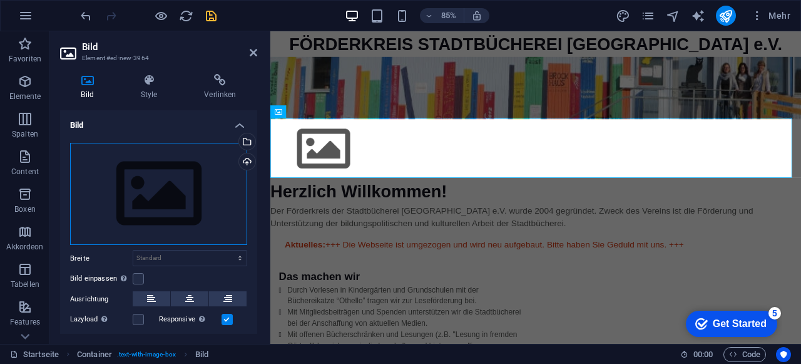
click at [126, 167] on div "Ziehe Dateien zum Hochladen hierher oder klicke hier, um aus Dateien oder koste…" at bounding box center [158, 194] width 177 height 103
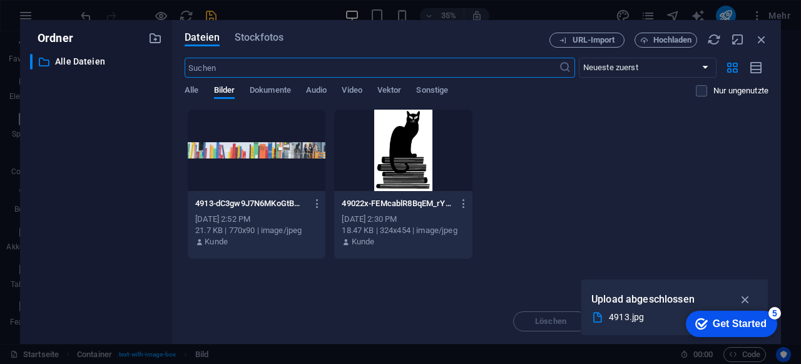
click at [417, 143] on div at bounding box center [403, 150] width 138 height 81
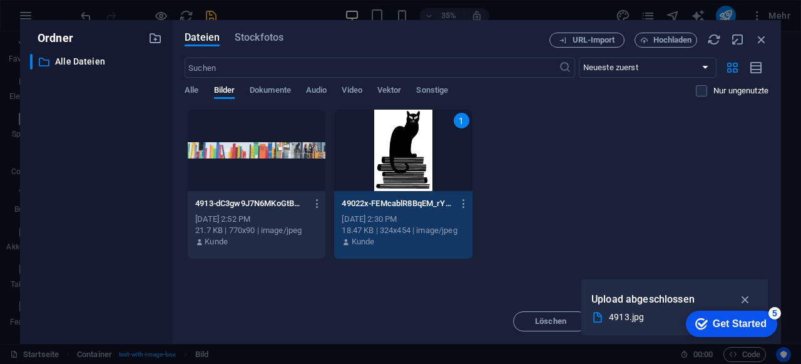
click at [417, 143] on div "1" at bounding box center [403, 150] width 138 height 81
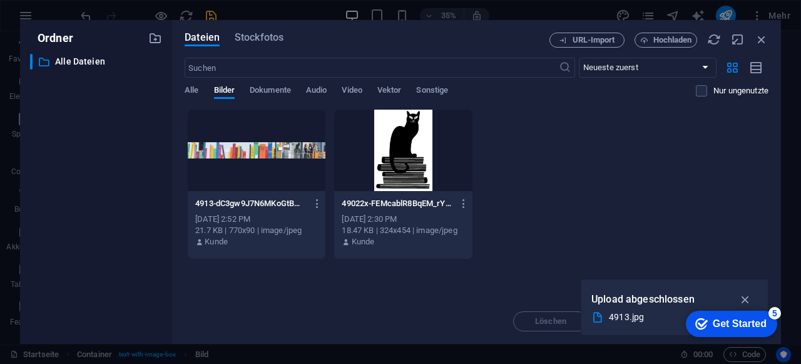
click at [406, 157] on div at bounding box center [403, 150] width 138 height 81
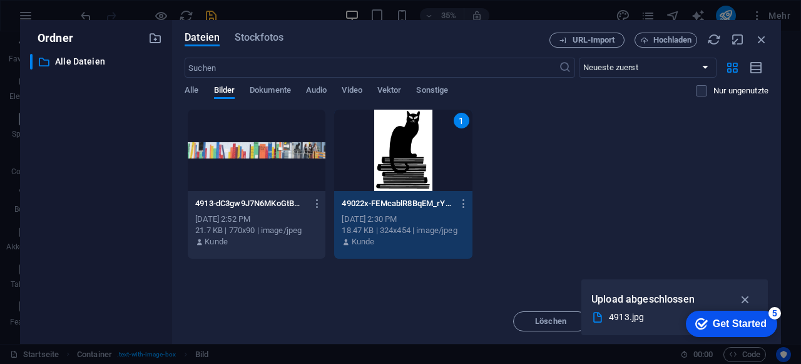
click at [406, 157] on div "1" at bounding box center [403, 150] width 138 height 81
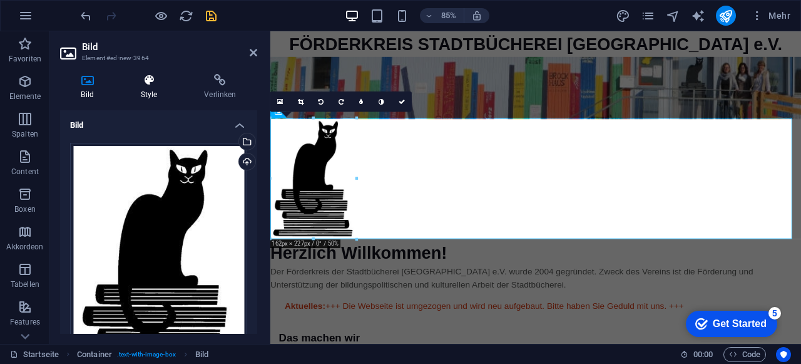
click at [150, 85] on icon at bounding box center [149, 80] width 59 height 13
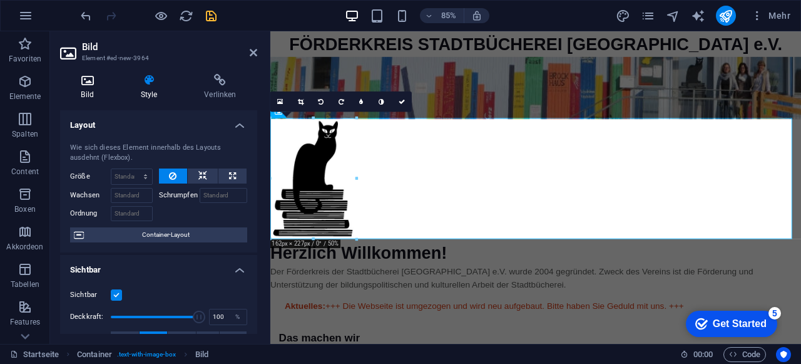
click at [90, 88] on h4 "Bild" at bounding box center [89, 87] width 59 height 26
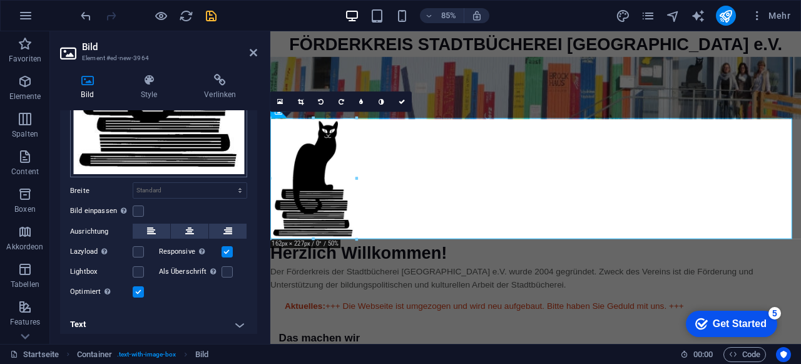
scroll to position [213, 0]
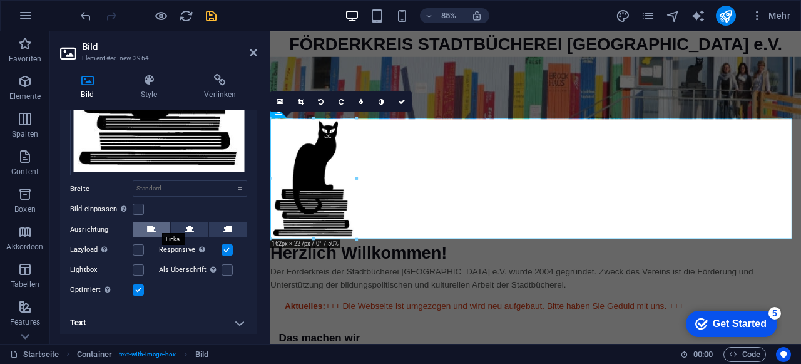
click at [151, 225] on icon at bounding box center [151, 229] width 9 height 15
click at [140, 203] on label at bounding box center [138, 208] width 11 height 11
click at [0, 0] on input "Bild einpassen Bild automatisch anhand einer fixen Breite und Höhe einpassen" at bounding box center [0, 0] width 0 height 0
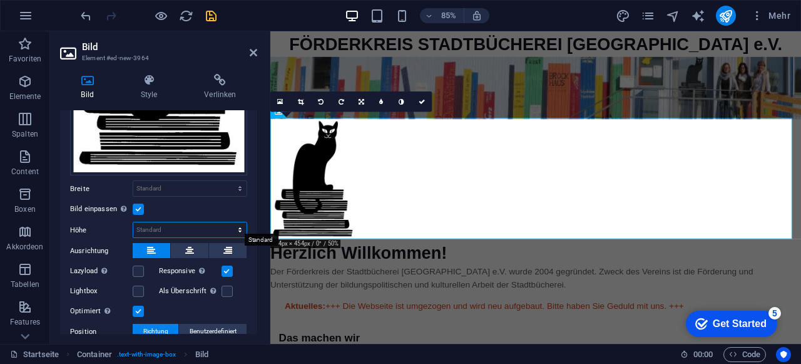
click at [167, 222] on select "Standard auto px" at bounding box center [189, 229] width 113 height 15
click at [133, 222] on select "Standard auto px" at bounding box center [189, 229] width 113 height 15
select select "DISABLED_OPTION_VALUE"
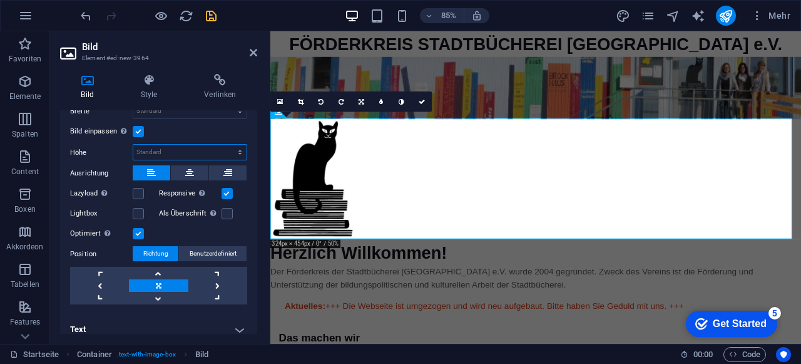
scroll to position [297, 0]
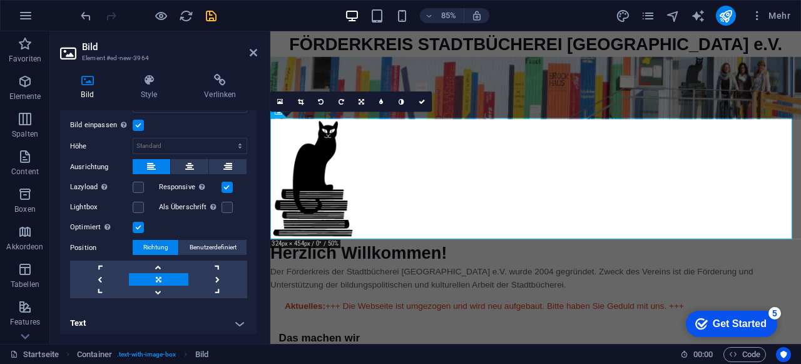
click at [160, 278] on link at bounding box center [158, 279] width 59 height 13
click at [95, 274] on link at bounding box center [99, 279] width 59 height 13
click at [149, 317] on h4 "Text" at bounding box center [158, 323] width 197 height 30
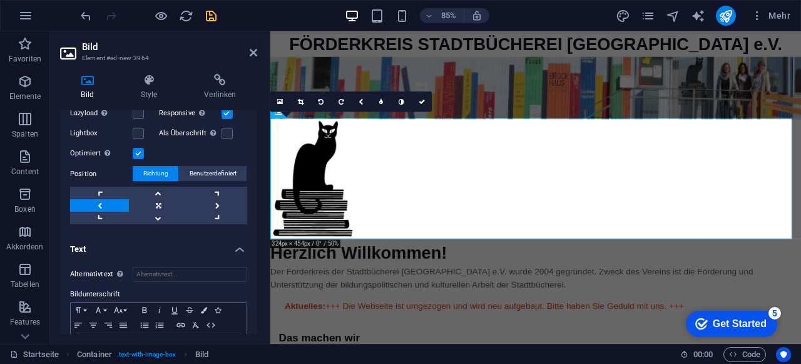
scroll to position [414, 0]
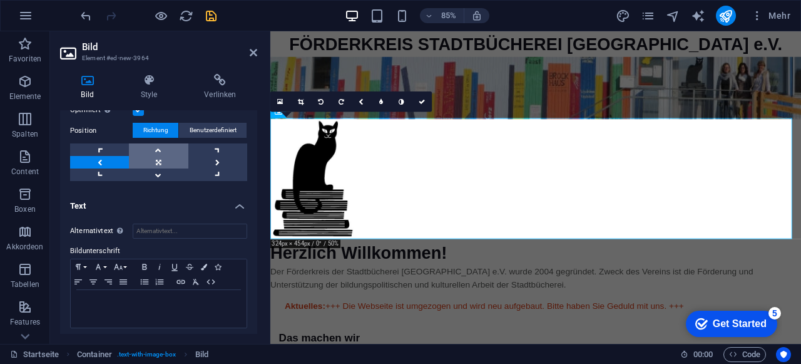
click at [165, 151] on link at bounding box center [158, 149] width 59 height 13
click at [160, 156] on link at bounding box center [158, 162] width 59 height 13
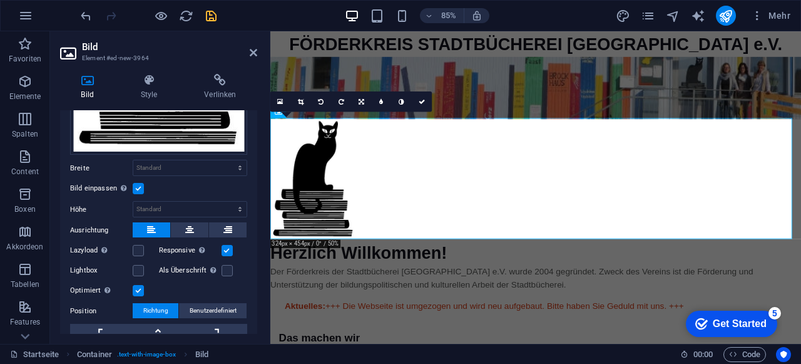
scroll to position [226, 0]
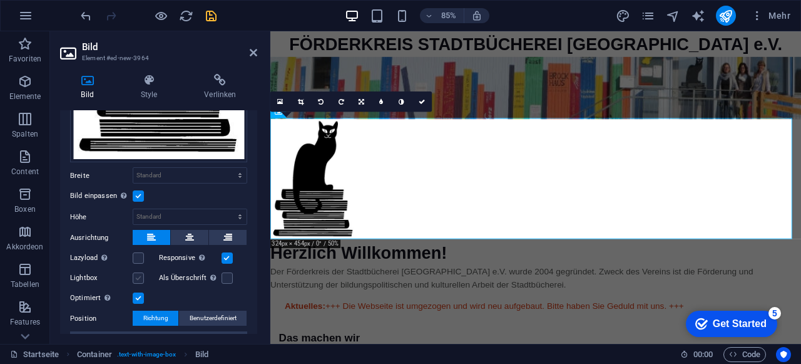
click at [138, 274] on label at bounding box center [138, 277] width 11 height 11
click at [0, 0] on input "Lightbox" at bounding box center [0, 0] width 0 height 0
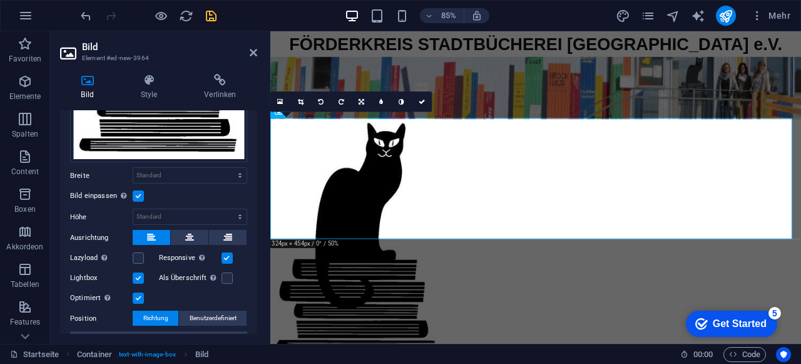
click at [138, 274] on label at bounding box center [138, 277] width 11 height 11
click at [0, 0] on input "Lightbox" at bounding box center [0, 0] width 0 height 0
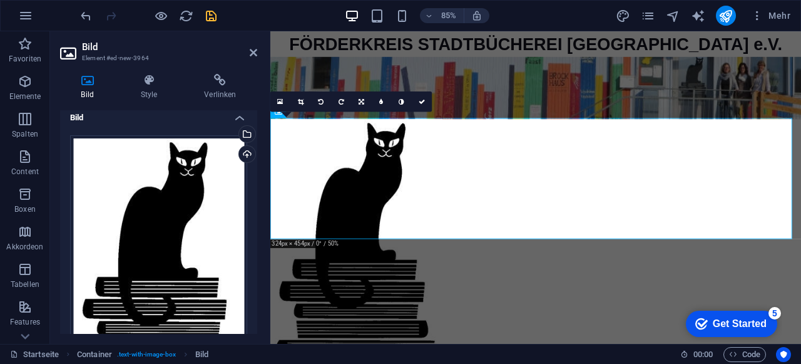
scroll to position [0, 0]
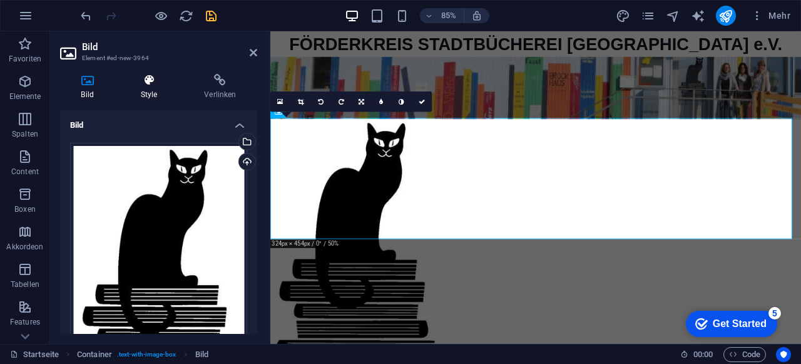
click at [150, 86] on icon at bounding box center [149, 80] width 59 height 13
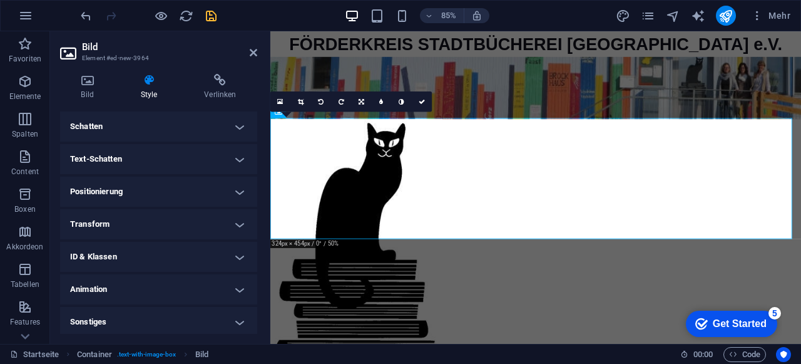
scroll to position [315, 0]
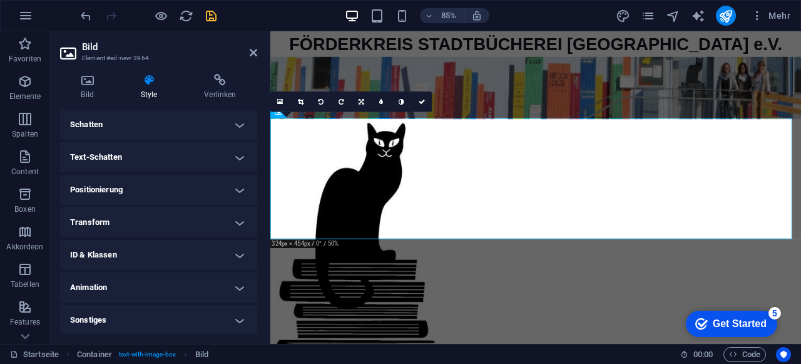
click at [160, 185] on h4 "Positionierung" at bounding box center [158, 190] width 197 height 30
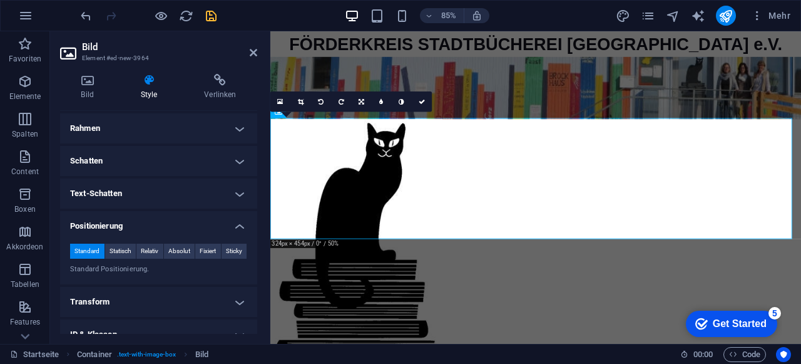
scroll to position [252, 0]
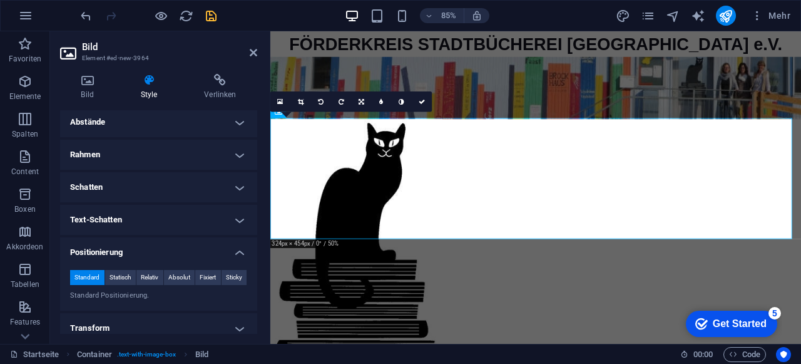
click at [193, 183] on h4 "Schatten" at bounding box center [158, 187] width 197 height 30
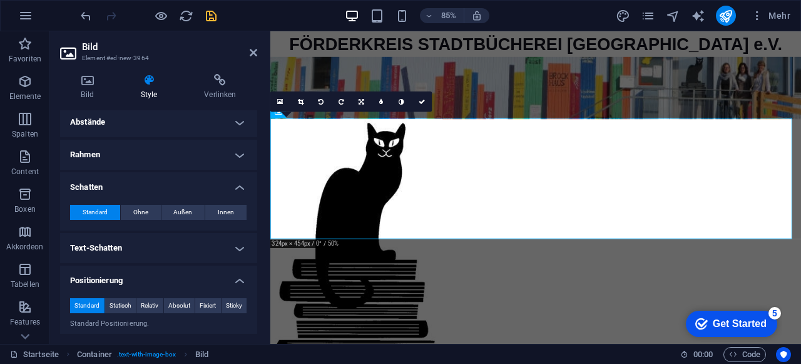
click at [193, 183] on h4 "Schatten" at bounding box center [158, 183] width 197 height 23
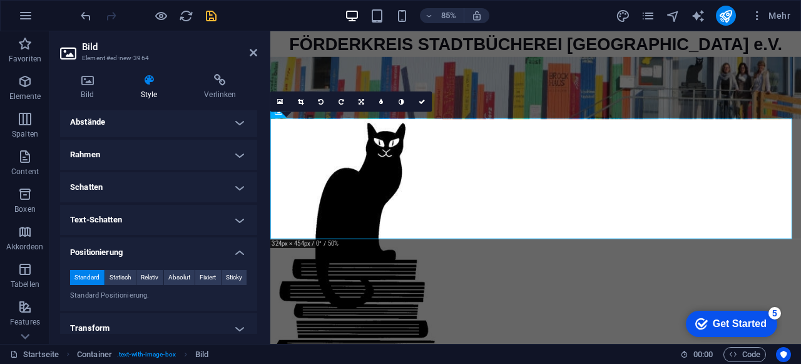
click at [201, 152] on h4 "Rahmen" at bounding box center [158, 155] width 197 height 30
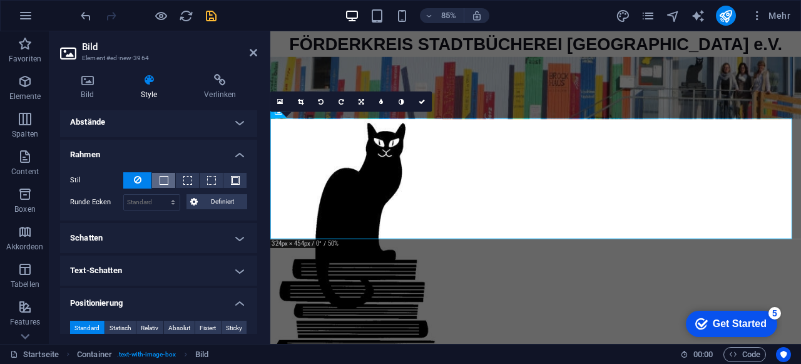
click at [161, 176] on span at bounding box center [164, 180] width 9 height 9
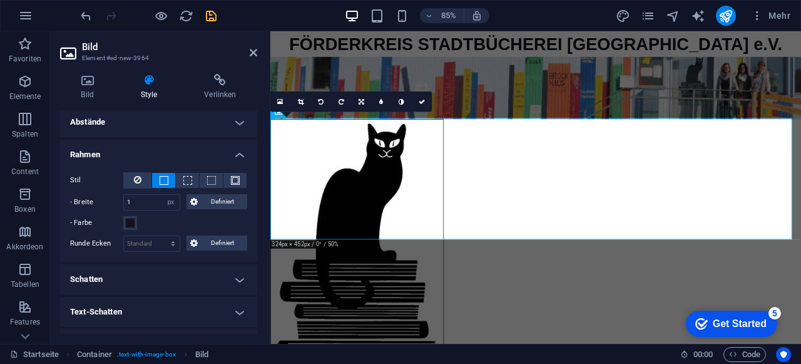
click at [137, 277] on h4 "Schatten" at bounding box center [158, 279] width 197 height 30
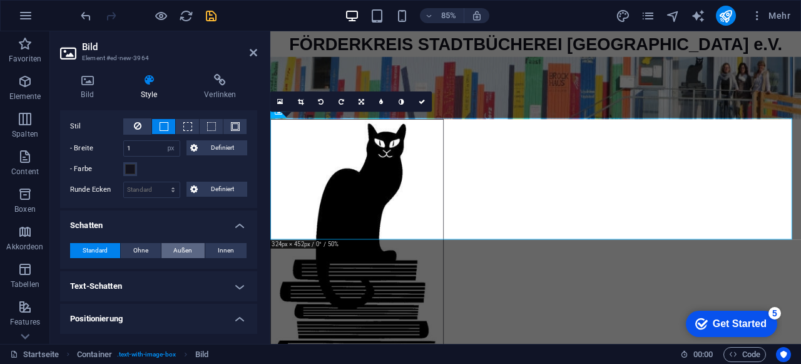
scroll to position [315, 0]
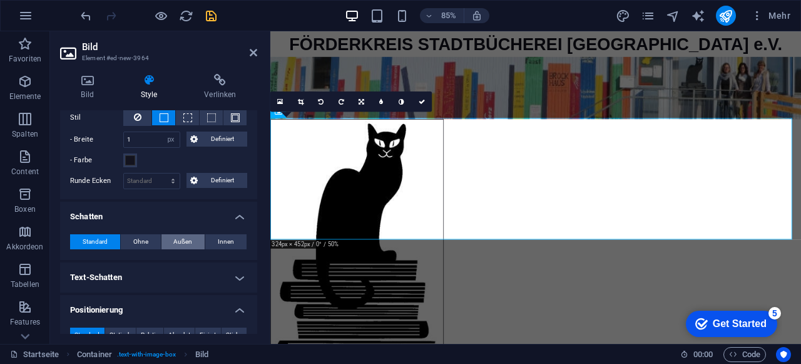
click at [189, 236] on span "Außen" at bounding box center [182, 241] width 19 height 15
type input "2"
type input "4"
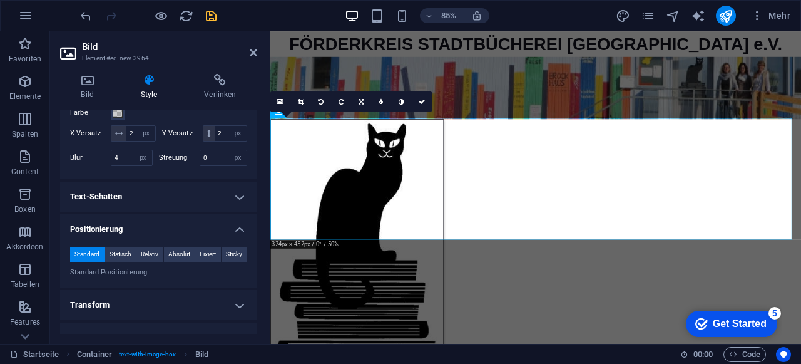
scroll to position [503, 0]
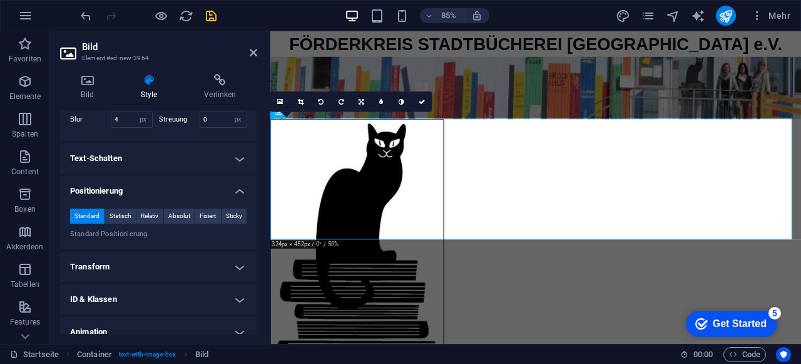
click at [116, 158] on h4 "Text-Schatten" at bounding box center [158, 158] width 197 height 30
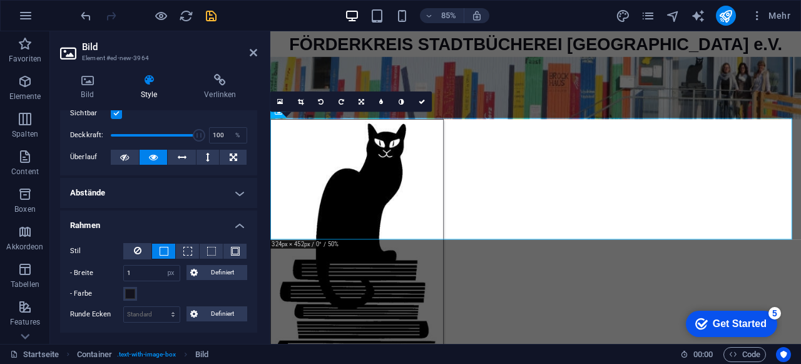
scroll to position [127, 0]
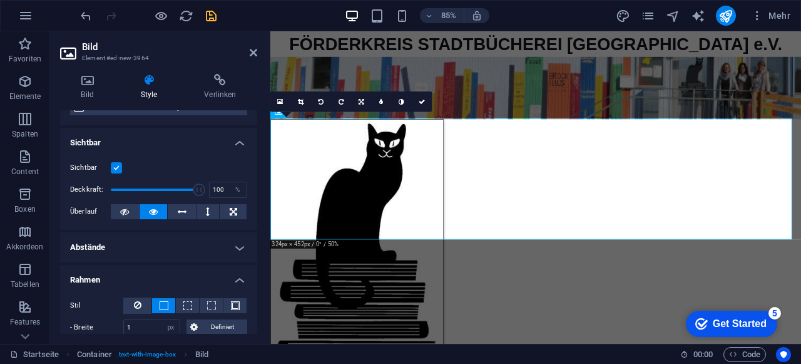
click at [133, 250] on h4 "Abstände" at bounding box center [158, 247] width 197 height 30
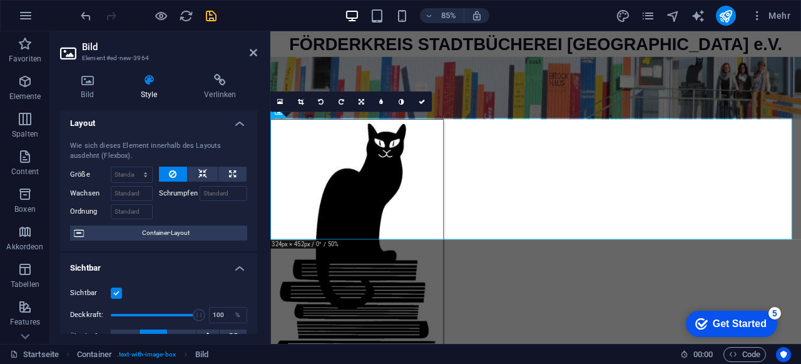
scroll to position [0, 0]
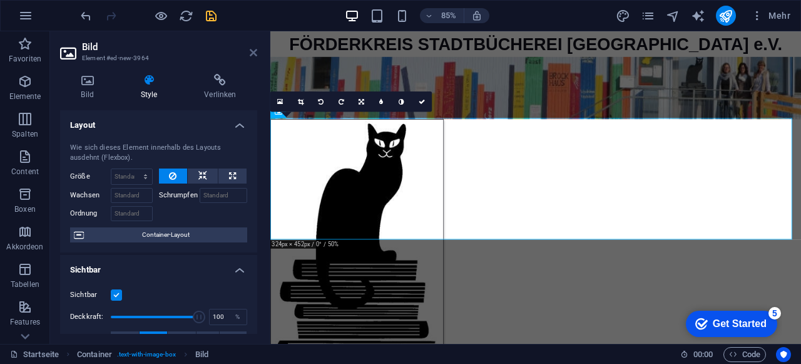
click at [254, 50] on icon at bounding box center [254, 53] width 8 height 10
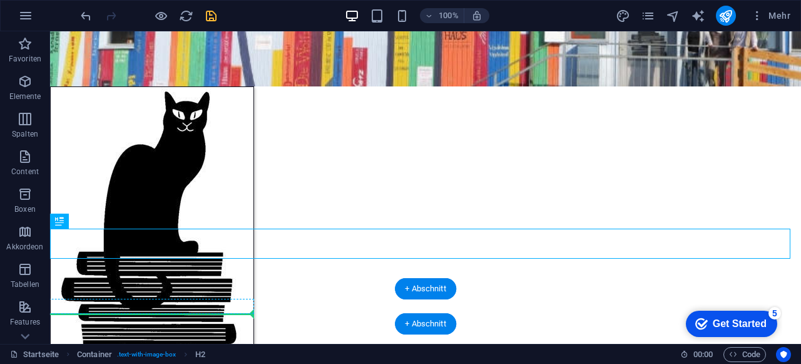
scroll to position [64, 0]
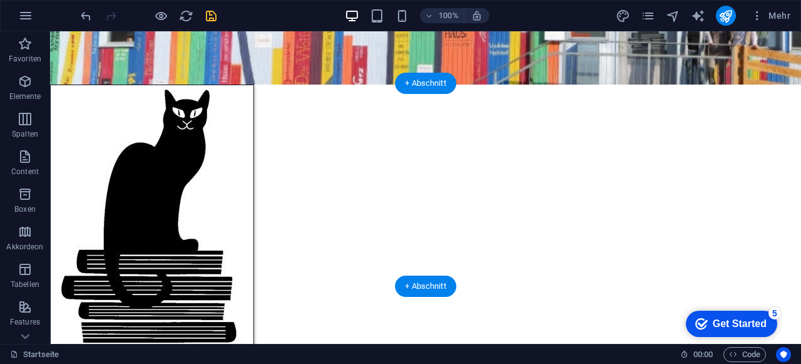
drag, startPoint x: 110, startPoint y: 254, endPoint x: 123, endPoint y: 242, distance: 16.8
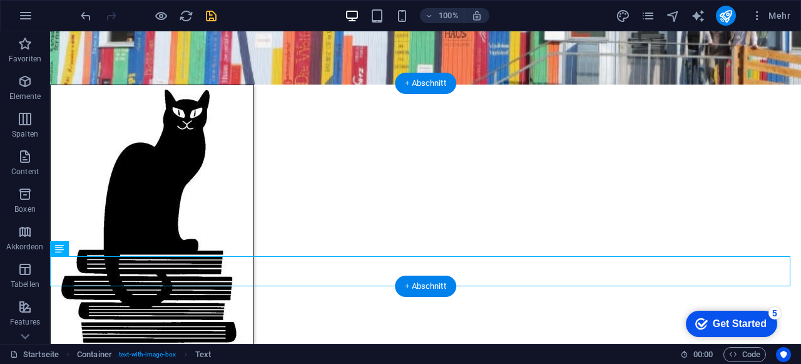
drag, startPoint x: 111, startPoint y: 281, endPoint x: 113, endPoint y: 272, distance: 8.9
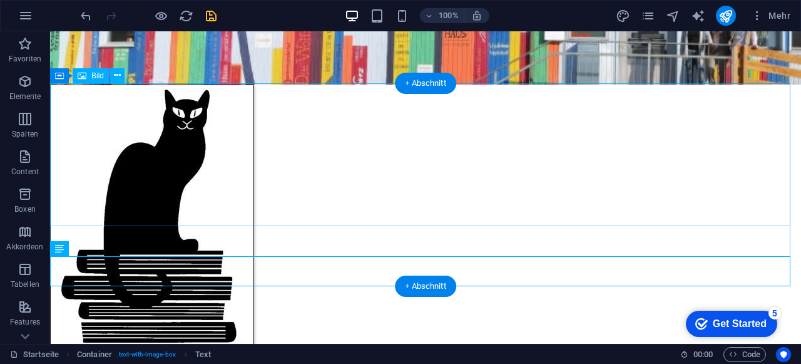
click at [207, 160] on figure at bounding box center [425, 227] width 751 height 285
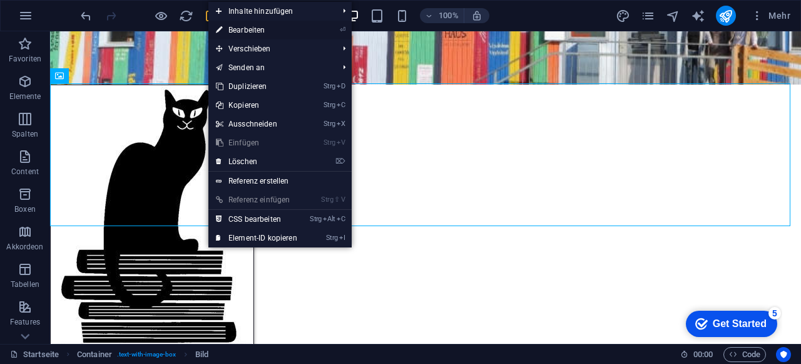
click at [265, 33] on link "⏎ Bearbeiten" at bounding box center [256, 30] width 96 height 19
select select "px"
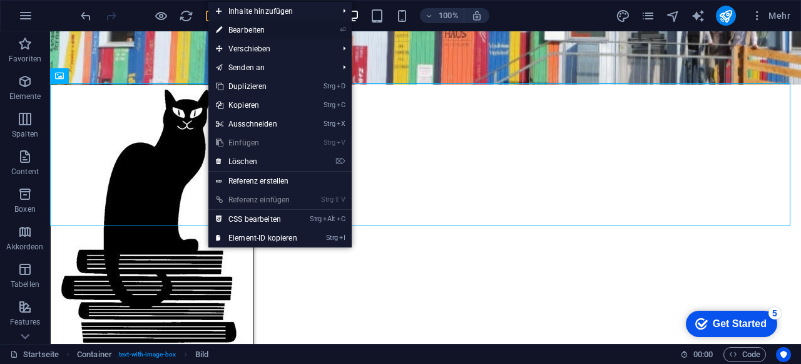
select select "px"
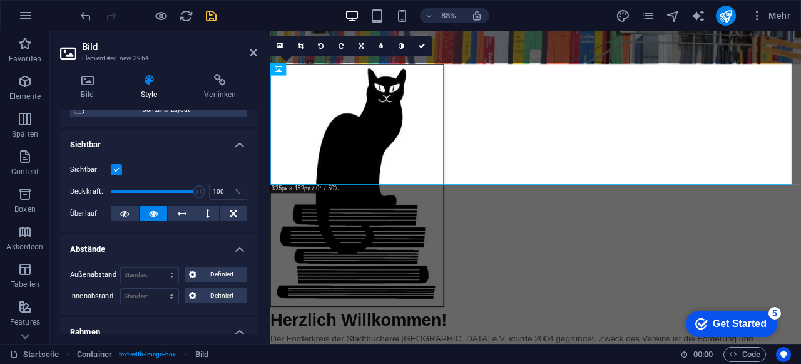
scroll to position [63, 0]
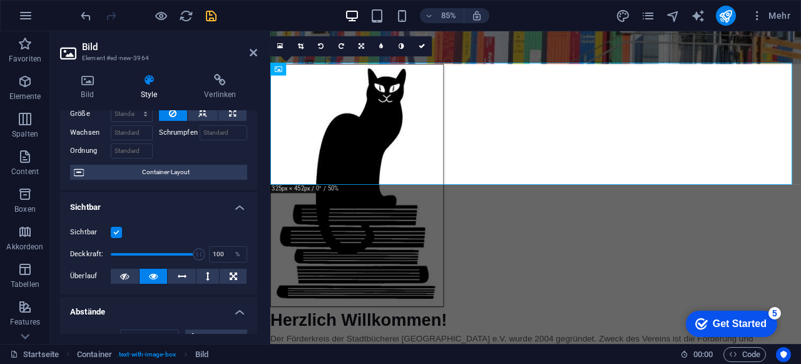
click at [168, 177] on span "Container-Layout" at bounding box center [166, 172] width 156 height 15
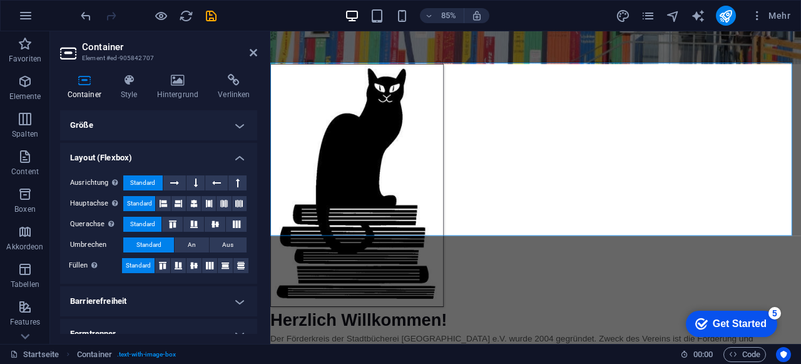
scroll to position [14, 0]
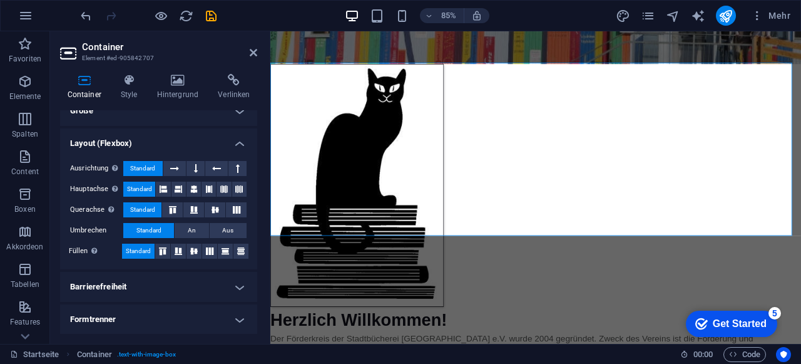
click at [136, 320] on h4 "Formtrenner" at bounding box center [158, 319] width 197 height 30
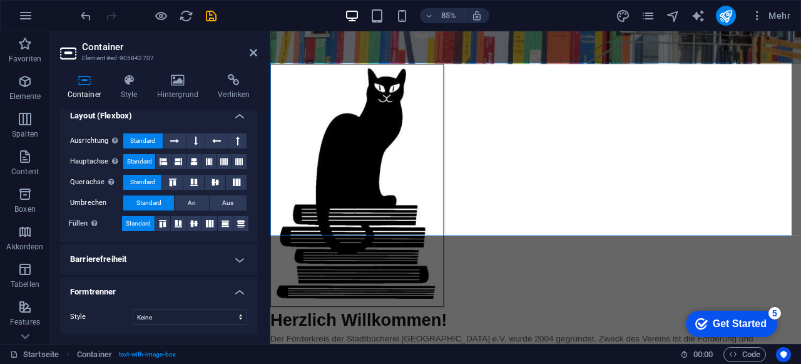
scroll to position [0, 0]
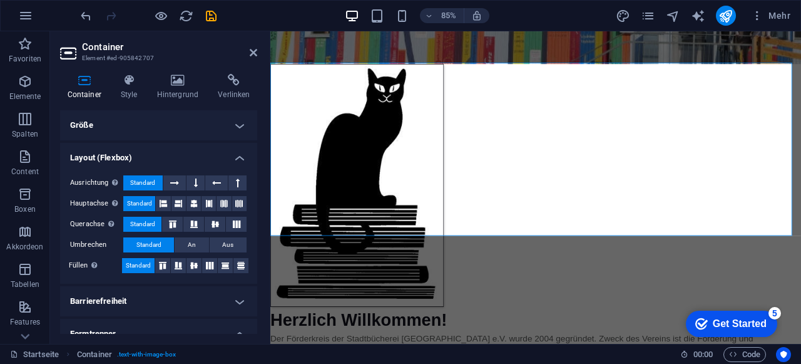
click at [95, 242] on label "Umbrechen" at bounding box center [96, 244] width 53 height 15
click at [185, 242] on button "An" at bounding box center [192, 244] width 34 height 15
click at [151, 243] on span "Standard" at bounding box center [148, 244] width 25 height 15
click at [235, 158] on h4 "Layout (Flexbox)" at bounding box center [158, 154] width 197 height 23
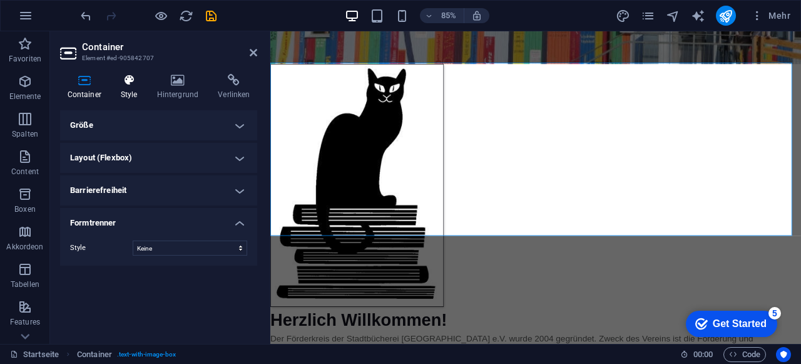
click at [135, 78] on icon at bounding box center [128, 80] width 31 height 13
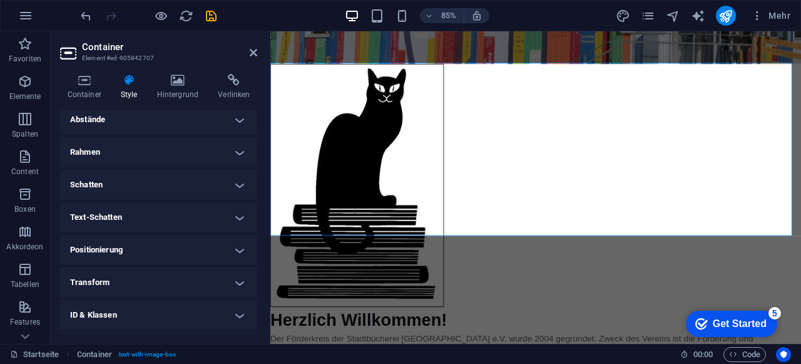
scroll to position [125, 0]
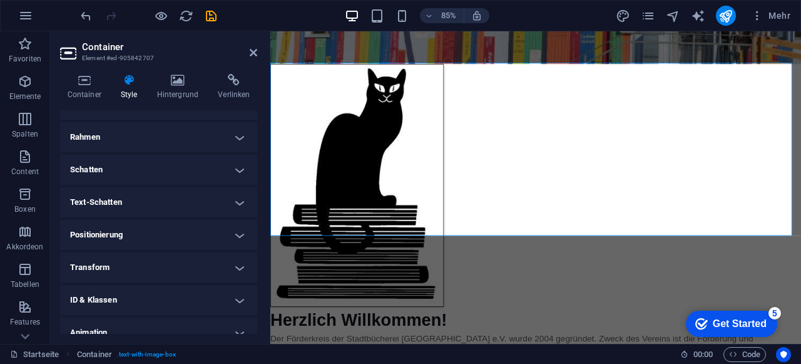
click at [143, 239] on h4 "Positionierung" at bounding box center [158, 235] width 197 height 30
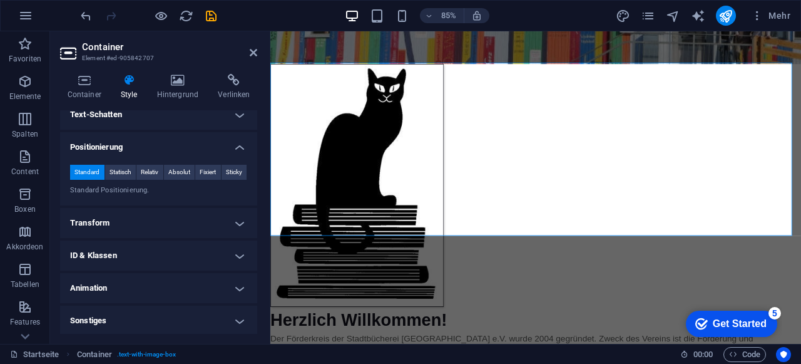
scroll to position [214, 0]
click at [128, 220] on h4 "Transform" at bounding box center [158, 222] width 197 height 30
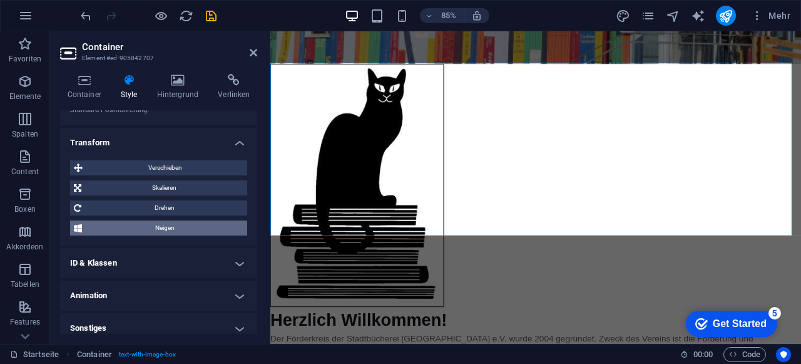
scroll to position [302, 0]
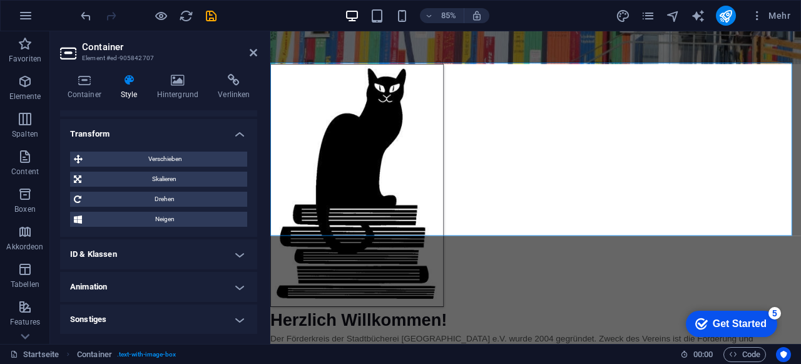
click at [144, 320] on h4 "Sonstiges" at bounding box center [158, 319] width 197 height 30
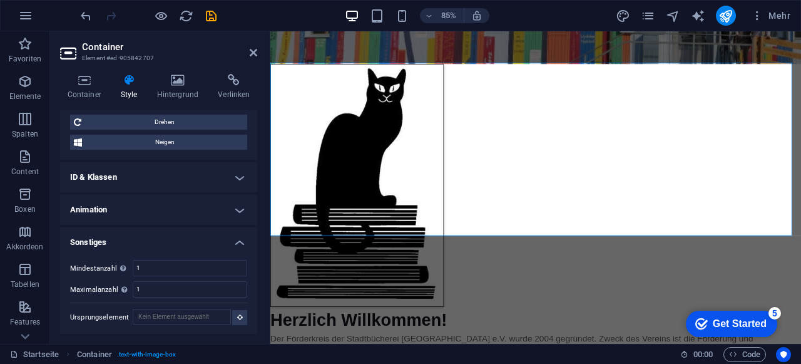
scroll to position [0, 0]
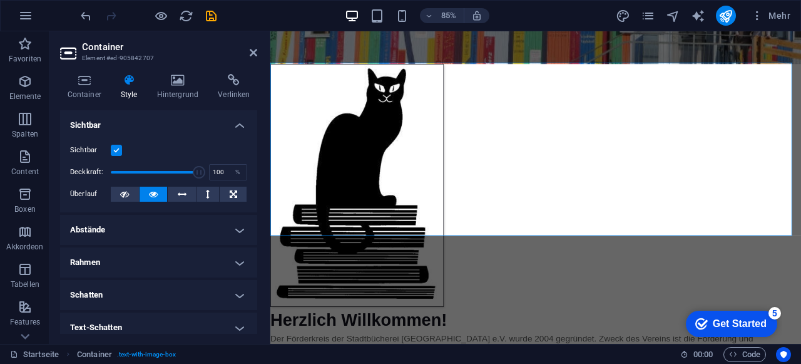
click at [89, 73] on div "Container Style Hintergrund Verlinken Größe Höhe Standard px rem % vh vw Mind. …" at bounding box center [158, 204] width 217 height 280
click at [88, 81] on icon at bounding box center [84, 80] width 48 height 13
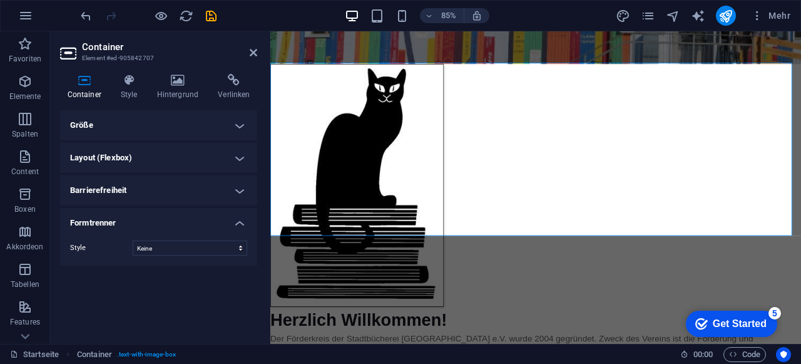
click at [178, 218] on h4 "Formtrenner" at bounding box center [158, 219] width 197 height 23
click at [173, 194] on h4 "Barrierefreiheit" at bounding box center [158, 190] width 197 height 30
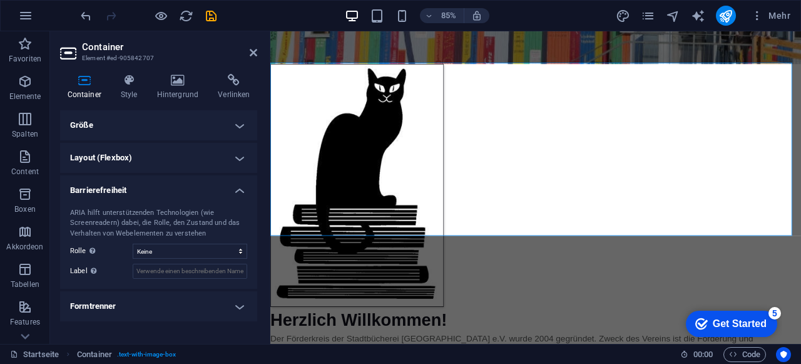
click at [177, 188] on h4 "Barrierefreiheit" at bounding box center [158, 186] width 197 height 23
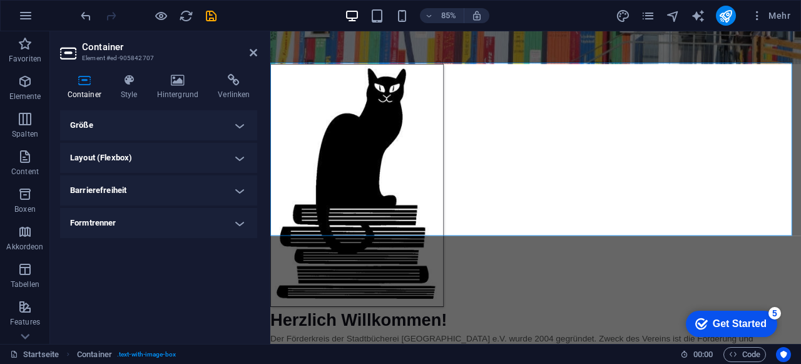
click at [185, 155] on h4 "Layout (Flexbox)" at bounding box center [158, 158] width 197 height 30
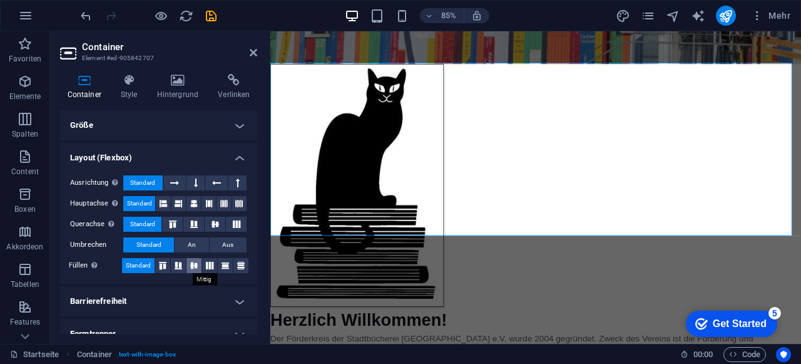
click at [195, 265] on icon at bounding box center [194, 266] width 15 height 8
click at [141, 264] on span "Standard" at bounding box center [138, 265] width 25 height 15
click at [237, 148] on h4 "Layout (Flexbox)" at bounding box center [158, 154] width 197 height 23
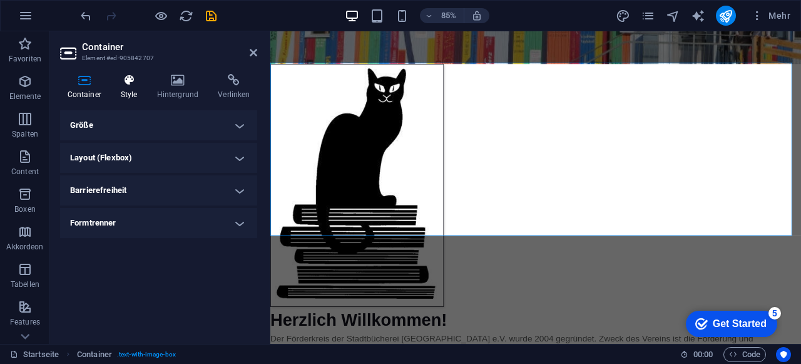
click at [135, 78] on icon at bounding box center [128, 80] width 31 height 13
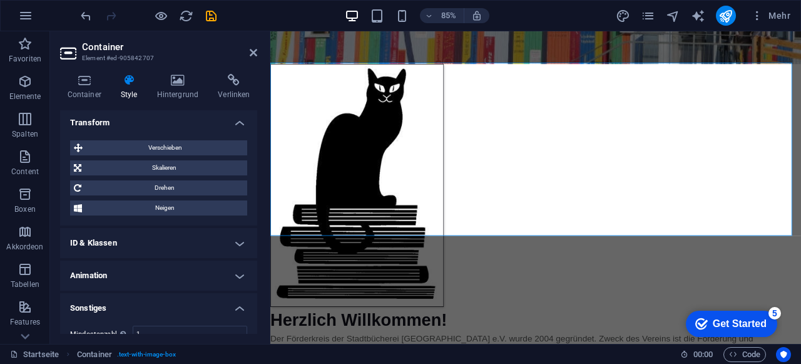
scroll to position [250, 0]
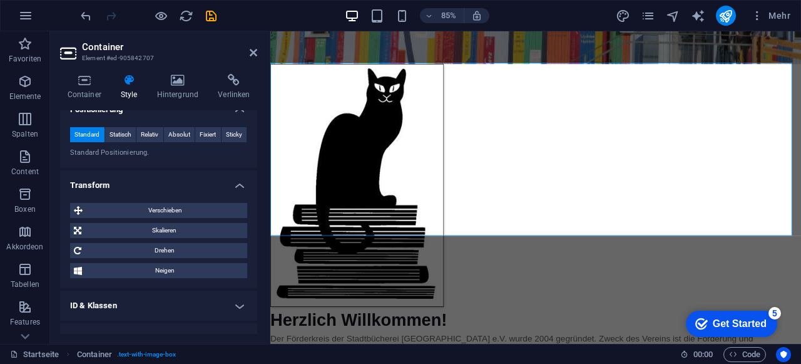
click at [140, 182] on h4 "Transform" at bounding box center [158, 181] width 197 height 23
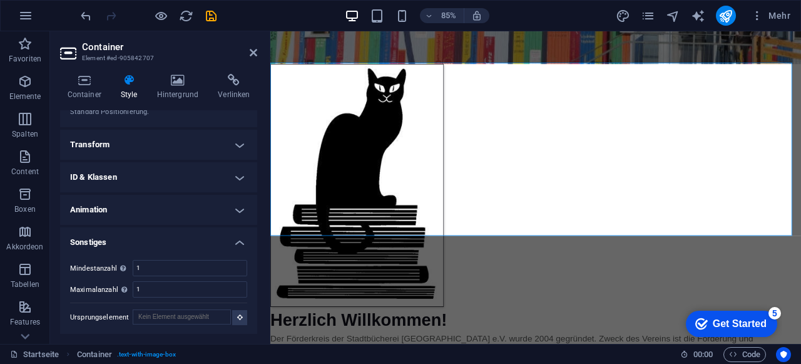
scroll to position [166, 0]
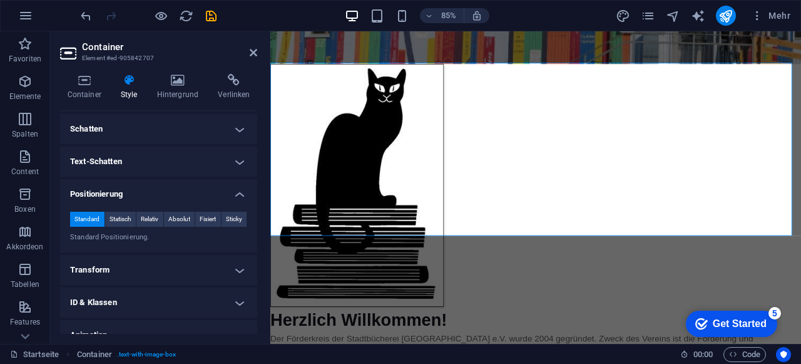
click at [144, 193] on h4 "Positionierung" at bounding box center [158, 190] width 197 height 23
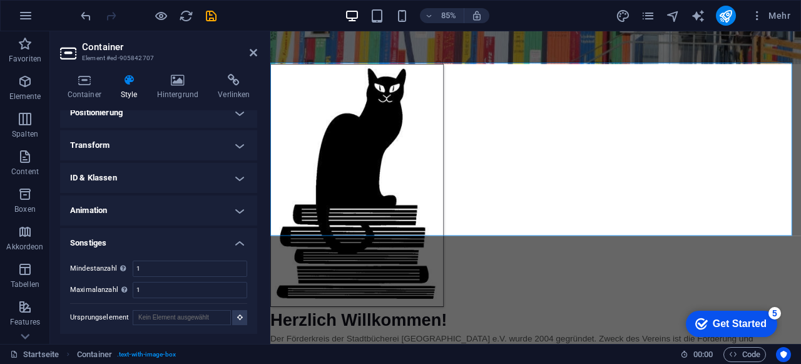
scroll to position [248, 0]
click at [93, 236] on h4 "Sonstiges" at bounding box center [158, 238] width 197 height 23
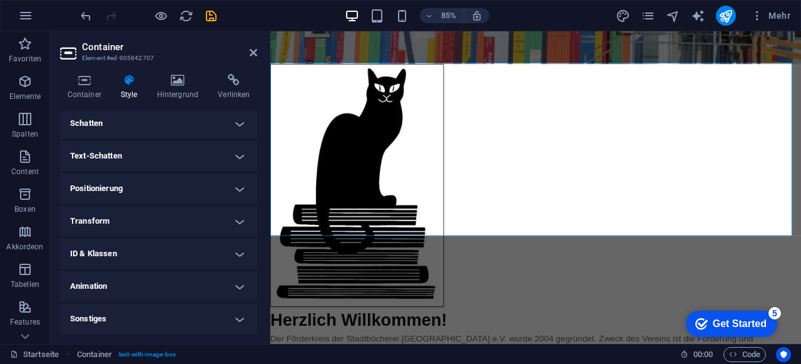
scroll to position [171, 0]
click at [180, 74] on icon at bounding box center [178, 80] width 56 height 13
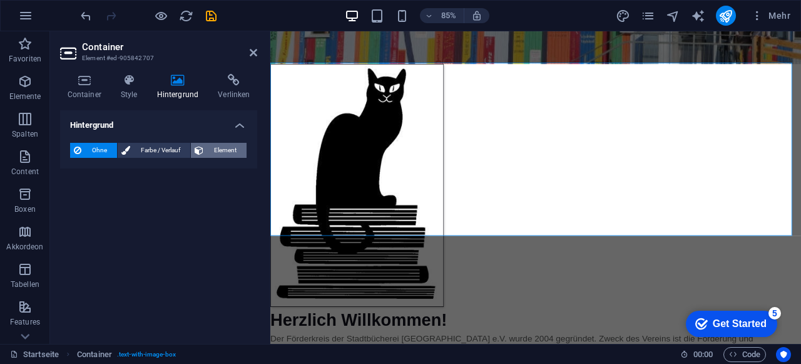
click at [228, 148] on span "Element" at bounding box center [225, 150] width 36 height 15
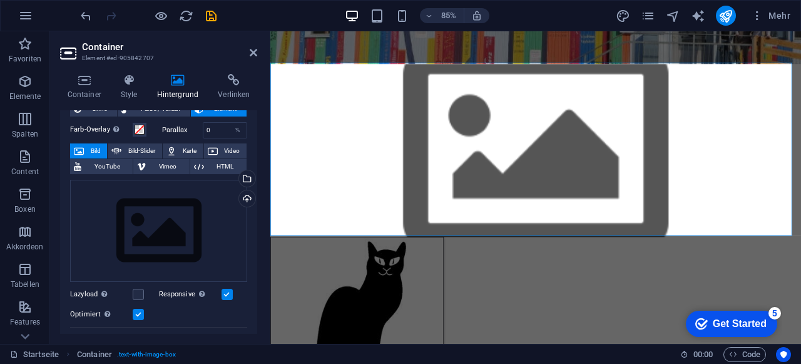
scroll to position [0, 0]
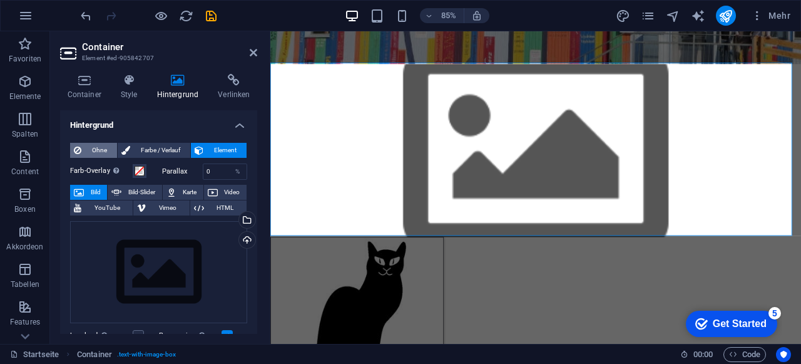
click at [106, 146] on span "Ohne" at bounding box center [99, 150] width 28 height 15
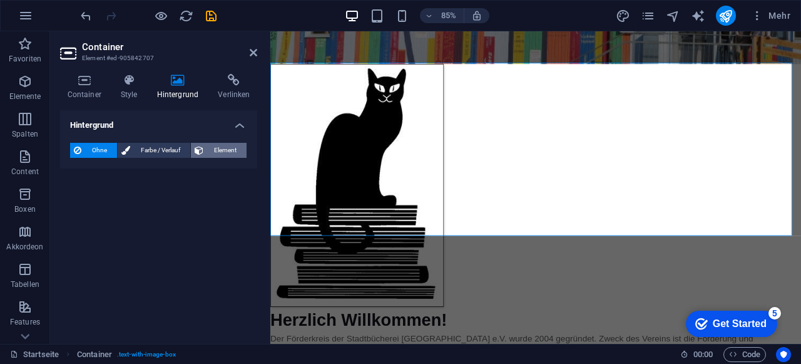
click at [200, 155] on icon at bounding box center [199, 150] width 9 height 15
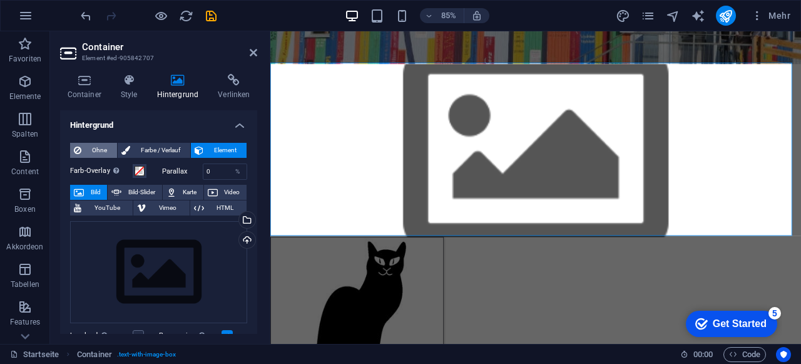
click at [85, 146] on span "Ohne" at bounding box center [99, 150] width 28 height 15
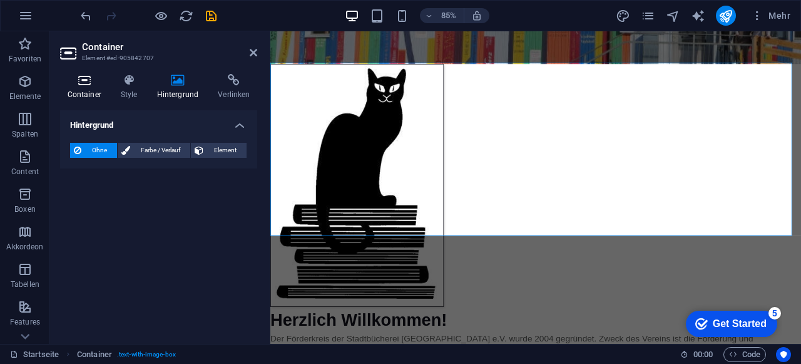
click at [84, 81] on icon at bounding box center [84, 80] width 48 height 13
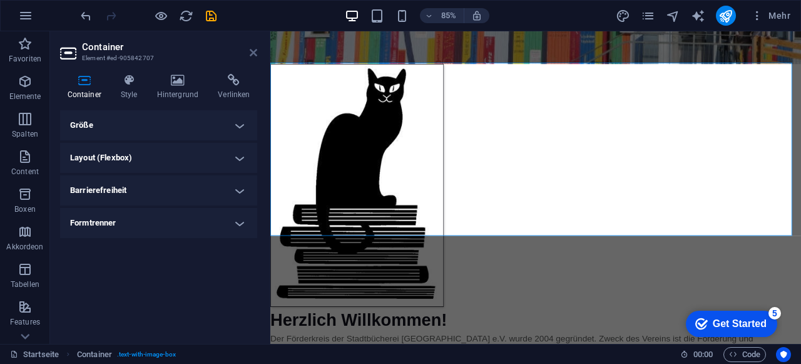
click at [253, 53] on icon at bounding box center [254, 53] width 8 height 10
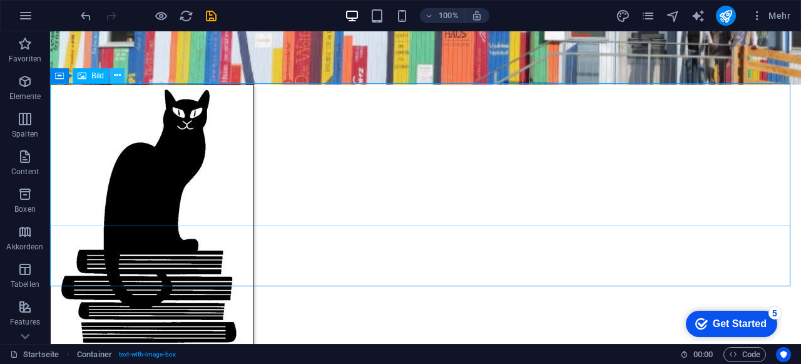
click at [120, 74] on button at bounding box center [117, 75] width 15 height 15
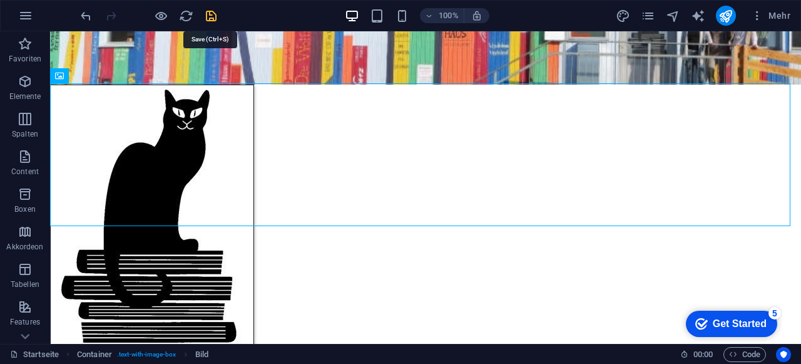
click at [213, 14] on icon "save" at bounding box center [211, 16] width 14 height 14
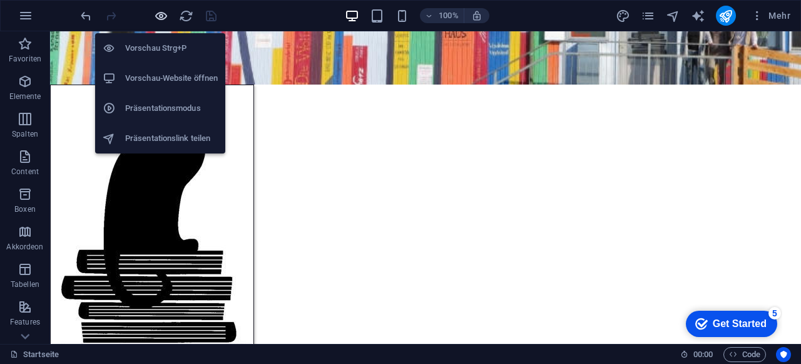
click at [163, 13] on icon "button" at bounding box center [161, 16] width 14 height 14
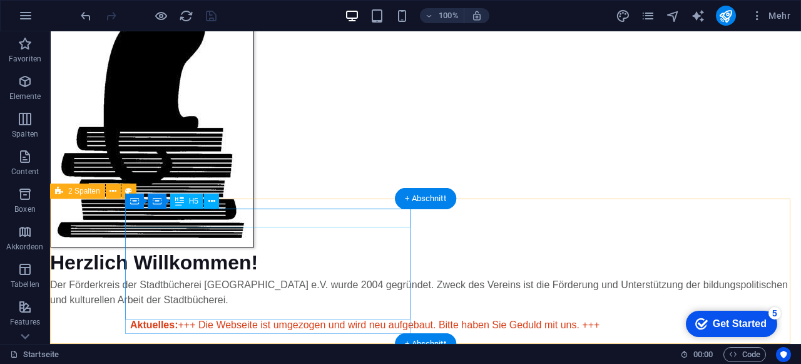
scroll to position [125, 0]
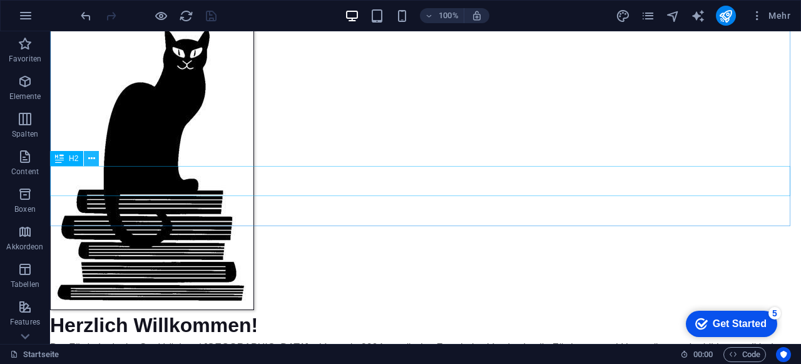
click at [94, 160] on icon at bounding box center [91, 158] width 7 height 13
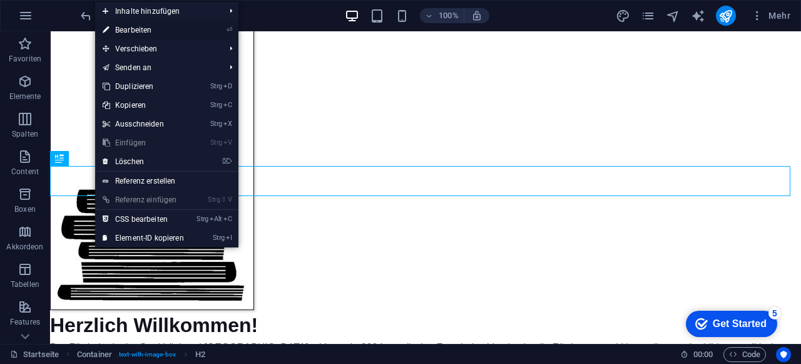
click at [180, 29] on link "⏎ Bearbeiten" at bounding box center [143, 30] width 96 height 19
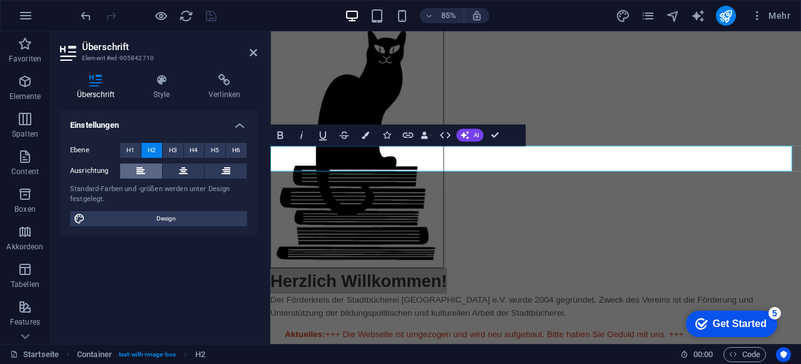
click at [137, 170] on icon at bounding box center [140, 170] width 9 height 15
click at [170, 87] on h4 "Style" at bounding box center [163, 87] width 55 height 26
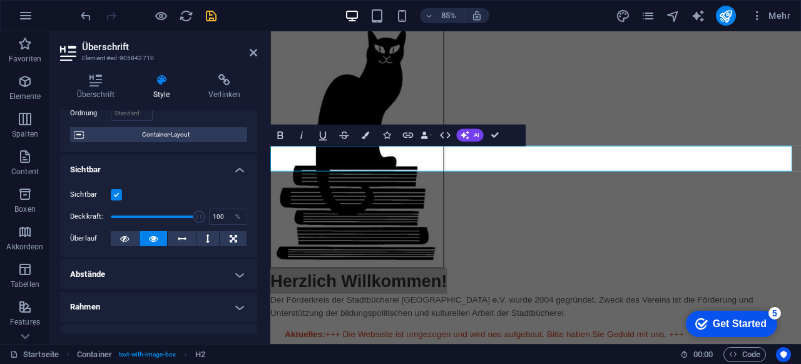
scroll to position [0, 0]
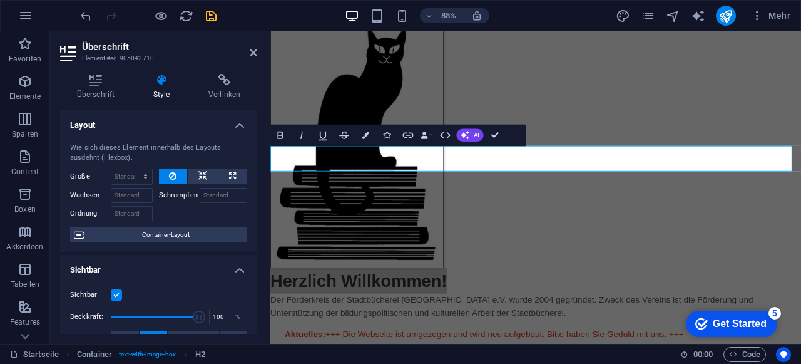
click at [242, 123] on h4 "Layout" at bounding box center [158, 121] width 197 height 23
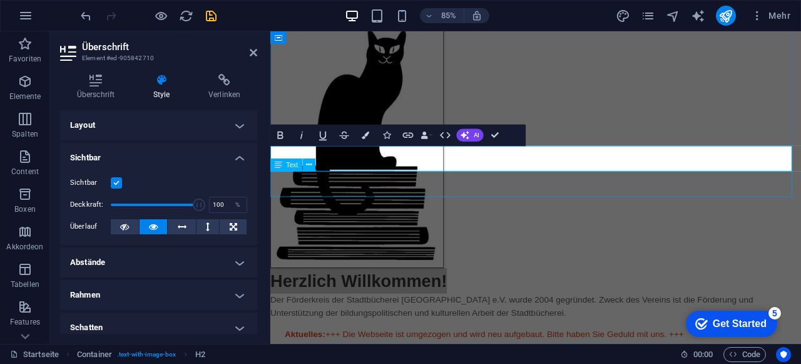
click at [358, 340] on div "Der Förderkreis der Stadtbücherei [GEOGRAPHIC_DATA] e.V. wurde 2004 gegründet. …" at bounding box center [582, 355] width 625 height 30
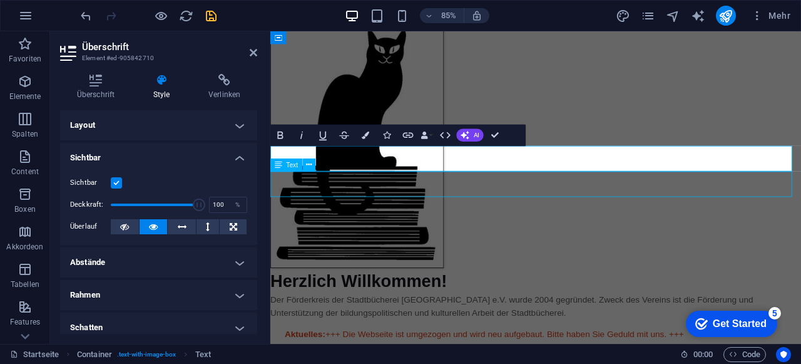
scroll to position [125, 0]
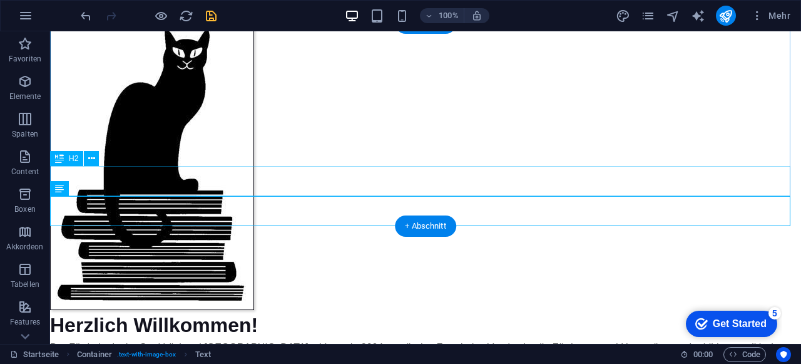
click at [336, 310] on div "Herzlich Willkommen!" at bounding box center [425, 325] width 751 height 30
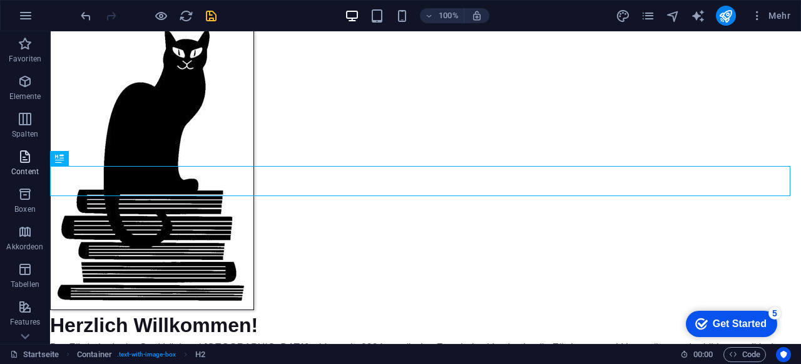
click at [30, 163] on icon "button" at bounding box center [25, 156] width 15 height 15
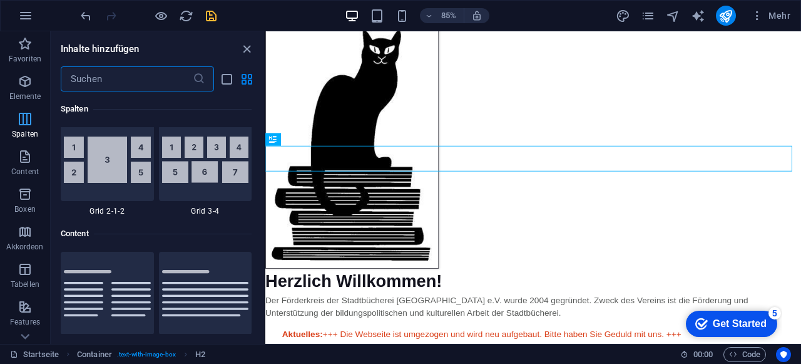
scroll to position [2065, 0]
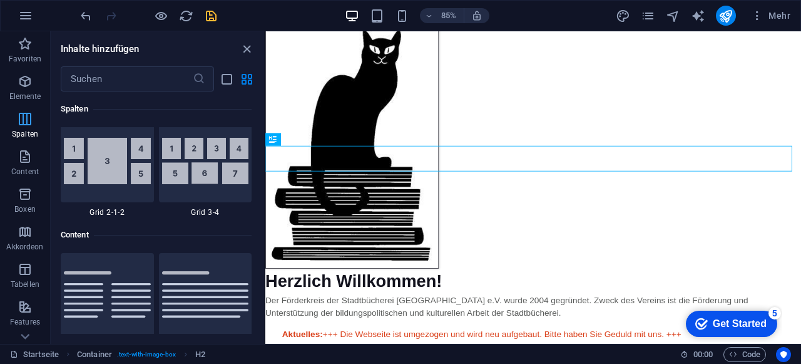
click at [20, 122] on icon "button" at bounding box center [25, 118] width 15 height 15
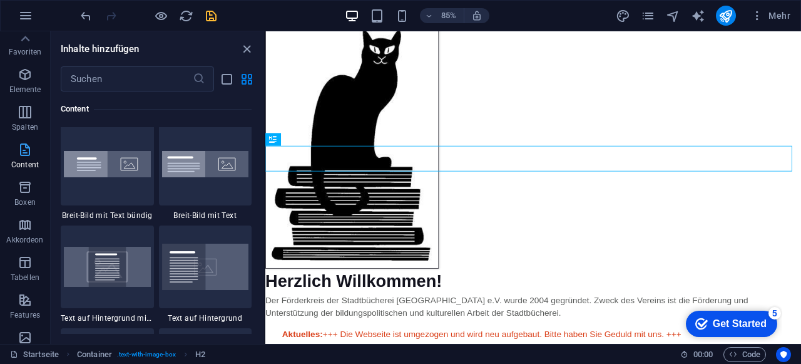
scroll to position [0, 0]
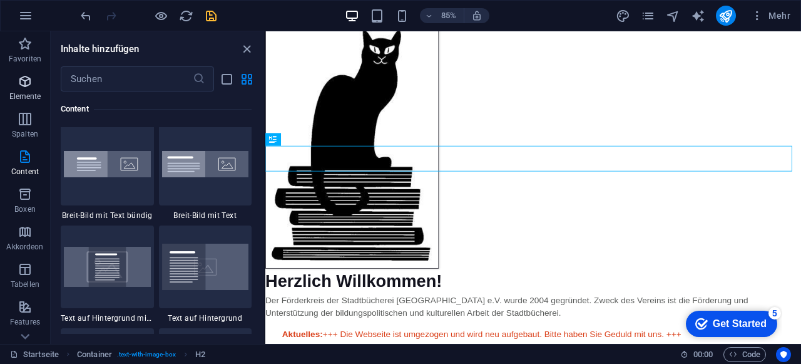
click at [24, 79] on icon "button" at bounding box center [25, 81] width 15 height 15
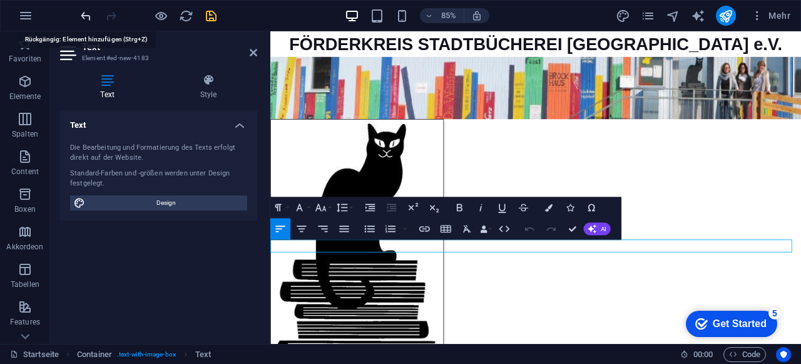
click at [86, 14] on icon "undo" at bounding box center [86, 16] width 14 height 14
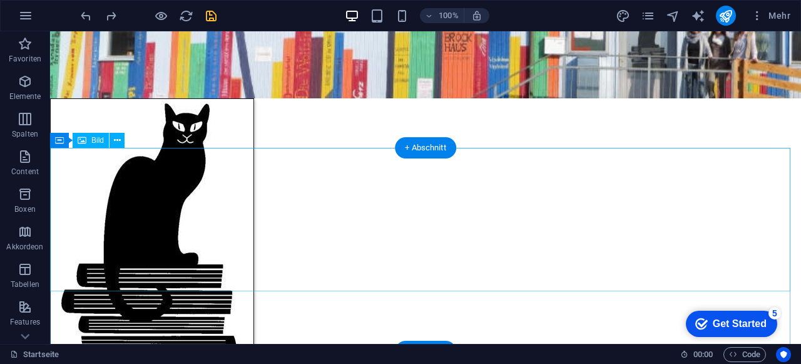
scroll to position [63, 0]
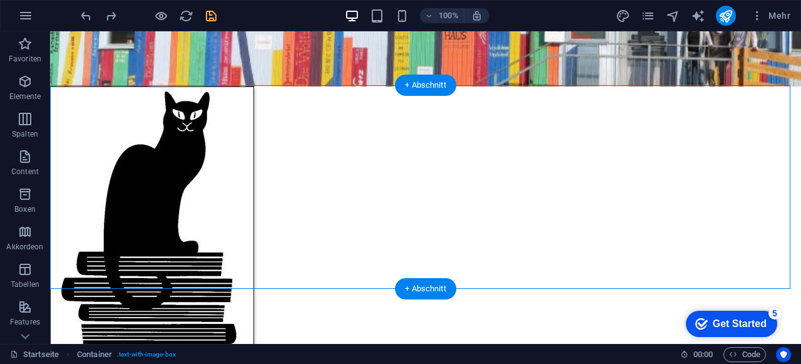
drag, startPoint x: 111, startPoint y: 252, endPoint x: 212, endPoint y: 135, distance: 154.9
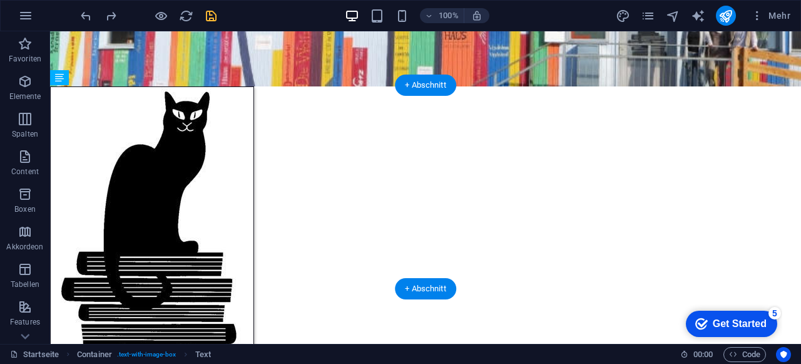
drag, startPoint x: 107, startPoint y: 284, endPoint x: 126, endPoint y: 249, distance: 40.1
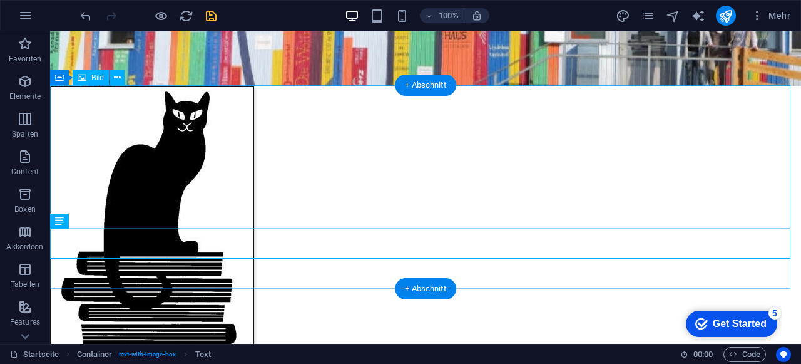
click at [106, 146] on figure at bounding box center [425, 228] width 751 height 285
select select "px"
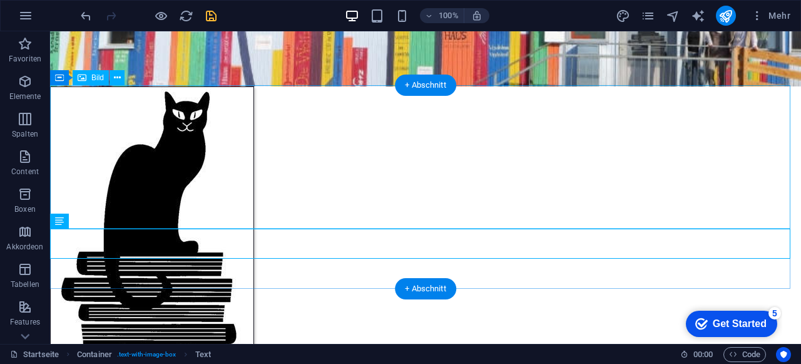
select select "px"
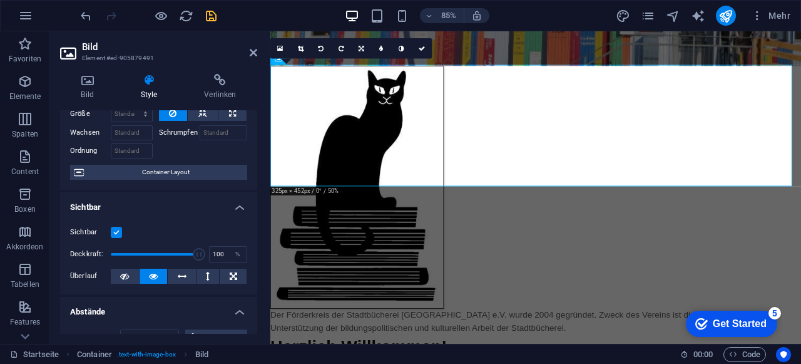
scroll to position [125, 0]
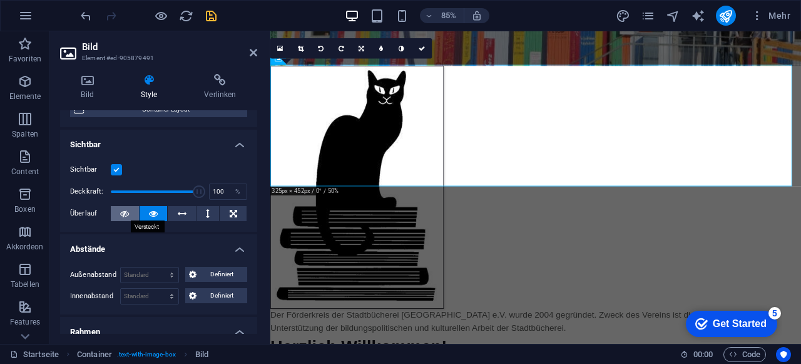
click at [121, 213] on icon at bounding box center [124, 213] width 9 height 15
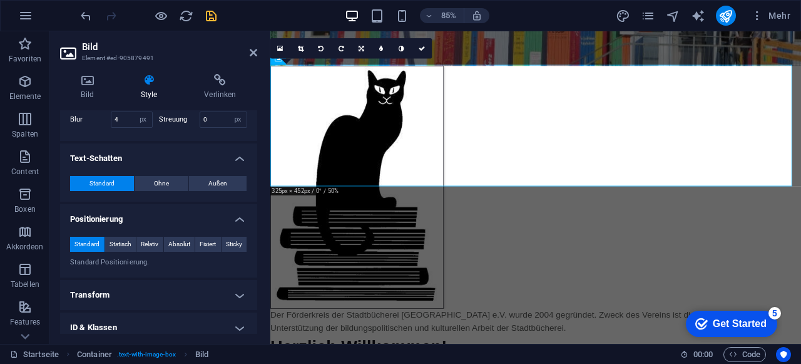
scroll to position [623, 0]
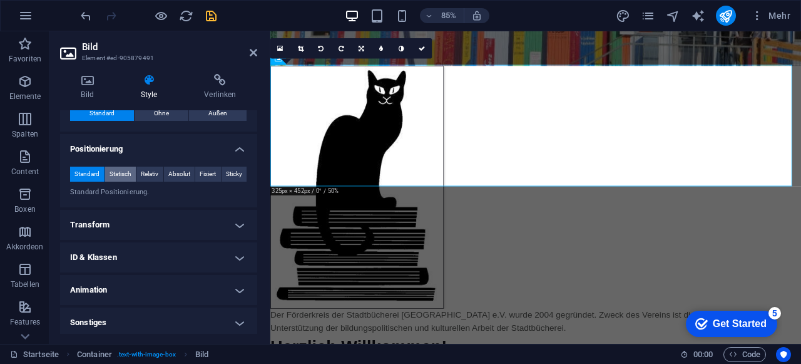
click at [116, 172] on span "Statisch" at bounding box center [121, 174] width 22 height 15
click at [151, 172] on span "Relativ" at bounding box center [150, 174] width 18 height 15
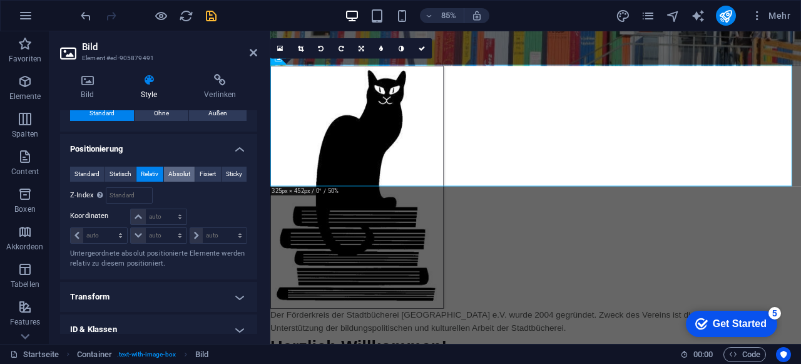
click at [190, 168] on button "Absolut" at bounding box center [179, 174] width 31 height 15
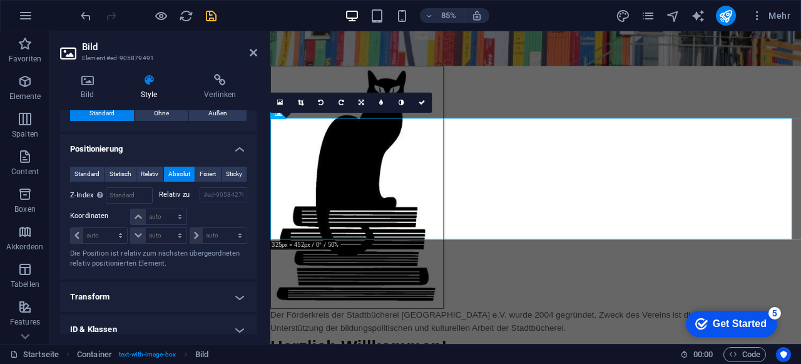
scroll to position [0, 0]
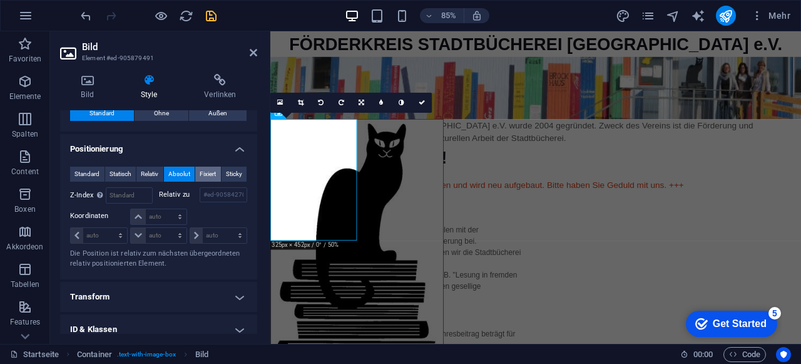
click at [207, 168] on span "Fixiert" at bounding box center [208, 174] width 16 height 15
click at [231, 168] on span "Sticky" at bounding box center [234, 174] width 16 height 15
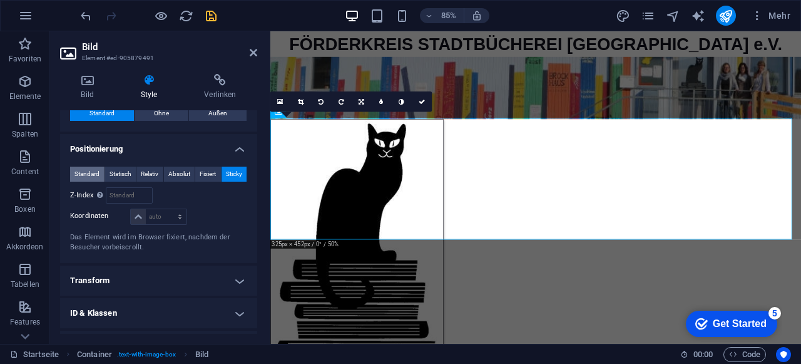
click at [81, 167] on span "Standard" at bounding box center [86, 174] width 25 height 15
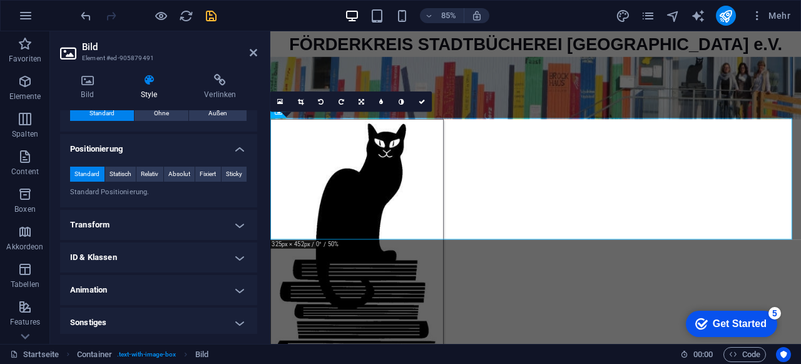
click at [148, 259] on h4 "ID & Klassen" at bounding box center [158, 257] width 197 height 30
click at [148, 259] on h4 "ID & Klassen" at bounding box center [158, 253] width 197 height 23
click at [150, 285] on h4 "Animation" at bounding box center [158, 290] width 197 height 30
click at [150, 285] on h4 "Animation" at bounding box center [158, 286] width 197 height 23
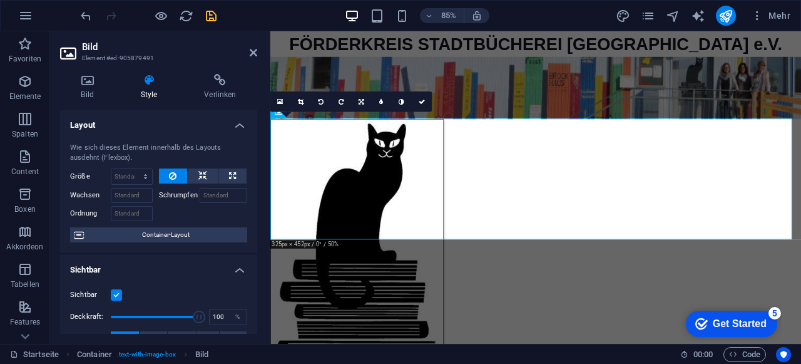
scroll to position [63, 0]
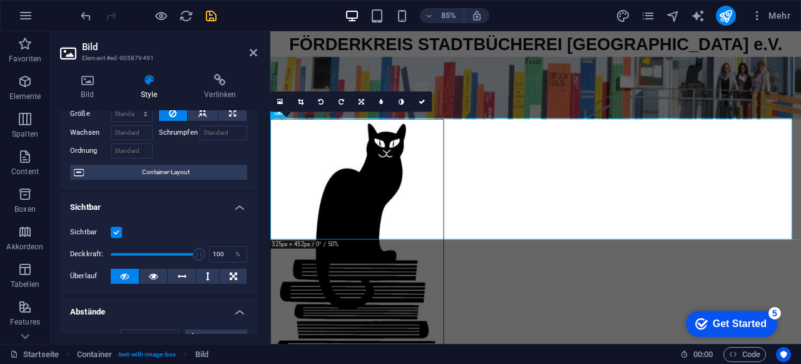
click at [116, 233] on label at bounding box center [116, 232] width 11 height 11
click at [0, 0] on input "Sichtbar" at bounding box center [0, 0] width 0 height 0
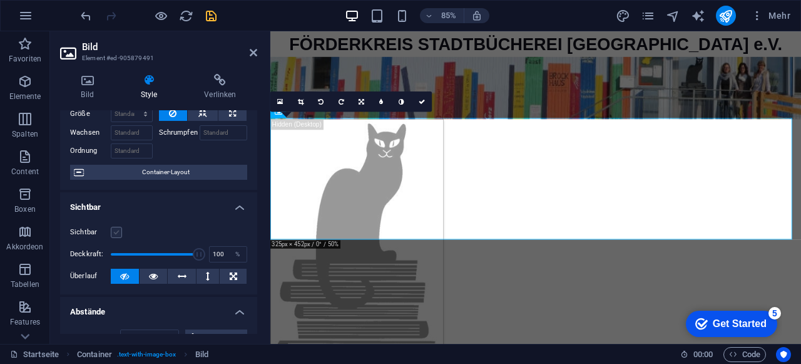
click at [116, 233] on label at bounding box center [116, 232] width 11 height 11
click at [0, 0] on input "Sichtbar" at bounding box center [0, 0] width 0 height 0
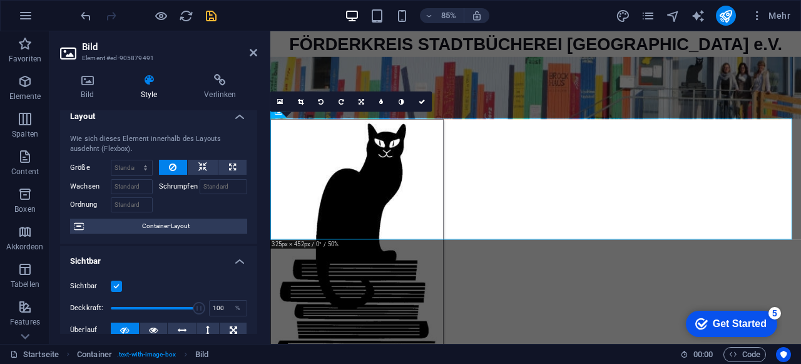
scroll to position [0, 0]
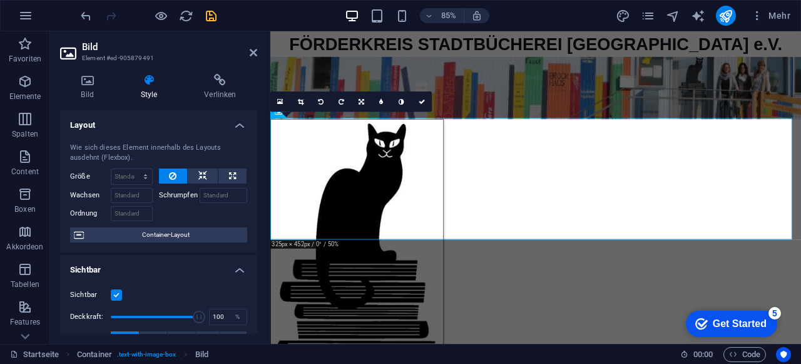
click at [204, 234] on span "Container-Layout" at bounding box center [166, 234] width 156 height 15
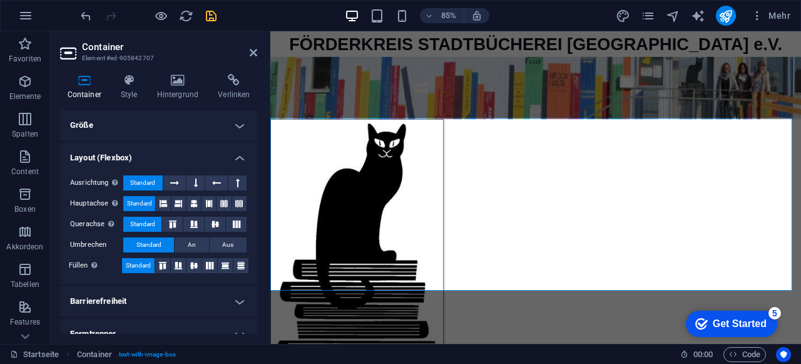
click at [177, 155] on h4 "Layout (Flexbox)" at bounding box center [158, 154] width 197 height 23
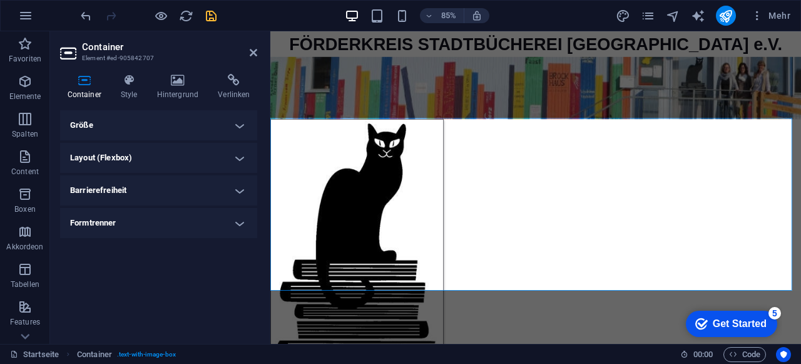
click at [177, 155] on h4 "Layout (Flexbox)" at bounding box center [158, 158] width 197 height 30
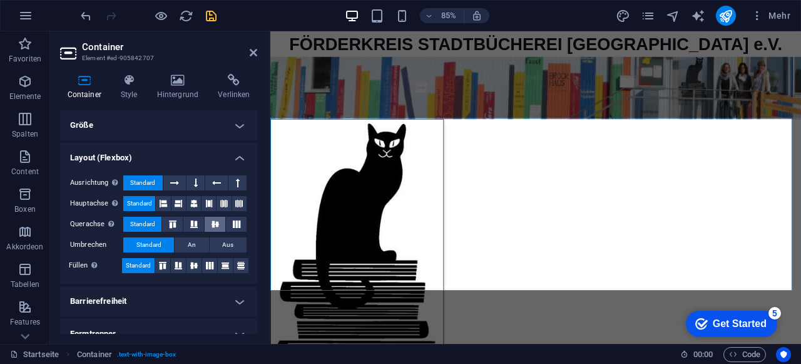
click at [214, 226] on icon at bounding box center [215, 224] width 15 height 8
click at [193, 244] on span "An" at bounding box center [192, 244] width 8 height 15
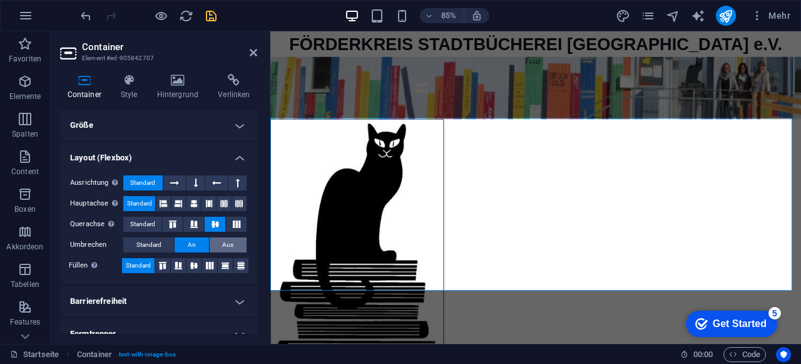
click at [225, 247] on span "Aus" at bounding box center [227, 244] width 11 height 15
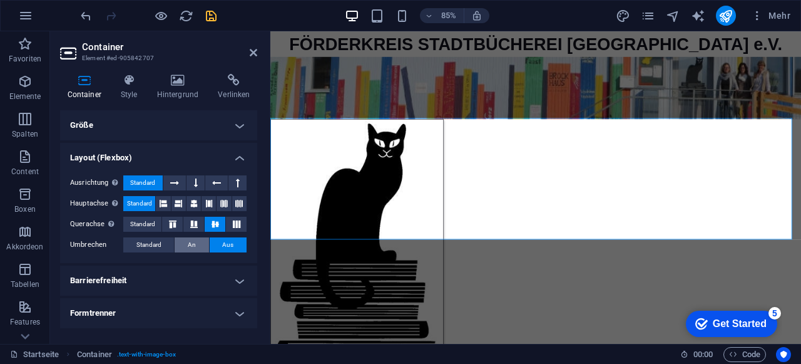
click at [188, 245] on span "An" at bounding box center [192, 244] width 8 height 15
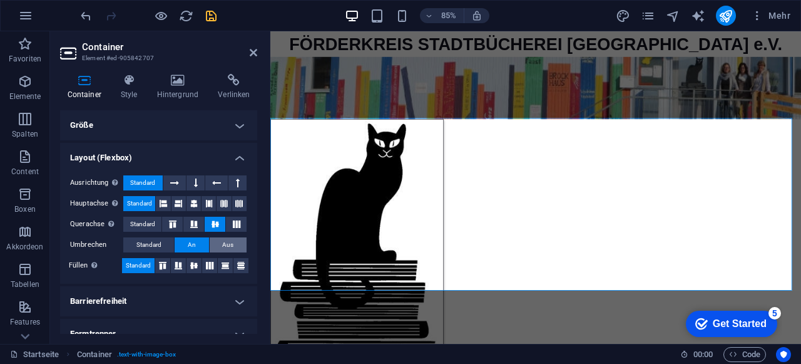
click at [227, 242] on span "Aus" at bounding box center [227, 244] width 11 height 15
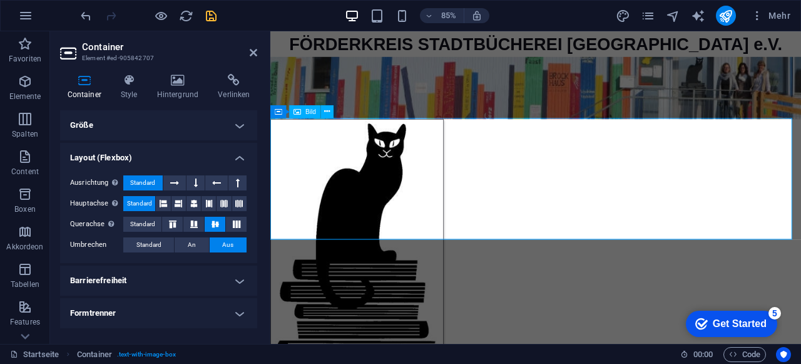
click at [458, 198] on figure at bounding box center [582, 277] width 625 height 285
click at [423, 188] on figure at bounding box center [582, 277] width 625 height 285
select select "px"
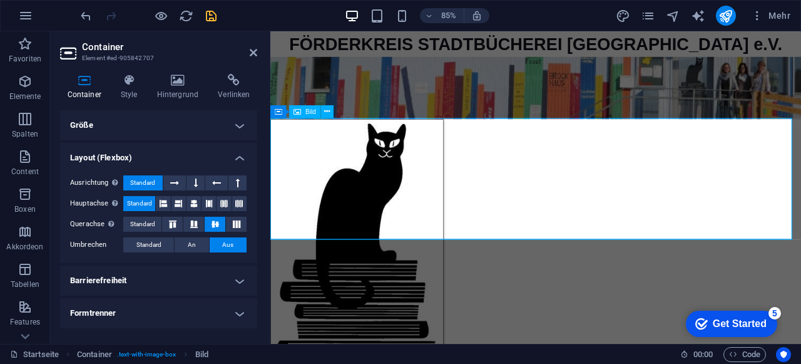
select select "px"
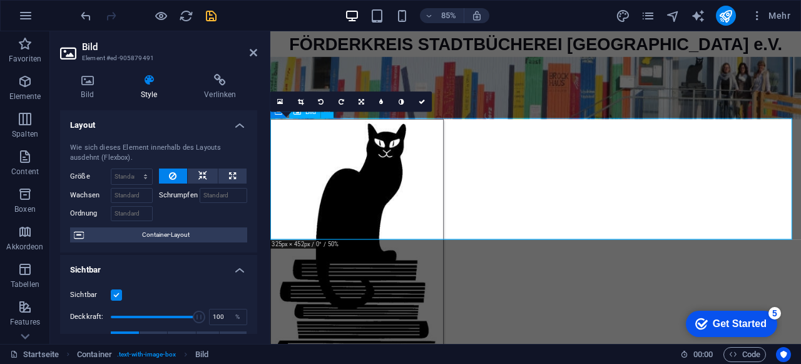
click at [296, 188] on figure at bounding box center [582, 277] width 625 height 285
drag, startPoint x: 75, startPoint y: 14, endPoint x: 83, endPoint y: 12, distance: 8.5
click at [81, 12] on div "85% Mehr" at bounding box center [401, 16] width 800 height 30
click at [86, 14] on icon "undo" at bounding box center [86, 16] width 14 height 14
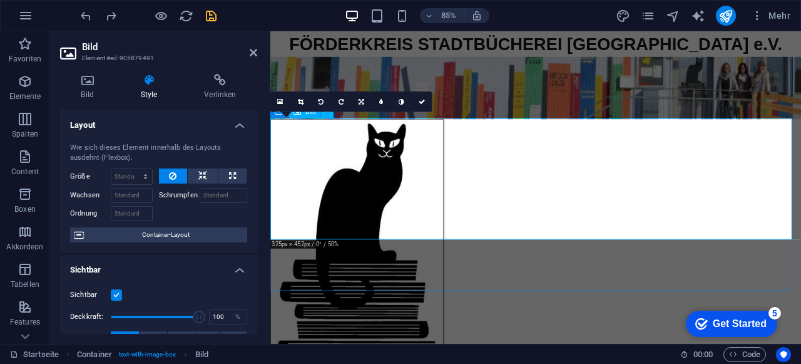
click at [466, 221] on figure at bounding box center [582, 277] width 625 height 285
click at [322, 228] on figure at bounding box center [582, 277] width 625 height 285
click at [250, 52] on icon at bounding box center [254, 53] width 8 height 10
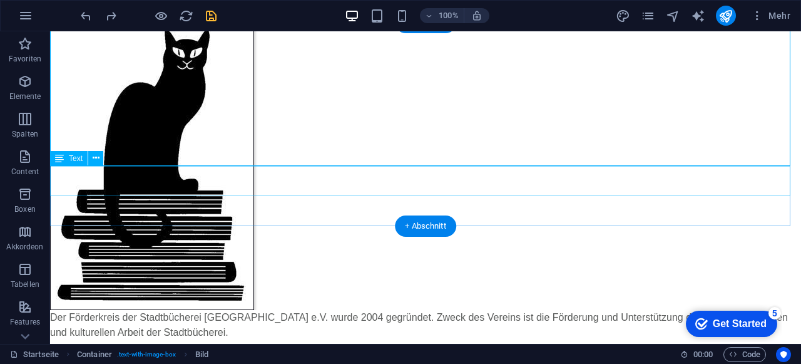
scroll to position [125, 0]
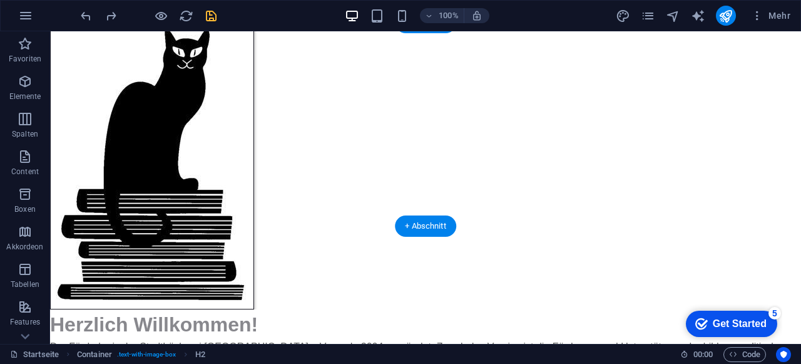
drag, startPoint x: 110, startPoint y: 223, endPoint x: 58, endPoint y: 172, distance: 73.0
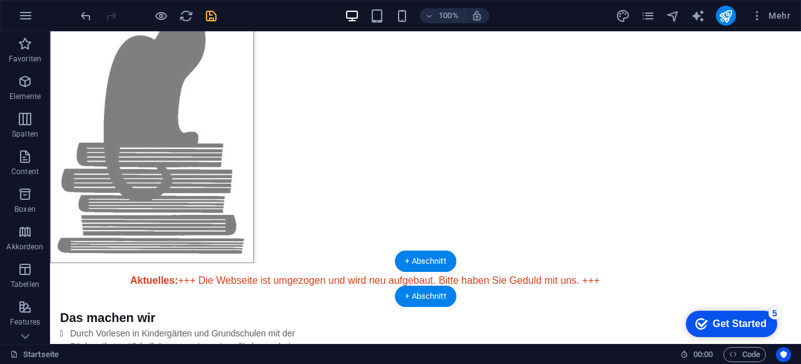
scroll to position [0, 0]
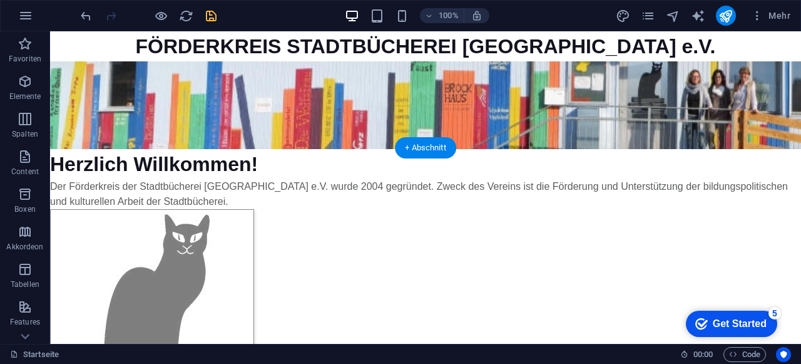
drag, startPoint x: 105, startPoint y: 105, endPoint x: 111, endPoint y: 286, distance: 181.6
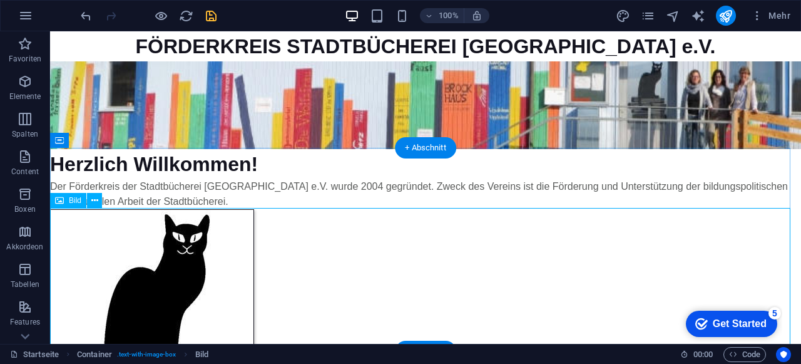
click at [237, 227] on figure at bounding box center [425, 351] width 751 height 285
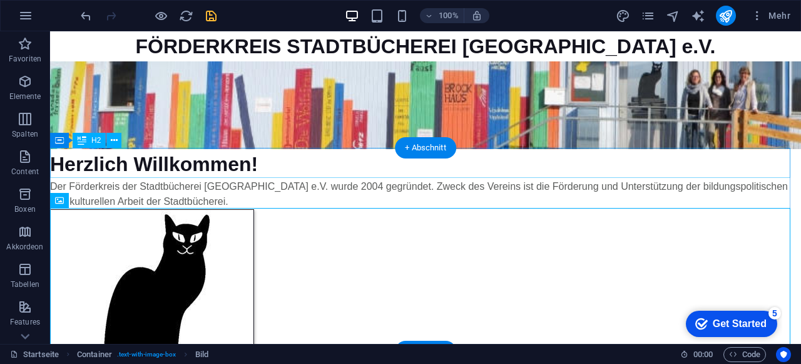
click at [305, 167] on div "Herzlich Willkommen!" at bounding box center [425, 164] width 751 height 30
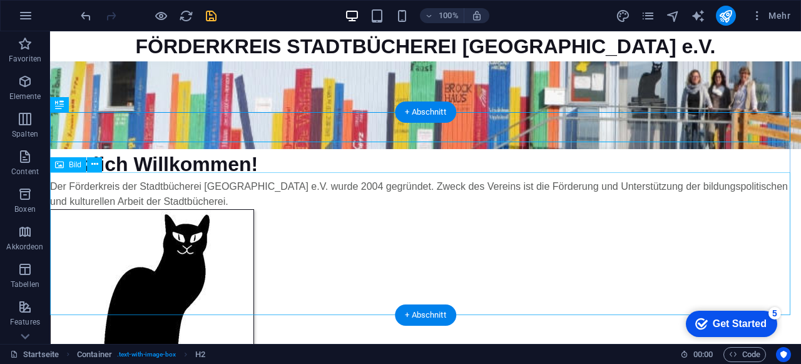
scroll to position [63, 0]
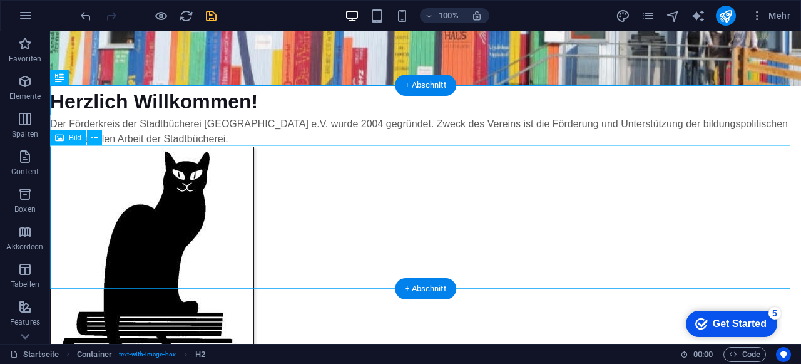
click at [104, 202] on figure at bounding box center [425, 288] width 751 height 285
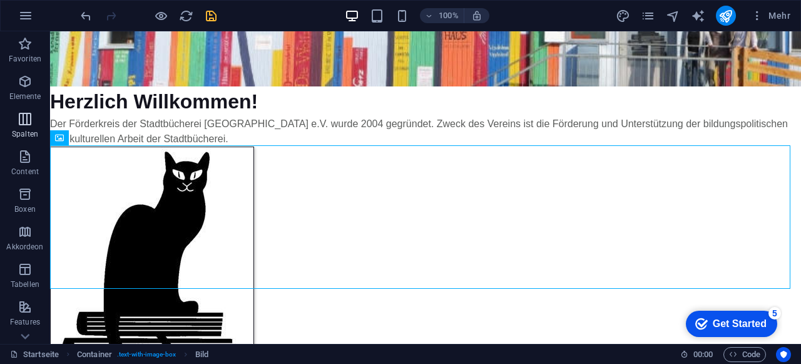
click at [20, 128] on span "Spalten" at bounding box center [25, 126] width 50 height 30
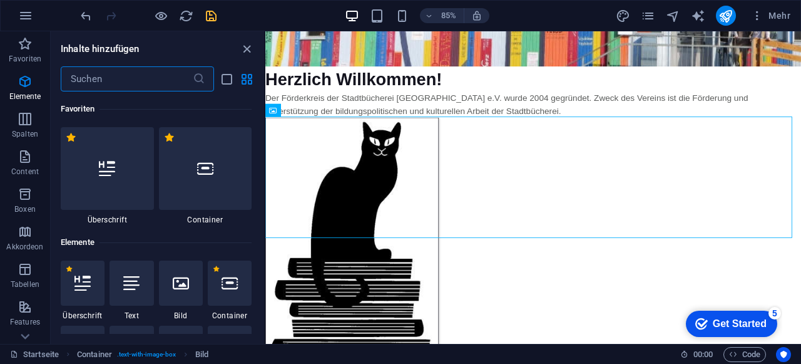
scroll to position [620, 0]
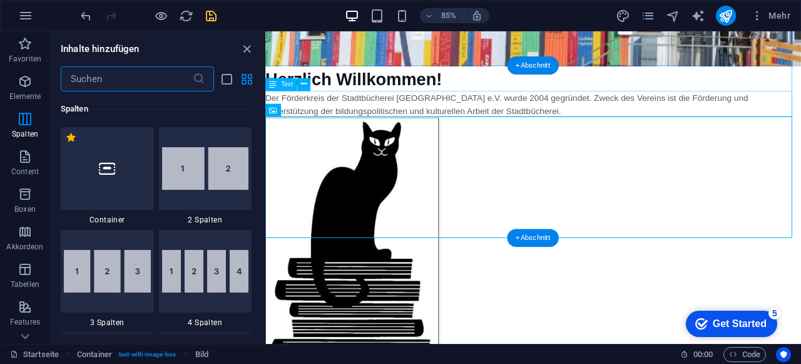
click at [459, 110] on div "Der Förderkreis der Stadtbücherei [GEOGRAPHIC_DATA] e.V. wurde 2004 gegründet. …" at bounding box center [580, 118] width 630 height 30
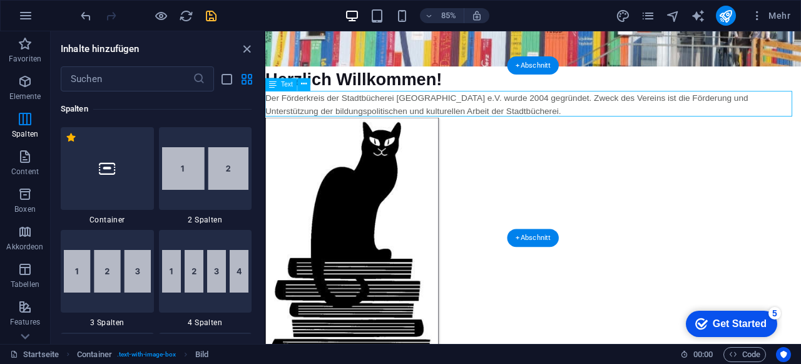
click at [459, 110] on div "Der Förderkreis der Stadtbücherei [GEOGRAPHIC_DATA] e.V. wurde 2004 gegründet. …" at bounding box center [580, 118] width 630 height 30
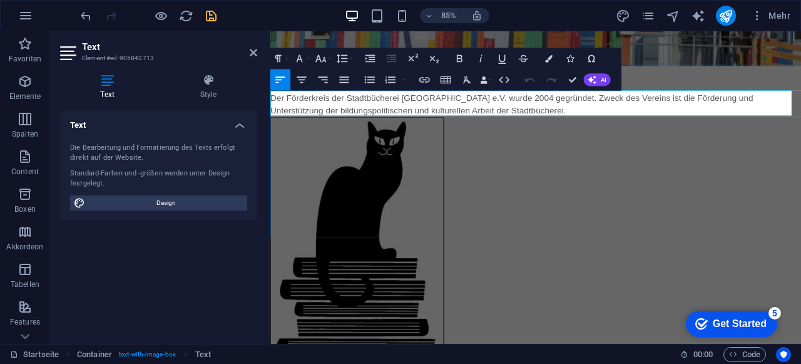
click at [323, 115] on p "Der Förderkreis der Stadtbücherei [GEOGRAPHIC_DATA] e.V. wurde 2004 gegründet. …" at bounding box center [582, 117] width 625 height 30
click at [215, 82] on icon at bounding box center [209, 80] width 98 height 13
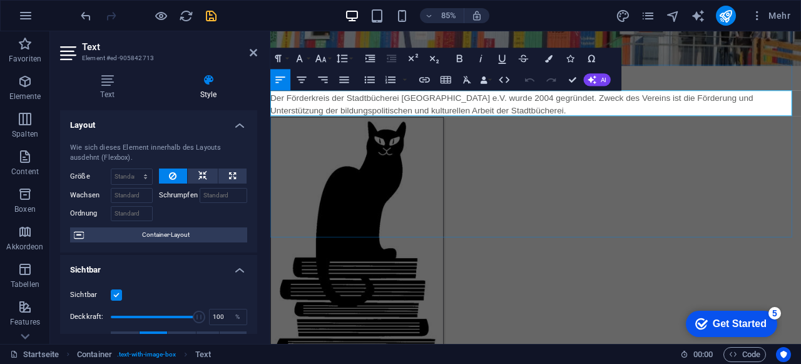
click at [338, 118] on p "Der Förderkreis der Stadtbücherei [GEOGRAPHIC_DATA] e.V. wurde 2004 gegründet. …" at bounding box center [582, 117] width 625 height 30
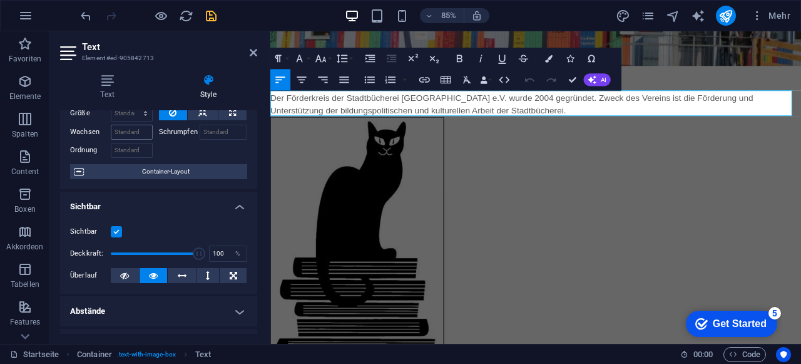
scroll to position [63, 0]
click at [106, 84] on icon at bounding box center [107, 80] width 95 height 13
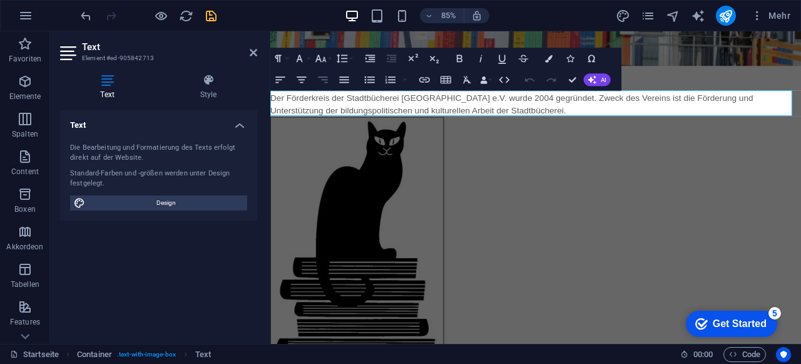
click at [324, 80] on icon "button" at bounding box center [323, 79] width 13 height 13
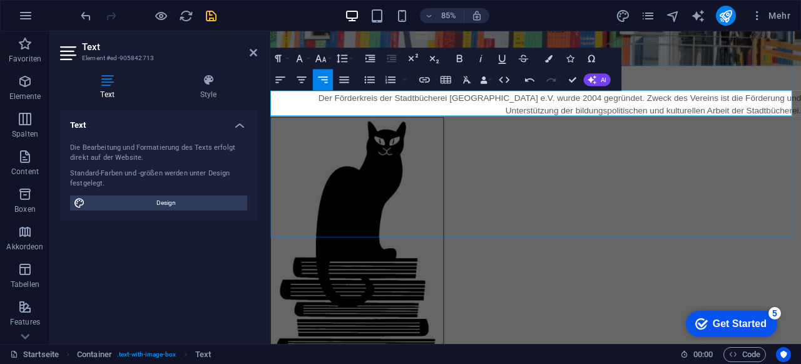
click at [488, 113] on p "Der Förderkreis der Stadtbücherei [GEOGRAPHIC_DATA] e.V. wurde 2004 gegründet. …" at bounding box center [582, 117] width 625 height 30
click at [342, 78] on icon "button" at bounding box center [344, 79] width 13 height 13
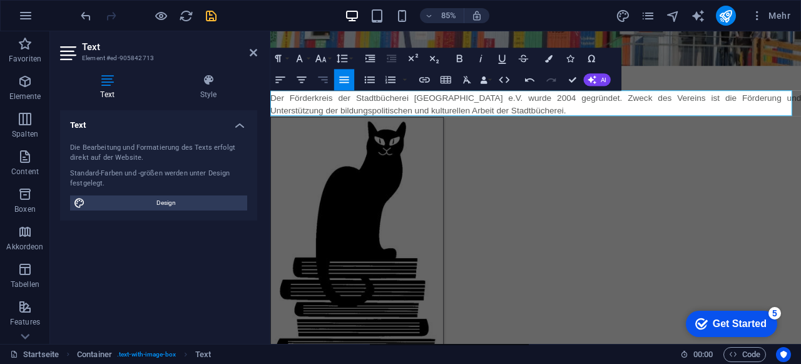
click at [323, 80] on icon "button" at bounding box center [323, 79] width 13 height 13
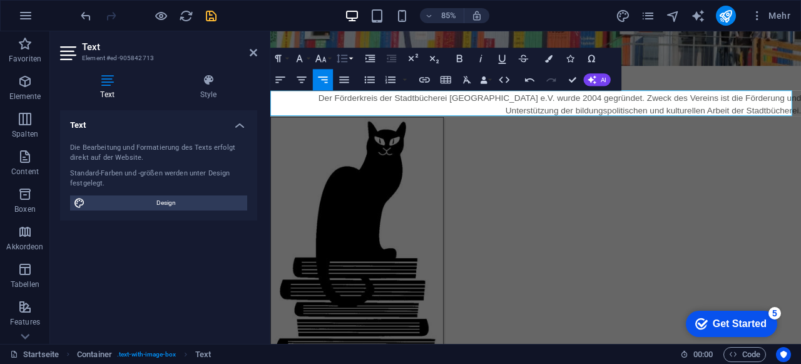
click at [341, 60] on icon "button" at bounding box center [342, 58] width 13 height 13
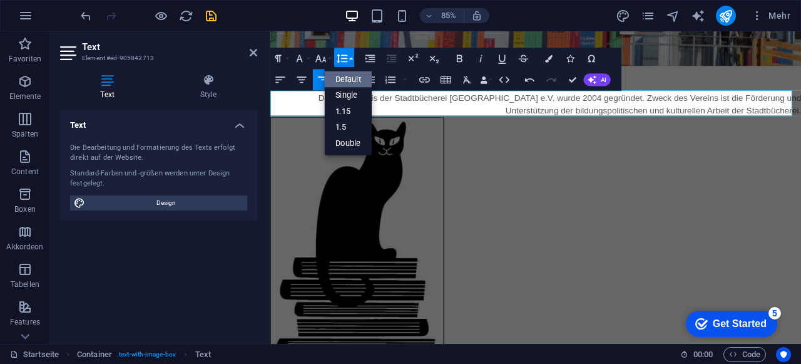
scroll to position [0, 0]
click at [341, 60] on icon "button" at bounding box center [342, 58] width 13 height 13
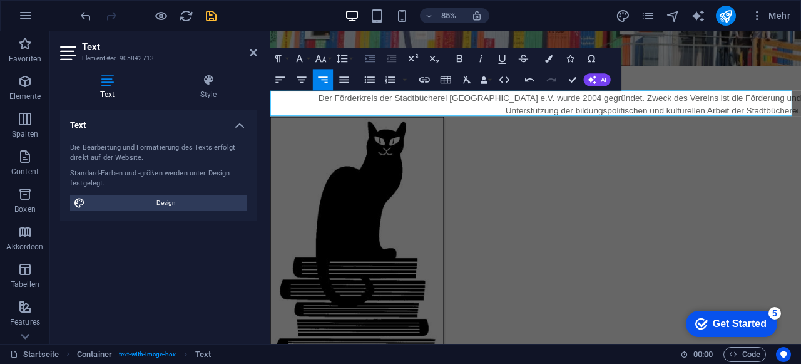
click at [371, 59] on icon "button" at bounding box center [370, 58] width 13 height 13
click at [395, 58] on icon "button" at bounding box center [392, 58] width 13 height 13
click at [285, 80] on icon "button" at bounding box center [280, 79] width 13 height 13
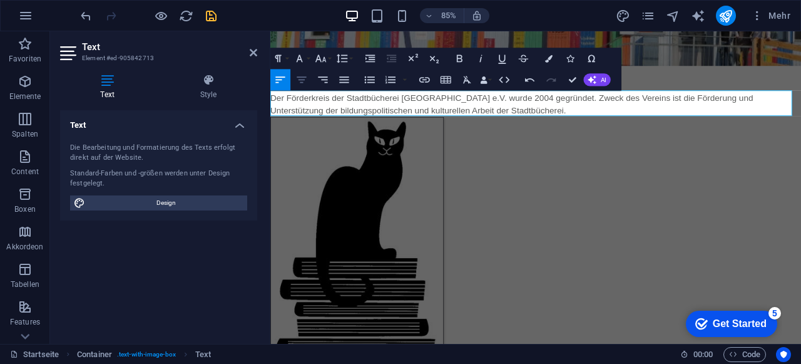
click at [304, 78] on icon "button" at bounding box center [301, 79] width 13 height 13
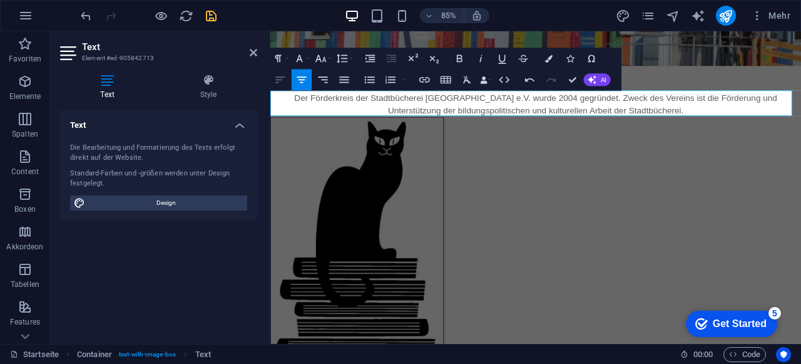
click at [287, 80] on button "Align Left" at bounding box center [280, 79] width 20 height 21
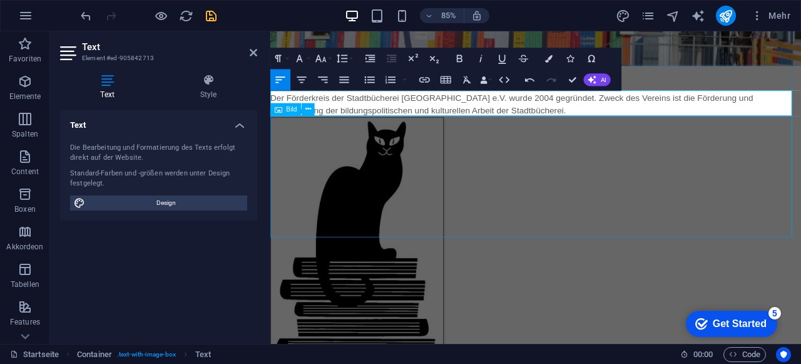
click at [464, 193] on figure at bounding box center [582, 274] width 625 height 285
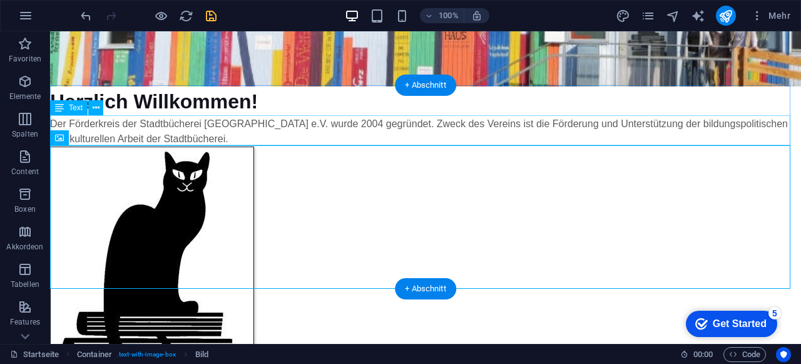
click at [249, 136] on div "Der Förderkreis der Stadtbücherei [GEOGRAPHIC_DATA] e.V. wurde 2004 gegründet. …" at bounding box center [425, 131] width 751 height 30
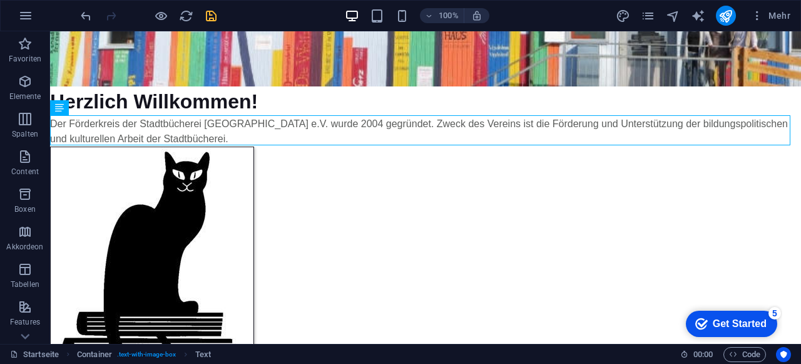
click at [78, 15] on div "100% Mehr" at bounding box center [401, 16] width 800 height 30
click at [80, 12] on icon "undo" at bounding box center [86, 16] width 14 height 14
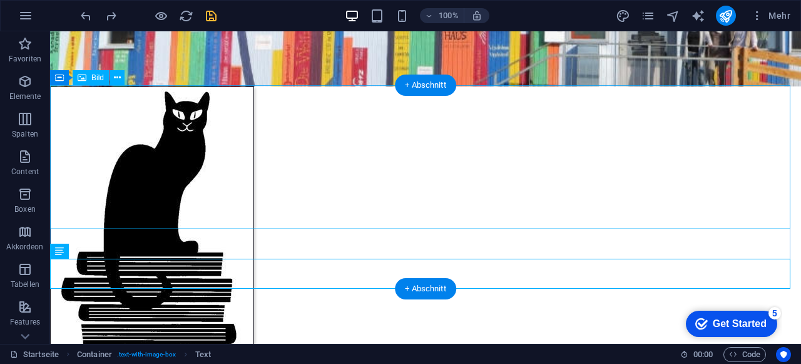
click at [106, 138] on figure at bounding box center [425, 228] width 751 height 285
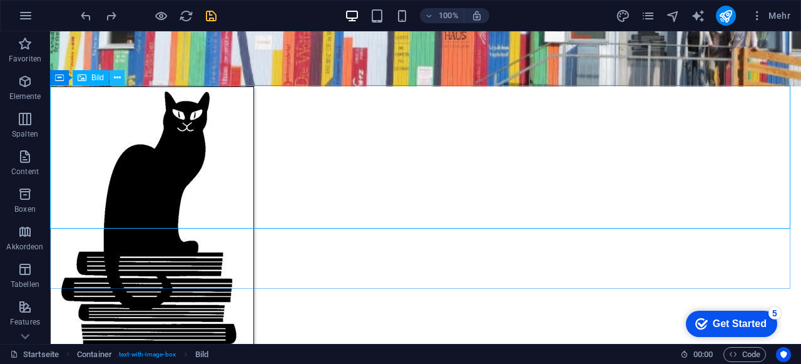
click at [117, 71] on icon at bounding box center [117, 77] width 7 height 13
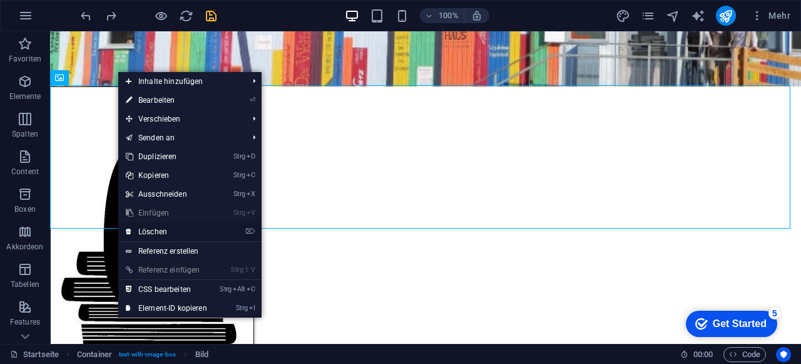
click at [168, 230] on link "⌦ Löschen" at bounding box center [166, 231] width 96 height 19
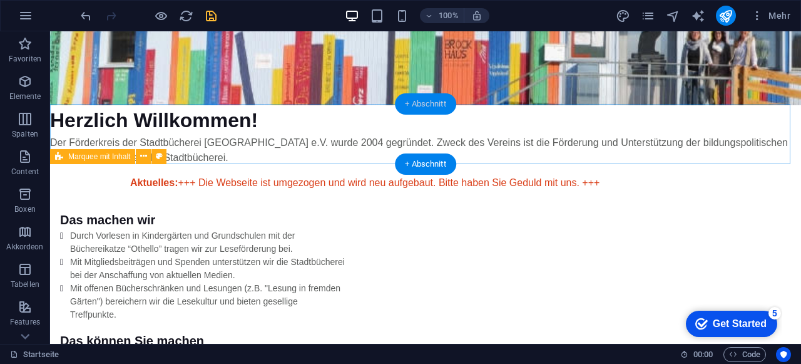
click at [434, 102] on div "+ Abschnitt" at bounding box center [425, 103] width 61 height 21
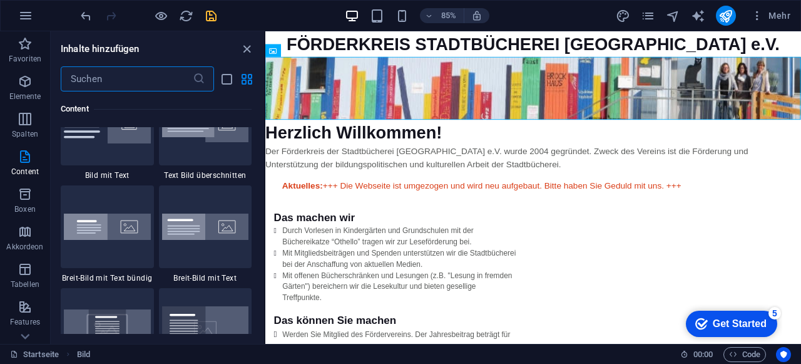
scroll to position [2378, 0]
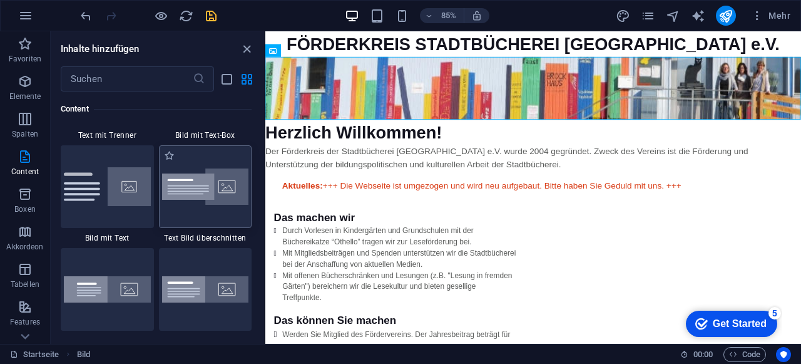
click at [231, 196] on img at bounding box center [205, 186] width 87 height 37
click at [265, 196] on div "Platzhalter H2 Bild Bild H2 Bild Container Bild Boxes Container Container Conta…" at bounding box center [533, 187] width 536 height 312
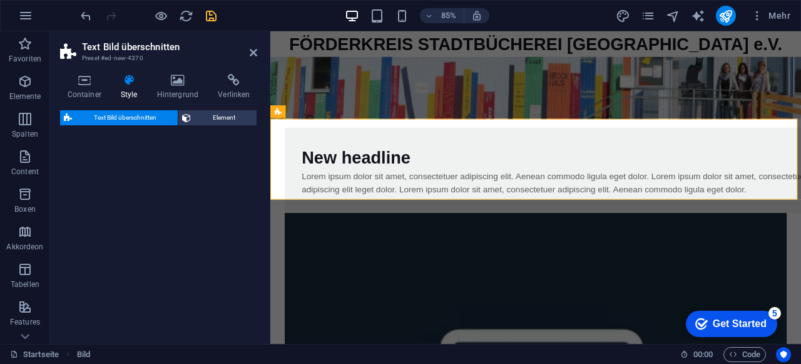
select select "rem"
select select "px"
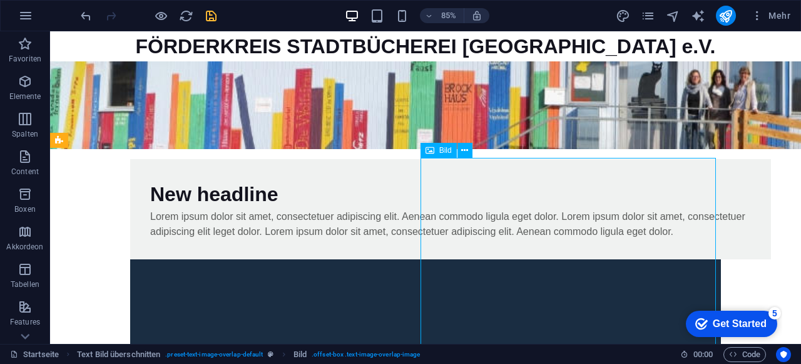
drag, startPoint x: 510, startPoint y: 212, endPoint x: 610, endPoint y: 172, distance: 107.9
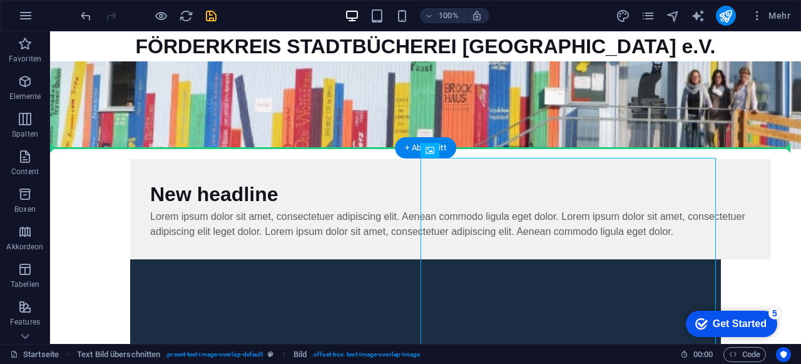
drag, startPoint x: 482, startPoint y: 181, endPoint x: 159, endPoint y: 155, distance: 324.1
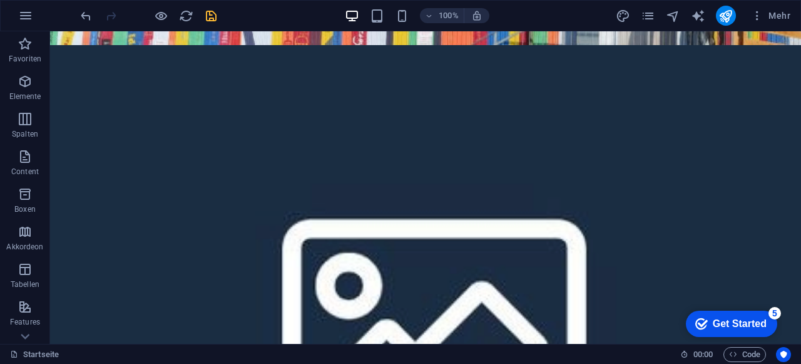
scroll to position [39, 0]
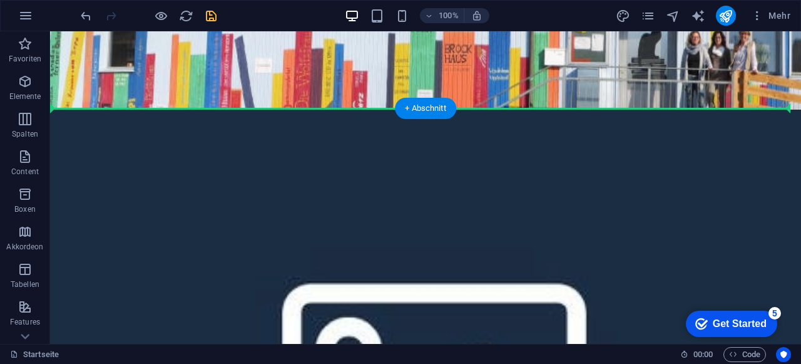
drag, startPoint x: 186, startPoint y: 220, endPoint x: 788, endPoint y: 197, distance: 602.6
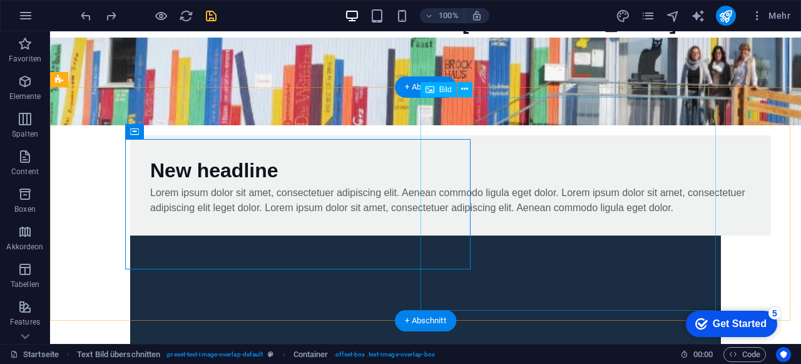
scroll to position [145, 0]
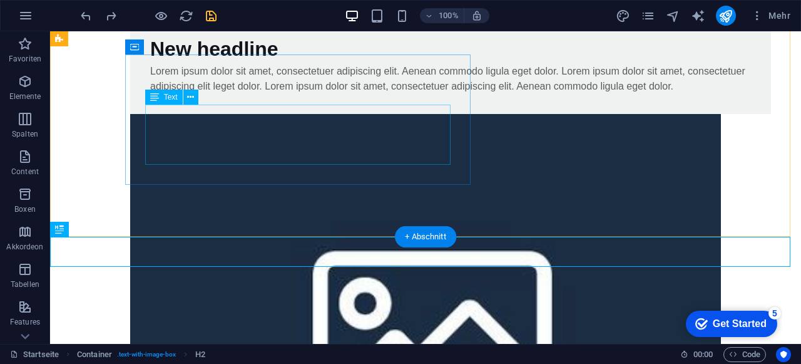
click at [160, 94] on div "Lorem ipsum dolor sit amet, consectetuer adipiscing elit. Aenean commodo ligula…" at bounding box center [450, 79] width 601 height 30
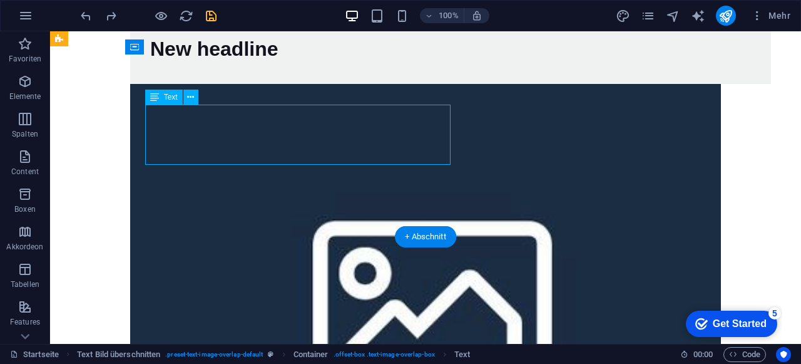
scroll to position [175, 0]
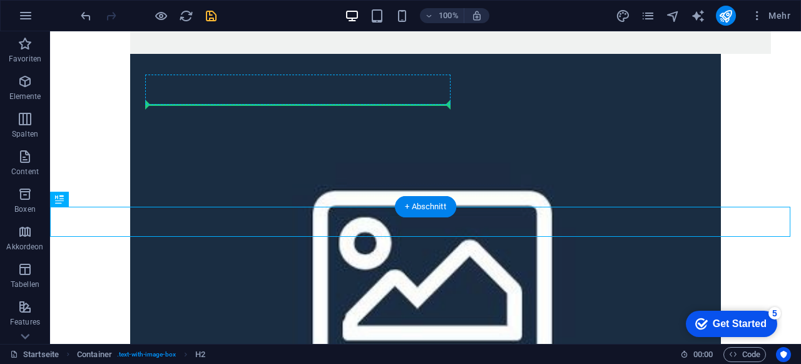
drag, startPoint x: 133, startPoint y: 233, endPoint x: 184, endPoint y: 94, distance: 147.9
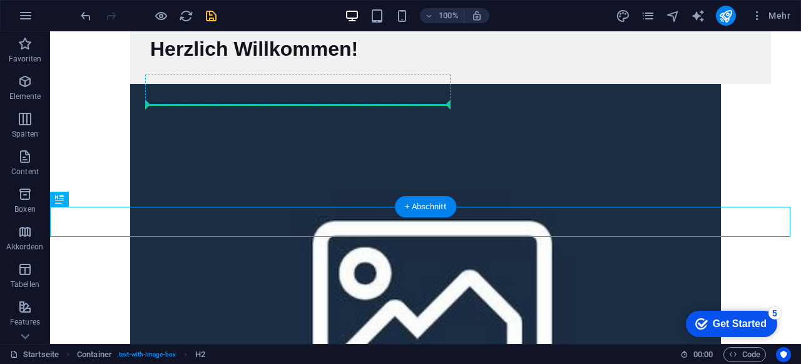
scroll to position [160, 0]
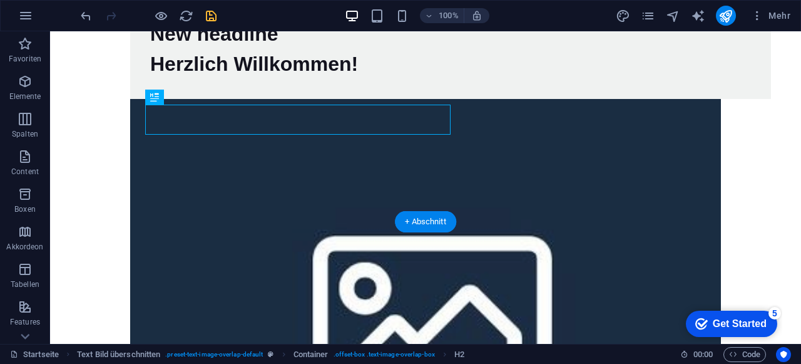
click at [188, 49] on div "New headline" at bounding box center [450, 34] width 601 height 30
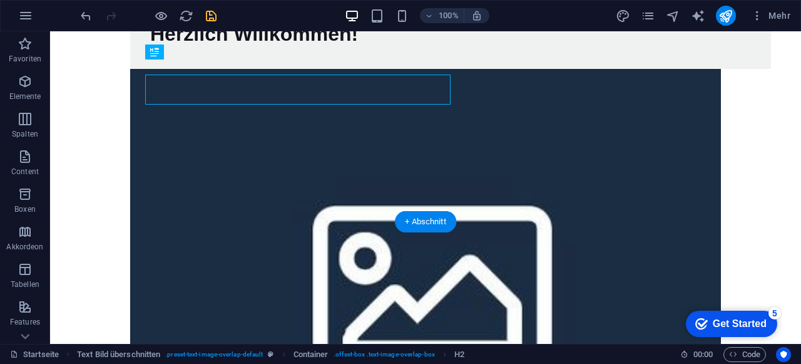
scroll to position [175, 0]
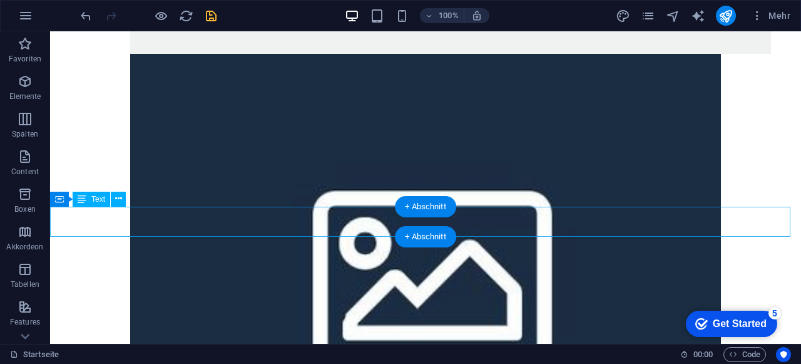
drag, startPoint x: 61, startPoint y: 217, endPoint x: 68, endPoint y: 213, distance: 8.2
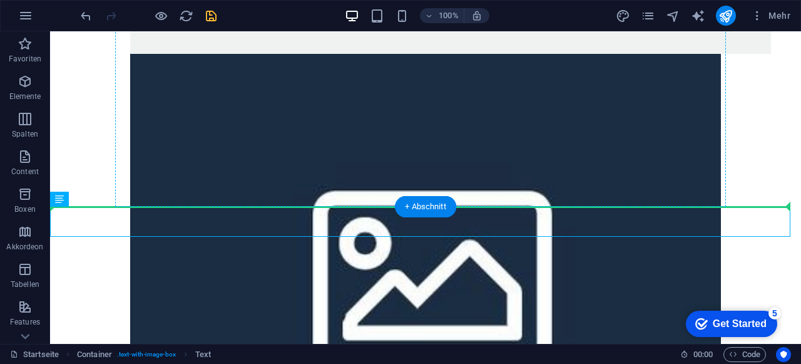
drag, startPoint x: 134, startPoint y: 231, endPoint x: 202, endPoint y: 111, distance: 137.4
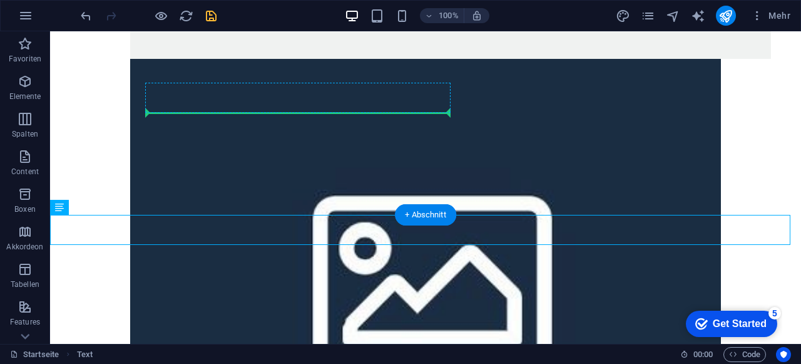
scroll to position [167, 0]
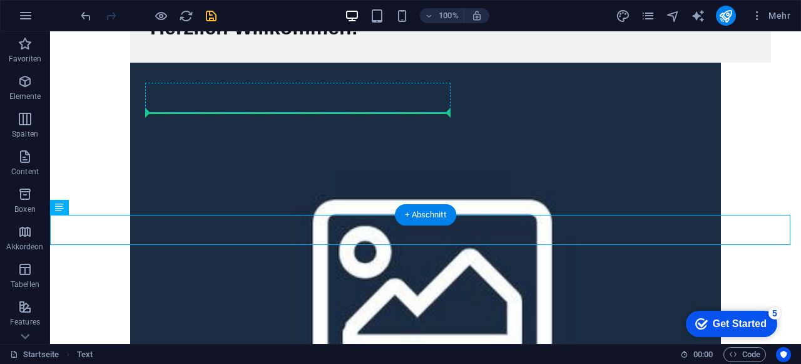
drag, startPoint x: 155, startPoint y: 163, endPoint x: 219, endPoint y: 105, distance: 86.9
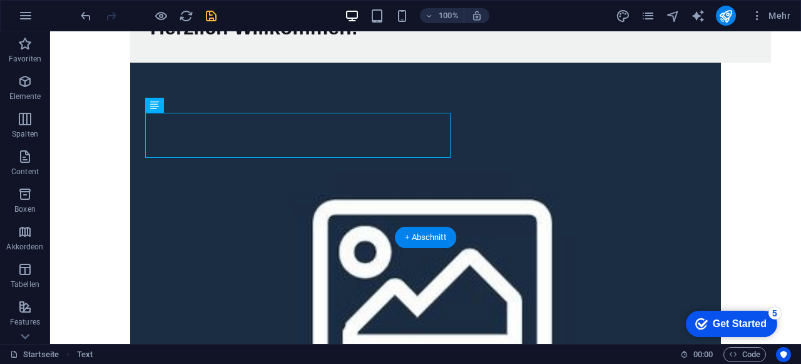
scroll to position [144, 0]
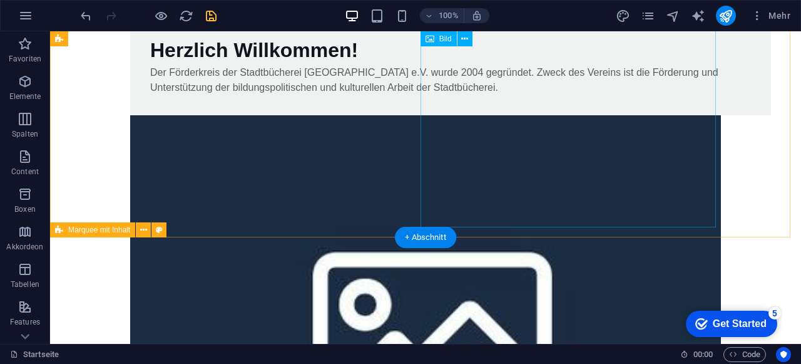
click at [530, 205] on figure at bounding box center [425, 329] width 591 height 428
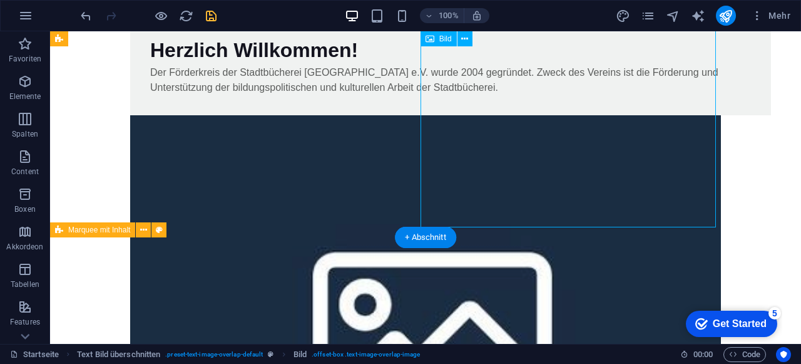
scroll to position [81, 0]
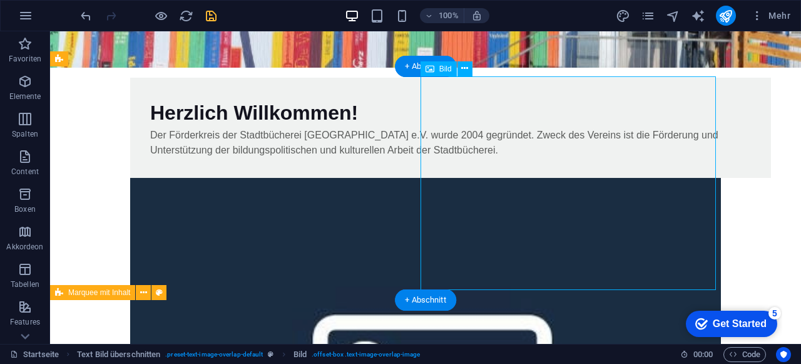
select select "%"
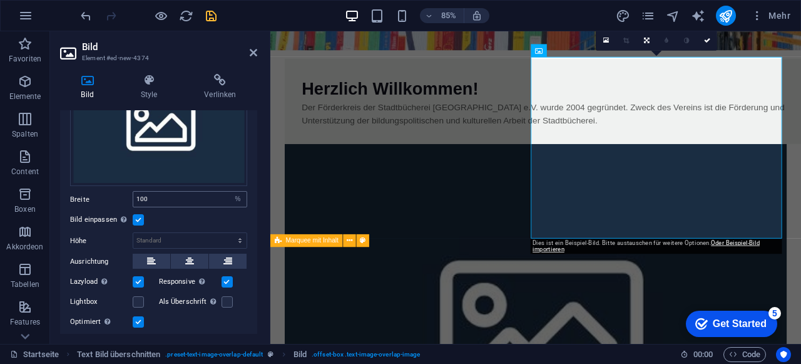
scroll to position [183, 0]
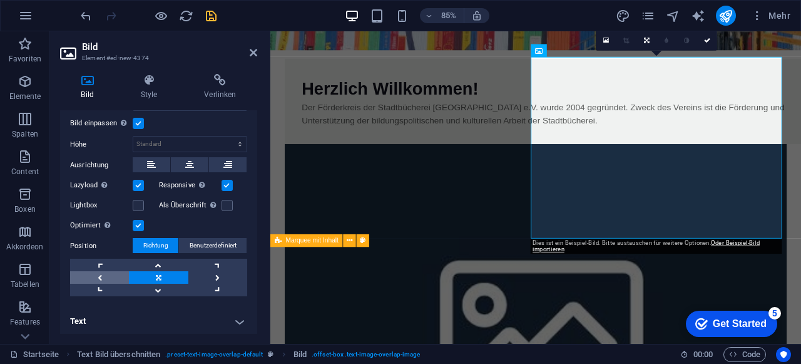
click at [103, 275] on link at bounding box center [99, 277] width 59 height 13
click at [153, 275] on link at bounding box center [158, 277] width 59 height 13
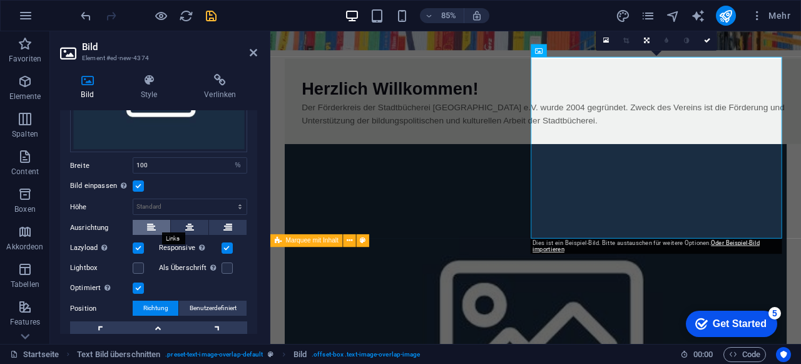
click at [145, 227] on button at bounding box center [152, 227] width 38 height 15
click at [187, 223] on icon at bounding box center [189, 227] width 9 height 15
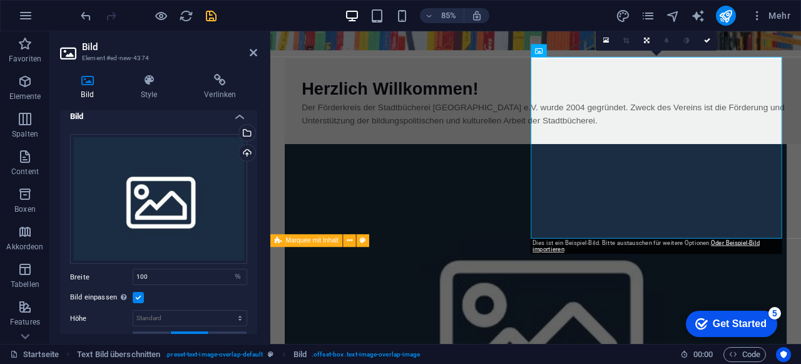
scroll to position [0, 0]
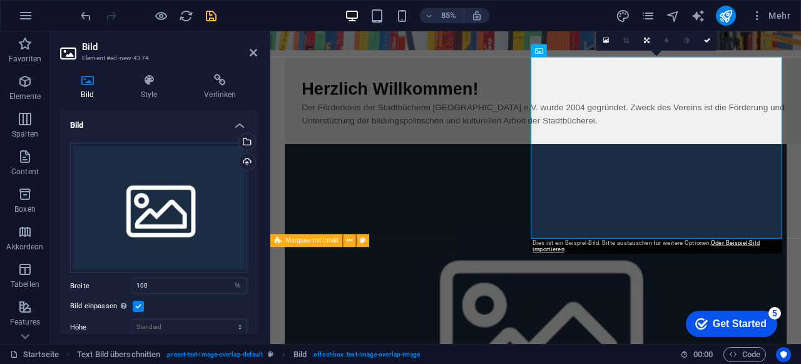
click at [135, 307] on label at bounding box center [138, 305] width 11 height 11
click at [0, 0] on input "Bild einpassen Bild automatisch anhand einer fixen Breite und Höhe einpassen" at bounding box center [0, 0] width 0 height 0
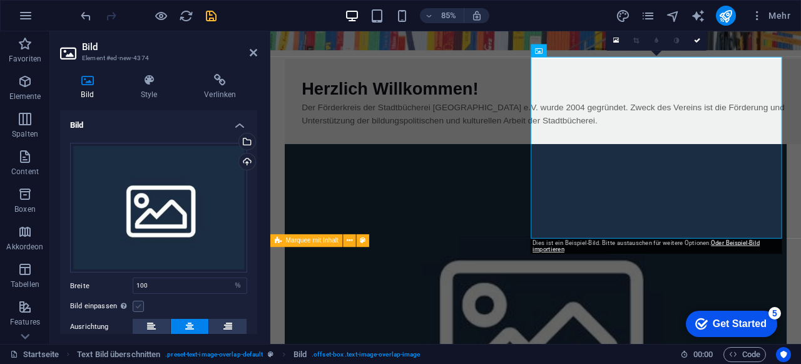
click at [136, 306] on label at bounding box center [138, 305] width 11 height 11
click at [0, 0] on input "Bild einpassen Bild automatisch anhand einer fixen Breite und Höhe einpassen" at bounding box center [0, 0] width 0 height 0
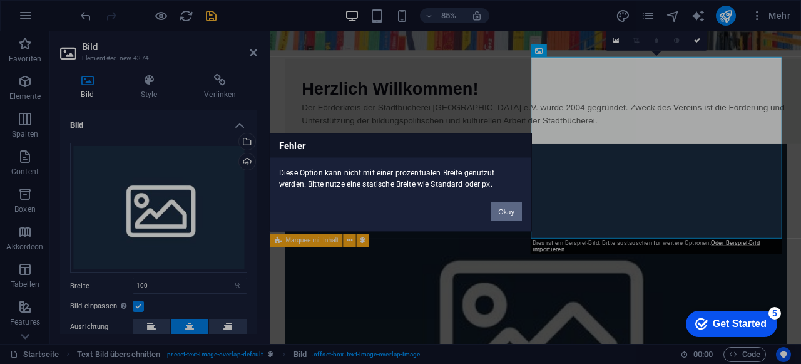
click at [496, 211] on button "Okay" at bounding box center [506, 211] width 31 height 19
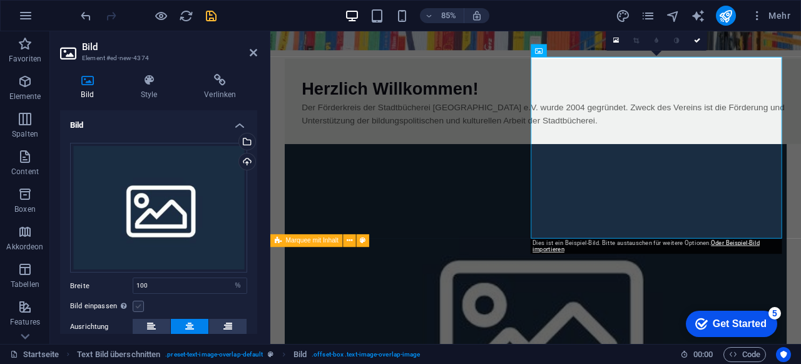
click at [135, 305] on label at bounding box center [138, 305] width 11 height 11
click at [0, 0] on input "Bild einpassen Bild automatisch anhand einer fixen Breite und Höhe einpassen" at bounding box center [0, 0] width 0 height 0
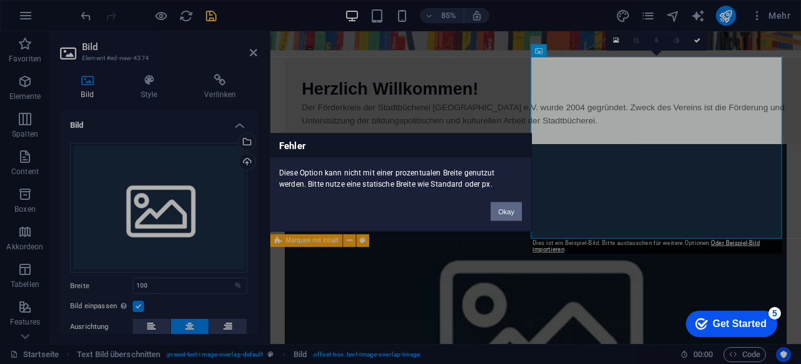
drag, startPoint x: 510, startPoint y: 205, endPoint x: 33, endPoint y: 203, distance: 477.0
click at [510, 205] on button "Okay" at bounding box center [506, 211] width 31 height 19
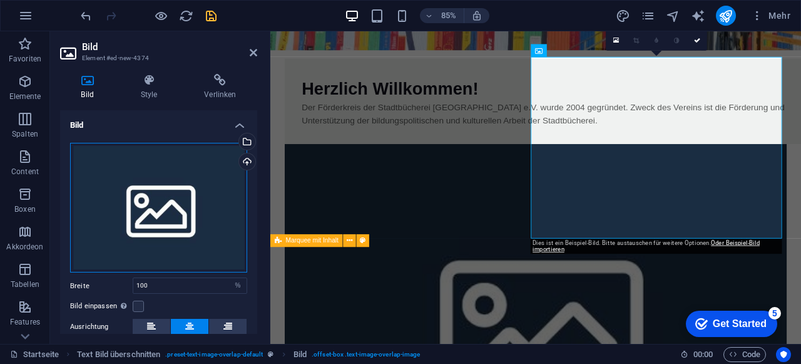
click at [103, 212] on div "Ziehe Dateien zum Hochladen hierher oder klicke hier, um aus Dateien oder koste…" at bounding box center [158, 208] width 177 height 130
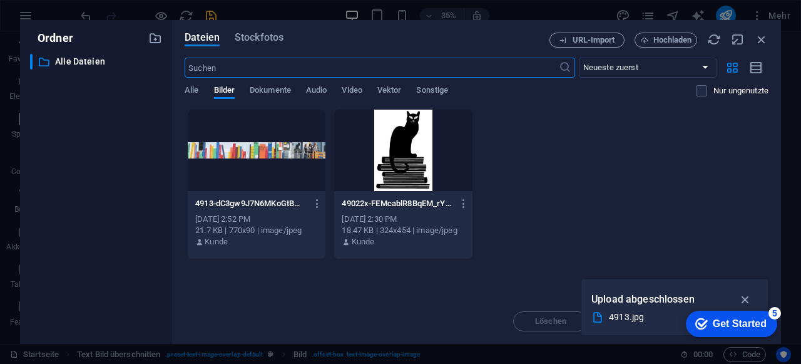
click at [409, 143] on div at bounding box center [403, 150] width 138 height 81
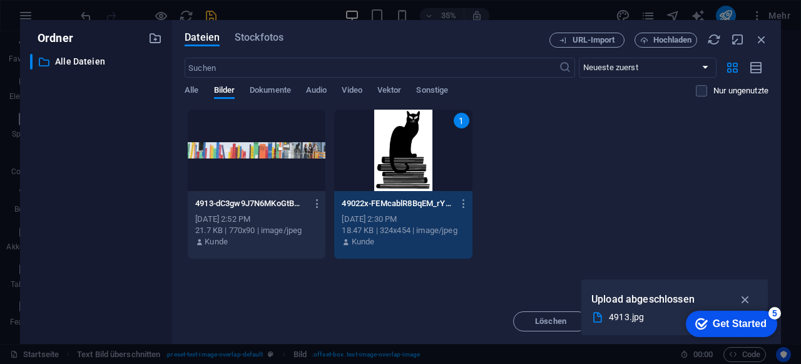
click at [409, 143] on div "1" at bounding box center [403, 150] width 138 height 81
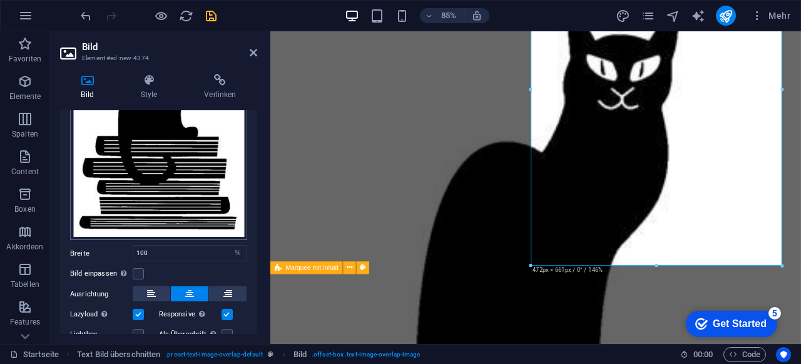
scroll to position [188, 0]
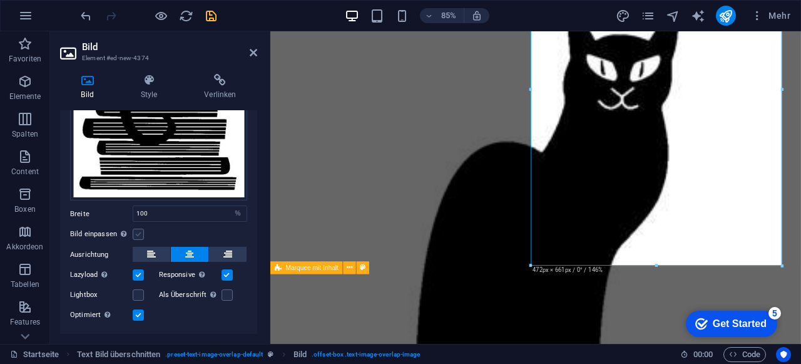
click at [141, 233] on label at bounding box center [138, 233] width 11 height 11
click at [0, 0] on input "Bild einpassen Bild automatisch anhand einer fixen Breite und Höhe einpassen" at bounding box center [0, 0] width 0 height 0
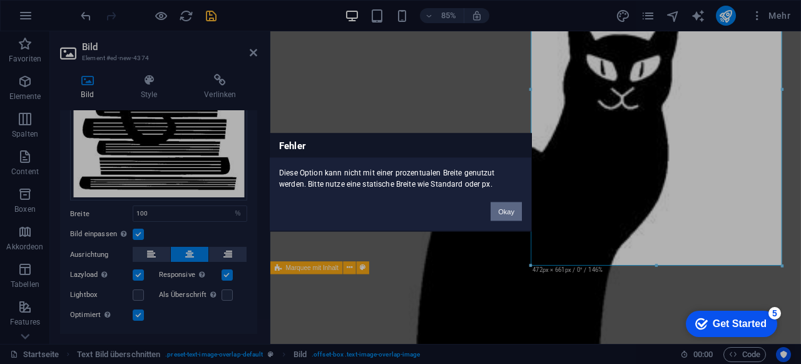
click at [513, 208] on button "Okay" at bounding box center [506, 211] width 31 height 19
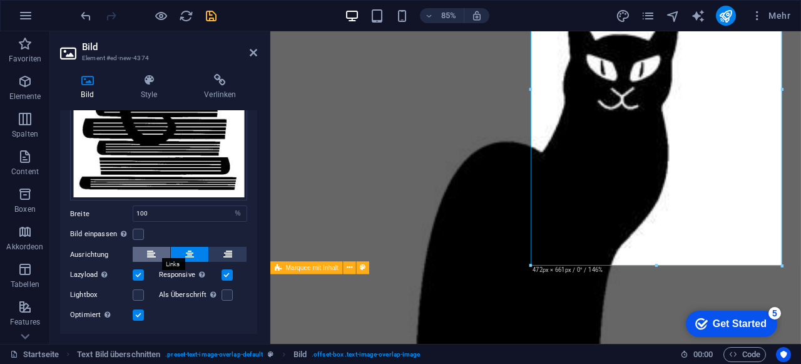
click at [161, 250] on button at bounding box center [152, 254] width 38 height 15
click at [193, 248] on icon at bounding box center [189, 254] width 9 height 15
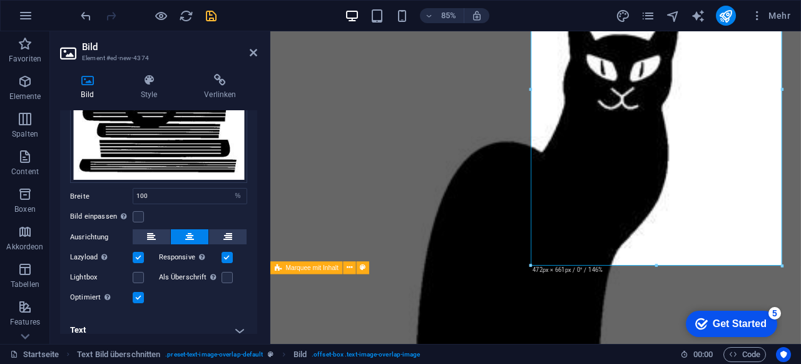
scroll to position [213, 0]
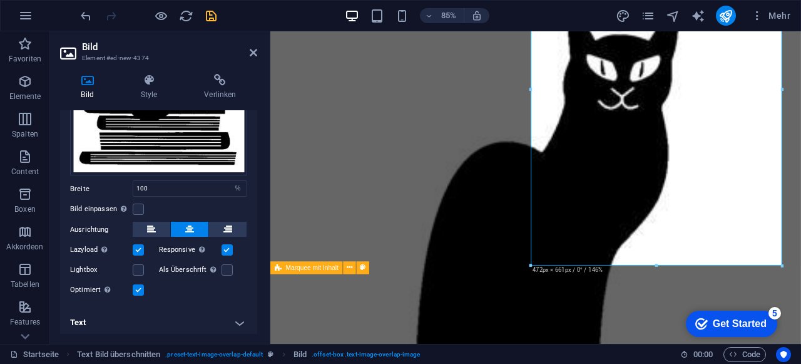
click at [140, 244] on label at bounding box center [138, 249] width 11 height 11
click at [0, 0] on input "Lazyload Bilder auf Seite nachträglich laden. Verbessert Ladezeit (Pagespeed)." at bounding box center [0, 0] width 0 height 0
click at [200, 316] on h4 "Text" at bounding box center [158, 322] width 197 height 30
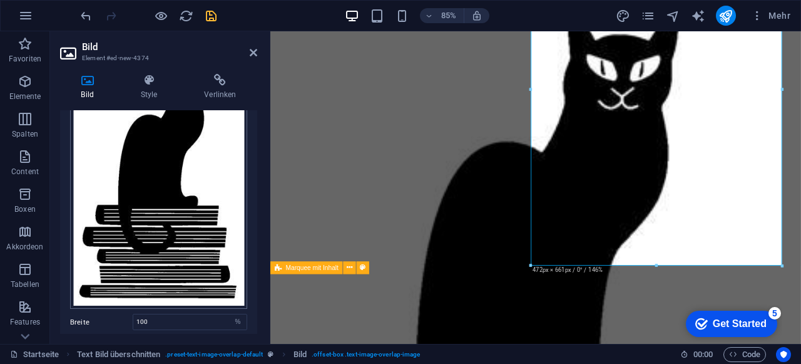
scroll to position [0, 0]
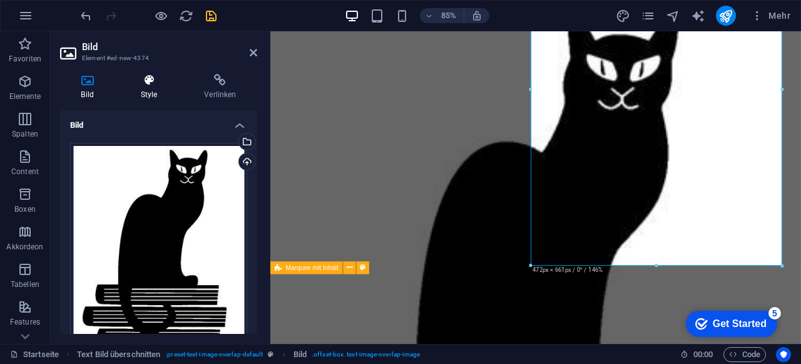
click at [154, 90] on h4 "Style" at bounding box center [152, 87] width 64 height 26
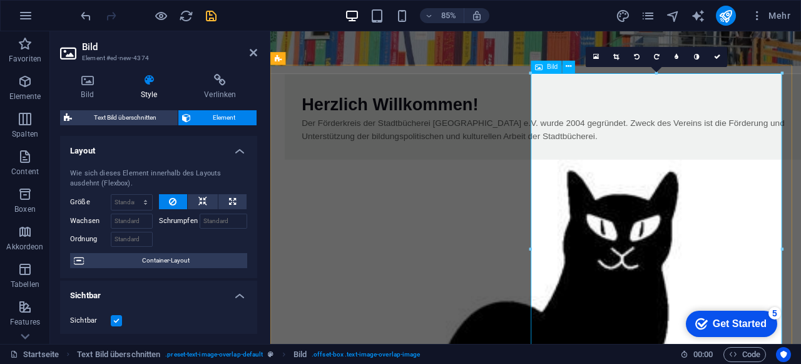
scroll to position [125, 0]
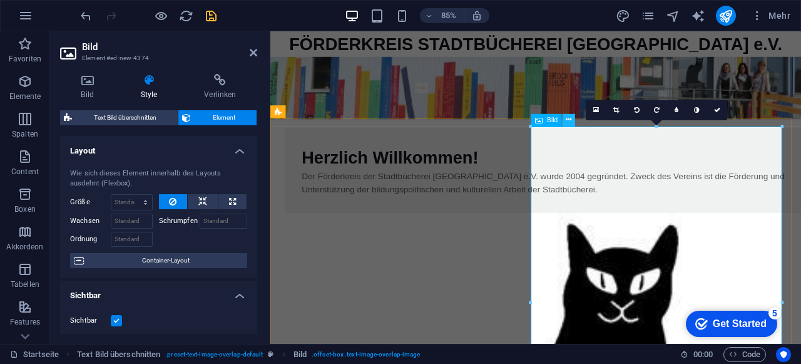
click at [569, 120] on icon at bounding box center [569, 120] width 6 height 11
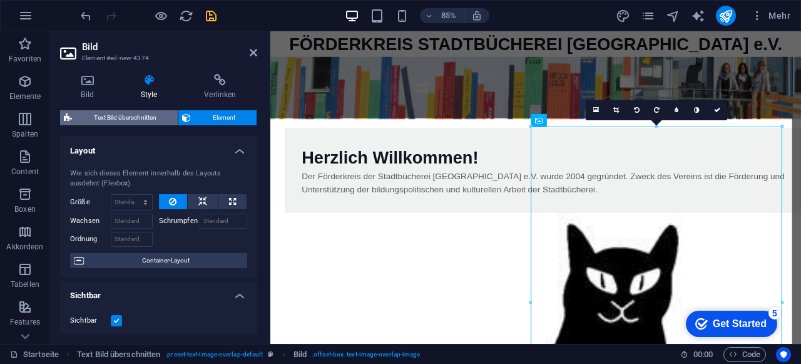
click at [124, 116] on span "Text Bild überschnitten" at bounding box center [125, 117] width 98 height 15
select select "rem"
select select "px"
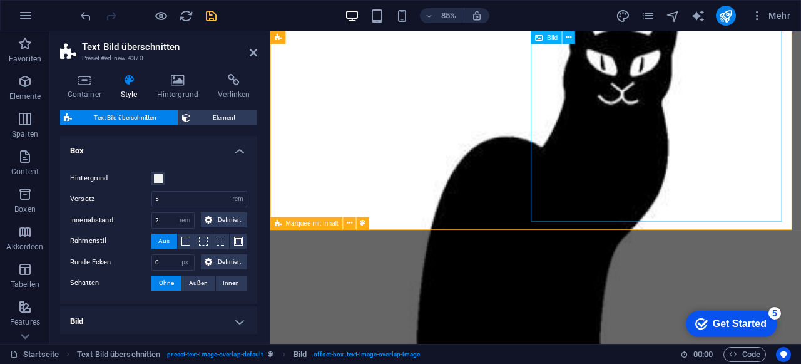
scroll to position [313, 0]
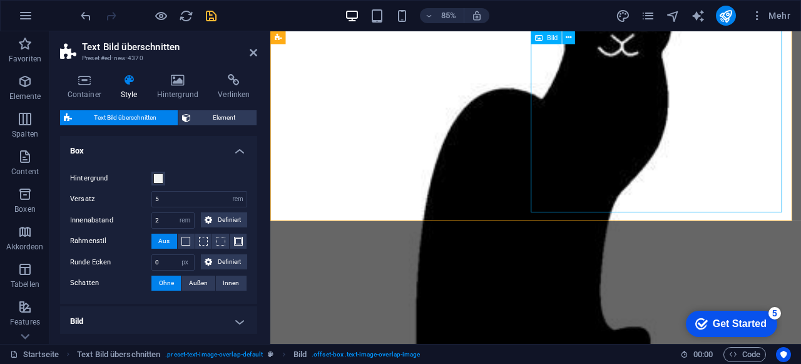
click at [801, 205] on figure at bounding box center [582, 346] width 591 height 828
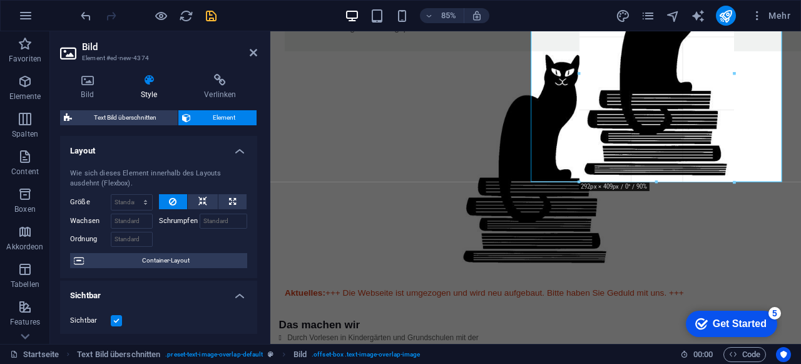
drag, startPoint x: 782, startPoint y: 214, endPoint x: 369, endPoint y: 29, distance: 452.8
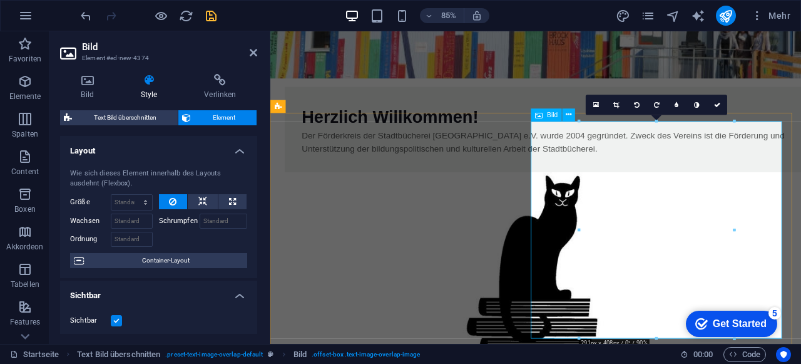
scroll to position [64, 0]
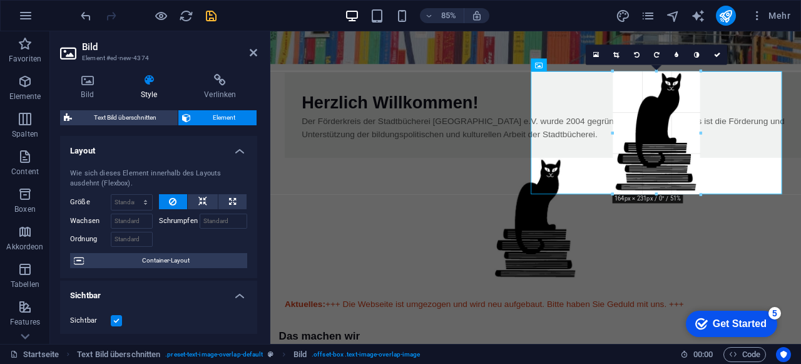
drag, startPoint x: 735, startPoint y: 290, endPoint x: 621, endPoint y: 180, distance: 158.9
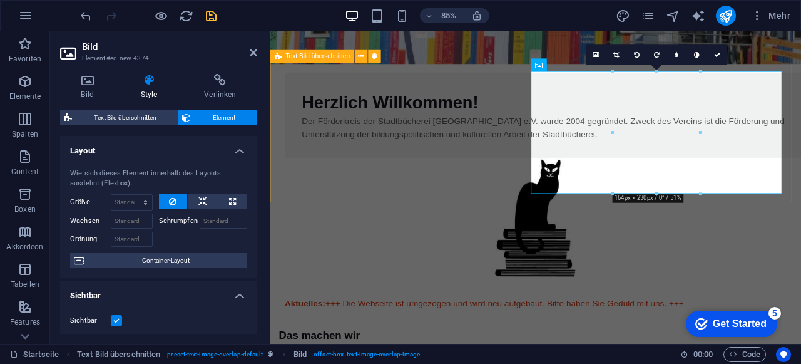
click at [496, 219] on div "Herzlich Willkommen! Der Förderkreis der Stadtbücherei [GEOGRAPHIC_DATA] e.V. w…" at bounding box center [582, 202] width 625 height 264
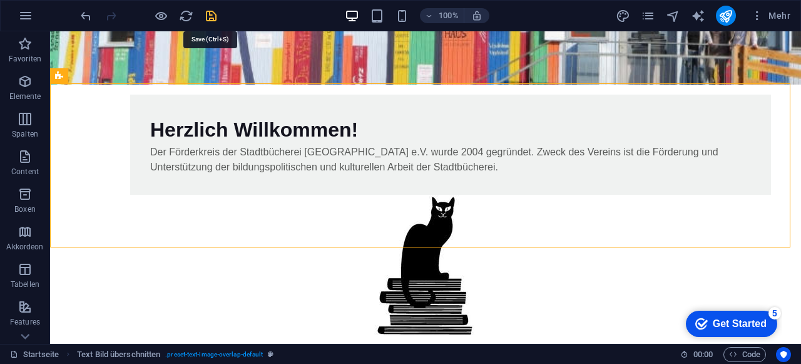
click at [208, 13] on icon "save" at bounding box center [211, 16] width 14 height 14
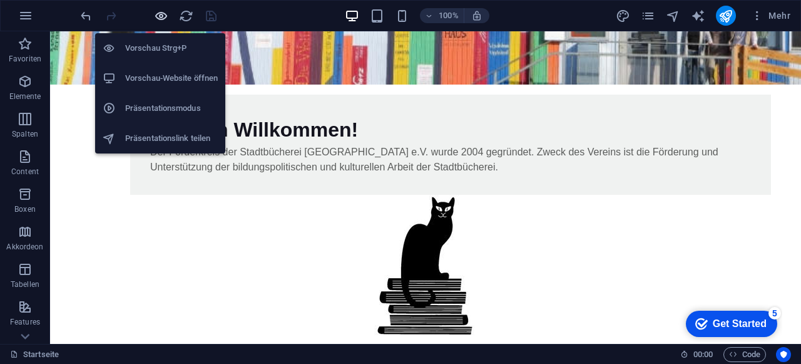
click at [160, 18] on icon "button" at bounding box center [161, 16] width 14 height 14
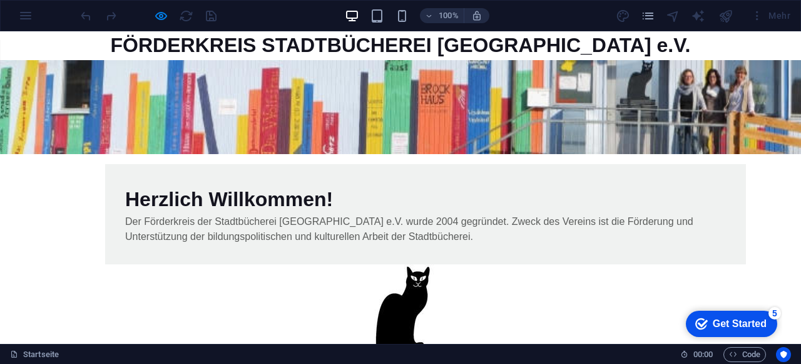
scroll to position [0, 0]
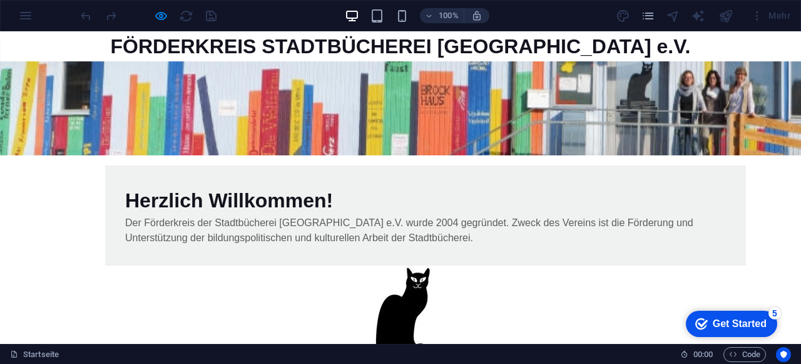
click at [307, 242] on p "Der Förderkreis der Stadtbücherei [GEOGRAPHIC_DATA] e.V. wurde 2004 gegründet. …" at bounding box center [425, 230] width 601 height 30
click at [452, 265] on img at bounding box center [400, 337] width 103 height 144
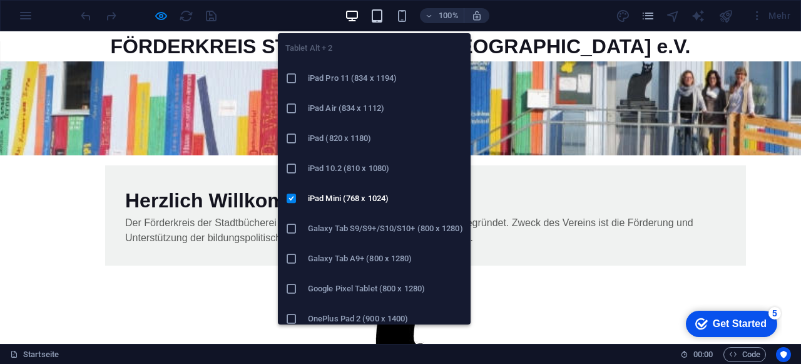
click at [378, 16] on icon "button" at bounding box center [377, 16] width 14 height 14
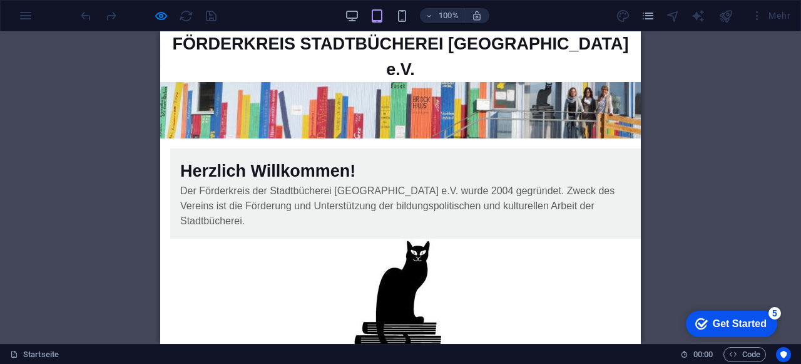
click at [403, 6] on div "100%" at bounding box center [417, 16] width 145 height 20
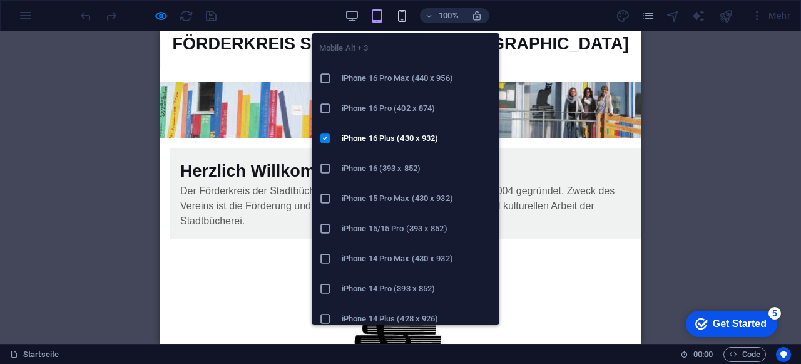
click at [397, 16] on icon "button" at bounding box center [402, 16] width 14 height 14
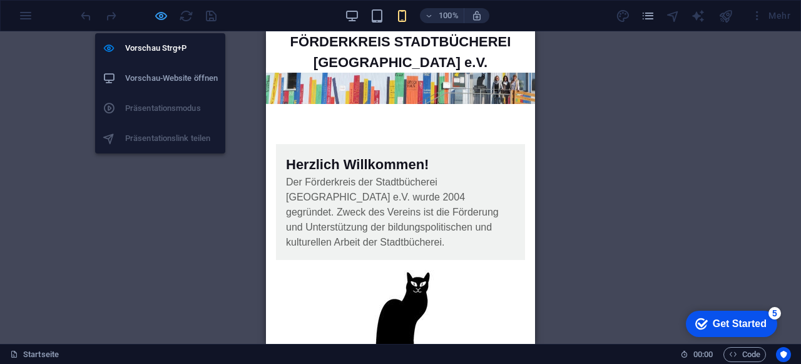
click at [162, 13] on icon "button" at bounding box center [161, 16] width 14 height 14
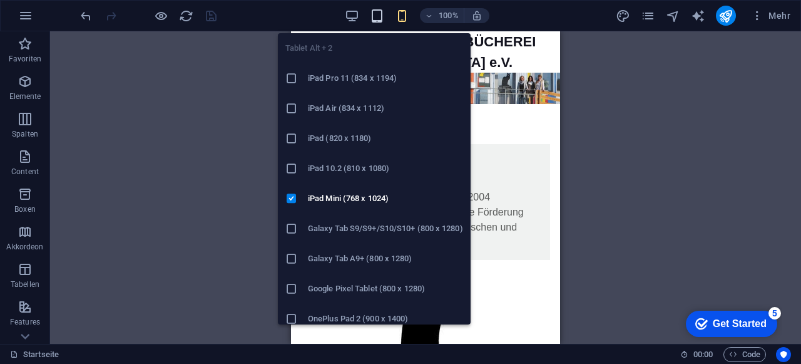
click at [384, 14] on icon "button" at bounding box center [377, 16] width 14 height 14
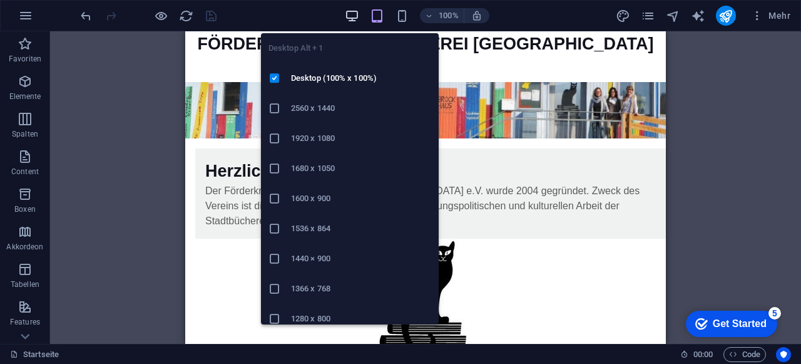
click at [356, 9] on icon "button" at bounding box center [352, 16] width 14 height 14
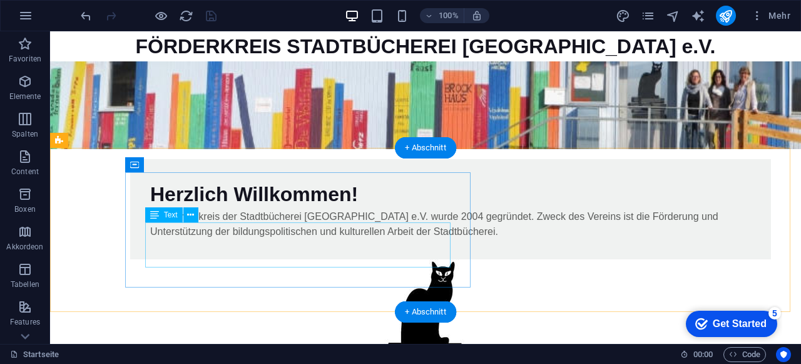
click at [163, 239] on div "Der Förderkreis der Stadtbücherei [GEOGRAPHIC_DATA] e.V. wurde 2004 gegründet. …" at bounding box center [450, 224] width 601 height 30
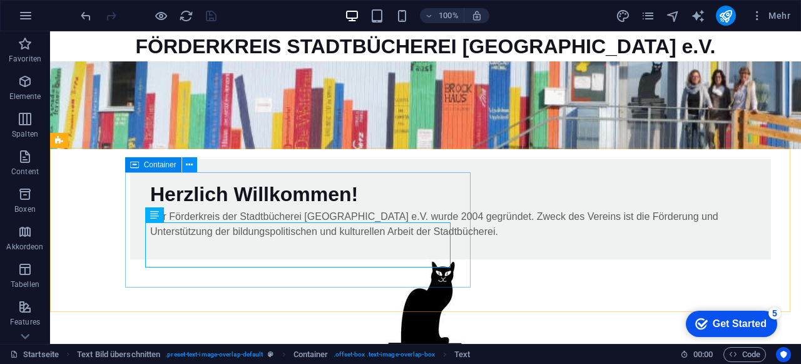
click at [195, 165] on button at bounding box center [189, 164] width 15 height 15
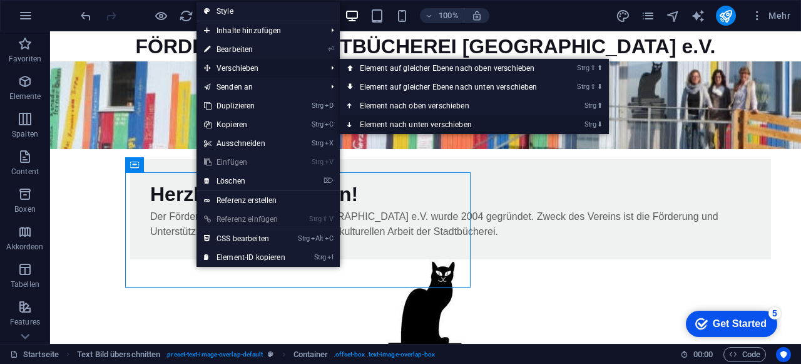
click at [418, 123] on link "Strg ⬇ Element nach unten verschieben" at bounding box center [451, 124] width 223 height 19
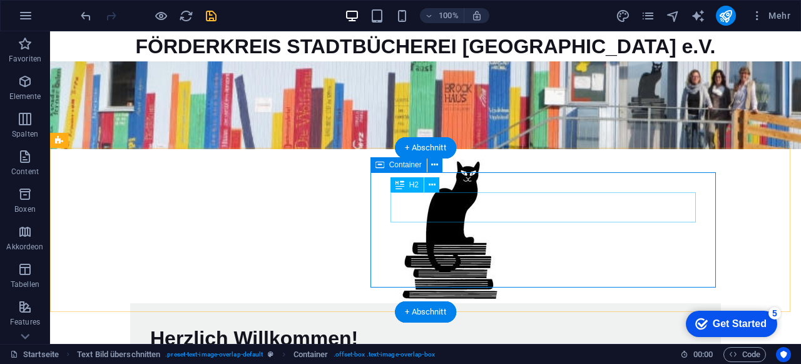
click at [587, 323] on div "Herzlich Willkommen!" at bounding box center [425, 338] width 551 height 30
click at [436, 323] on div "Herzlich Willkommen!" at bounding box center [425, 338] width 551 height 30
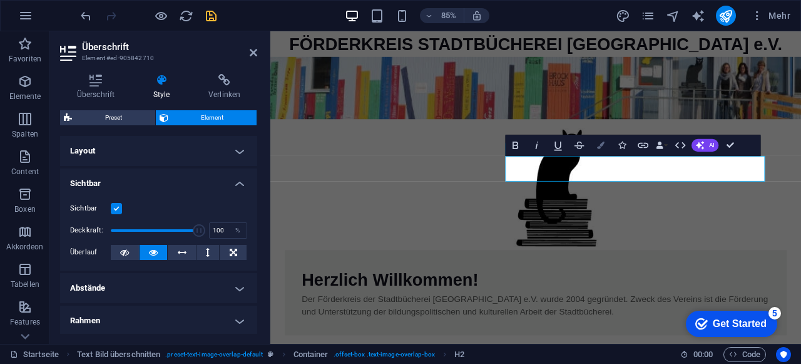
click at [598, 146] on icon "button" at bounding box center [601, 145] width 8 height 8
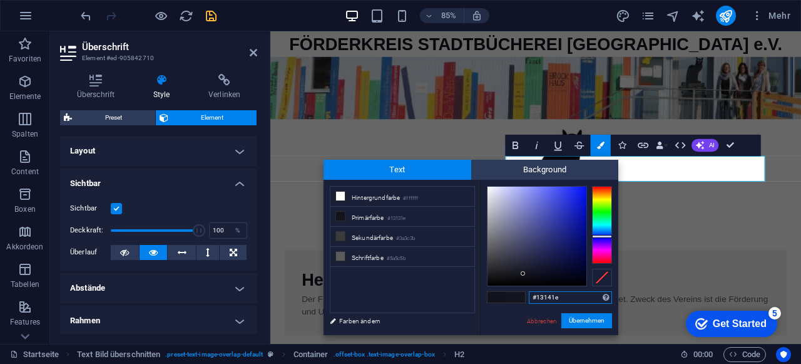
click at [607, 236] on div at bounding box center [602, 236] width 20 height 3
type input "#2e37bc"
click at [562, 212] on div at bounding box center [537, 236] width 99 height 99
click at [597, 321] on button "Übernehmen" at bounding box center [587, 320] width 51 height 15
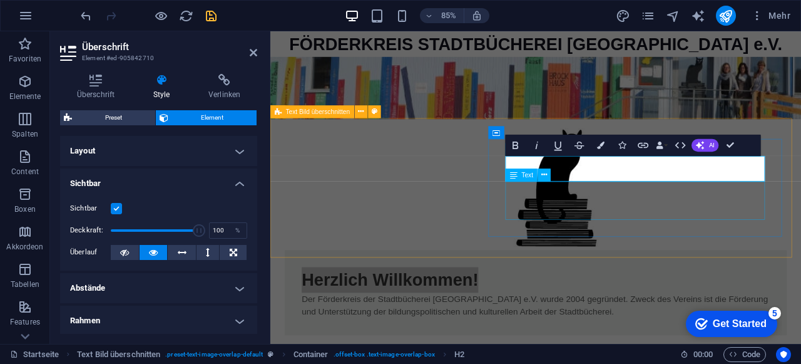
click at [648, 339] on div "Der Förderkreis der Stadtbücherei [GEOGRAPHIC_DATA] e.V. wurde 2004 gegründet. …" at bounding box center [582, 354] width 551 height 30
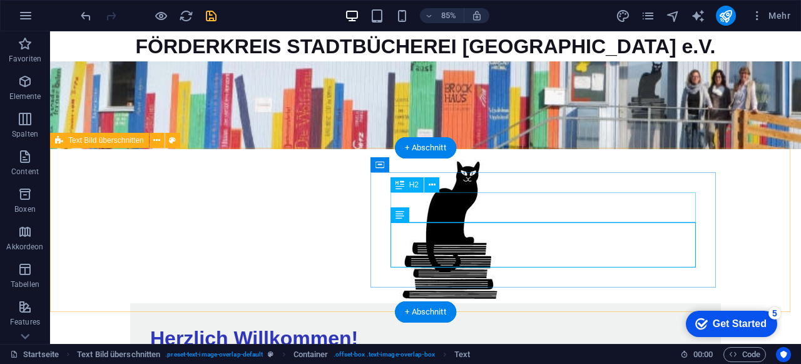
click at [588, 323] on div "Herzlich Willkommen!" at bounding box center [425, 338] width 551 height 30
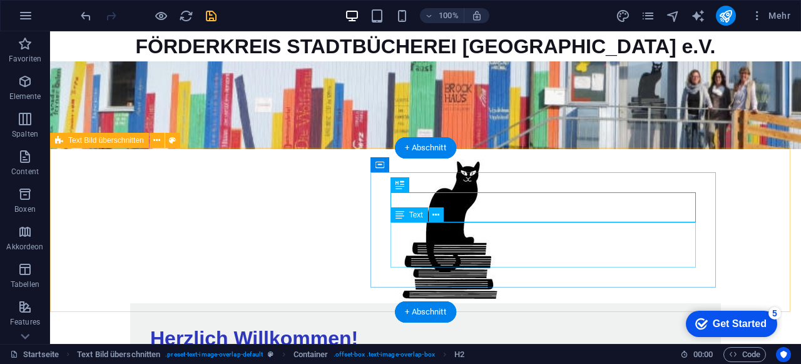
click at [537, 353] on div "Der Förderkreis der Stadtbücherei [GEOGRAPHIC_DATA] e.V. wurde 2004 gegründet. …" at bounding box center [425, 368] width 551 height 30
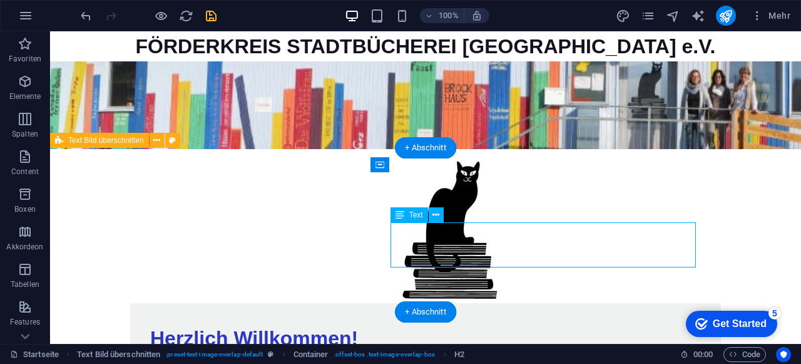
click at [537, 353] on div "Der Förderkreis der Stadtbücherei [GEOGRAPHIC_DATA] e.V. wurde 2004 gegründet. …" at bounding box center [425, 368] width 551 height 30
click at [364, 277] on div "Herzlich Willkommen! Der Förderkreis der Stadtbücherei [GEOGRAPHIC_DATA] e.V. w…" at bounding box center [425, 281] width 751 height 264
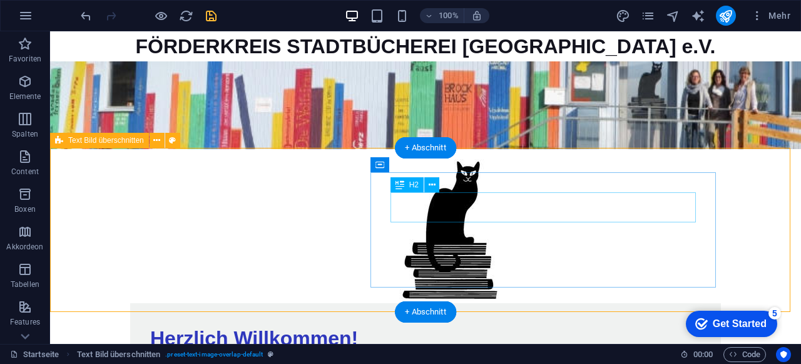
click at [634, 323] on div "Herzlich Willkommen!" at bounding box center [425, 338] width 551 height 30
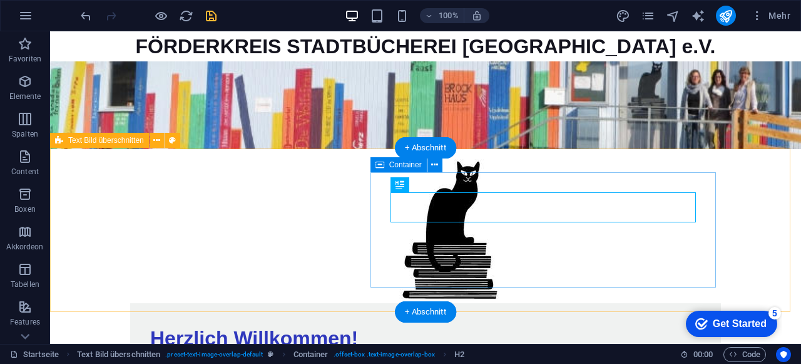
click at [634, 303] on div "Herzlich Willkommen! Der Förderkreis der Stadtbücherei [GEOGRAPHIC_DATA] e.V. w…" at bounding box center [425, 353] width 591 height 100
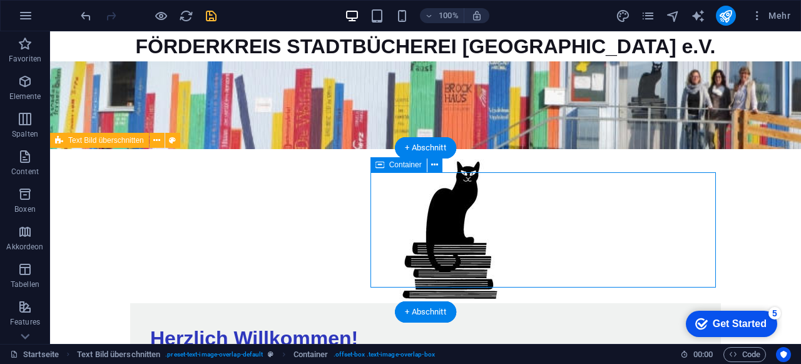
click at [634, 303] on div "Herzlich Willkommen! Der Förderkreis der Stadtbücherei [GEOGRAPHIC_DATA] e.V. w…" at bounding box center [425, 353] width 591 height 100
select select "px"
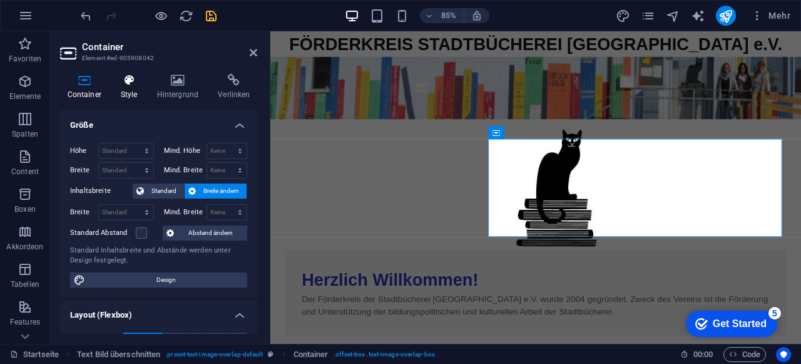
click at [137, 85] on icon at bounding box center [128, 80] width 31 height 13
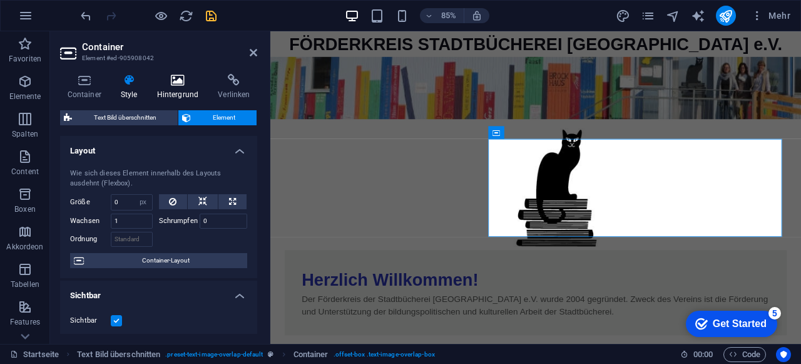
click at [176, 81] on icon at bounding box center [178, 80] width 56 height 13
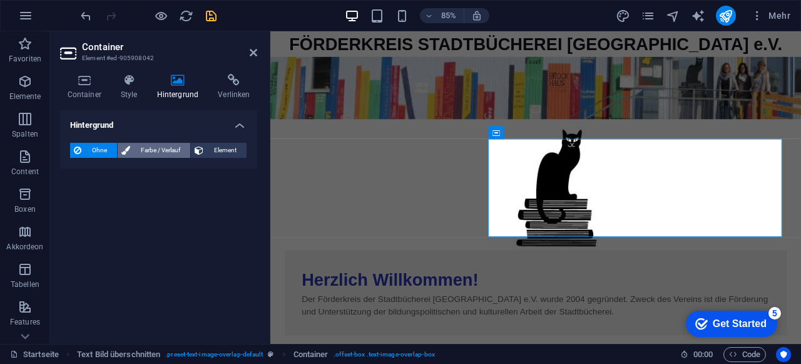
click at [150, 153] on span "Farbe / Verlauf" at bounding box center [160, 150] width 53 height 15
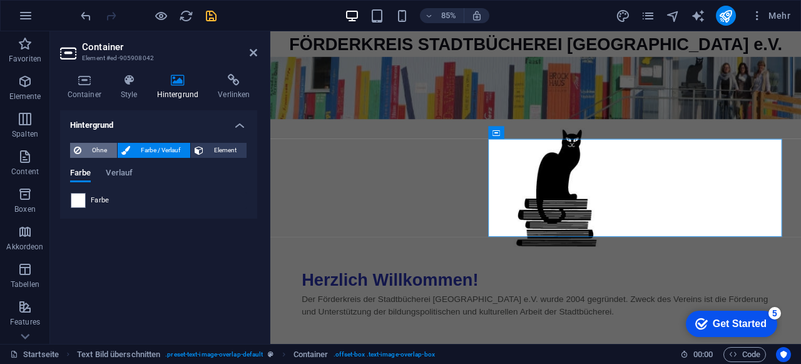
click at [102, 147] on span "Ohne" at bounding box center [99, 150] width 28 height 15
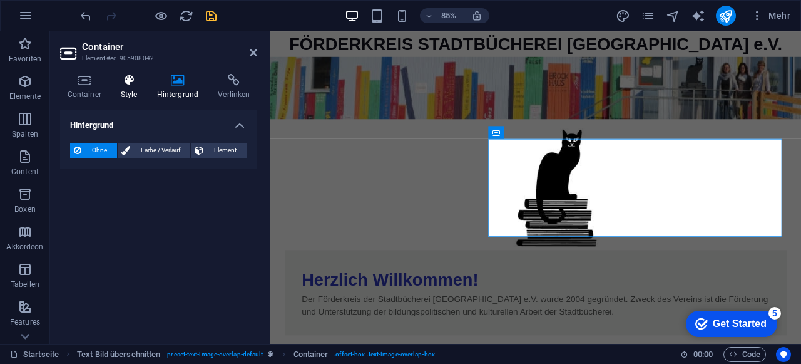
click at [128, 82] on icon at bounding box center [128, 80] width 31 height 13
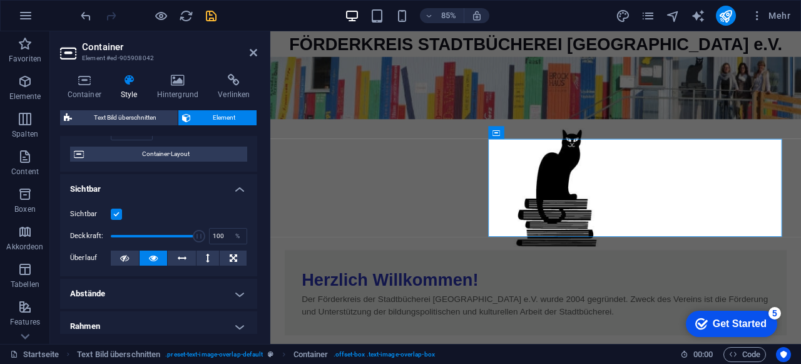
scroll to position [125, 0]
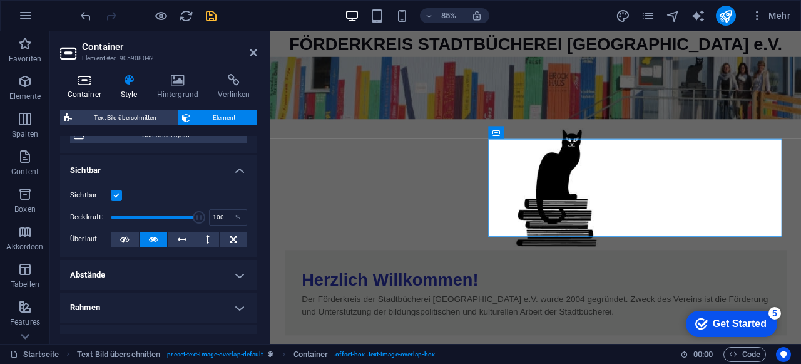
click at [81, 90] on h4 "Container" at bounding box center [86, 87] width 53 height 26
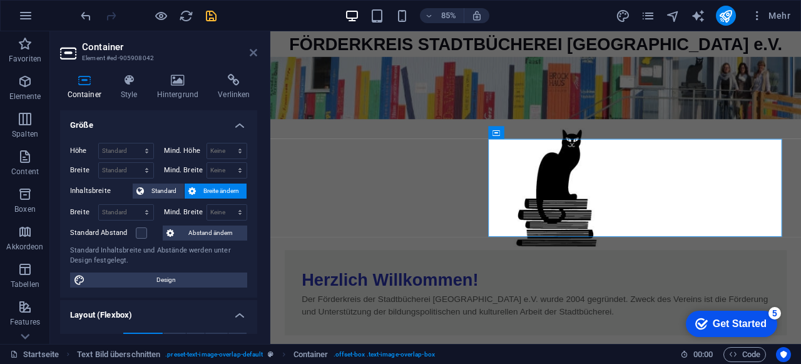
click at [252, 56] on icon at bounding box center [254, 53] width 8 height 10
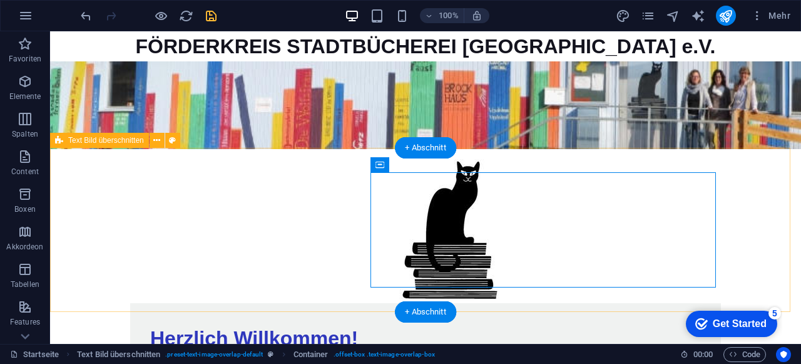
click at [762, 168] on div "Herzlich Willkommen! Der Förderkreis der Stadtbücherei [GEOGRAPHIC_DATA] e.V. w…" at bounding box center [425, 281] width 751 height 264
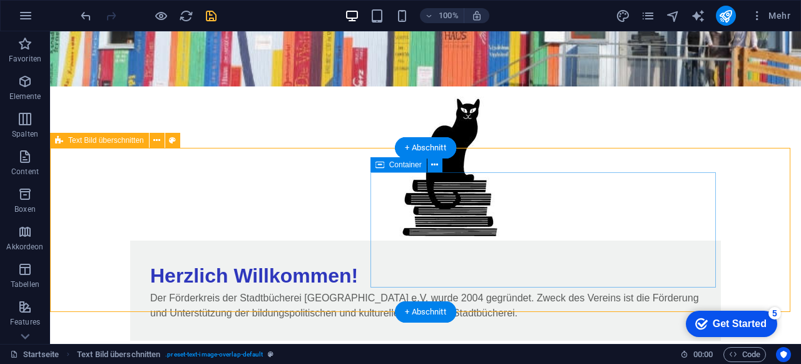
scroll to position [0, 0]
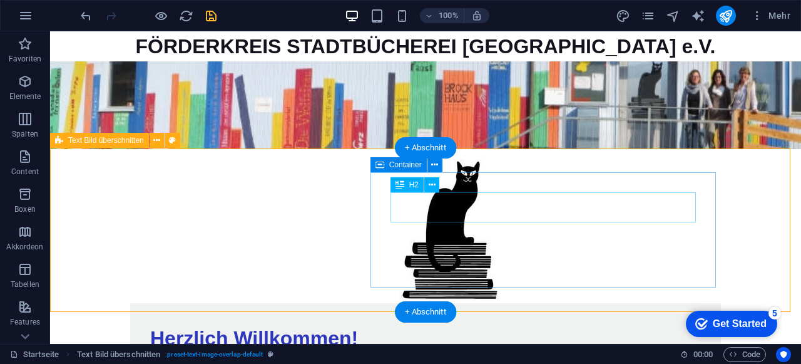
click at [468, 323] on div "Herzlich Willkommen!" at bounding box center [425, 338] width 551 height 30
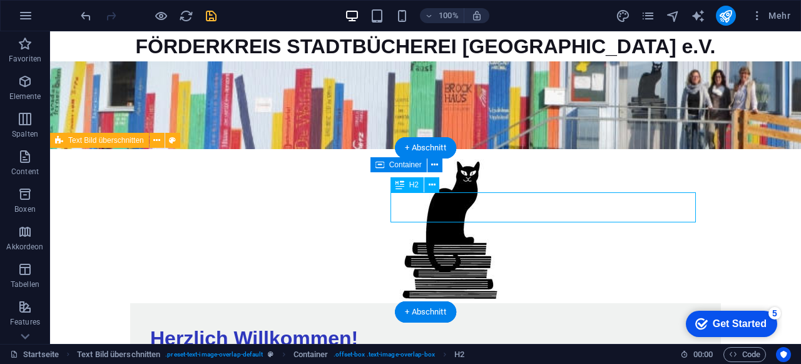
click at [468, 323] on div "Herzlich Willkommen!" at bounding box center [425, 338] width 551 height 30
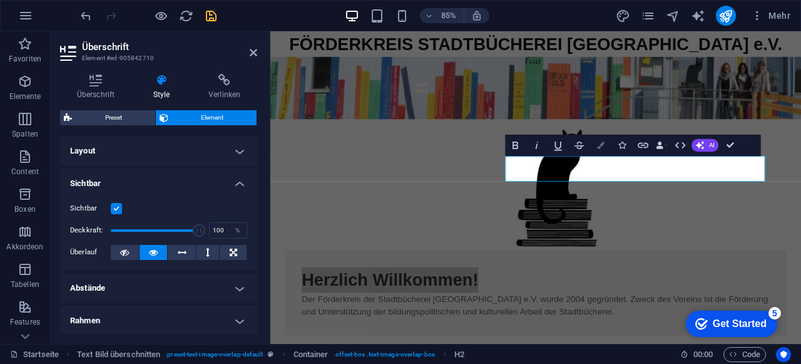
click at [602, 147] on icon "button" at bounding box center [601, 145] width 8 height 8
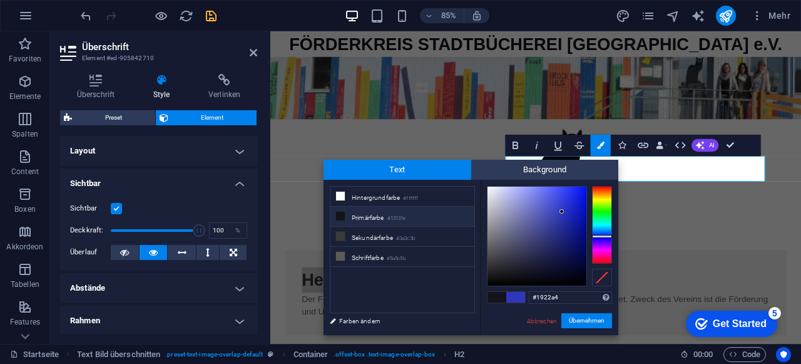
click at [571, 221] on div at bounding box center [537, 236] width 99 height 99
click at [570, 226] on div at bounding box center [537, 236] width 99 height 99
drag, startPoint x: 568, startPoint y: 297, endPoint x: 539, endPoint y: 296, distance: 29.4
click at [539, 296] on input "#192197" at bounding box center [570, 297] width 83 height 13
click at [513, 294] on span at bounding box center [515, 297] width 19 height 11
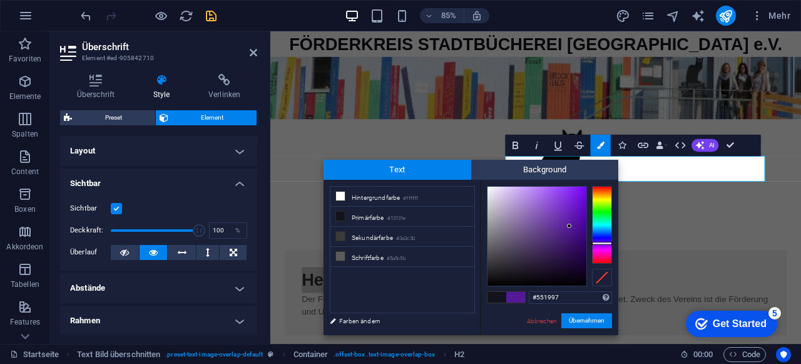
click at [601, 243] on div at bounding box center [602, 225] width 20 height 78
click at [600, 227] on div at bounding box center [602, 225] width 20 height 78
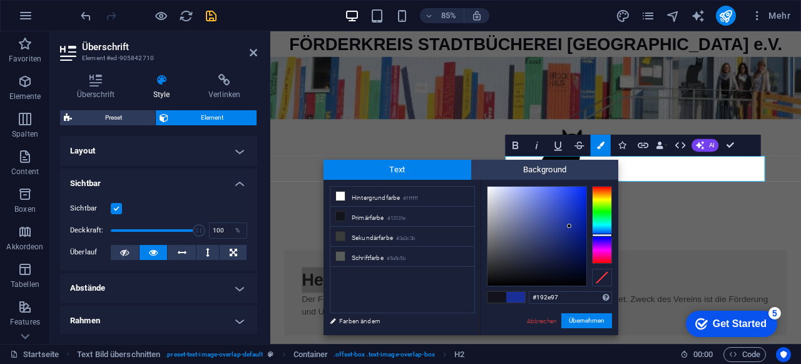
click at [598, 235] on div at bounding box center [602, 225] width 20 height 78
type input "#06197b"
click at [581, 237] on div at bounding box center [537, 236] width 99 height 99
click at [593, 326] on button "Übernehmen" at bounding box center [587, 320] width 51 height 15
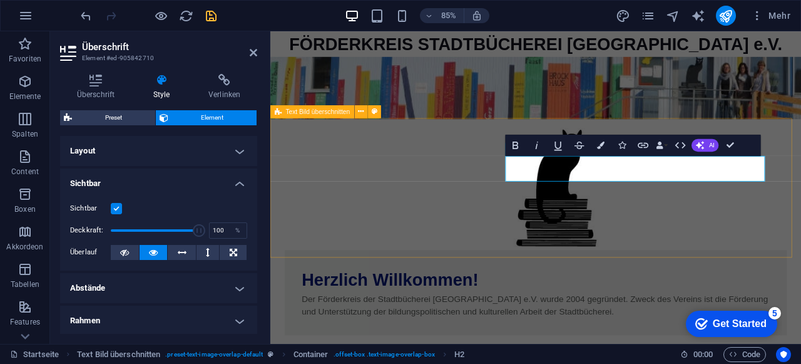
click at [585, 285] on div "Herzlich Willkommen! Der Förderkreis der Stadtbücherei [GEOGRAPHIC_DATA] e.V. w…" at bounding box center [582, 267] width 625 height 264
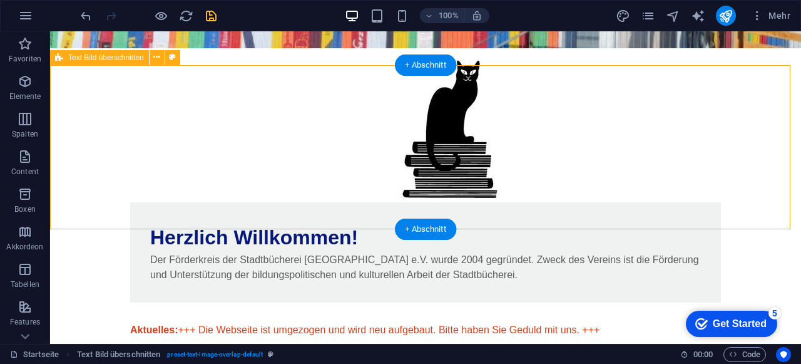
scroll to position [125, 0]
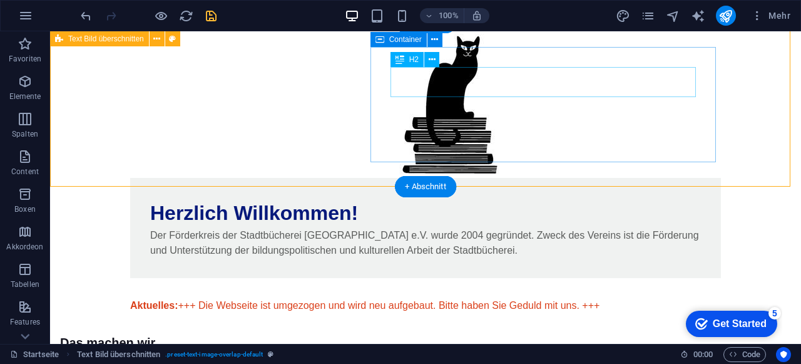
click at [446, 198] on div "Herzlich Willkommen!" at bounding box center [425, 213] width 551 height 30
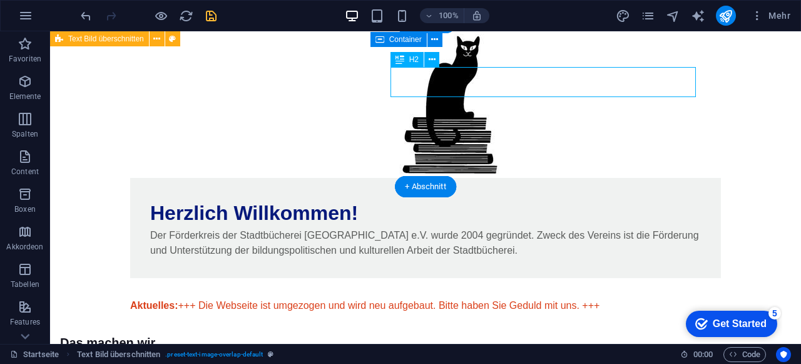
click at [446, 198] on div "Herzlich Willkommen!" at bounding box center [425, 213] width 551 height 30
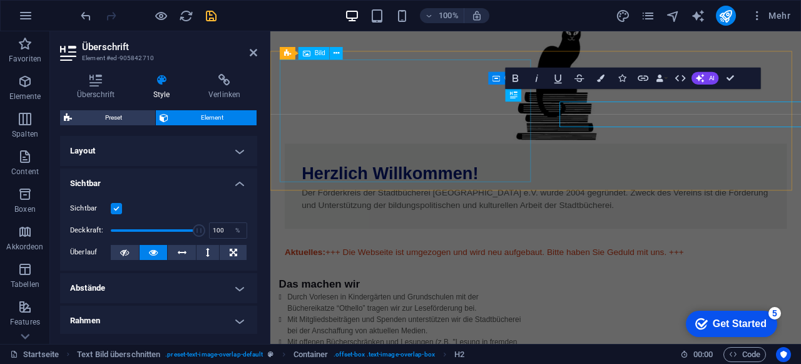
scroll to position [78, 0]
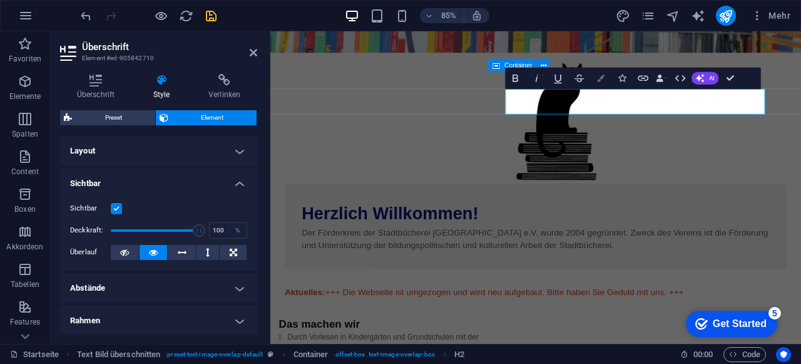
click at [599, 77] on icon "button" at bounding box center [601, 78] width 8 height 8
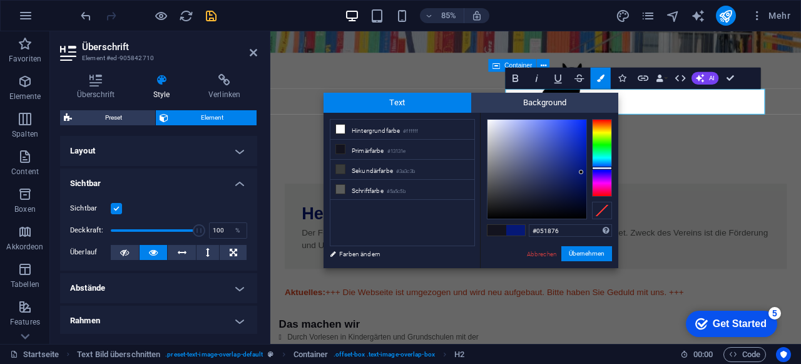
click at [582, 172] on div at bounding box center [537, 169] width 99 height 99
click at [583, 171] on div at bounding box center [537, 169] width 99 height 99
click at [580, 175] on div at bounding box center [537, 169] width 99 height 99
type input "#041983"
click at [583, 167] on div at bounding box center [537, 169] width 99 height 99
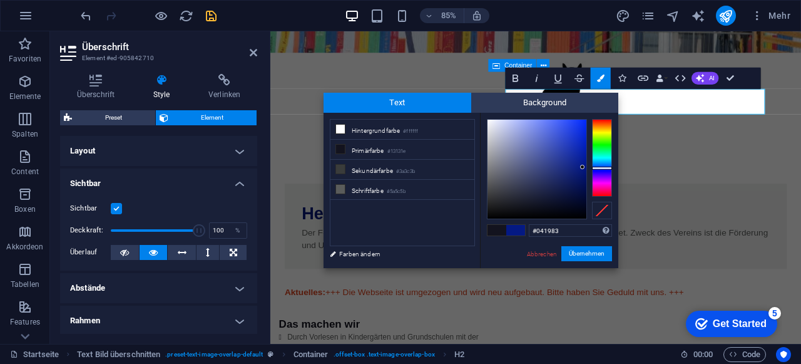
drag, startPoint x: 567, startPoint y: 231, endPoint x: 510, endPoint y: 227, distance: 57.1
click at [510, 227] on div "#041983 Unterstützte Formate: #0852ed rgb(8, 82, 237) rgba(8, 82, 237, 90%) hsv…" at bounding box center [549, 281] width 138 height 337
click at [581, 255] on button "Übernehmen" at bounding box center [587, 253] width 51 height 15
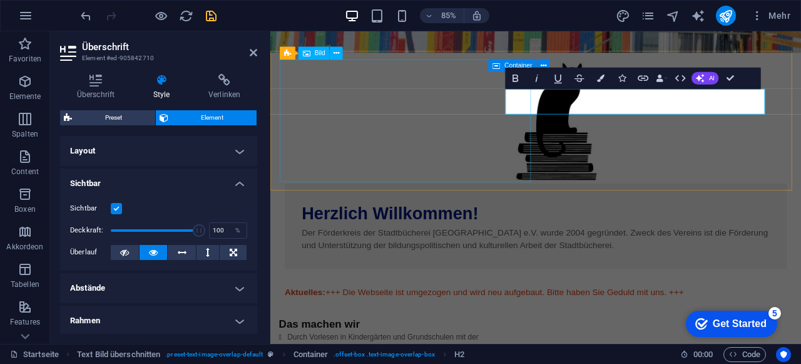
click at [483, 200] on figure at bounding box center [607, 138] width 641 height 144
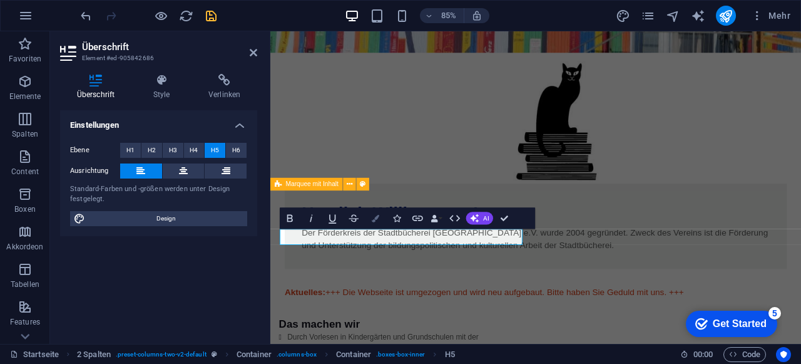
click at [381, 216] on button "Colors" at bounding box center [376, 218] width 20 height 21
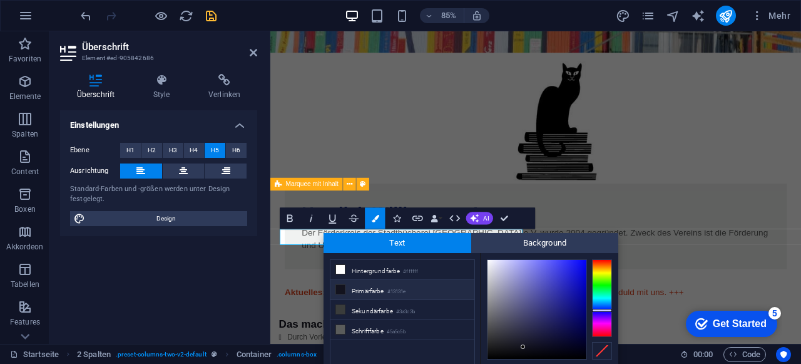
scroll to position [44, 0]
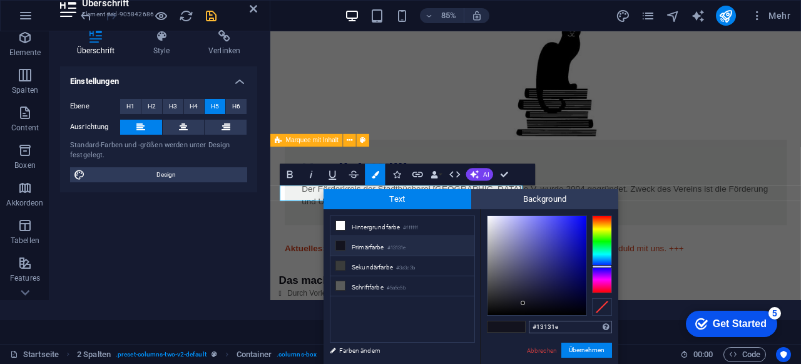
click at [556, 324] on input "#13131e" at bounding box center [570, 327] width 83 height 13
click at [555, 324] on input "#13131e" at bounding box center [570, 327] width 83 height 13
type input "#041983"
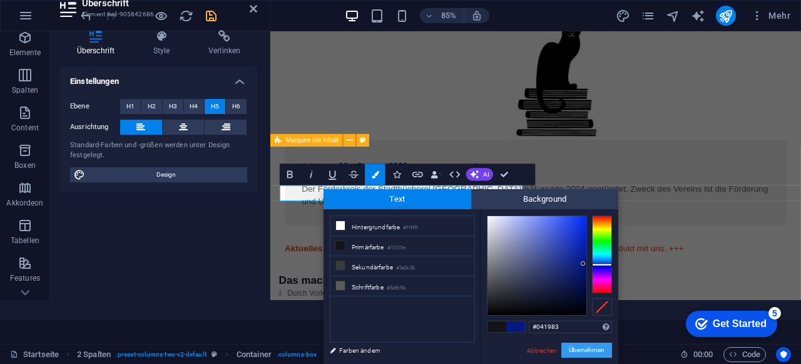
click at [580, 349] on button "Übernehmen" at bounding box center [587, 349] width 51 height 15
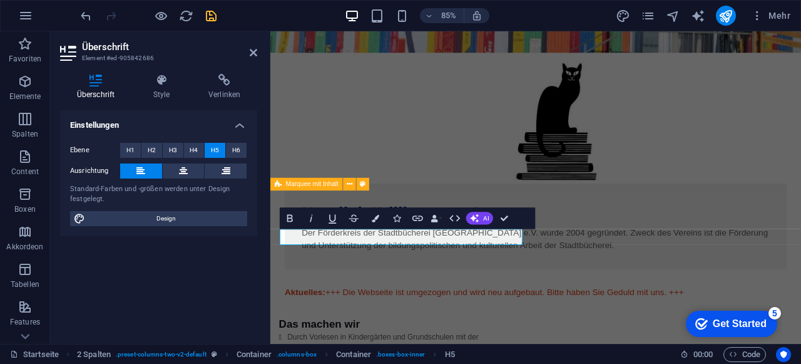
scroll to position [0, 0]
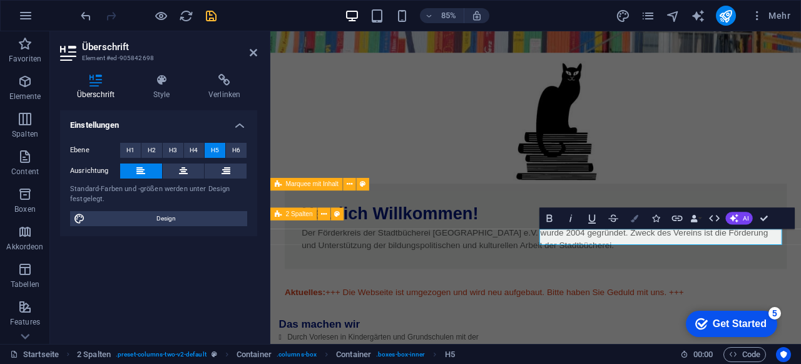
click at [637, 217] on icon "button" at bounding box center [636, 219] width 8 height 8
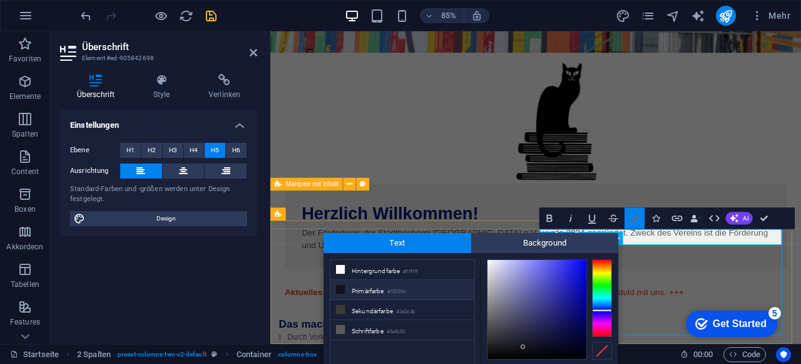
scroll to position [44, 0]
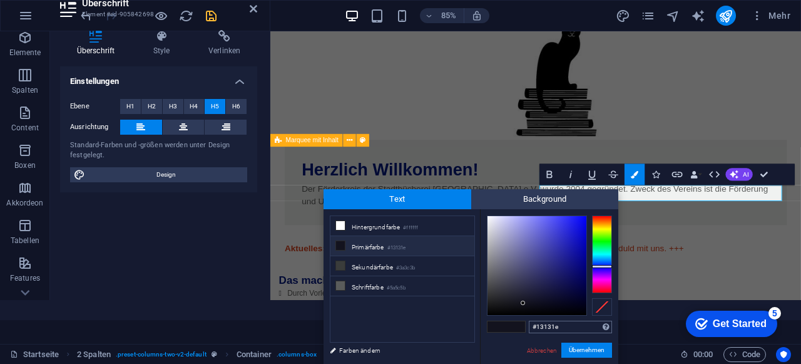
click at [567, 324] on input "#13131e" at bounding box center [570, 327] width 83 height 13
type input "#041983"
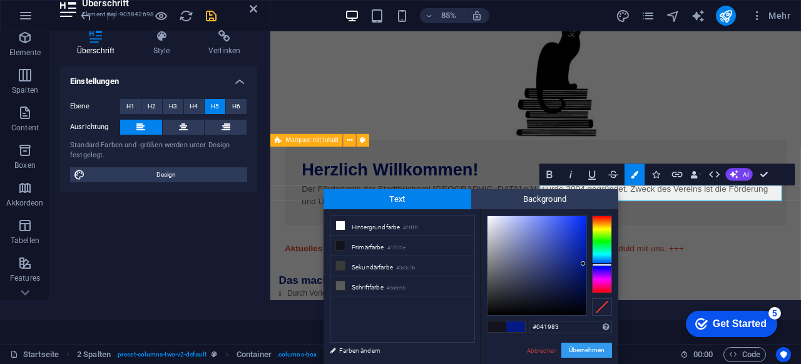
click at [585, 346] on button "Übernehmen" at bounding box center [587, 349] width 51 height 15
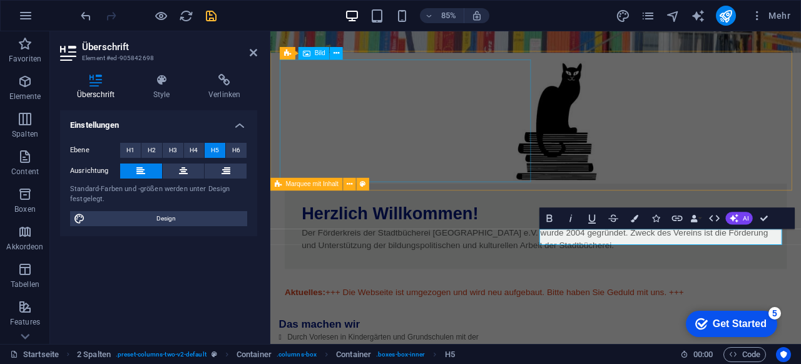
click at [503, 107] on figure at bounding box center [607, 138] width 641 height 144
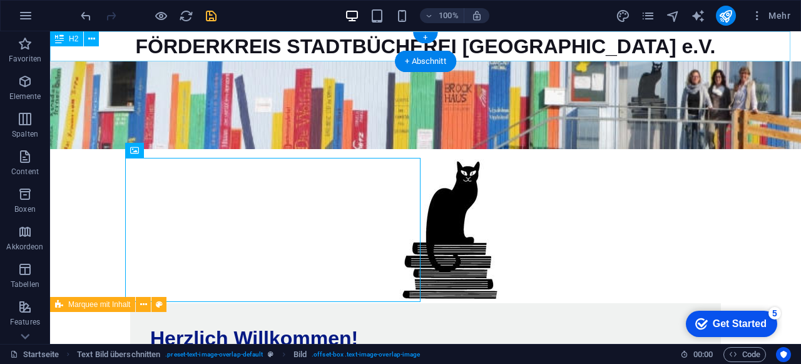
click at [295, 38] on div "FÖRDERKREIS STADTBÜCHEREI [GEOGRAPHIC_DATA] e.V." at bounding box center [425, 46] width 751 height 30
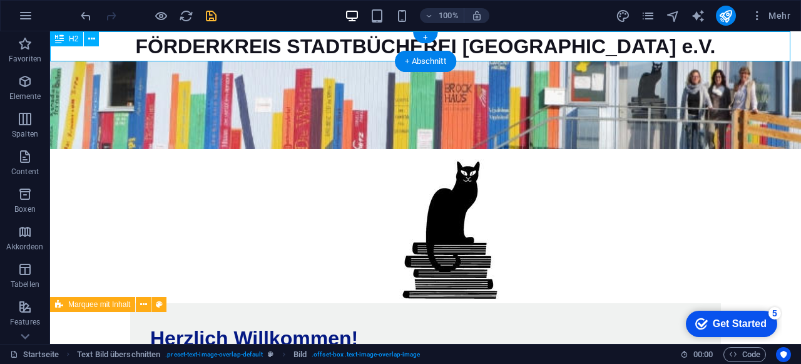
click at [295, 38] on div "FÖRDERKREIS STADTBÜCHEREI [GEOGRAPHIC_DATA] e.V." at bounding box center [425, 46] width 751 height 30
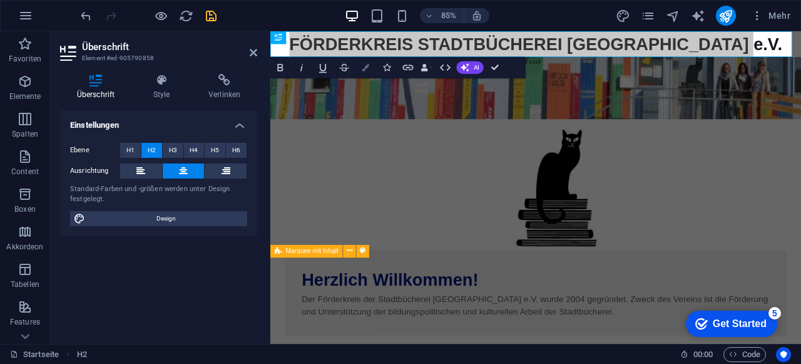
click at [362, 68] on icon "button" at bounding box center [366, 68] width 8 height 8
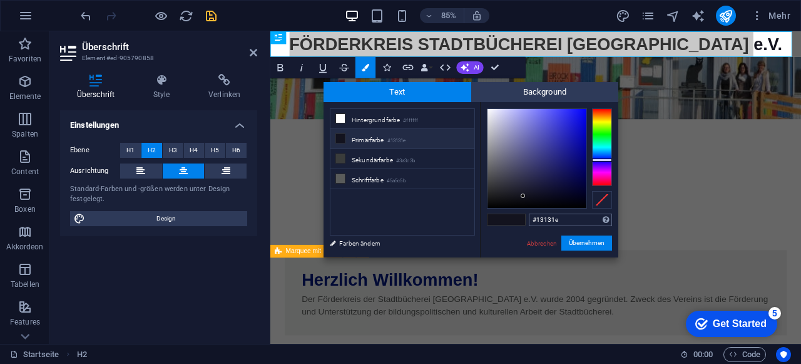
click at [546, 221] on input "#13131e" at bounding box center [570, 219] width 83 height 13
type input "#041983"
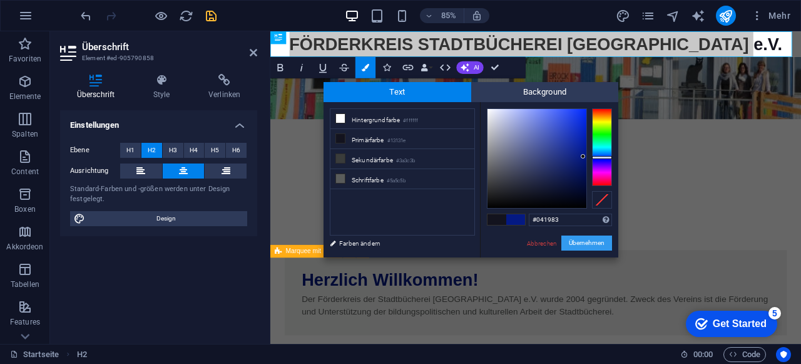
click at [575, 243] on button "Übernehmen" at bounding box center [587, 242] width 51 height 15
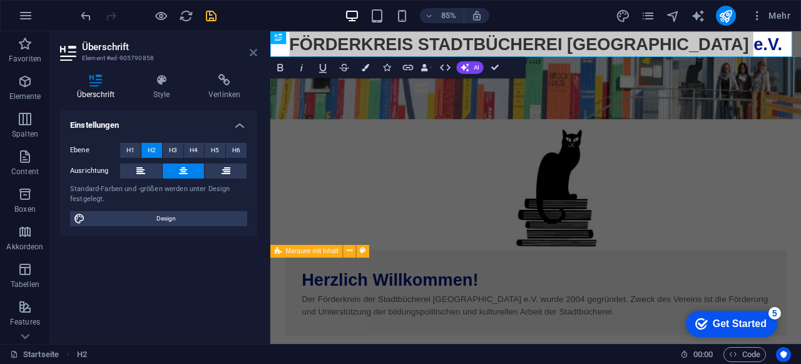
click at [252, 53] on icon at bounding box center [254, 53] width 8 height 10
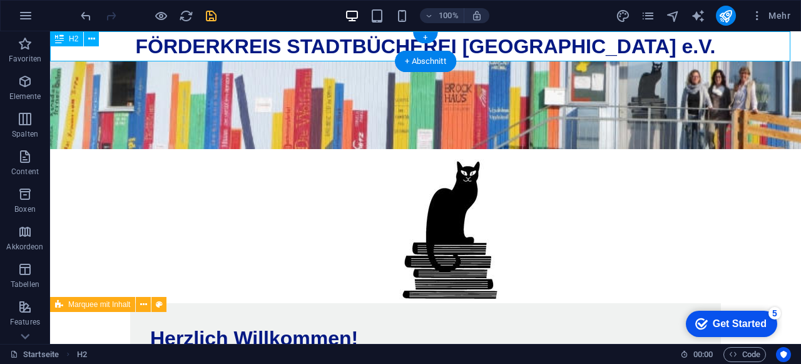
click at [301, 39] on div "FÖRDERKREIS STADTBÜCHEREI [GEOGRAPHIC_DATA] e.V." at bounding box center [425, 46] width 751 height 30
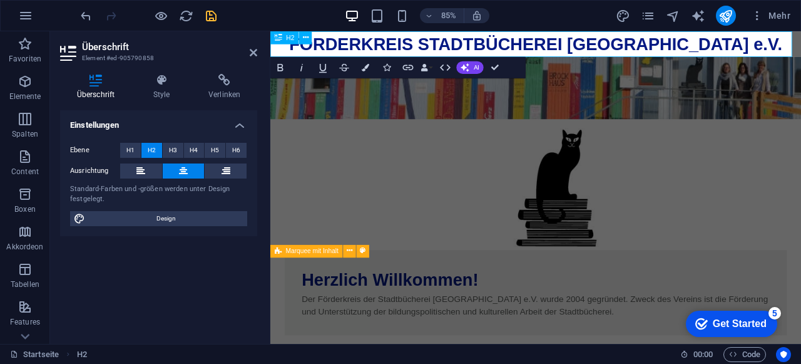
click at [343, 51] on span "FÖRDERKREIS STADTBÜCHEREI [GEOGRAPHIC_DATA] e.V." at bounding box center [583, 46] width 580 height 23
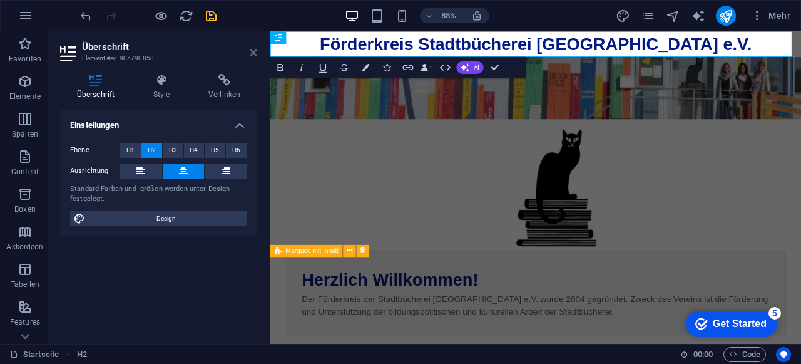
click at [253, 53] on icon at bounding box center [254, 53] width 8 height 10
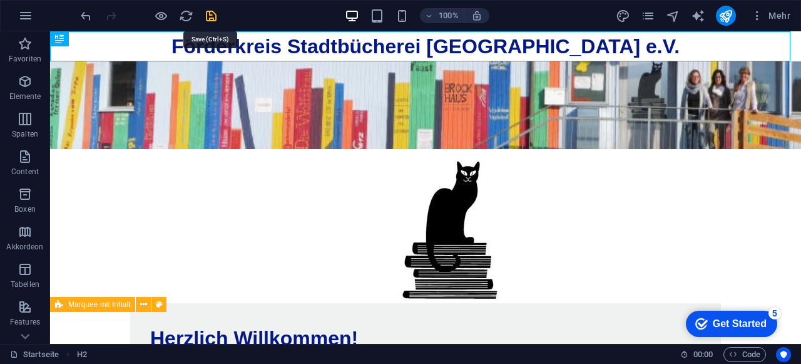
click at [212, 17] on icon "save" at bounding box center [211, 16] width 14 height 14
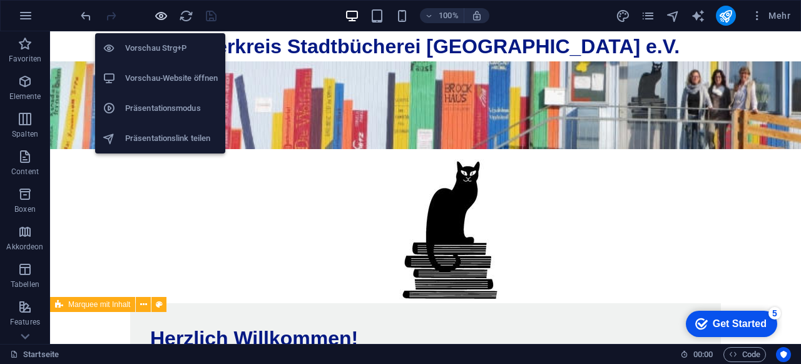
click at [161, 13] on icon "button" at bounding box center [161, 16] width 14 height 14
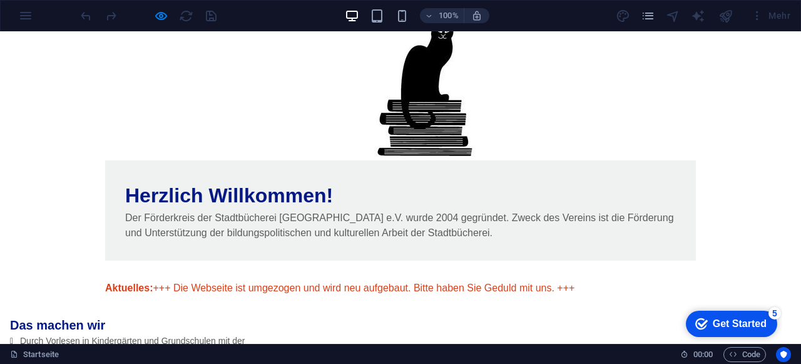
scroll to position [154, 0]
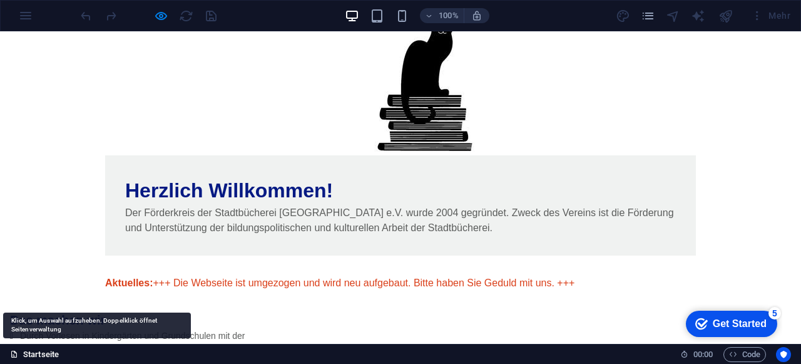
click at [37, 354] on link "Startseite" at bounding box center [34, 354] width 49 height 15
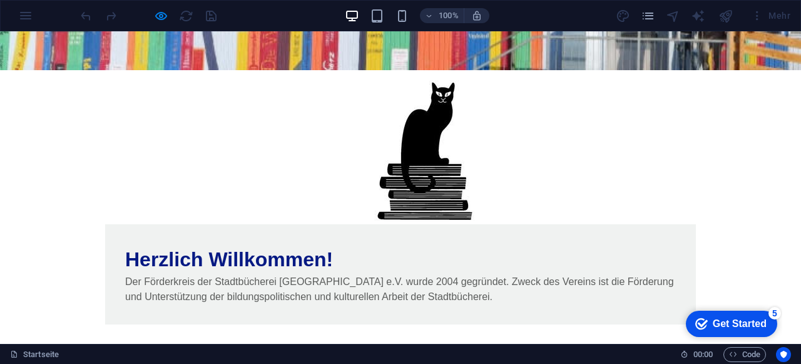
scroll to position [0, 0]
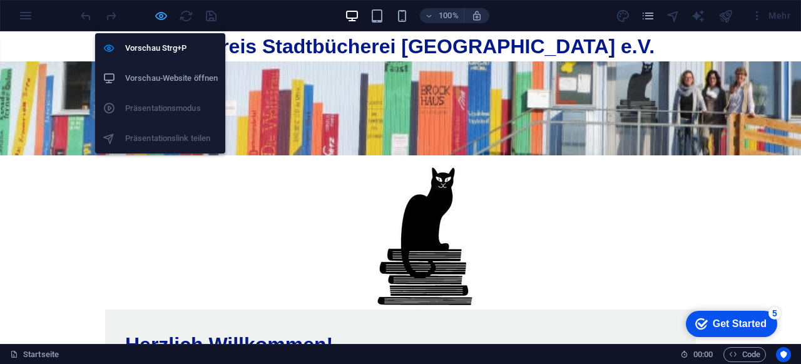
click at [163, 15] on icon "button" at bounding box center [161, 16] width 14 height 14
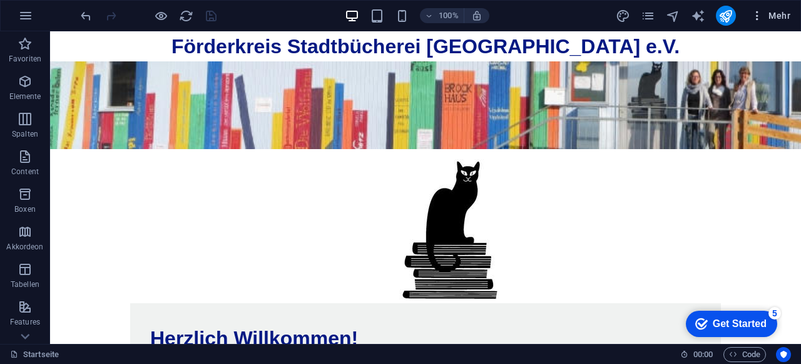
click at [761, 13] on icon "button" at bounding box center [757, 15] width 13 height 13
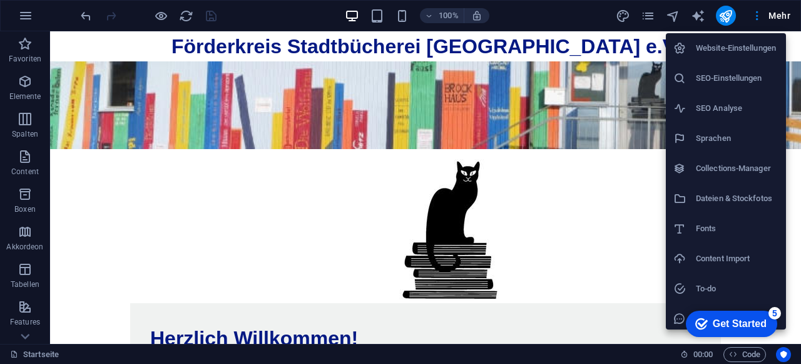
click at [737, 51] on h6 "Website-Einstellungen" at bounding box center [737, 48] width 83 height 15
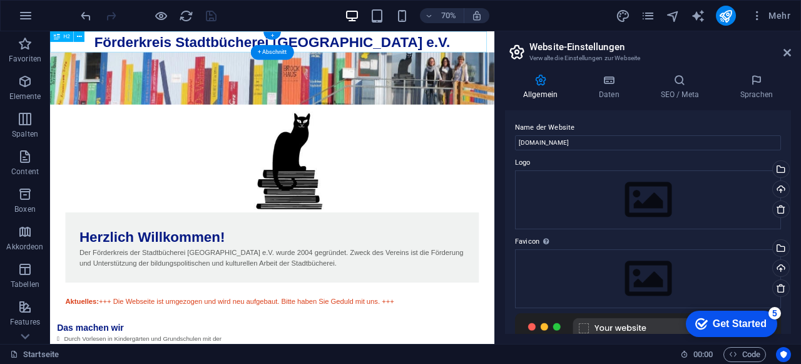
click at [324, 45] on div "Förderkreis Stadtbücherei [GEOGRAPHIC_DATA] e.V." at bounding box center [367, 46] width 635 height 30
click at [309, 68] on figure at bounding box center [367, 98] width 635 height 74
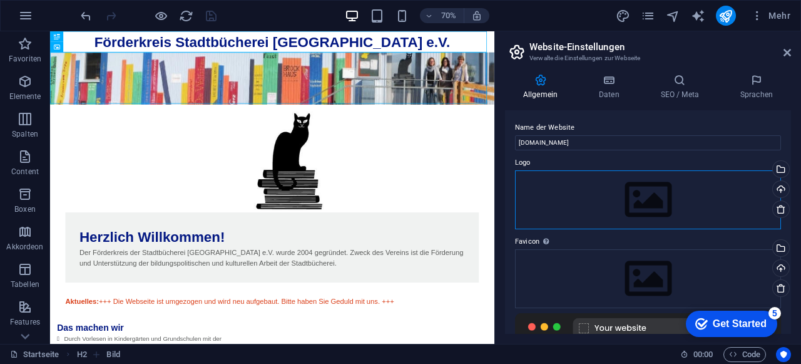
click at [600, 188] on div "Ziehe Dateien zum Hochladen hierher oder klicke hier, um aus Dateien oder koste…" at bounding box center [648, 199] width 266 height 59
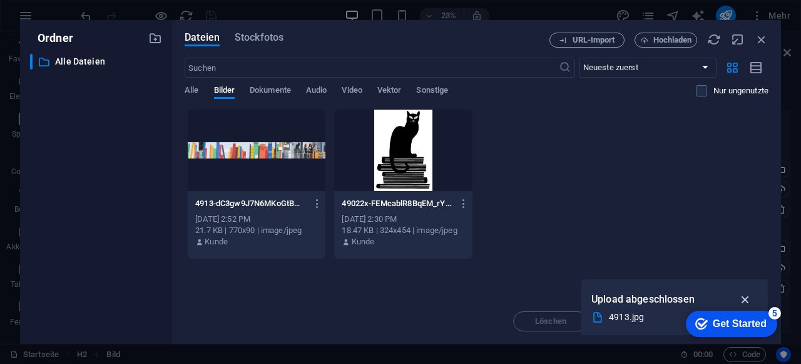
click at [745, 302] on icon "button" at bounding box center [746, 299] width 14 height 14
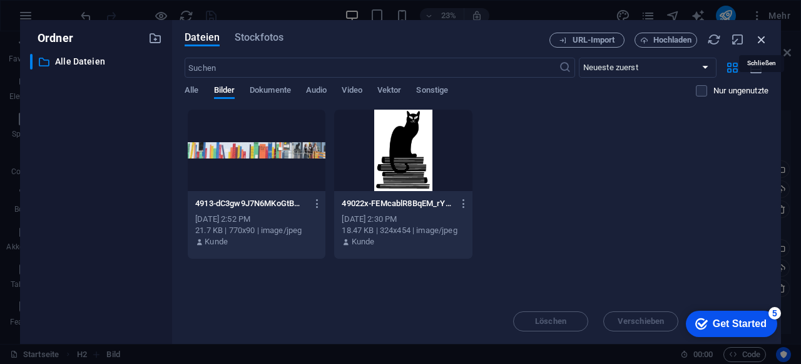
click at [765, 36] on icon "button" at bounding box center [762, 40] width 14 height 14
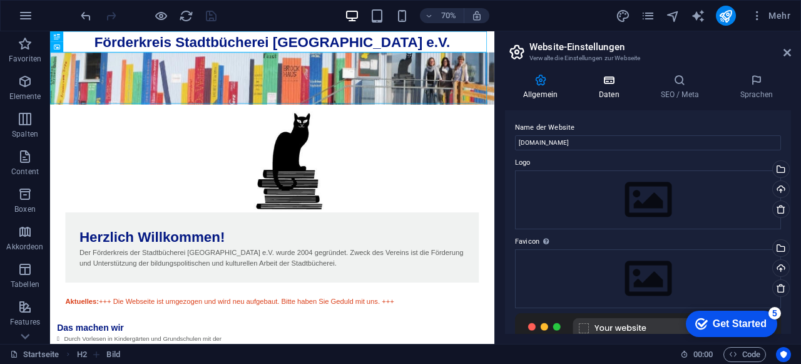
click at [610, 80] on icon at bounding box center [609, 80] width 57 height 13
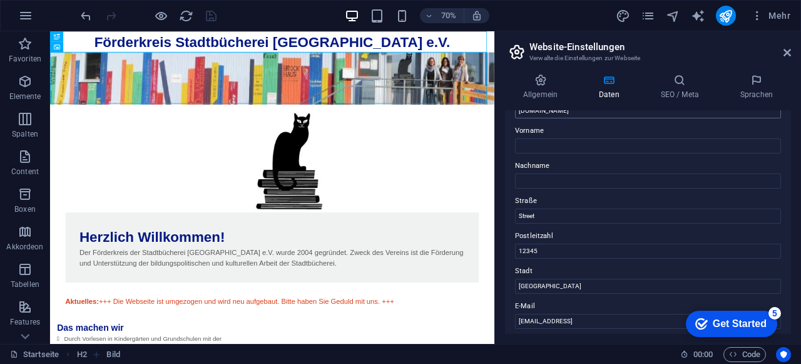
scroll to position [125, 0]
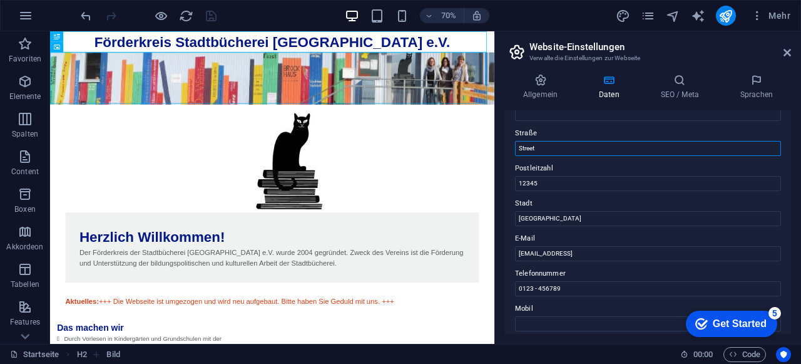
click at [567, 150] on input "Street" at bounding box center [648, 148] width 266 height 15
click at [578, 179] on input "12345" at bounding box center [648, 183] width 266 height 15
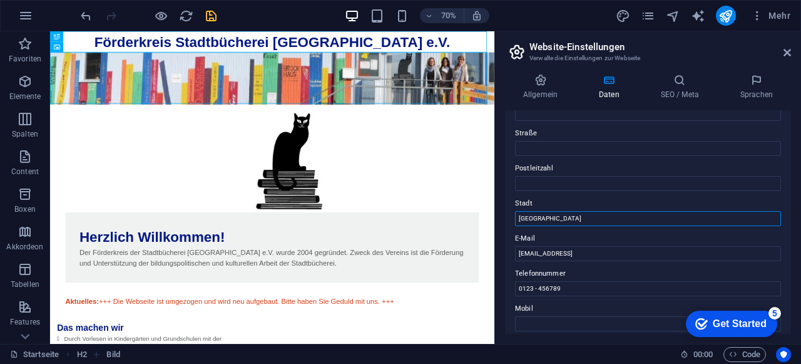
click at [561, 216] on input "[GEOGRAPHIC_DATA]" at bounding box center [648, 218] width 266 height 15
type input "[GEOGRAPHIC_DATA]"
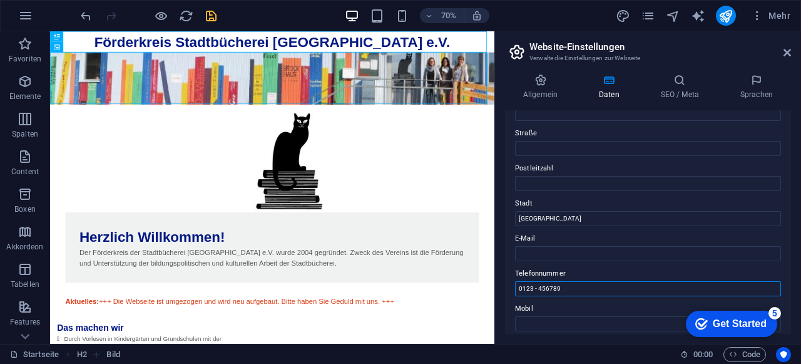
click at [570, 292] on input "0123 - 456789" at bounding box center [648, 288] width 266 height 15
click at [569, 292] on input "0123 - 456789" at bounding box center [648, 288] width 266 height 15
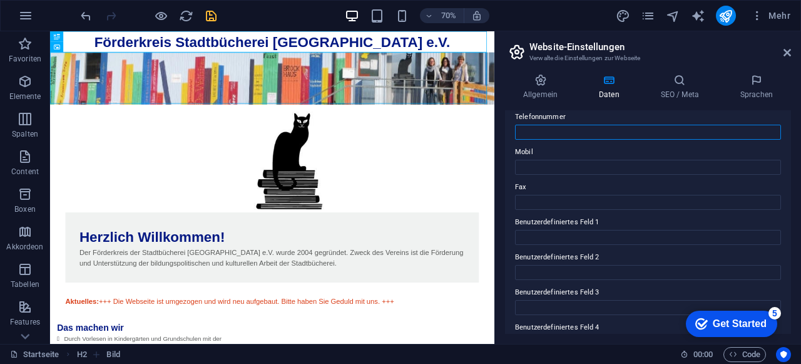
scroll to position [0, 0]
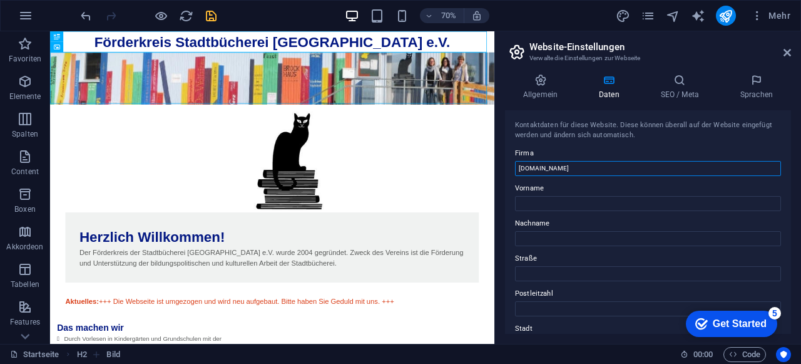
drag, startPoint x: 686, startPoint y: 196, endPoint x: 678, endPoint y: 233, distance: 37.8
type input "Förderkreis Stadtbücherei [GEOGRAPHIC_DATA] e.V."
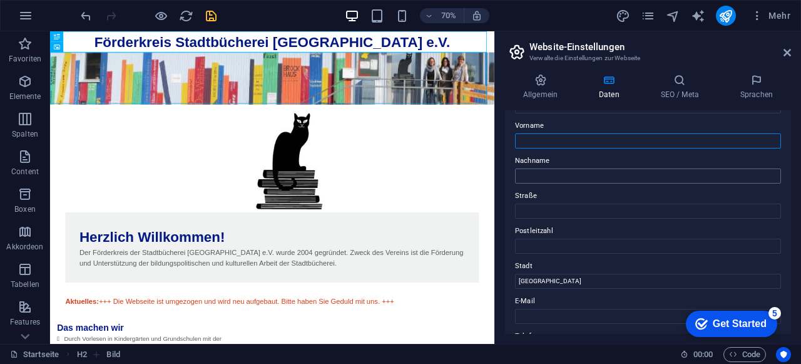
scroll to position [125, 0]
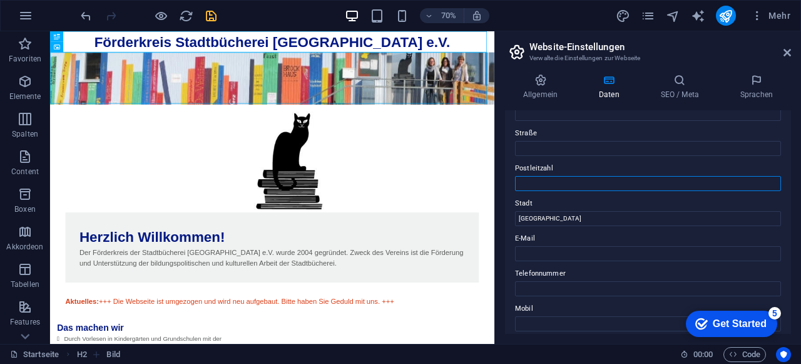
click at [558, 190] on input "Postleitzahl" at bounding box center [648, 183] width 266 height 15
type input "79713"
click at [572, 147] on input "Straße" at bounding box center [648, 148] width 266 height 15
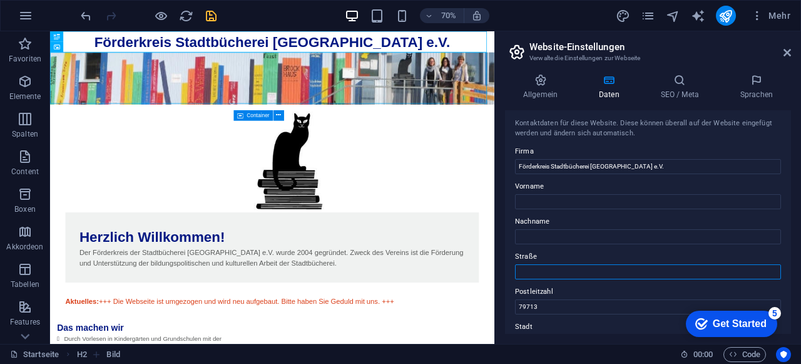
scroll to position [0, 0]
type input "Bahnhofstr. 11"
click at [503, 190] on div "Allgemein Daten SEO / Meta Sprachen Name der Website [DOMAIN_NAME] Logo Ziehe D…" at bounding box center [648, 204] width 306 height 280
click at [545, 88] on h4 "Allgemein" at bounding box center [543, 87] width 76 height 26
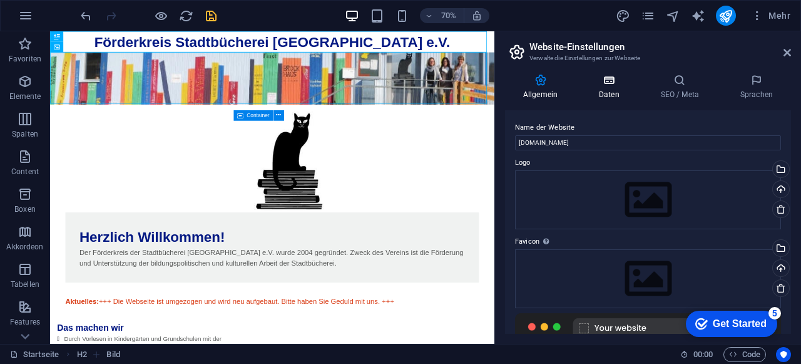
click at [607, 81] on icon at bounding box center [609, 80] width 57 height 13
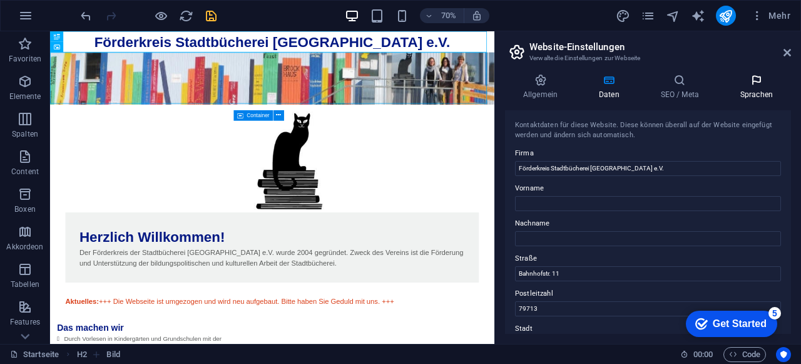
click at [767, 81] on icon at bounding box center [756, 80] width 69 height 13
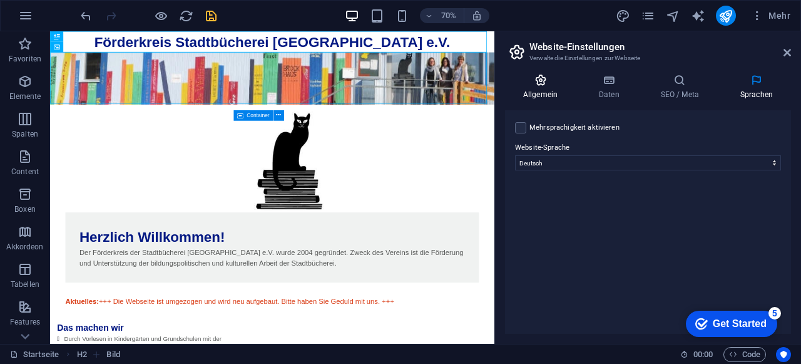
click at [543, 77] on icon at bounding box center [540, 80] width 71 height 13
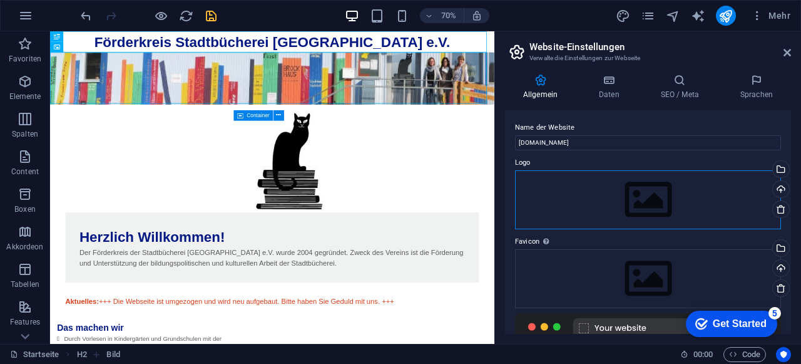
click at [644, 197] on div "Ziehe Dateien zum Hochladen hierher oder klicke hier, um aus Dateien oder koste…" at bounding box center [648, 199] width 266 height 59
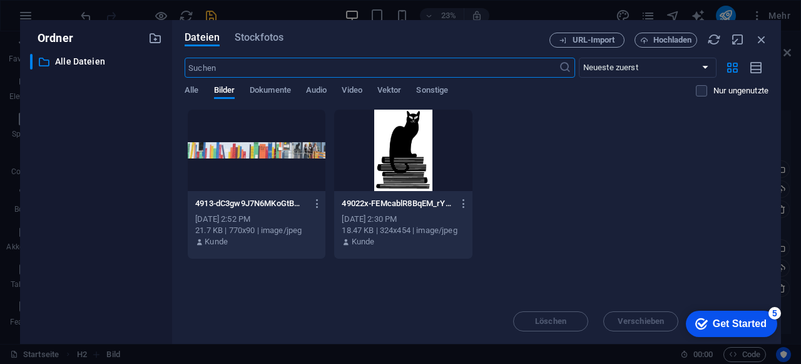
click at [396, 160] on div at bounding box center [403, 150] width 138 height 81
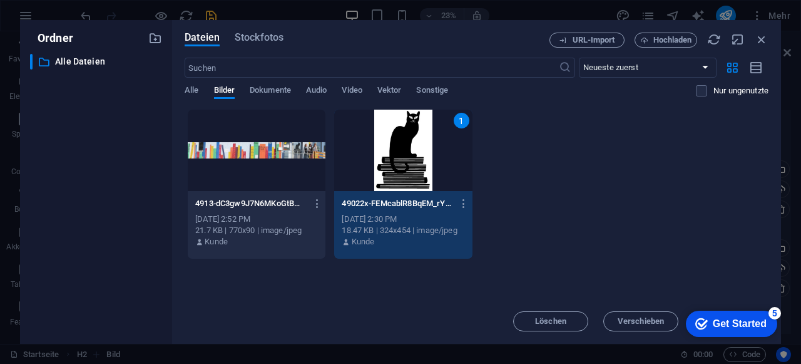
click at [396, 160] on div "1" at bounding box center [403, 150] width 138 height 81
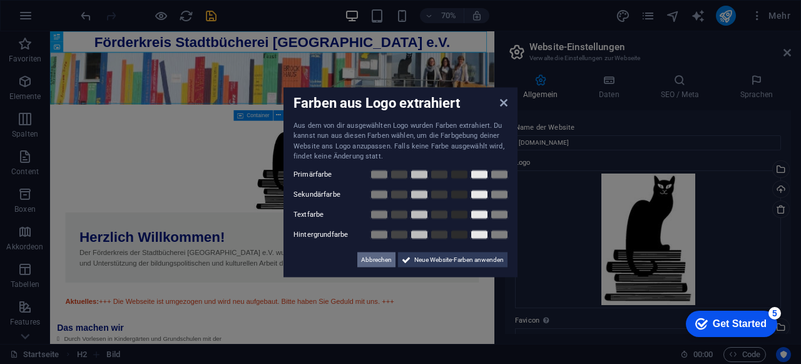
click at [366, 260] on span "Abbrechen" at bounding box center [376, 259] width 31 height 15
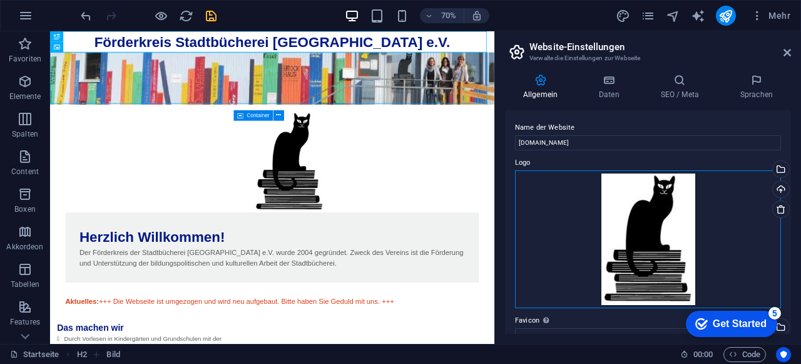
click at [654, 210] on div "Ziehe Dateien zum Hochladen hierher oder klicke hier, um aus Dateien oder koste…" at bounding box center [648, 239] width 266 height 138
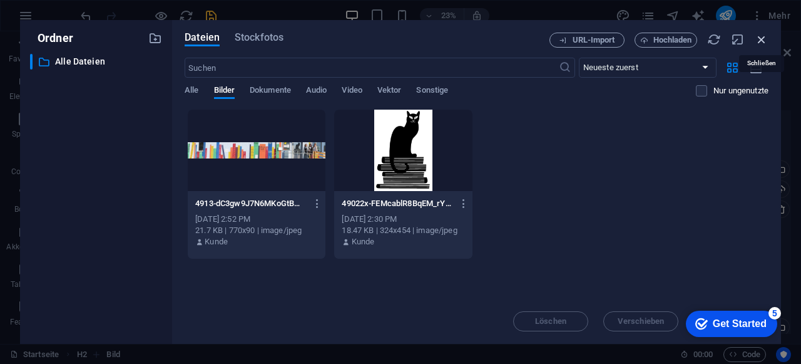
click at [766, 38] on icon "button" at bounding box center [762, 40] width 14 height 14
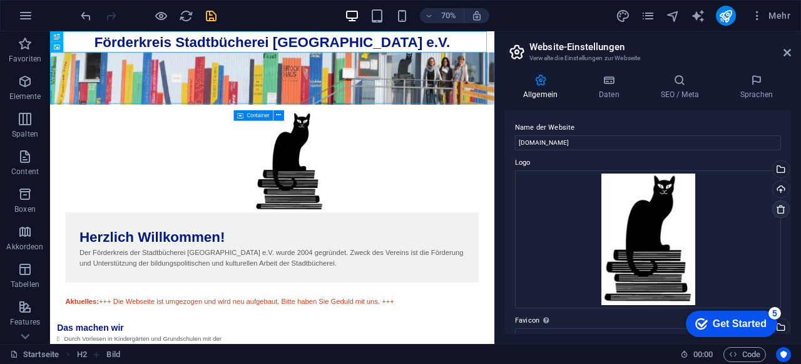
click at [779, 205] on icon at bounding box center [781, 209] width 10 height 10
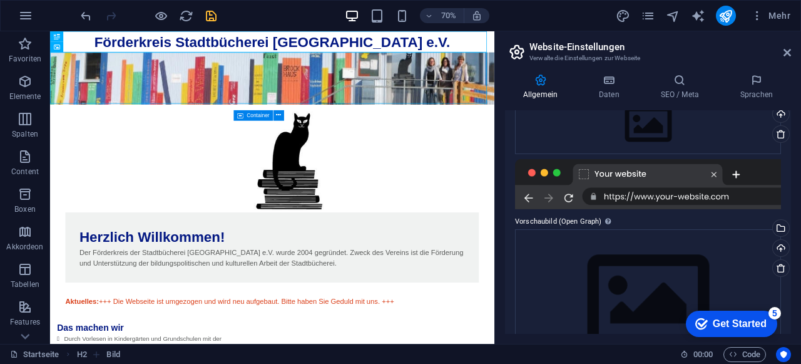
scroll to position [203, 0]
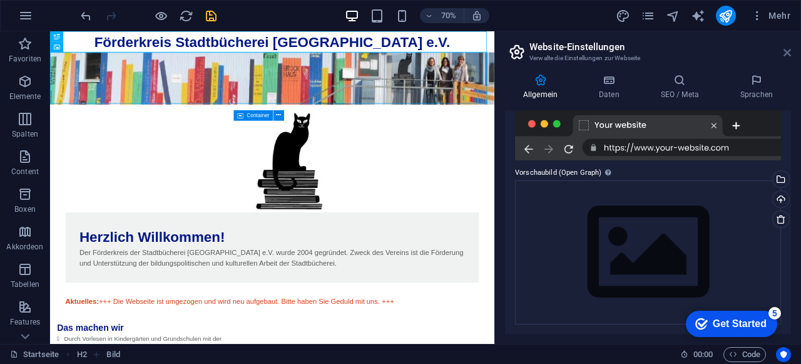
click at [785, 53] on icon at bounding box center [788, 53] width 8 height 10
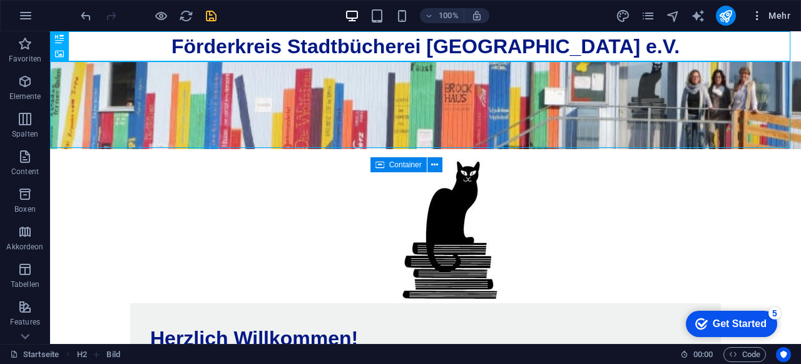
click at [775, 16] on span "Mehr" at bounding box center [770, 15] width 39 height 13
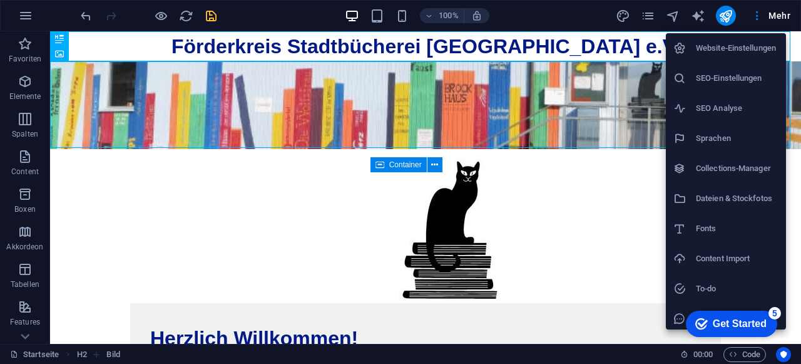
click at [648, 18] on div at bounding box center [400, 182] width 801 height 364
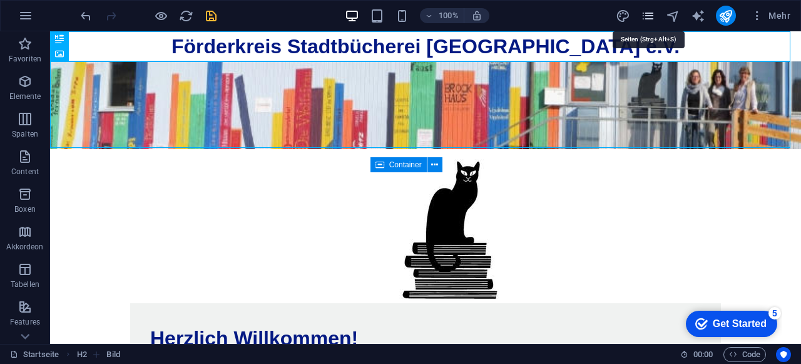
click at [645, 19] on icon "pages" at bounding box center [648, 16] width 14 height 14
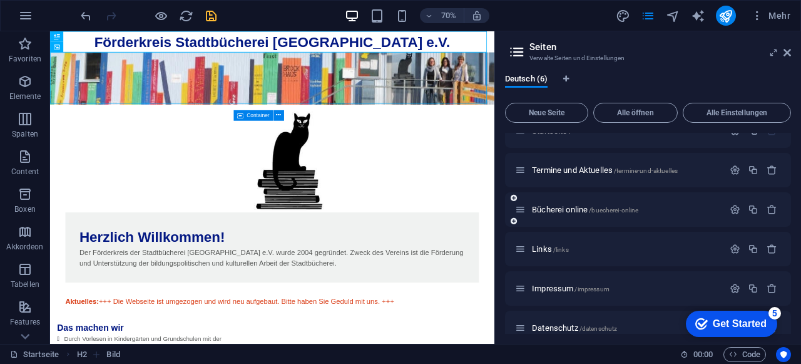
scroll to position [35, 0]
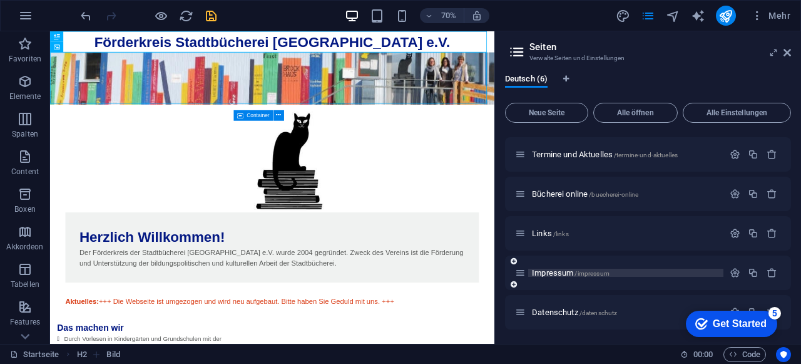
click at [626, 272] on p "Impressum /impressum" at bounding box center [626, 273] width 188 height 8
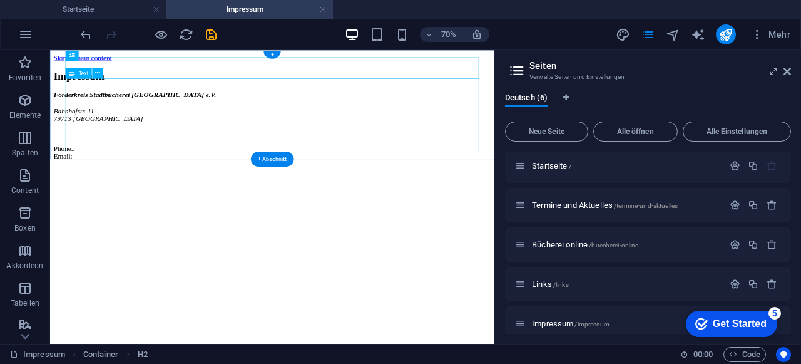
scroll to position [0, 0]
click at [131, 172] on div "Förderkreis Stadtbücherei [GEOGRAPHIC_DATA] e.V. Bahnhofstr. 11 79713 [GEOGRAPH…" at bounding box center [367, 157] width 625 height 99
click at [110, 159] on div "Förderkreis Stadtbücherei [GEOGRAPHIC_DATA] e.V. Bahnhofstr. 11 79713 [GEOGRAPH…" at bounding box center [367, 157] width 625 height 99
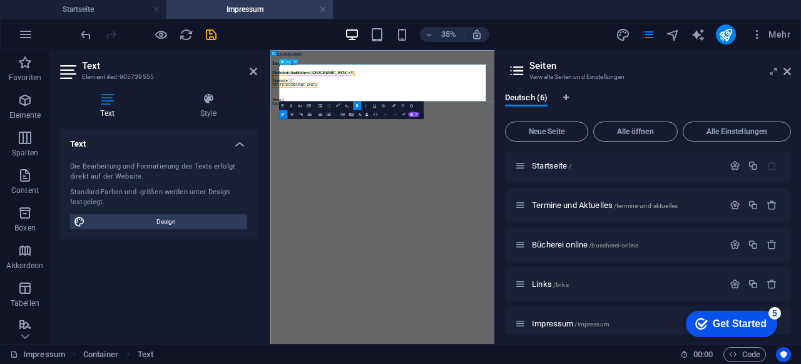
click at [408, 163] on p at bounding box center [590, 168] width 630 height 11
click at [356, 163] on p at bounding box center [590, 168] width 630 height 11
click at [788, 73] on icon at bounding box center [788, 71] width 8 height 10
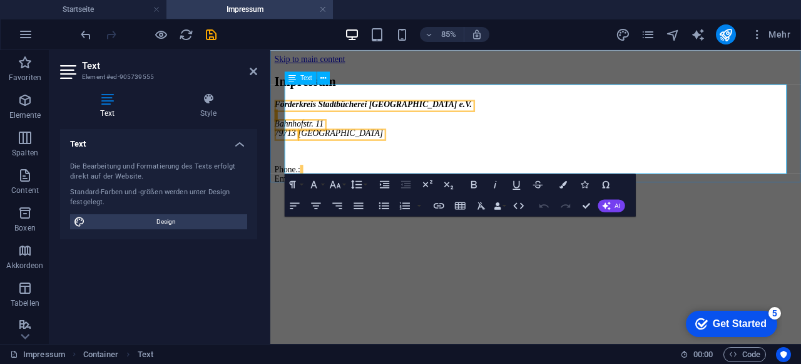
click at [309, 163] on p at bounding box center [582, 168] width 615 height 11
click at [418, 185] on p "1. Vorsitzende: [PERSON_NAME]" at bounding box center [582, 190] width 615 height 11
click at [450, 206] on p "2. Vorsitzende: [PERSON_NAME]" at bounding box center [582, 211] width 615 height 11
click at [488, 227] on html "Skip to main content Impressum Förderkreis Stadtbücherei [GEOGRAPHIC_DATA] e.V.…" at bounding box center [582, 138] width 625 height 177
click at [324, 163] on p at bounding box center [582, 168] width 615 height 11
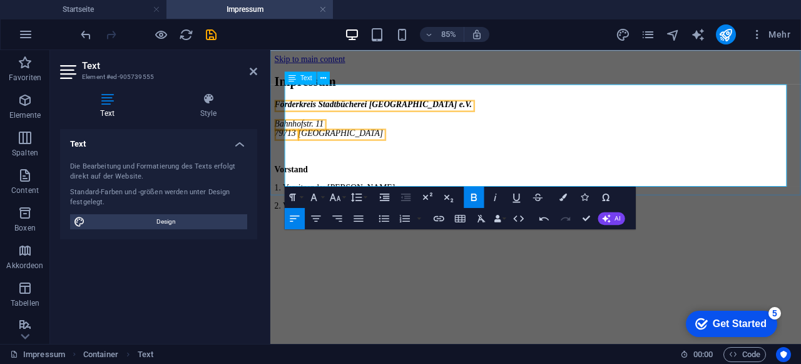
click at [451, 227] on p "2. Vorsitzende: [PERSON_NAME]" at bounding box center [582, 232] width 615 height 11
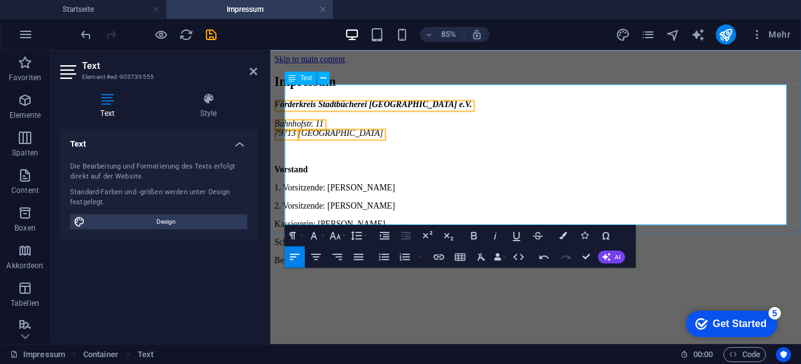
click at [384, 291] on p "Beisitzer*innen:" at bounding box center [582, 296] width 615 height 11
click at [560, 227] on p "2. Vorsitzende: [PERSON_NAME]" at bounding box center [582, 232] width 615 height 11
click at [414, 270] on p "Schriftführerin:" at bounding box center [582, 275] width 615 height 11
drag, startPoint x: 325, startPoint y: 247, endPoint x: 379, endPoint y: 237, distance: 54.6
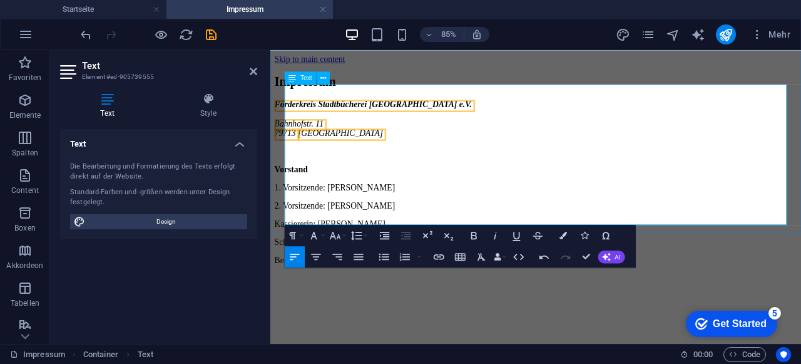
click at [327, 291] on p "Beisitzer*innen: [PERSON_NAME], [PERSON_NAME]" at bounding box center [582, 296] width 615 height 11
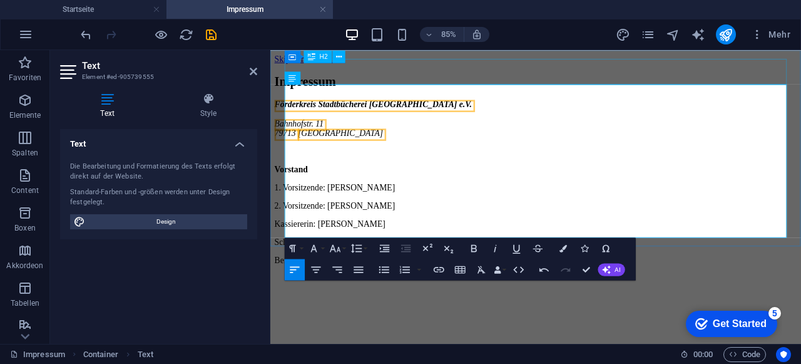
click at [558, 79] on div "Impressum" at bounding box center [582, 87] width 615 height 17
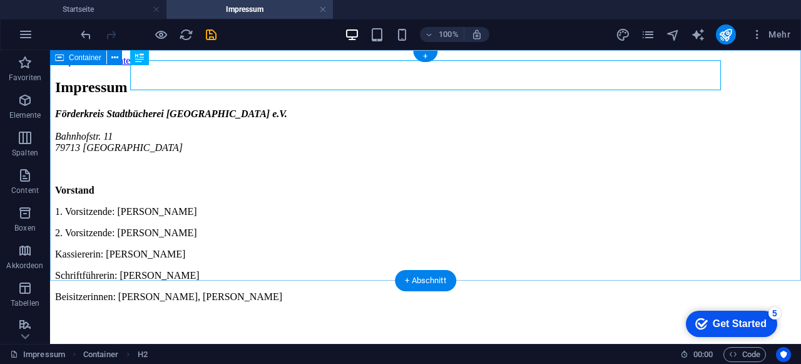
click at [775, 102] on div "Impressum Förderkreis Stadtbücherei [GEOGRAPHIC_DATA] e.V. Bahnhofstr. 11 79713…" at bounding box center [425, 201] width 741 height 245
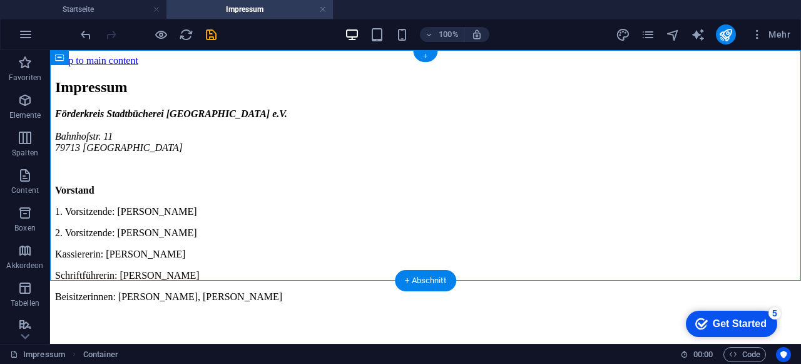
click at [427, 56] on div "+" at bounding box center [425, 56] width 24 height 11
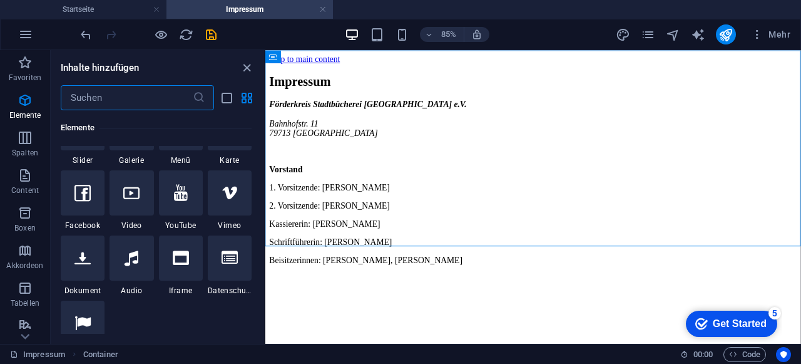
scroll to position [376, 0]
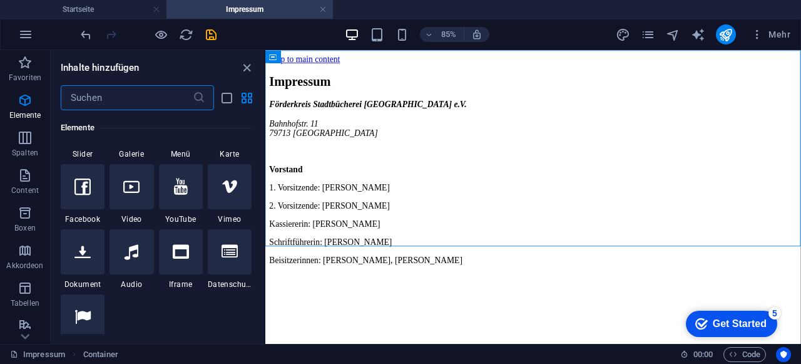
click at [150, 104] on input "text" at bounding box center [127, 97] width 132 height 25
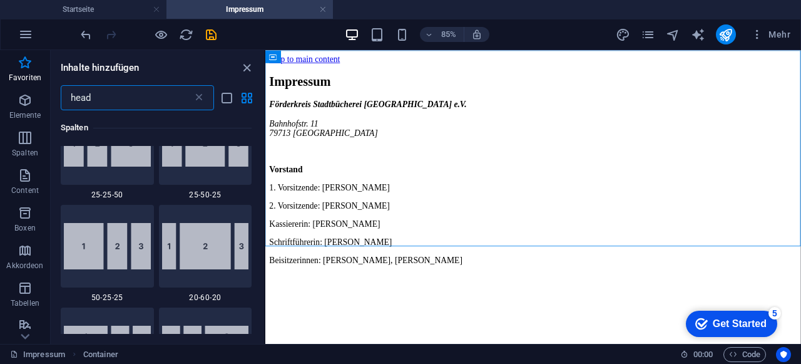
scroll to position [0, 0]
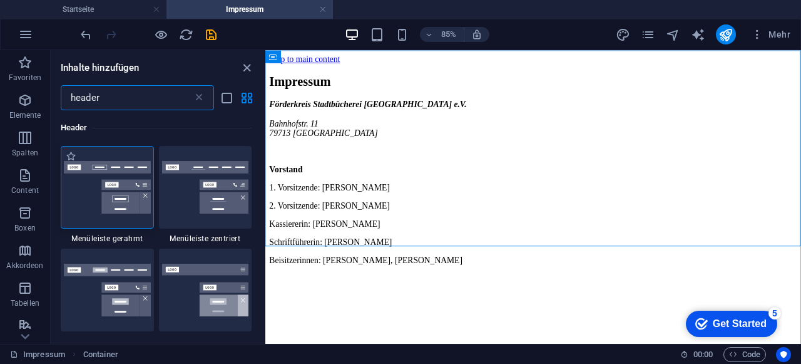
type input "header"
click at [78, 168] on img at bounding box center [107, 187] width 87 height 53
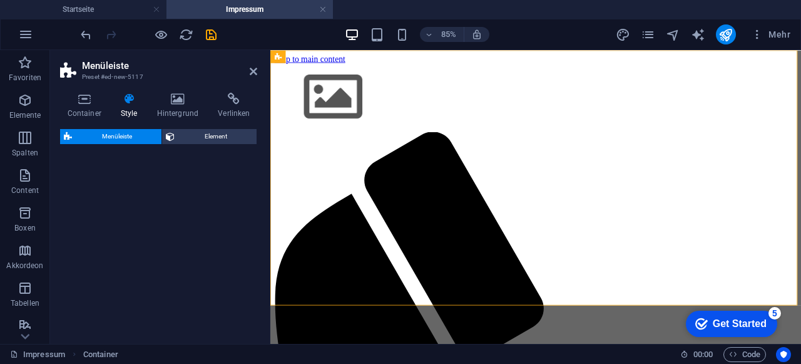
select select "rem"
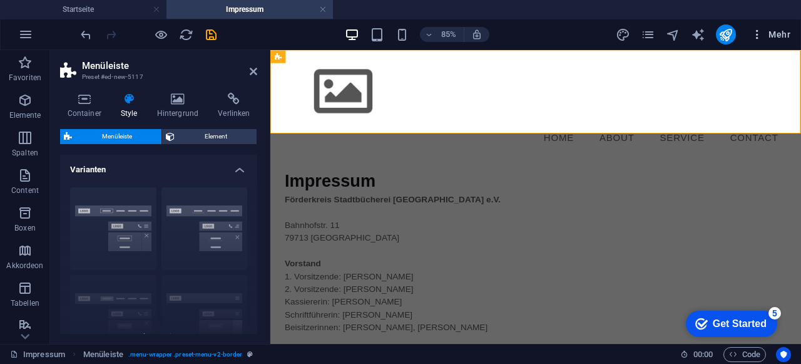
click at [769, 32] on span "Mehr" at bounding box center [770, 34] width 39 height 13
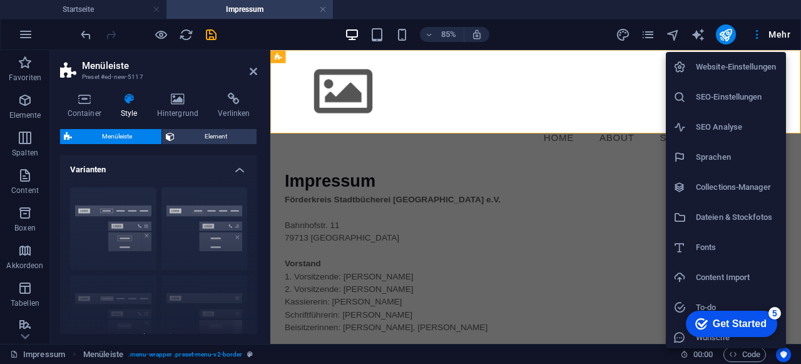
click at [734, 71] on h6 "Website-Einstellungen" at bounding box center [737, 66] width 83 height 15
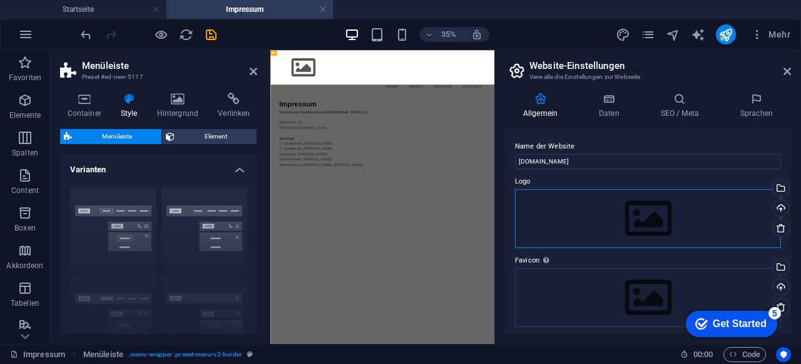
click at [654, 217] on div "Ziehe Dateien zum Hochladen hierher oder klicke hier, um aus Dateien oder koste…" at bounding box center [648, 218] width 266 height 59
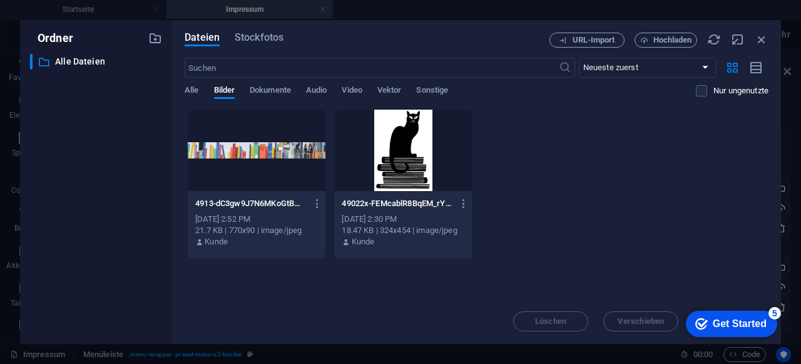
click at [396, 150] on div at bounding box center [403, 150] width 138 height 81
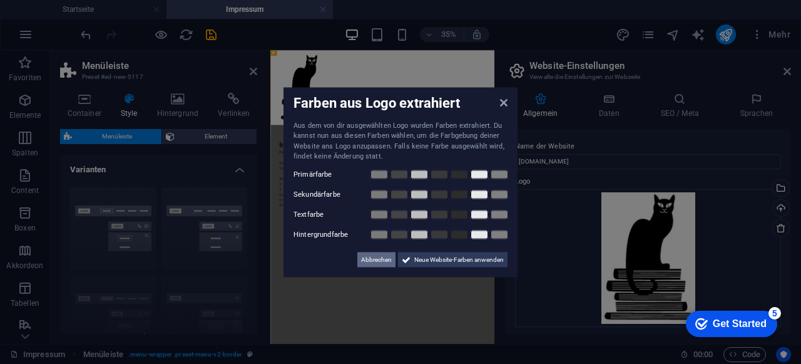
click at [377, 261] on span "Abbrechen" at bounding box center [376, 259] width 31 height 15
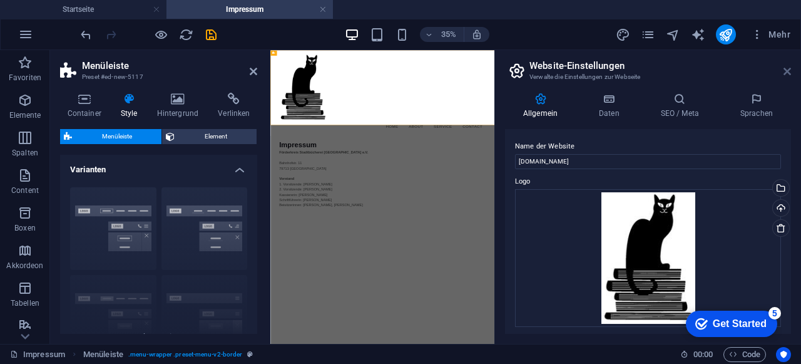
click at [788, 75] on icon at bounding box center [788, 71] width 8 height 10
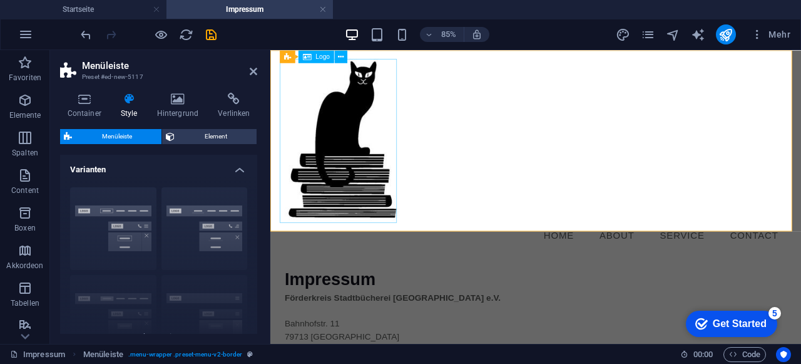
click at [367, 172] on div at bounding box center [582, 156] width 591 height 193
click at [391, 180] on div at bounding box center [582, 156] width 591 height 193
select select "px"
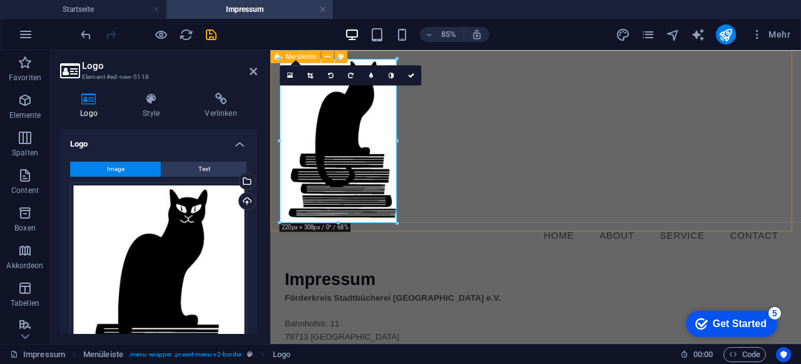
click at [473, 193] on div "Menu Home About Service Contact" at bounding box center [582, 172] width 625 height 244
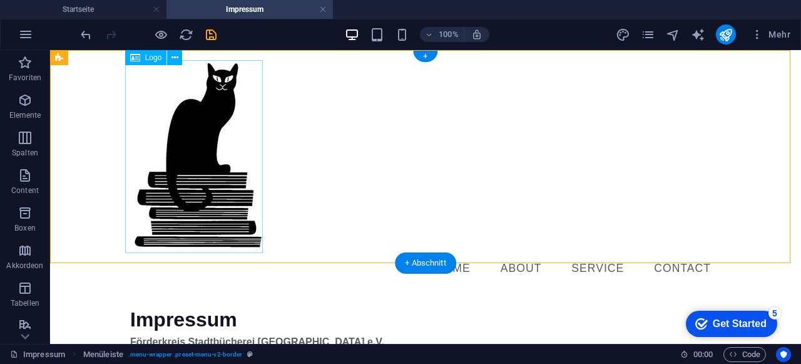
click at [228, 178] on div at bounding box center [425, 156] width 591 height 193
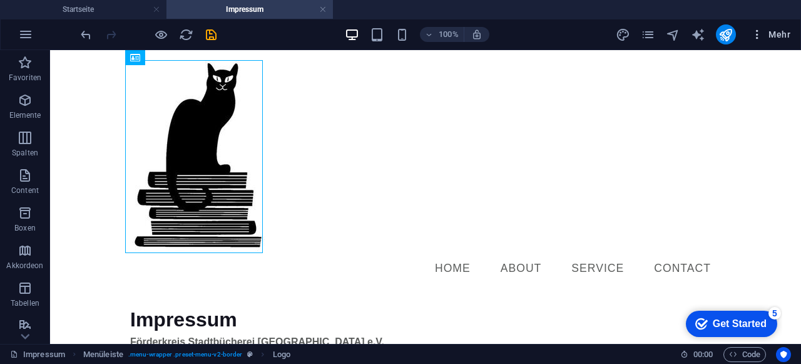
click at [763, 31] on icon "button" at bounding box center [757, 34] width 13 height 13
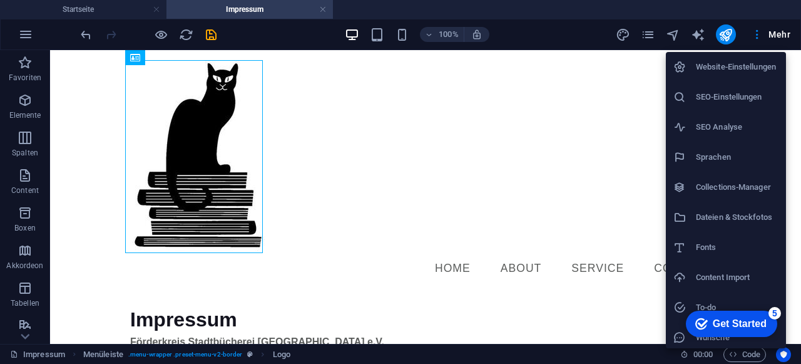
click at [742, 66] on h6 "Website-Einstellungen" at bounding box center [737, 66] width 83 height 15
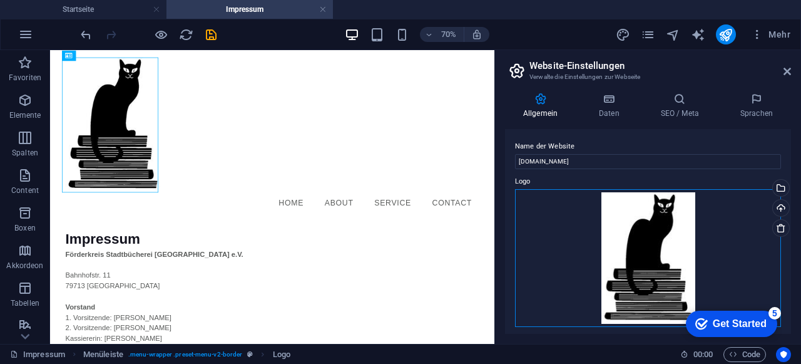
click at [656, 235] on div "Ziehe Dateien zum Hochladen hierher oder klicke hier, um aus Dateien oder koste…" at bounding box center [648, 258] width 266 height 138
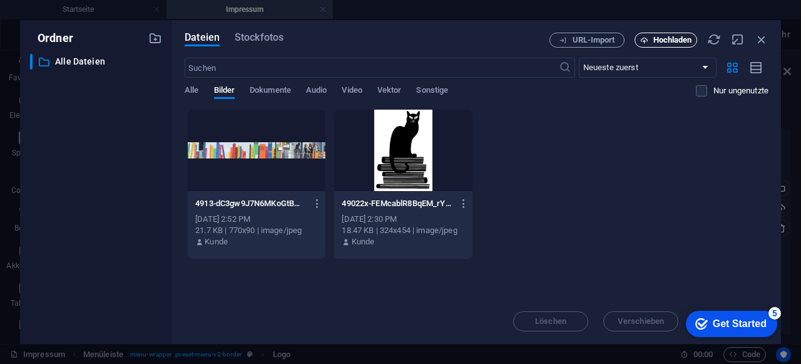
click at [655, 38] on span "Hochladen" at bounding box center [673, 40] width 39 height 8
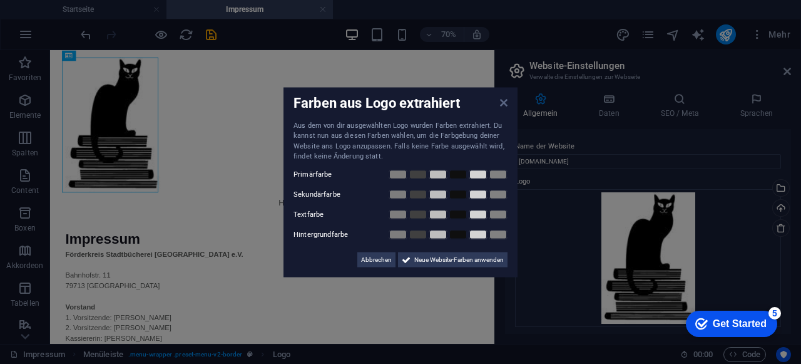
click at [502, 105] on icon at bounding box center [504, 102] width 8 height 10
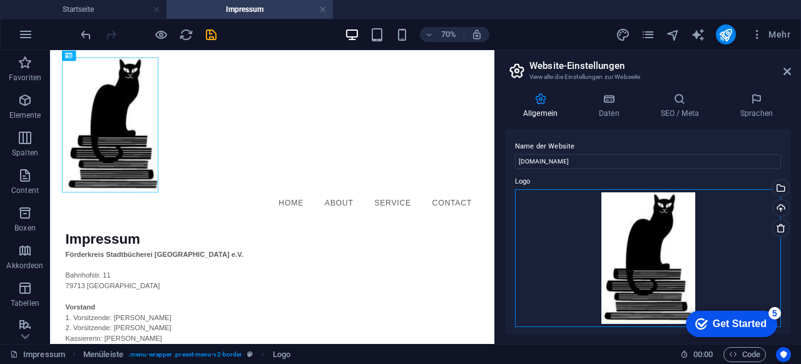
click at [660, 246] on div "Ziehe Dateien zum Hochladen hierher oder klicke hier, um aus Dateien oder koste…" at bounding box center [648, 258] width 266 height 138
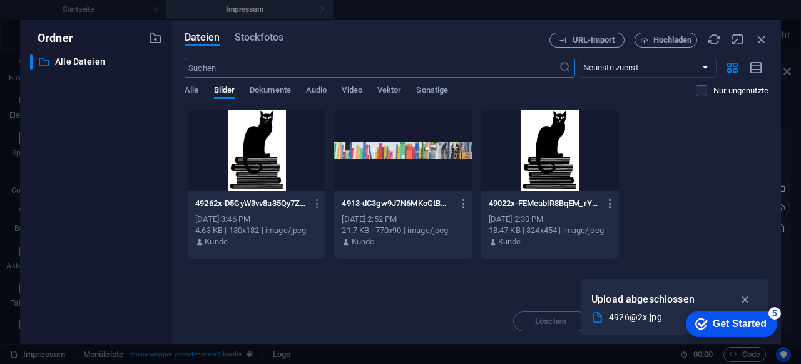
click at [610, 200] on icon "button" at bounding box center [611, 203] width 12 height 11
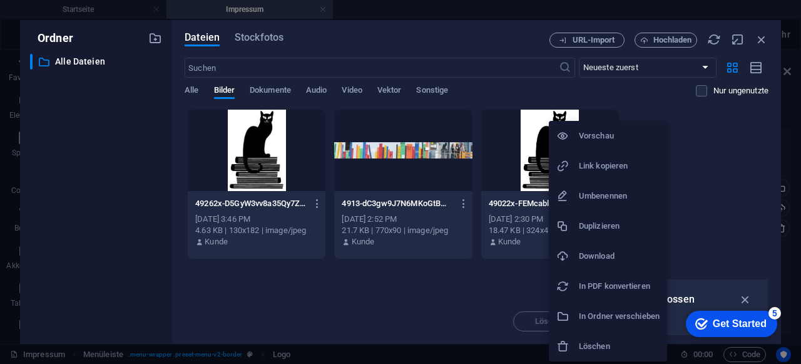
click at [257, 251] on div at bounding box center [400, 182] width 801 height 364
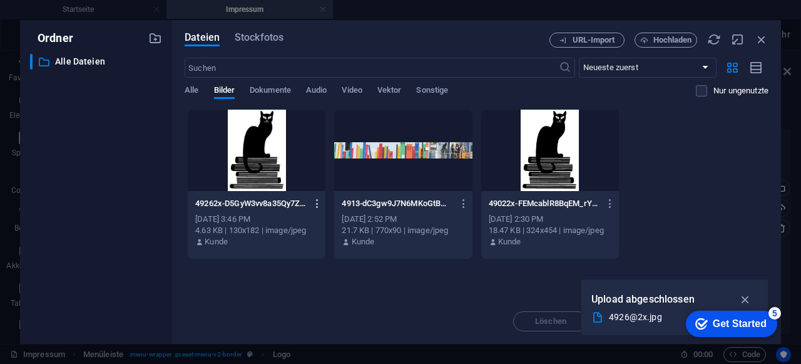
click at [319, 200] on icon "button" at bounding box center [318, 203] width 12 height 11
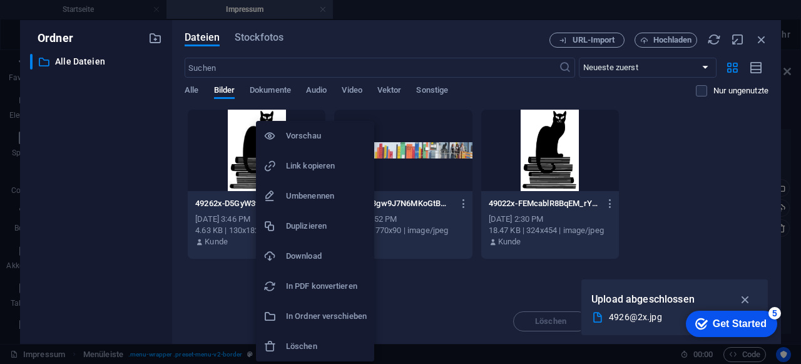
click at [301, 342] on h6 "Löschen" at bounding box center [326, 346] width 81 height 15
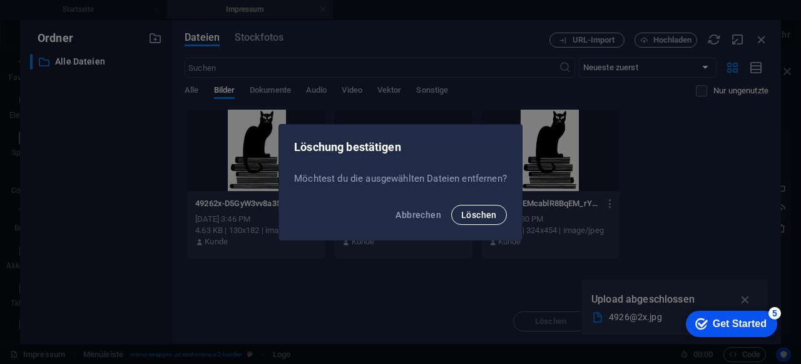
click at [471, 213] on span "Löschen" at bounding box center [479, 215] width 36 height 10
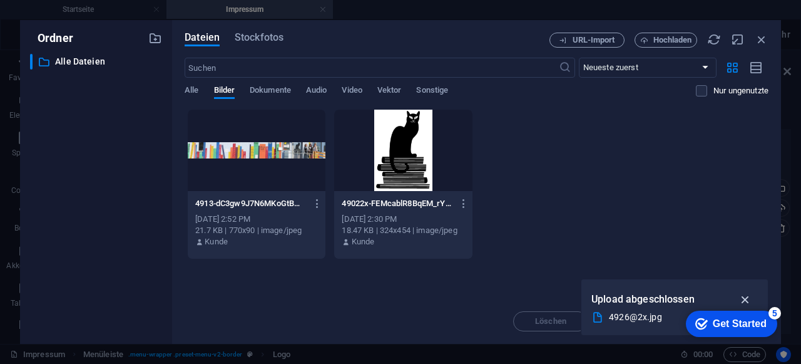
click at [744, 297] on icon "button" at bounding box center [746, 299] width 14 height 14
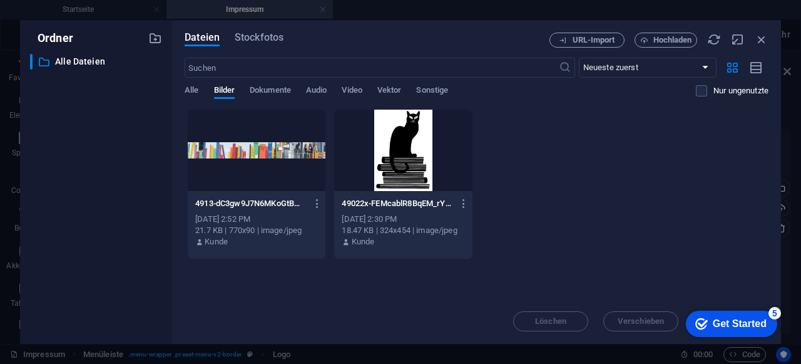
click at [401, 168] on div at bounding box center [403, 150] width 138 height 81
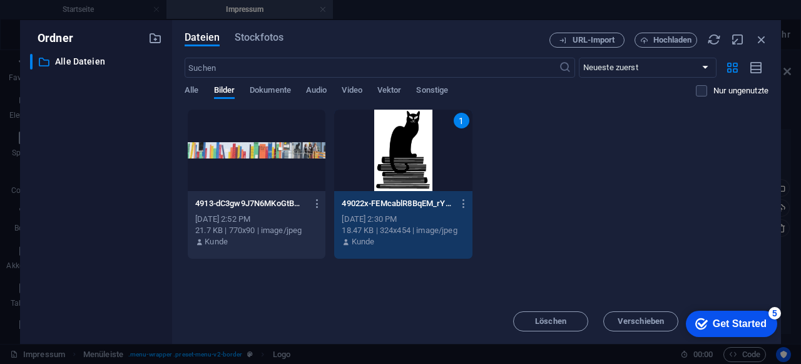
click at [401, 168] on div "1" at bounding box center [403, 150] width 138 height 81
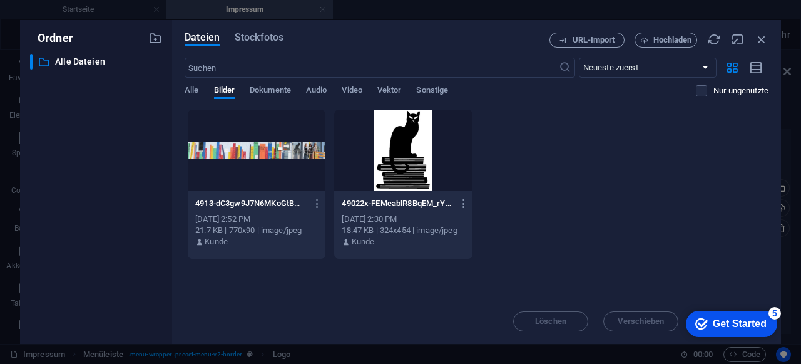
click at [401, 168] on div at bounding box center [403, 150] width 138 height 81
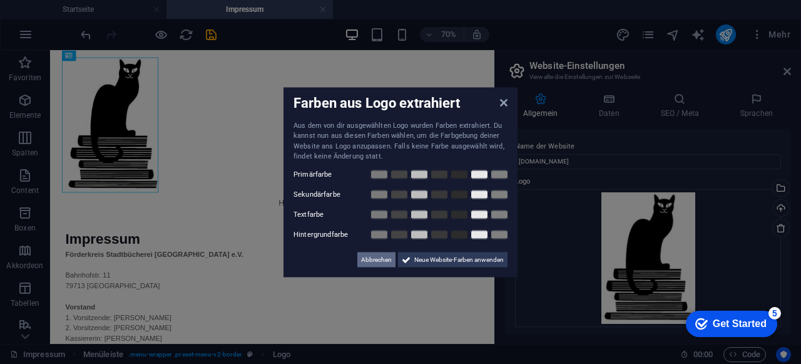
click at [369, 261] on span "Abbrechen" at bounding box center [376, 259] width 31 height 15
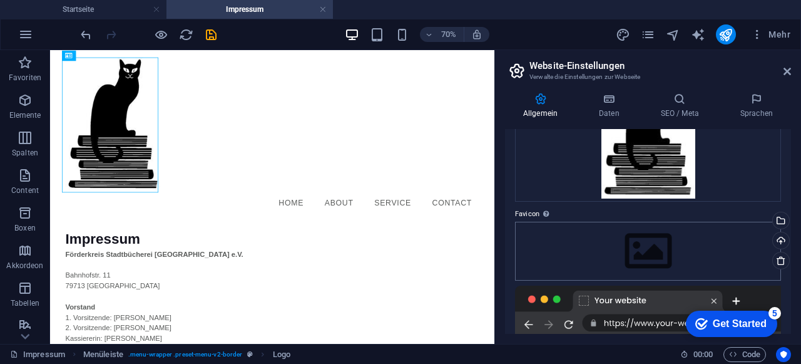
scroll to position [63, 0]
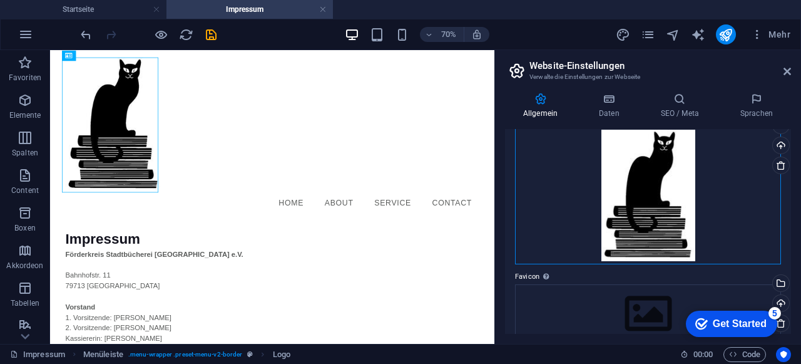
click at [735, 185] on div "Ziehe Dateien zum Hochladen hierher oder klicke hier, um aus Dateien oder koste…" at bounding box center [648, 195] width 266 height 138
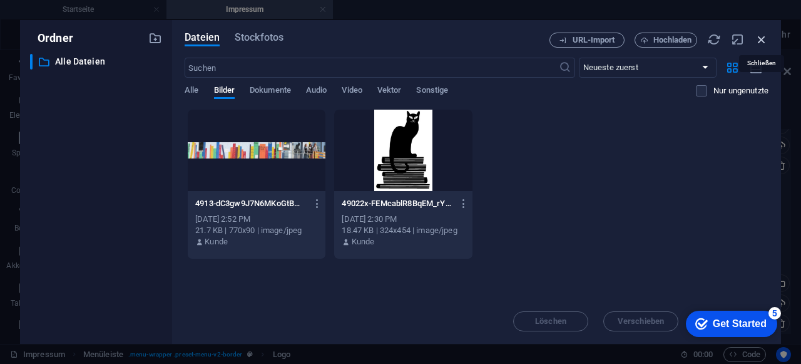
click at [764, 41] on icon "button" at bounding box center [762, 40] width 14 height 14
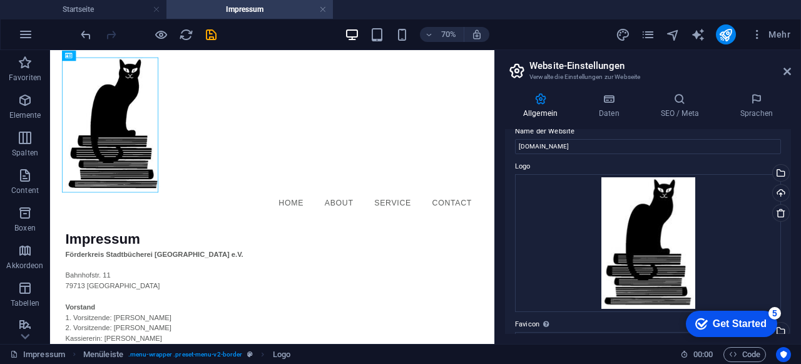
scroll to position [0, 0]
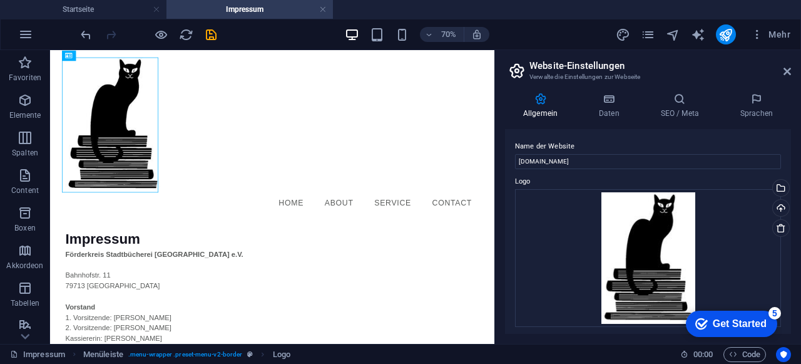
drag, startPoint x: 645, startPoint y: 228, endPoint x: 530, endPoint y: 178, distance: 125.6
click at [530, 178] on label "Logo" at bounding box center [648, 181] width 266 height 15
click at [789, 74] on icon at bounding box center [788, 71] width 8 height 10
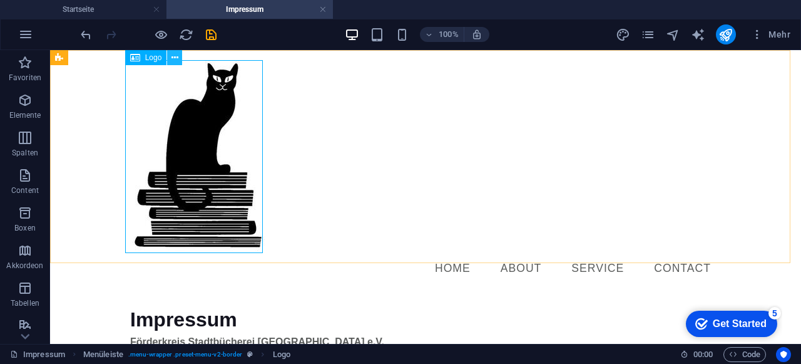
click at [178, 58] on icon at bounding box center [175, 57] width 7 height 13
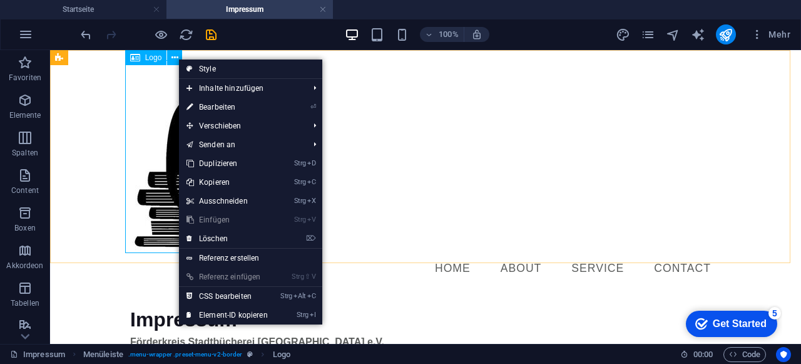
click at [138, 61] on icon at bounding box center [135, 57] width 10 height 15
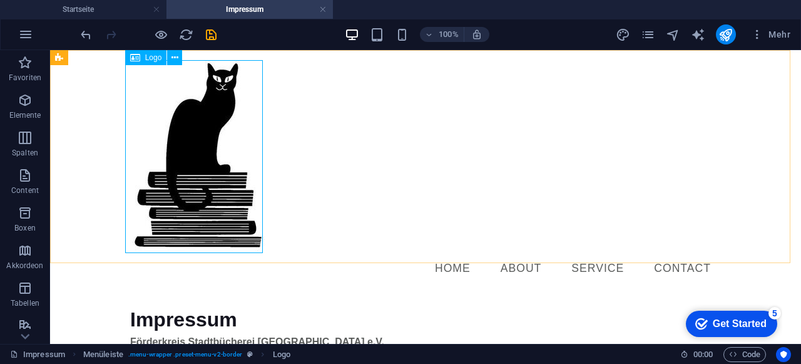
click at [138, 61] on icon at bounding box center [135, 57] width 10 height 15
select select "px"
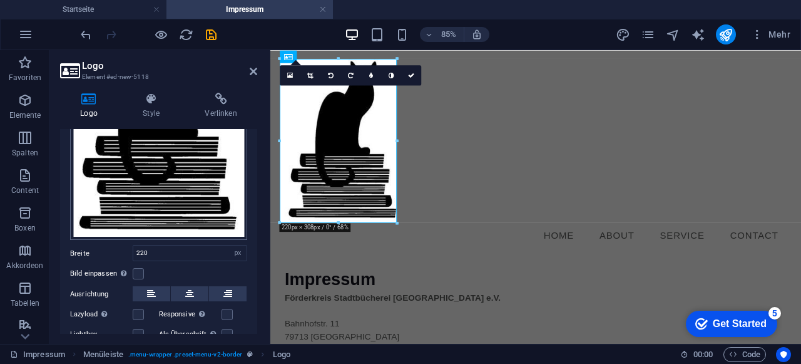
scroll to position [250, 0]
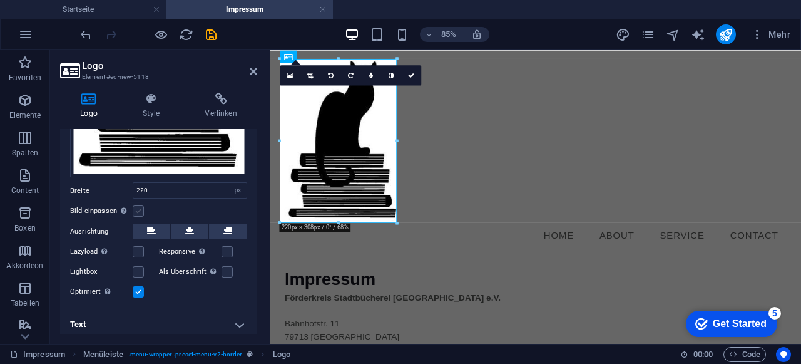
click at [140, 207] on label at bounding box center [138, 210] width 11 height 11
click at [0, 0] on input "Bild einpassen Bild automatisch anhand einer fixen Breite und Höhe einpassen" at bounding box center [0, 0] width 0 height 0
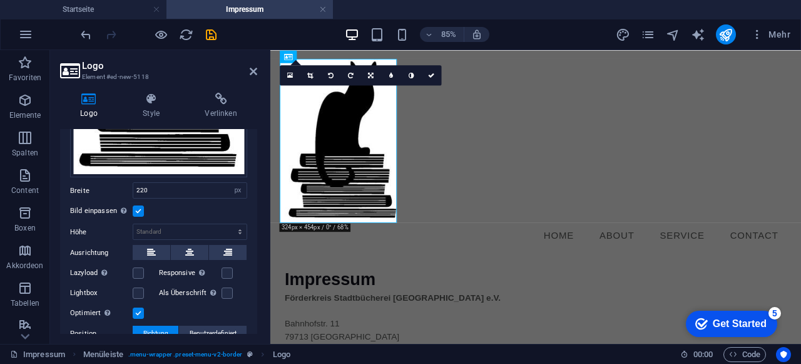
click at [140, 207] on label at bounding box center [138, 210] width 11 height 11
click at [0, 0] on input "Bild einpassen Bild automatisch anhand einer fixen Breite und Höhe einpassen" at bounding box center [0, 0] width 0 height 0
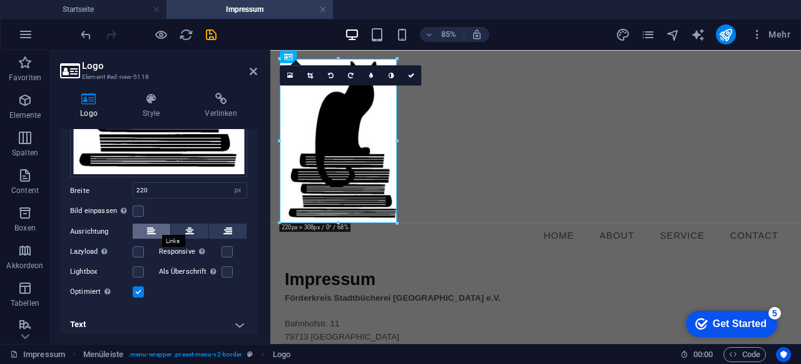
click at [154, 228] on icon at bounding box center [151, 230] width 9 height 15
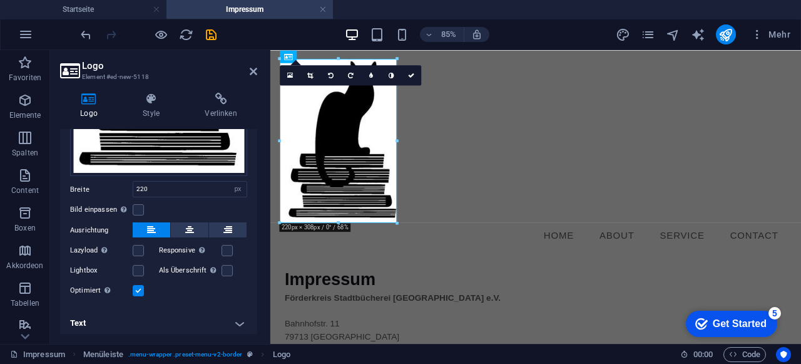
click at [141, 287] on label at bounding box center [138, 290] width 11 height 11
click at [0, 0] on input "Optimiert Bilder werden komprimiert für eine bessere Ladegeschwindigkeit der We…" at bounding box center [0, 0] width 0 height 0
click at [139, 287] on label at bounding box center [138, 290] width 11 height 11
click at [0, 0] on input "Optimiert Bilder werden komprimiert für eine bessere Ladegeschwindigkeit der We…" at bounding box center [0, 0] width 0 height 0
click at [158, 107] on h4 "Style" at bounding box center [154, 106] width 62 height 26
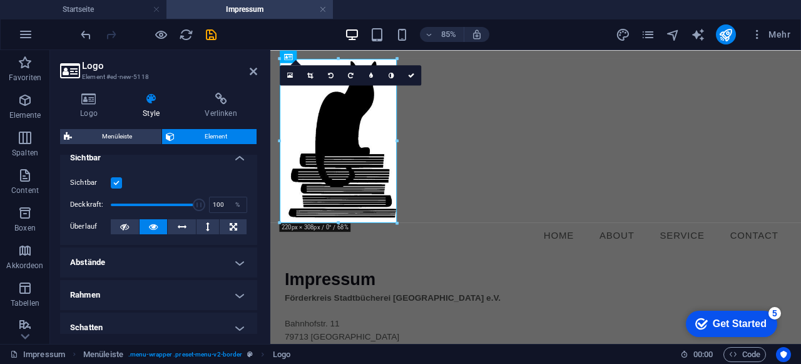
scroll to position [0, 0]
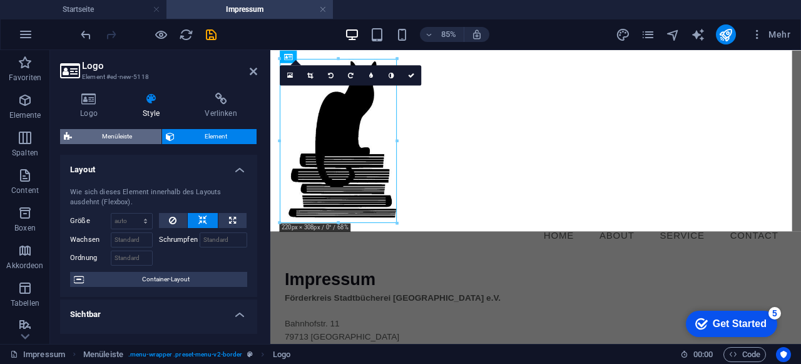
click at [88, 140] on span "Menüleiste" at bounding box center [117, 136] width 82 height 15
select select "rem"
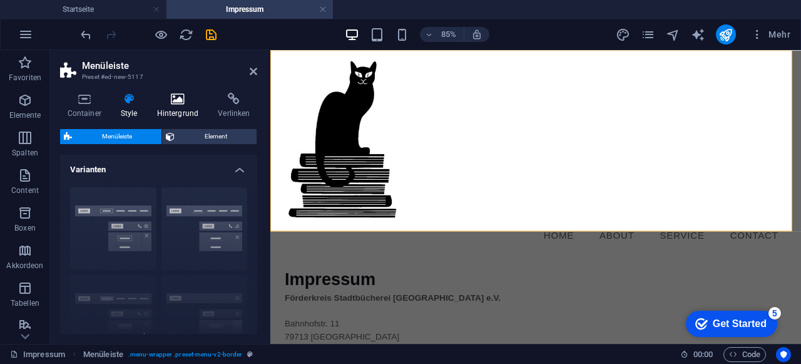
click at [172, 100] on icon at bounding box center [178, 99] width 56 height 13
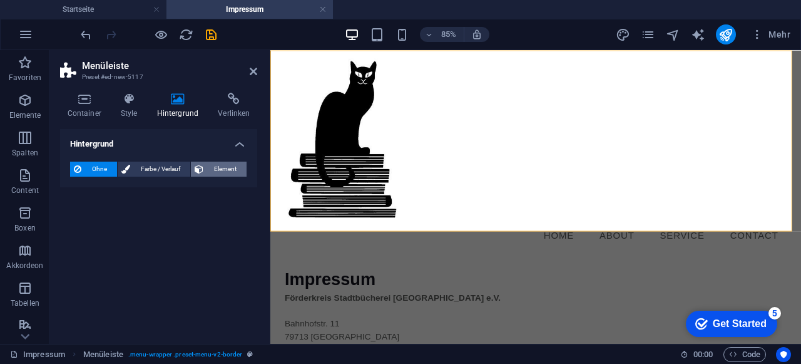
click at [210, 172] on span "Element" at bounding box center [225, 169] width 36 height 15
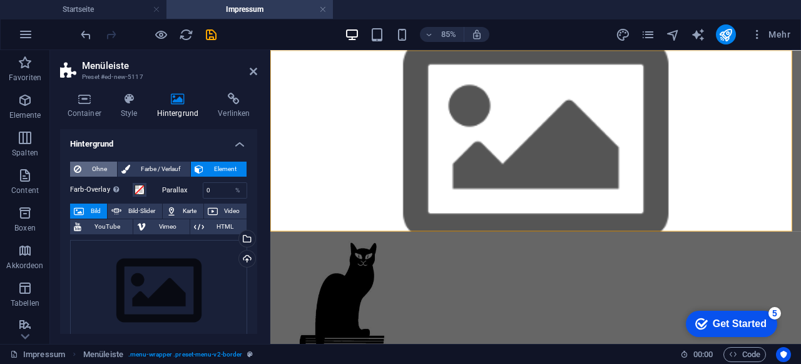
click at [94, 166] on span "Ohne" at bounding box center [99, 169] width 28 height 15
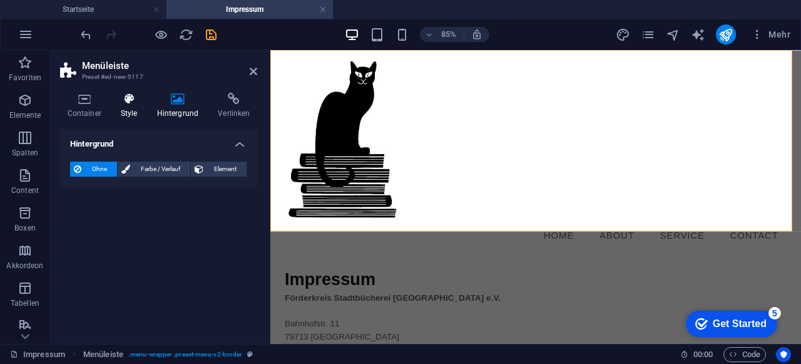
click at [131, 100] on icon at bounding box center [128, 99] width 31 height 13
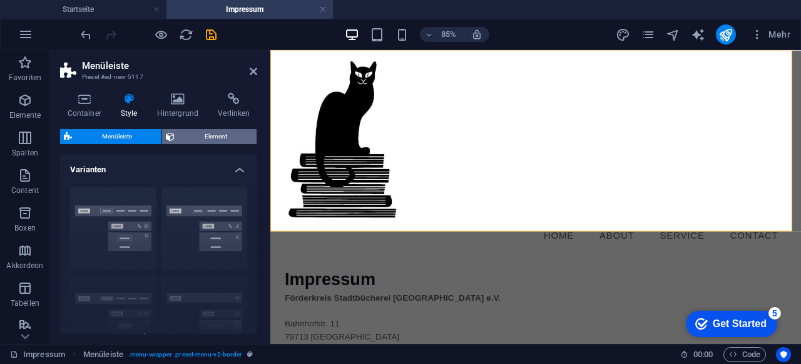
click at [217, 133] on span "Element" at bounding box center [215, 136] width 74 height 15
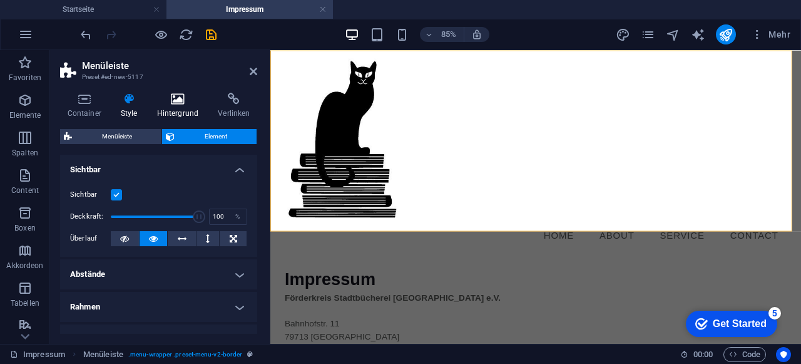
click at [188, 105] on icon at bounding box center [178, 99] width 56 height 13
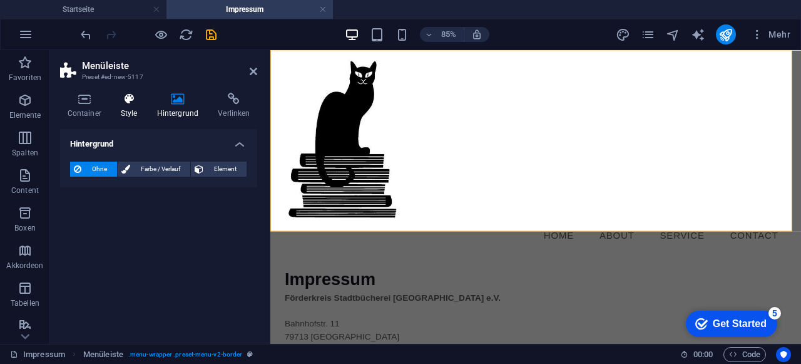
click at [130, 106] on h4 "Style" at bounding box center [131, 106] width 36 height 26
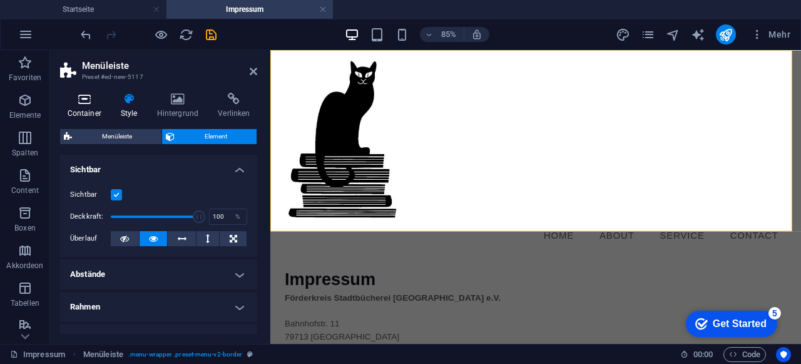
click at [91, 103] on icon at bounding box center [84, 99] width 48 height 13
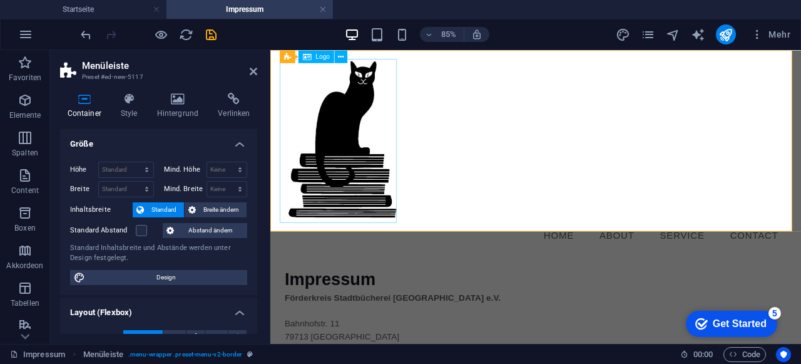
click at [361, 138] on div at bounding box center [582, 156] width 591 height 193
click at [357, 145] on div at bounding box center [582, 156] width 591 height 193
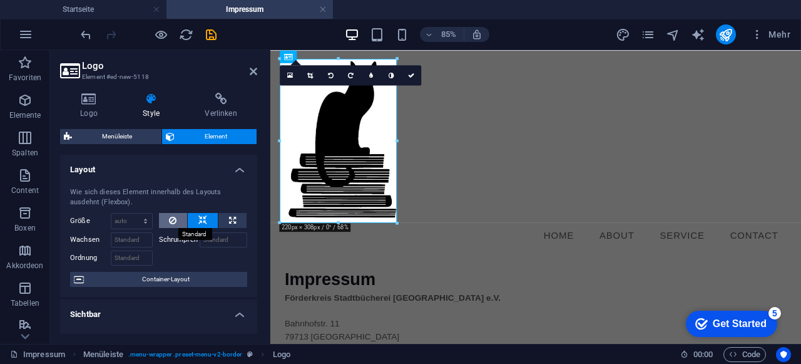
click at [172, 220] on icon at bounding box center [173, 220] width 8 height 15
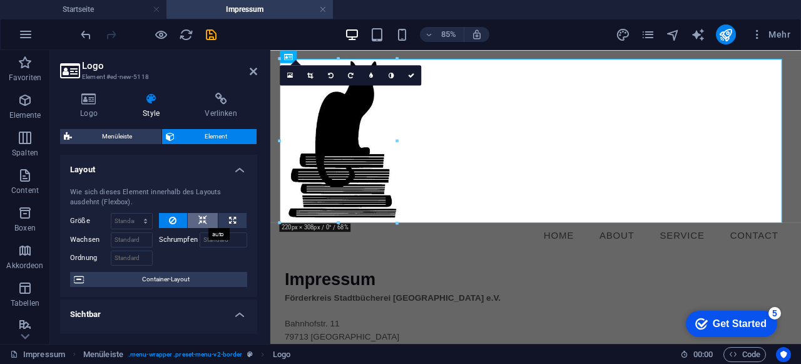
click at [213, 214] on button at bounding box center [203, 220] width 30 height 15
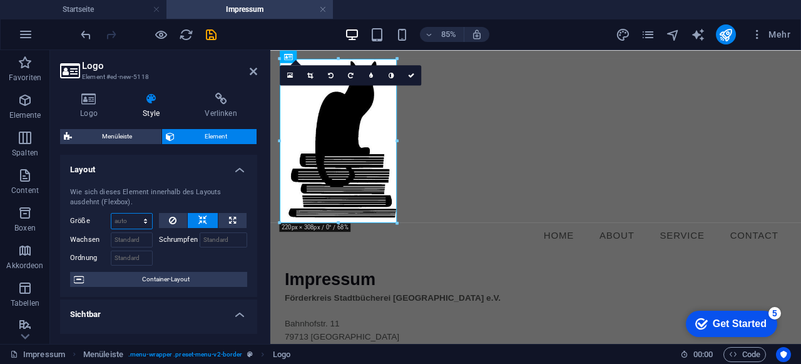
click at [140, 219] on select "Standard auto px % 1/1 1/2 1/3 1/4 1/5 1/6 1/7 1/8 1/9 1/10" at bounding box center [131, 220] width 41 height 15
select select "1/5"
click at [133, 213] on select "Standard auto px % 1/1 1/2 1/3 1/4 1/5 1/6 1/7 1/8 1/9 1/10" at bounding box center [131, 220] width 41 height 15
type input "20"
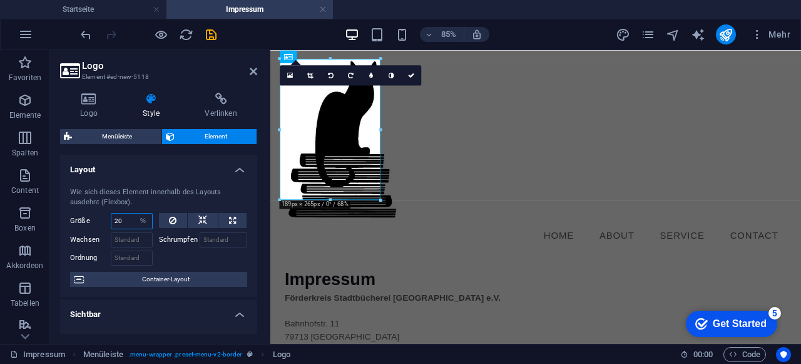
click at [128, 224] on input "20" at bounding box center [131, 220] width 41 height 15
click at [137, 221] on select "Standard auto px % 1/1 1/2 1/3 1/4 1/5 1/6 1/7 1/8 1/9 1/10" at bounding box center [144, 220] width 18 height 15
select select "1/1"
click at [135, 213] on select "Standard auto px % 1/1 1/2 1/3 1/4 1/5 1/6 1/7 1/8 1/9 1/10" at bounding box center [144, 220] width 18 height 15
type input "100"
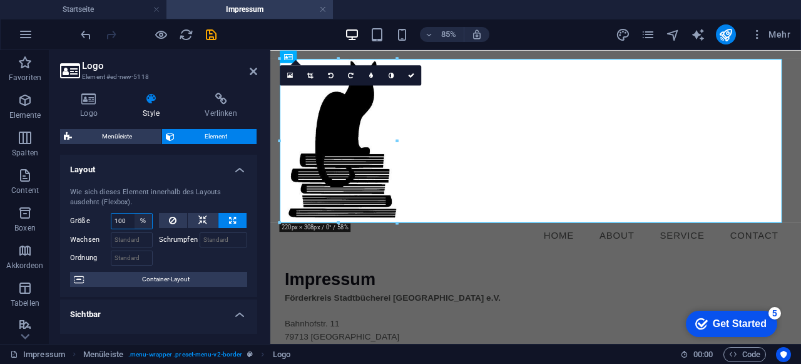
click at [141, 219] on select "Standard auto px % 1/1 1/2 1/3 1/4 1/5 1/6 1/7 1/8 1/9 1/10" at bounding box center [144, 220] width 18 height 15
select select "1/8"
click at [135, 213] on select "Standard auto px % 1/1 1/2 1/3 1/4 1/5 1/6 1/7 1/8 1/9 1/10" at bounding box center [144, 220] width 18 height 15
type input "12.5"
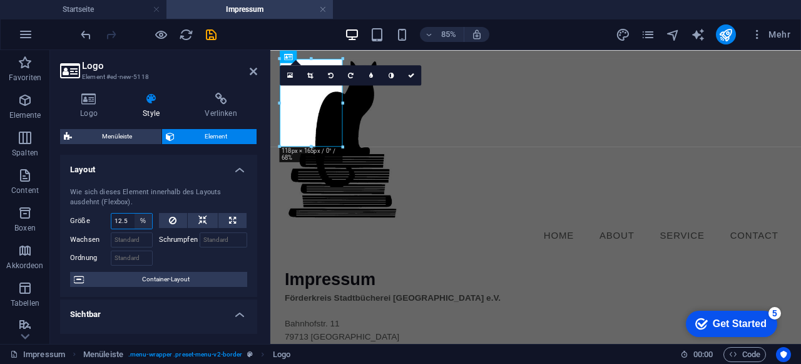
click at [144, 218] on select "Standard auto px % 1/1 1/2 1/3 1/4 1/5 1/6 1/7 1/8 1/9 1/10" at bounding box center [144, 220] width 18 height 15
select select "1/10"
click at [135, 213] on select "Standard auto px % 1/1 1/2 1/3 1/4 1/5 1/6 1/7 1/8 1/9 1/10" at bounding box center [144, 220] width 18 height 15
type input "10"
select select "%"
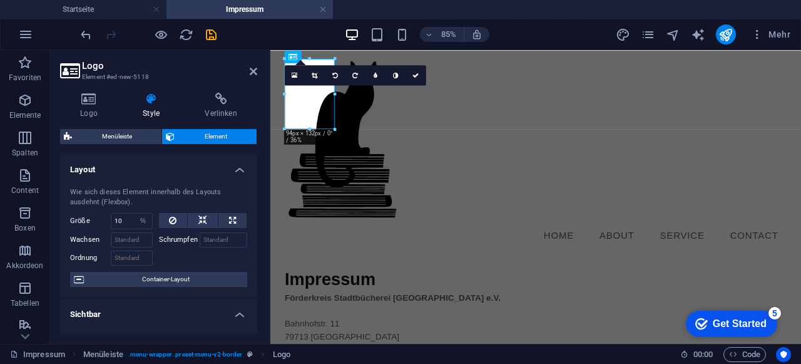
click at [243, 166] on h4 "Layout" at bounding box center [158, 166] width 197 height 23
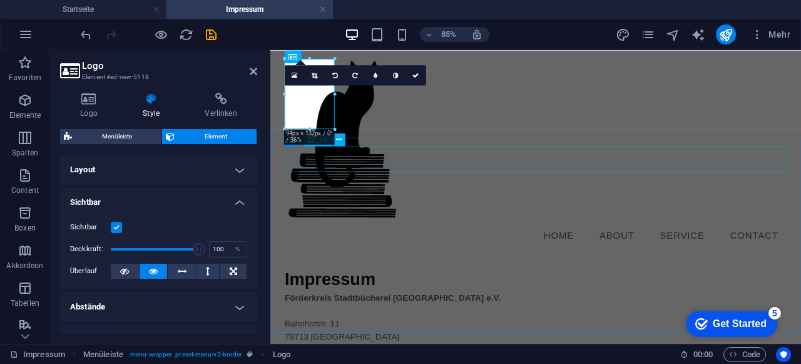
click at [530, 304] on div "Impressum" at bounding box center [582, 319] width 591 height 30
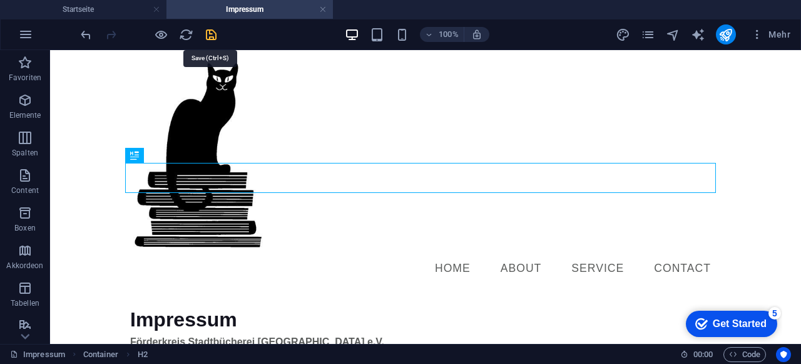
click at [212, 35] on icon "save" at bounding box center [211, 35] width 14 height 14
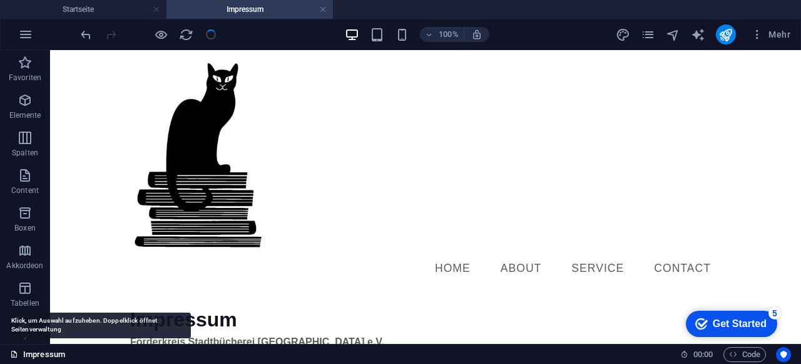
click at [53, 354] on link "Impressum" at bounding box center [37, 354] width 55 height 15
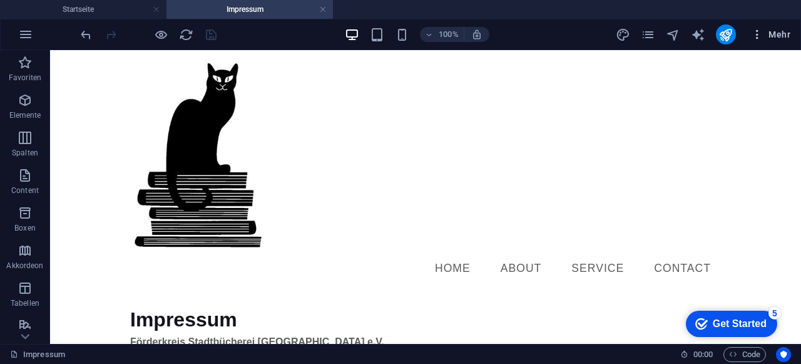
click at [788, 36] on span "Mehr" at bounding box center [770, 34] width 39 height 13
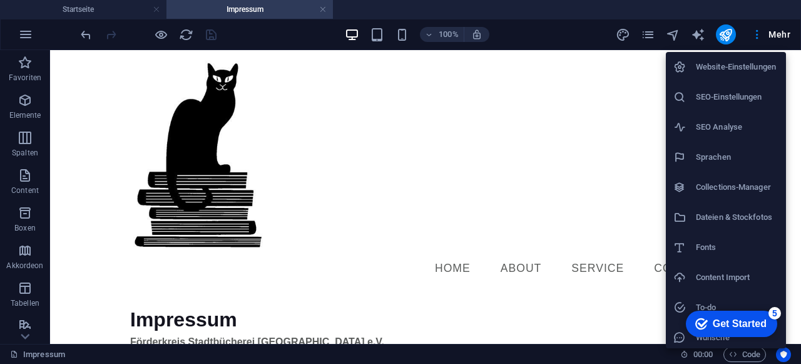
click at [254, 90] on div at bounding box center [400, 182] width 801 height 364
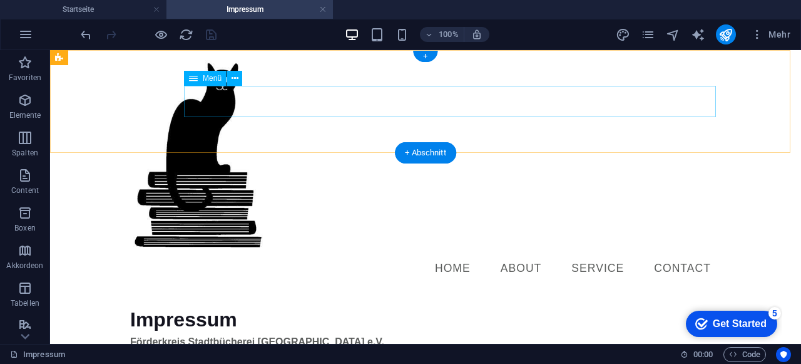
click at [449, 253] on nav "Home About Service Contact" at bounding box center [425, 268] width 591 height 31
select select
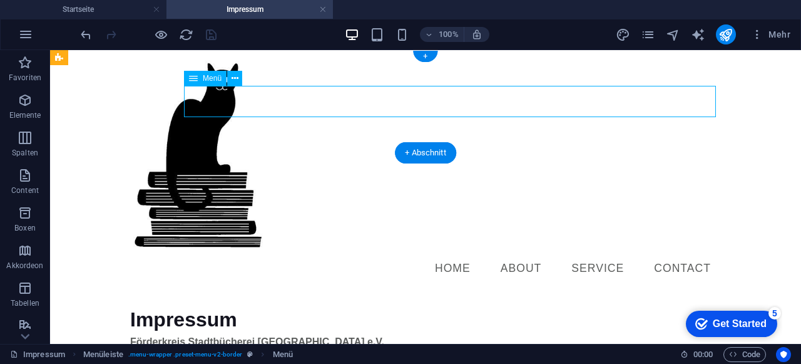
select select
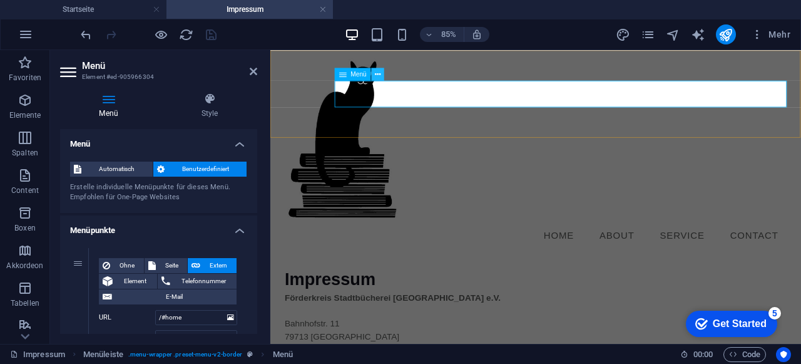
click at [377, 74] on icon at bounding box center [378, 74] width 6 height 11
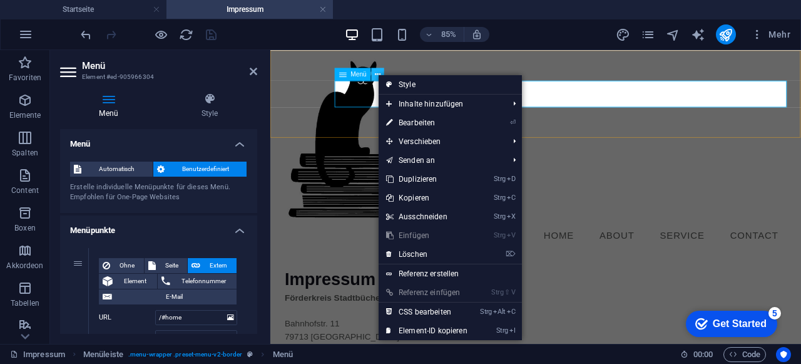
click at [377, 74] on icon at bounding box center [378, 74] width 6 height 11
click at [354, 73] on span "Menü" at bounding box center [359, 74] width 16 height 6
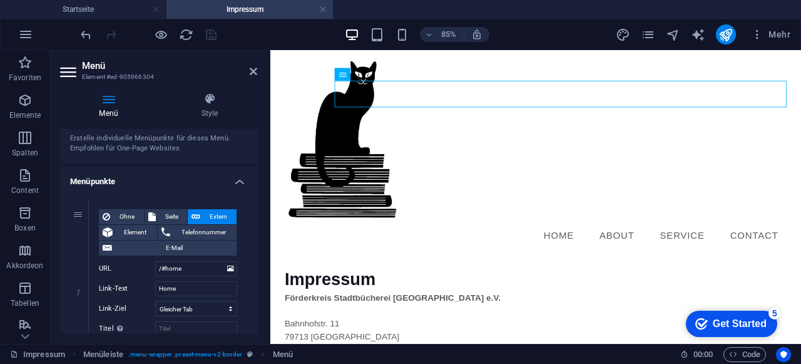
scroll to position [63, 0]
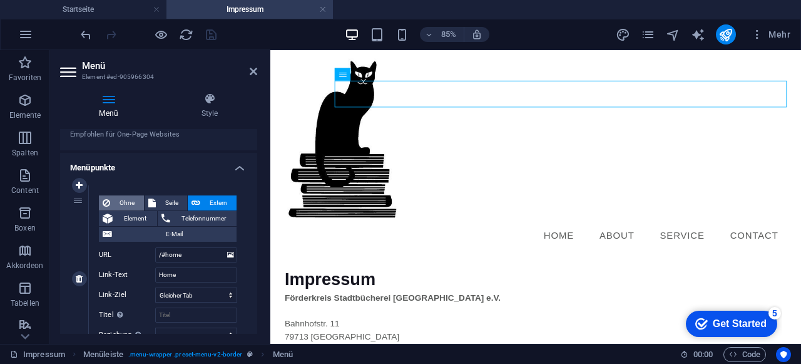
click at [127, 198] on span "Ohne" at bounding box center [127, 202] width 26 height 15
select select
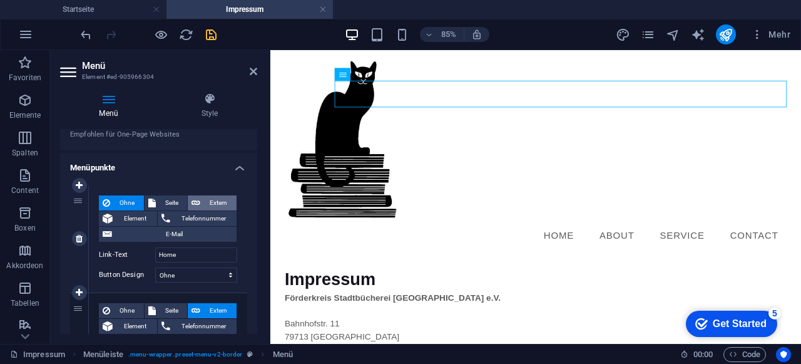
click at [207, 203] on span "Extern" at bounding box center [218, 202] width 29 height 15
select select "blank"
select select
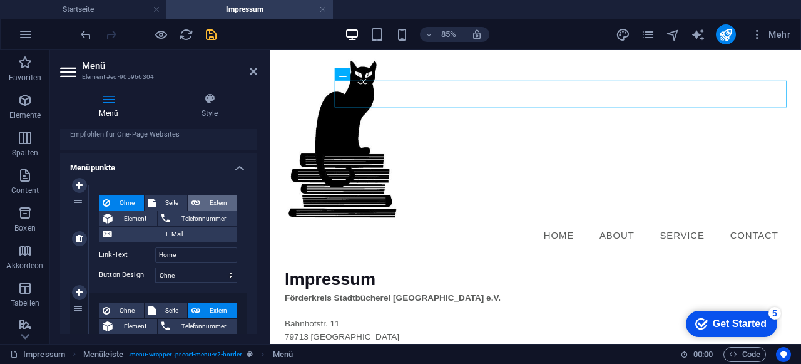
select select
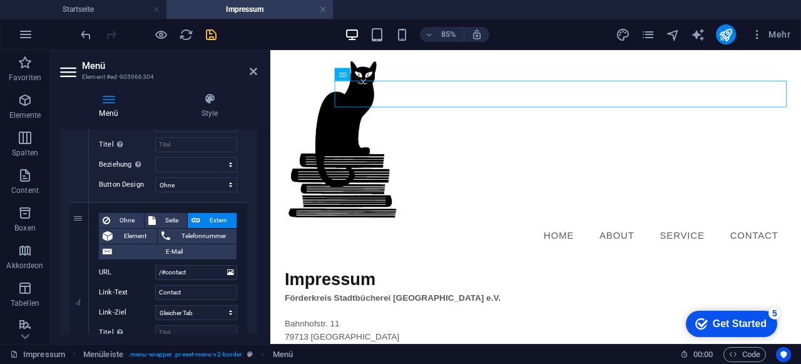
scroll to position [592, 0]
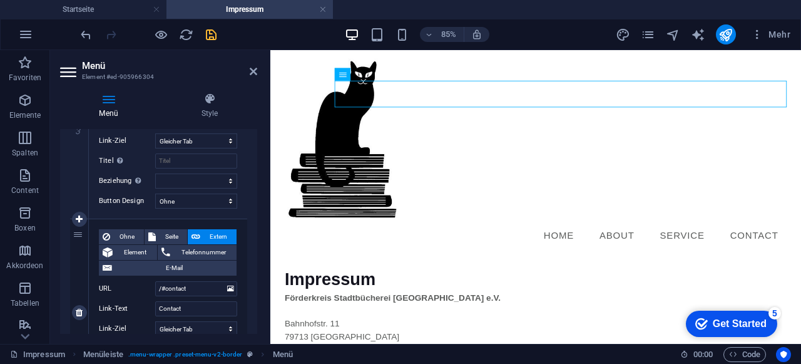
click at [76, 235] on div "4" at bounding box center [79, 312] width 19 height 187
click at [83, 311] on icon at bounding box center [79, 312] width 7 height 9
select select
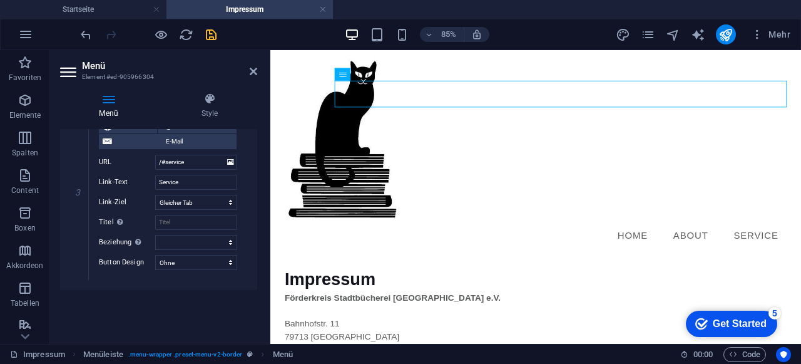
scroll to position [530, 0]
click at [81, 189] on icon at bounding box center [79, 187] width 7 height 9
select select
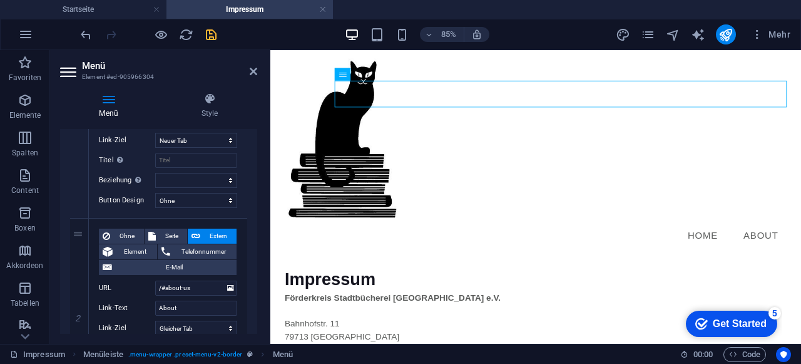
click at [0, 0] on icon at bounding box center [0, 0] width 0 height 0
select select
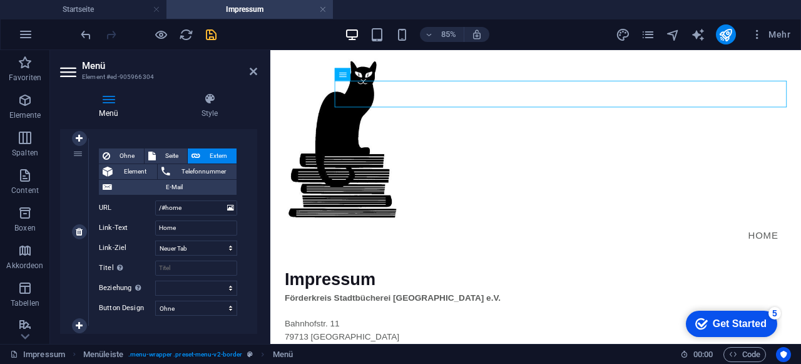
scroll to position [29, 0]
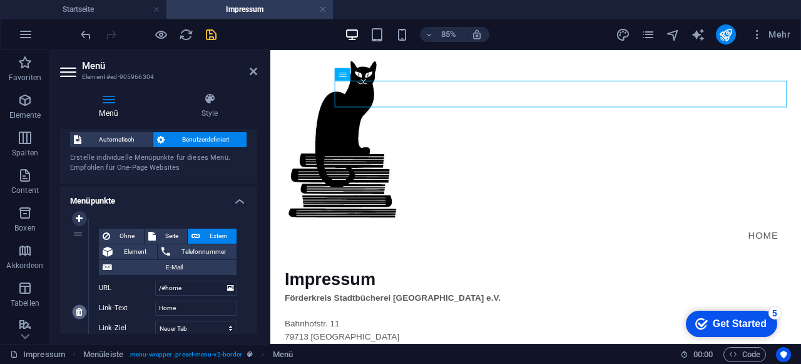
click at [78, 309] on icon at bounding box center [79, 311] width 7 height 9
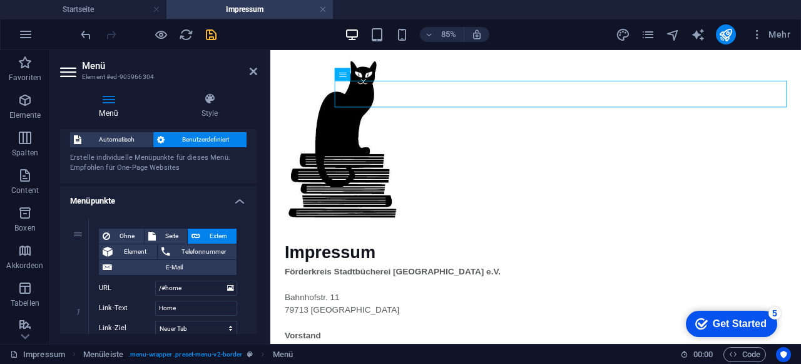
scroll to position [0, 0]
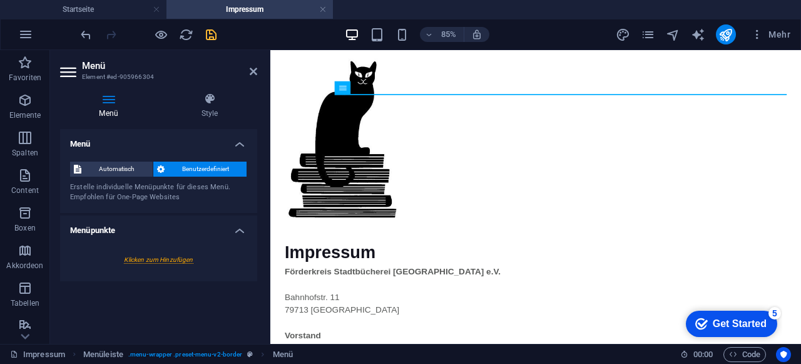
click at [168, 260] on div at bounding box center [158, 259] width 177 height 23
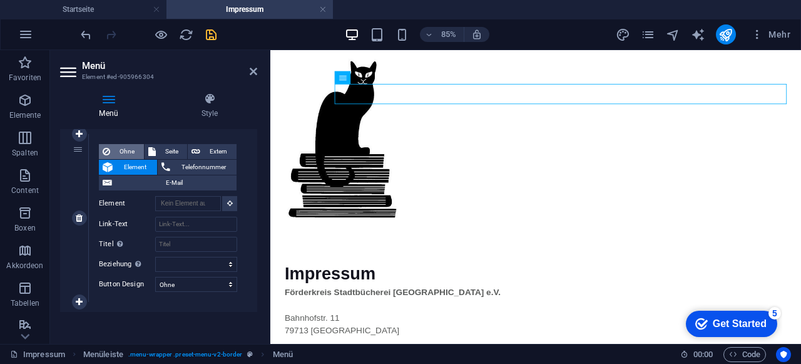
scroll to position [125, 0]
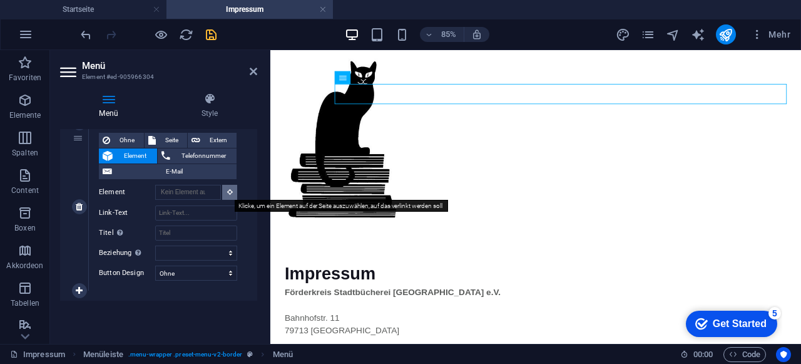
click at [230, 193] on button at bounding box center [229, 192] width 15 height 15
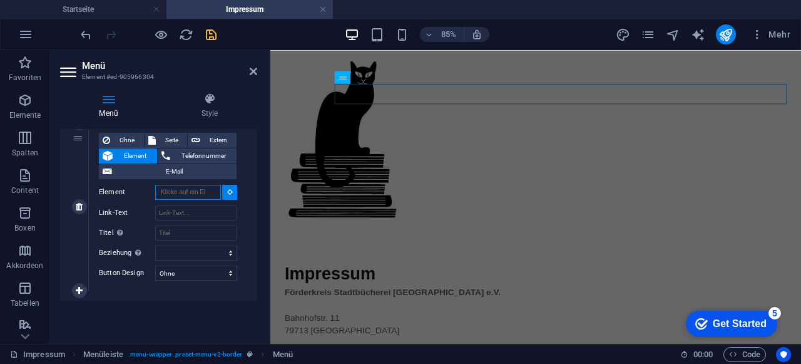
click at [197, 194] on input "Element" at bounding box center [188, 192] width 66 height 15
click at [179, 249] on select "alternate author bookmark external help license next nofollow noreferrer noopen…" at bounding box center [196, 252] width 82 height 15
click at [133, 212] on label "Link-Text" at bounding box center [127, 212] width 56 height 15
click at [155, 212] on input "Link-Text" at bounding box center [196, 212] width 82 height 15
click at [167, 231] on input "Titel Zusätzliche Linkbeschreibung, sollte nicht mit dem Linktext identisch sei…" at bounding box center [196, 232] width 82 height 15
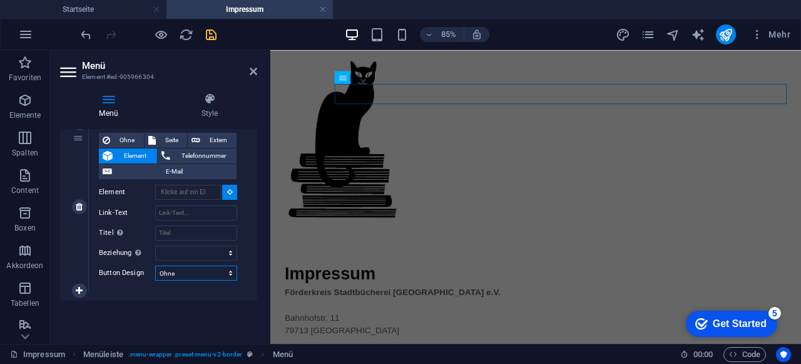
click at [165, 274] on select "Ohne Standard Primär Sekundär" at bounding box center [196, 272] width 82 height 15
click at [173, 231] on input "Titel Zusätzliche Linkbeschreibung, sollte nicht mit dem Linktext identisch sei…" at bounding box center [196, 232] width 82 height 15
click at [182, 190] on input "Element" at bounding box center [188, 192] width 66 height 15
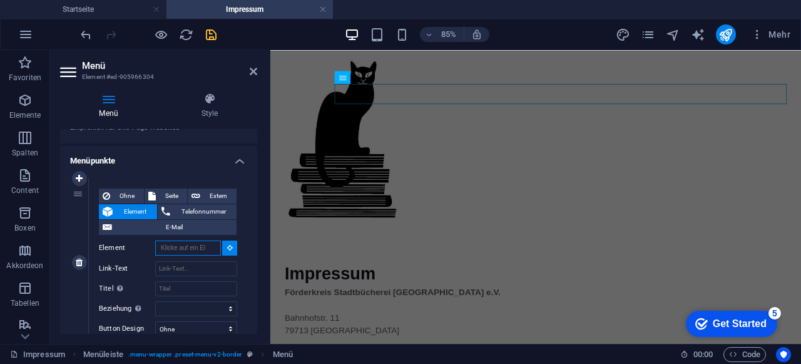
scroll to position [63, 0]
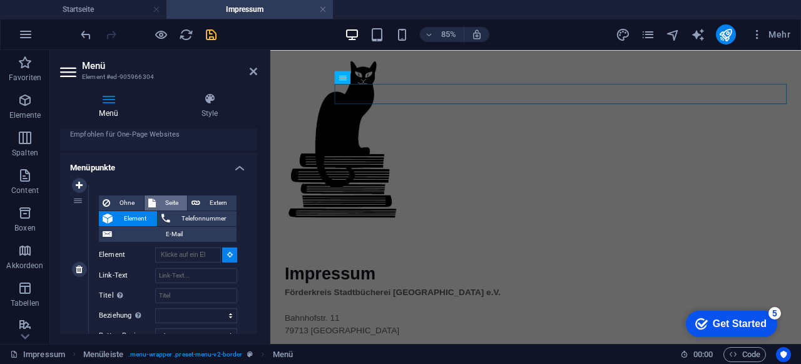
click at [163, 205] on span "Seite" at bounding box center [172, 202] width 24 height 15
select select
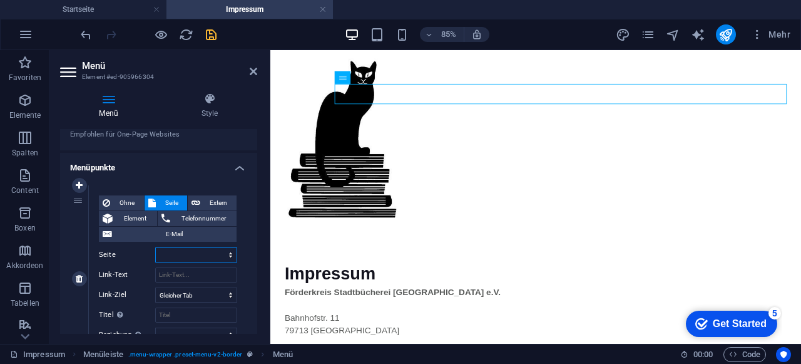
click at [182, 250] on select "Startseite Termine und Aktuelles Bücherei online Links Impressum Datenschutz" at bounding box center [196, 254] width 82 height 15
select select "0"
click at [155, 247] on select "Startseite Termine und Aktuelles Bücherei online Links Impressum Datenschutz" at bounding box center [196, 254] width 82 height 15
select select
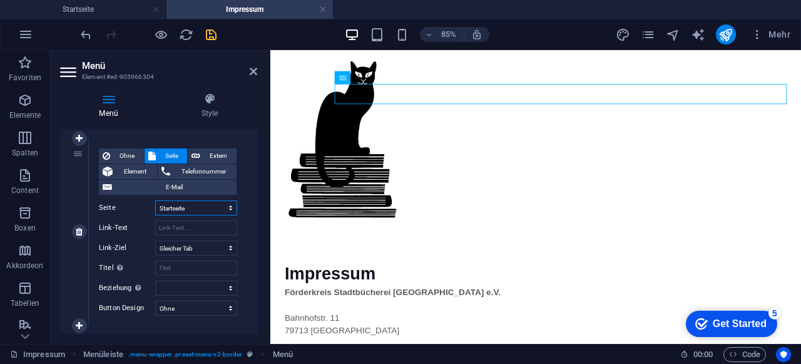
scroll to position [125, 0]
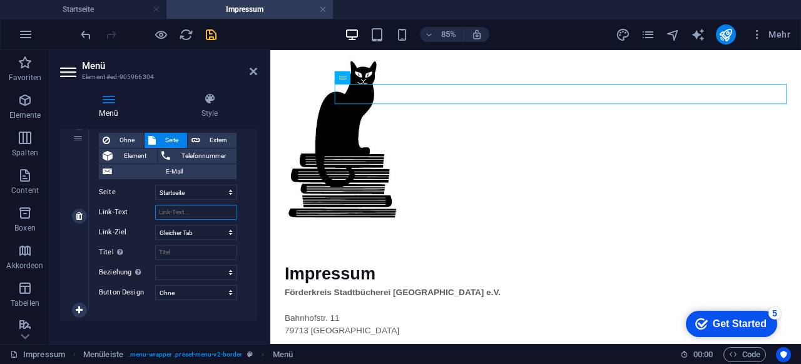
click at [186, 213] on input "Link-Text" at bounding box center [196, 212] width 82 height 15
type input "Start"
select select
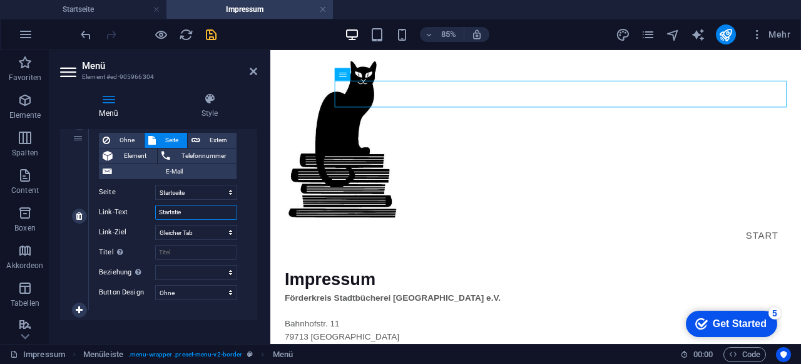
type input "Startsti"
select select
type input "Startseite"
select select
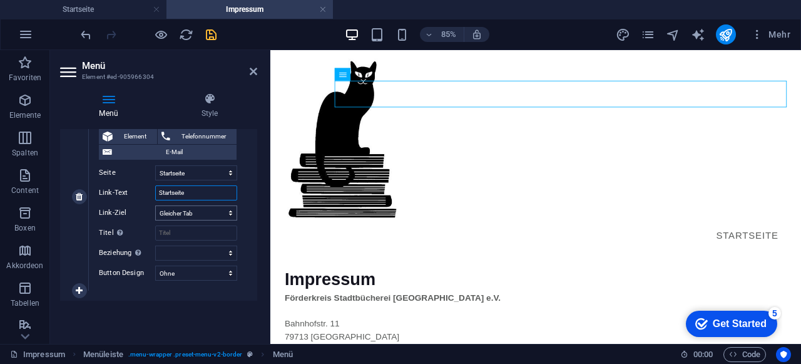
scroll to position [155, 0]
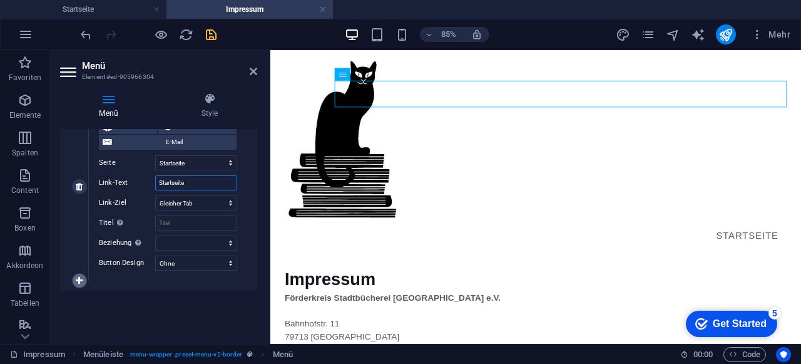
type input "Startseite"
click at [81, 279] on icon at bounding box center [79, 280] width 7 height 9
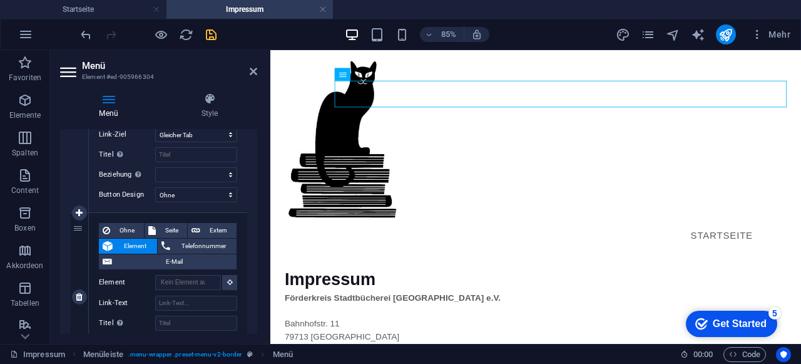
scroll to position [280, 0]
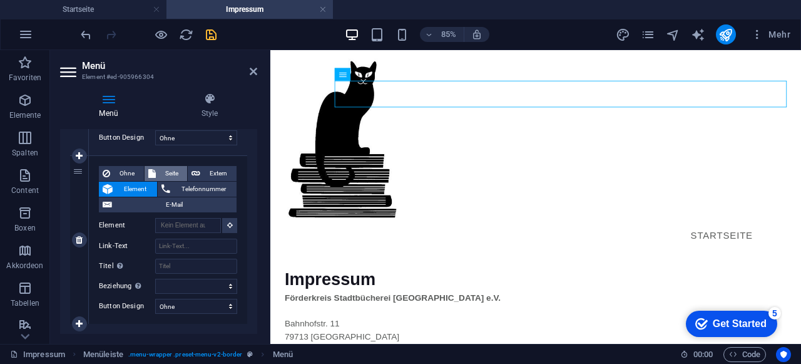
click at [177, 173] on span "Seite" at bounding box center [172, 173] width 24 height 15
select select
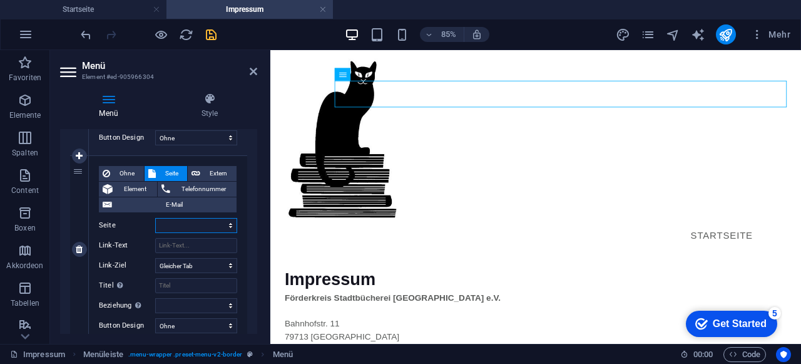
click at [203, 222] on select "Startseite Termine und Aktuelles Bücherei online Links Impressum Datenschutz" at bounding box center [196, 225] width 82 height 15
select select "5"
click at [155, 218] on select "Startseite Termine und Aktuelles Bücherei online Links Impressum Datenschutz" at bounding box center [196, 225] width 82 height 15
select select
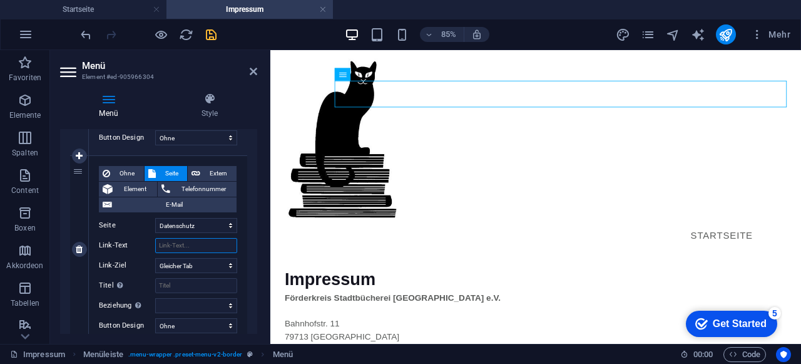
click at [186, 250] on input "Link-Text" at bounding box center [196, 245] width 82 height 15
type input "Datenschutz"
select select
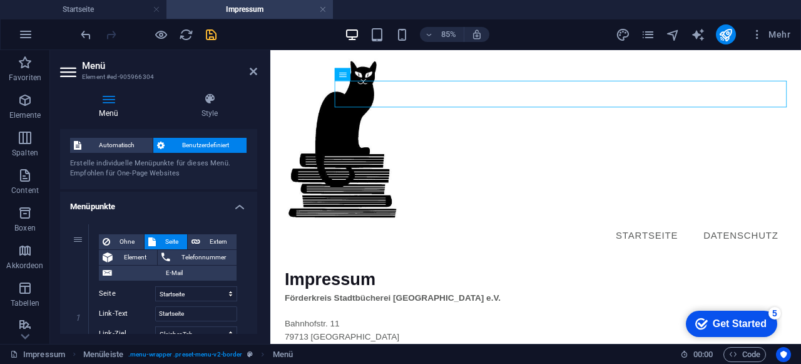
scroll to position [0, 0]
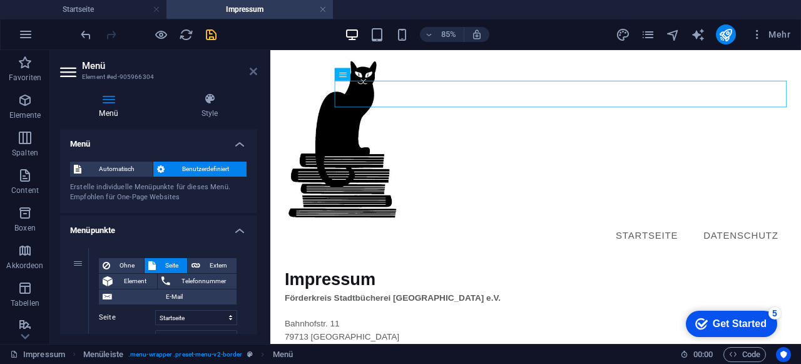
type input "Datenschutz"
click at [254, 71] on icon at bounding box center [254, 71] width 8 height 10
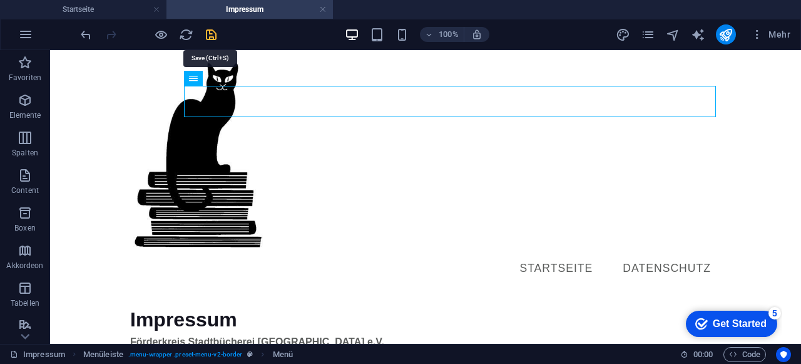
click at [211, 33] on icon "save" at bounding box center [211, 35] width 14 height 14
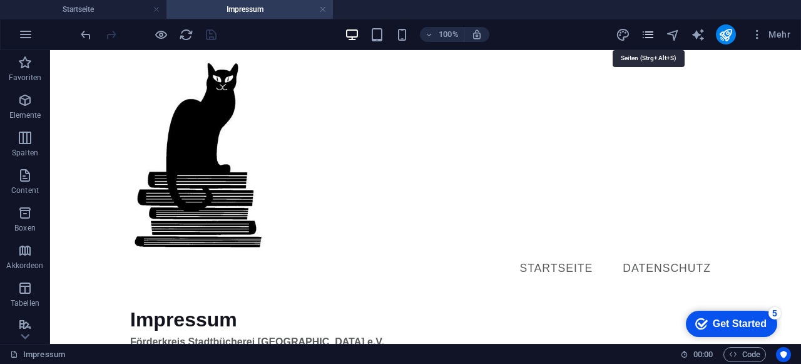
click at [652, 28] on icon "pages" at bounding box center [648, 35] width 14 height 14
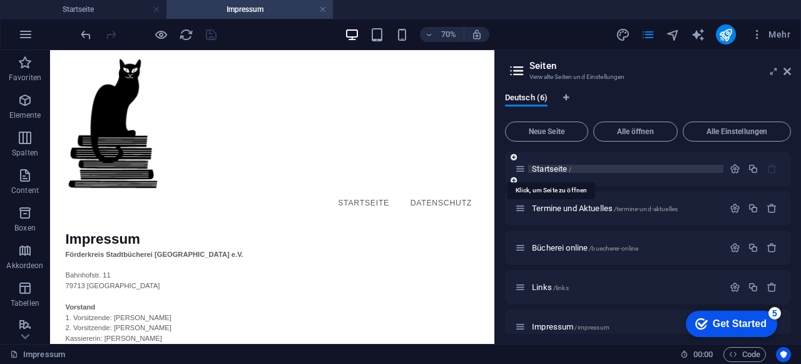
click at [561, 170] on span "Startseite /" at bounding box center [551, 168] width 39 height 9
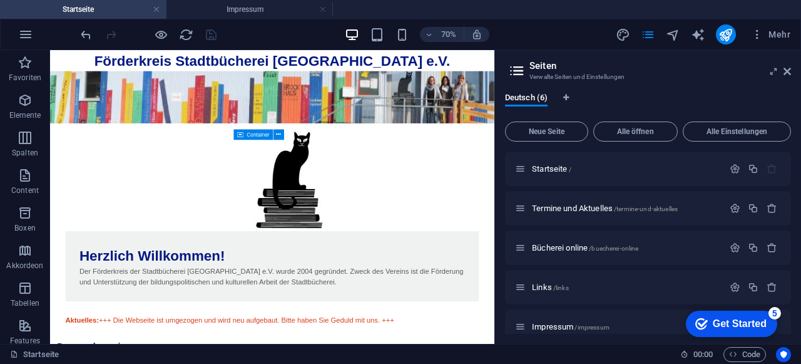
click at [790, 66] on h2 "Seiten" at bounding box center [661, 65] width 262 height 11
click at [789, 76] on icon at bounding box center [788, 71] width 8 height 10
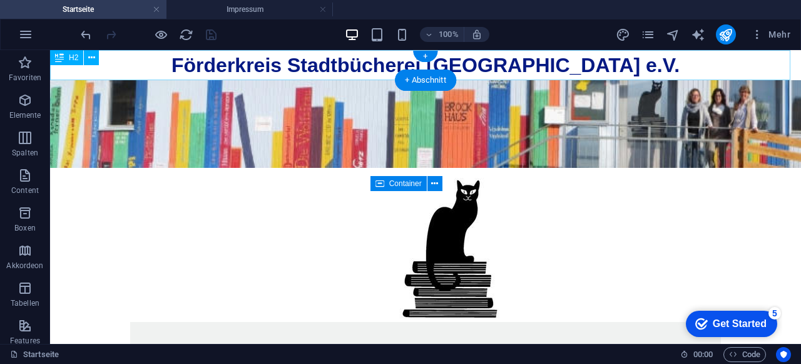
click at [744, 71] on div "Förderkreis Stadtbücherei [GEOGRAPHIC_DATA] e.V." at bounding box center [425, 65] width 751 height 30
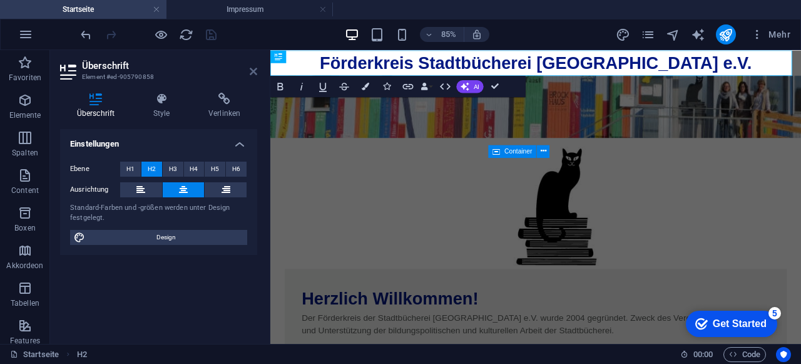
click at [254, 71] on icon at bounding box center [254, 71] width 8 height 10
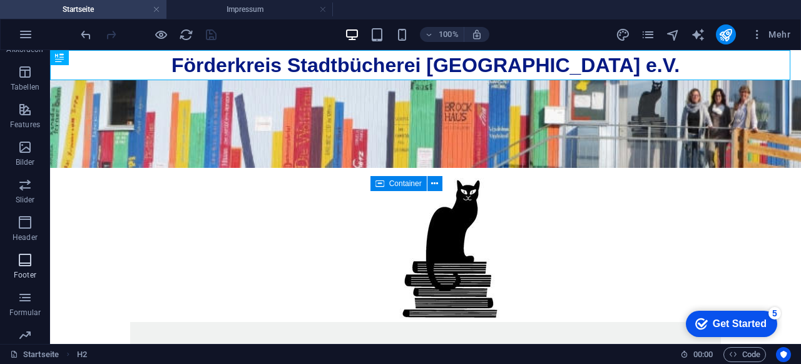
scroll to position [250, 0]
click at [24, 187] on icon "button" at bounding box center [25, 187] width 15 height 15
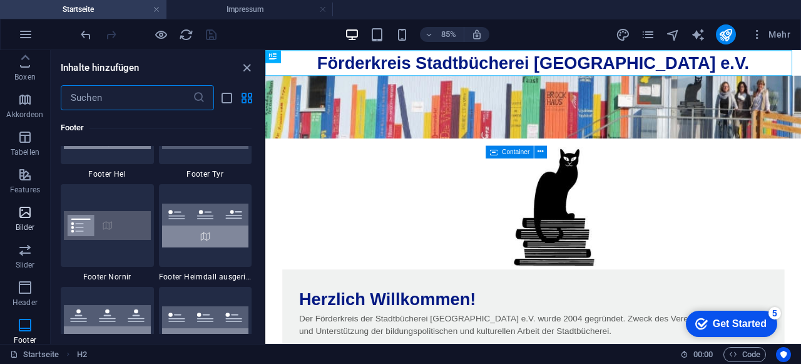
scroll to position [144, 0]
click at [28, 295] on icon "button" at bounding box center [25, 294] width 15 height 15
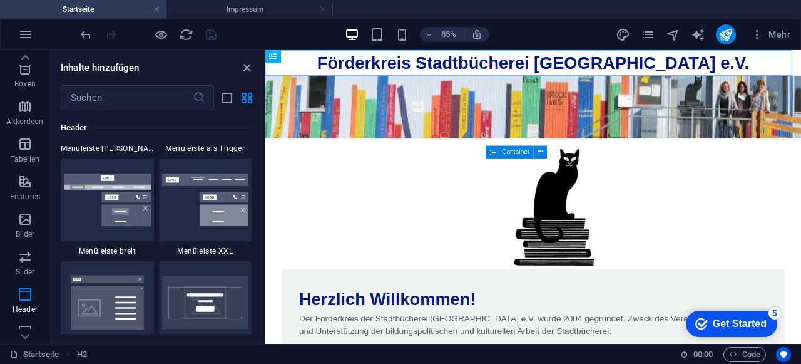
scroll to position [7851, 0]
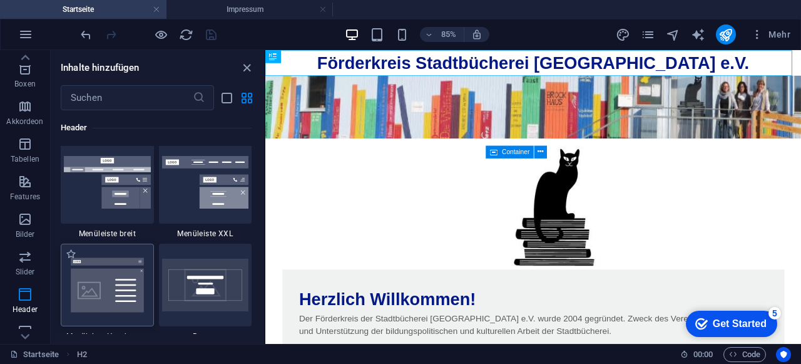
click at [108, 271] on img at bounding box center [107, 285] width 87 height 58
click at [265, 271] on div "Platzhalter H2 Bild Bild H2 Bild Container Bild Boxes Container Container Conta…" at bounding box center [533, 197] width 536 height 294
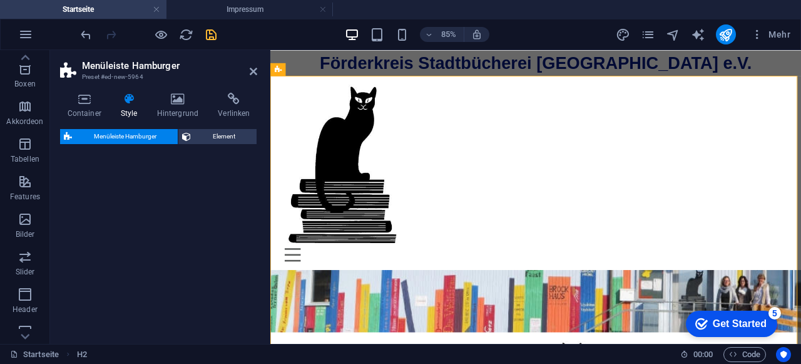
select select "rem"
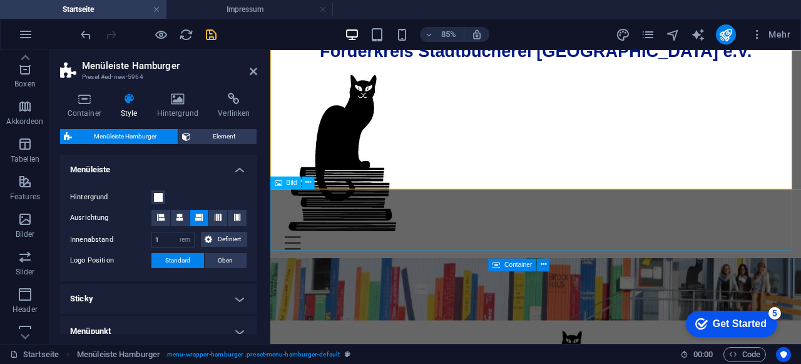
scroll to position [0, 0]
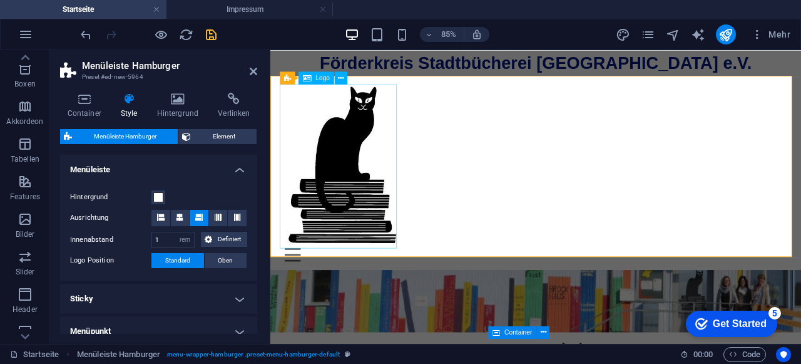
click at [354, 189] on div at bounding box center [582, 186] width 591 height 193
click at [229, 131] on span "Element" at bounding box center [224, 136] width 58 height 15
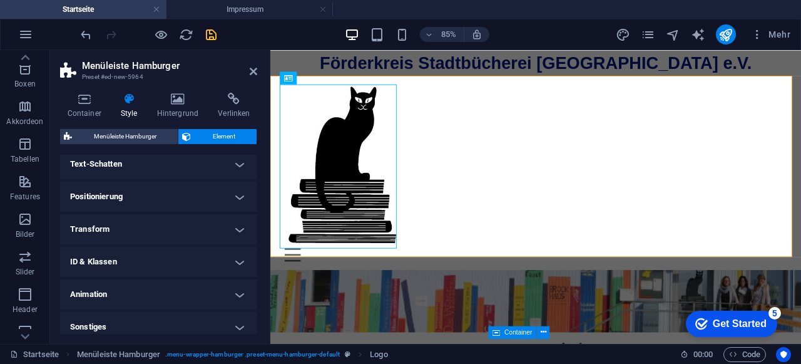
scroll to position [215, 0]
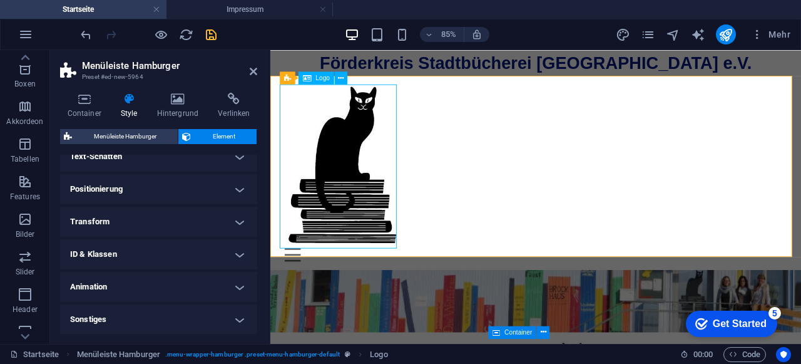
click at [357, 167] on div at bounding box center [582, 186] width 591 height 193
select select "px"
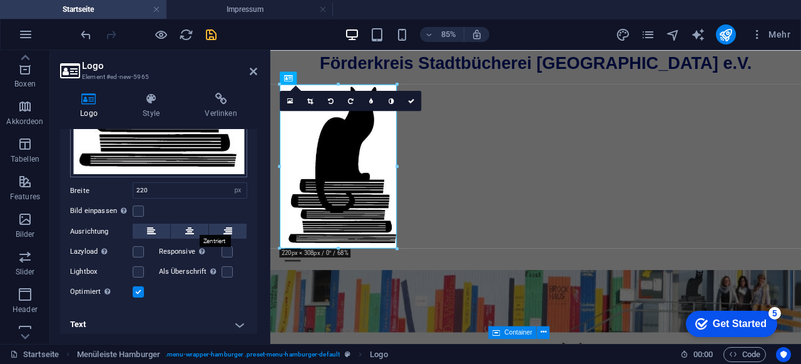
scroll to position [252, 0]
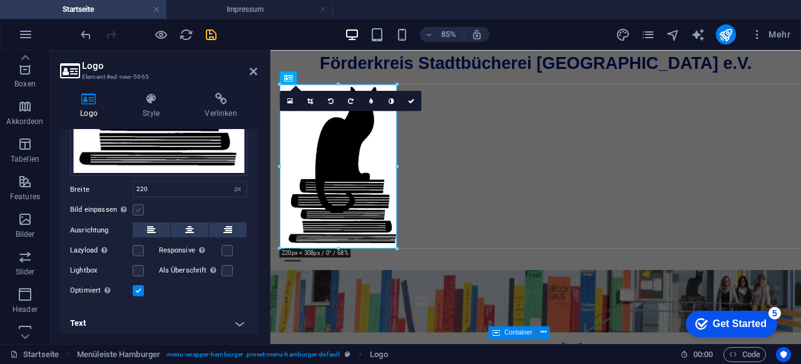
click at [141, 207] on label at bounding box center [138, 209] width 11 height 11
click at [0, 0] on input "Bild einpassen Bild automatisch anhand einer fixen Breite und Höhe einpassen" at bounding box center [0, 0] width 0 height 0
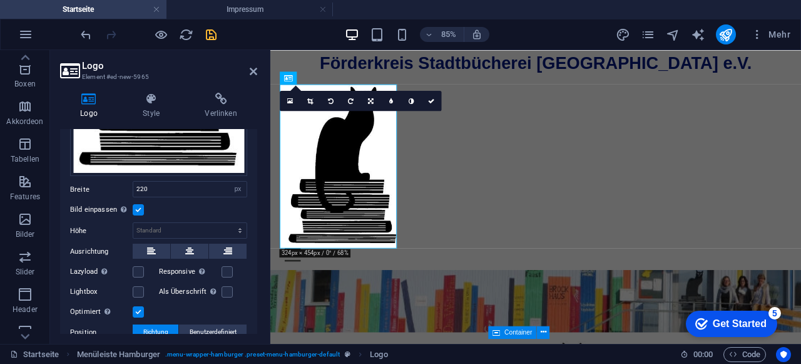
click at [140, 206] on label at bounding box center [138, 209] width 11 height 11
click at [0, 0] on input "Bild einpassen Bild automatisch anhand einer fixen Breite und Höhe einpassen" at bounding box center [0, 0] width 0 height 0
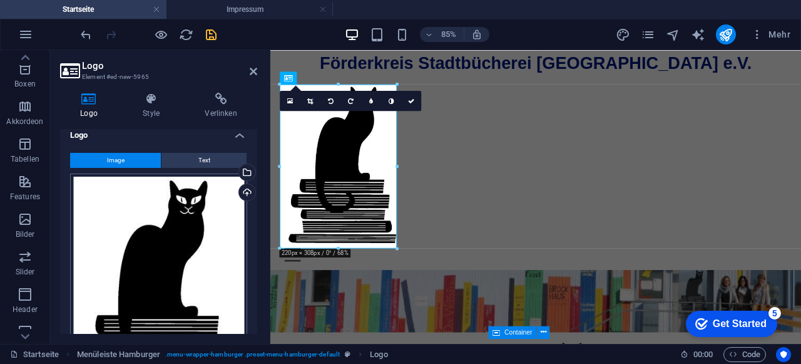
scroll to position [0, 0]
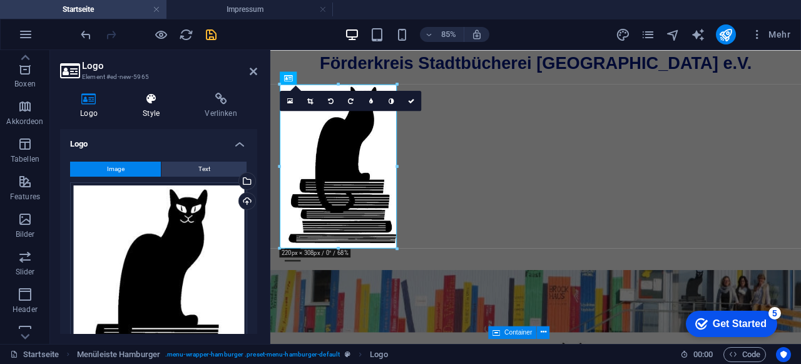
click at [162, 100] on icon at bounding box center [151, 99] width 57 height 13
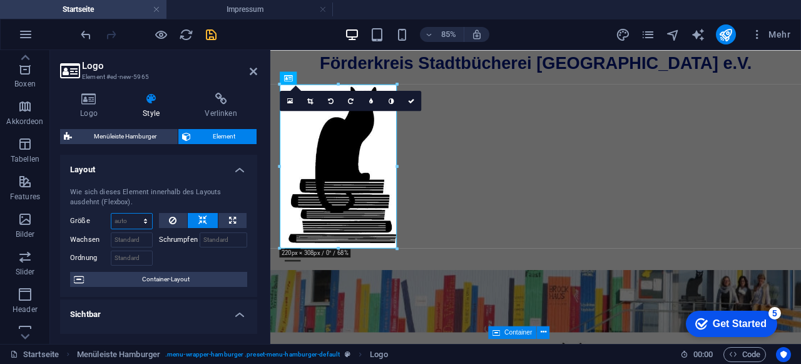
click at [133, 218] on select "Standard auto px % 1/1 1/2 1/3 1/4 1/5 1/6 1/7 1/8 1/9 1/10" at bounding box center [131, 220] width 41 height 15
select select "1/10"
click at [133, 213] on select "Standard auto px % 1/1 1/2 1/3 1/4 1/5 1/6 1/7 1/8 1/9 1/10" at bounding box center [131, 220] width 41 height 15
type input "10"
select select "%"
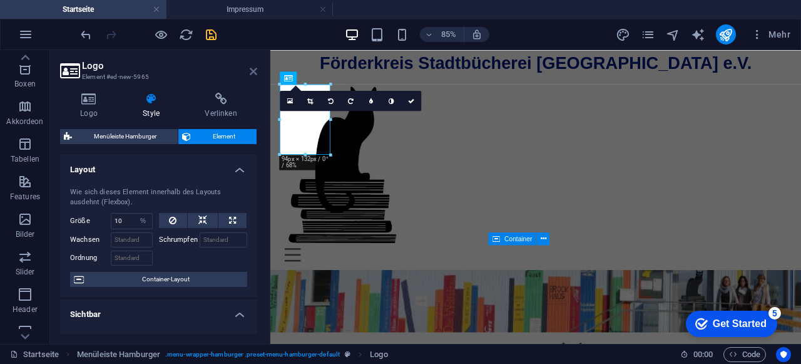
click at [255, 69] on icon at bounding box center [254, 71] width 8 height 10
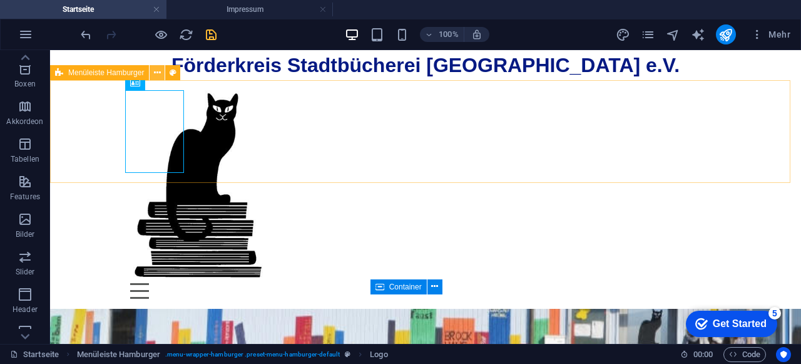
click at [156, 77] on icon at bounding box center [157, 72] width 7 height 13
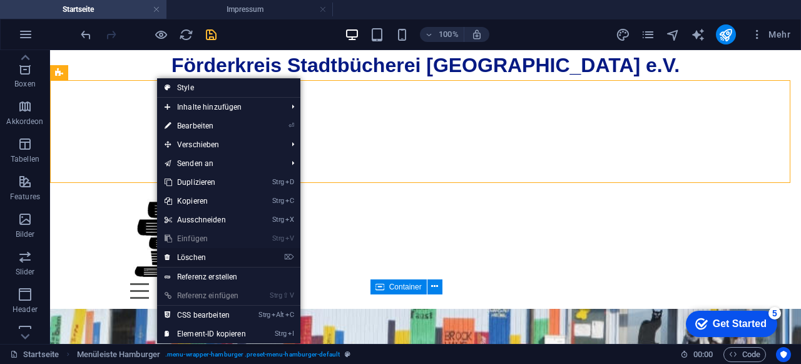
click at [212, 256] on link "⌦ Löschen" at bounding box center [205, 257] width 96 height 19
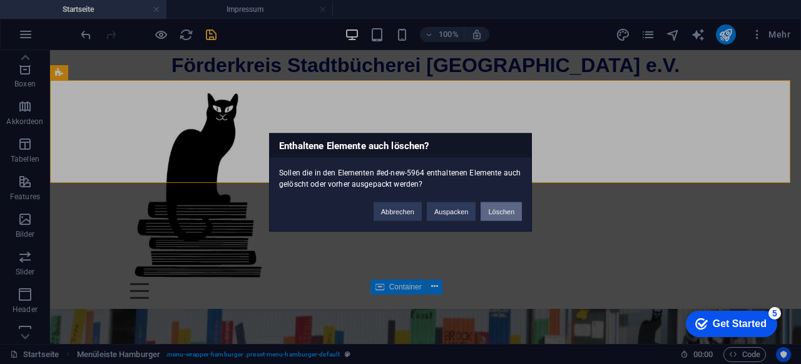
click at [511, 213] on button "Löschen" at bounding box center [501, 211] width 41 height 19
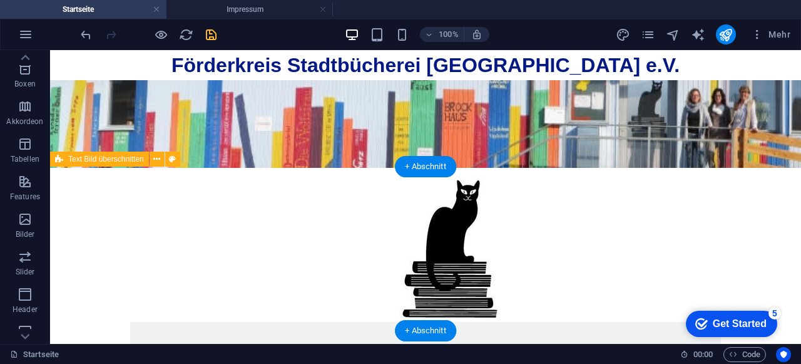
click at [108, 225] on div "Herzlich Willkommen! Der Förderkreis der Stadtbücherei [GEOGRAPHIC_DATA] e.V. w…" at bounding box center [425, 300] width 751 height 264
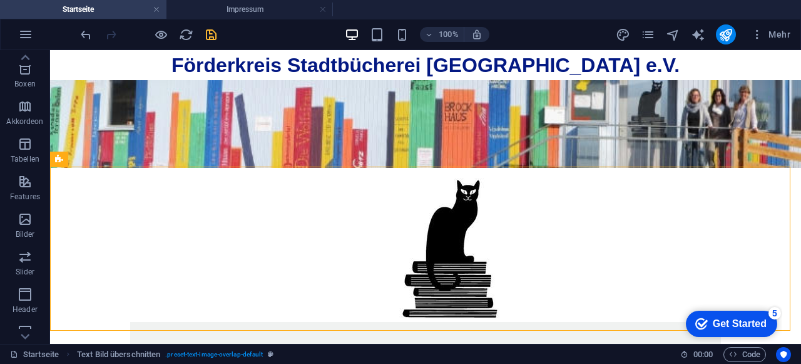
click at [215, 32] on icon "save" at bounding box center [211, 35] width 14 height 14
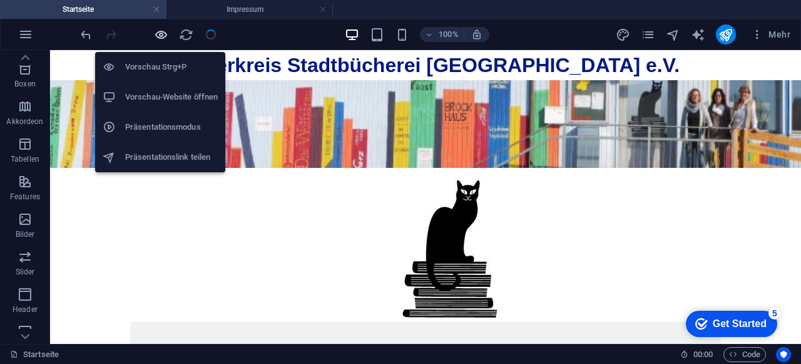
click at [159, 31] on icon "button" at bounding box center [161, 35] width 14 height 14
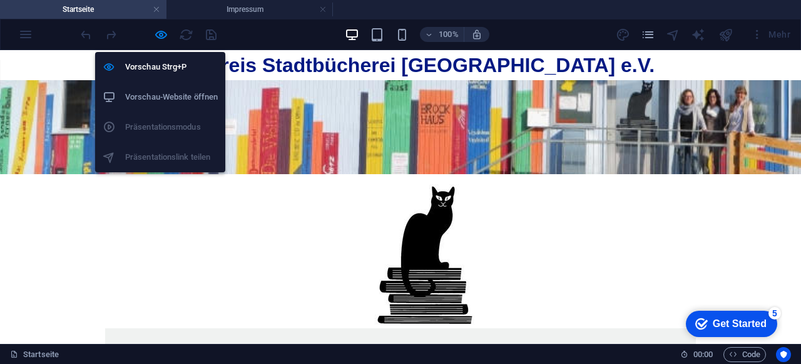
click at [175, 96] on h6 "Vorschau-Website öffnen" at bounding box center [171, 97] width 93 height 15
click at [154, 100] on h6 "Vorschau-Website öffnen" at bounding box center [171, 97] width 93 height 15
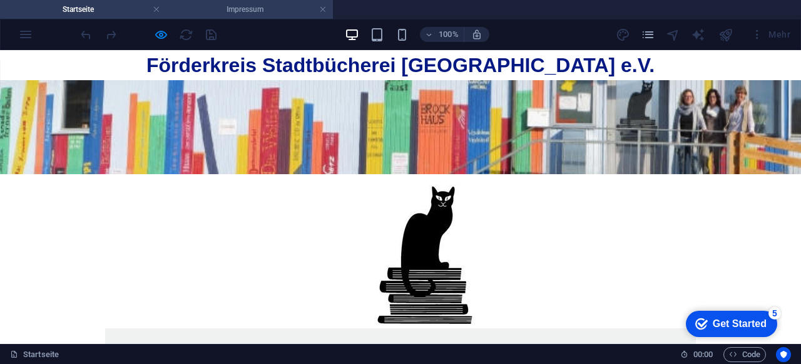
click at [250, 8] on h4 "Impressum" at bounding box center [250, 10] width 167 height 14
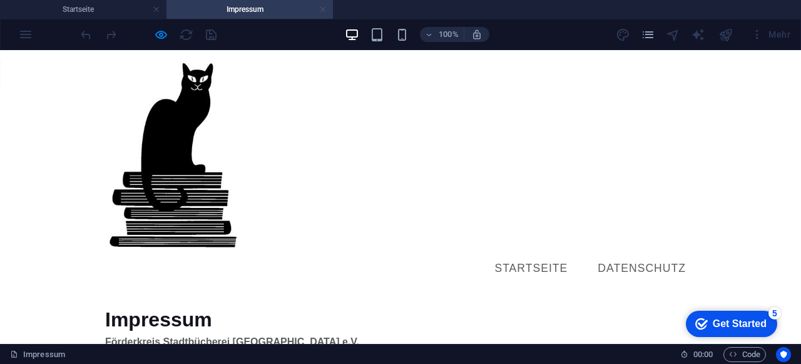
click at [321, 13] on link at bounding box center [323, 10] width 8 height 12
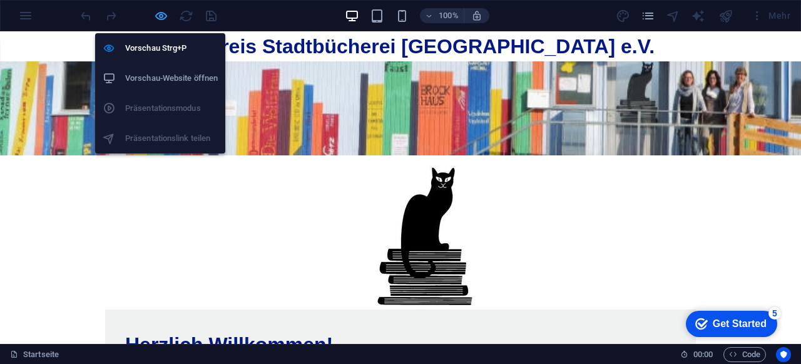
click at [162, 13] on icon "button" at bounding box center [161, 16] width 14 height 14
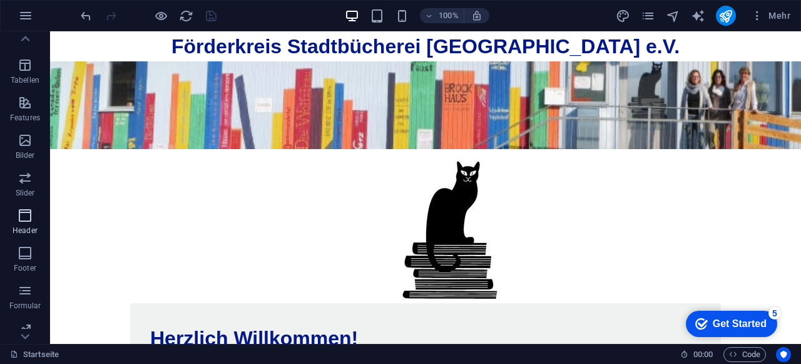
scroll to position [250, 0]
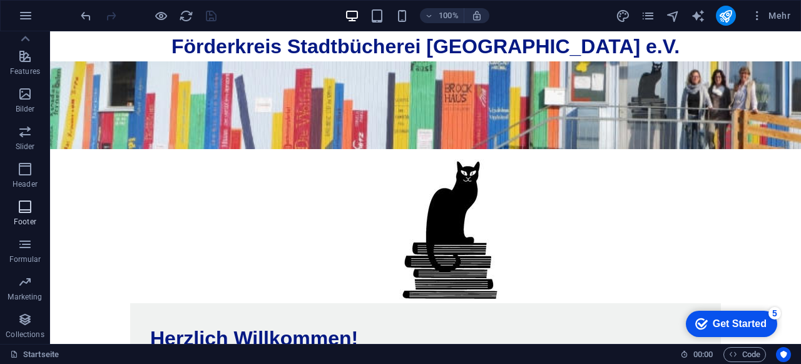
click at [28, 213] on icon "button" at bounding box center [25, 206] width 15 height 15
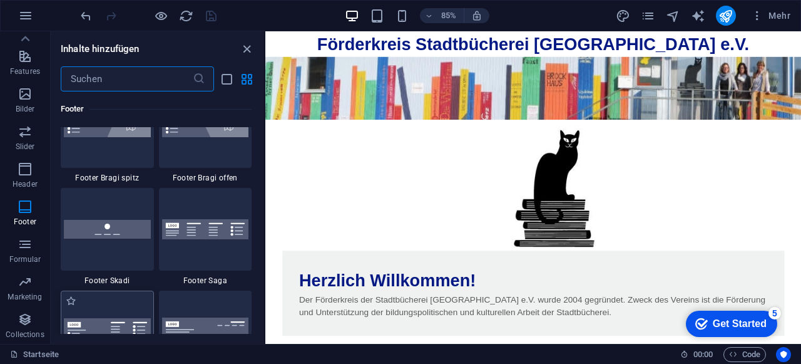
scroll to position [8725, 0]
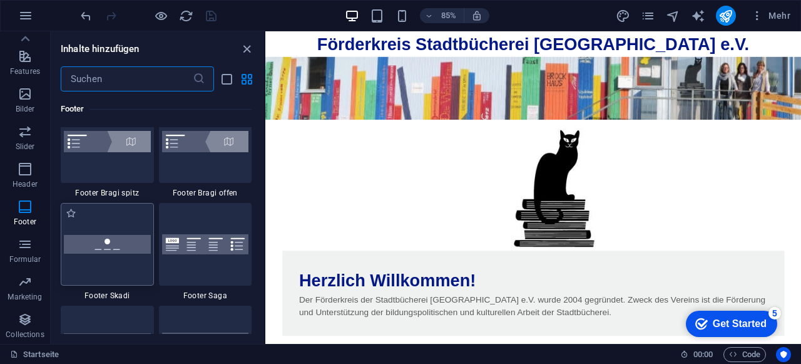
click at [128, 250] on img at bounding box center [107, 244] width 87 height 18
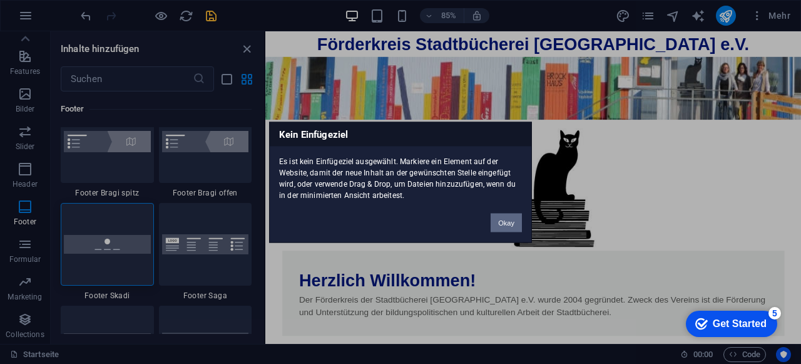
click at [506, 223] on button "Okay" at bounding box center [506, 222] width 31 height 19
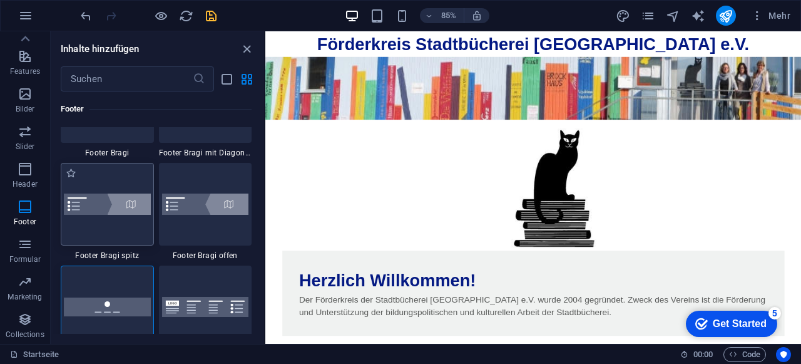
scroll to position [8788, 0]
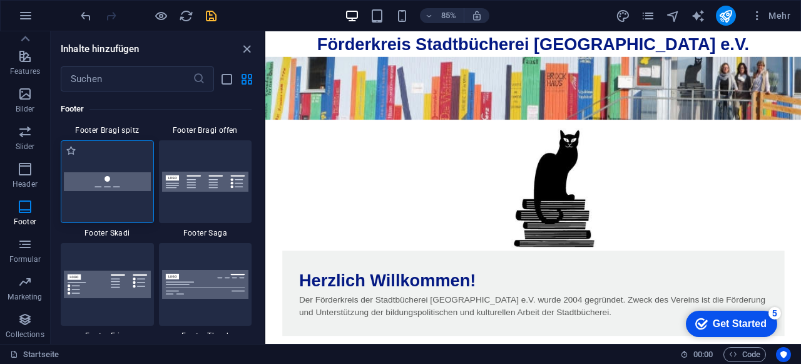
click at [138, 190] on img at bounding box center [107, 181] width 87 height 18
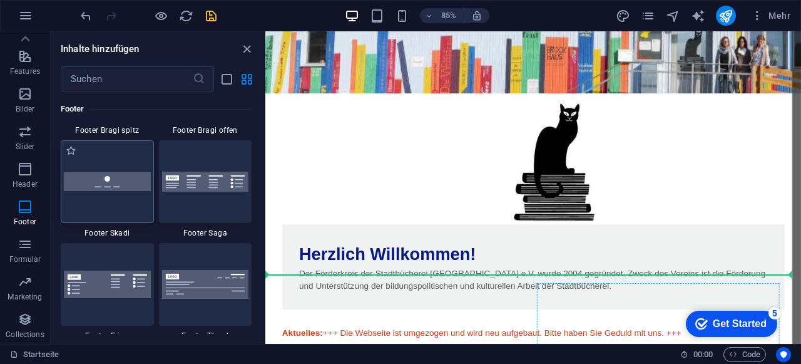
scroll to position [79, 0]
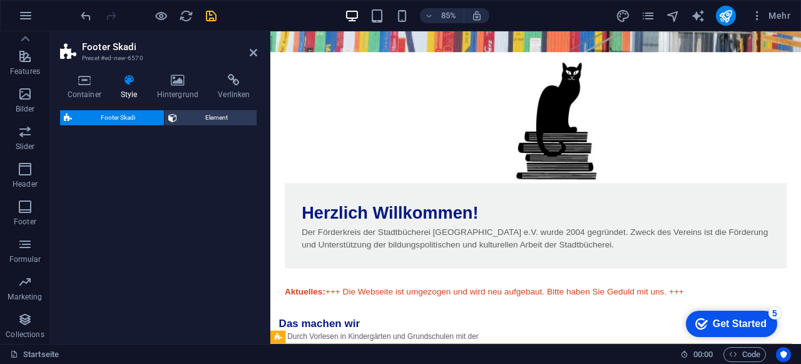
select select "rem"
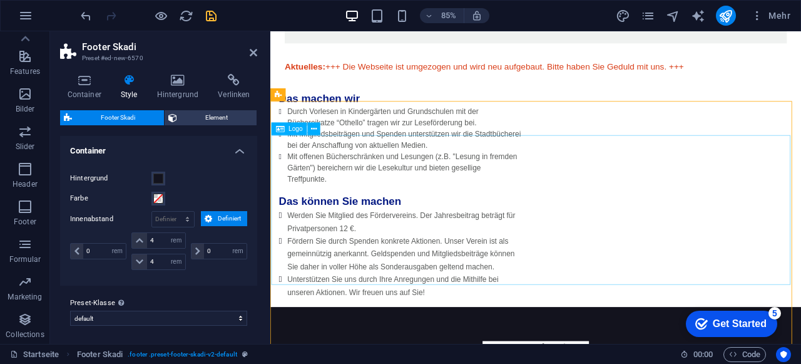
scroll to position [364, 0]
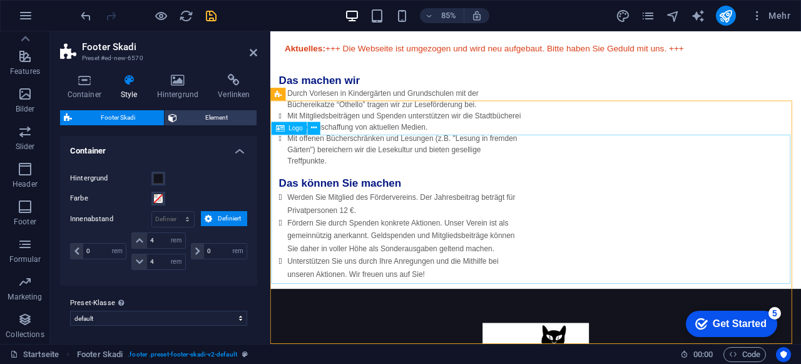
drag, startPoint x: 582, startPoint y: 198, endPoint x: 757, endPoint y: 173, distance: 176.4
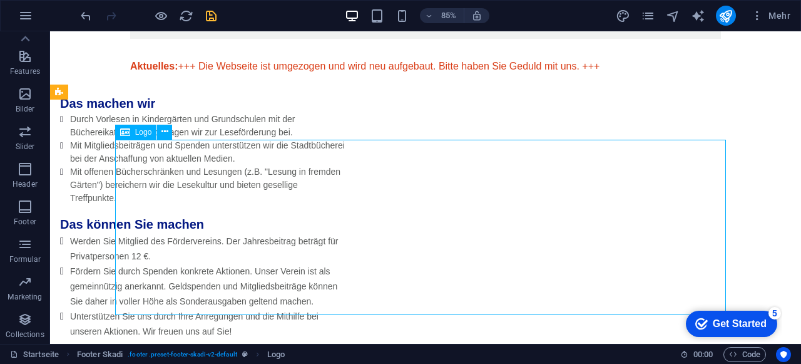
scroll to position [379, 0]
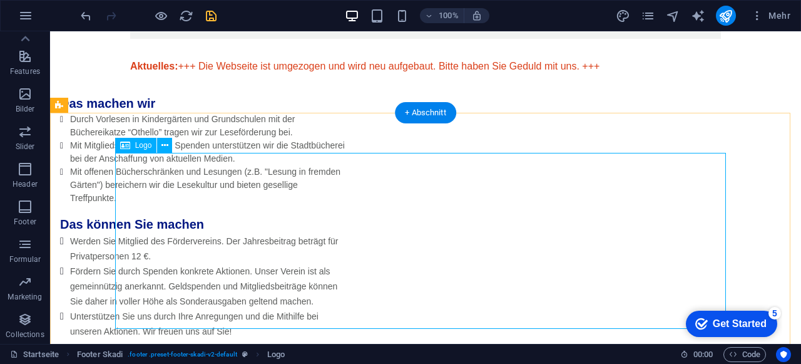
select select "px"
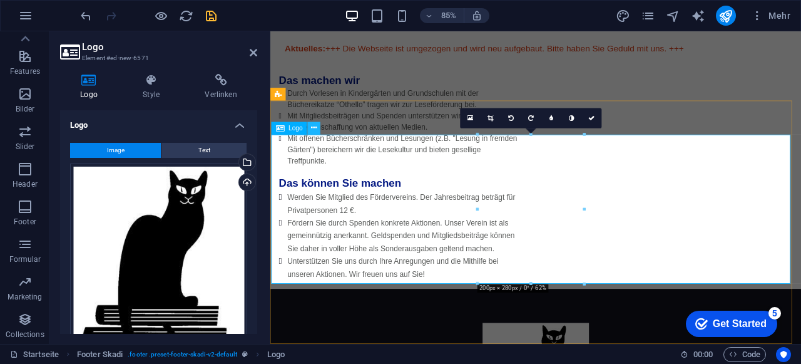
click at [316, 132] on icon at bounding box center [314, 128] width 6 height 11
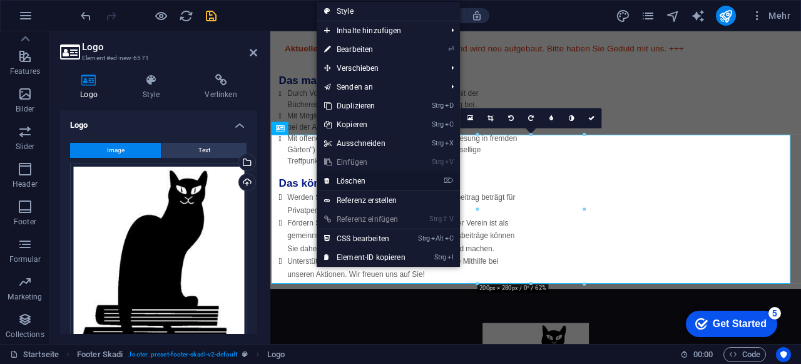
click at [367, 179] on link "⌦ Löschen" at bounding box center [365, 181] width 96 height 19
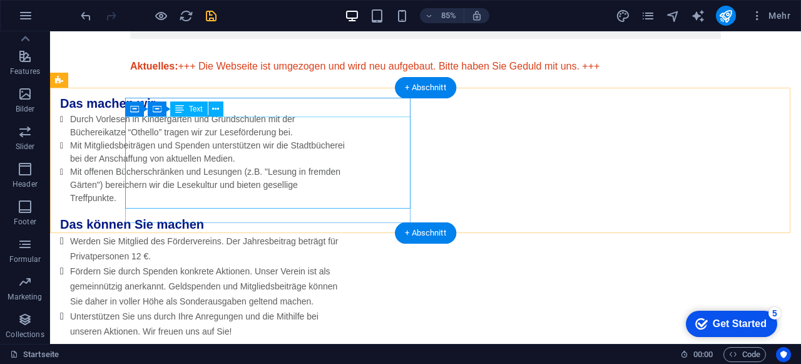
scroll to position [259, 0]
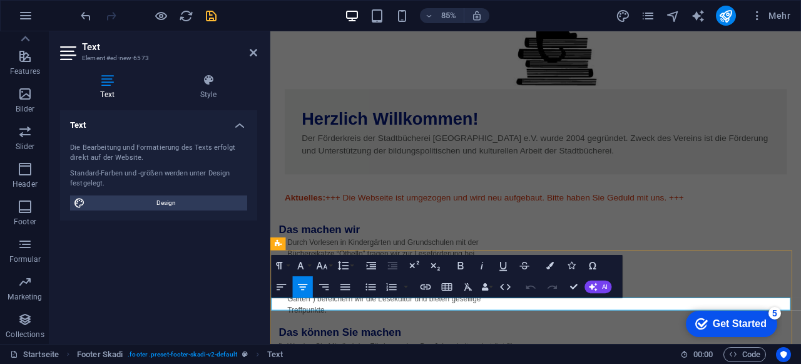
drag, startPoint x: 465, startPoint y: 353, endPoint x: 386, endPoint y: 352, distance: 79.5
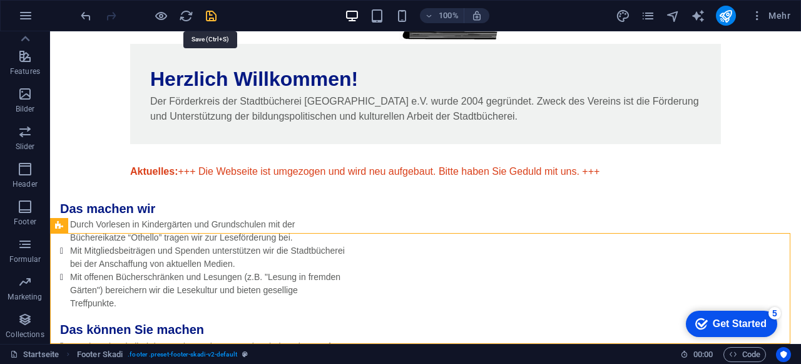
click at [215, 20] on icon "save" at bounding box center [211, 16] width 14 height 14
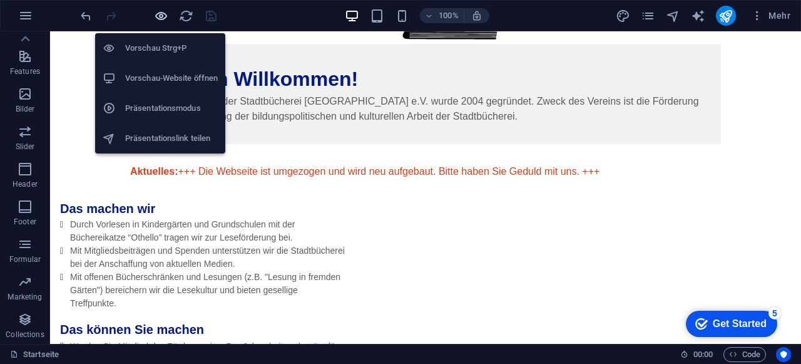
click at [161, 16] on icon "button" at bounding box center [161, 16] width 14 height 14
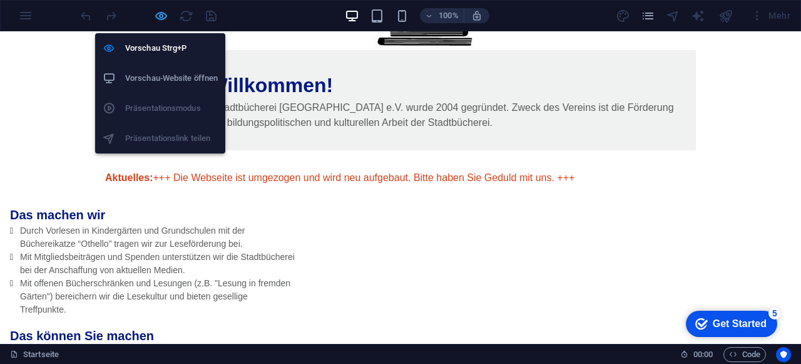
scroll to position [265, 0]
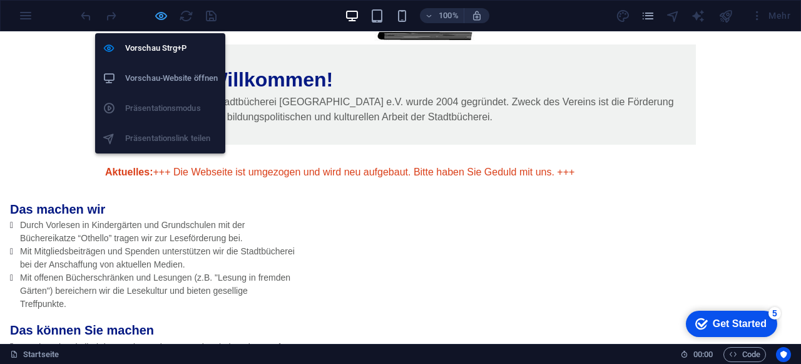
click at [158, 19] on icon "button" at bounding box center [161, 16] width 14 height 14
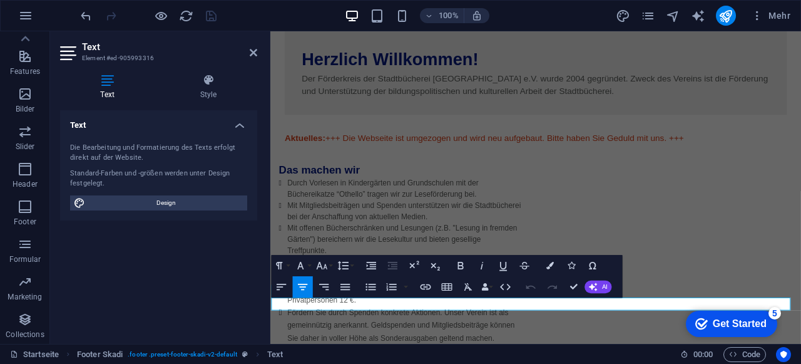
scroll to position [189, 0]
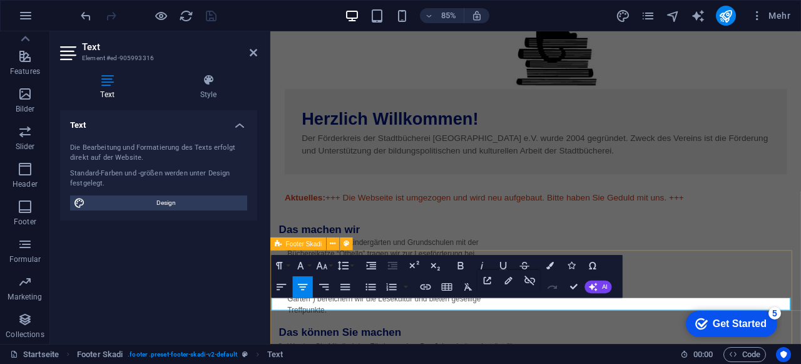
click at [211, 90] on h4 "Style" at bounding box center [209, 87] width 98 height 26
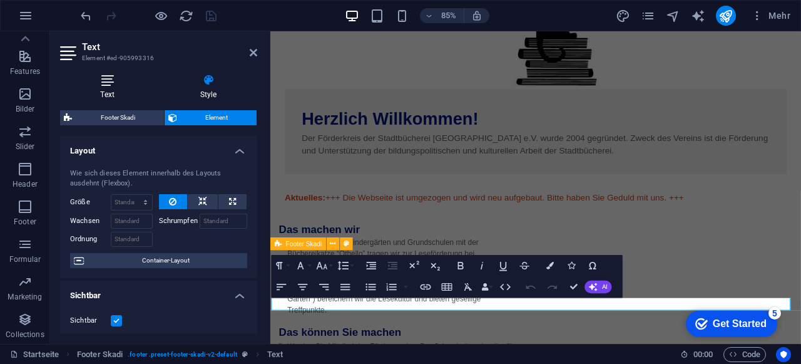
click at [109, 85] on icon at bounding box center [107, 80] width 95 height 13
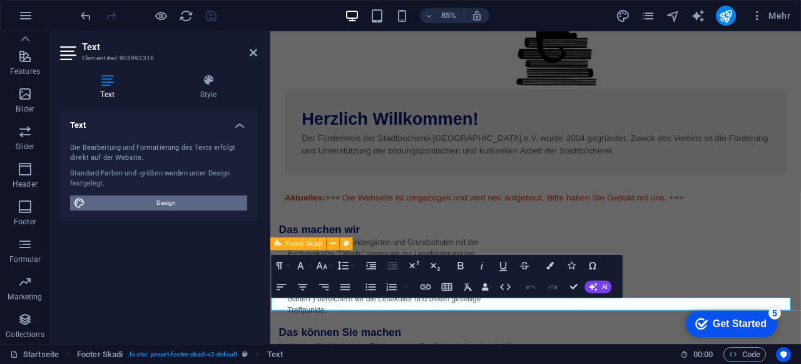
click at [155, 203] on span "Design" at bounding box center [166, 202] width 155 height 15
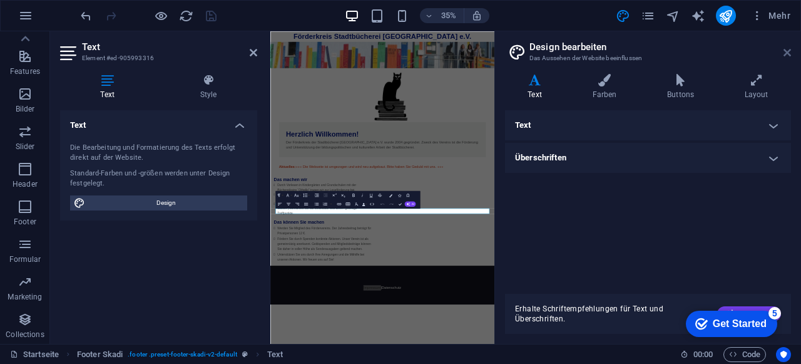
click at [785, 54] on icon at bounding box center [788, 53] width 8 height 10
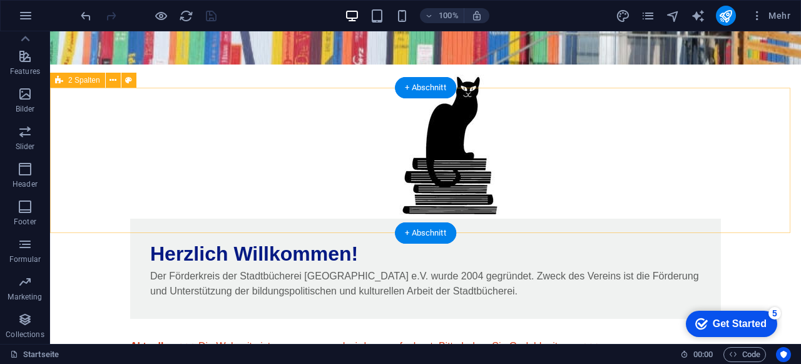
scroll to position [259, 0]
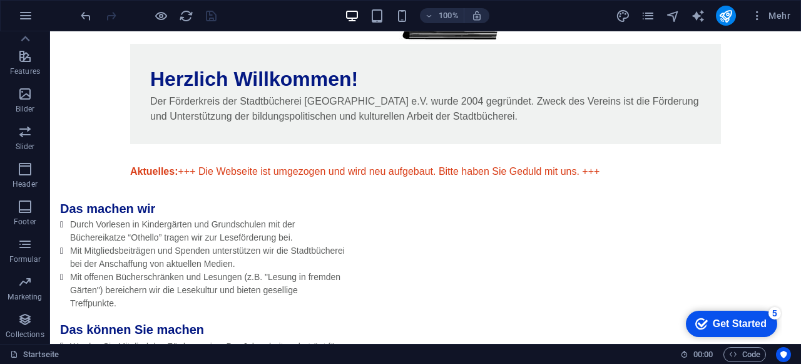
drag, startPoint x: 734, startPoint y: 333, endPoint x: 854, endPoint y: 520, distance: 222.4
click at [732, 333] on div "checkmark Get Started 5" at bounding box center [731, 323] width 91 height 26
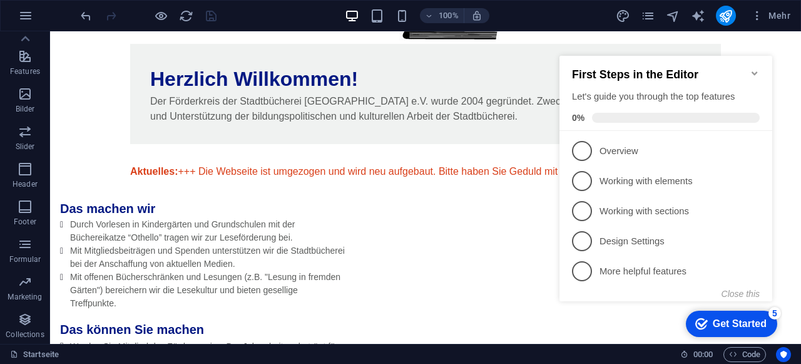
click at [757, 68] on icon "Minimize checklist" at bounding box center [755, 73] width 10 height 10
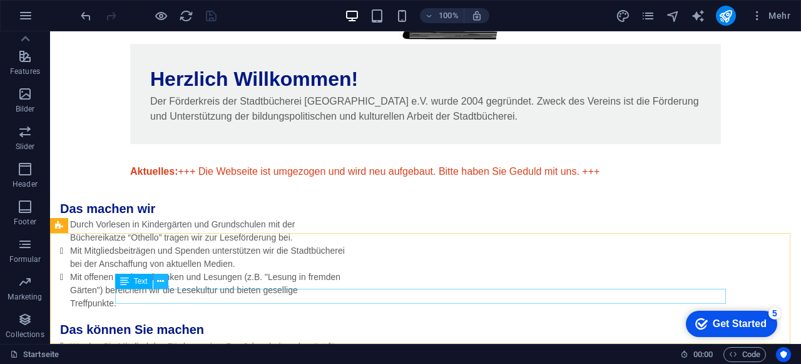
click at [160, 281] on icon at bounding box center [160, 281] width 7 height 13
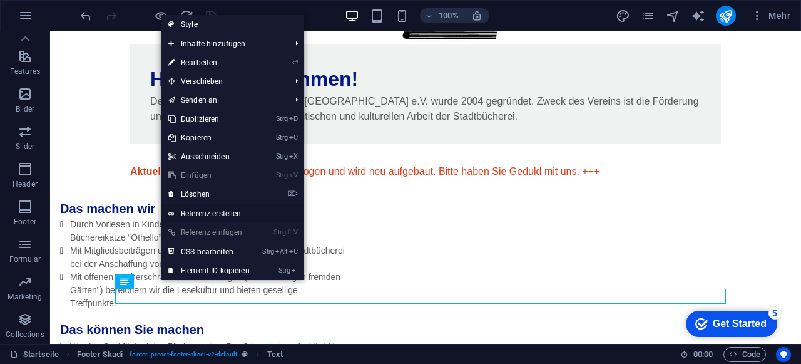
click at [216, 211] on link "Referenz erstellen" at bounding box center [232, 213] width 143 height 19
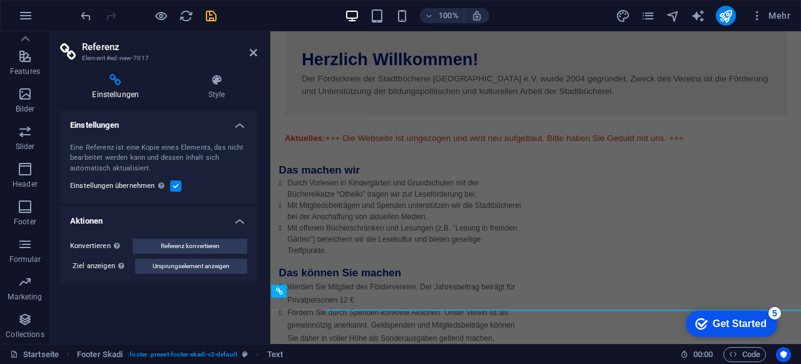
scroll to position [204, 0]
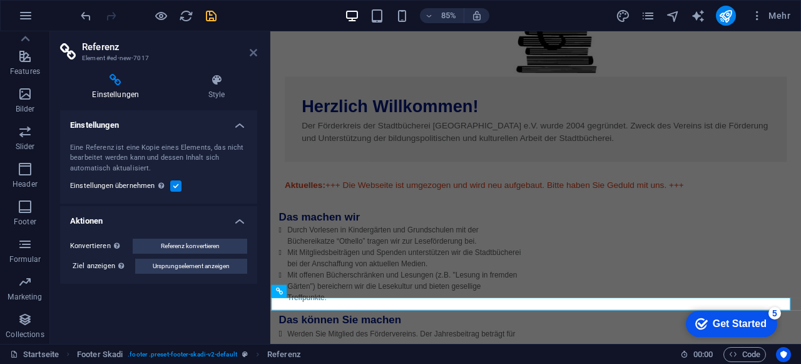
click at [255, 52] on icon at bounding box center [254, 53] width 8 height 10
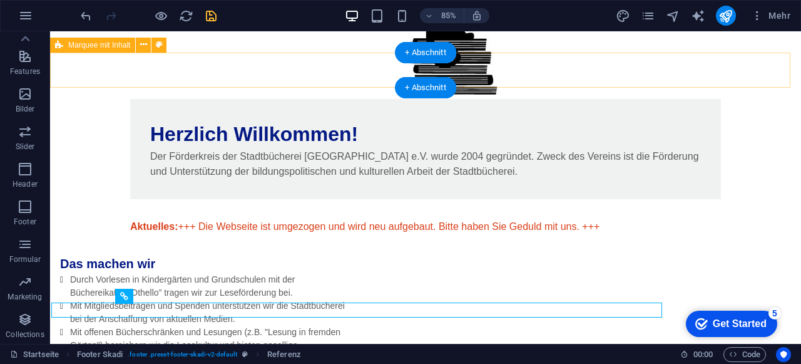
scroll to position [259, 0]
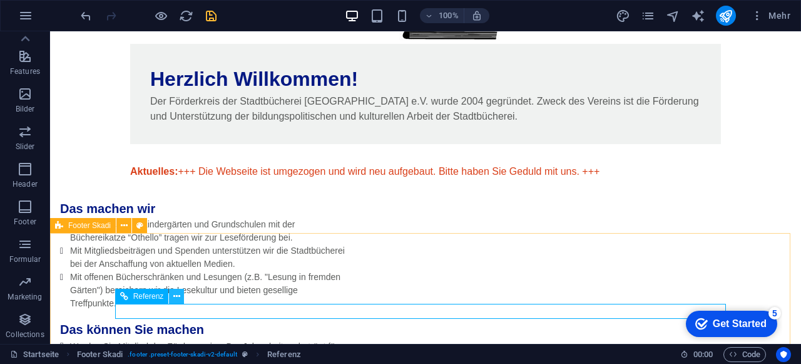
click at [177, 299] on icon at bounding box center [176, 296] width 7 height 13
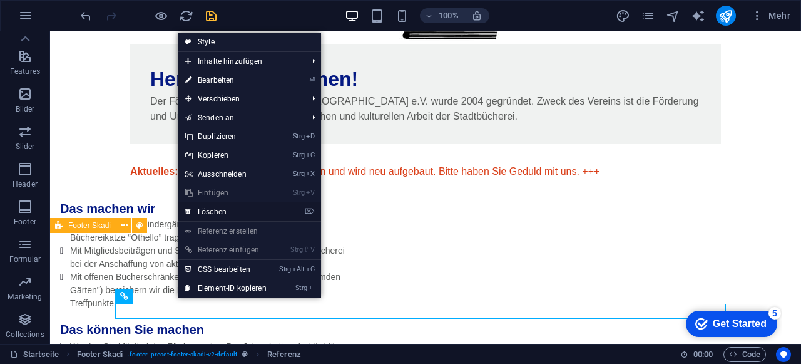
click at [233, 211] on link "⌦ Löschen" at bounding box center [226, 211] width 96 height 19
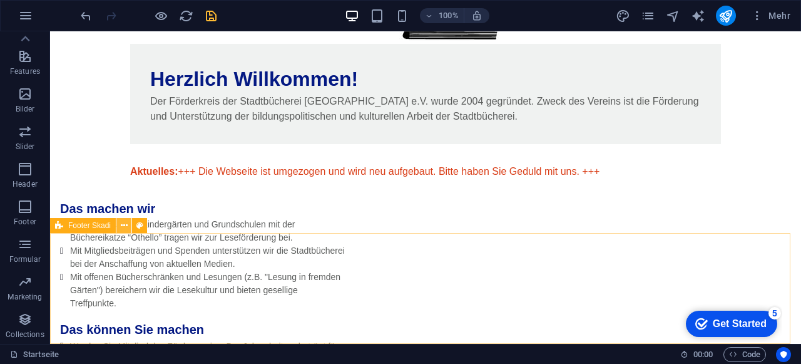
click at [123, 223] on icon at bounding box center [124, 225] width 7 height 13
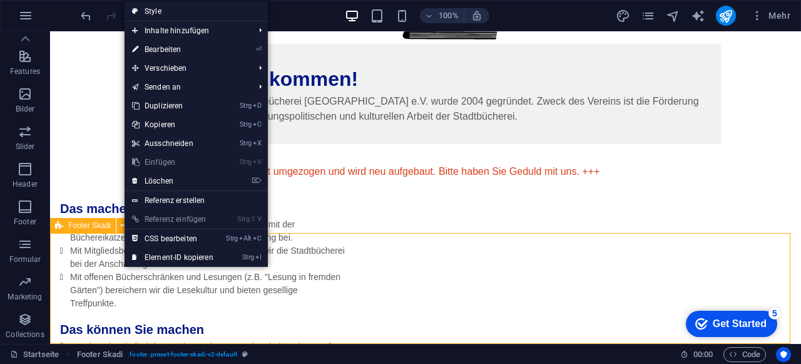
click at [108, 227] on span "Footer Skadi" at bounding box center [89, 226] width 43 height 8
select select "rem"
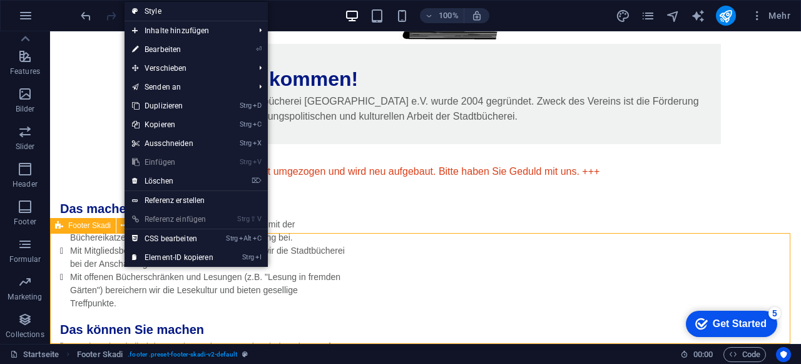
select select "rem"
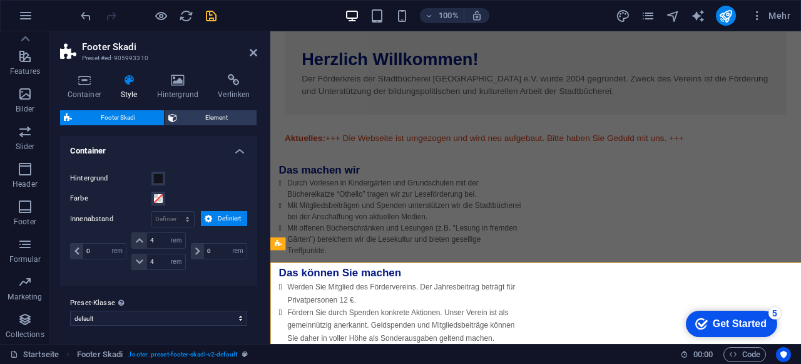
scroll to position [189, 0]
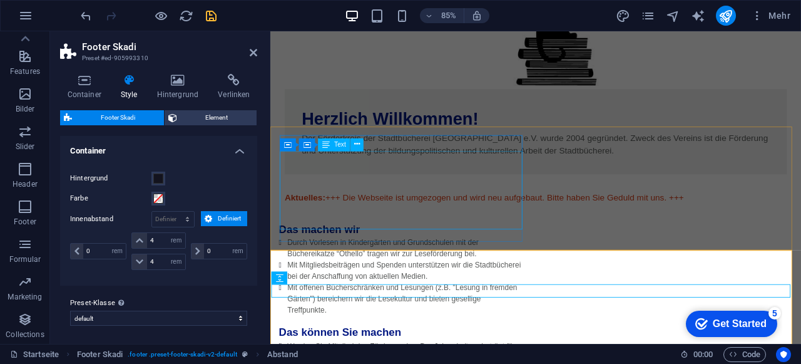
click at [394, 274] on div "Durch Vorlesen in Kindergärten und Grundschulen mit der Büchereikatze “Othello”…" at bounding box center [422, 320] width 285 height 92
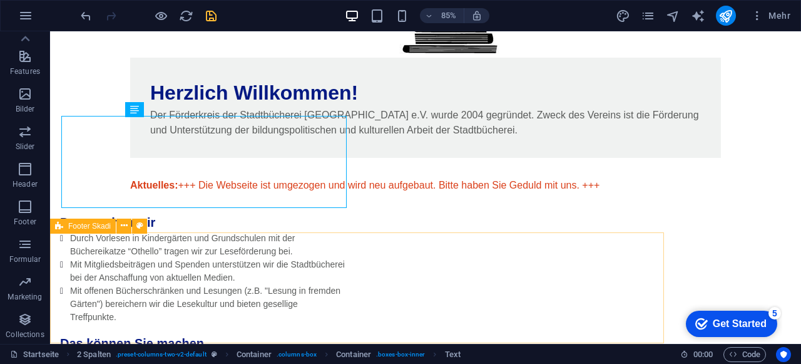
scroll to position [259, 0]
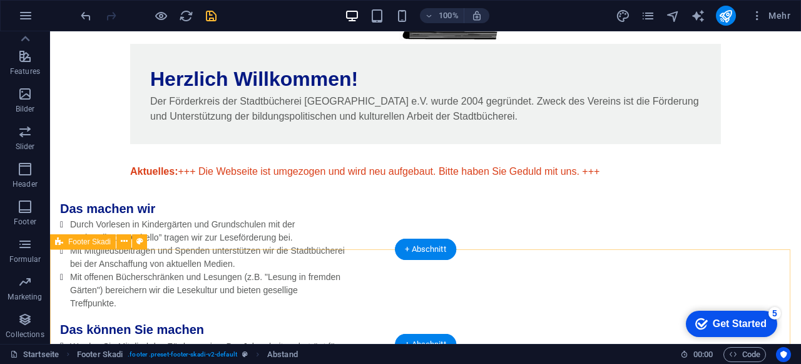
scroll to position [243, 0]
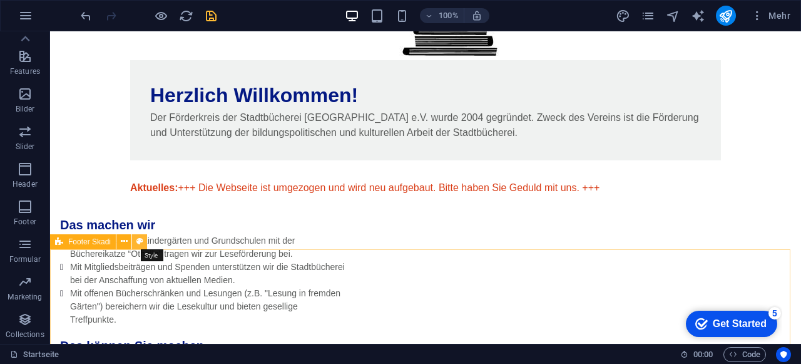
click at [143, 240] on icon at bounding box center [139, 241] width 7 height 13
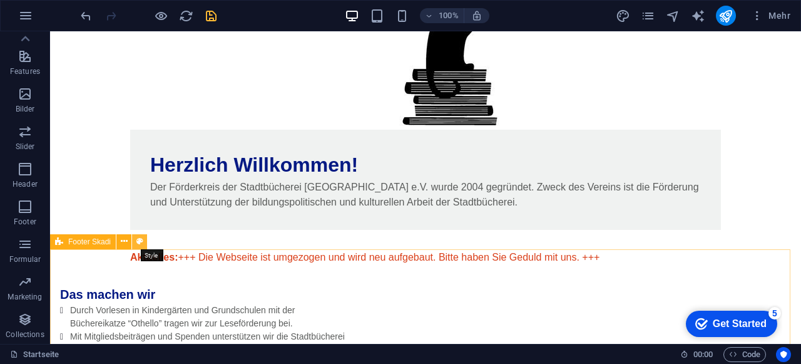
select select "rem"
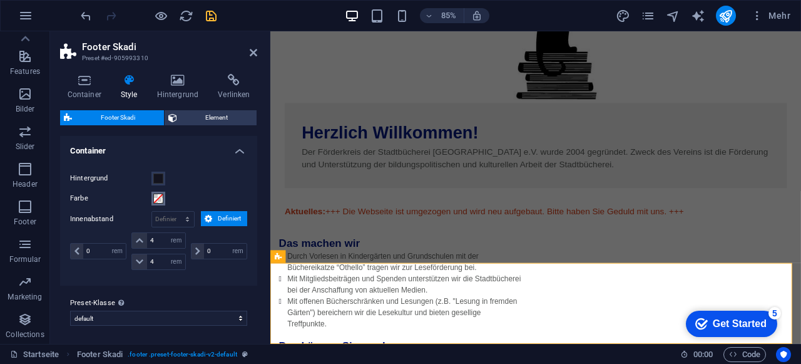
click at [156, 195] on span at bounding box center [158, 198] width 10 height 10
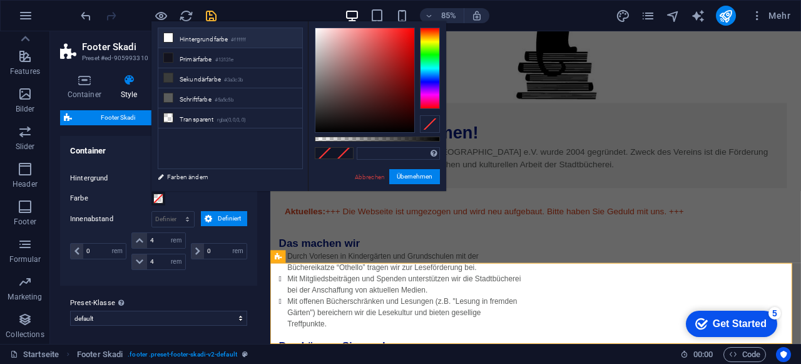
click at [168, 36] on icon at bounding box center [168, 37] width 9 height 9
type input "#ffffff"
click at [168, 36] on icon at bounding box center [168, 37] width 9 height 9
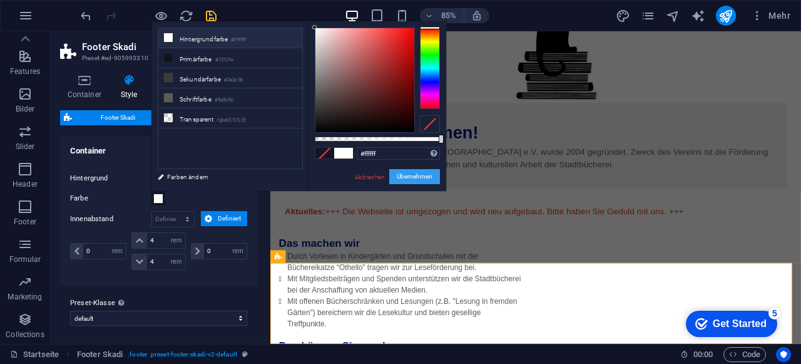
click at [411, 177] on button "Übernehmen" at bounding box center [414, 176] width 51 height 15
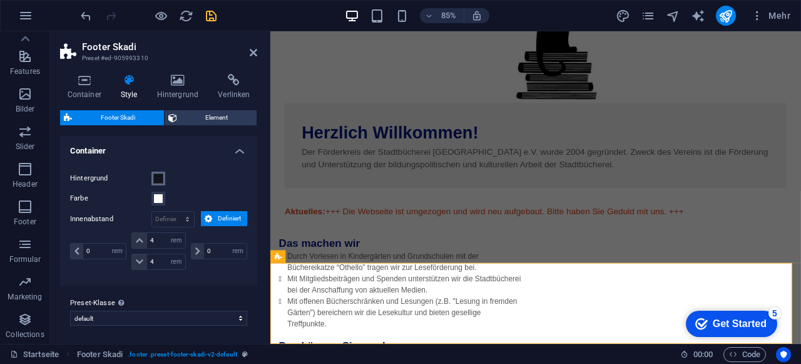
click at [162, 175] on span at bounding box center [158, 178] width 10 height 10
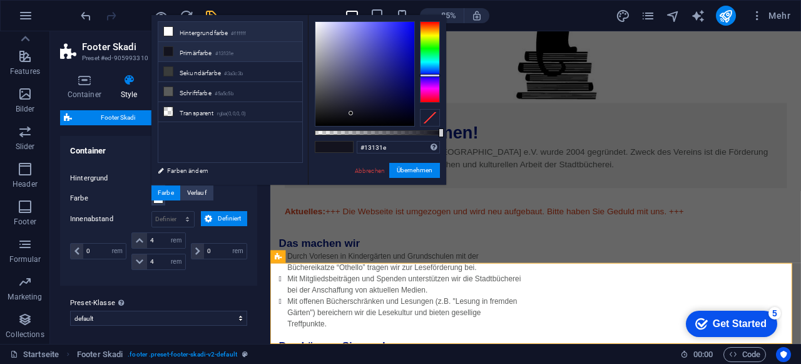
click at [229, 34] on li "Hintergrundfarbe #ffffff" at bounding box center [230, 32] width 144 height 20
type input "#ffffff"
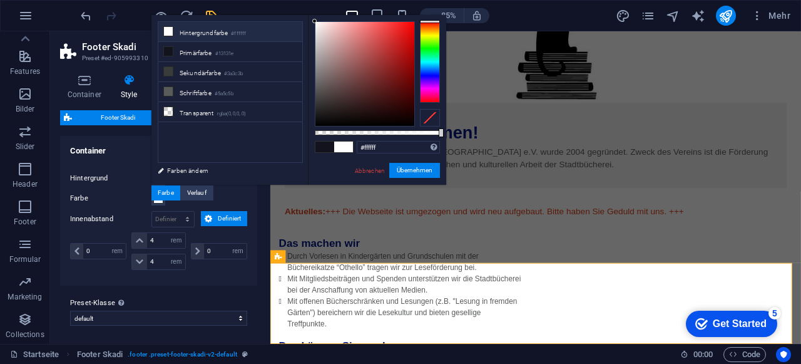
click at [342, 145] on span at bounding box center [343, 146] width 19 height 11
click at [434, 173] on button "Übernehmen" at bounding box center [414, 170] width 51 height 15
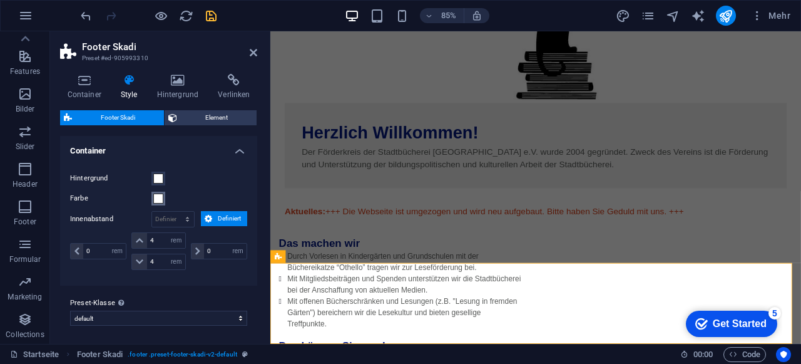
click at [158, 198] on span at bounding box center [158, 198] width 10 height 10
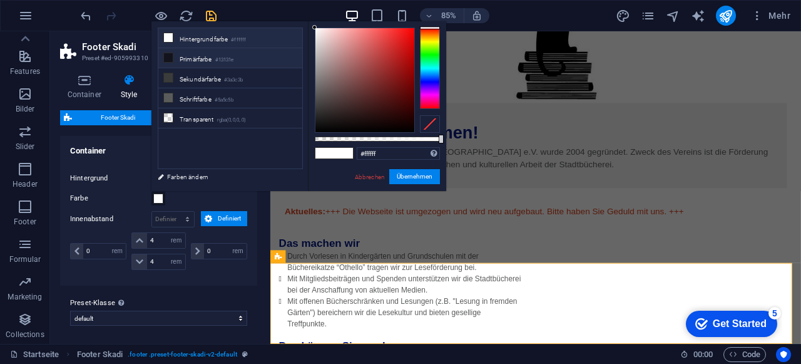
click at [170, 58] on icon at bounding box center [168, 57] width 9 height 9
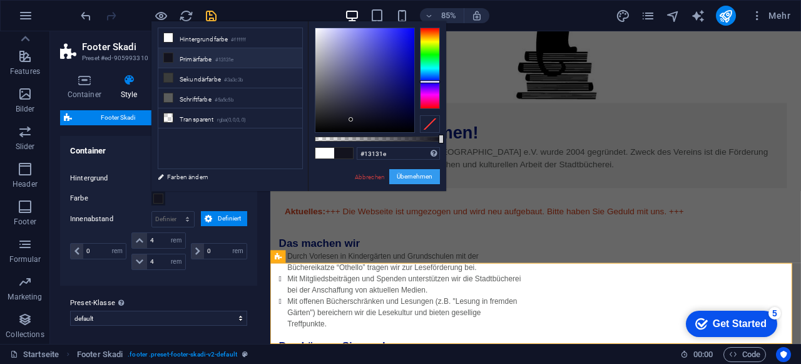
click at [409, 178] on button "Übernehmen" at bounding box center [414, 176] width 51 height 15
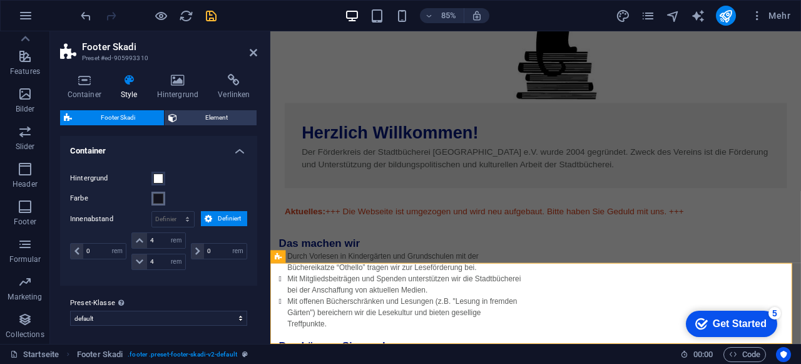
click at [156, 197] on span at bounding box center [158, 198] width 10 height 10
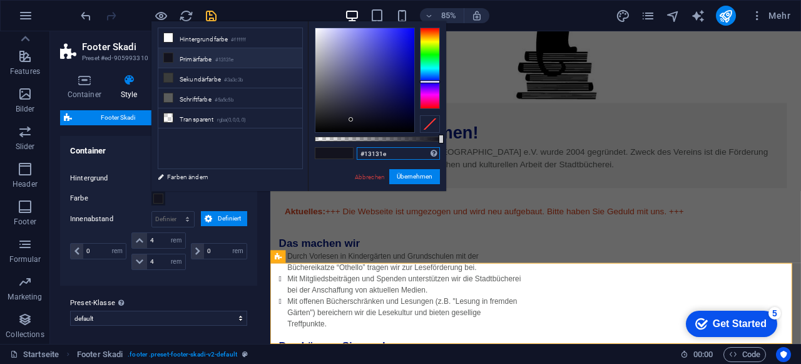
click at [375, 155] on input "#13131e" at bounding box center [398, 153] width 83 height 13
paste input "[PERSON_NAME]"
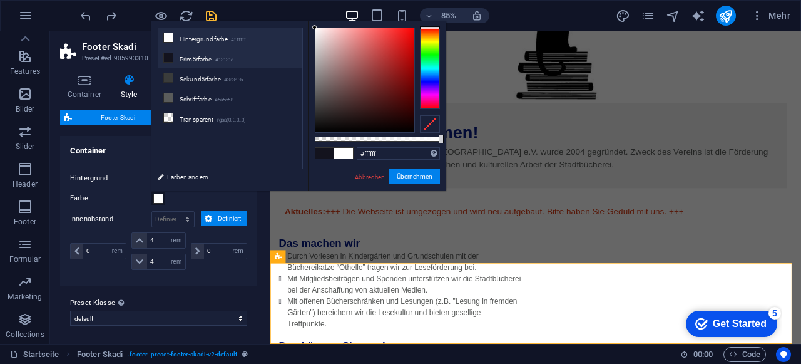
click at [197, 58] on li "Primärfarbe #13131e" at bounding box center [230, 58] width 144 height 20
type input "#13131e"
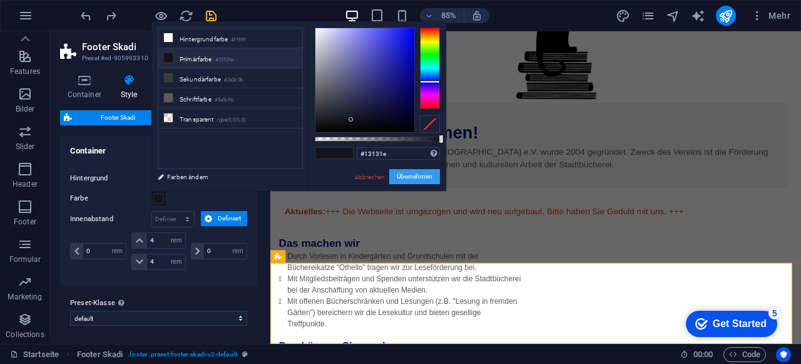
click at [413, 173] on button "Übernehmen" at bounding box center [414, 176] width 51 height 15
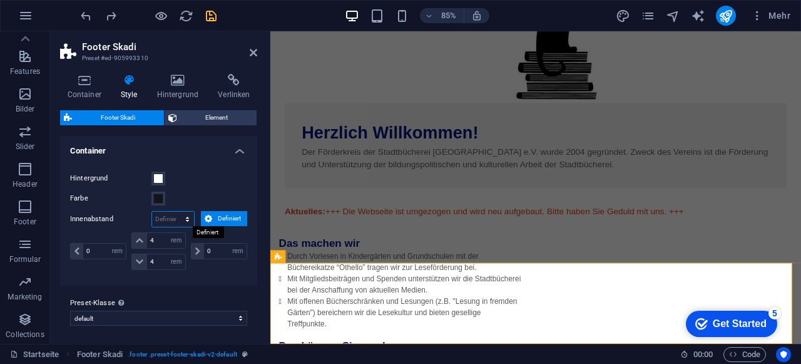
click at [172, 220] on select "px rem % vh vw Definiert" at bounding box center [173, 219] width 42 height 15
click at [220, 180] on div "Hintergrund" at bounding box center [158, 178] width 177 height 15
click at [238, 152] on h4 "Container" at bounding box center [158, 147] width 197 height 23
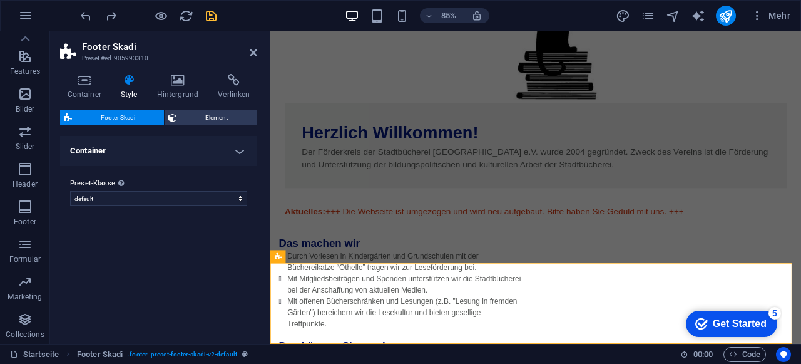
click at [136, 110] on span "Footer Skadi" at bounding box center [118, 117] width 85 height 15
click at [212, 120] on span "Element" at bounding box center [217, 117] width 73 height 15
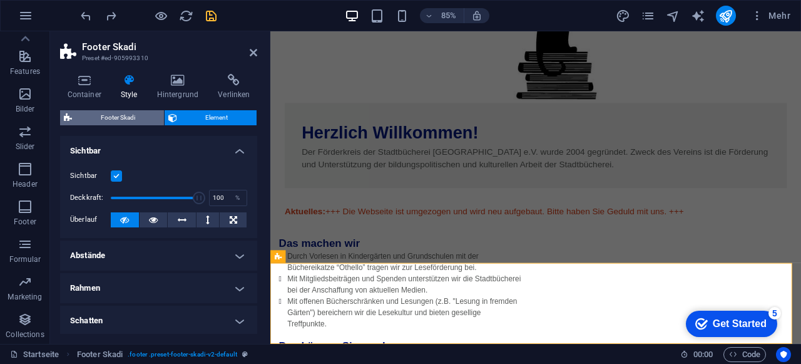
click at [138, 113] on span "Footer Skadi" at bounding box center [118, 117] width 85 height 15
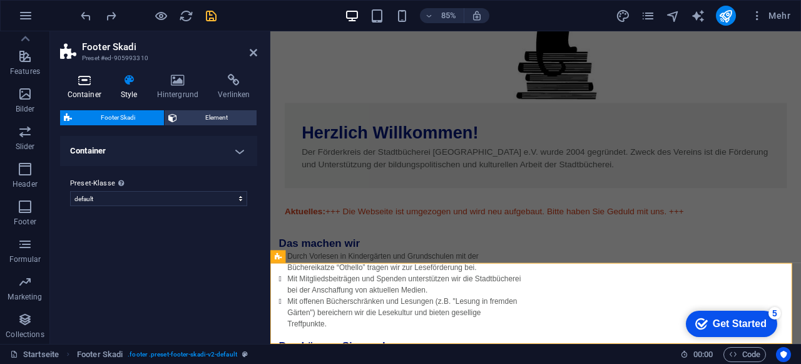
click at [91, 88] on h4 "Container" at bounding box center [86, 87] width 53 height 26
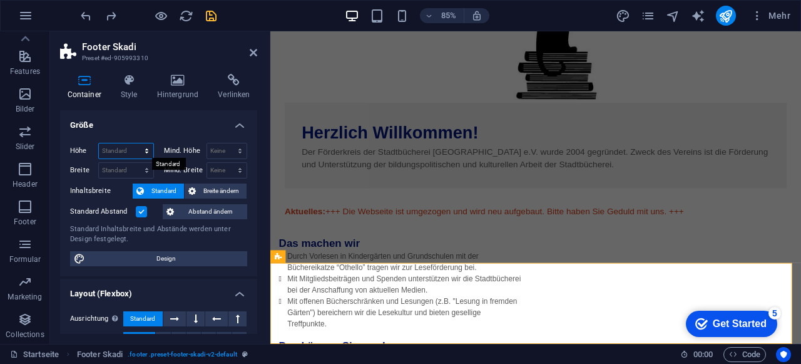
click at [135, 152] on select "Standard px rem % vh vw" at bounding box center [126, 150] width 54 height 15
click at [99, 143] on select "Standard px rem % vh vw" at bounding box center [126, 150] width 54 height 15
select select "DISABLED_OPTION_VALUE"
click at [129, 170] on select "Standard px rem % em vh vw" at bounding box center [126, 170] width 54 height 15
click at [99, 163] on select "Standard px rem % em vh vw" at bounding box center [126, 170] width 54 height 15
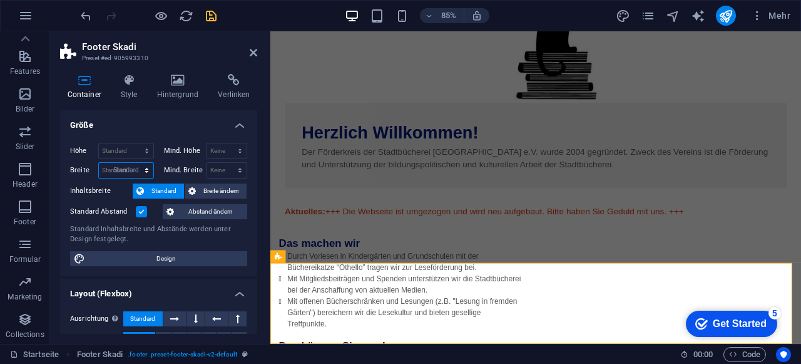
select select "DISABLED_OPTION_VALUE"
click at [228, 149] on select "Keine px rem % vh vw" at bounding box center [227, 150] width 40 height 15
click at [207, 143] on select "Keine px rem % vh vw" at bounding box center [227, 150] width 40 height 15
select select "DISABLED_OPTION_VALUE"
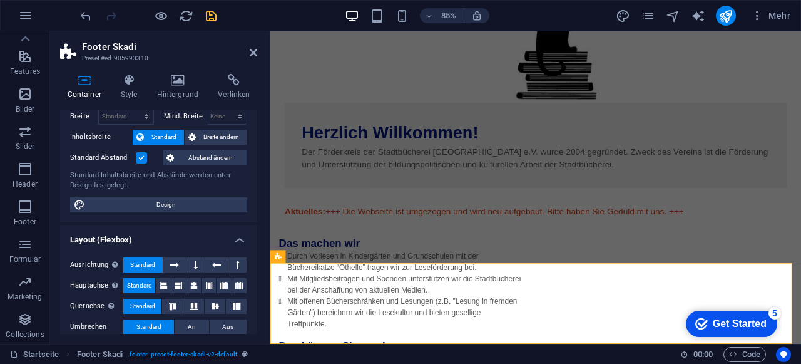
scroll to position [63, 0]
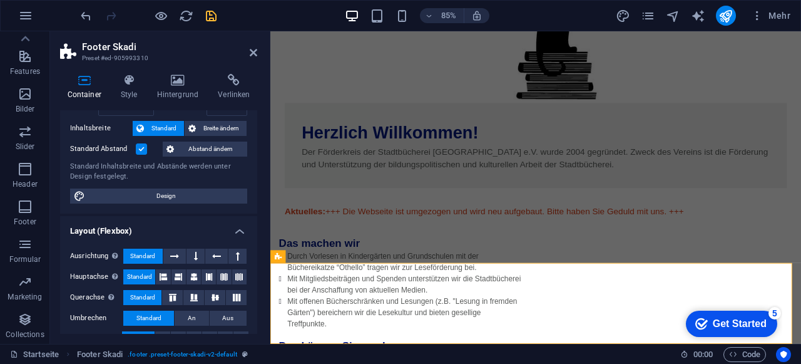
click at [138, 148] on label at bounding box center [141, 148] width 11 height 11
click at [0, 0] on input "Standard Abstand" at bounding box center [0, 0] width 0 height 0
click at [144, 150] on label at bounding box center [141, 148] width 11 height 11
click at [0, 0] on input "Standard Abstand" at bounding box center [0, 0] width 0 height 0
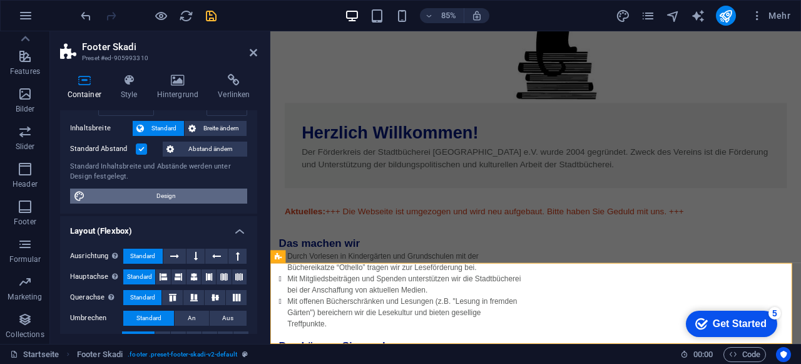
click at [151, 198] on span "Design" at bounding box center [166, 195] width 155 height 15
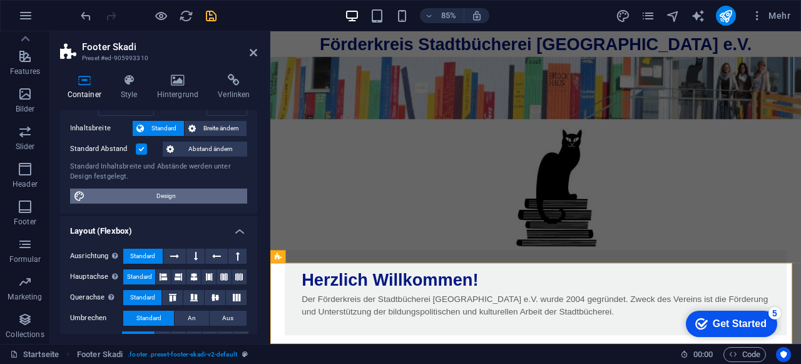
select select "rem"
select select "ease-in-out"
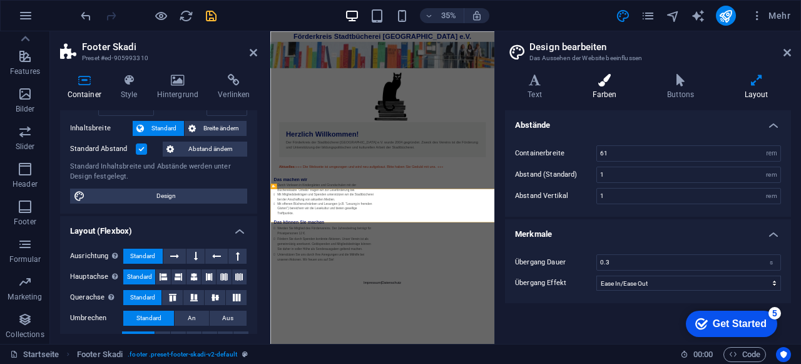
click at [598, 82] on icon at bounding box center [605, 80] width 70 height 13
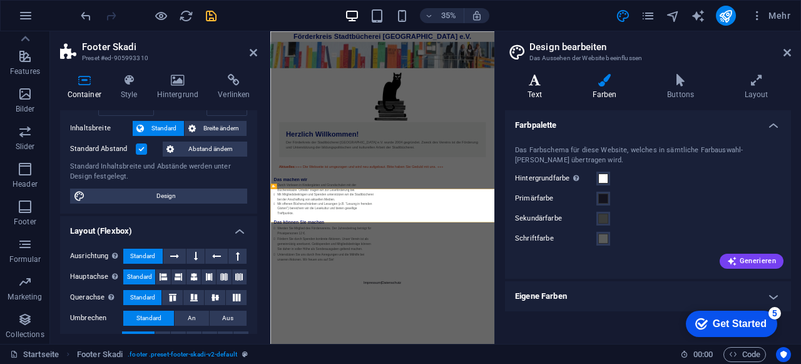
click at [533, 92] on h4 "Text" at bounding box center [537, 87] width 64 height 26
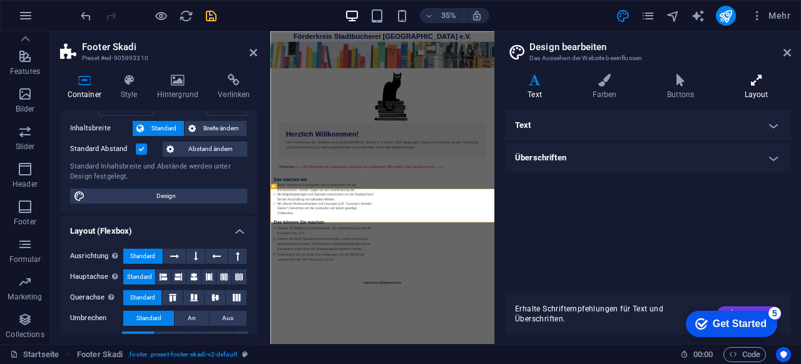
click at [750, 84] on icon at bounding box center [756, 80] width 69 height 13
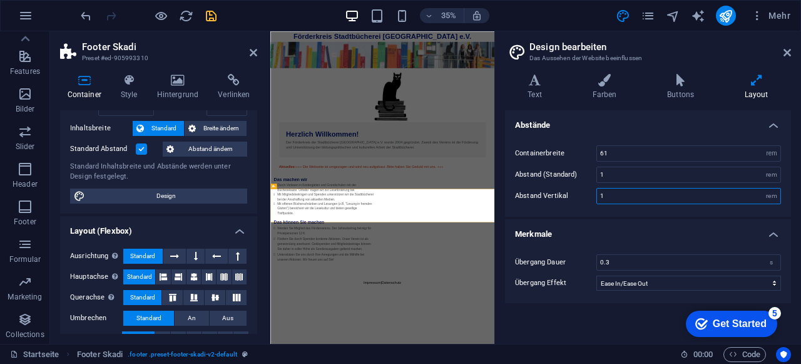
click at [622, 200] on input "1" at bounding box center [688, 195] width 183 height 15
drag, startPoint x: 623, startPoint y: 200, endPoint x: 581, endPoint y: 196, distance: 42.1
click at [581, 196] on div "Abstand Vertikal 1 rem" at bounding box center [648, 196] width 266 height 16
click at [575, 203] on div "Containerbreite 61 rem px Abstand (Standard) 1 rem Abstand Vertikal 0 rem" at bounding box center [648, 175] width 291 height 84
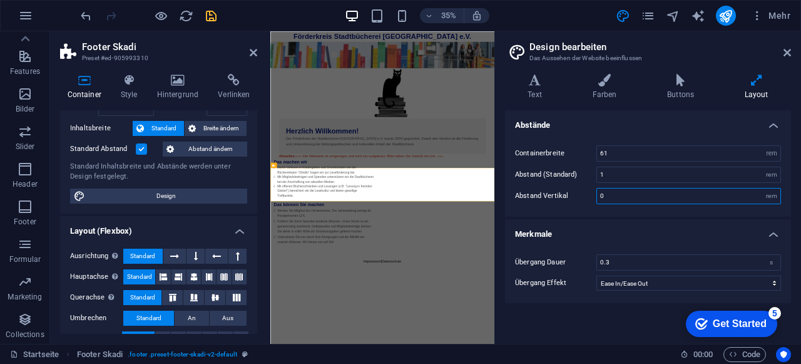
click at [625, 197] on input "0" at bounding box center [688, 195] width 183 height 15
drag, startPoint x: 605, startPoint y: 193, endPoint x: 592, endPoint y: 194, distance: 12.5
click at [592, 194] on div "Abstand Vertikal 0 rem" at bounding box center [648, 196] width 266 height 16
type input "1"
click at [551, 188] on div "Abstand Vertikal 1 rem" at bounding box center [648, 196] width 266 height 16
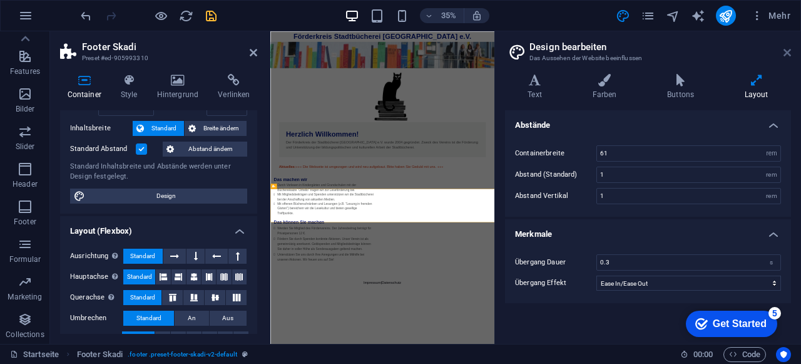
click at [788, 51] on icon at bounding box center [788, 53] width 8 height 10
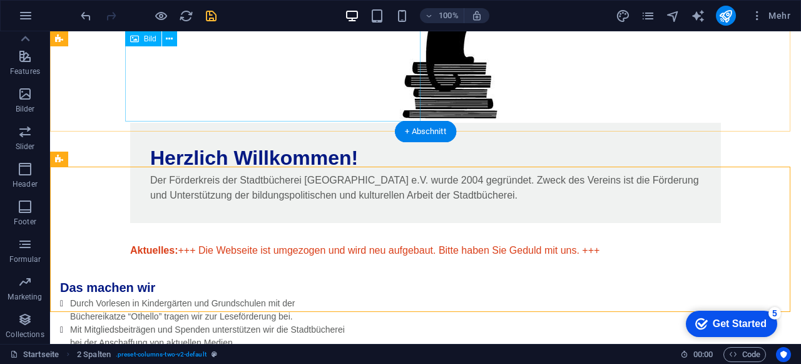
scroll to position [0, 0]
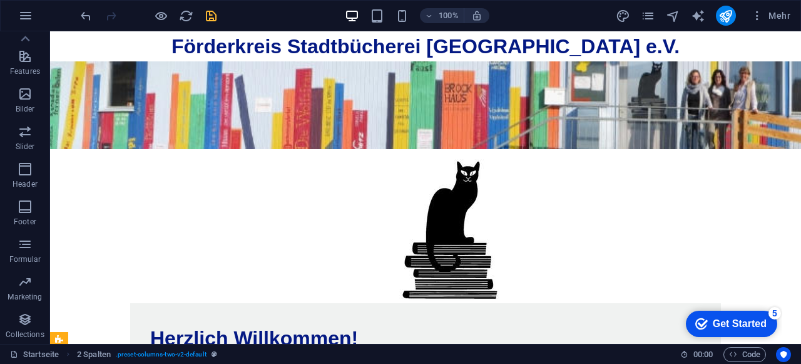
click at [207, 13] on icon "save" at bounding box center [211, 16] width 14 height 14
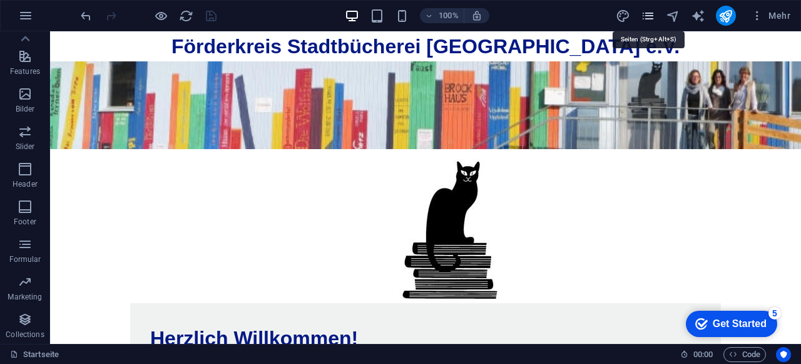
click at [650, 17] on icon "pages" at bounding box center [648, 16] width 14 height 14
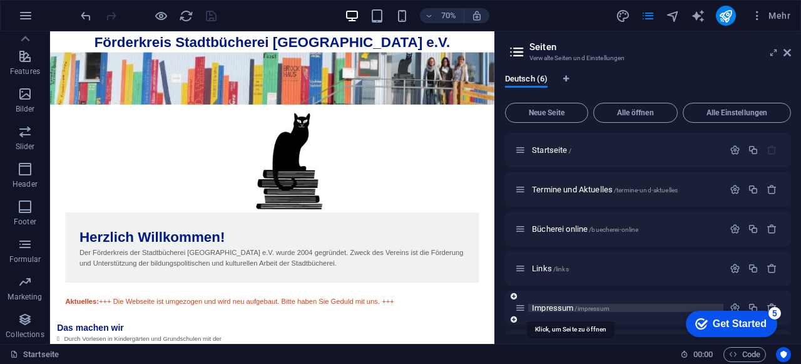
click at [547, 307] on span "Impressum /impressum" at bounding box center [571, 307] width 78 height 9
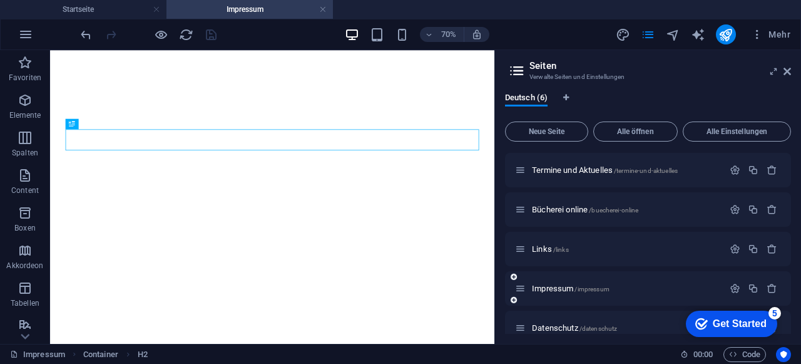
scroll to position [54, 0]
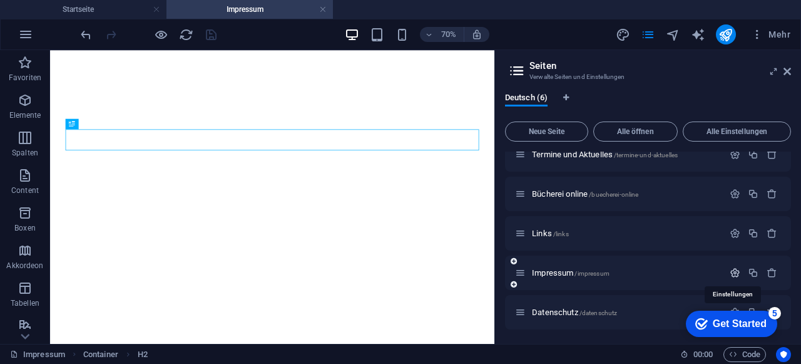
click at [732, 274] on icon "button" at bounding box center [735, 272] width 11 height 11
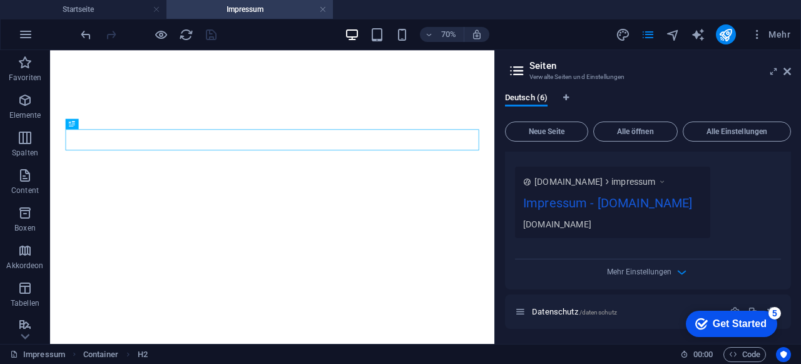
scroll to position [538, 0]
click at [641, 273] on span "Mehr Einstellungen" at bounding box center [639, 271] width 64 height 9
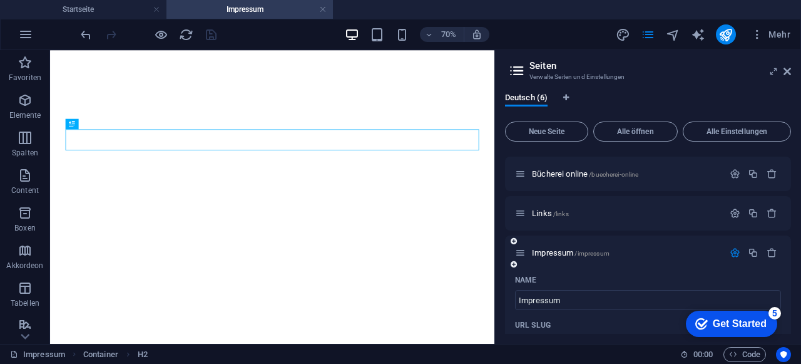
scroll to position [91, 0]
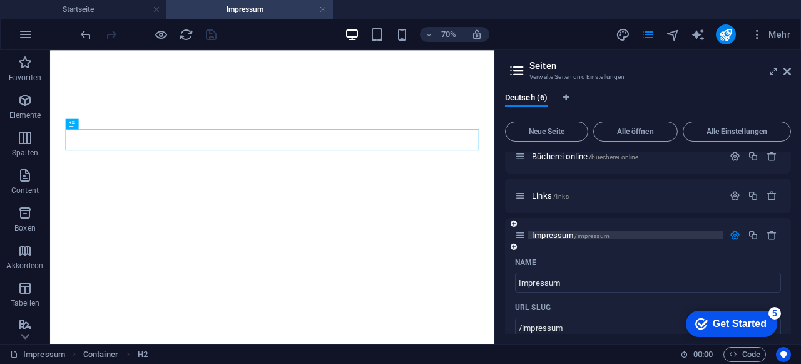
click at [547, 233] on span "Impressum /impressum" at bounding box center [571, 234] width 78 height 9
click at [732, 236] on icon "button" at bounding box center [735, 235] width 11 height 11
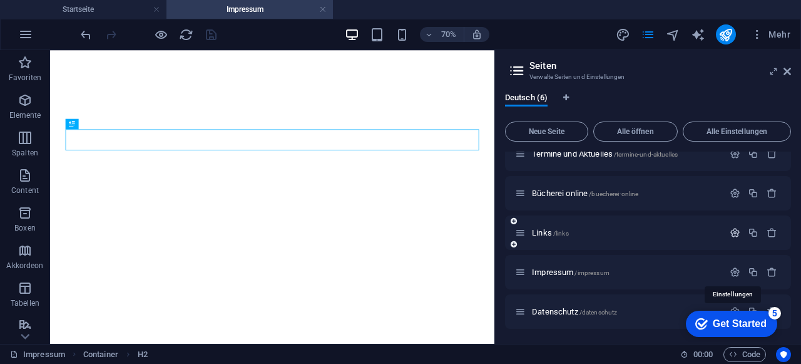
scroll to position [54, 0]
click at [789, 72] on icon at bounding box center [788, 71] width 8 height 10
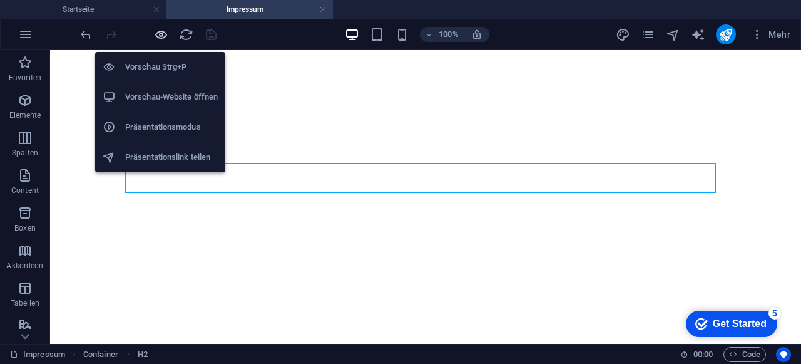
click at [164, 36] on icon "button" at bounding box center [161, 35] width 14 height 14
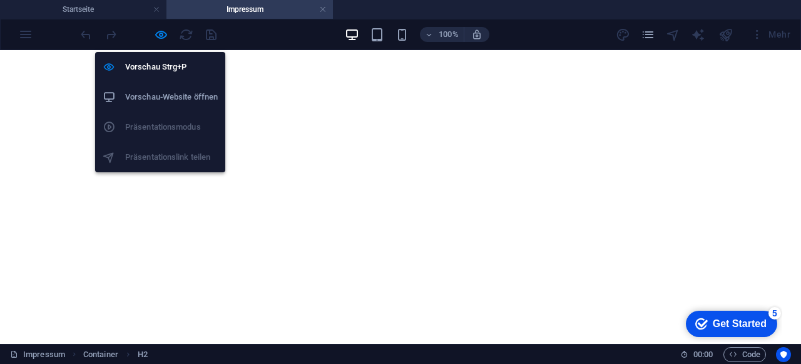
click at [161, 96] on h6 "Vorschau-Website öffnen" at bounding box center [171, 97] width 93 height 15
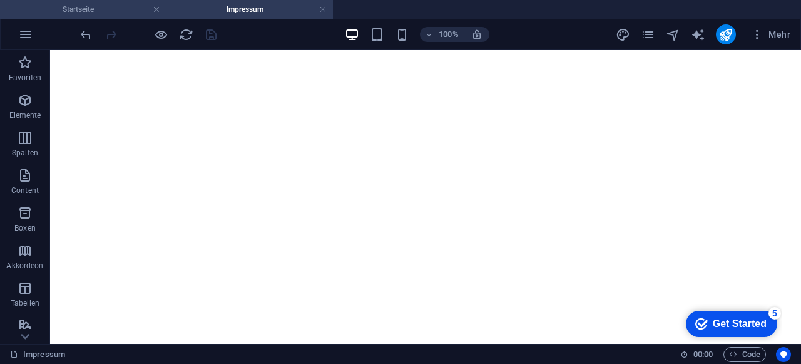
click at [83, 12] on h4 "Startseite" at bounding box center [83, 10] width 167 height 14
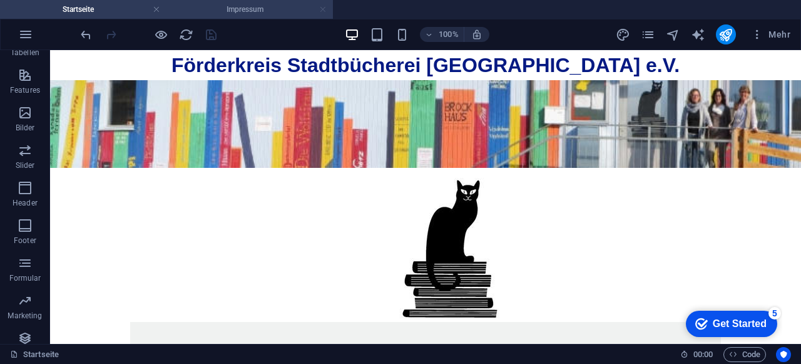
click at [323, 8] on link at bounding box center [323, 10] width 8 height 12
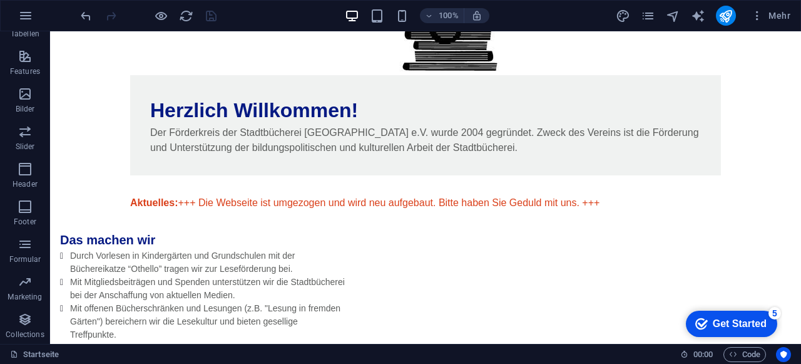
scroll to position [243, 0]
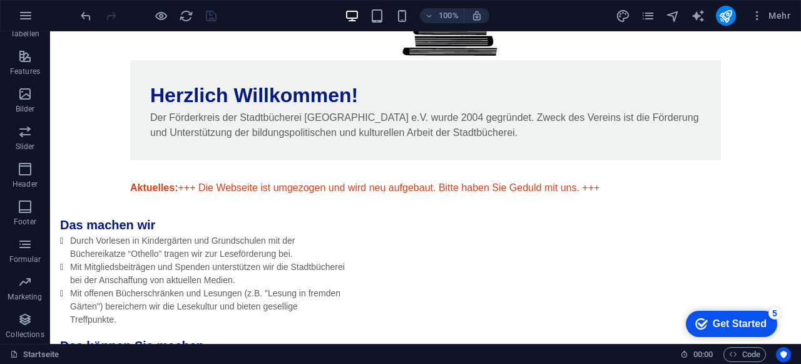
drag, startPoint x: 302, startPoint y: 310, endPoint x: 314, endPoint y: 302, distance: 14.4
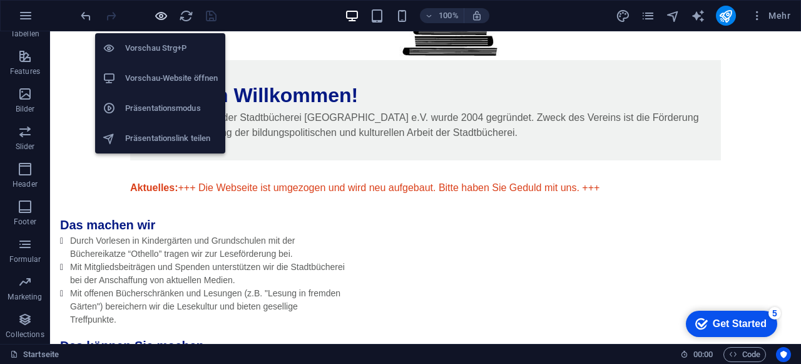
click at [154, 18] on icon "button" at bounding box center [161, 16] width 14 height 14
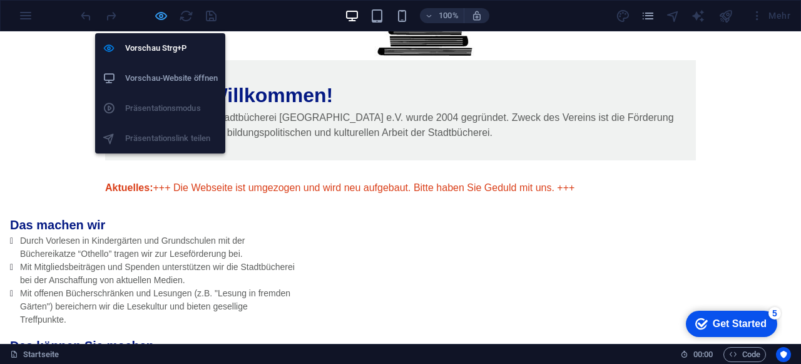
click at [158, 14] on icon "button" at bounding box center [161, 16] width 14 height 14
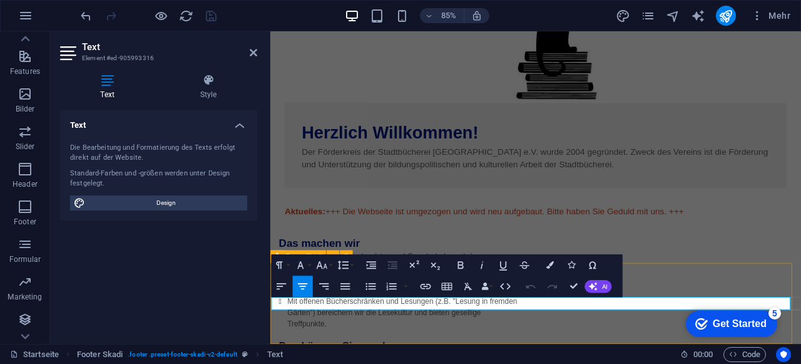
click at [427, 286] on icon "button" at bounding box center [426, 287] width 11 height 6
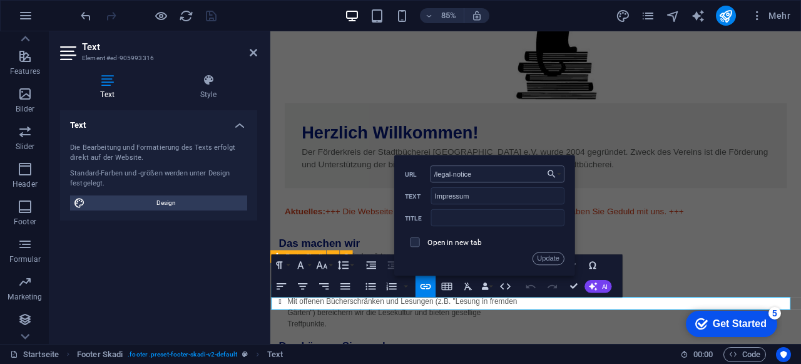
drag, startPoint x: 472, startPoint y: 173, endPoint x: 439, endPoint y: 173, distance: 32.6
click at [439, 173] on input "/legal-notice" at bounding box center [498, 173] width 134 height 17
click at [554, 261] on button "Update" at bounding box center [549, 258] width 32 height 13
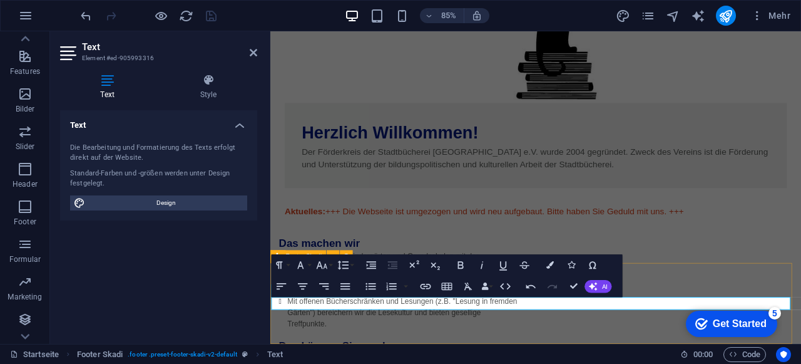
type input "/privacy"
type input "Datenschutz"
click at [427, 285] on icon "button" at bounding box center [425, 286] width 13 height 13
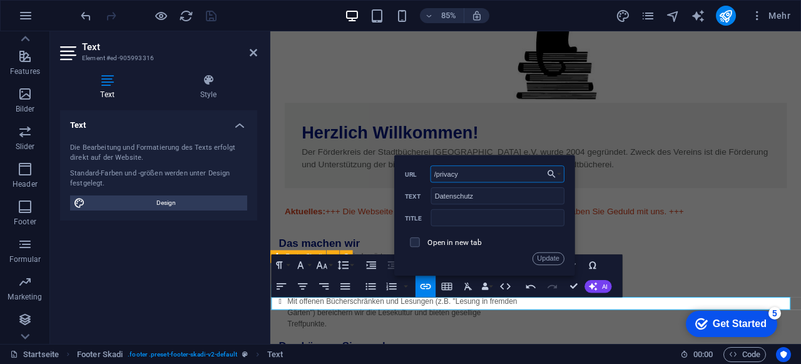
drag, startPoint x: 472, startPoint y: 177, endPoint x: 436, endPoint y: 172, distance: 36.6
click at [436, 172] on input "/privacy" at bounding box center [498, 173] width 134 height 17
type input "/datenschutz"
click at [558, 259] on button "Update" at bounding box center [549, 258] width 32 height 13
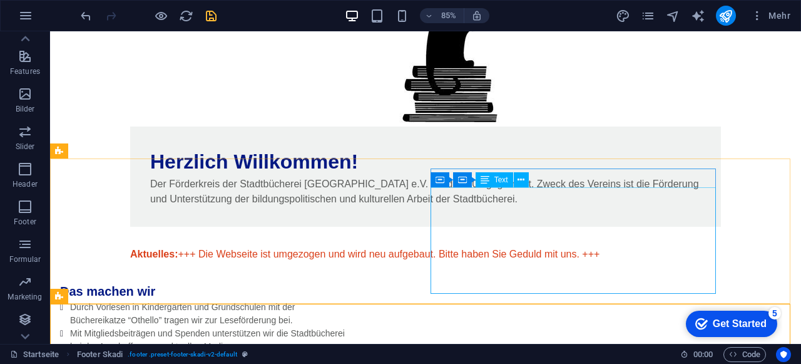
scroll to position [243, 0]
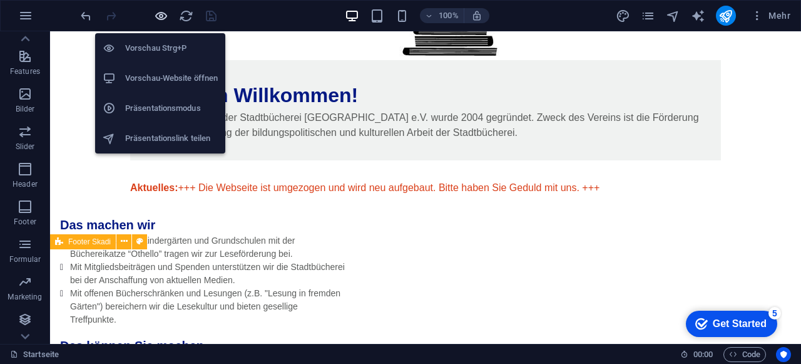
click at [162, 15] on icon "button" at bounding box center [161, 16] width 14 height 14
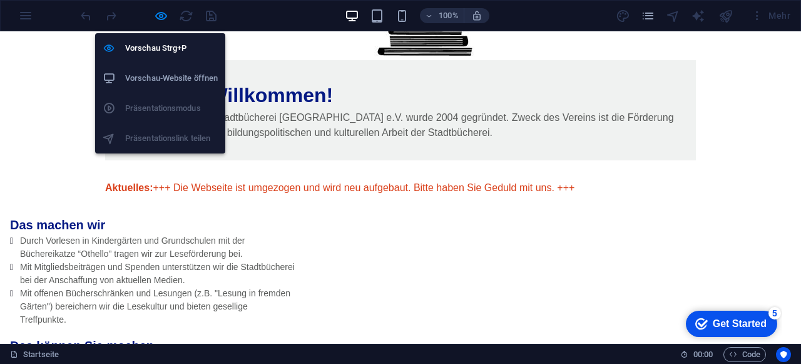
click at [187, 73] on h6 "Vorschau-Website öffnen" at bounding box center [171, 78] width 93 height 15
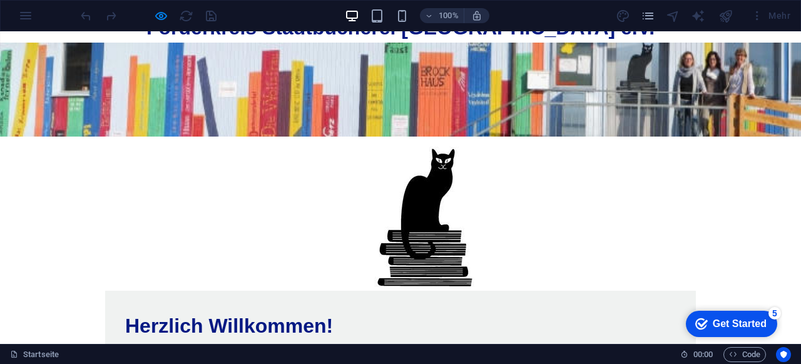
scroll to position [0, 0]
